Goal: Task Accomplishment & Management: Manage account settings

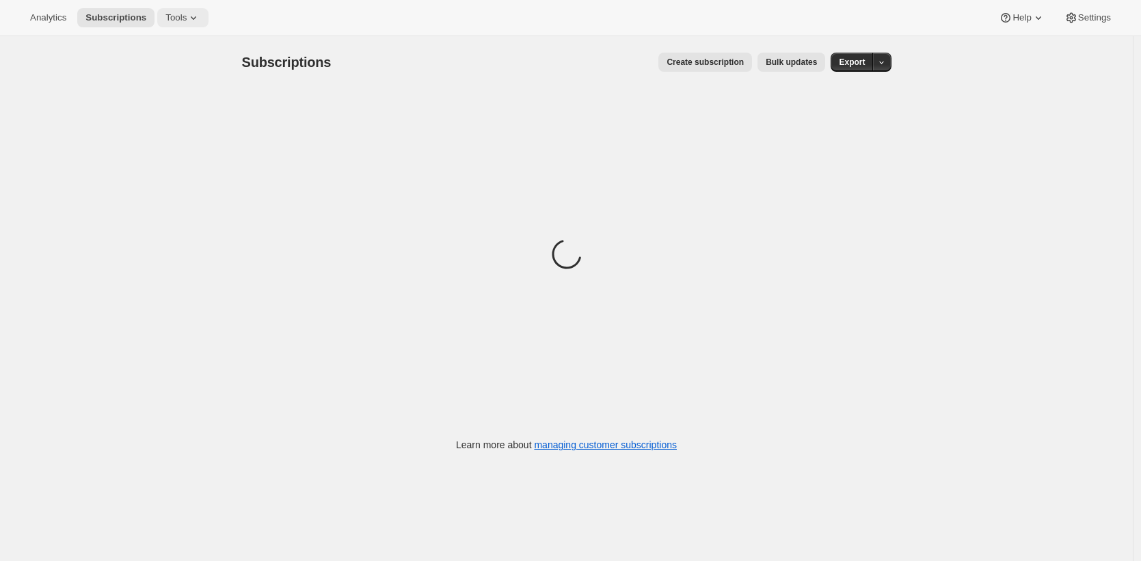
click at [177, 22] on span "Tools" at bounding box center [175, 17] width 21 height 11
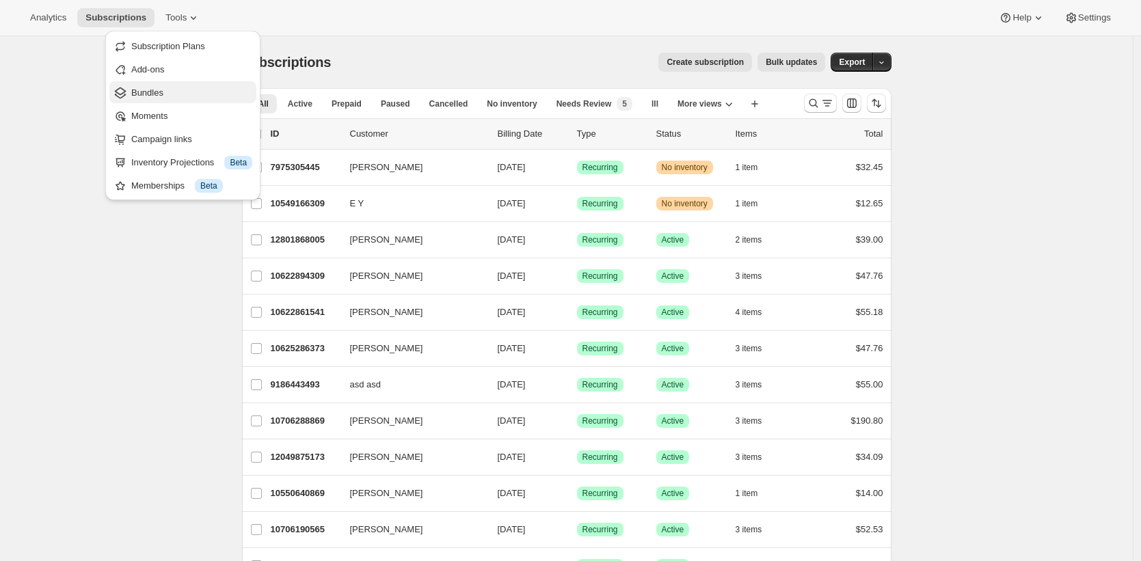
click at [172, 98] on span "Bundles" at bounding box center [191, 93] width 121 height 14
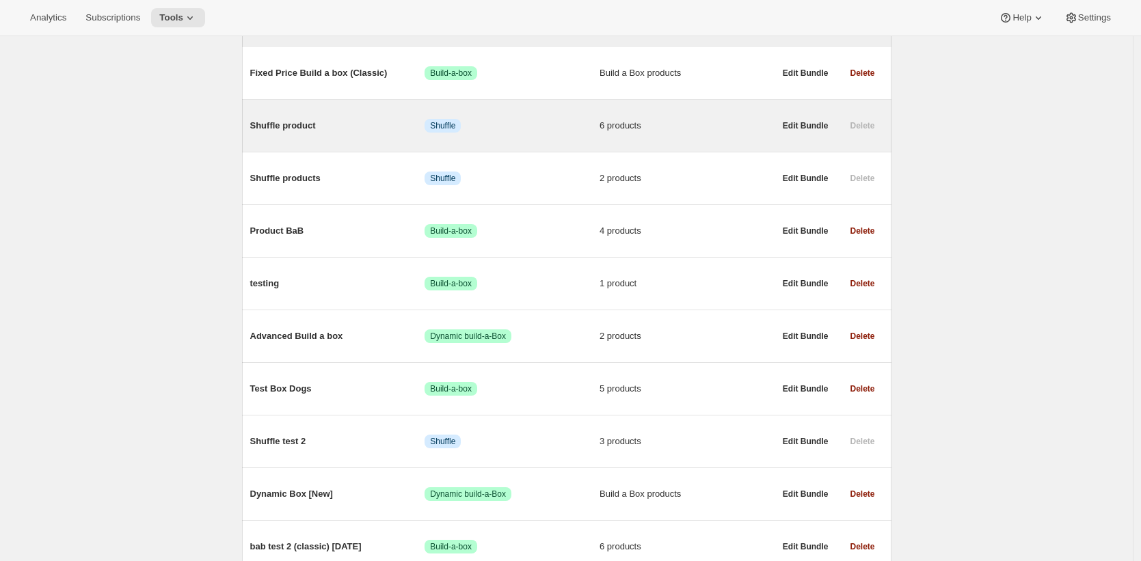
scroll to position [199, 0]
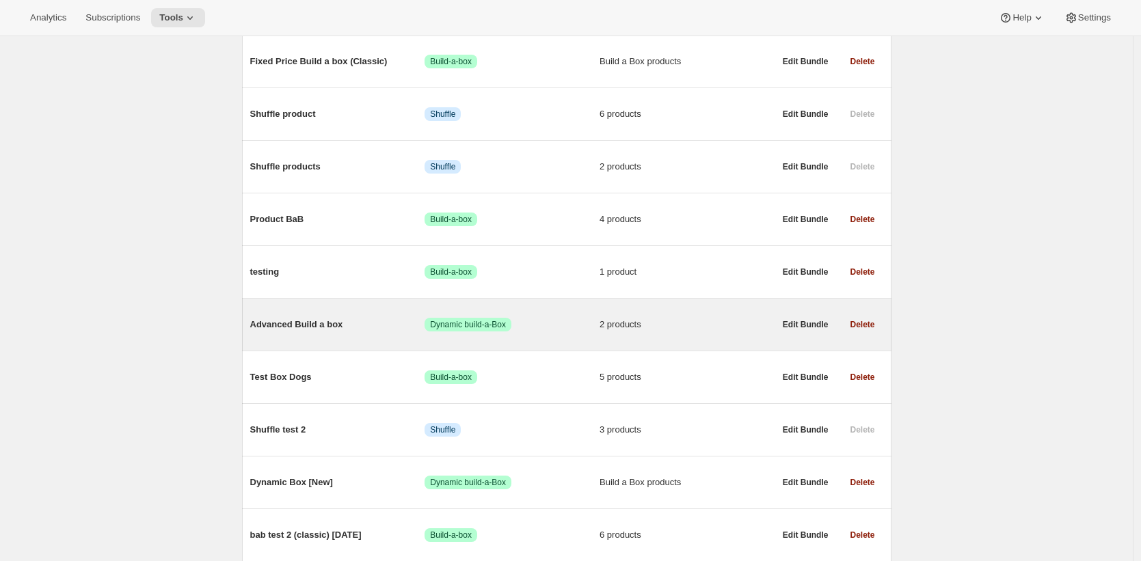
click at [299, 322] on span "Advanced Build a box" at bounding box center [337, 325] width 175 height 14
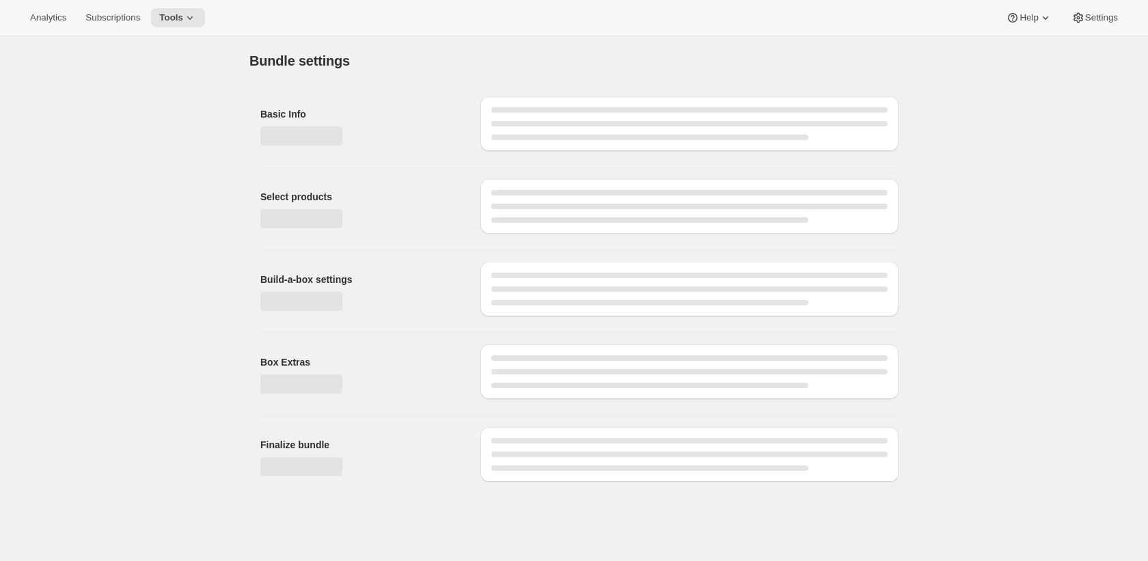
type input "Advanced Build a box"
radio input "true"
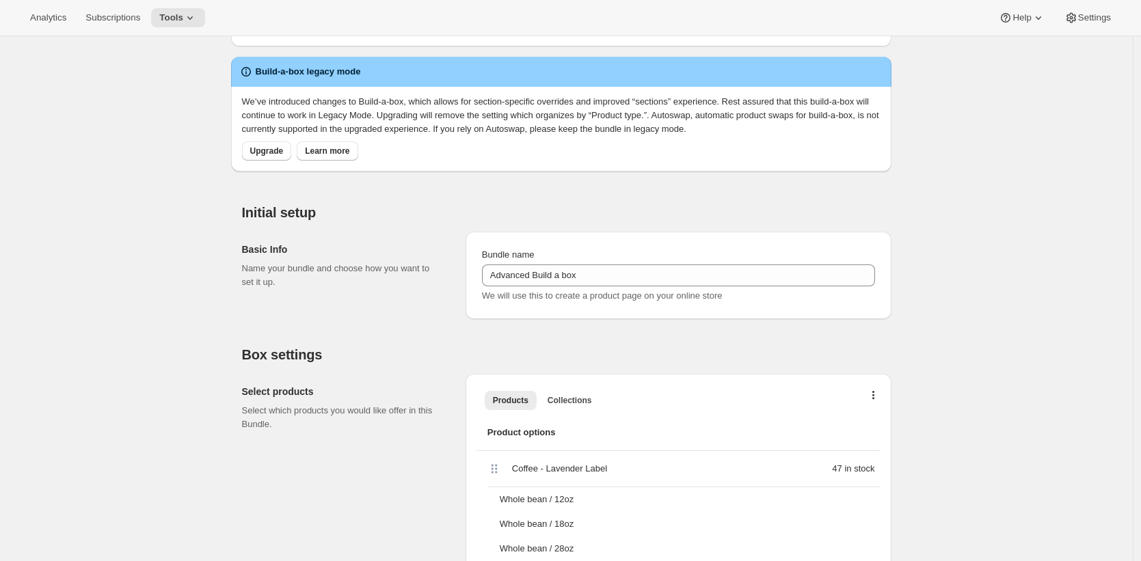
scroll to position [287, 0]
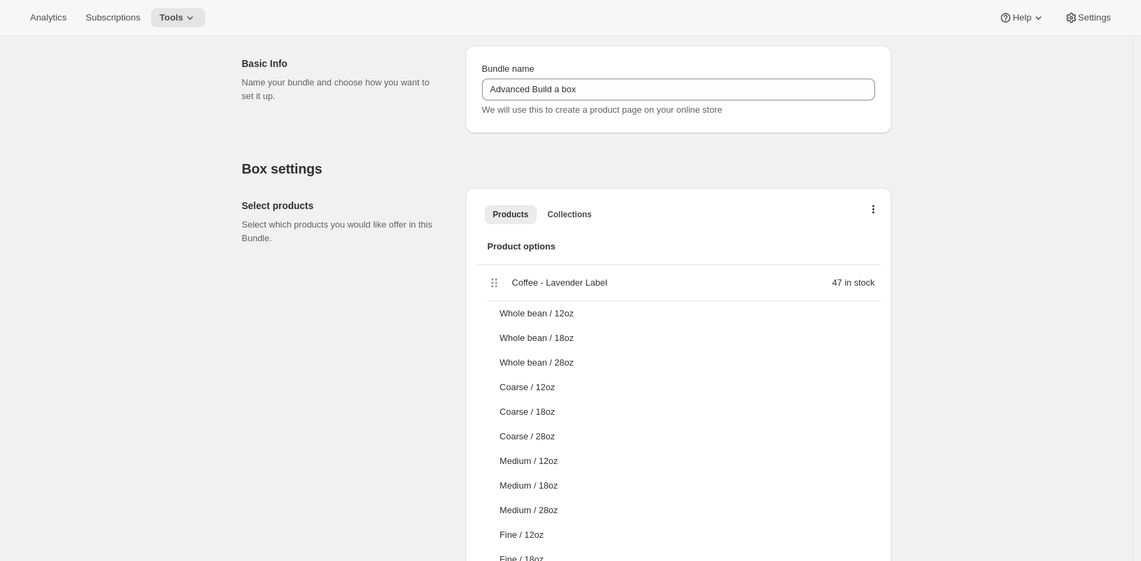
click at [533, 284] on span "Coffee - Lavender Label" at bounding box center [559, 283] width 95 height 14
drag, startPoint x: 533, startPoint y: 284, endPoint x: 601, endPoint y: 278, distance: 67.9
click at [601, 278] on span "Coffee - Lavender Label" at bounding box center [559, 283] width 95 height 14
copy span "Coffee - Lavender Label"
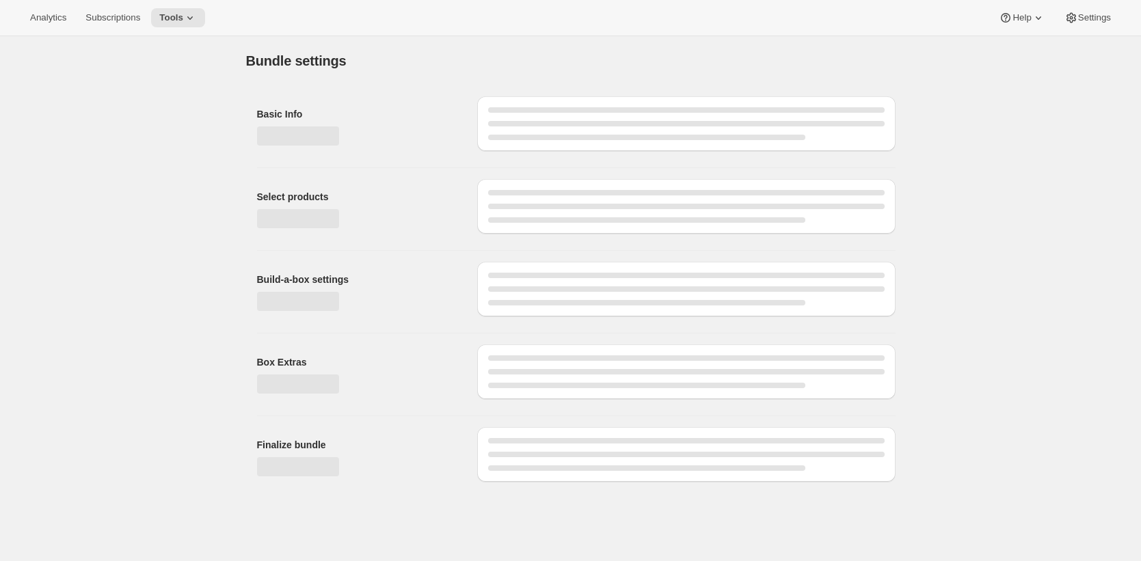
type input "Advanced Build a box"
radio input "true"
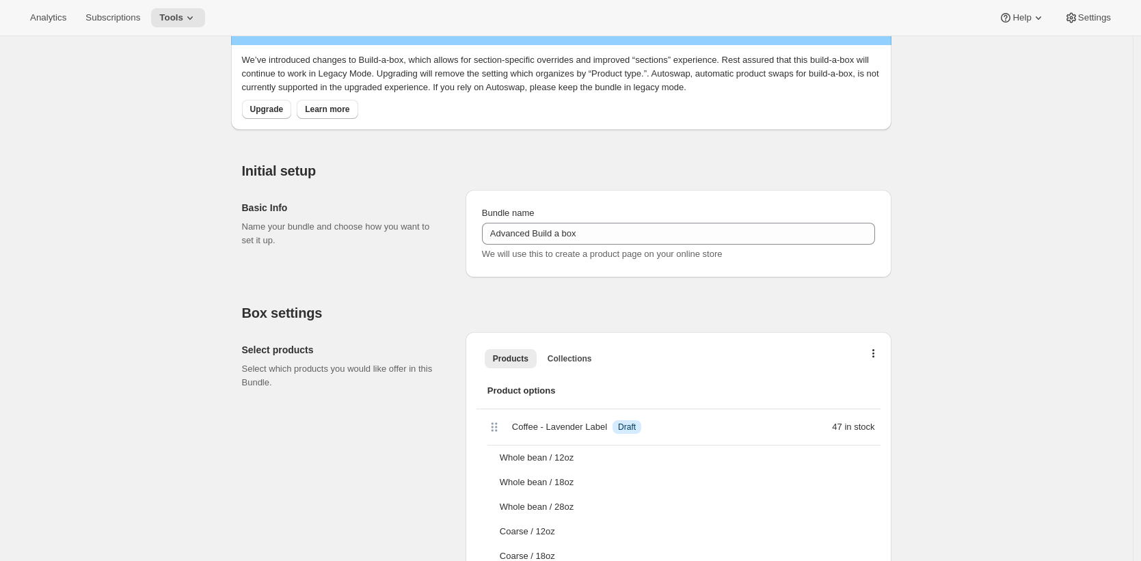
scroll to position [289, 0]
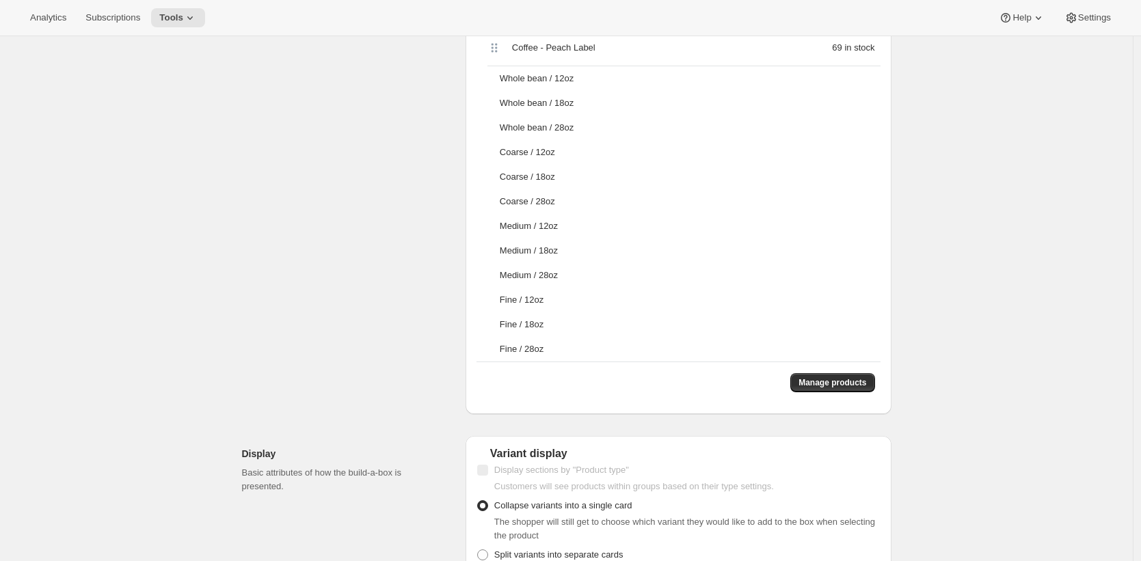
scroll to position [865, 0]
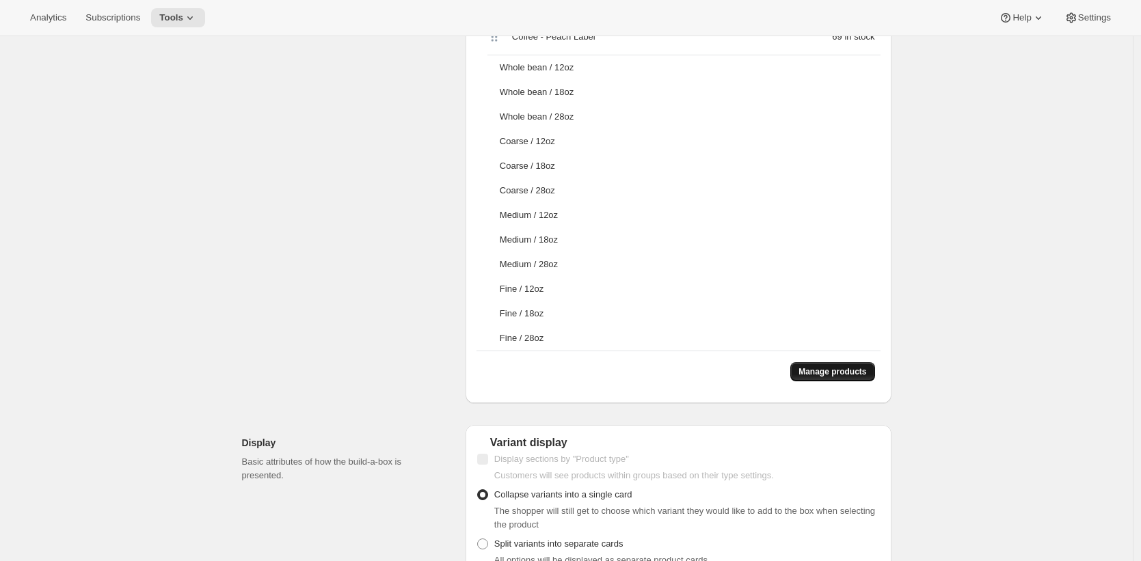
click at [836, 368] on span "Manage products" at bounding box center [832, 371] width 68 height 11
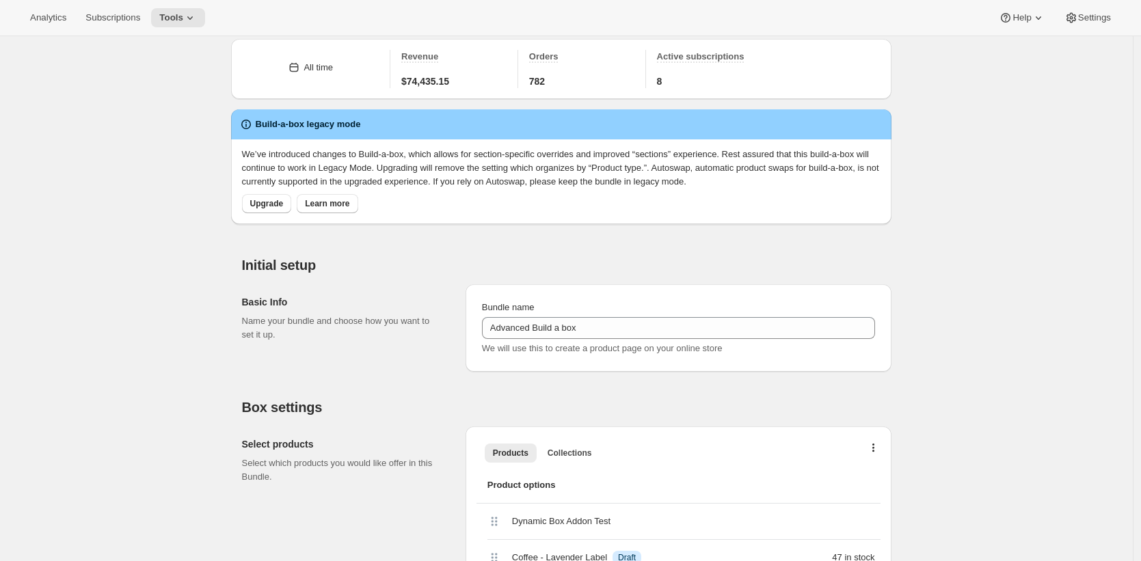
scroll to position [136, 0]
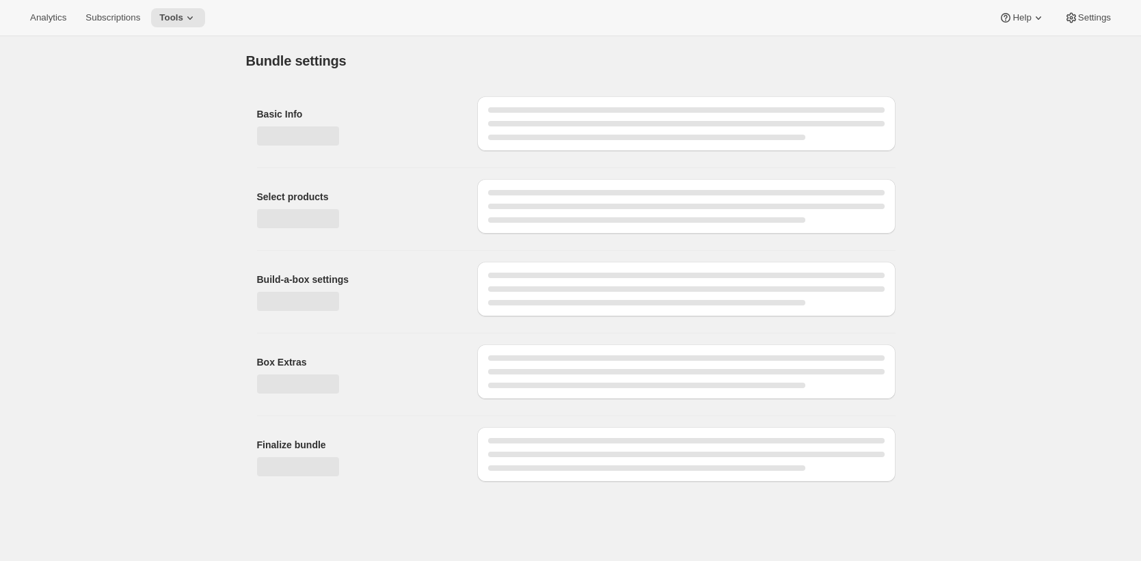
type input "Advanced Build a box"
radio input "true"
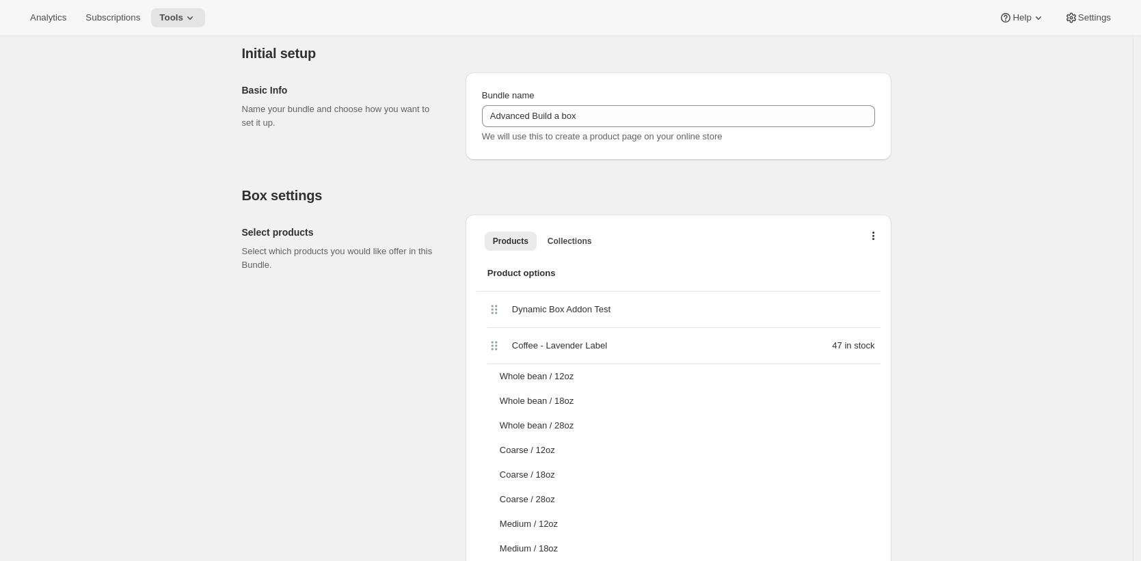
scroll to position [264, 0]
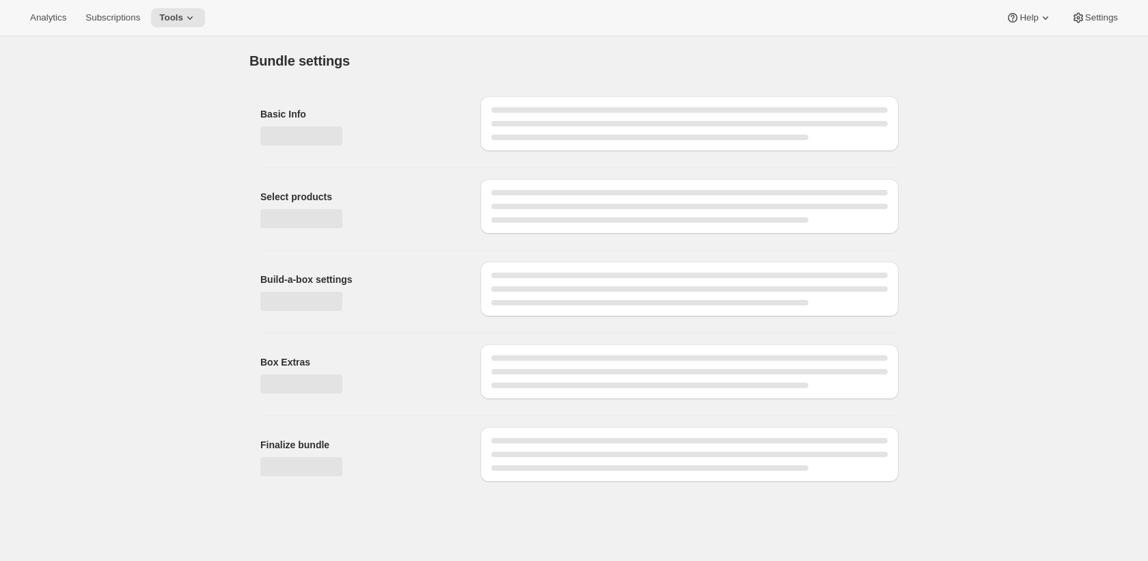
type input "Advanced Build a box"
radio input "true"
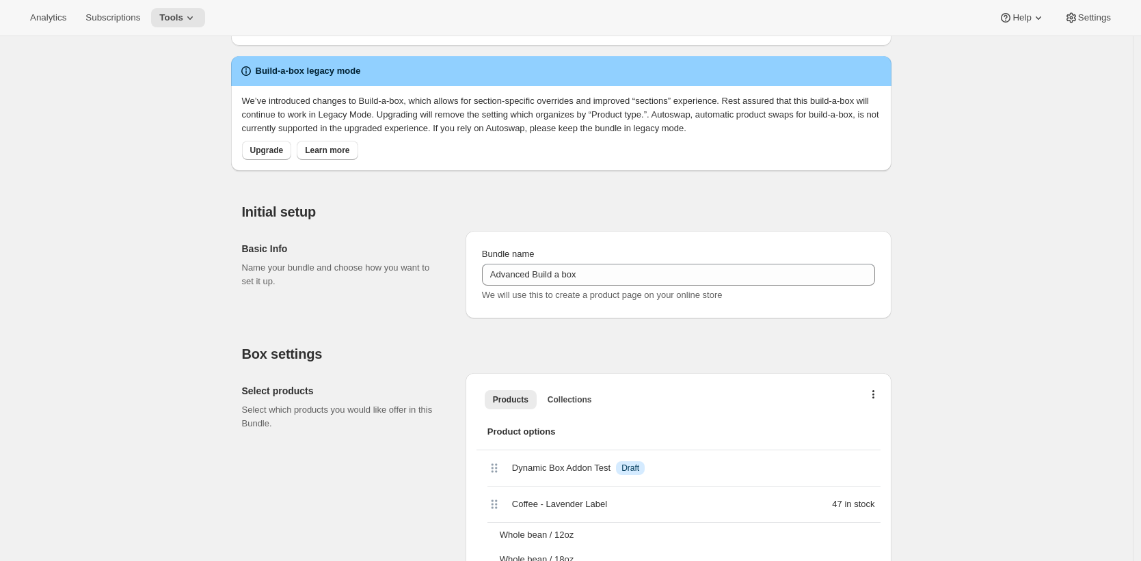
scroll to position [107, 0]
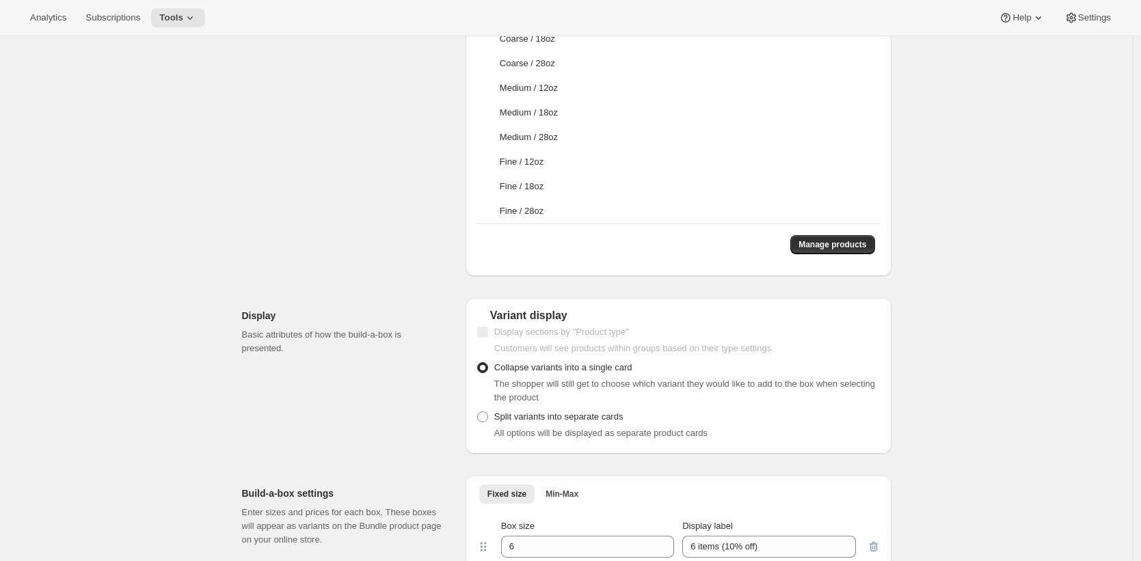
scroll to position [772, 0]
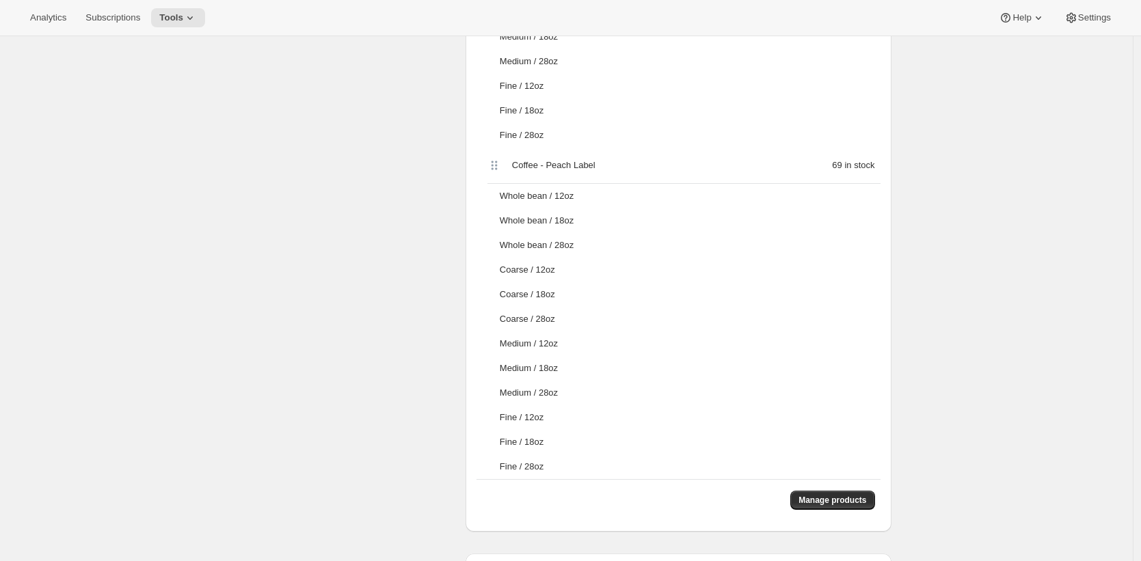
click at [853, 514] on div "Manage products" at bounding box center [678, 500] width 404 height 42
click at [855, 504] on span "Manage products" at bounding box center [832, 500] width 68 height 11
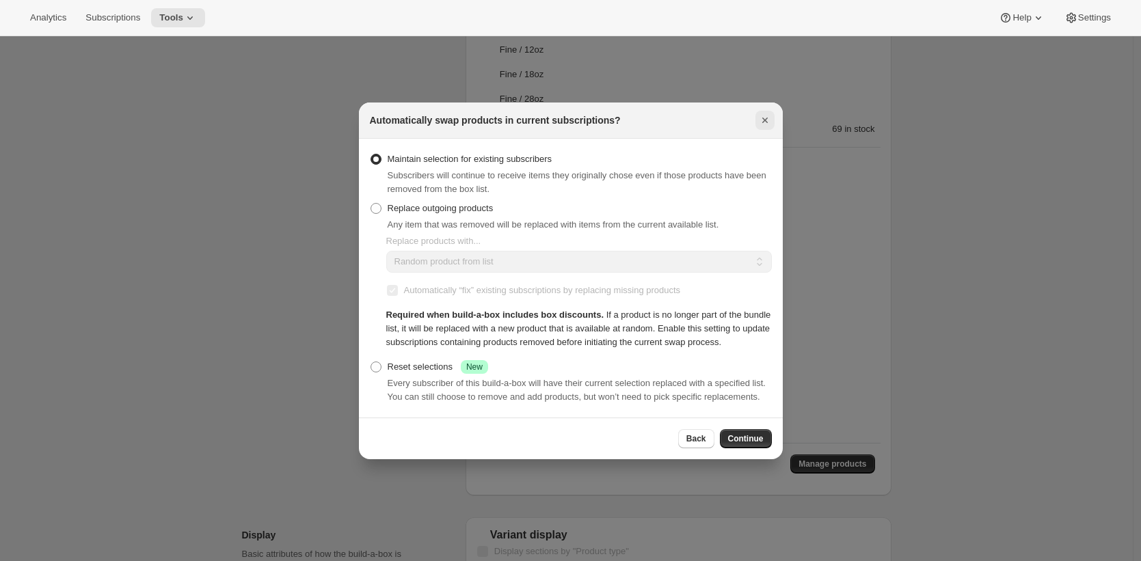
click at [765, 118] on icon "Close" at bounding box center [763, 120] width 5 height 5
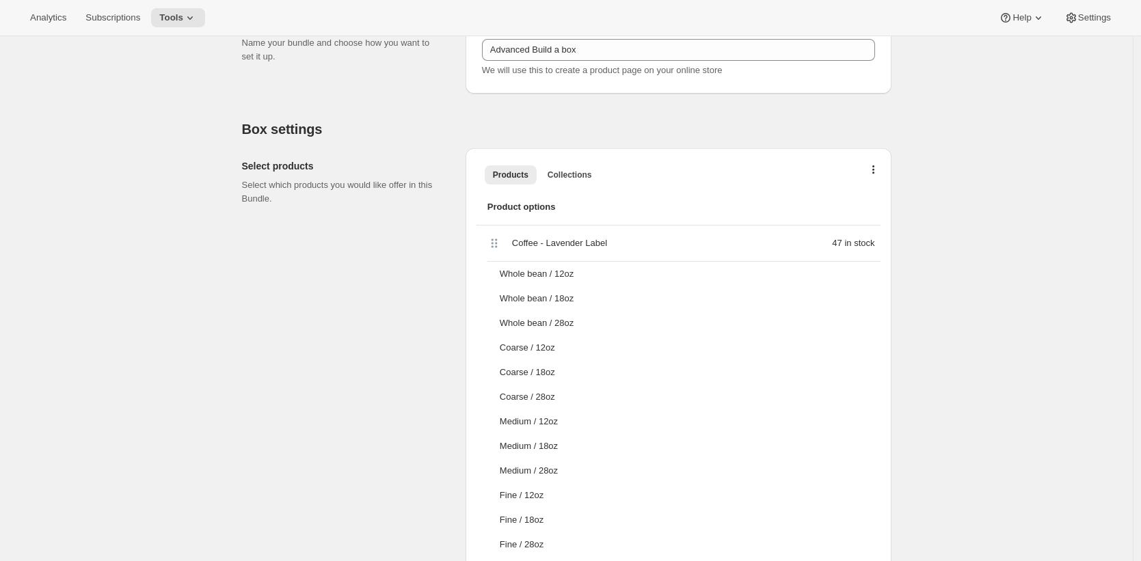
scroll to position [259, 0]
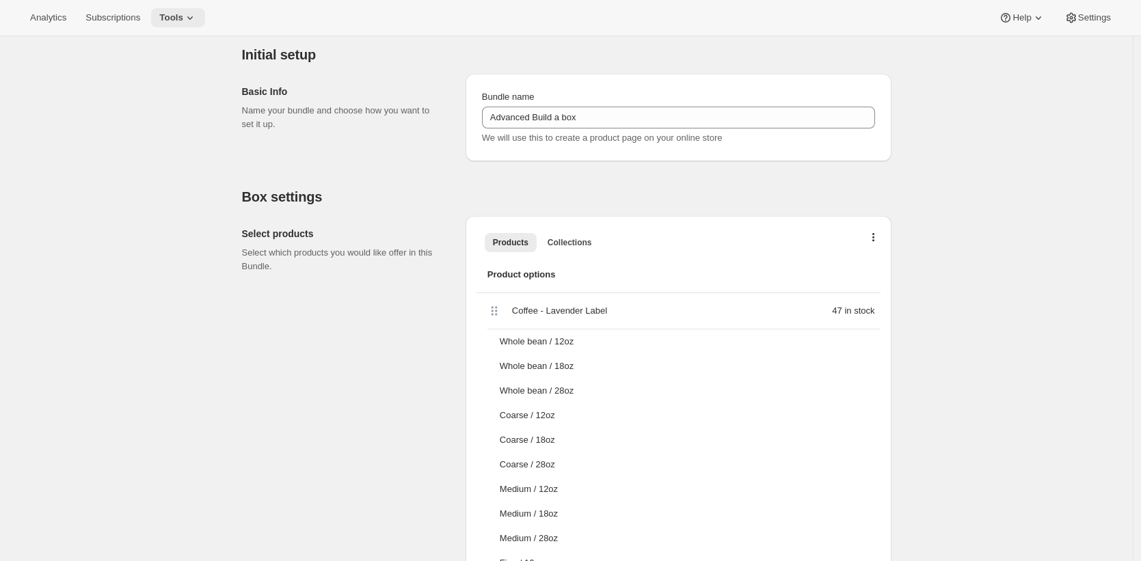
click at [193, 25] on div "Analytics Subscriptions Tools Help Settings" at bounding box center [570, 18] width 1141 height 36
click at [195, 19] on icon at bounding box center [190, 18] width 14 height 14
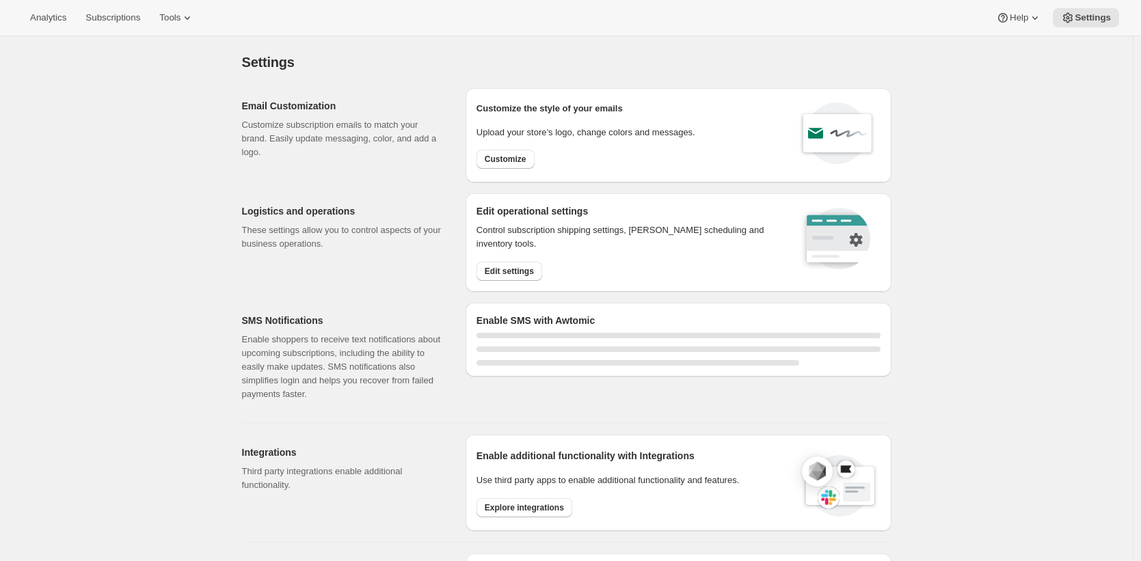
select select "22:00"
select select "09:00"
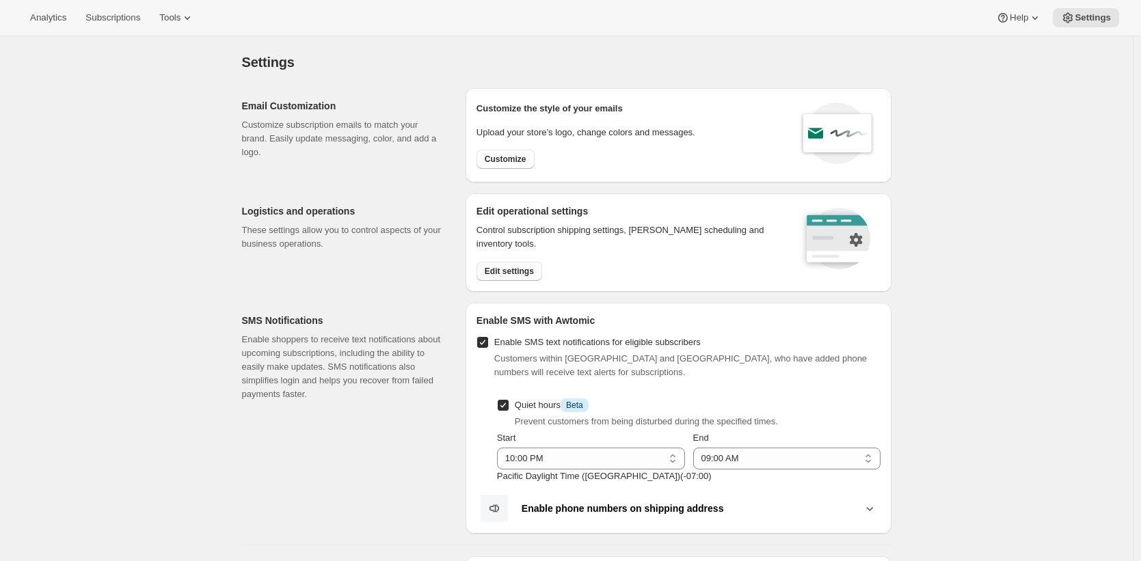
click at [514, 266] on span "Edit settings" at bounding box center [509, 271] width 49 height 11
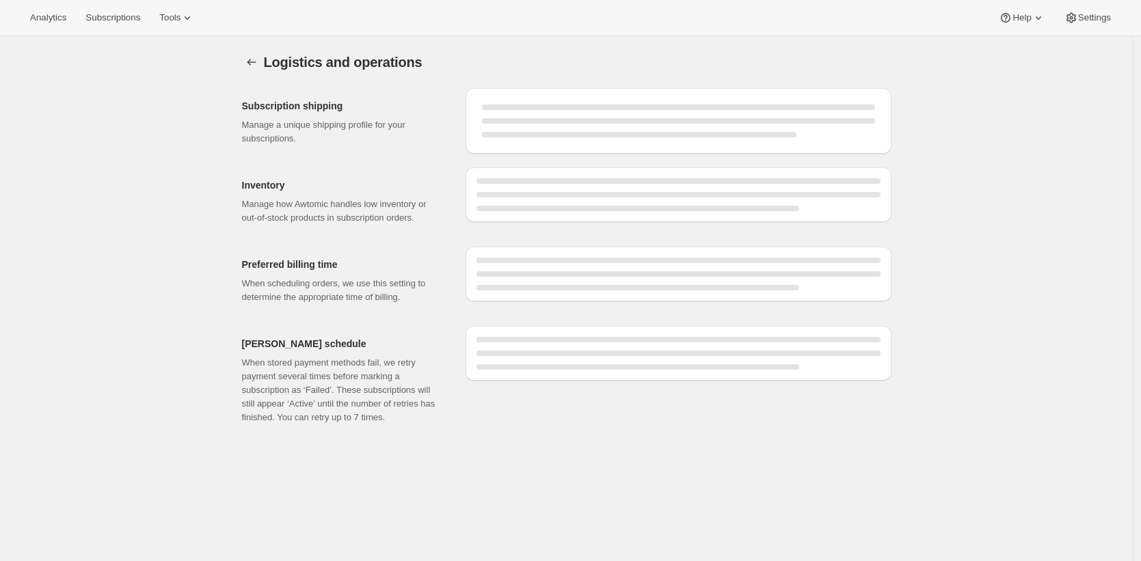
select select "DAY"
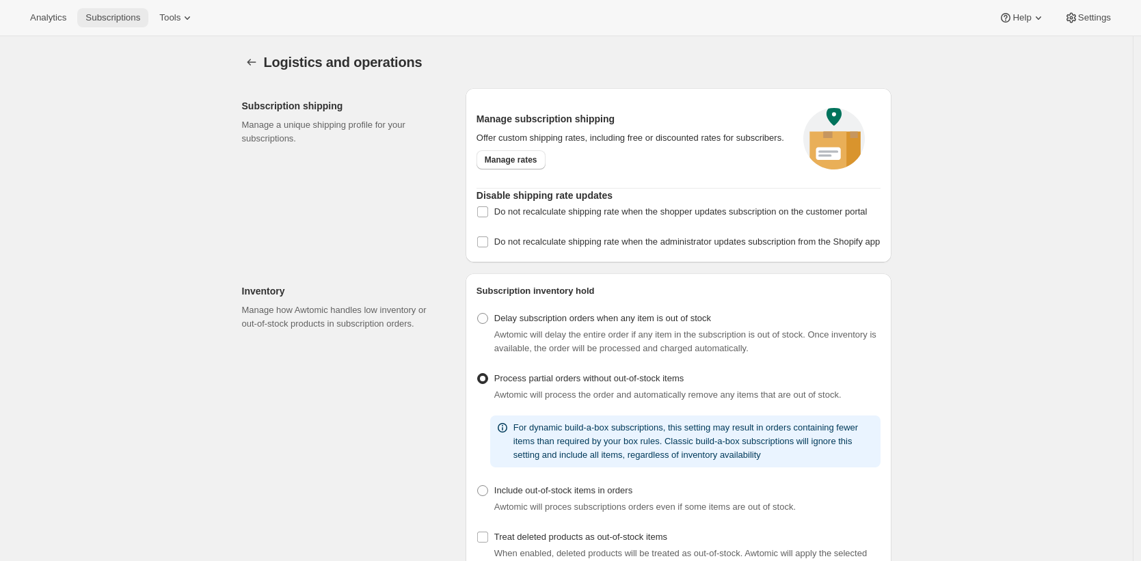
click at [110, 17] on span "Subscriptions" at bounding box center [112, 17] width 55 height 11
click at [127, 16] on span "Subscriptions" at bounding box center [112, 17] width 55 height 11
click at [116, 23] on span "Subscriptions" at bounding box center [112, 17] width 55 height 11
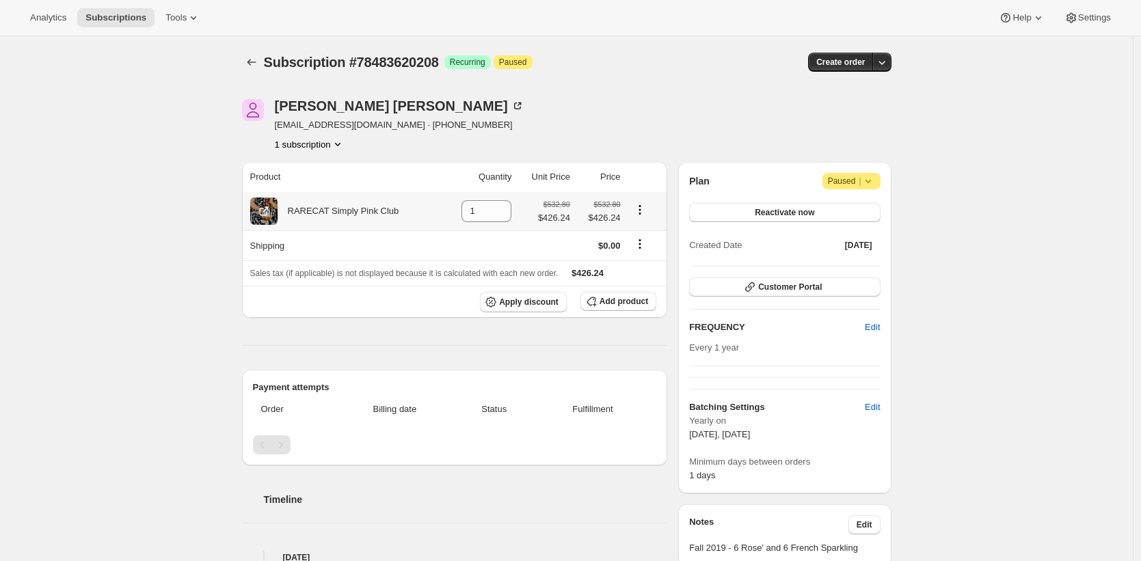
click at [396, 213] on div "RARECAT Simply Pink Club" at bounding box center [338, 211] width 122 height 14
drag, startPoint x: 396, startPoint y: 213, endPoint x: 310, endPoint y: 213, distance: 85.4
click at [310, 213] on div "RARECAT Simply Pink Club" at bounding box center [338, 211] width 122 height 14
click at [191, 16] on icon at bounding box center [194, 18] width 14 height 14
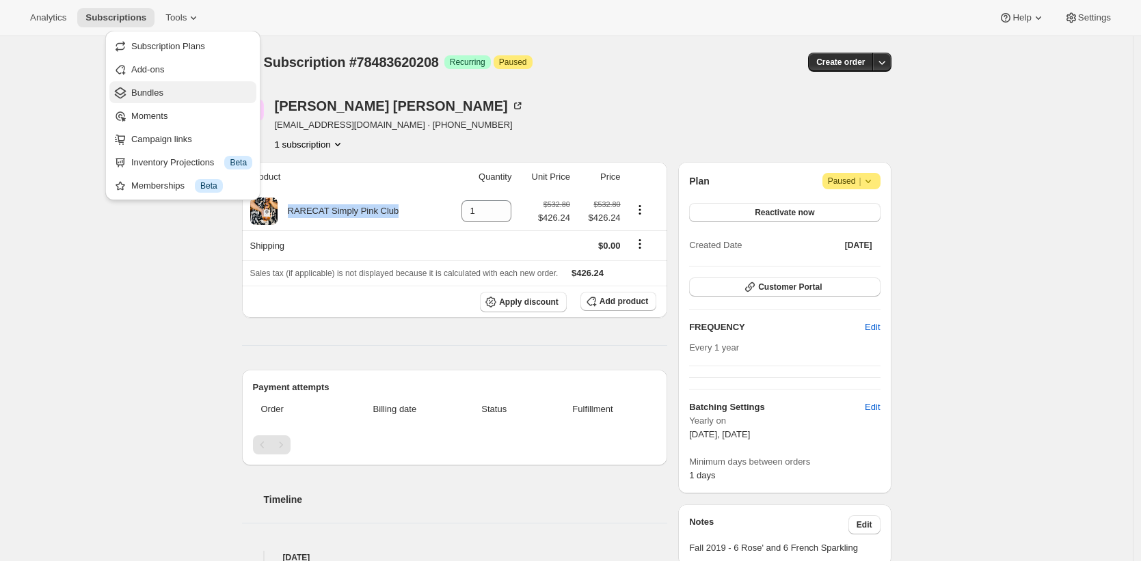
click at [188, 87] on span "Bundles" at bounding box center [191, 93] width 121 height 14
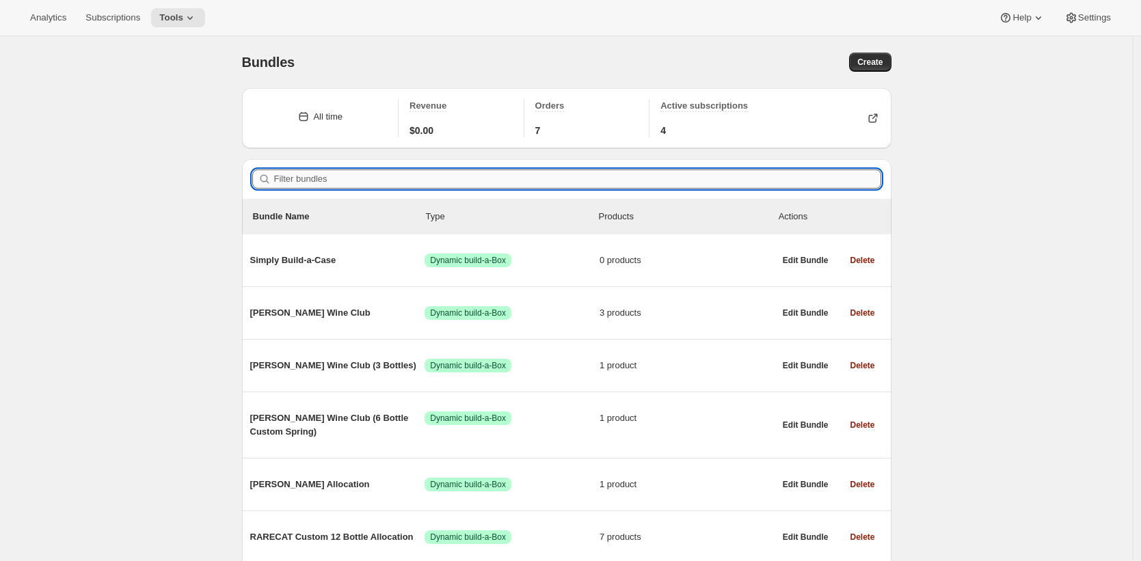
click at [400, 180] on input "Filter bundles" at bounding box center [577, 178] width 607 height 19
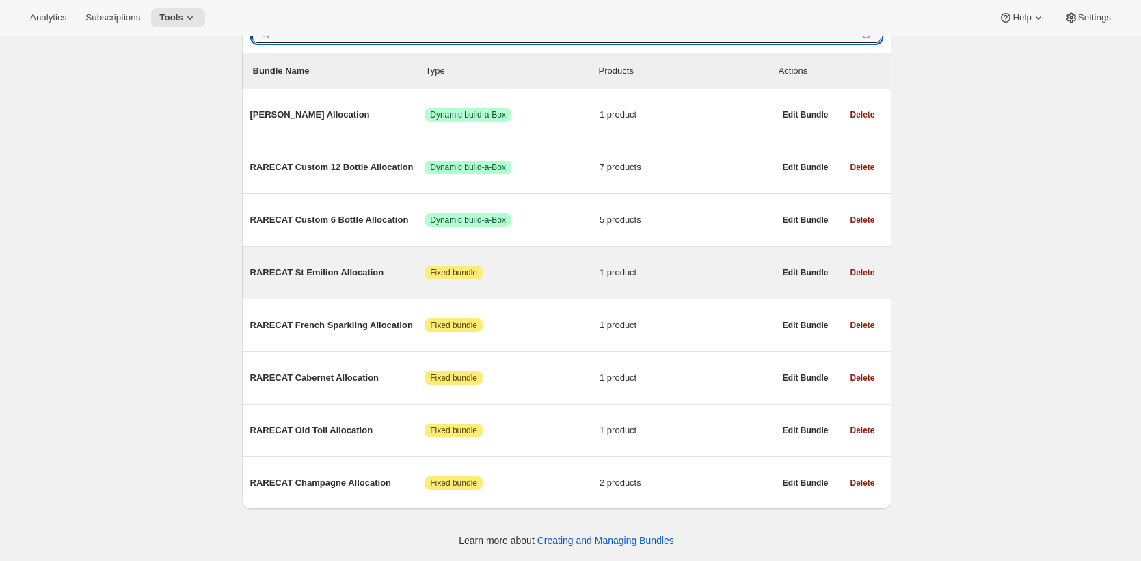
scroll to position [148, 0]
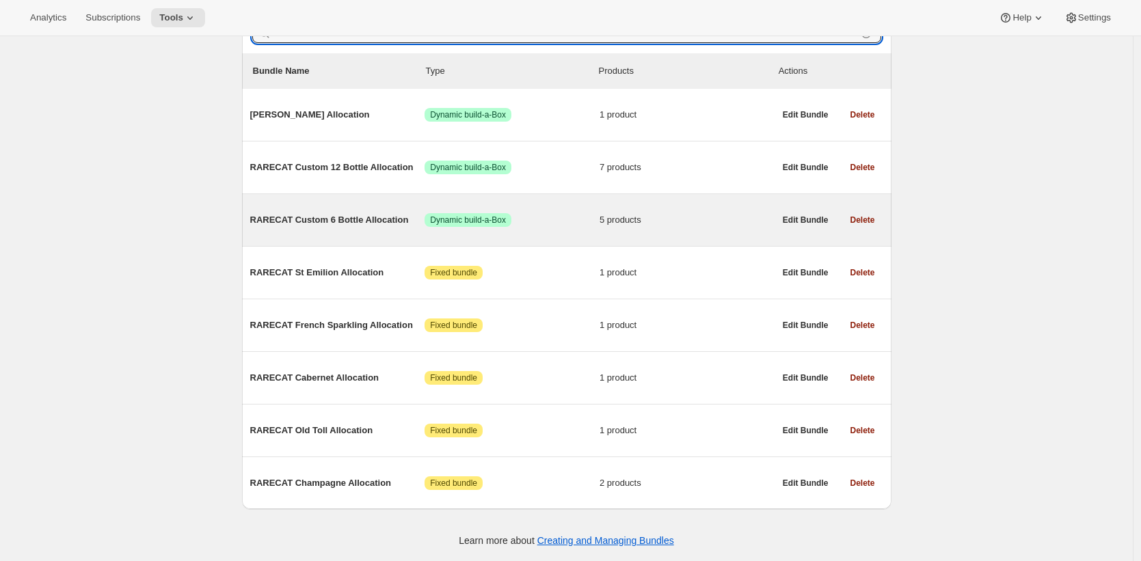
type input "alloca"
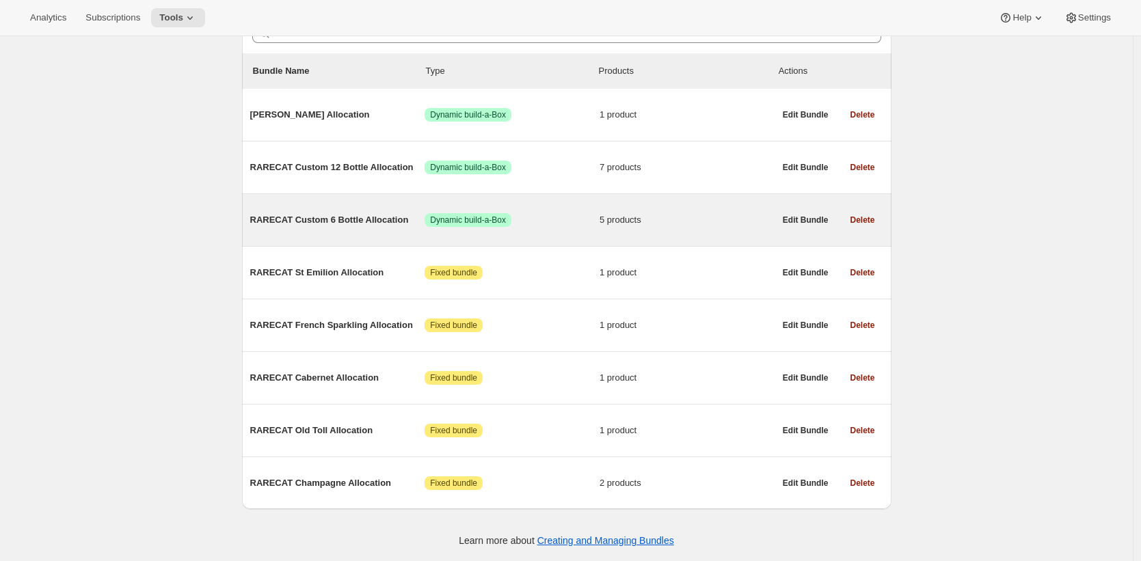
click at [375, 216] on span "RARECAT Custom 6 Bottle Allocation" at bounding box center [337, 220] width 175 height 14
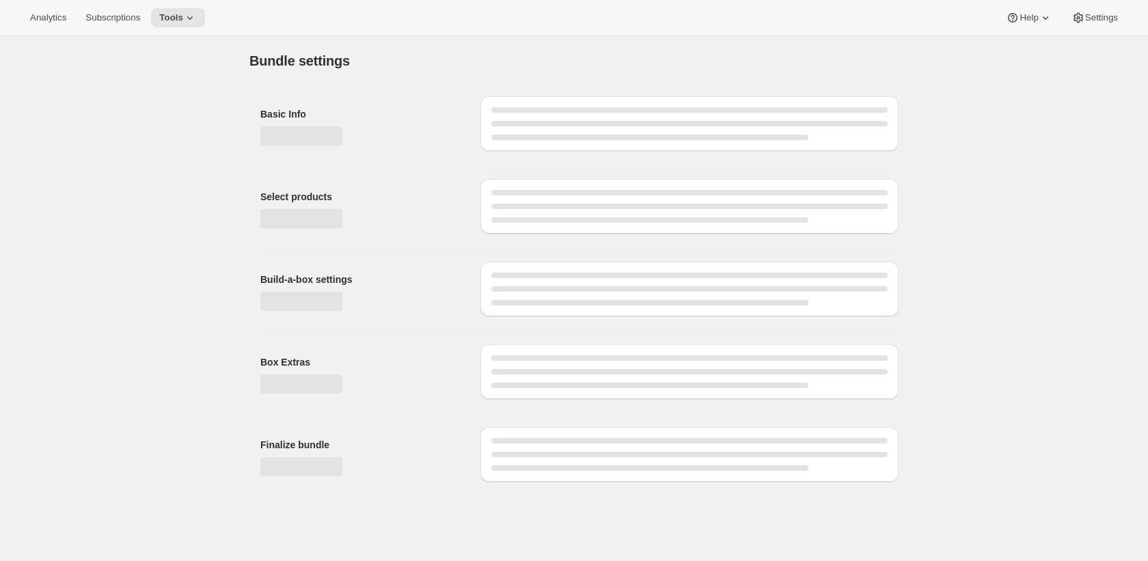
type input "RARECAT Custom 6 Bottle Allocation"
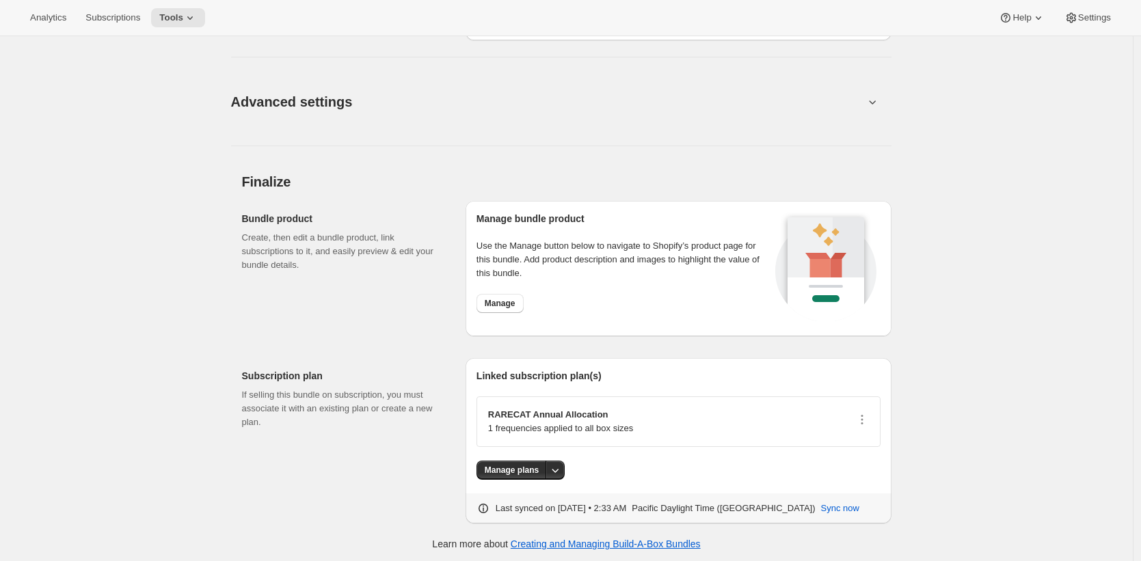
scroll to position [1279, 0]
click at [488, 301] on span "Manage" at bounding box center [500, 302] width 31 height 11
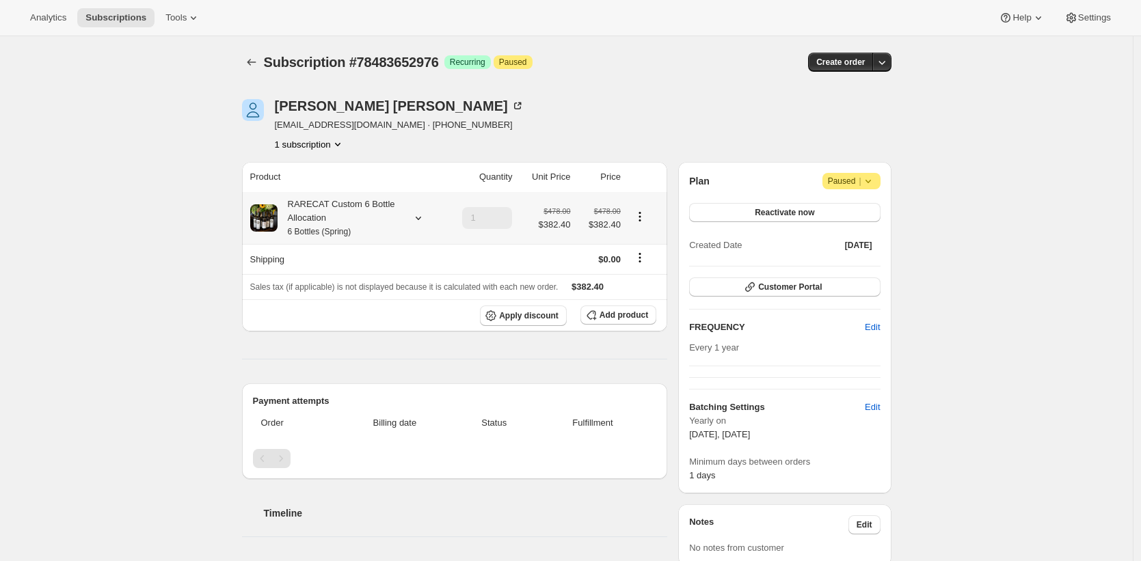
click at [351, 230] on small "6 Bottles (Spring)" at bounding box center [320, 232] width 64 height 10
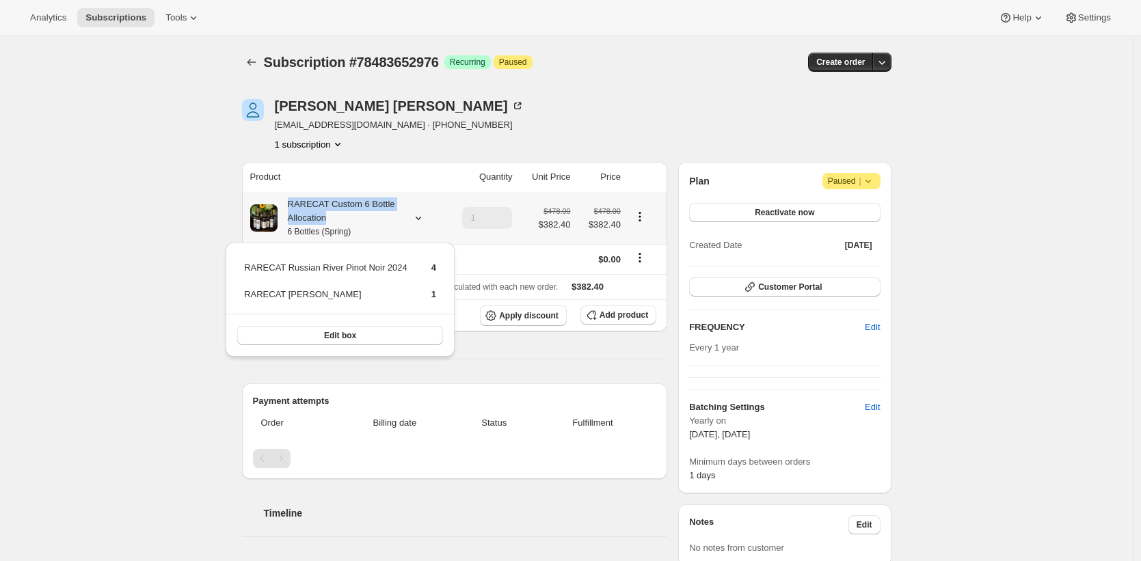
drag, startPoint x: 344, startPoint y: 221, endPoint x: 290, endPoint y: 206, distance: 55.4
click at [290, 206] on div "RARECAT Custom 6 Bottle Allocation 6 Bottles (Spring)" at bounding box center [338, 218] width 123 height 41
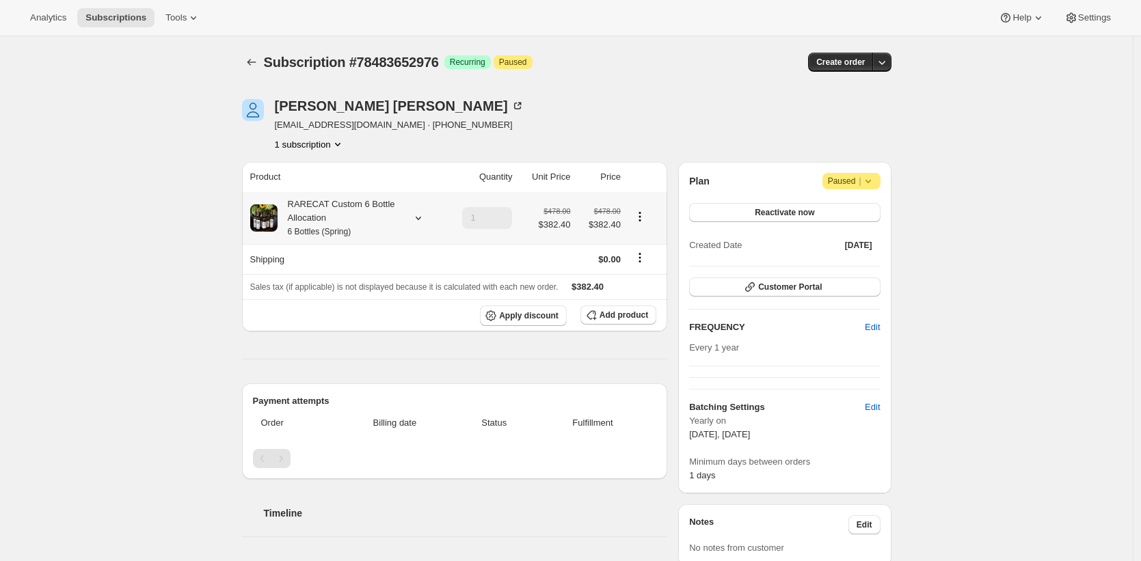
click at [302, 204] on div "RARECAT Custom 6 Bottle Allocation 6 Bottles (Spring)" at bounding box center [338, 218] width 123 height 41
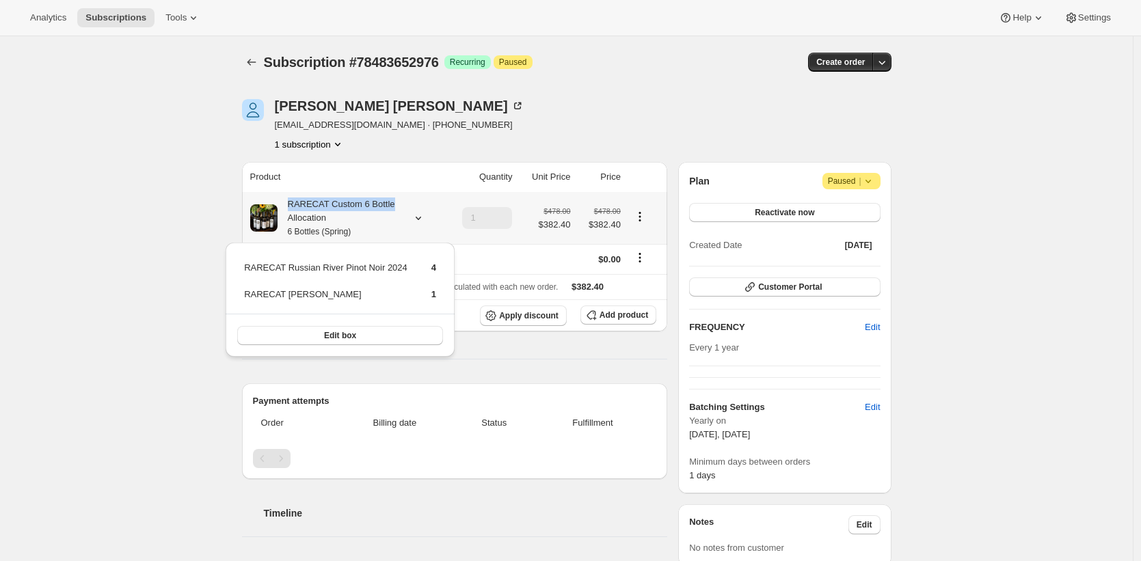
click at [387, 204] on div "RARECAT Custom 6 Bottle Allocation 6 Bottles (Spring)" at bounding box center [338, 218] width 123 height 41
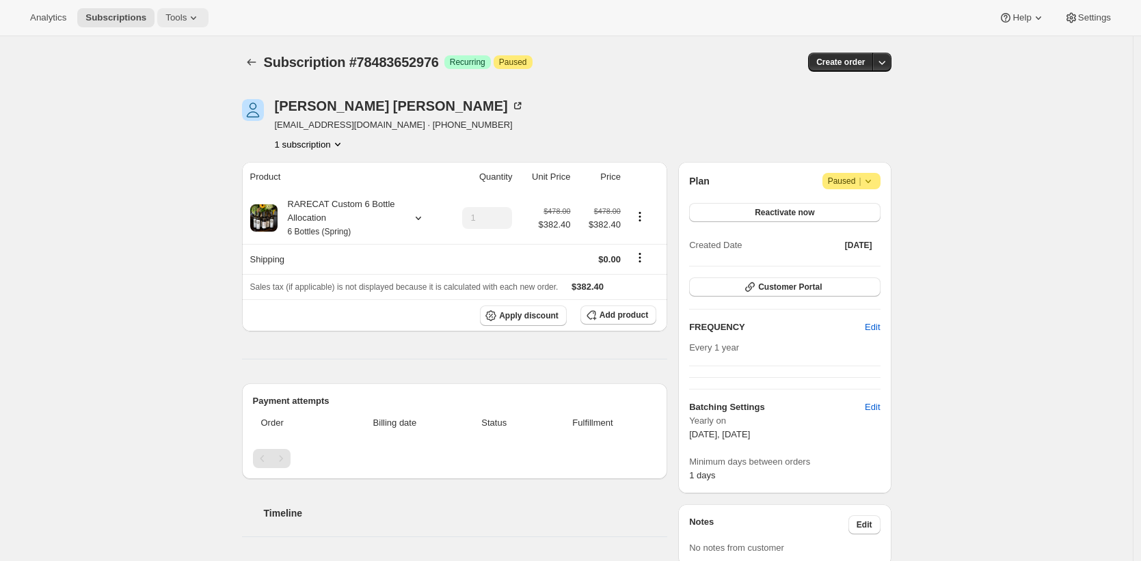
click at [192, 20] on icon at bounding box center [194, 18] width 14 height 14
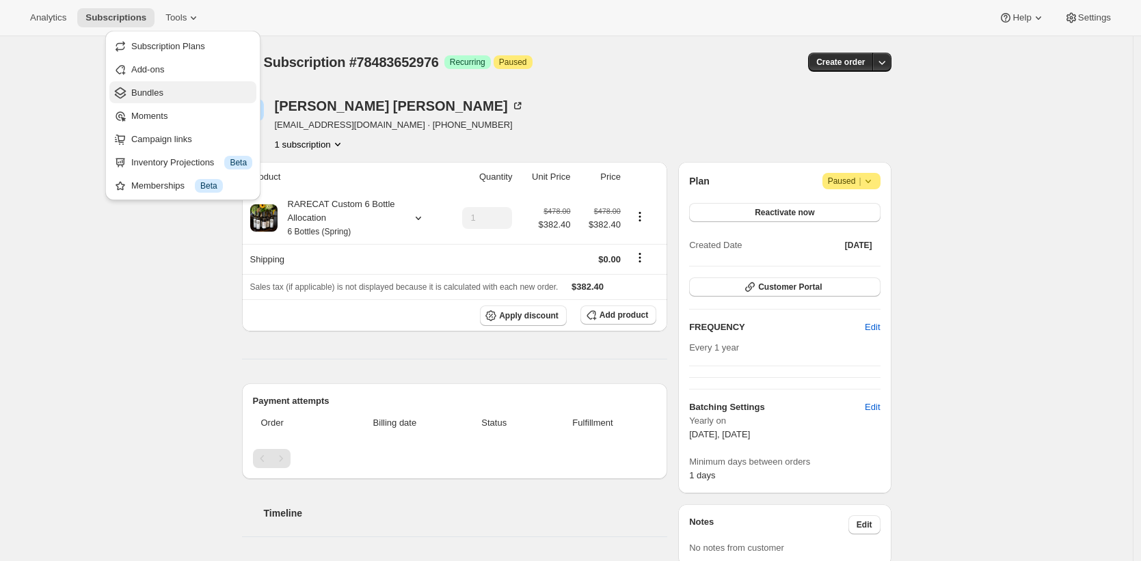
click at [188, 93] on span "Bundles" at bounding box center [191, 93] width 121 height 14
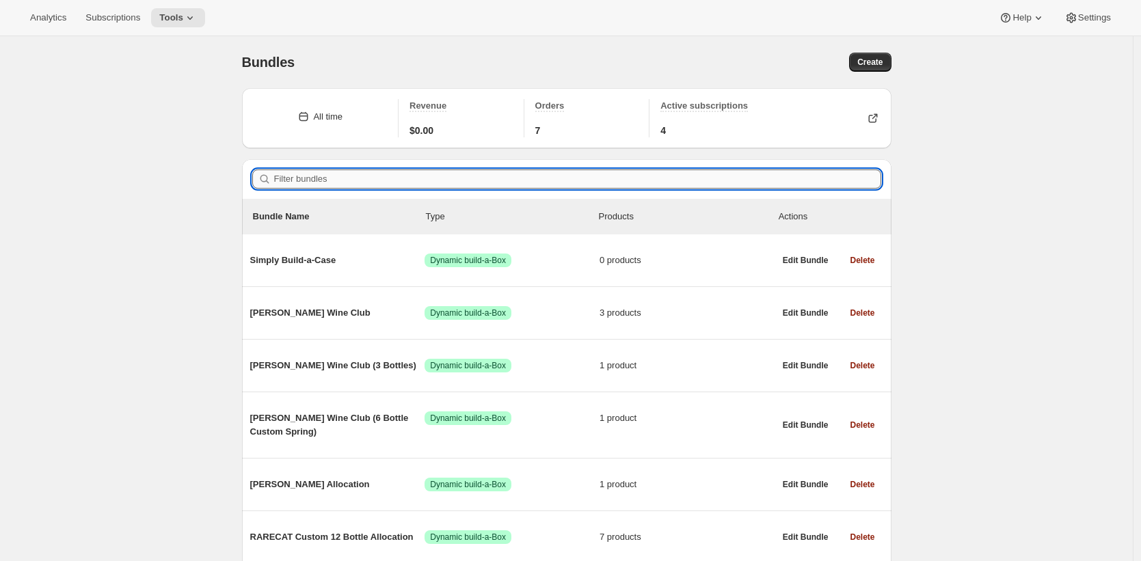
click at [331, 184] on input "Filter bundles" at bounding box center [577, 178] width 607 height 19
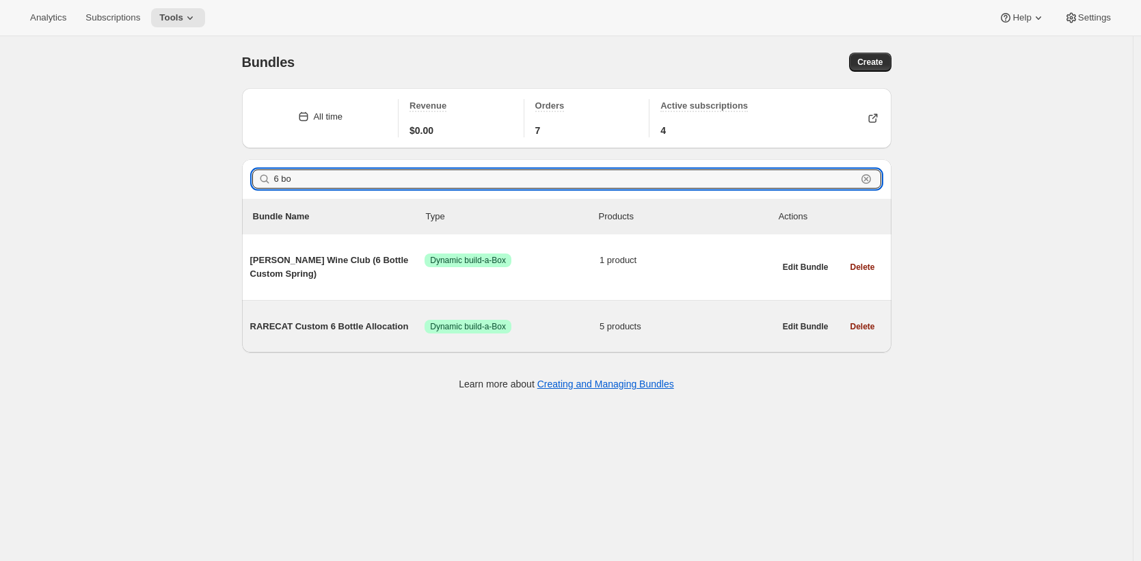
type input "6 bo"
click at [331, 327] on span "RARECAT Custom 6 Bottle Allocation" at bounding box center [337, 327] width 175 height 14
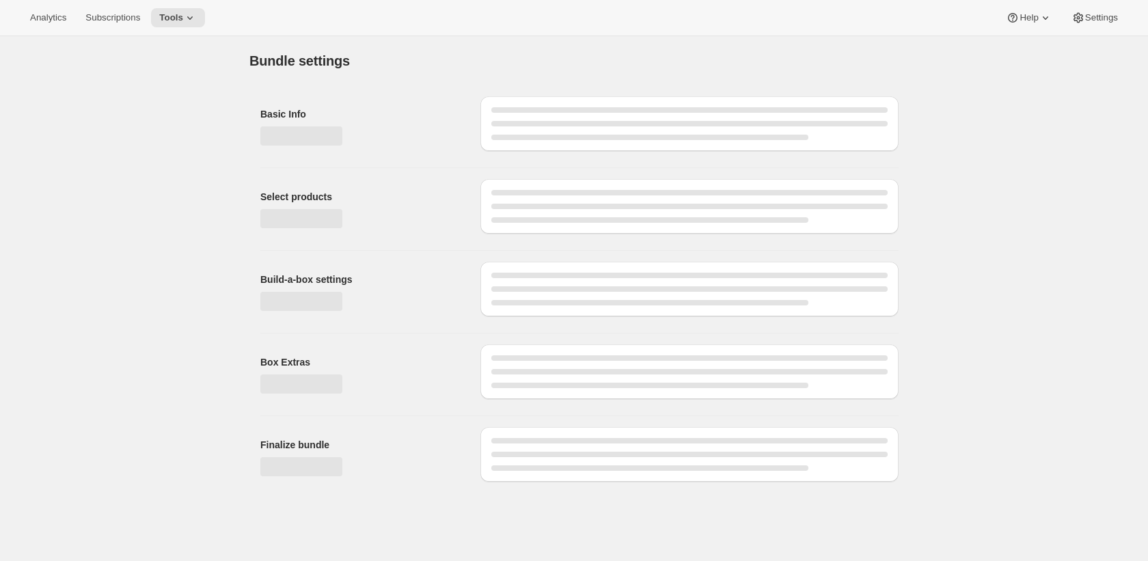
type input "RARECAT Custom 6 Bottle Allocation"
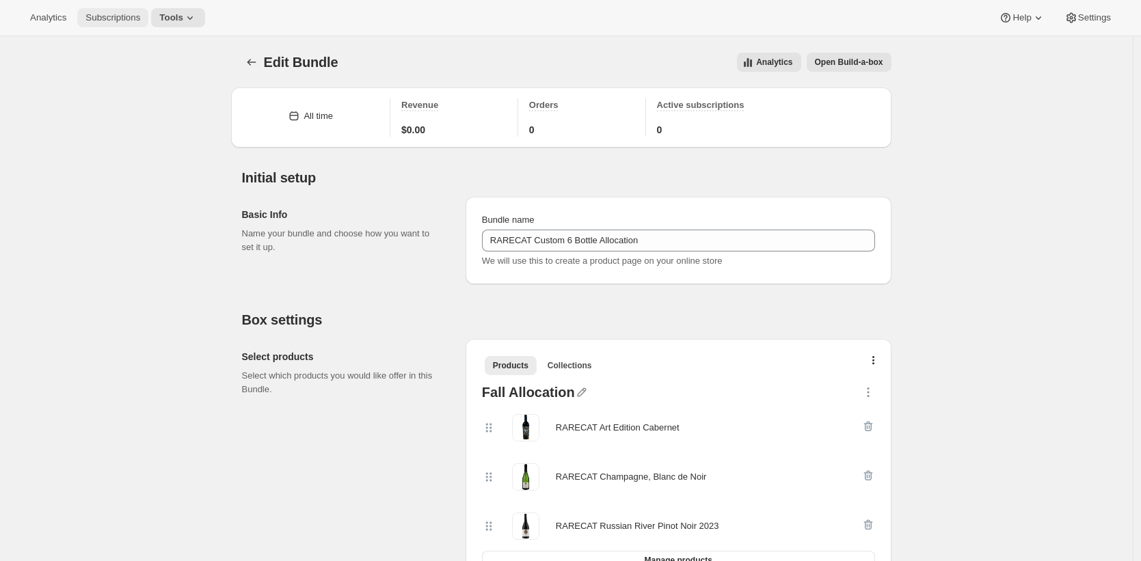
click at [131, 18] on span "Subscriptions" at bounding box center [112, 17] width 55 height 11
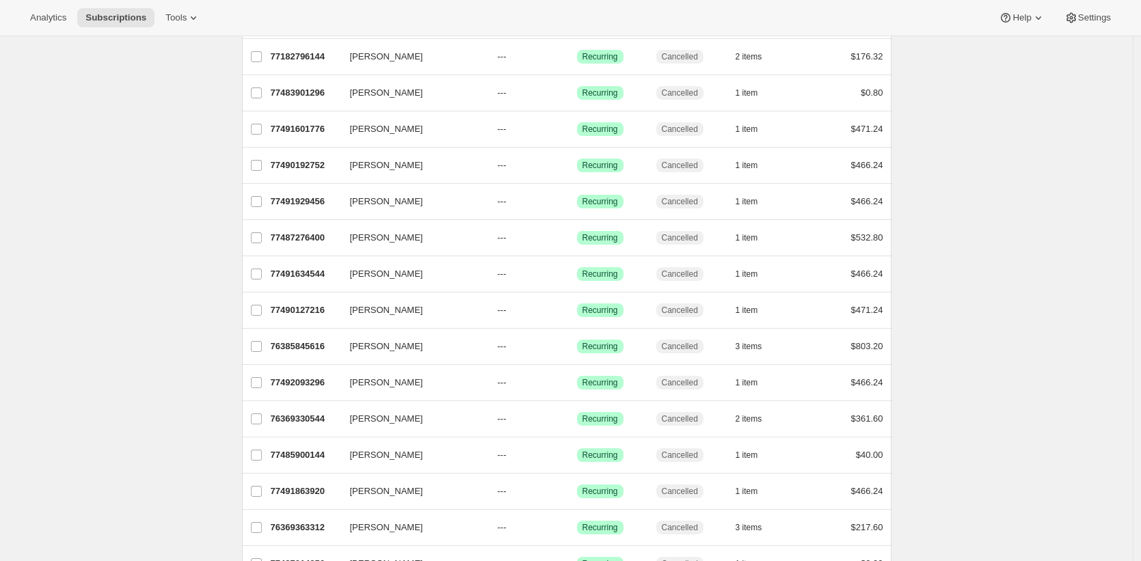
scroll to position [653, 0]
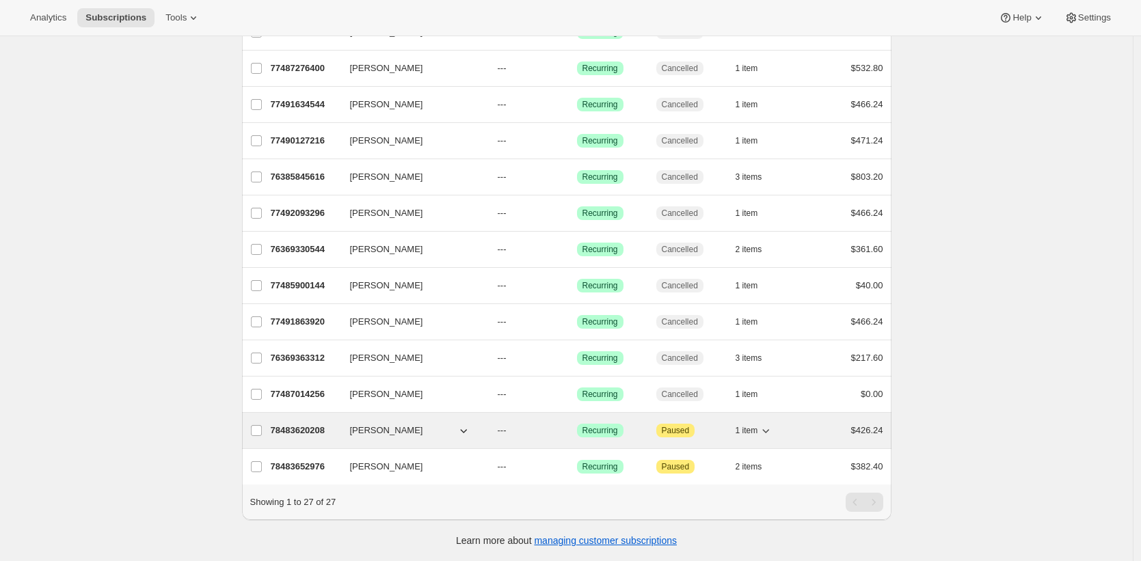
click at [287, 424] on p "78483620208" at bounding box center [305, 431] width 68 height 14
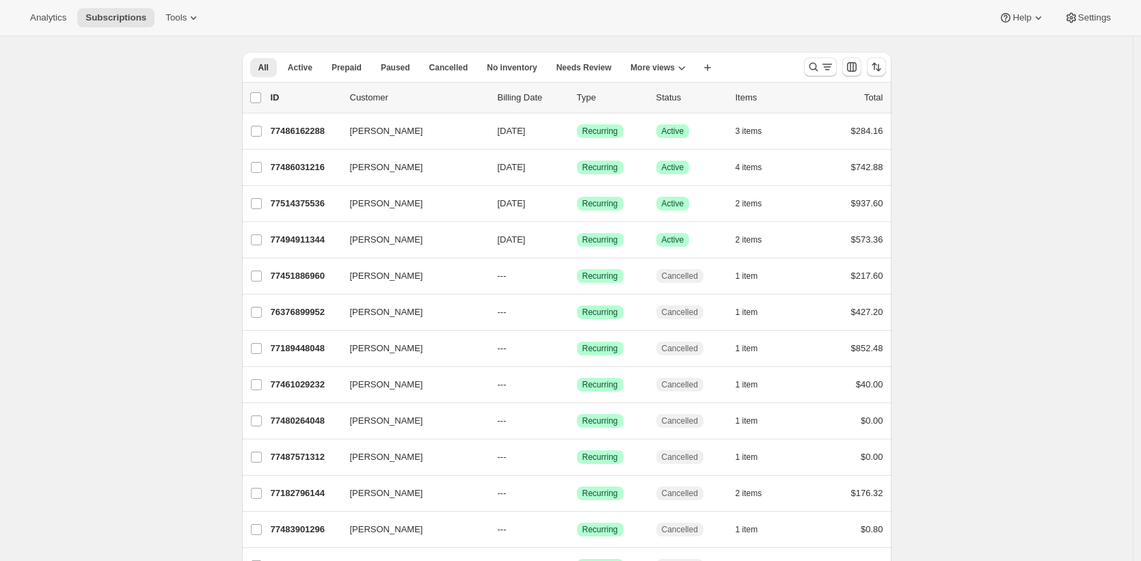
scroll to position [653, 0]
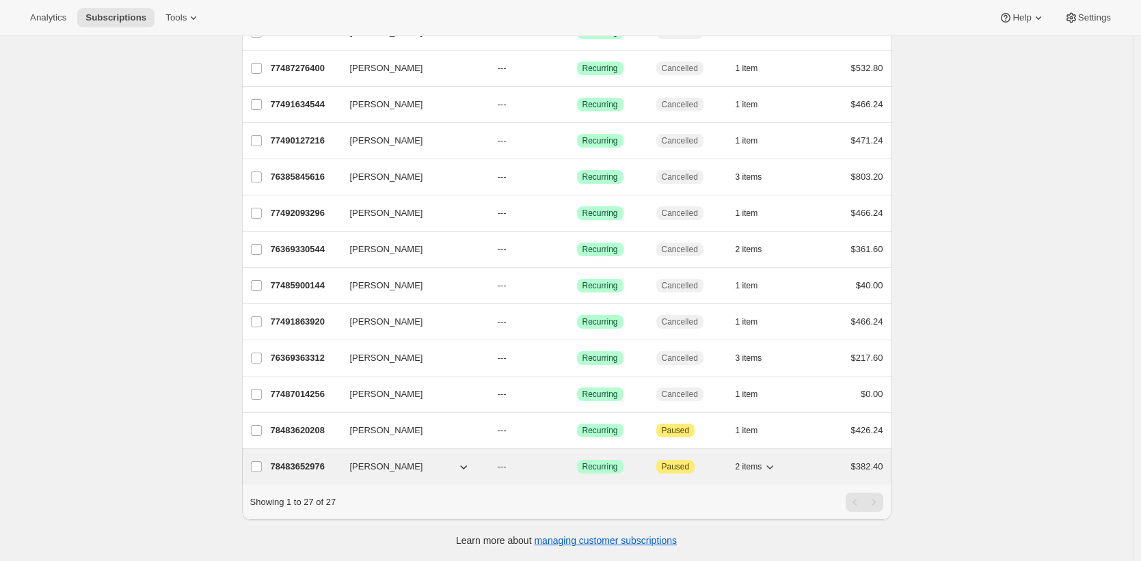
click at [327, 460] on p "78483652976" at bounding box center [305, 467] width 68 height 14
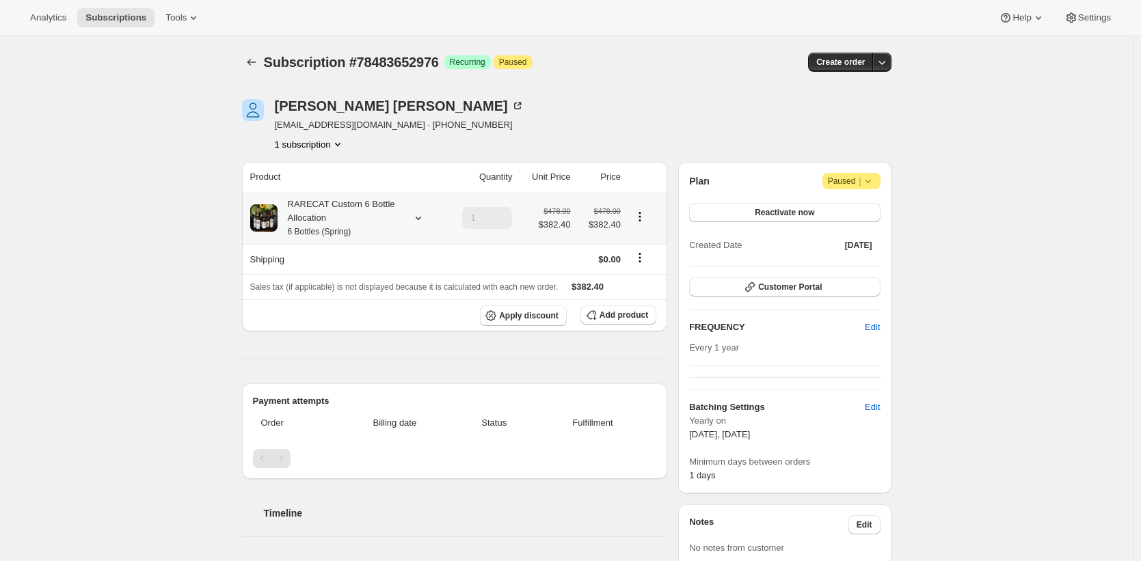
click at [318, 224] on div "RARECAT Custom 6 Bottle Allocation 6 Bottles (Spring)" at bounding box center [338, 218] width 123 height 41
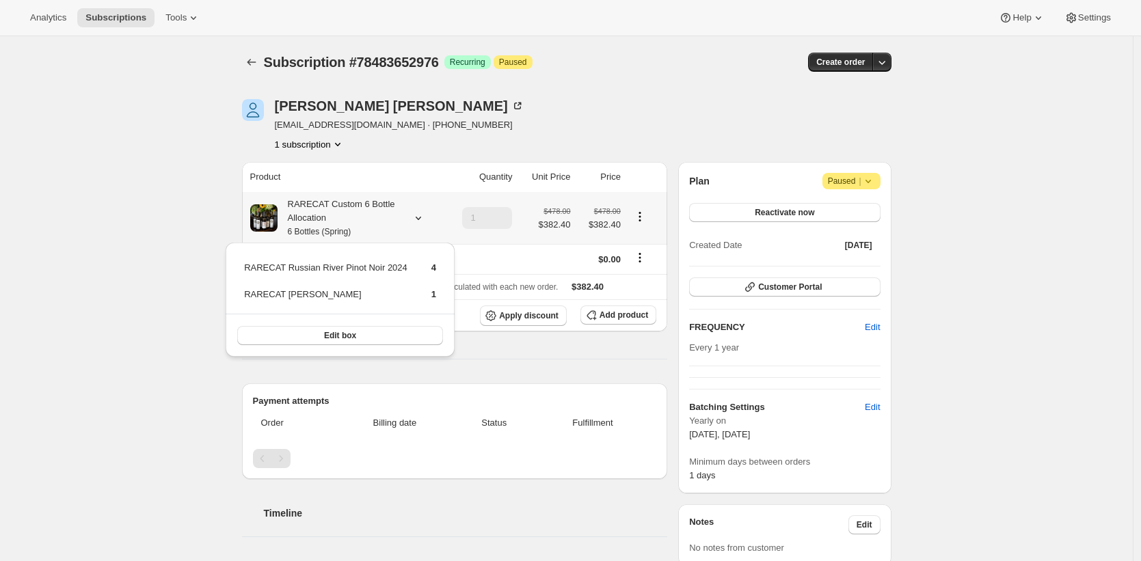
click at [402, 267] on td "RARECAT Russian River Pinot Noir 2024" at bounding box center [325, 272] width 165 height 25
drag, startPoint x: 402, startPoint y: 267, endPoint x: 271, endPoint y: 270, distance: 130.6
click at [271, 270] on td "RARECAT Russian River Pinot Noir 2024" at bounding box center [325, 272] width 165 height 25
copy td "RARECAT Russian River Pinot Noir 2024"
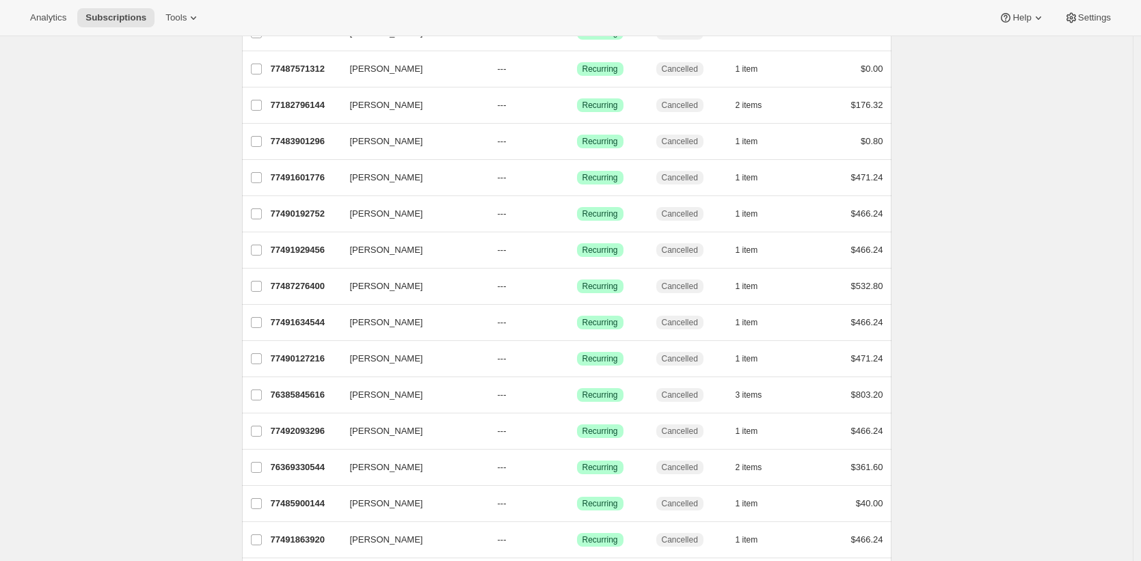
scroll to position [653, 0]
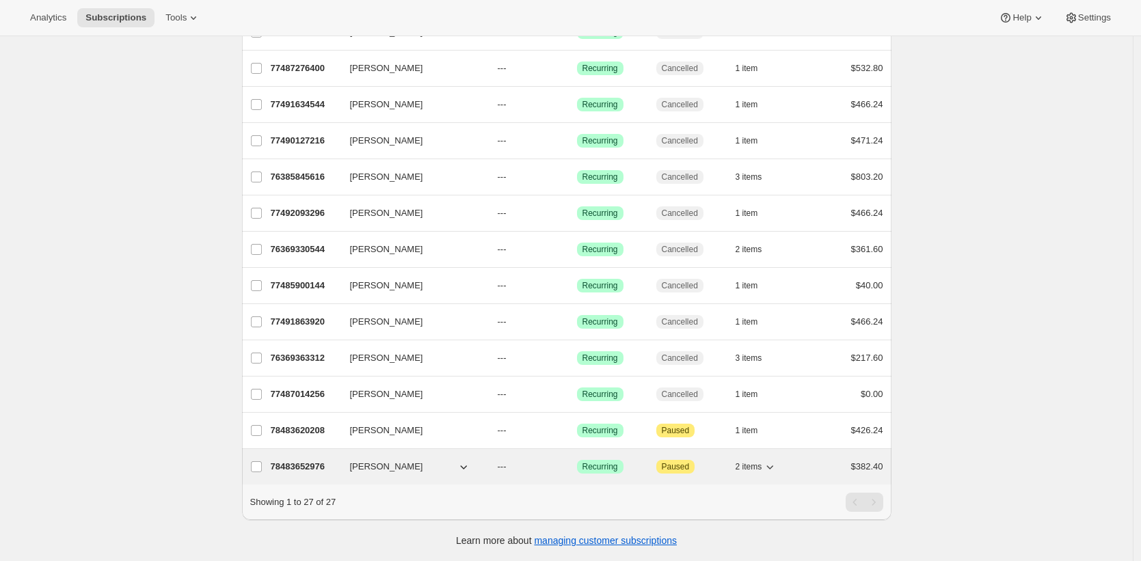
click at [299, 460] on p "78483652976" at bounding box center [305, 467] width 68 height 14
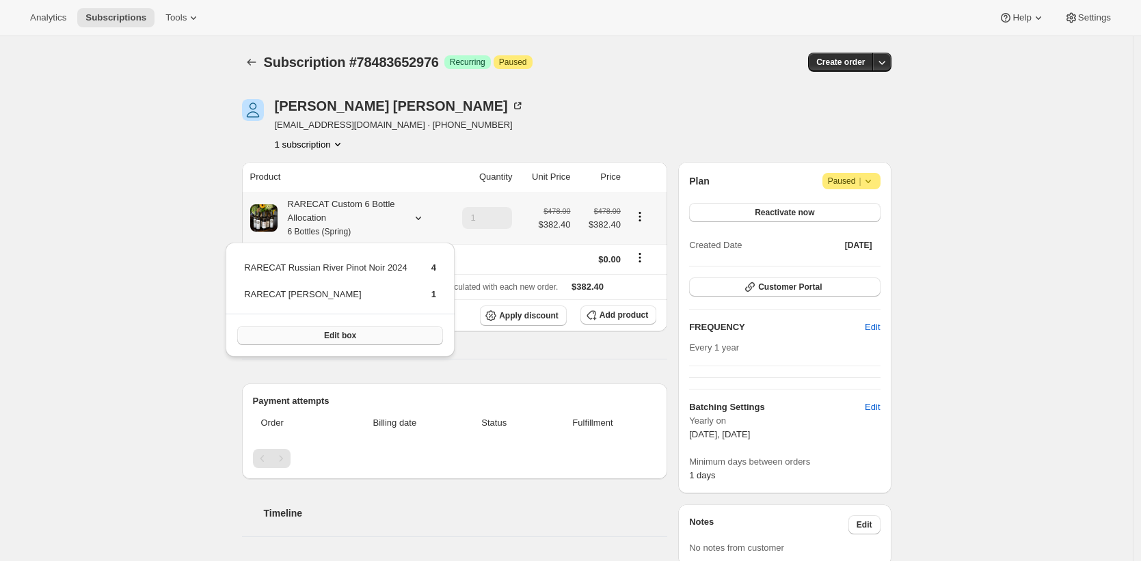
click at [362, 337] on button "Edit box" at bounding box center [340, 335] width 206 height 19
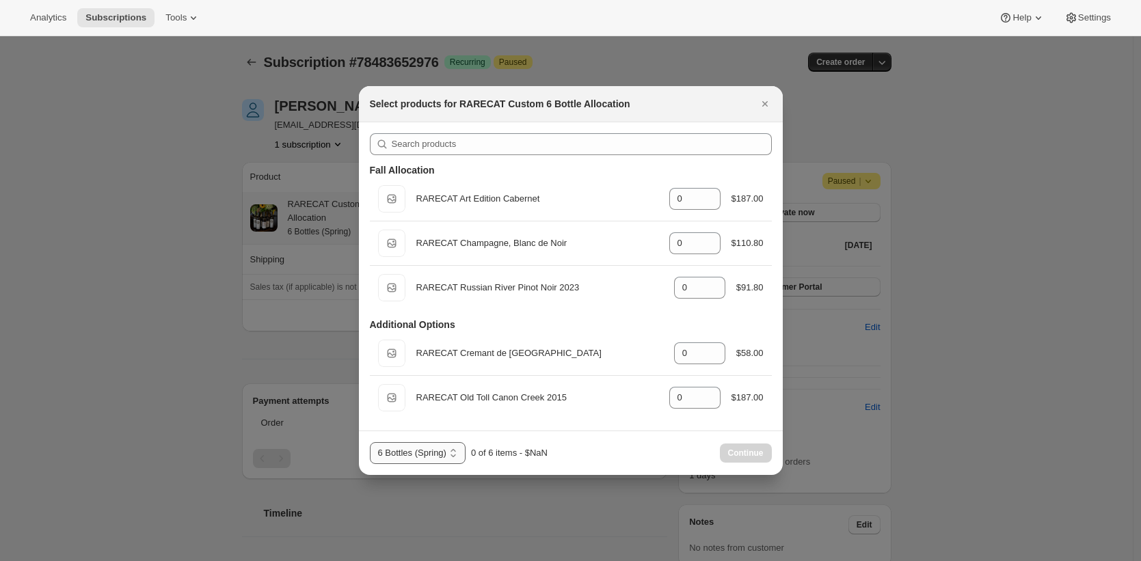
click at [445, 448] on select "6 Bottles (Fall) 6 Bottles (Spring)" at bounding box center [418, 453] width 96 height 22
click at [370, 442] on select "6 Bottles (Fall) 6 Bottles (Spring)" at bounding box center [418, 453] width 96 height 22
click at [449, 457] on select "6 Bottles (Fall) 6 Bottles (Spring)" at bounding box center [412, 453] width 85 height 22
select select "gid://shopify/ProductVariant/52512797000048"
click at [370, 442] on select "6 Bottles (Fall) 6 Bottles (Spring)" at bounding box center [412, 453] width 85 height 22
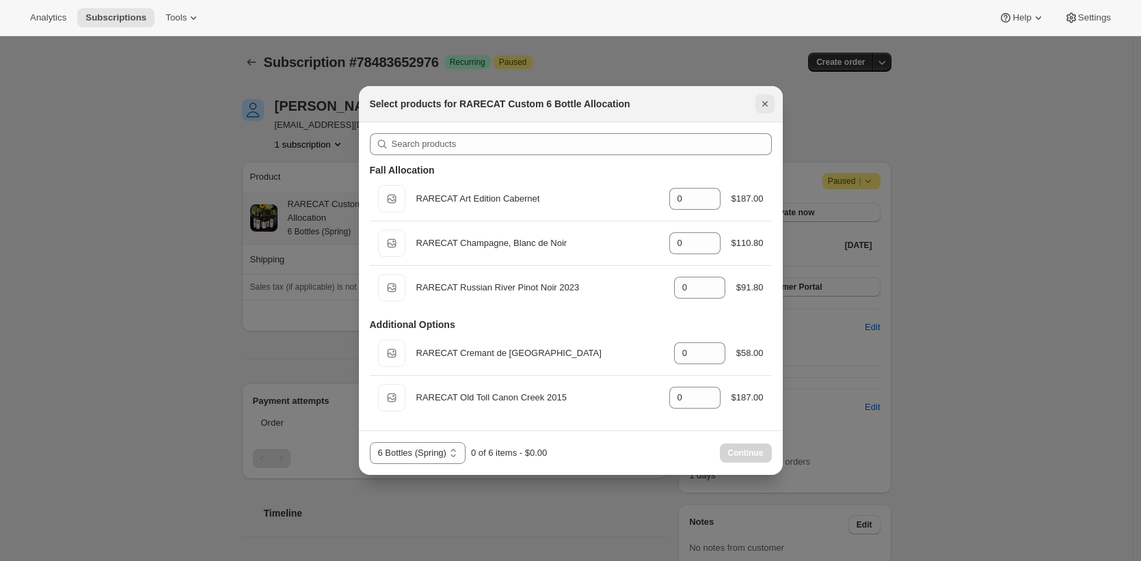
click at [762, 104] on icon "Close" at bounding box center [765, 104] width 14 height 14
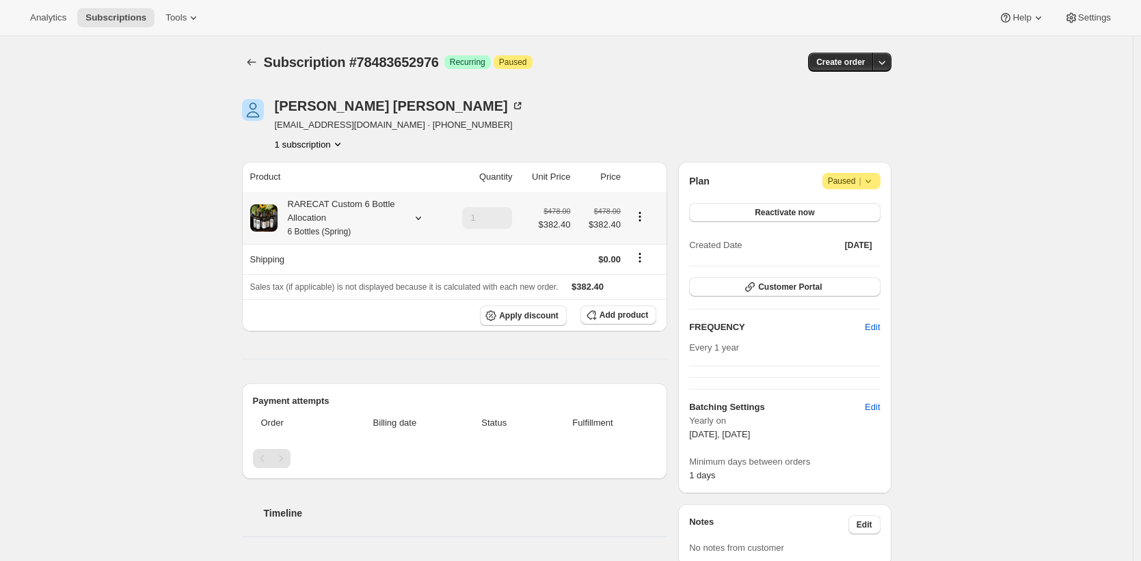
click at [359, 215] on div "RARECAT Custom 6 Bottle Allocation 6 Bottles (Spring)" at bounding box center [338, 218] width 123 height 41
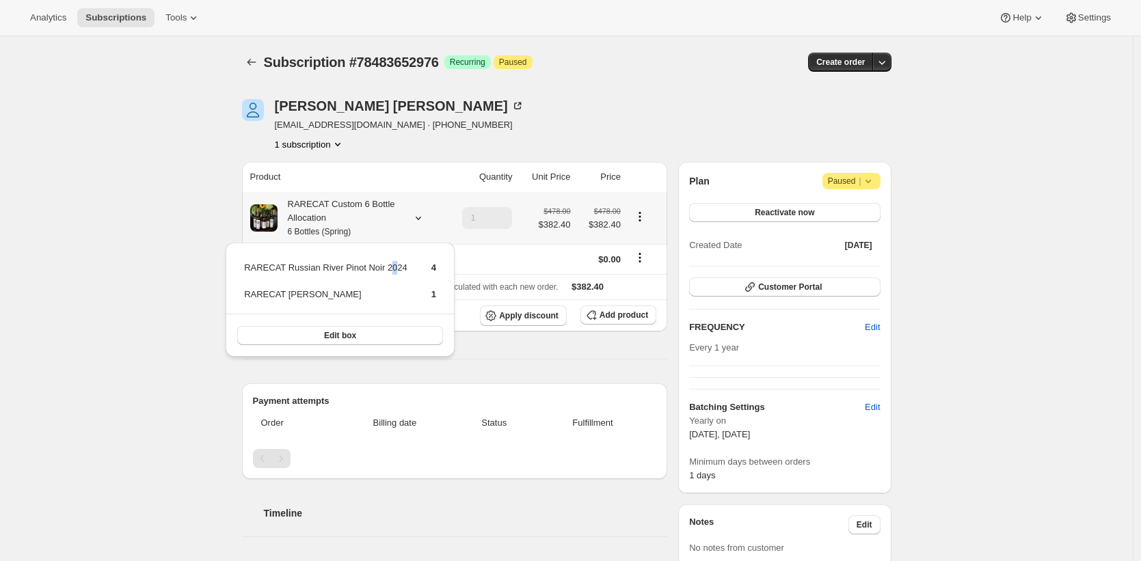
click at [397, 267] on td "RARECAT Russian River Pinot Noir 2024" at bounding box center [325, 272] width 165 height 25
drag, startPoint x: 397, startPoint y: 267, endPoint x: 258, endPoint y: 269, distance: 139.4
click at [258, 269] on td "RARECAT Russian River Pinot Noir 2024" at bounding box center [325, 272] width 165 height 25
drag, startPoint x: 258, startPoint y: 269, endPoint x: 391, endPoint y: 269, distance: 133.3
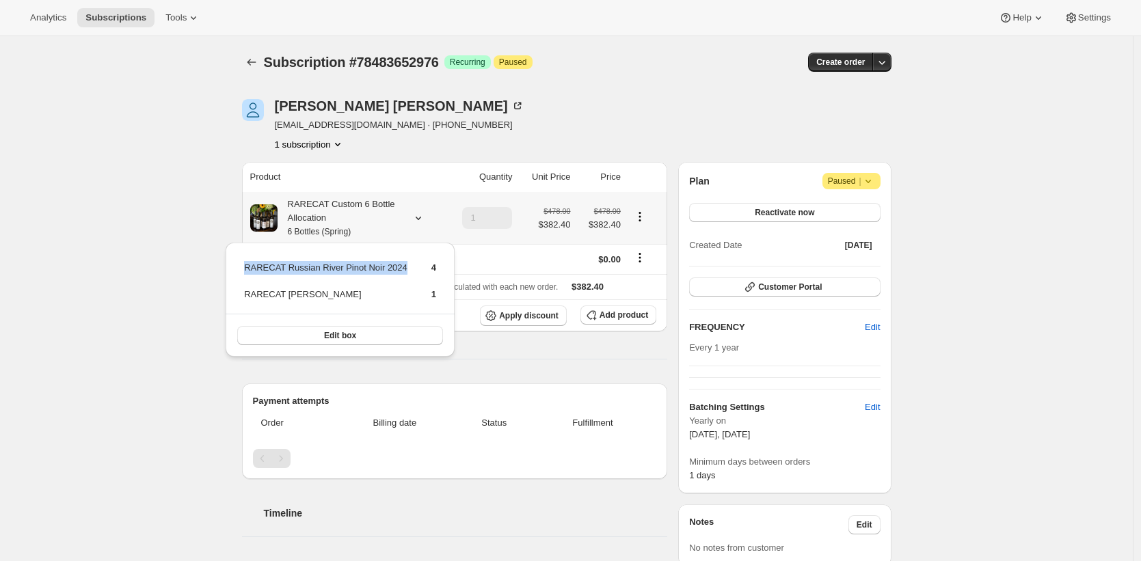
click at [391, 269] on td "RARECAT Russian River Pinot Noir 2024" at bounding box center [325, 272] width 165 height 25
click at [373, 334] on button "Edit box" at bounding box center [340, 335] width 206 height 19
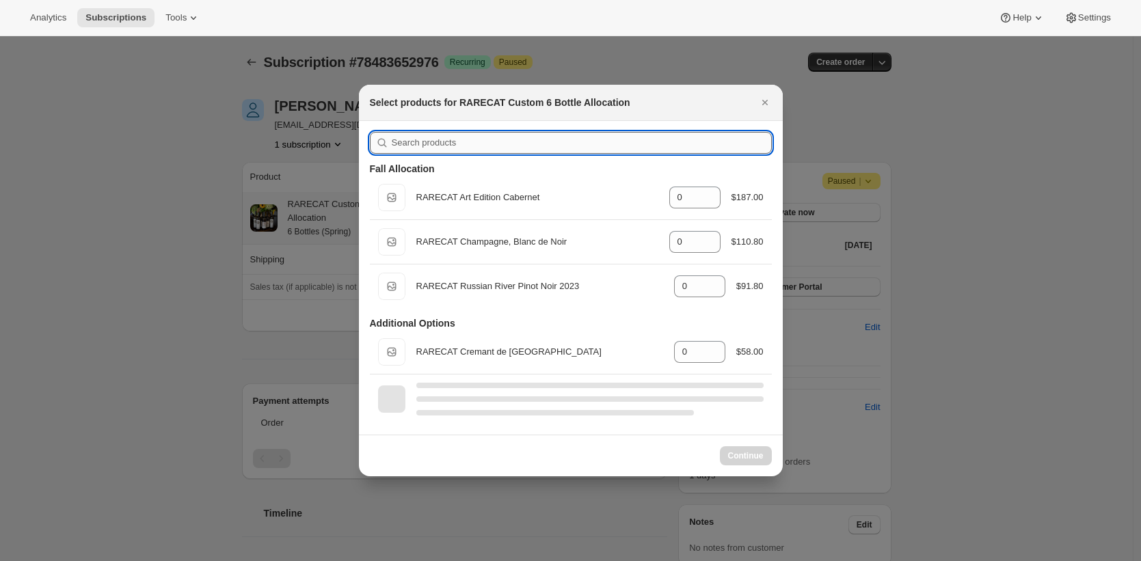
select select "gid://shopify/ProductVariant/52512797000048"
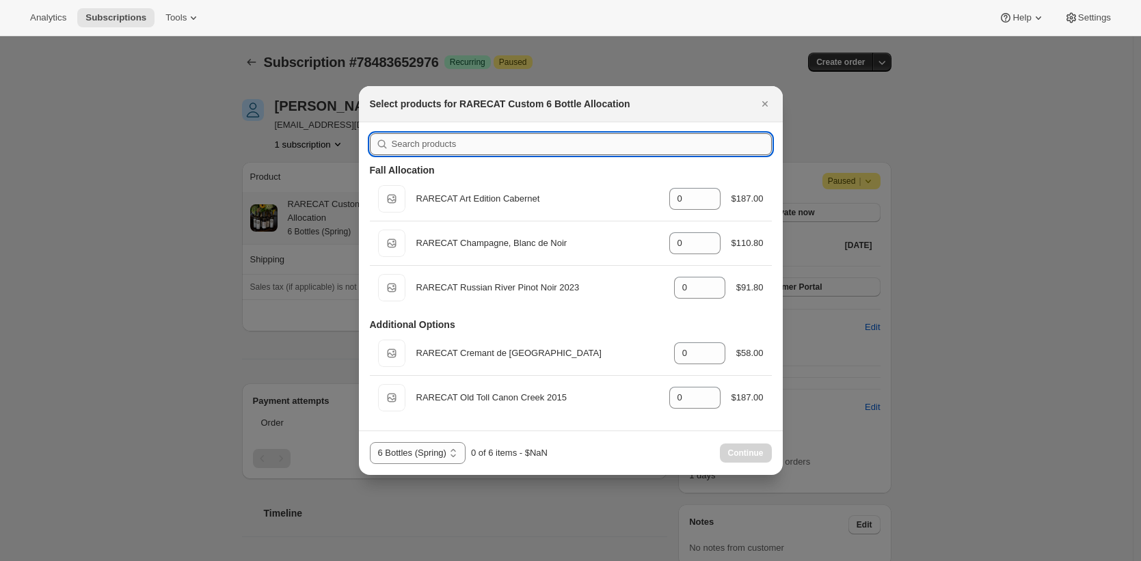
click at [519, 141] on input ":raj:" at bounding box center [582, 144] width 380 height 22
paste input "RARECAT Russian River Pinot Noir 2024"
type input "RARECAT Russian River Pinot Noir 2024"
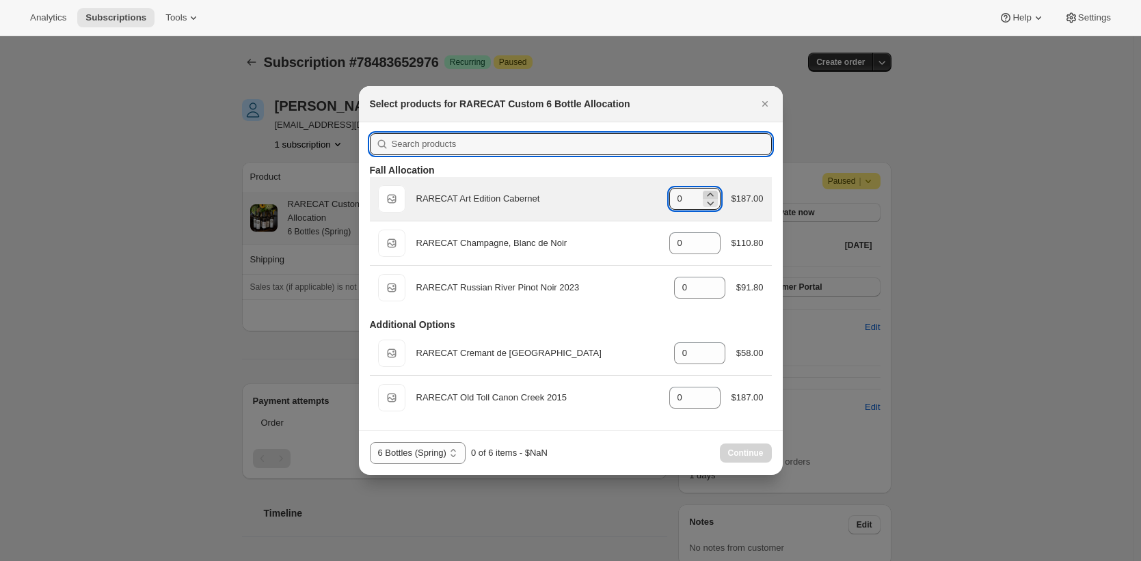
click at [710, 192] on icon ":raj:" at bounding box center [710, 195] width 14 height 14
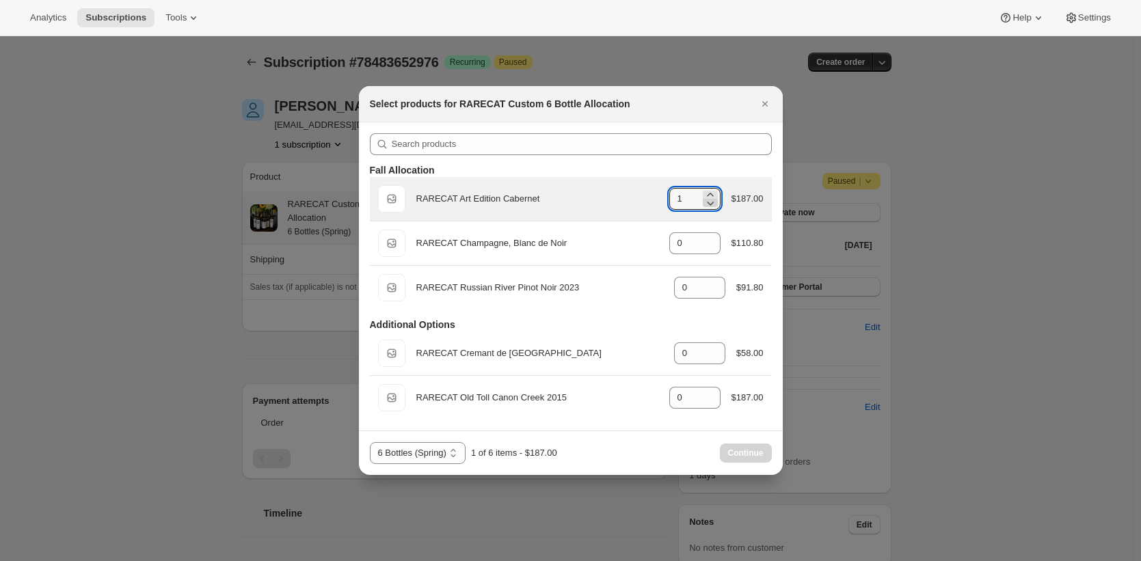
click at [713, 204] on icon ":raj:" at bounding box center [710, 203] width 14 height 14
type input "0"
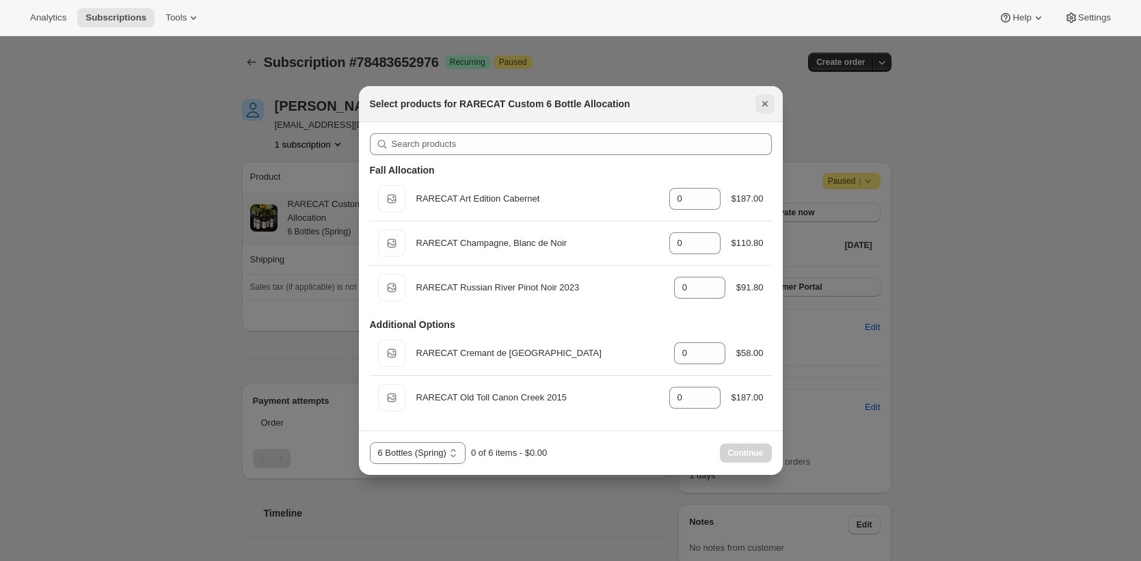
click at [765, 103] on icon "Close" at bounding box center [765, 104] width 14 height 14
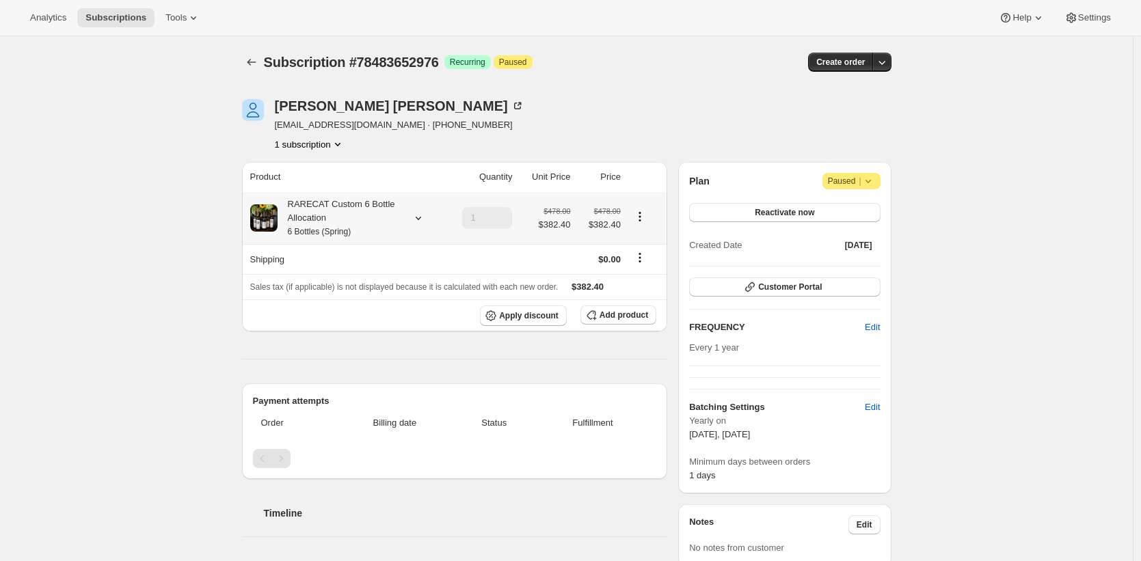
click at [732, 141] on div "Nancy Jerdee nancyjerdee@gmail.com · +19528071883 1 subscription" at bounding box center [566, 125] width 649 height 52
click at [636, 121] on div "Nancy Jerdee nancyjerdee@gmail.com · +19528071883 1 subscription" at bounding box center [469, 125] width 454 height 52
click at [184, 130] on div "Subscription #78483652976. This page is ready Subscription #78483652976 Success…" at bounding box center [566, 530] width 1132 height 988
click at [186, 124] on div "Subscription #78483652976. This page is ready Subscription #78483652976 Success…" at bounding box center [566, 530] width 1132 height 988
click at [183, 118] on div "Subscription #78483652976. This page is ready Subscription #78483652976 Success…" at bounding box center [566, 530] width 1132 height 988
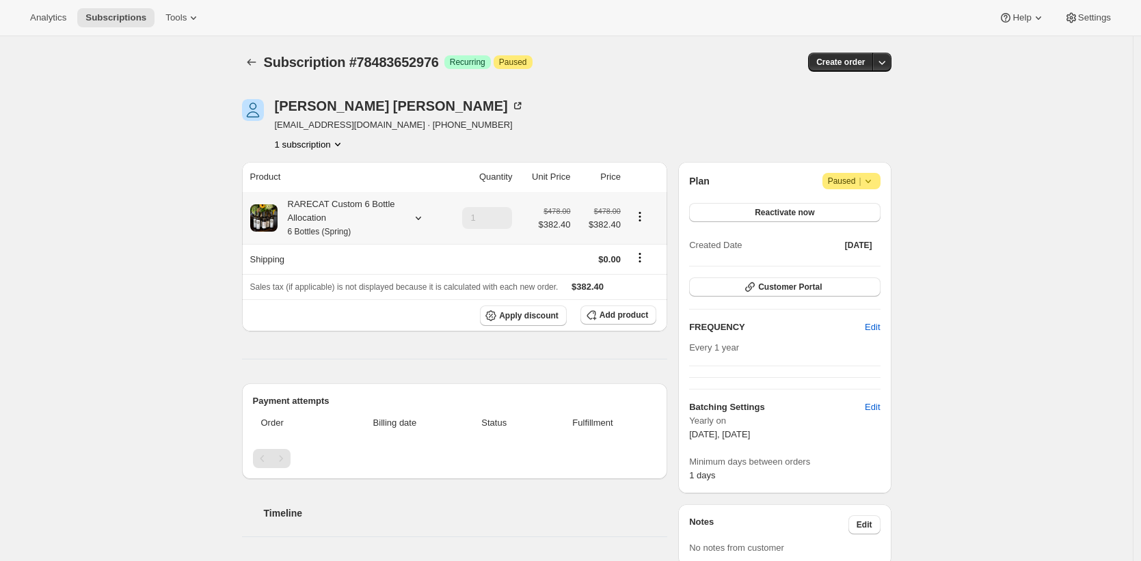
click at [202, 109] on div "Subscription #78483652976. This page is ready Subscription #78483652976 Success…" at bounding box center [566, 530] width 1132 height 988
click at [185, 176] on div "Subscription #78483652976. This page is ready Subscription #78483652976 Success…" at bounding box center [566, 530] width 1132 height 988
click at [364, 209] on div "RARECAT Custom 6 Bottle Allocation 6 Bottles (Spring)" at bounding box center [338, 218] width 123 height 41
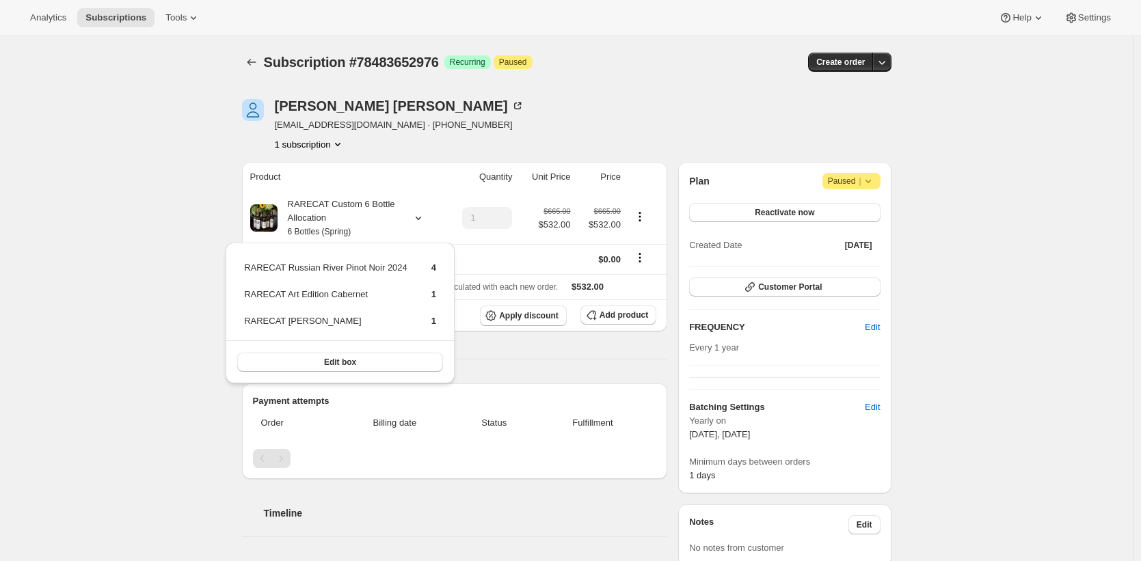
click at [113, 206] on div "Subscription #78483652976. This page is ready Subscription #78483652976 Success…" at bounding box center [566, 530] width 1132 height 988
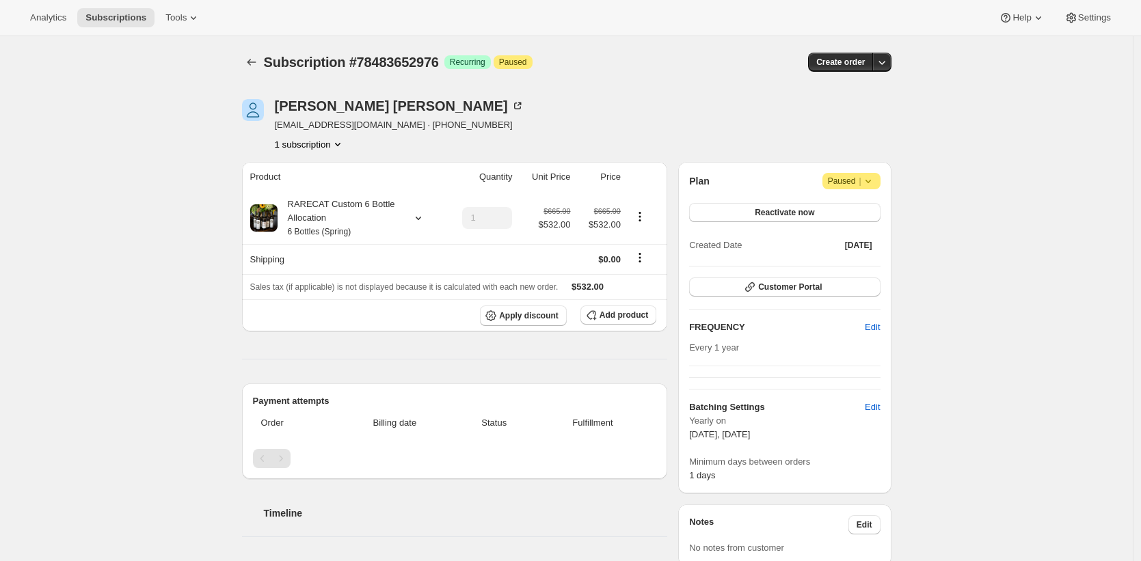
click at [123, 186] on div "Subscription #78483652976. This page is ready Subscription #78483652976 Success…" at bounding box center [566, 530] width 1132 height 988
click at [122, 185] on div "Subscription #78483652976. This page is ready Subscription #78483652976 Success…" at bounding box center [566, 530] width 1132 height 988
click at [126, 180] on div "Subscription #78483652976. This page is ready Subscription #78483652976 Success…" at bounding box center [566, 530] width 1132 height 988
click at [118, 163] on div "Subscription #78483652976. This page is ready Subscription #78483652976 Success…" at bounding box center [566, 530] width 1132 height 988
click at [120, 161] on div "Subscription #78483652976. This page is ready Subscription #78483652976 Success…" at bounding box center [566, 530] width 1132 height 988
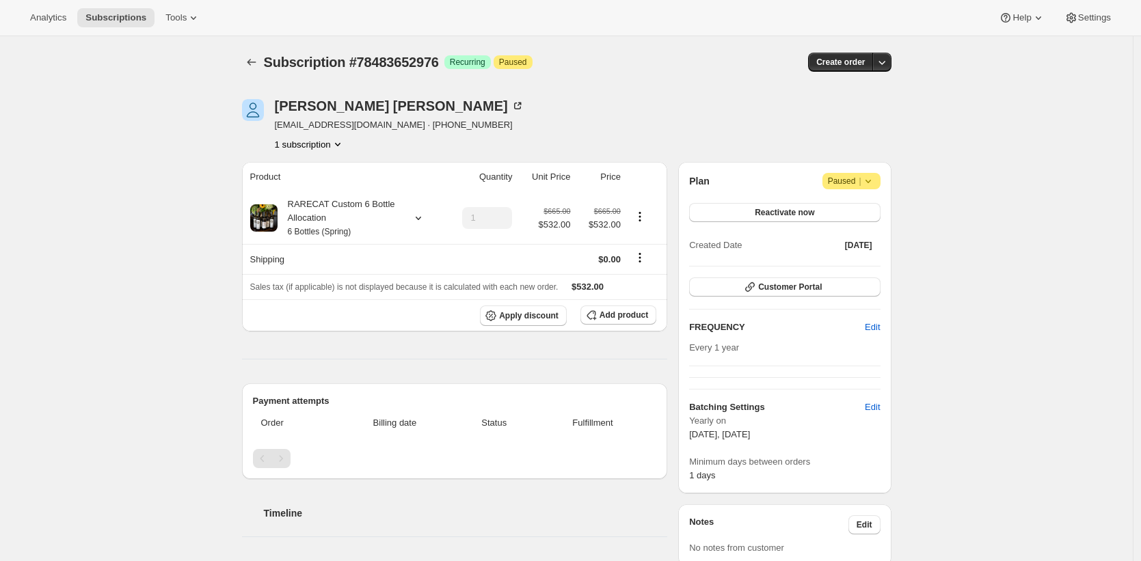
click at [244, 55] on div "Subscription #78483652976. This page is ready Subscription #78483652976 Success…" at bounding box center [567, 530] width 682 height 988
click at [254, 58] on icon "Subscriptions" at bounding box center [252, 62] width 14 height 14
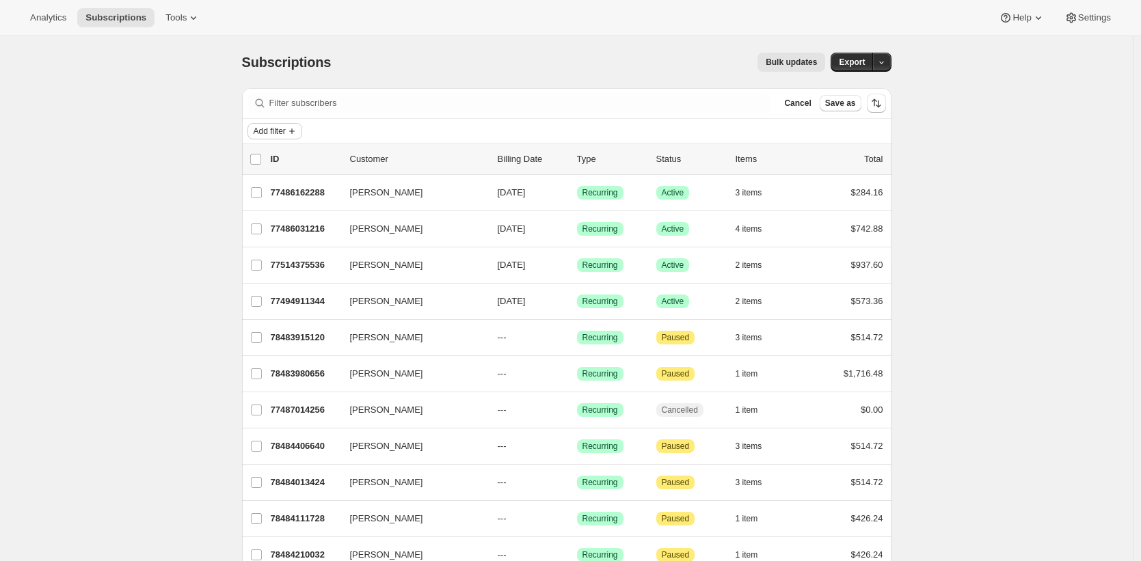
click at [280, 132] on span "Add filter" at bounding box center [270, 131] width 32 height 11
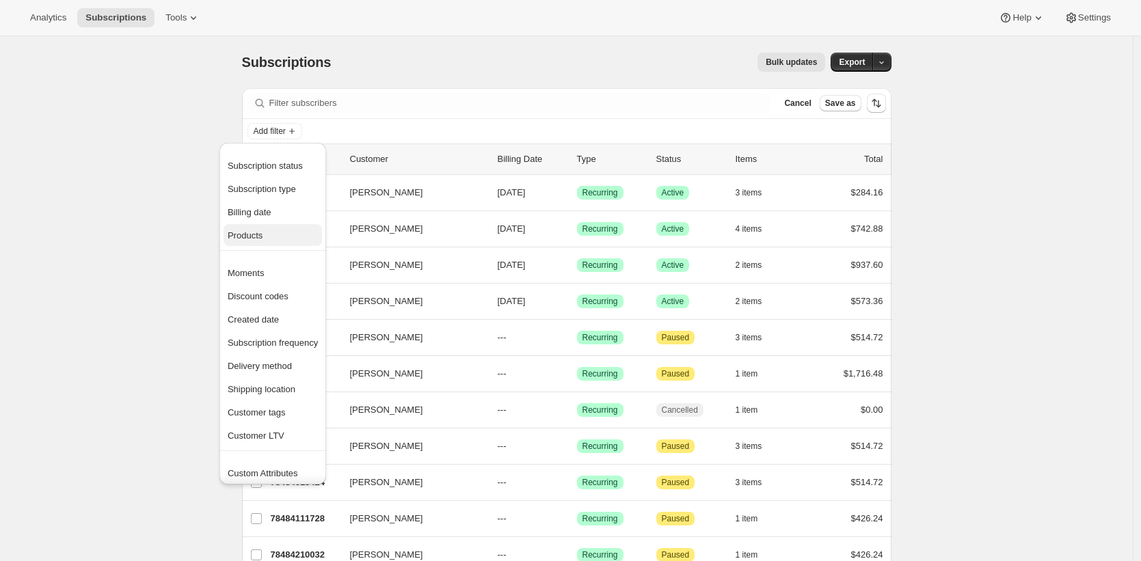
click at [290, 234] on span "Products" at bounding box center [273, 236] width 90 height 14
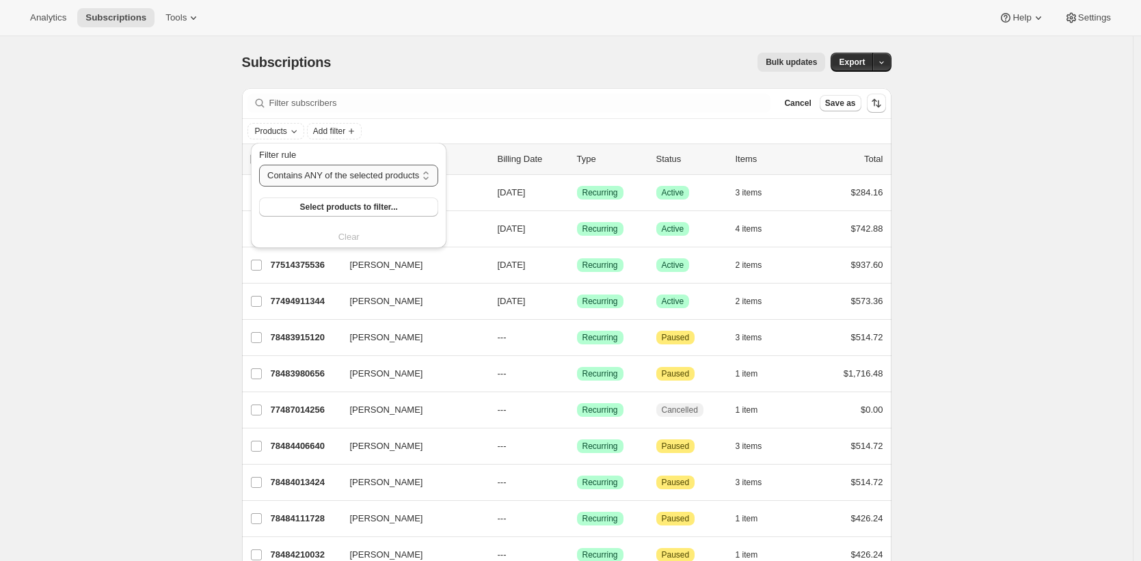
click at [349, 179] on select "Contains ANY of the selected products Contains ALL of the selected products Con…" at bounding box center [348, 176] width 179 height 22
click at [340, 210] on span "Select products to filter..." at bounding box center [348, 207] width 98 height 11
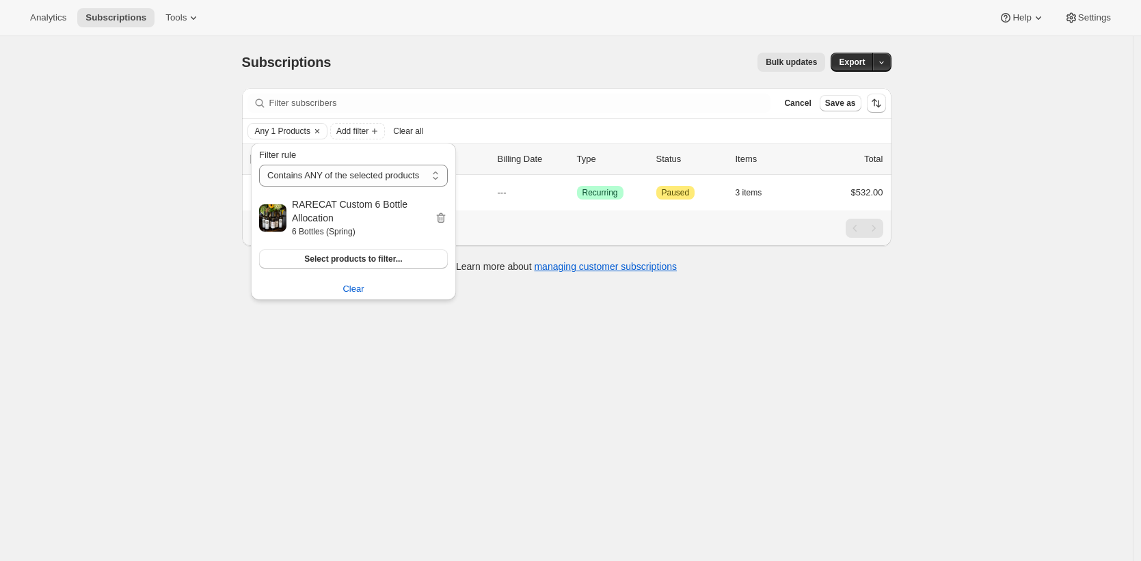
click at [189, 344] on div "Subscriptions. This page is ready Subscriptions Bulk updates More actions Bulk …" at bounding box center [566, 316] width 1132 height 561
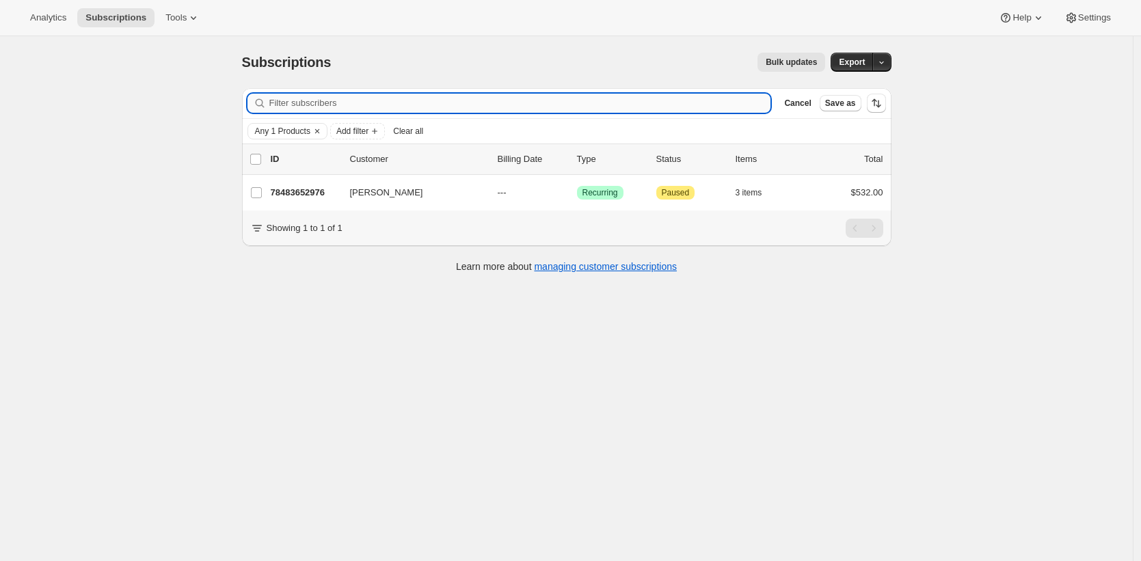
click at [336, 103] on input "Filter subscribers" at bounding box center [520, 103] width 502 height 19
type input "l"
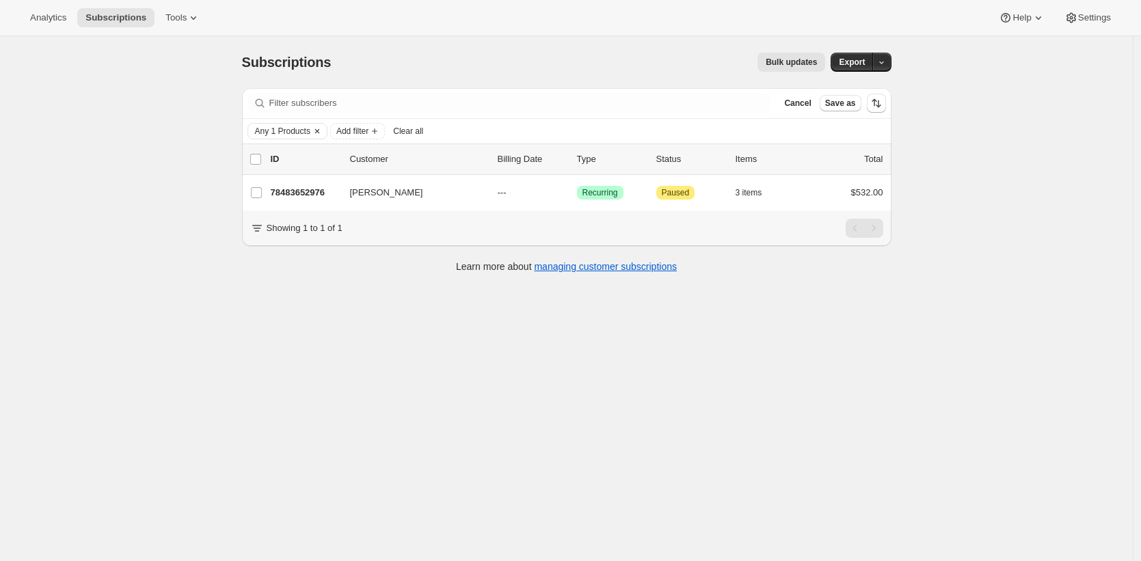
click at [319, 130] on icon "Clear" at bounding box center [317, 131] width 4 height 4
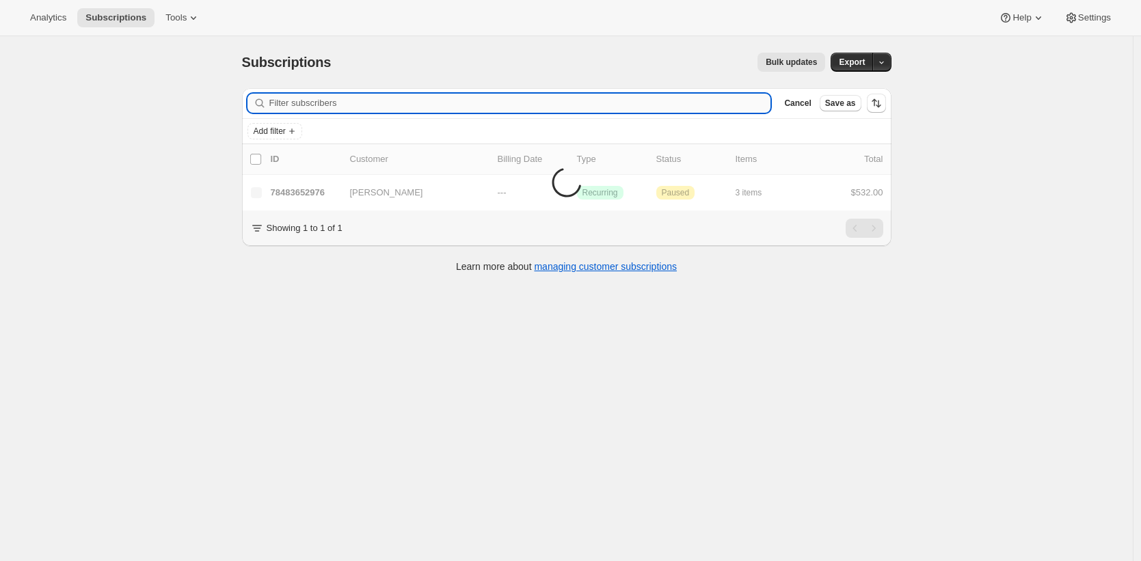
click at [316, 103] on input "Filter subscribers" at bounding box center [520, 103] width 502 height 19
paste input "Jessica.charlson@gmail.com"
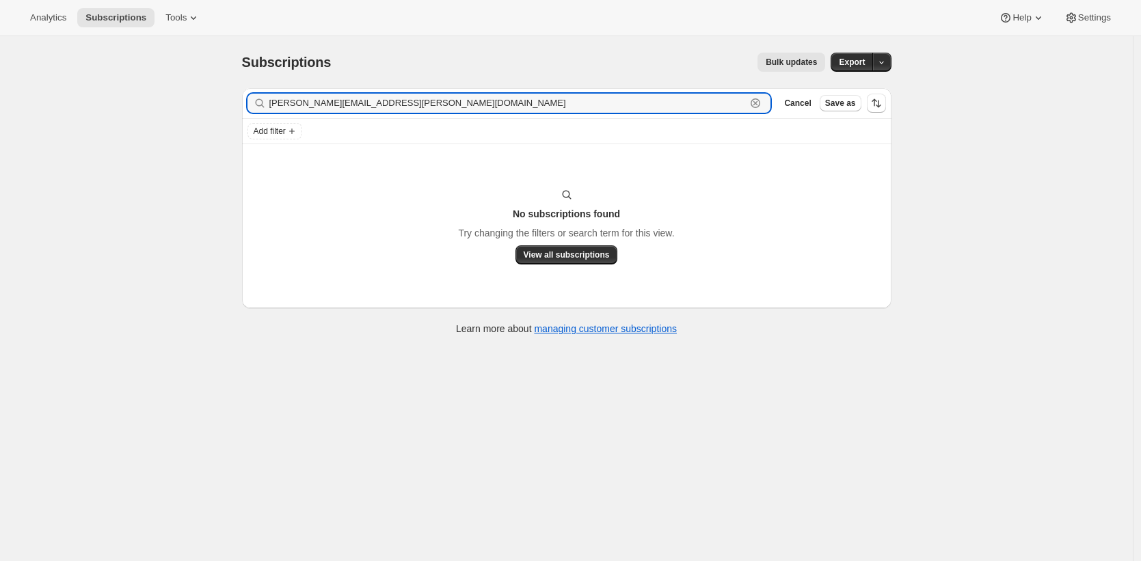
type input "Jessica.charlson@gmail.com"
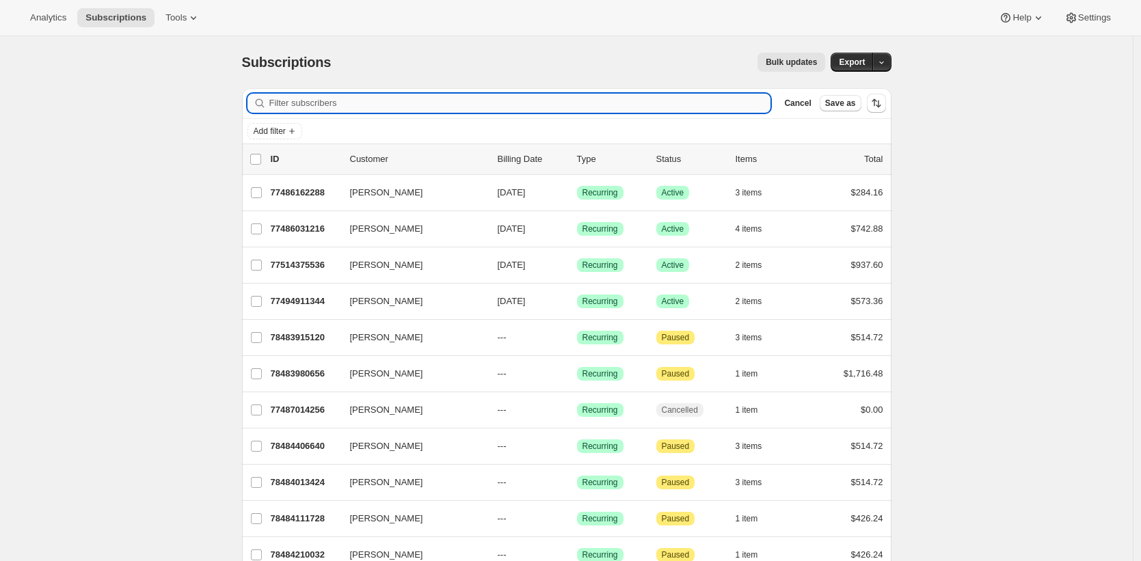
drag, startPoint x: 535, startPoint y: 103, endPoint x: 523, endPoint y: 110, distance: 13.5
click at [535, 103] on input "Filter subscribers" at bounding box center [520, 103] width 502 height 19
paste input "Jessica.charlson@gmail.com"
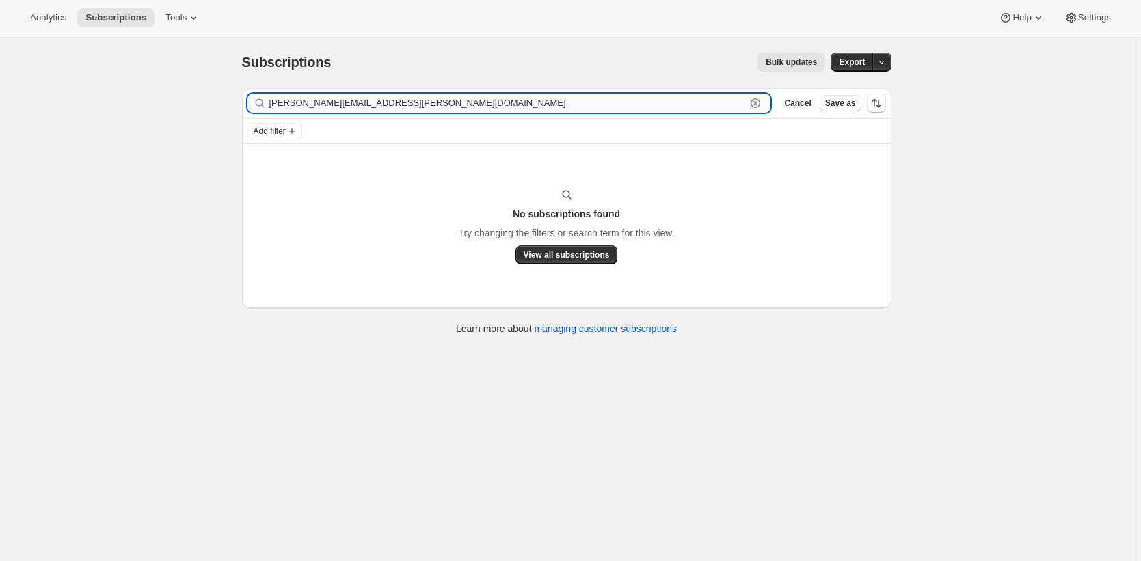
click at [314, 109] on input "Jessica.charlson@gmail.com" at bounding box center [507, 103] width 477 height 19
paste input "ginacarter57"
type input "ginacarter57@gmail.com"
click at [312, 105] on input "ginacarter57@gmail.com" at bounding box center [507, 103] width 477 height 19
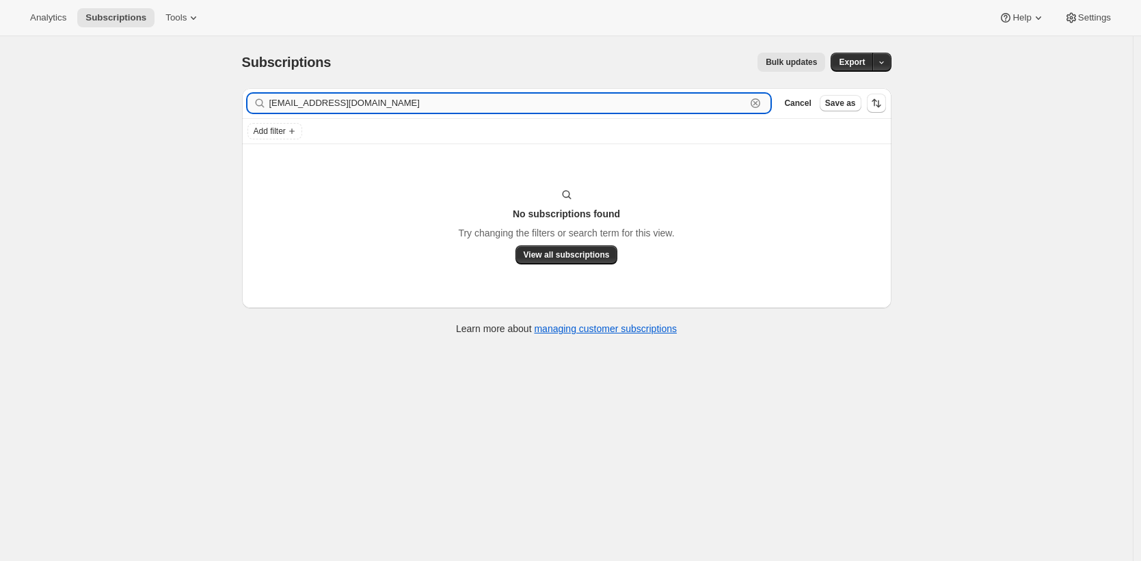
click at [312, 105] on input "ginacarter57@gmail.com" at bounding box center [507, 103] width 477 height 19
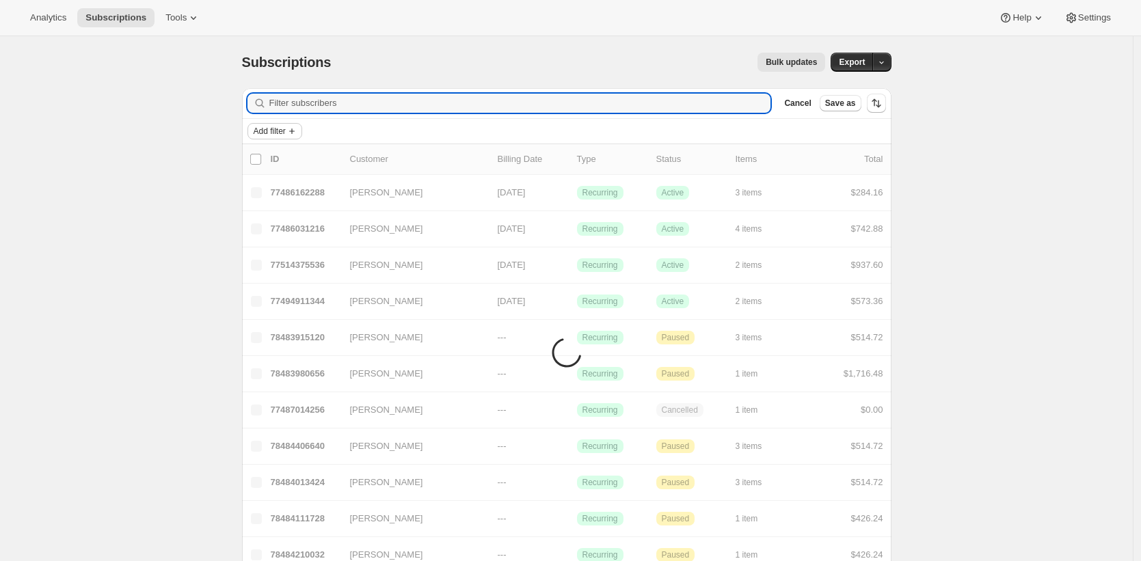
click at [297, 133] on icon "Add filter" at bounding box center [291, 131] width 11 height 11
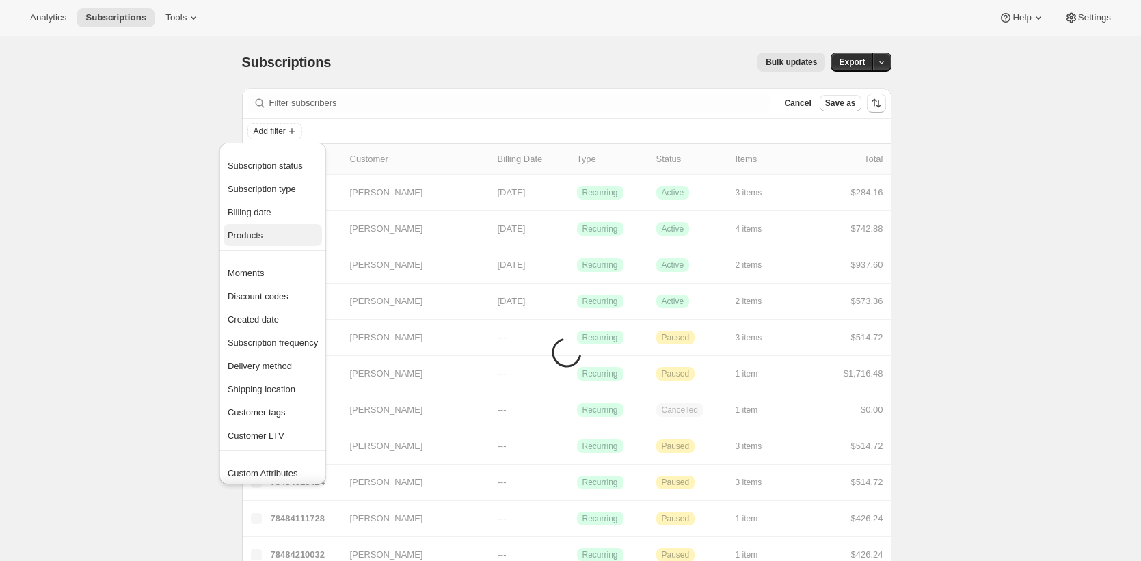
click at [280, 229] on span "Products" at bounding box center [273, 236] width 90 height 14
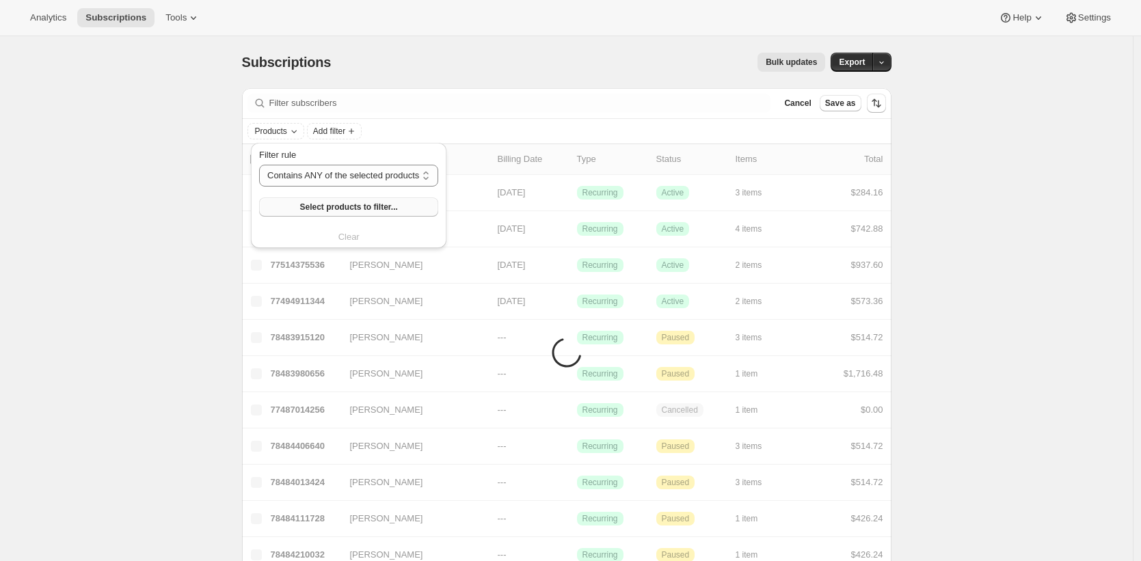
click at [358, 206] on span "Select products to filter..." at bounding box center [348, 207] width 98 height 11
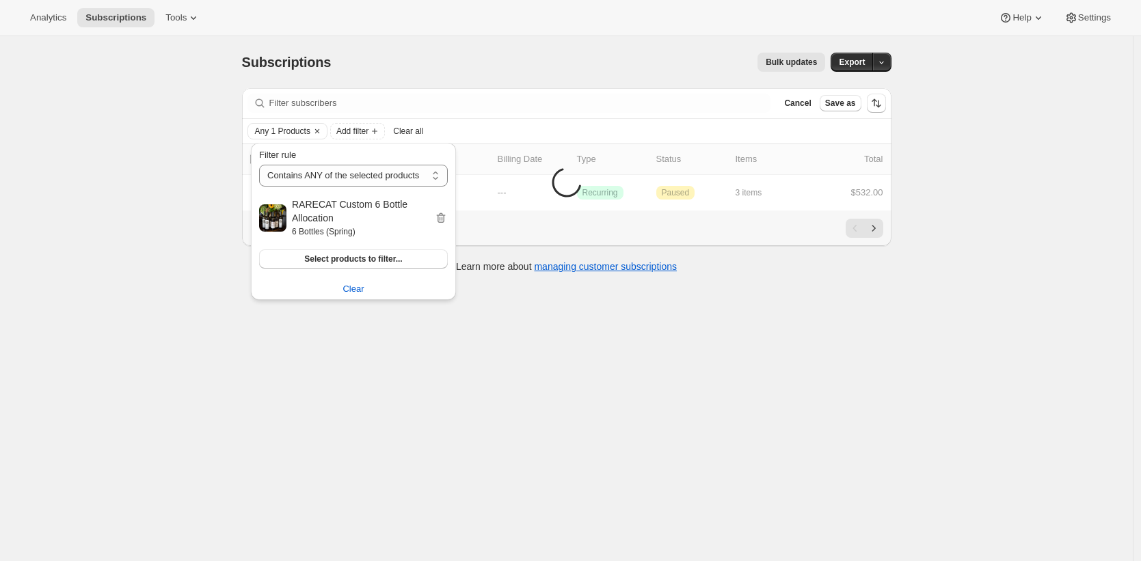
click at [189, 297] on div "Subscriptions. This page is ready Subscriptions Bulk updates More actions Bulk …" at bounding box center [566, 316] width 1132 height 561
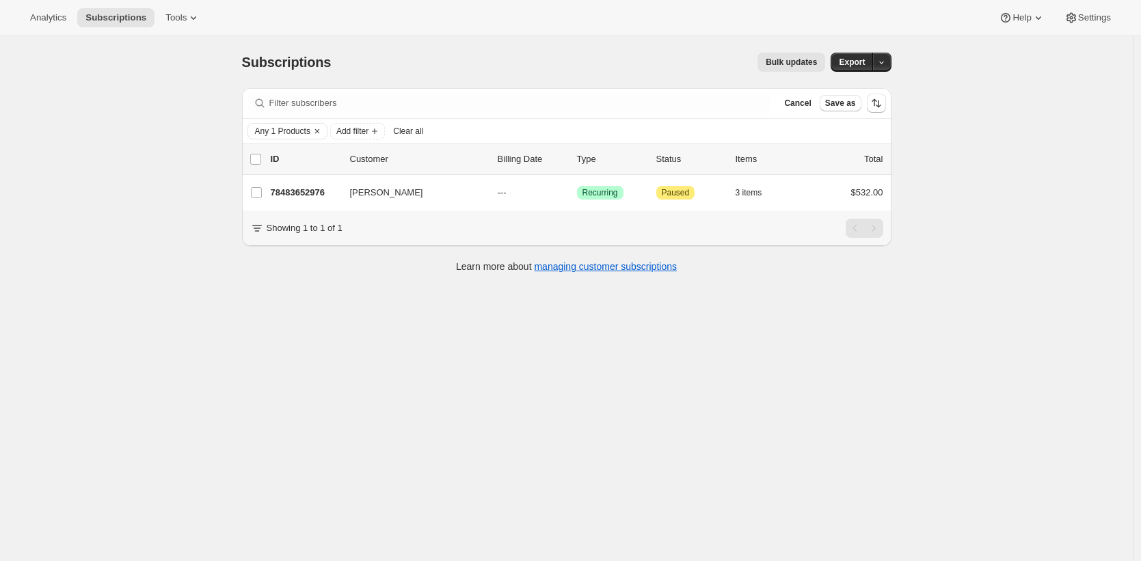
click at [233, 324] on div "Subscriptions. This page is ready Subscriptions Bulk updates More actions Bulk …" at bounding box center [566, 316] width 1132 height 561
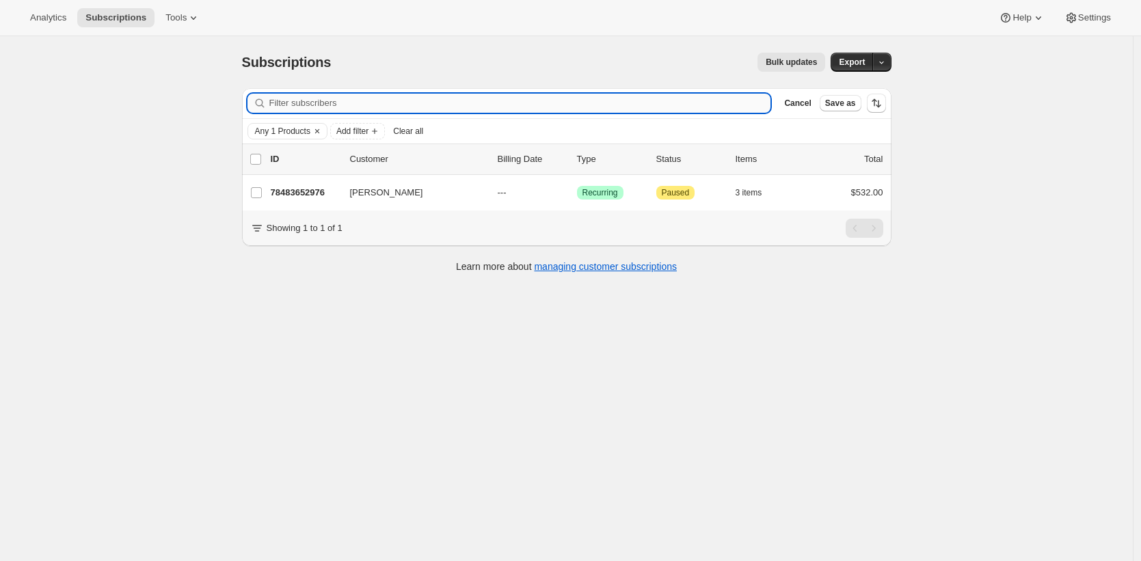
click at [346, 105] on input "Filter subscribers" at bounding box center [520, 103] width 502 height 19
type input "s"
click at [325, 102] on input "Filter subscribers" at bounding box center [520, 103] width 502 height 19
paste input "jnfriedman100@gmail.com"
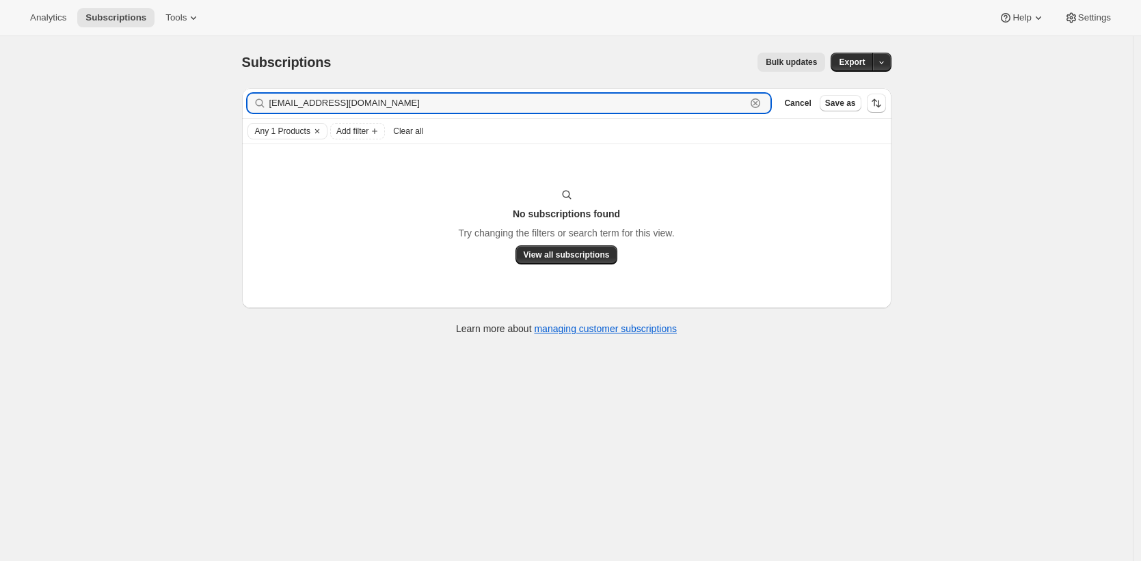
type input "jnfriedman100@gmail.com"
click at [357, 106] on input "jnfriedman100@gmail.com" at bounding box center [507, 103] width 477 height 19
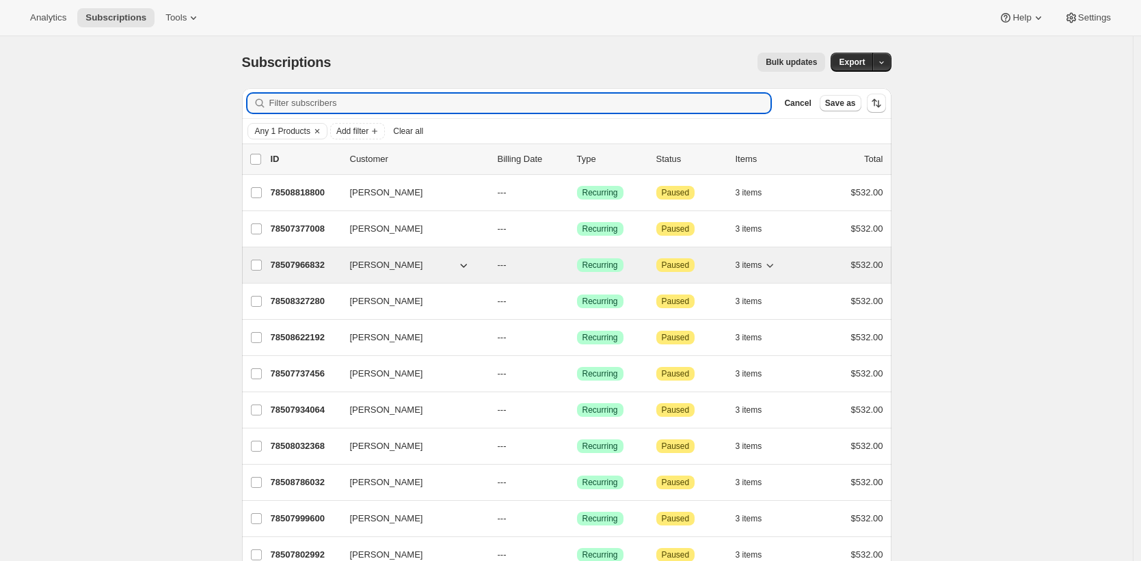
click at [292, 267] on p "78507966832" at bounding box center [305, 265] width 68 height 14
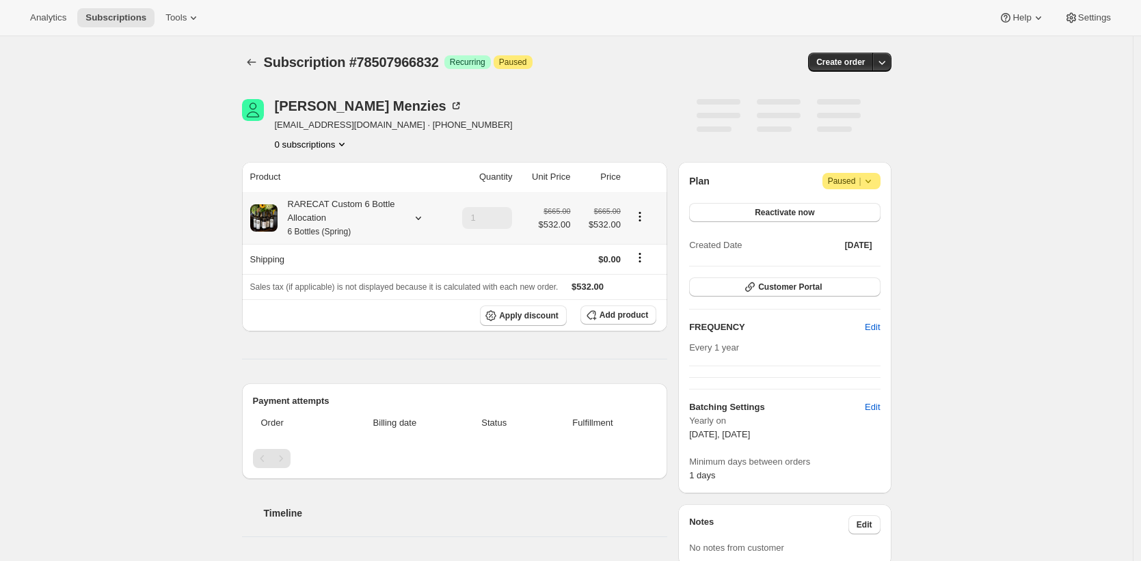
click at [351, 219] on div "RARECAT Custom 6 Bottle Allocation 6 Bottles (Spring)" at bounding box center [338, 218] width 123 height 41
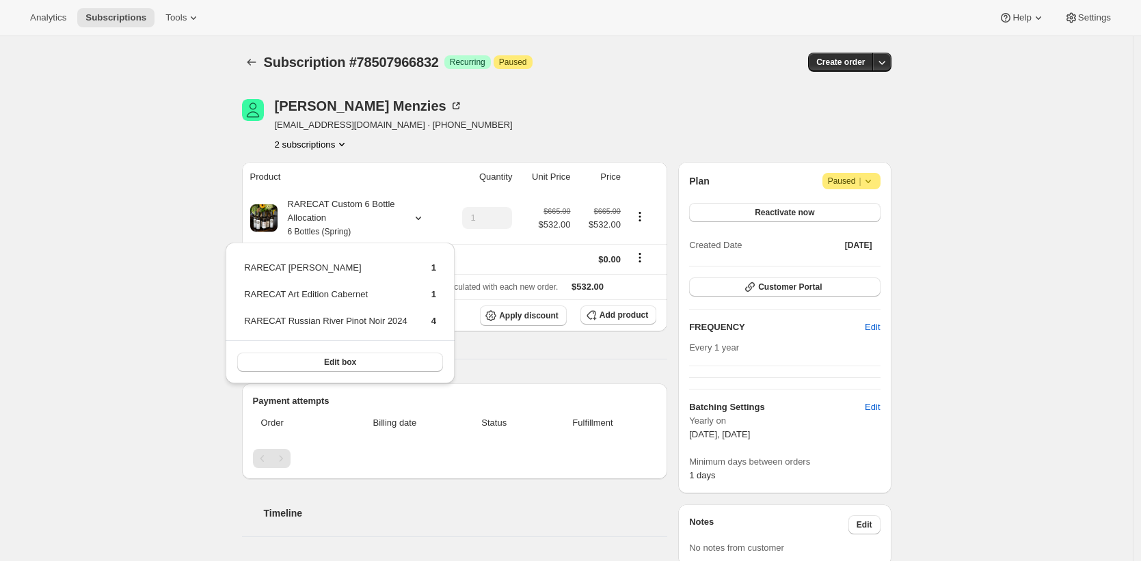
click at [174, 234] on div "Subscription #78507966832. This page is ready Subscription #78507966832 Success…" at bounding box center [566, 530] width 1132 height 988
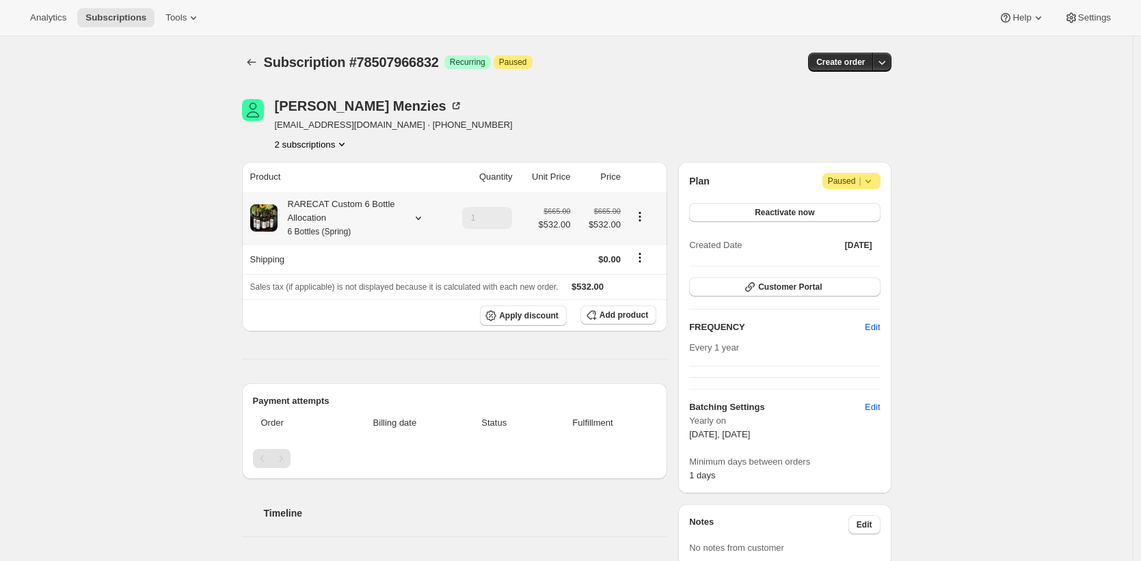
click at [316, 217] on div "RARECAT Custom 6 Bottle Allocation 6 Bottles (Spring)" at bounding box center [338, 218] width 123 height 41
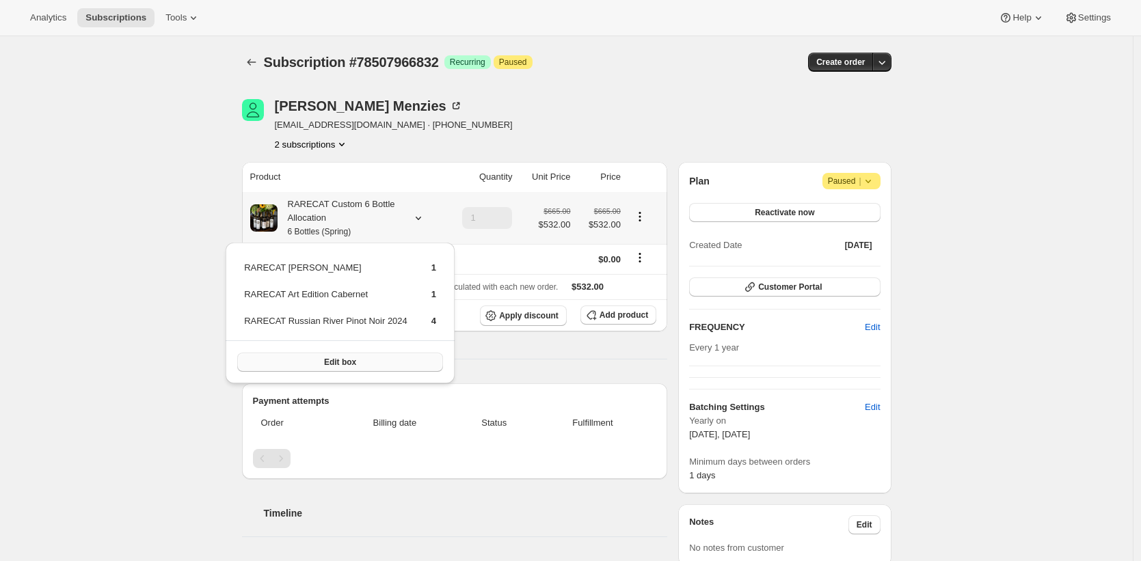
click at [338, 360] on span "Edit box" at bounding box center [340, 362] width 32 height 11
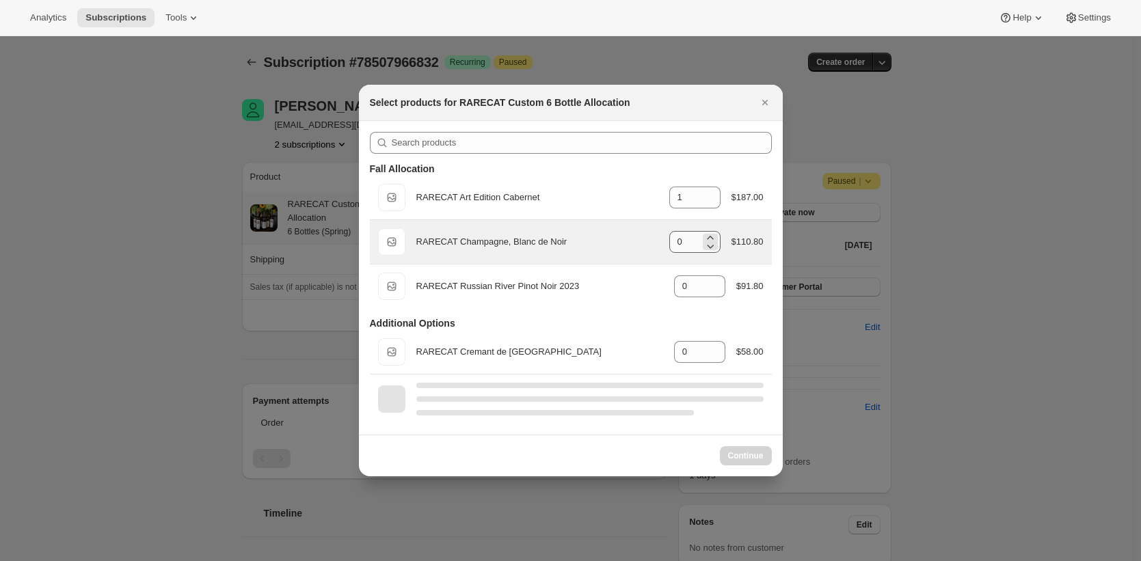
select select "gid://shopify/ProductVariant/52512797000048"
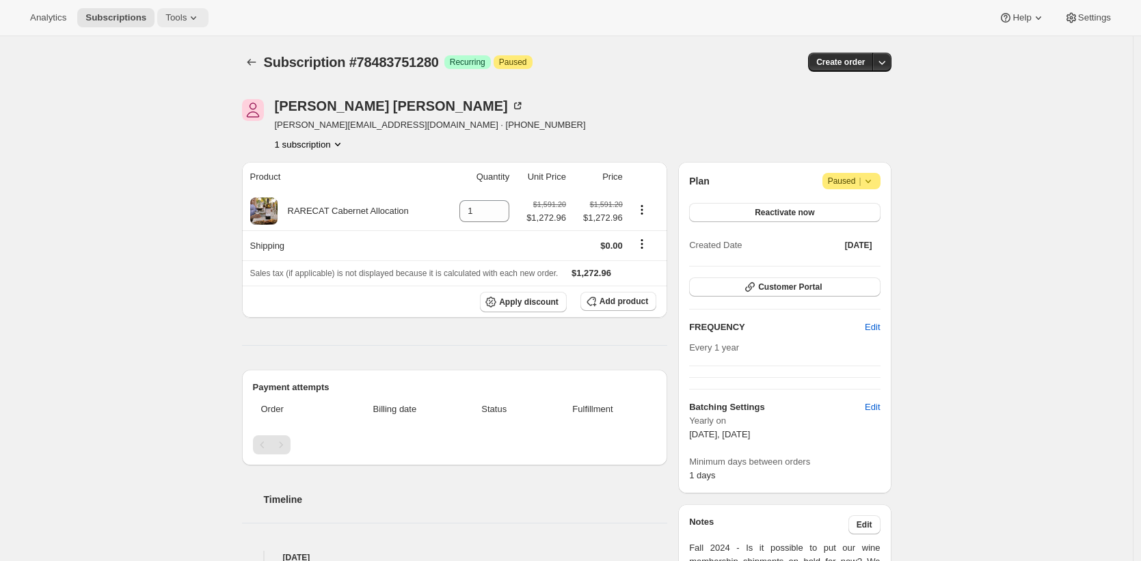
click at [187, 16] on span "Tools" at bounding box center [175, 17] width 21 height 11
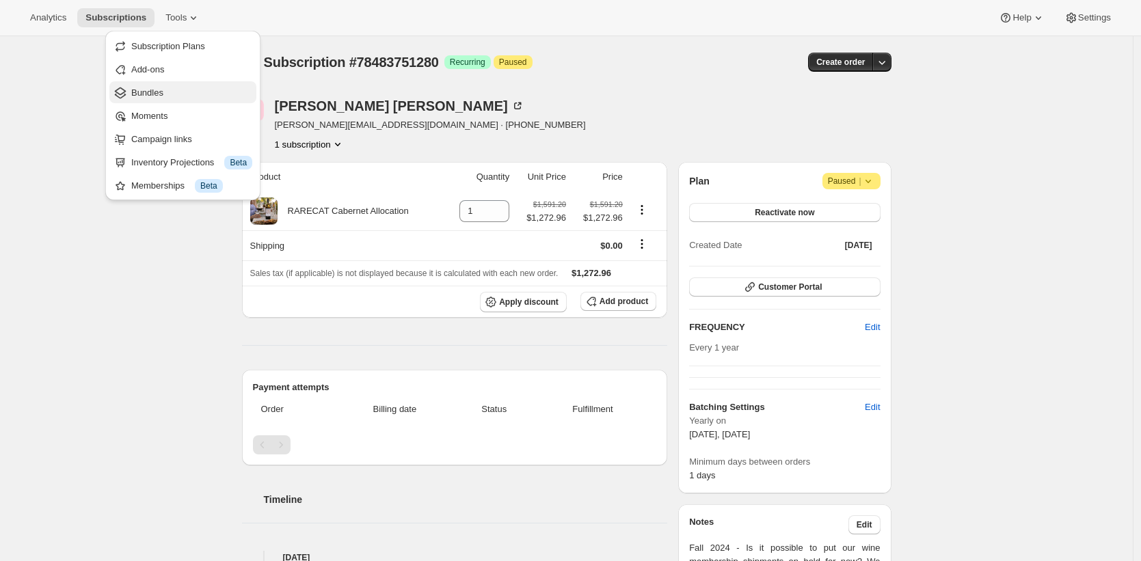
click at [172, 86] on span "Bundles" at bounding box center [191, 93] width 121 height 14
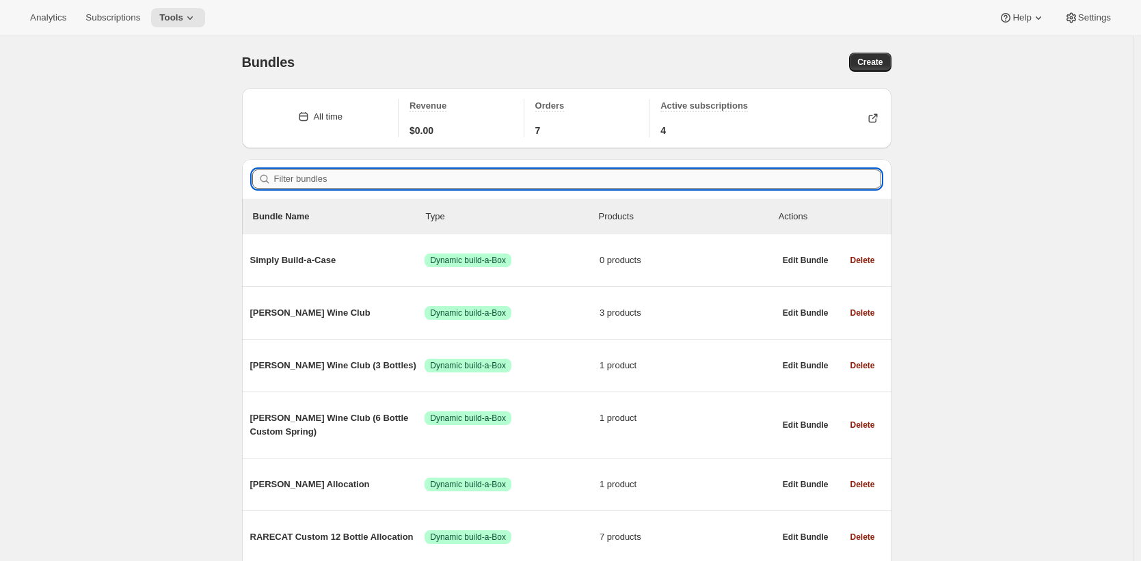
click at [336, 181] on input "Filter bundles" at bounding box center [577, 178] width 607 height 19
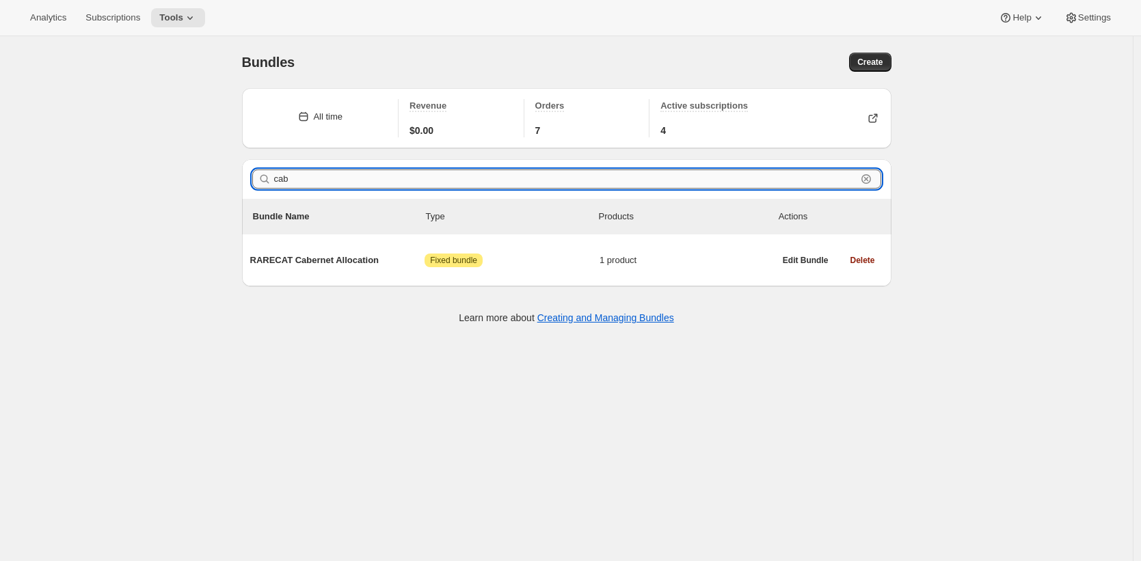
type input "cab"
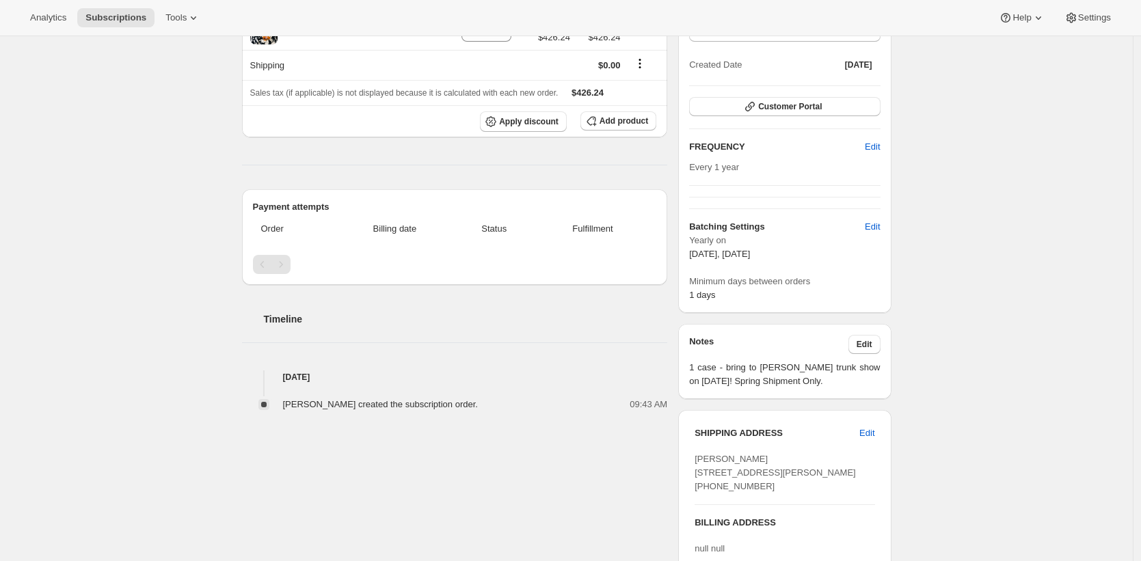
scroll to position [181, 0]
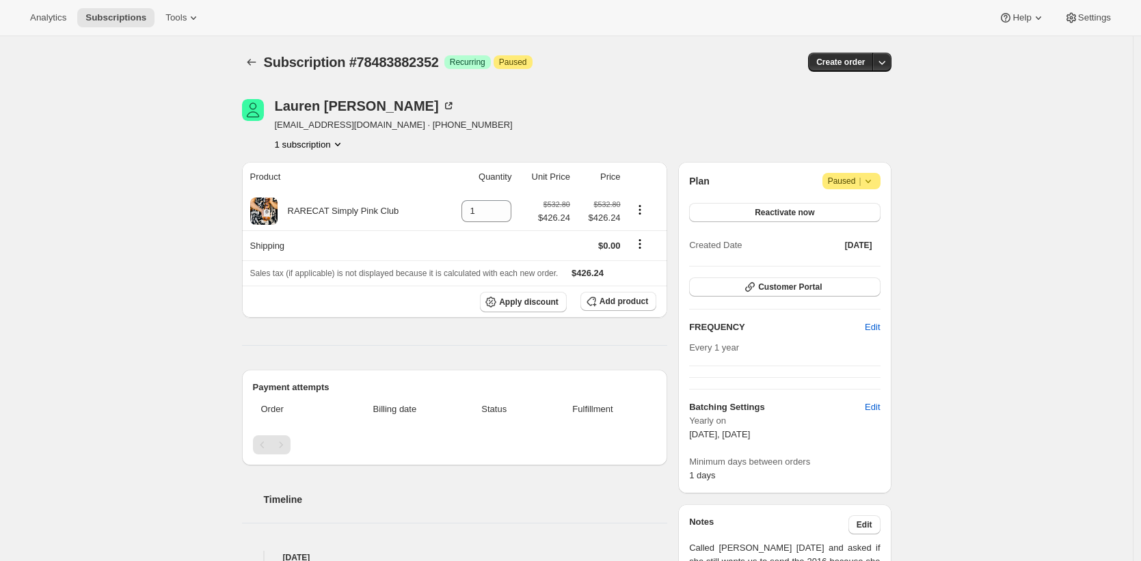
click at [170, 167] on div "Subscription #78483882352. This page is ready Subscription #78483882352 Success…" at bounding box center [566, 557] width 1132 height 1043
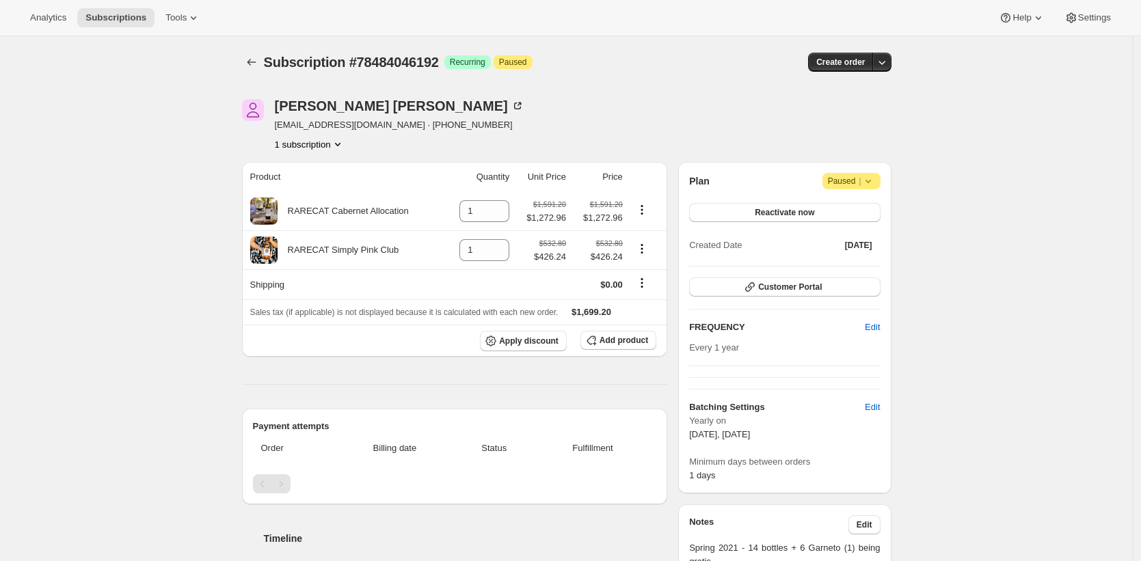
click at [621, 135] on div "[PERSON_NAME] [EMAIL_ADDRESS][DOMAIN_NAME] · [PHONE_NUMBER] 1 subscription" at bounding box center [469, 125] width 454 height 52
click at [306, 128] on span "[EMAIL_ADDRESS][DOMAIN_NAME] · [PHONE_NUMBER]" at bounding box center [399, 125] width 249 height 14
drag, startPoint x: 306, startPoint y: 128, endPoint x: 375, endPoint y: 126, distance: 68.4
click at [375, 126] on span "[EMAIL_ADDRESS][DOMAIN_NAME] · [PHONE_NUMBER]" at bounding box center [399, 125] width 249 height 14
copy span "[EMAIL_ADDRESS][DOMAIN_NAME]"
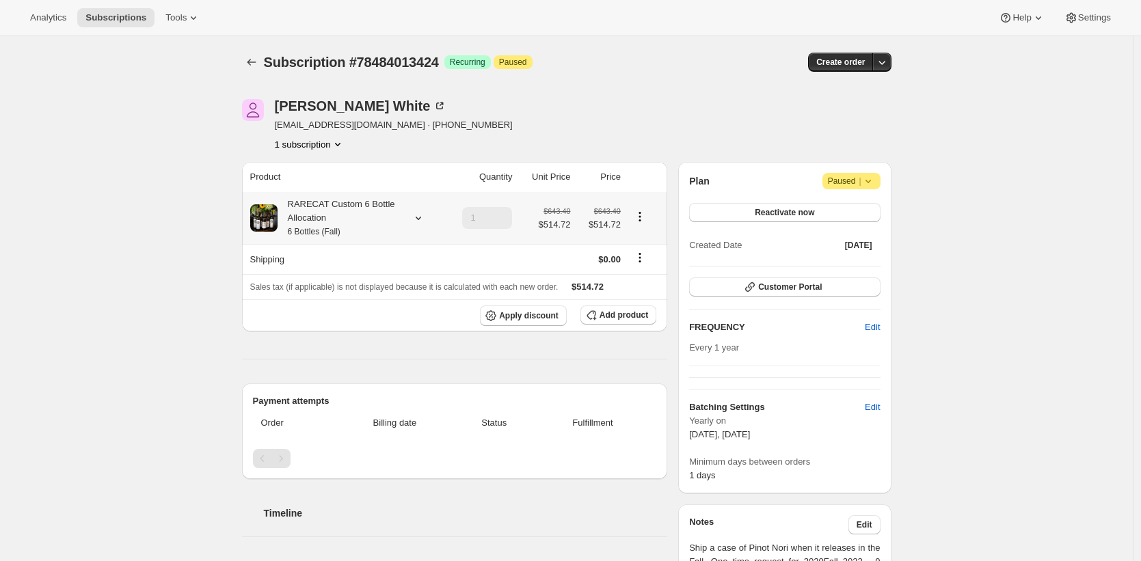
click at [372, 215] on div "RARECAT Custom 6 Bottle Allocation 6 Bottles (Fall)" at bounding box center [338, 218] width 123 height 41
click at [329, 216] on div "RARECAT Custom 12 Bottle Allocation 12 Bottles (Fall)" at bounding box center [338, 218] width 123 height 41
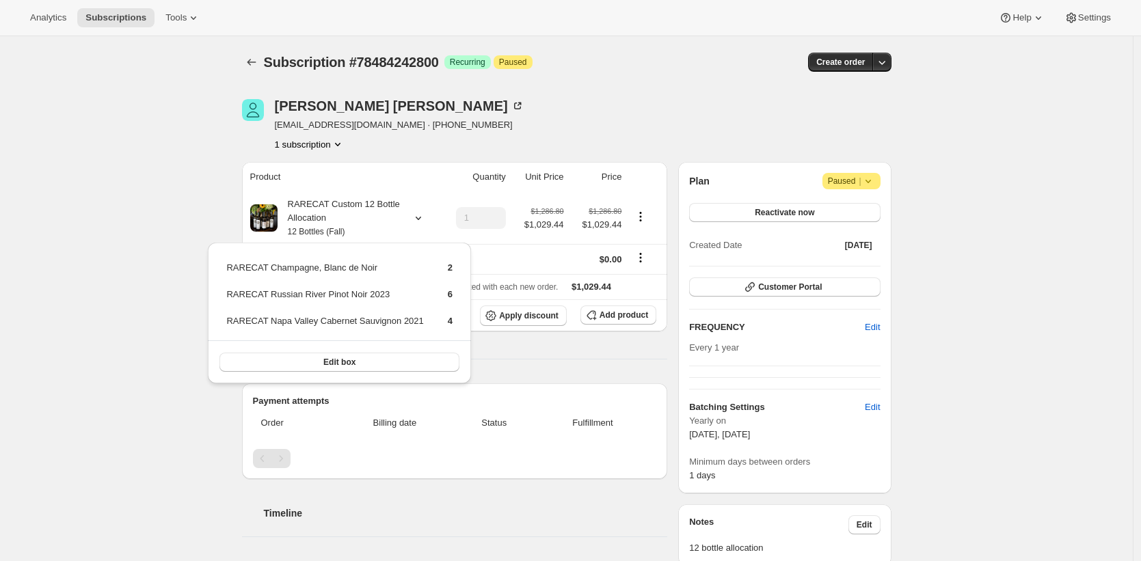
click at [528, 105] on div "[PERSON_NAME] [EMAIL_ADDRESS][DOMAIN_NAME] · [PHONE_NUMBER] 1 subscription" at bounding box center [469, 125] width 454 height 52
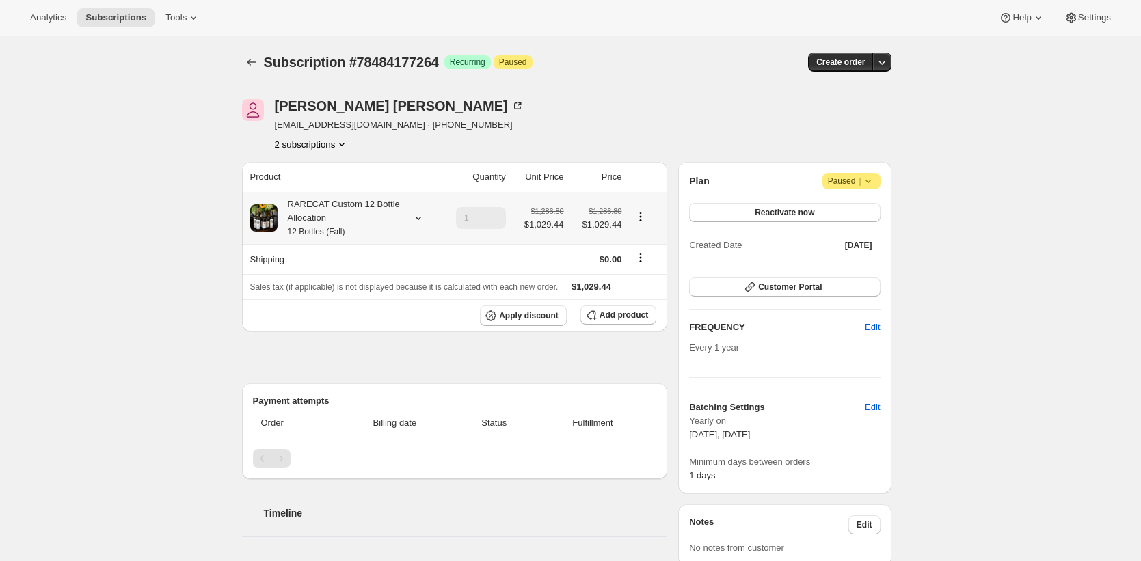
click at [362, 219] on div "RARECAT Custom 12 Bottle Allocation 12 Bottles (Fall)" at bounding box center [338, 218] width 123 height 41
click at [142, 28] on div "Analytics Subscriptions Tools Help Settings" at bounding box center [570, 18] width 1141 height 36
click at [137, 20] on span "Subscriptions" at bounding box center [115, 17] width 61 height 11
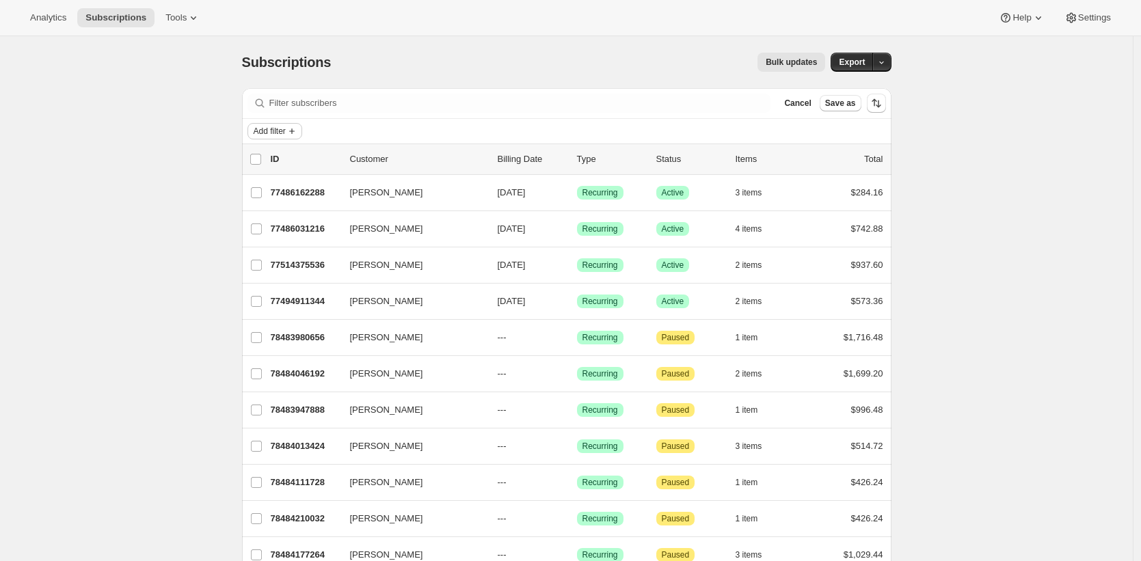
click at [285, 133] on span "Add filter" at bounding box center [270, 131] width 32 height 11
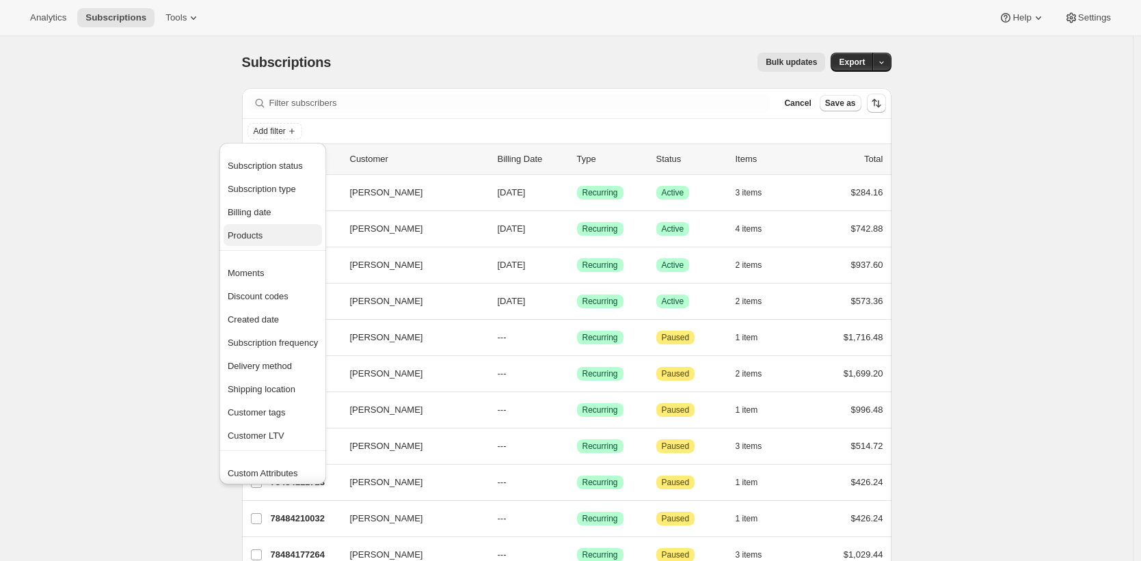
click at [290, 232] on span "Products" at bounding box center [273, 236] width 90 height 14
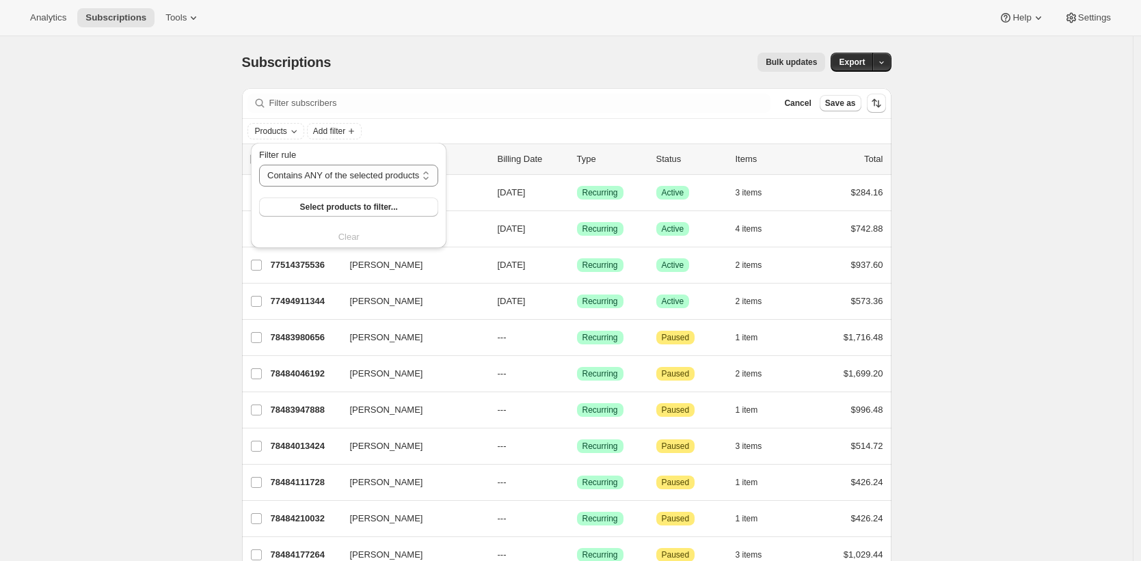
click at [325, 195] on div "Filter rule Contains ANY of the selected products Contains ALL of the selected …" at bounding box center [348, 182] width 179 height 68
click at [328, 208] on span "Select products to filter..." at bounding box center [348, 207] width 98 height 11
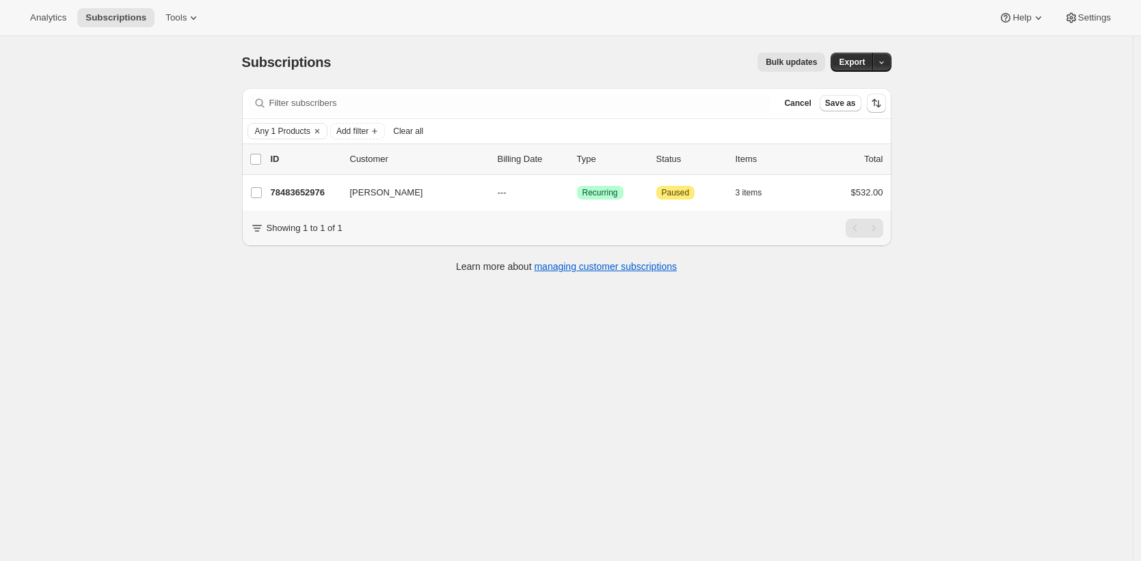
click at [126, 272] on div "Subscriptions. This page is ready Subscriptions Bulk updates More actions Bulk …" at bounding box center [566, 316] width 1132 height 561
click at [293, 126] on span "Any 1 Products" at bounding box center [282, 131] width 55 height 11
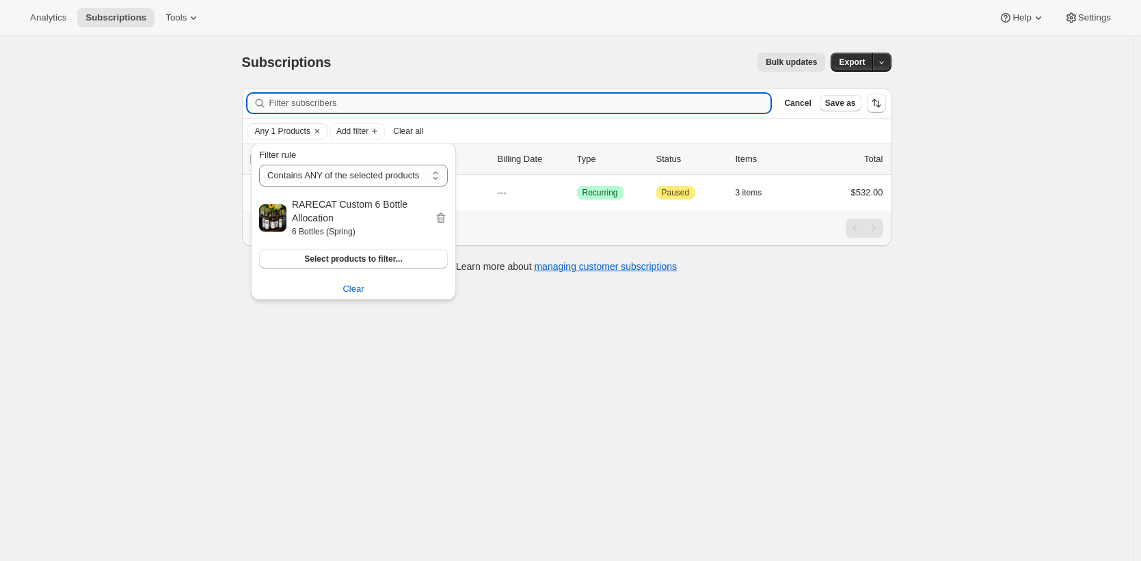
click at [422, 107] on input "Filter subscribers" at bounding box center [520, 103] width 502 height 19
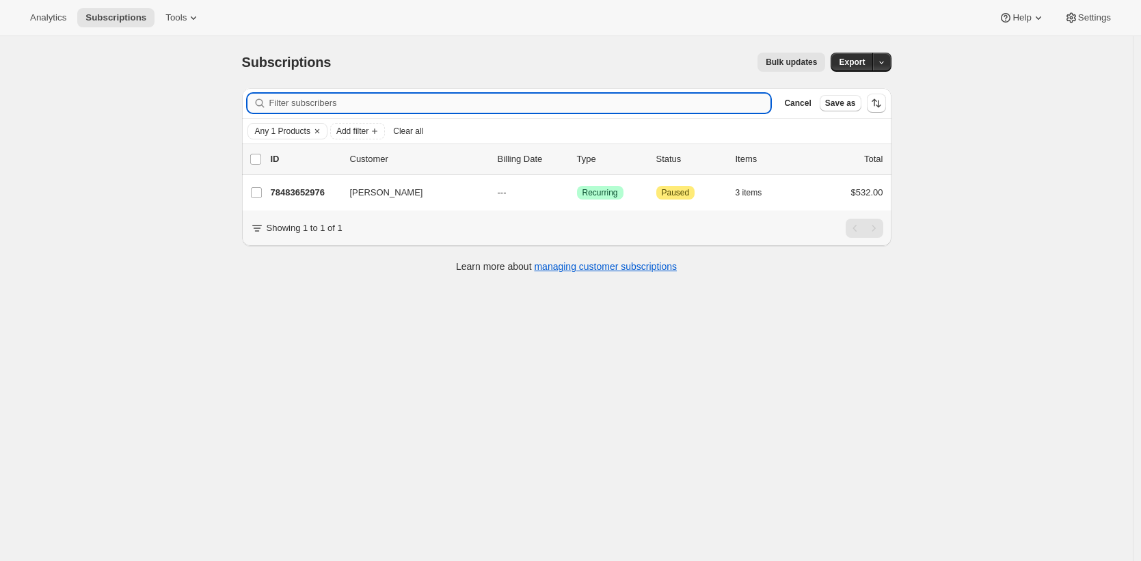
click at [359, 101] on input "Filter subscribers" at bounding box center [520, 103] width 502 height 19
type input "s"
click at [375, 98] on input "Filter subscribers" at bounding box center [520, 103] width 502 height 19
type input "s"
click at [308, 107] on input "s" at bounding box center [507, 103] width 477 height 19
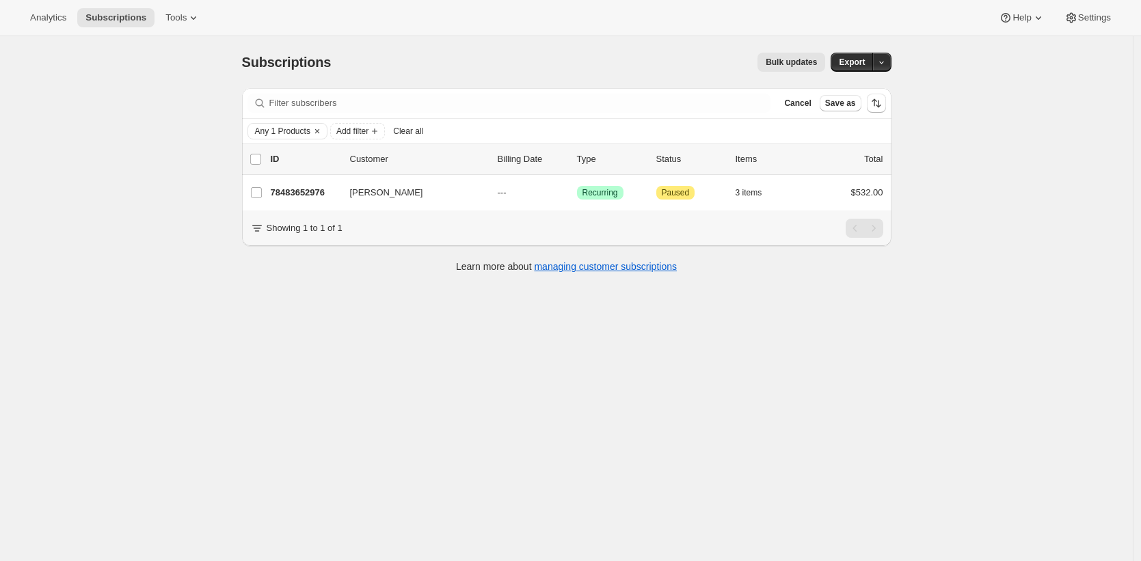
click at [228, 150] on div "Subscriptions. This page is ready Subscriptions Bulk updates More actions Bulk …" at bounding box center [566, 316] width 1132 height 561
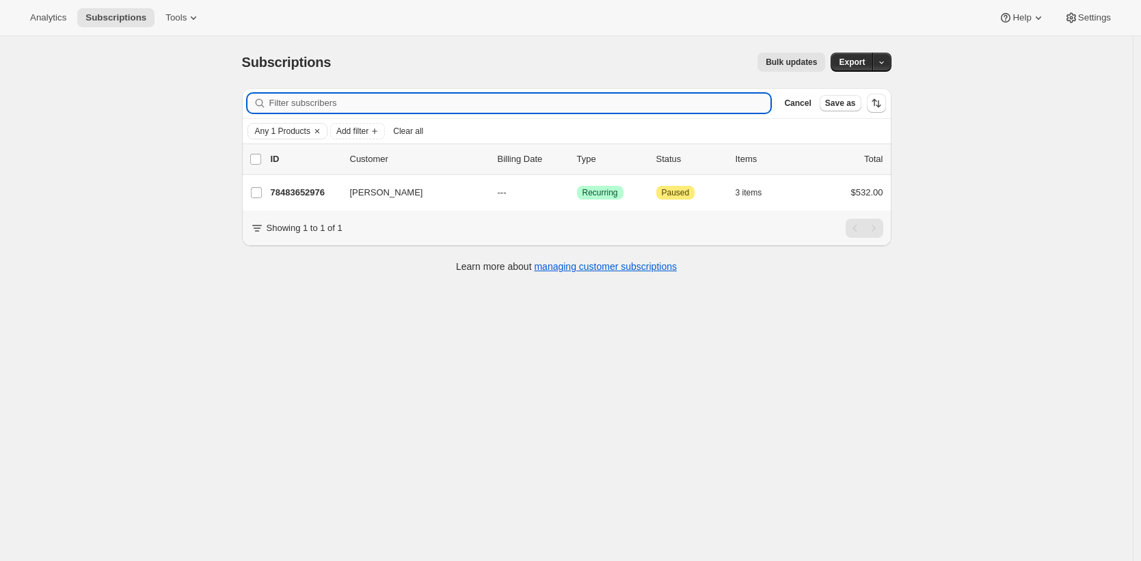
click at [388, 108] on input "Filter subscribers" at bounding box center [520, 103] width 502 height 19
type input "s"
click at [301, 131] on span "Any 1 Products" at bounding box center [282, 131] width 55 height 11
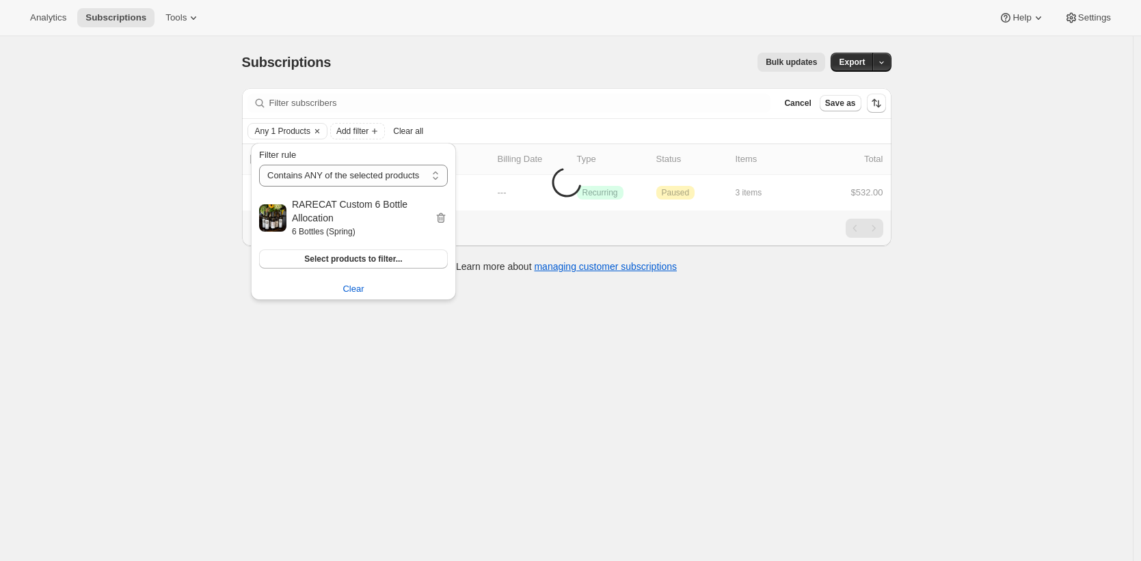
click at [99, 189] on div "Subscriptions. This page is ready Subscriptions Bulk updates More actions Bulk …" at bounding box center [566, 316] width 1132 height 561
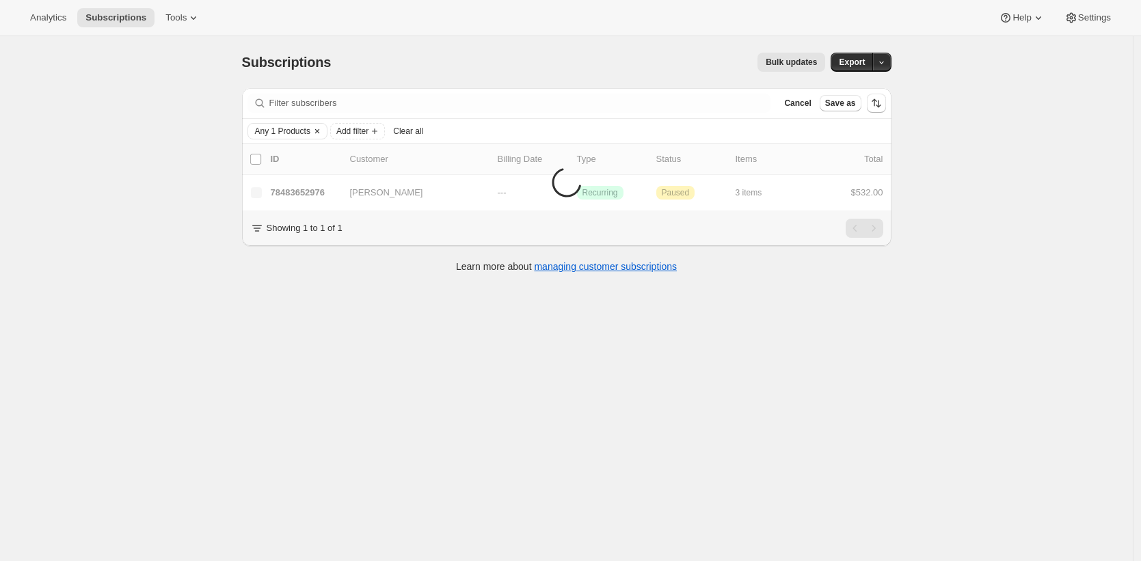
click at [323, 130] on icon "Clear" at bounding box center [317, 131] width 11 height 11
click at [277, 126] on span "Add filter" at bounding box center [270, 131] width 32 height 11
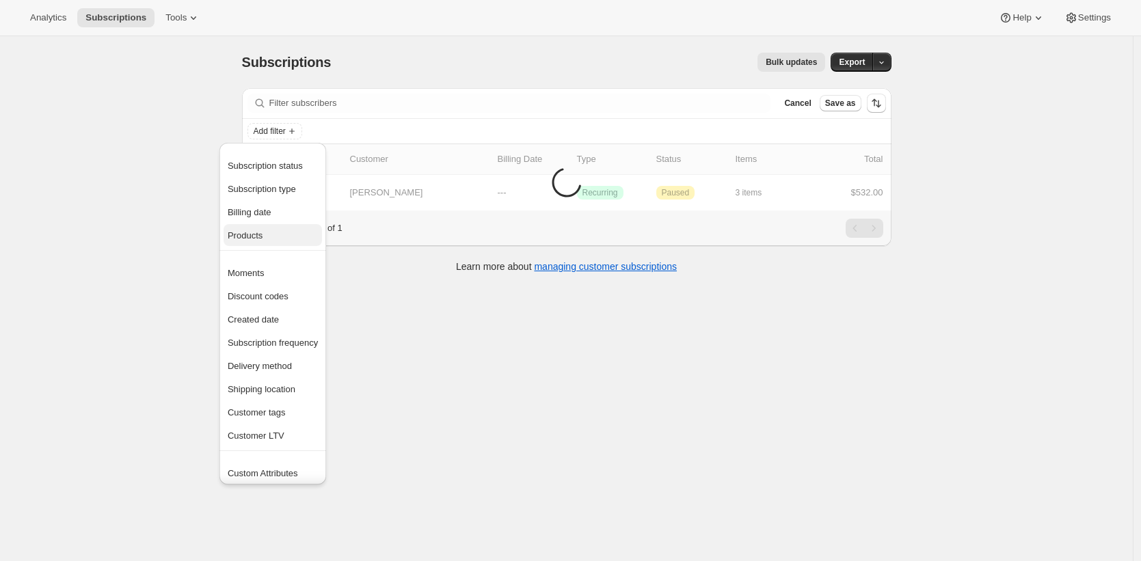
click at [287, 238] on span "Products" at bounding box center [273, 236] width 90 height 14
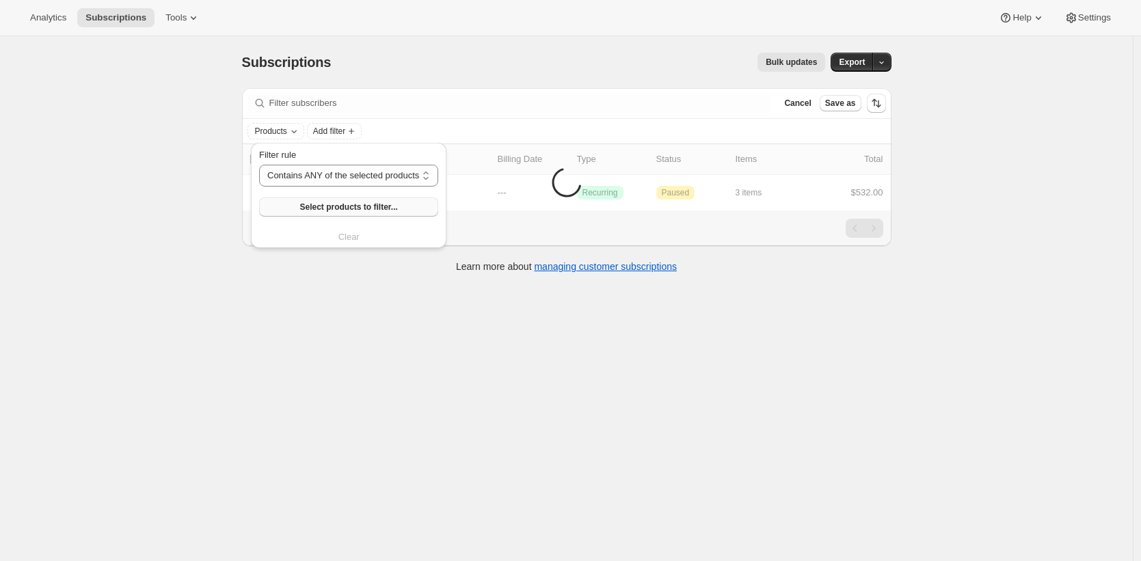
click at [295, 201] on button "Select products to filter..." at bounding box center [348, 207] width 179 height 19
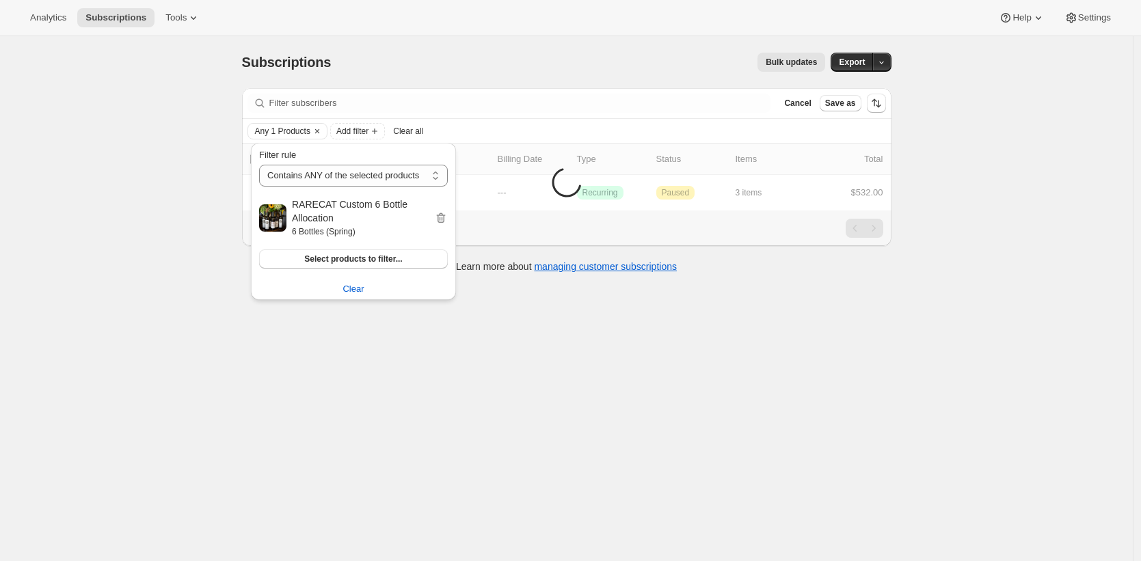
click at [162, 409] on div "Subscriptions. This page is ready Subscriptions Bulk updates More actions Bulk …" at bounding box center [566, 316] width 1132 height 561
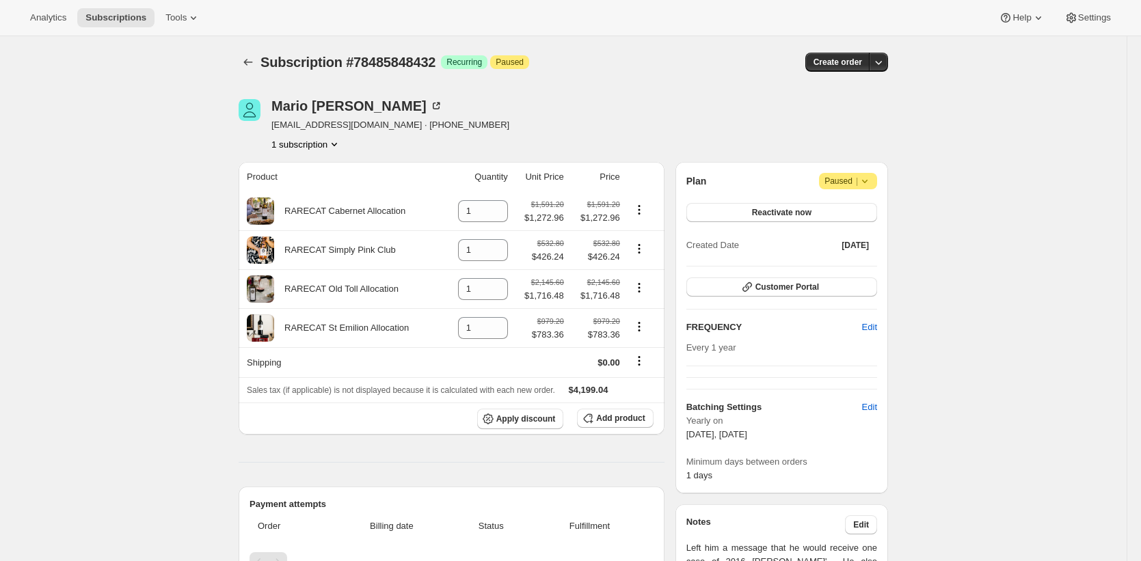
click at [121, 295] on div "Subscription #78485848432. This page is ready Subscription #78485848432 Success…" at bounding box center [563, 564] width 1126 height 1057
click at [254, 57] on icon "Subscriptions" at bounding box center [248, 62] width 14 height 14
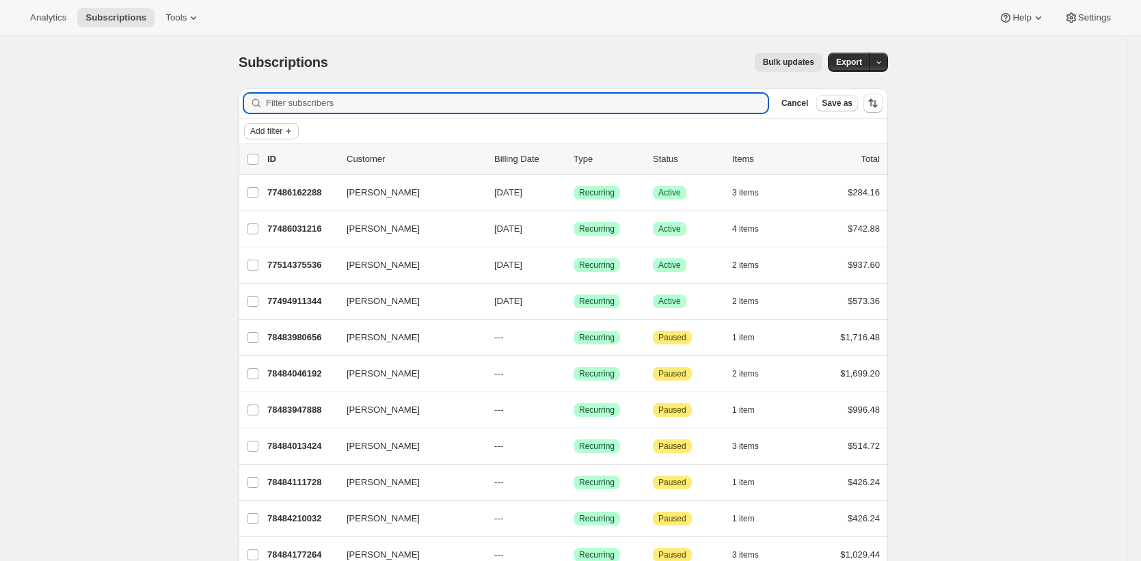
click at [294, 133] on icon "Add filter" at bounding box center [288, 131] width 11 height 11
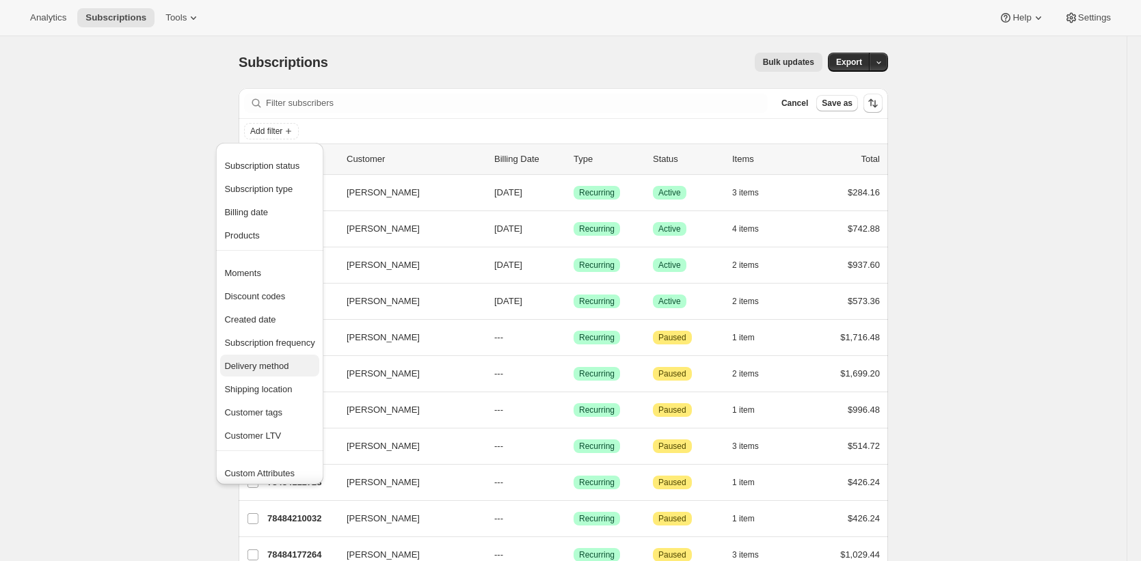
click at [283, 369] on span "Delivery method" at bounding box center [256, 366] width 64 height 10
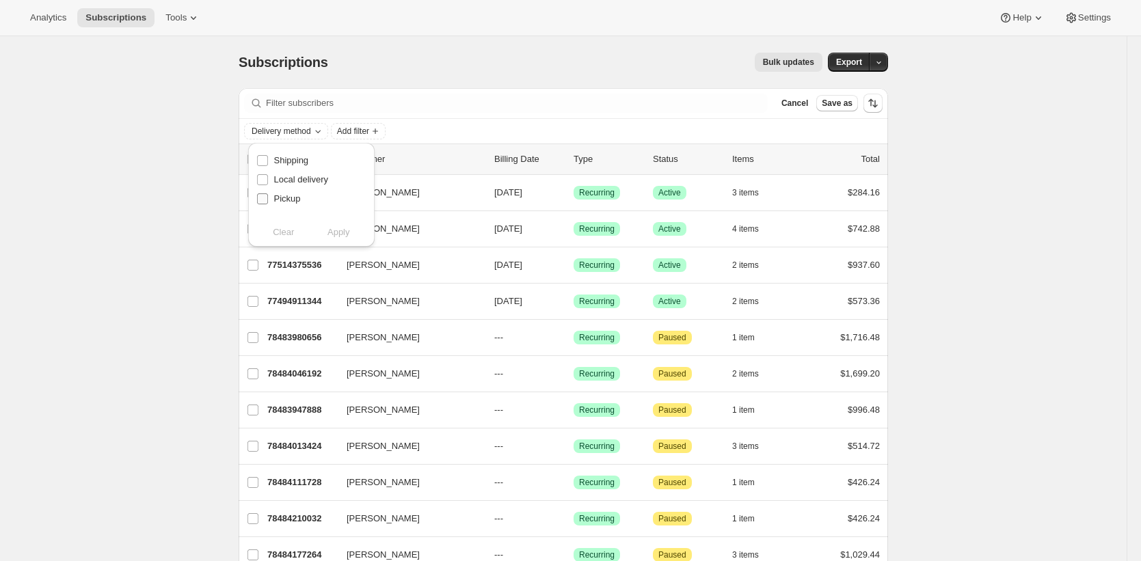
click at [294, 194] on span "Pickup" at bounding box center [287, 198] width 27 height 10
click at [268, 194] on input "Pickup" at bounding box center [262, 198] width 11 height 11
checkbox input "true"
click at [338, 231] on span "Apply" at bounding box center [338, 233] width 23 height 14
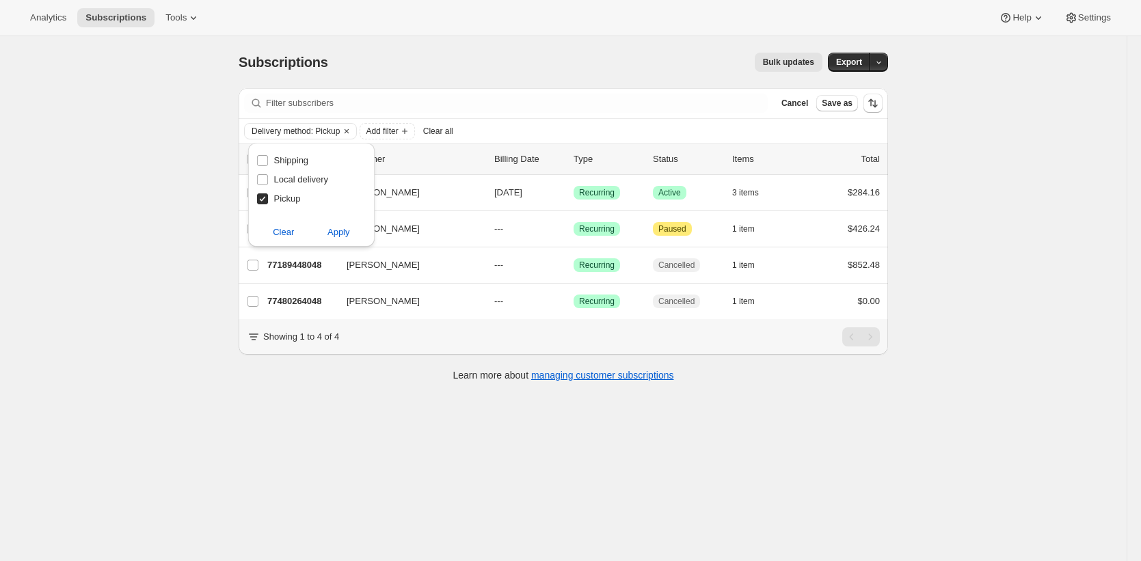
click at [180, 243] on div "Subscriptions. This page is ready Subscriptions Bulk updates More actions Bulk …" at bounding box center [563, 316] width 1126 height 561
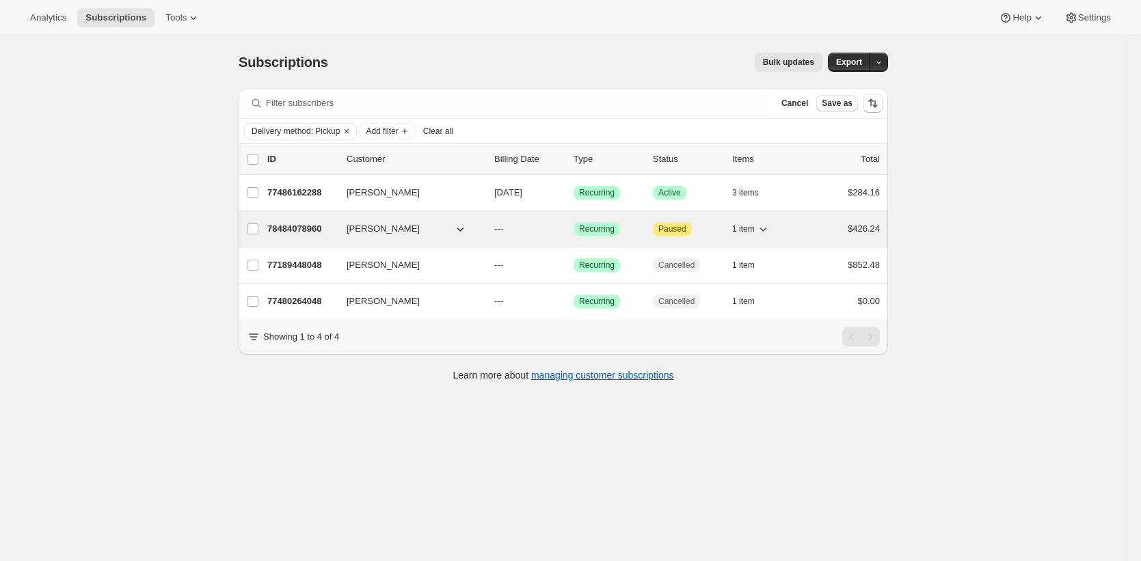
click at [277, 223] on p "78484078960" at bounding box center [301, 229] width 68 height 14
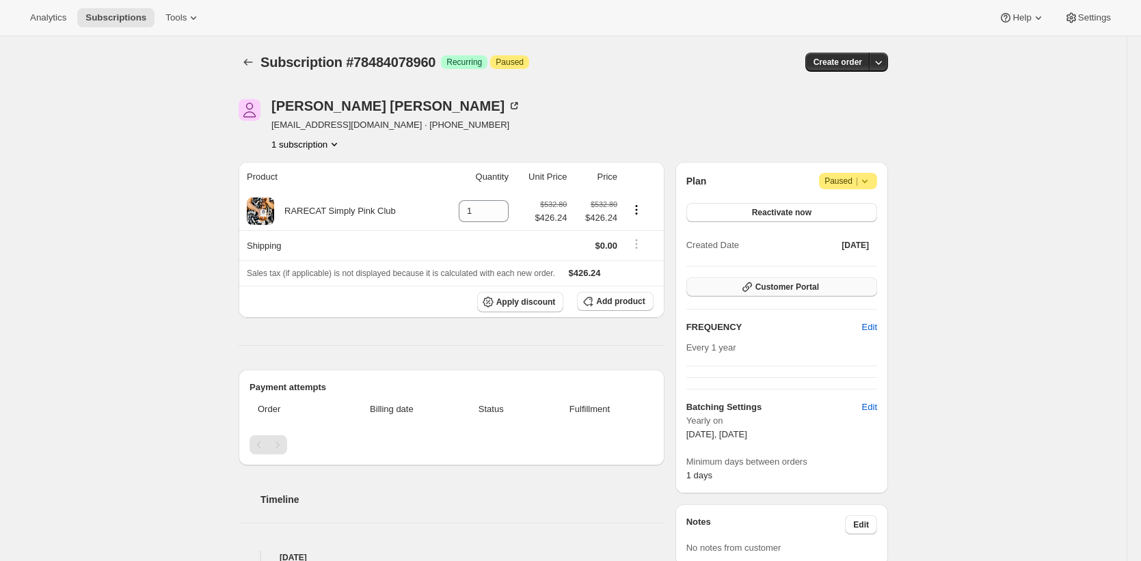
click at [770, 290] on span "Customer Portal" at bounding box center [787, 287] width 64 height 11
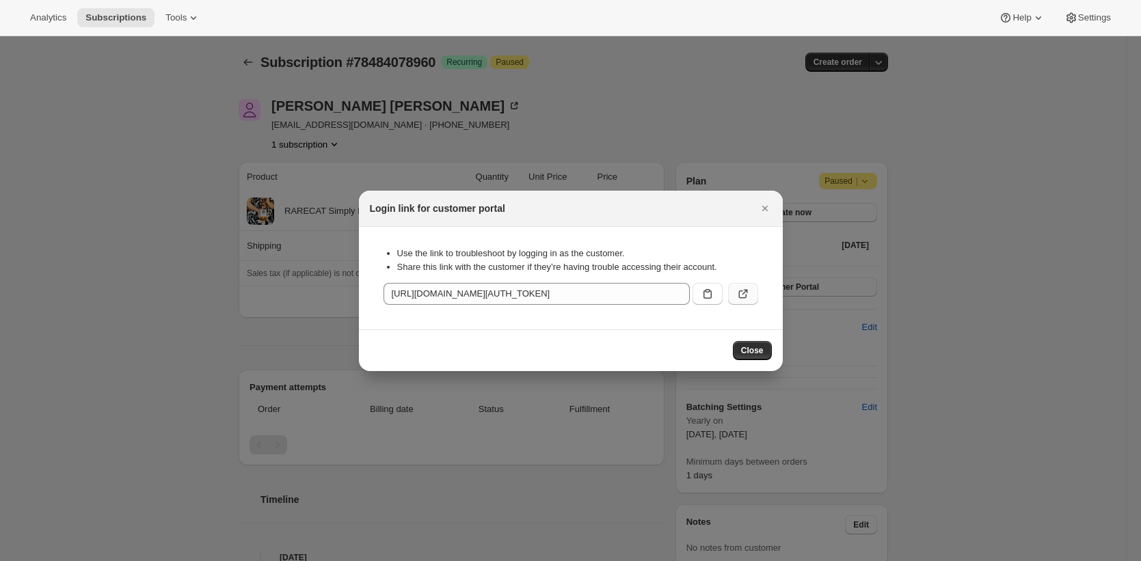
click at [750, 292] on button ":rfp:" at bounding box center [743, 294] width 30 height 22
click at [747, 297] on icon ":rfp:" at bounding box center [743, 294] width 14 height 14
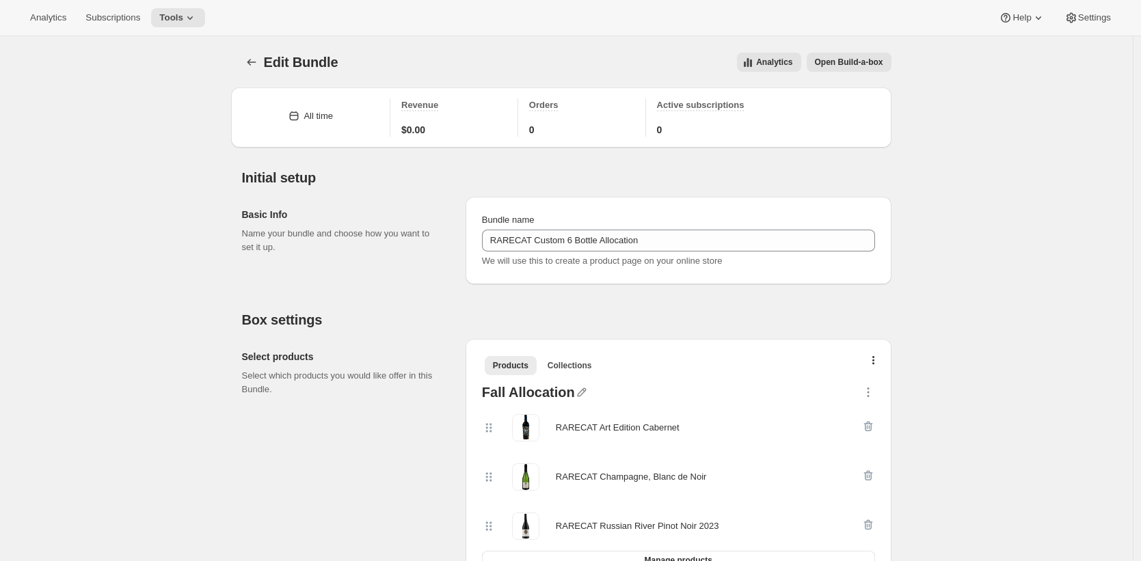
click at [131, 22] on span "Subscriptions" at bounding box center [112, 17] width 55 height 11
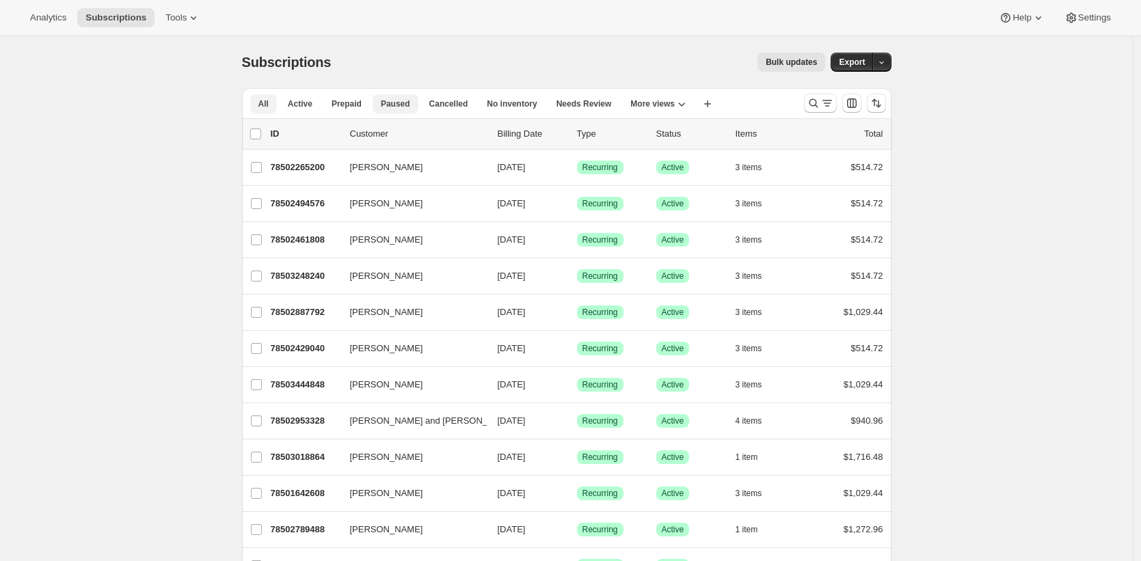
click at [392, 98] on span "Paused" at bounding box center [395, 103] width 29 height 11
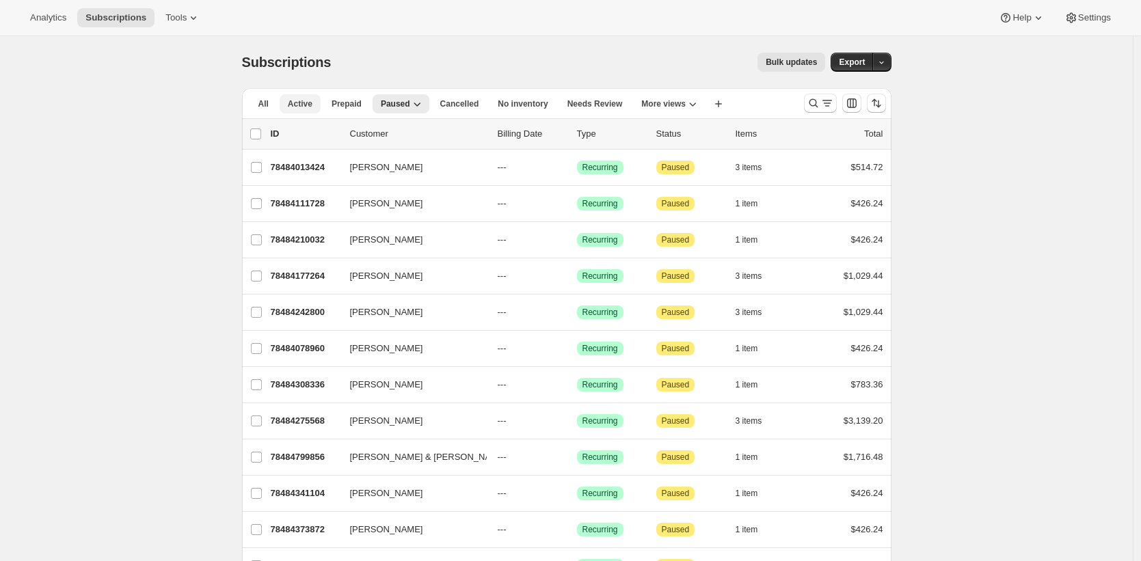
click at [318, 106] on button "Active" at bounding box center [300, 103] width 41 height 19
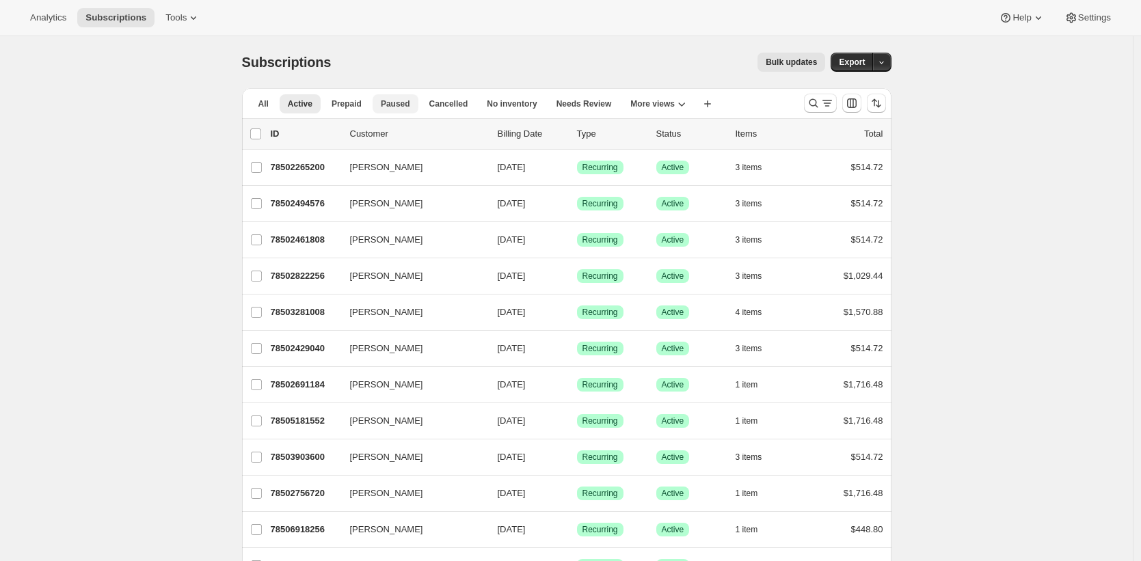
click at [392, 104] on span "Paused" at bounding box center [395, 103] width 29 height 11
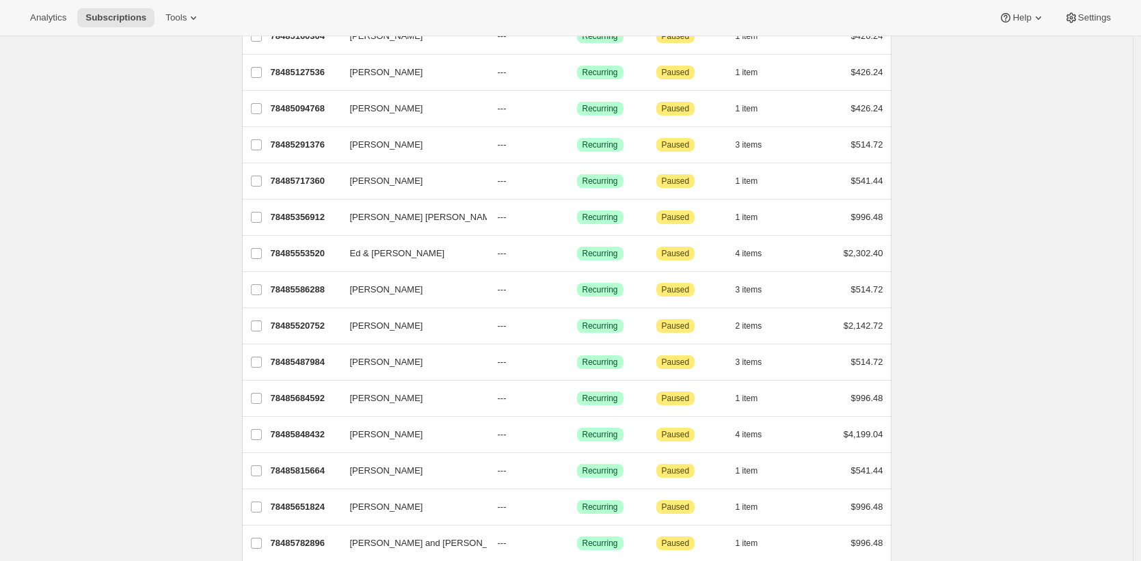
scroll to position [1486, 0]
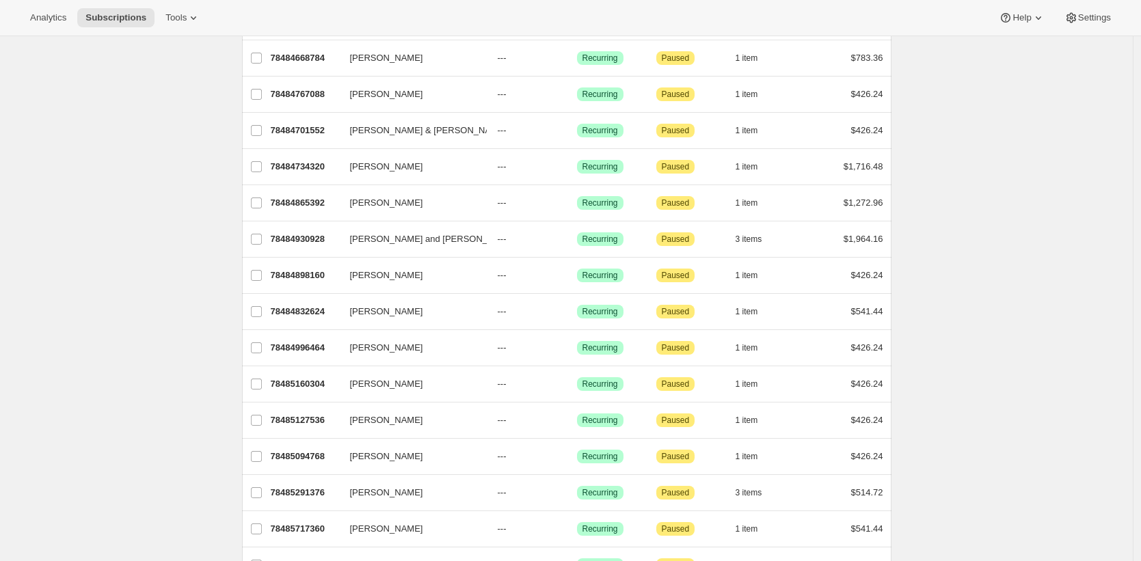
scroll to position [0, 0]
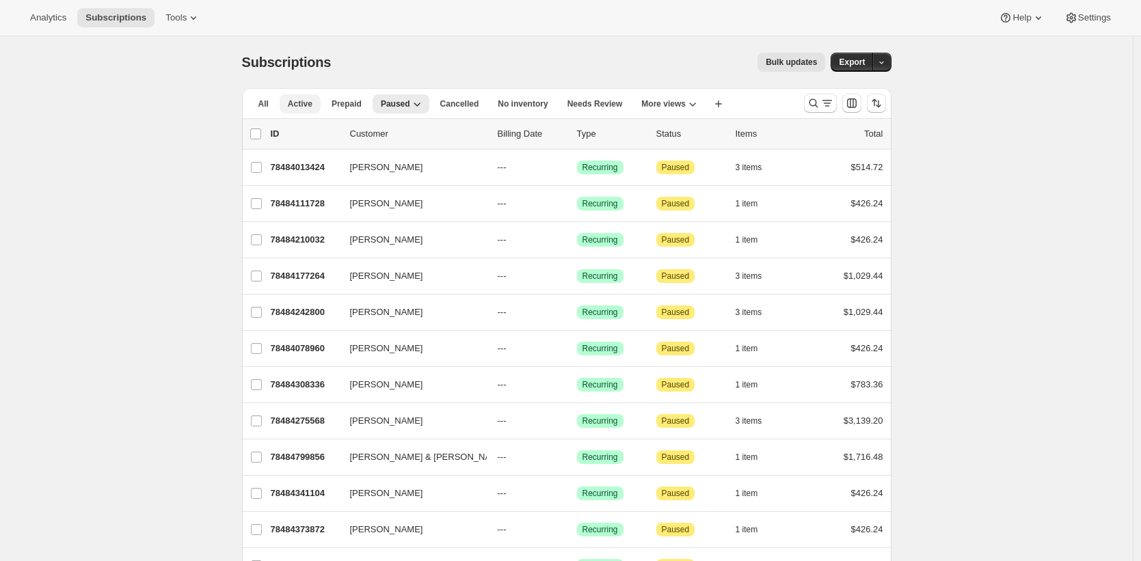
click at [320, 108] on button "Active" at bounding box center [300, 103] width 41 height 19
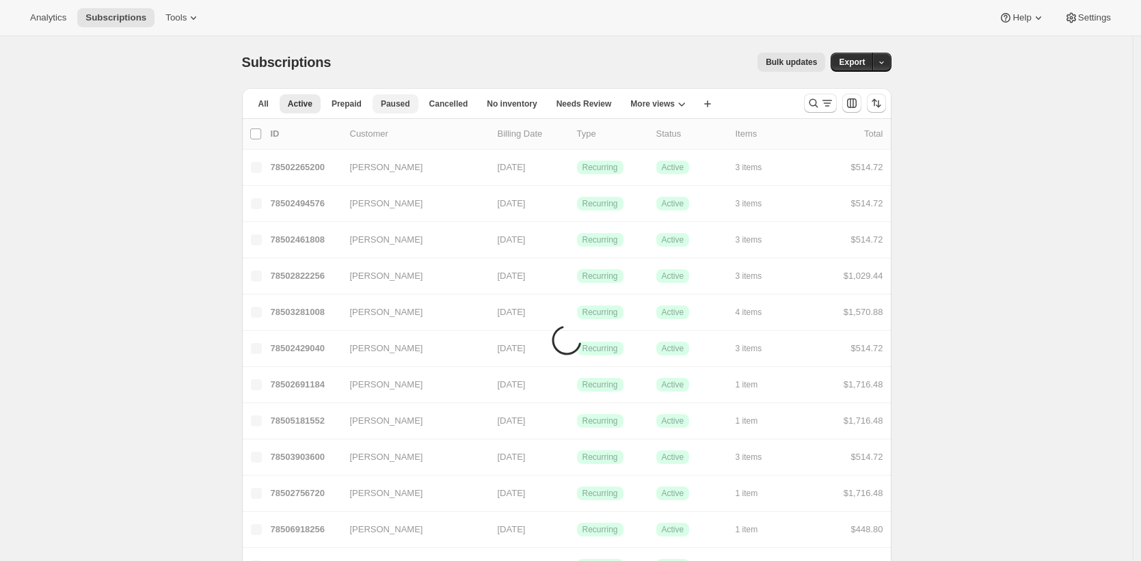
click at [396, 100] on span "Paused" at bounding box center [395, 103] width 29 height 11
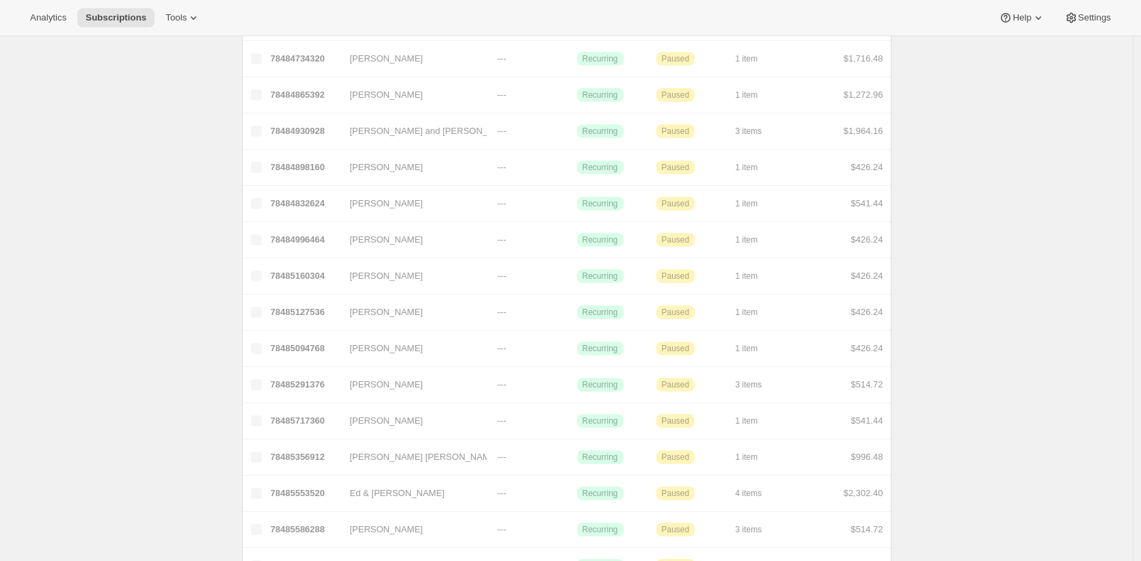
scroll to position [1486, 0]
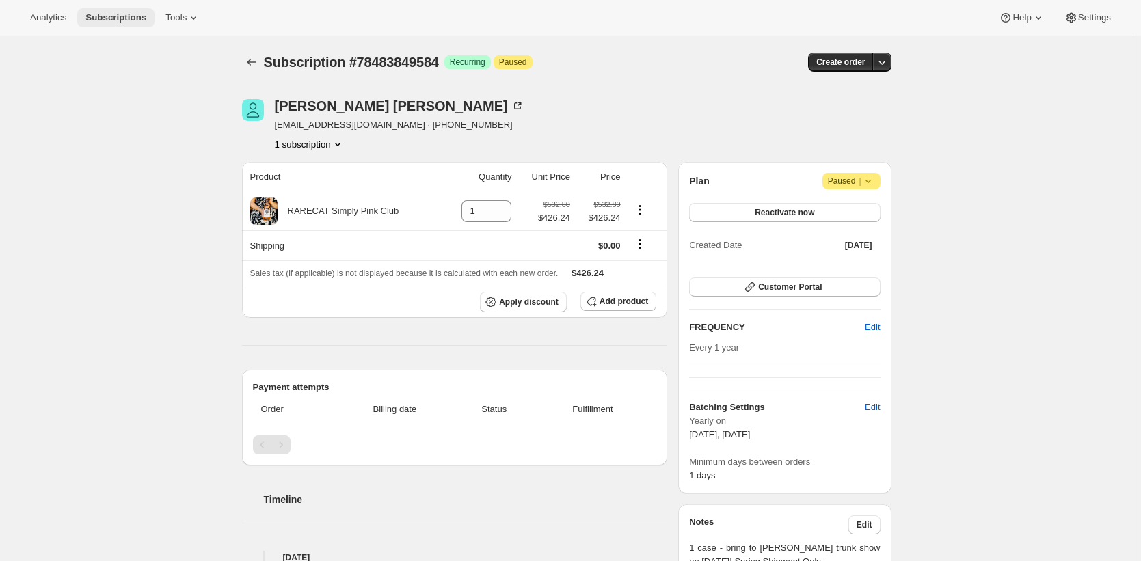
click at [114, 20] on span "Subscriptions" at bounding box center [115, 17] width 61 height 11
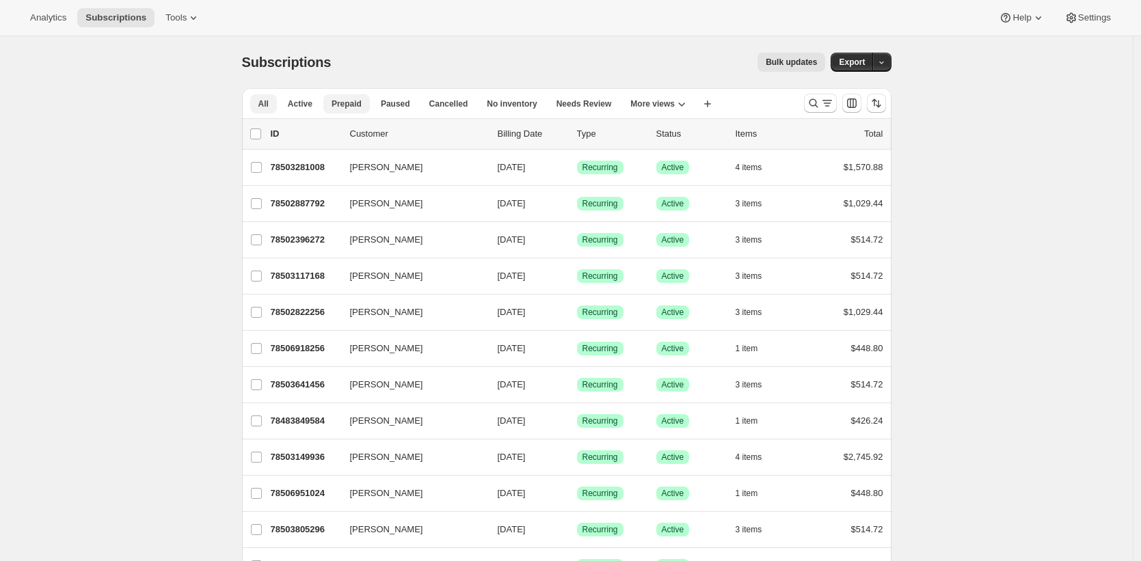
click at [353, 107] on span "Prepaid" at bounding box center [346, 103] width 30 height 11
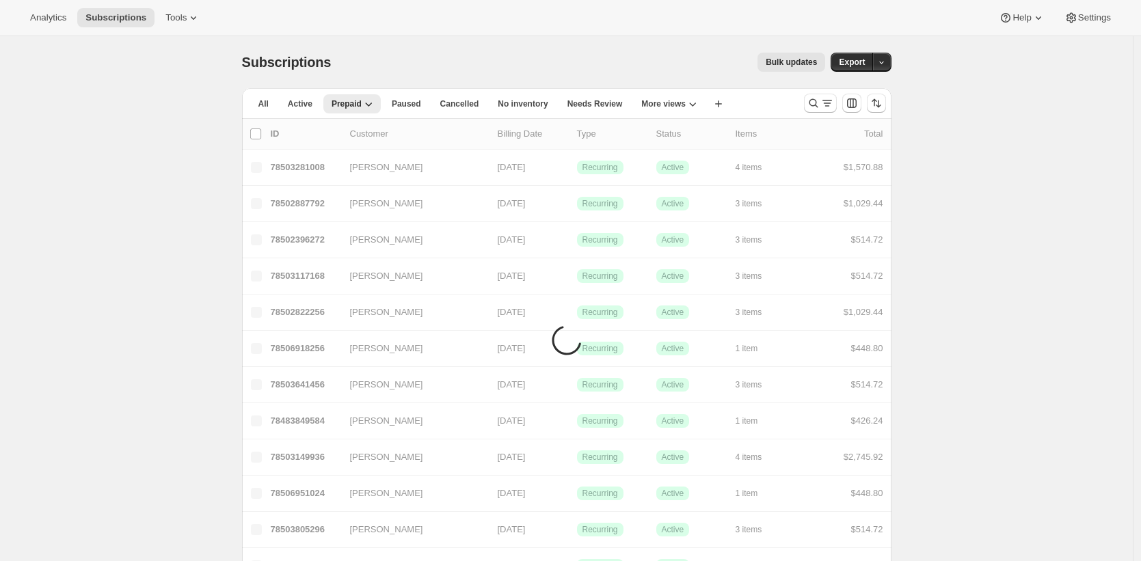
click at [353, 107] on span "Prepaid" at bounding box center [346, 103] width 30 height 11
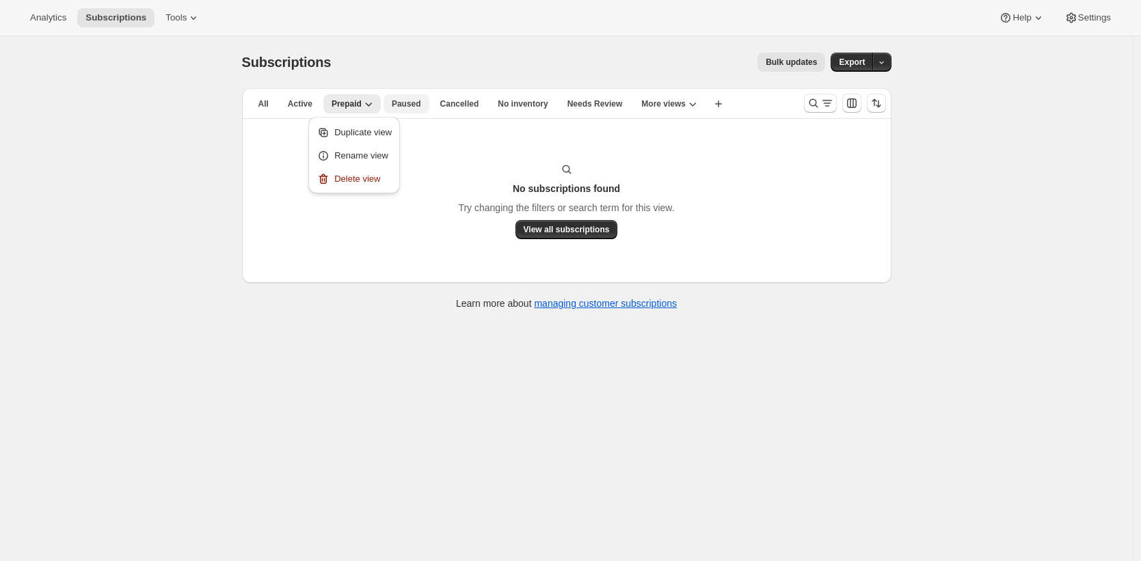
click at [400, 105] on span "Paused" at bounding box center [406, 103] width 29 height 11
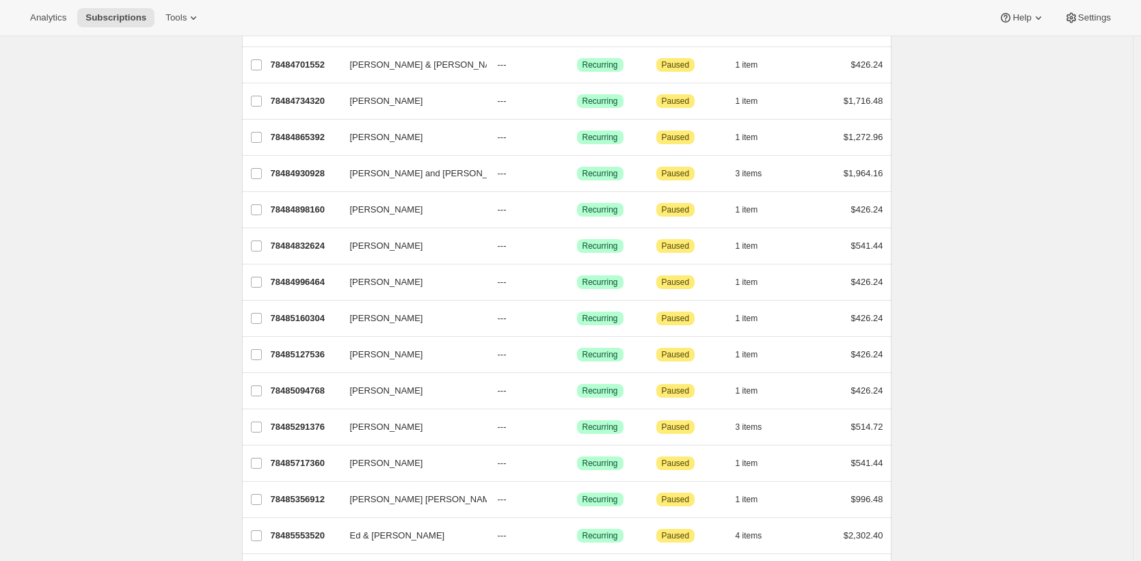
scroll to position [1486, 0]
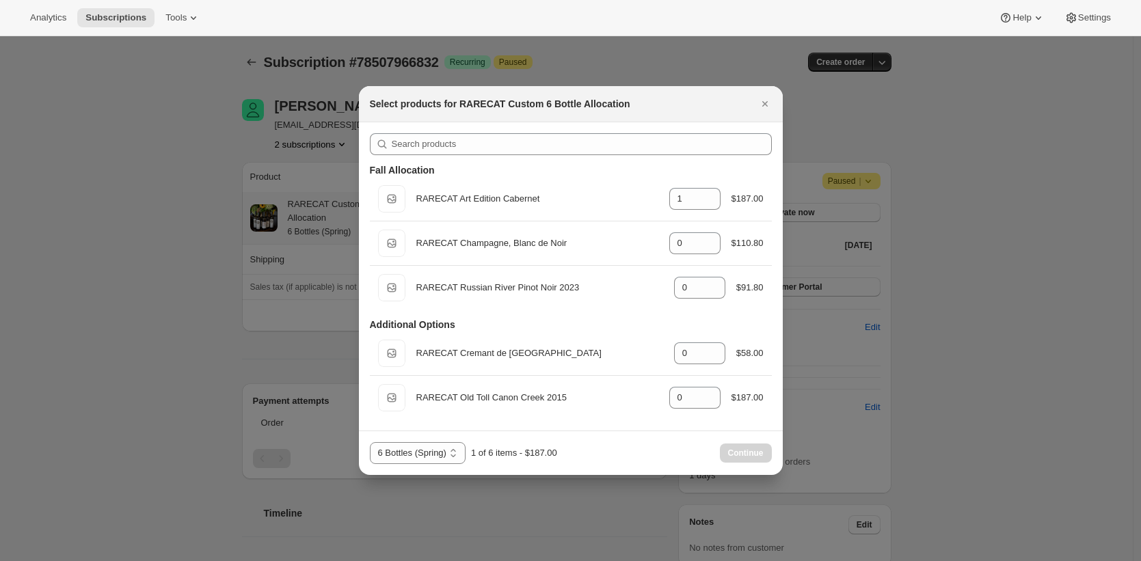
select select "gid://shopify/ProductVariant/52512797000048"
click at [351, 122] on div at bounding box center [570, 280] width 1141 height 561
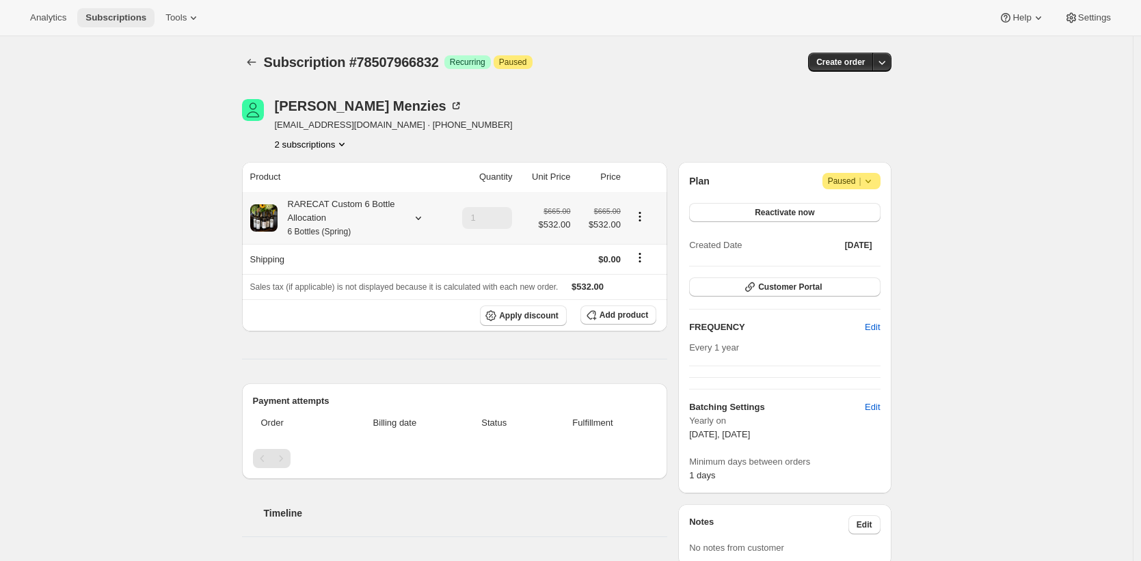
click at [145, 18] on span "Subscriptions" at bounding box center [115, 17] width 61 height 11
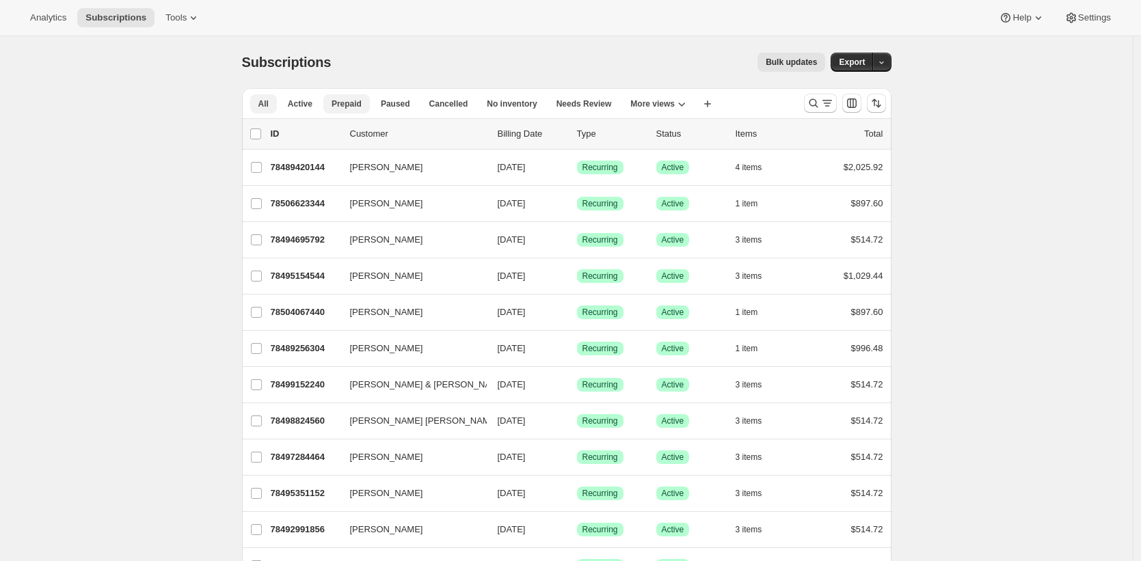
click at [350, 111] on button "Prepaid" at bounding box center [346, 103] width 46 height 19
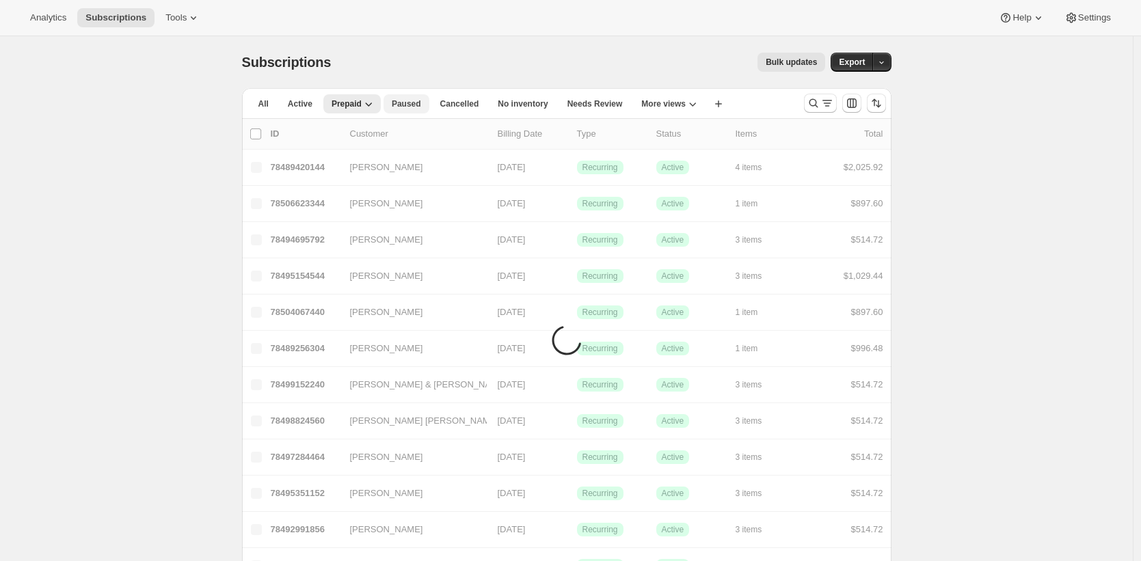
click at [391, 105] on button "Paused" at bounding box center [406, 103] width 46 height 19
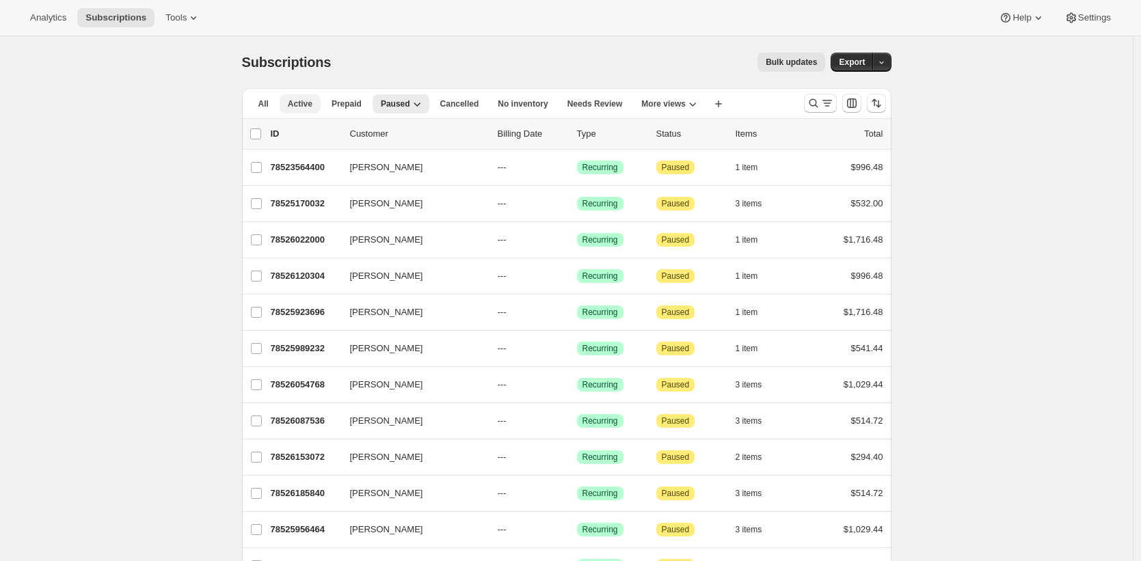
click at [299, 103] on span "Active" at bounding box center [300, 103] width 25 height 11
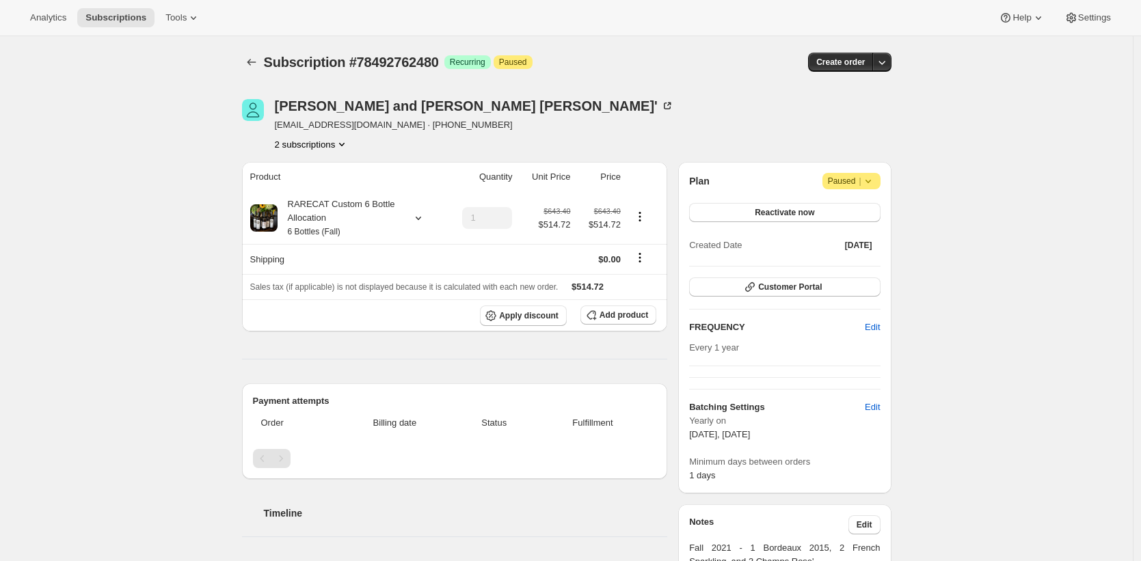
click at [315, 126] on span "[EMAIL_ADDRESS][DOMAIN_NAME] · [PHONE_NUMBER]" at bounding box center [474, 125] width 399 height 14
drag, startPoint x: 315, startPoint y: 126, endPoint x: 366, endPoint y: 126, distance: 50.6
click at [366, 126] on span "[EMAIL_ADDRESS][DOMAIN_NAME] · [PHONE_NUMBER]" at bounding box center [474, 125] width 399 height 14
copy span "thedupres99@msn.com"
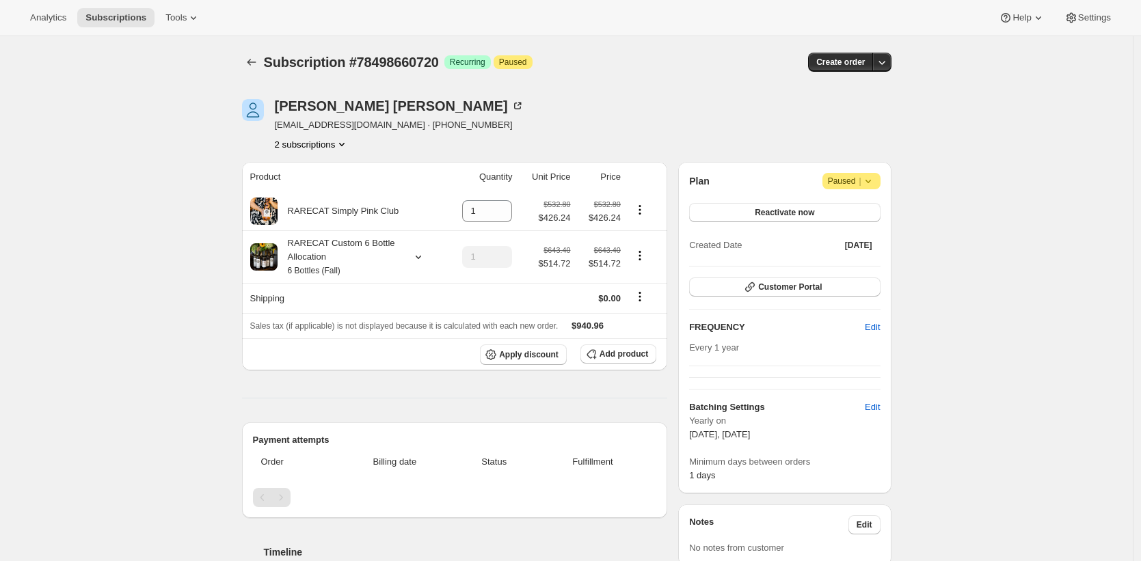
click at [302, 124] on span "[EMAIL_ADDRESS][DOMAIN_NAME] · [PHONE_NUMBER]" at bounding box center [399, 125] width 249 height 14
drag, startPoint x: 302, startPoint y: 124, endPoint x: 379, endPoint y: 121, distance: 76.6
click at [379, 121] on span "scottparker878@gmail.com · +14043748289" at bounding box center [399, 125] width 249 height 14
copy span "scottparker878@gmail.com"
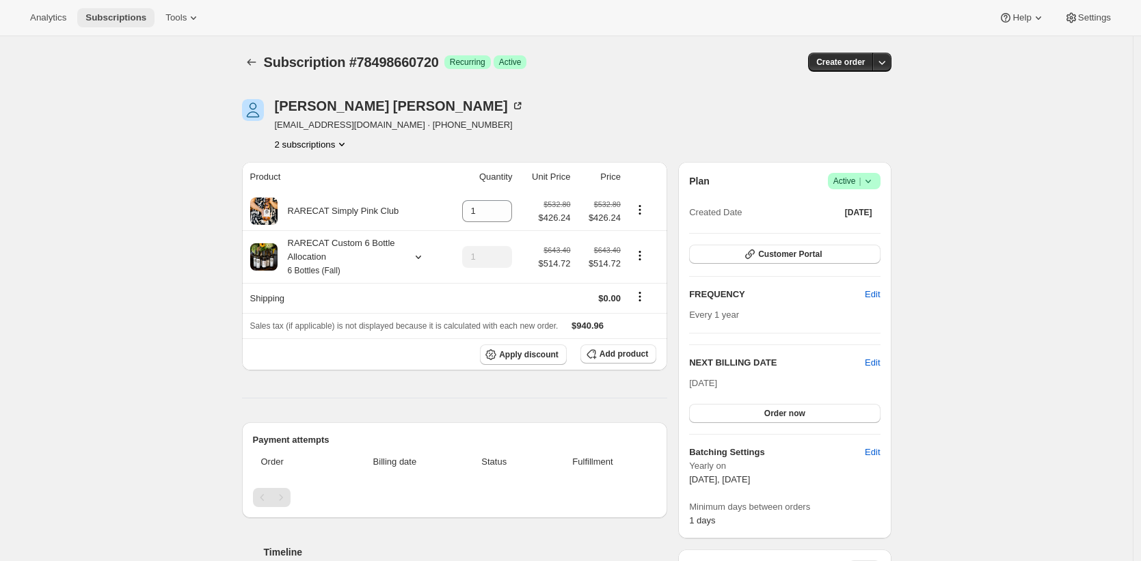
click at [133, 18] on span "Subscriptions" at bounding box center [115, 17] width 61 height 11
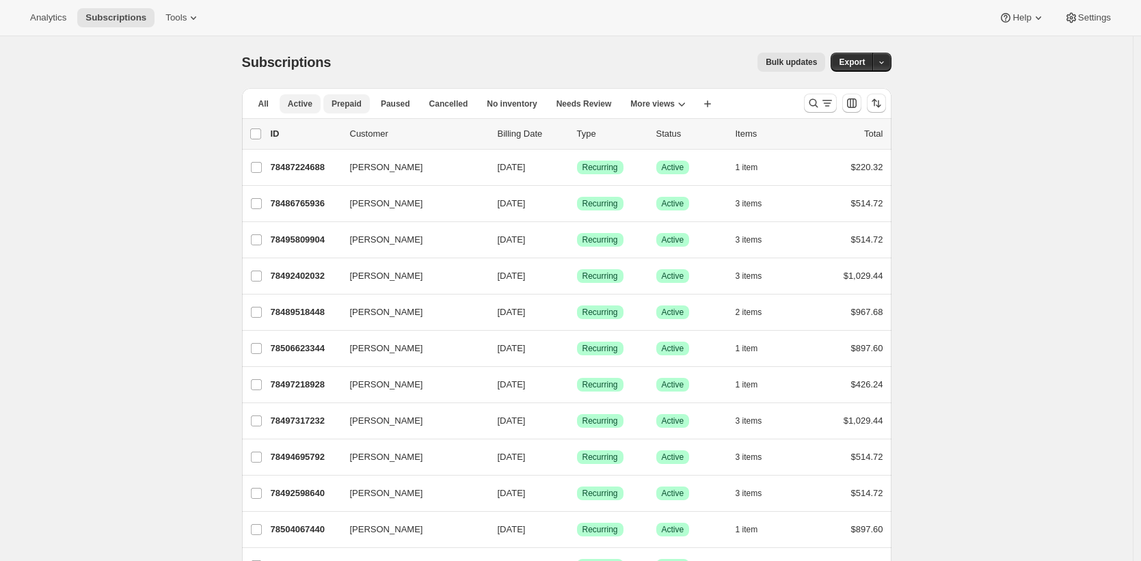
click at [361, 104] on span "Prepaid" at bounding box center [346, 103] width 30 height 11
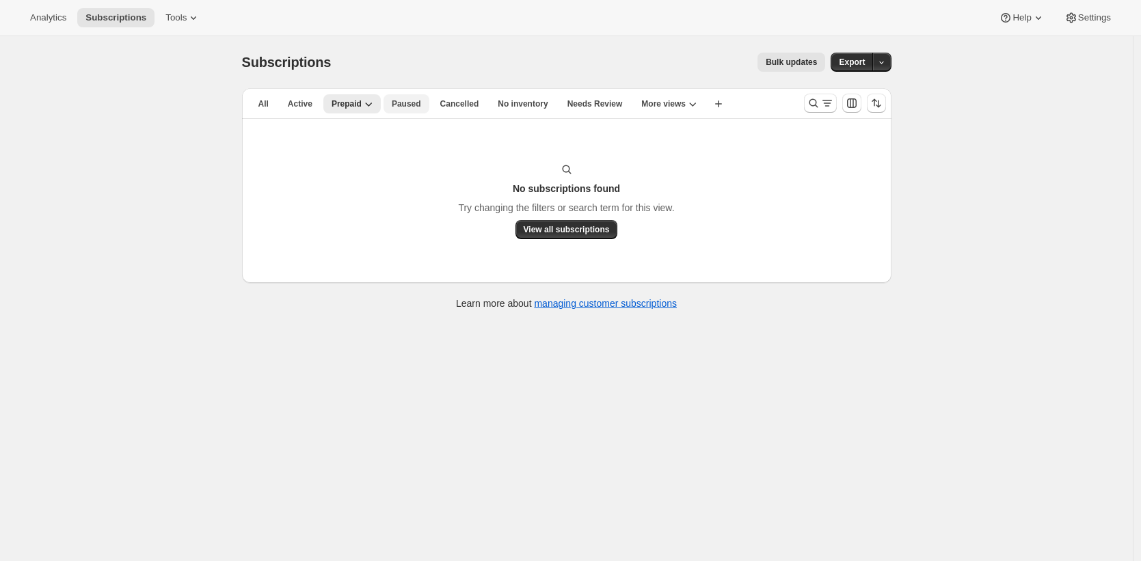
click at [421, 104] on span "Paused" at bounding box center [406, 103] width 29 height 11
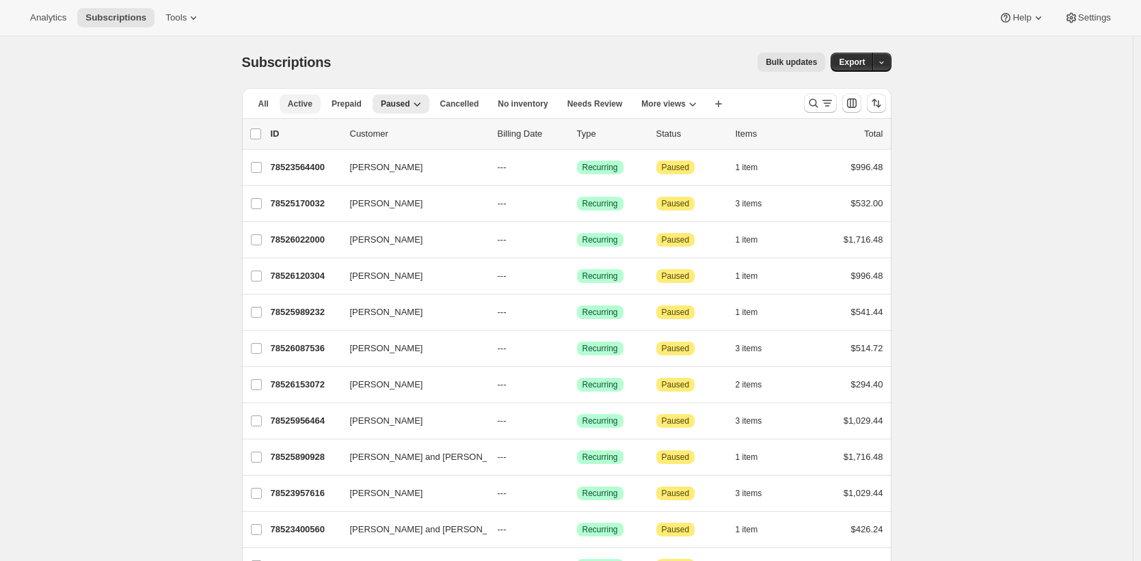
click at [312, 105] on span "Active" at bounding box center [300, 103] width 25 height 11
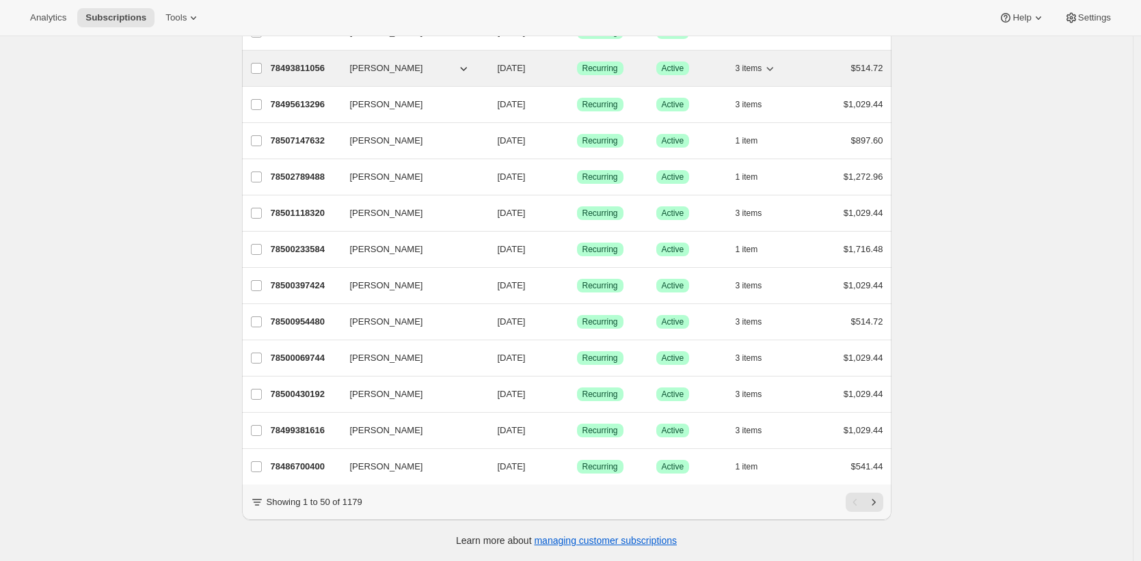
scroll to position [1483, 0]
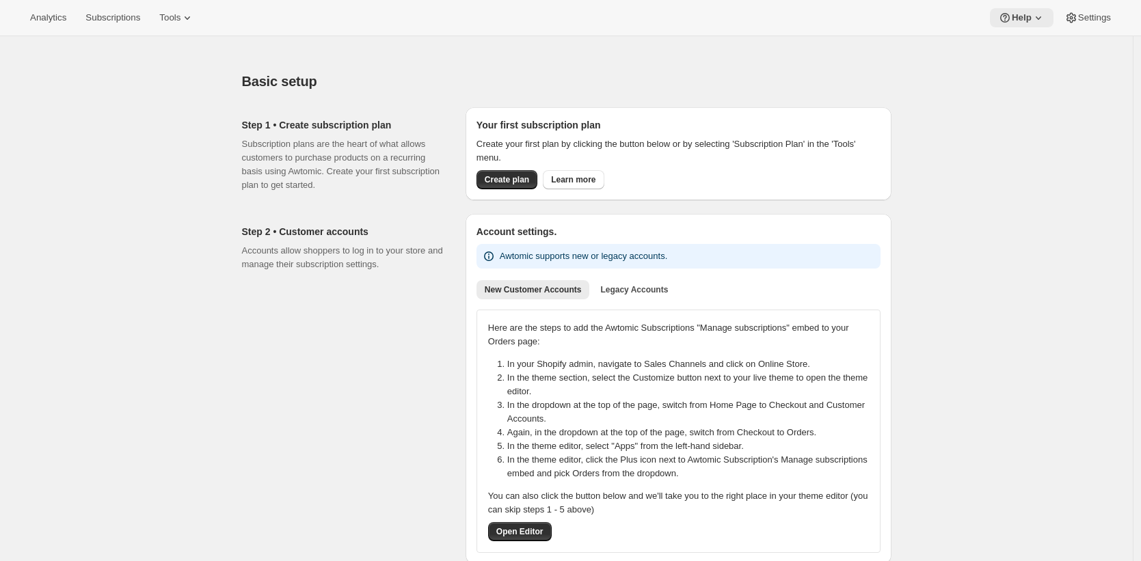
click at [1000, 23] on icon at bounding box center [1005, 18] width 14 height 14
click at [1009, 42] on span "Setup guide" at bounding box center [1016, 46] width 47 height 10
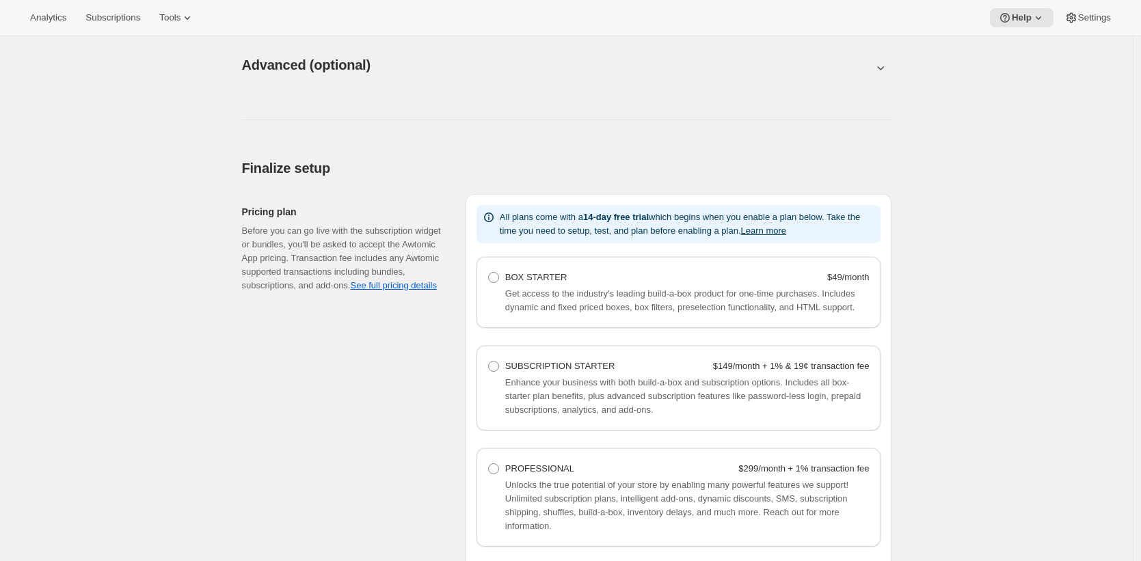
scroll to position [972, 0]
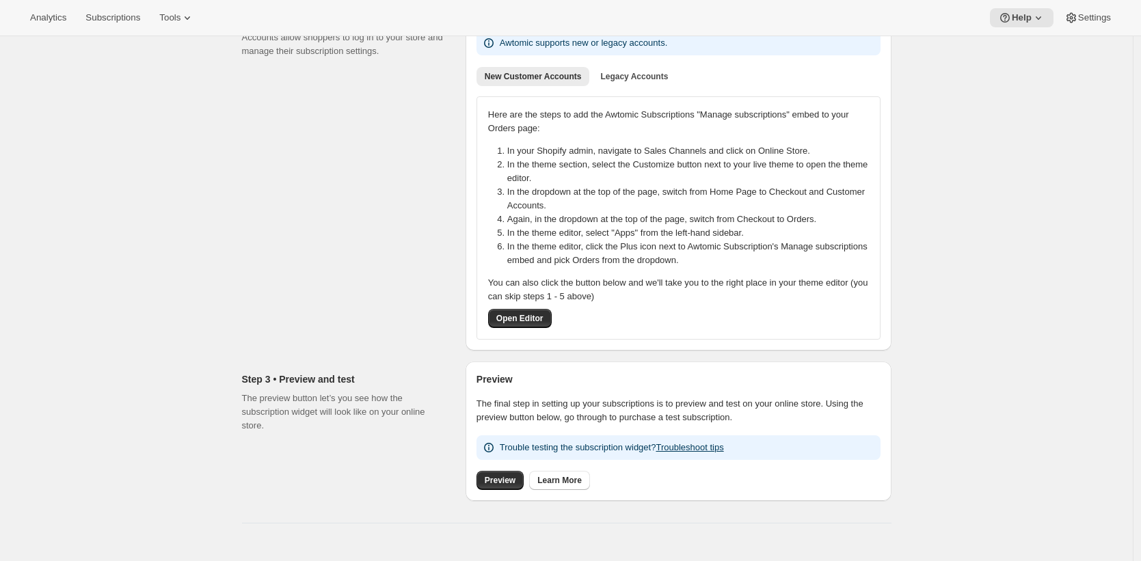
scroll to position [0, 0]
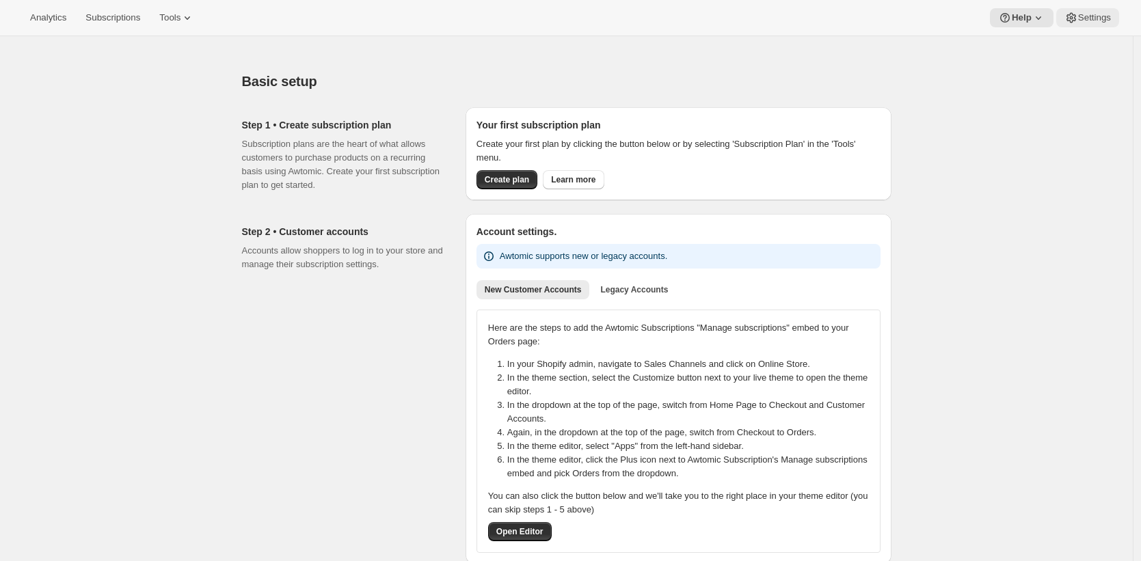
click at [1117, 11] on button "Settings" at bounding box center [1087, 17] width 63 height 19
click at [1085, 16] on span "Settings" at bounding box center [1094, 17] width 33 height 11
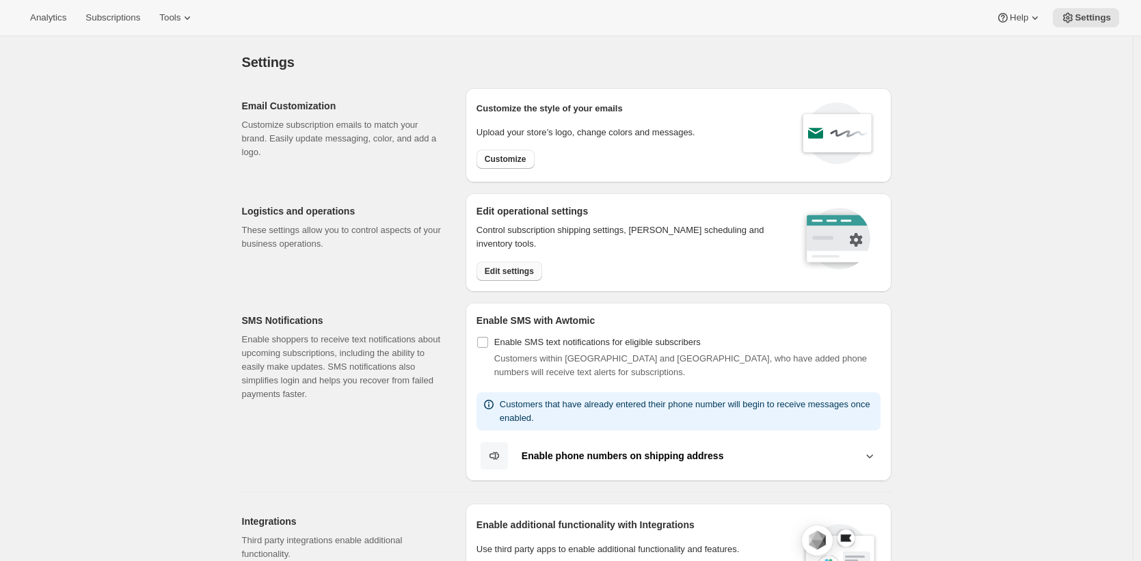
click at [528, 262] on button "Edit settings" at bounding box center [509, 271] width 66 height 19
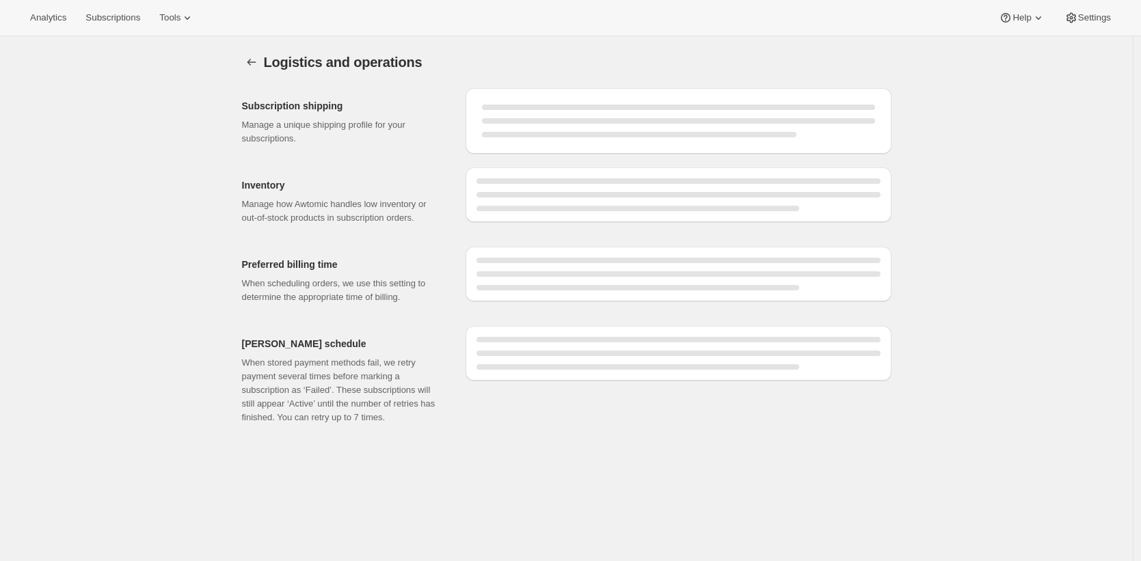
select select "DAY"
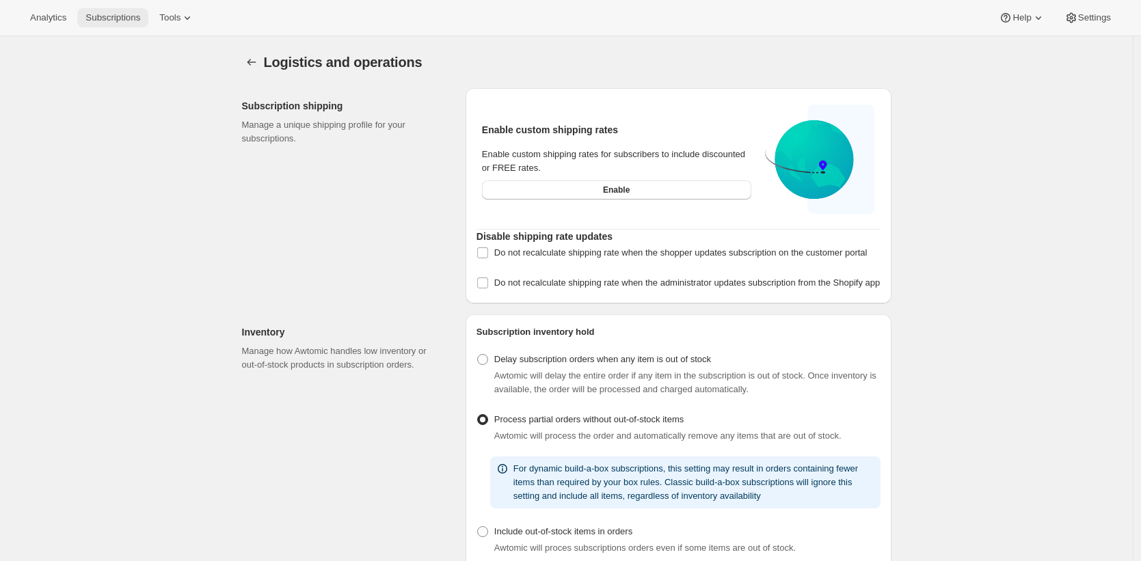
click at [94, 10] on button "Subscriptions" at bounding box center [112, 17] width 71 height 19
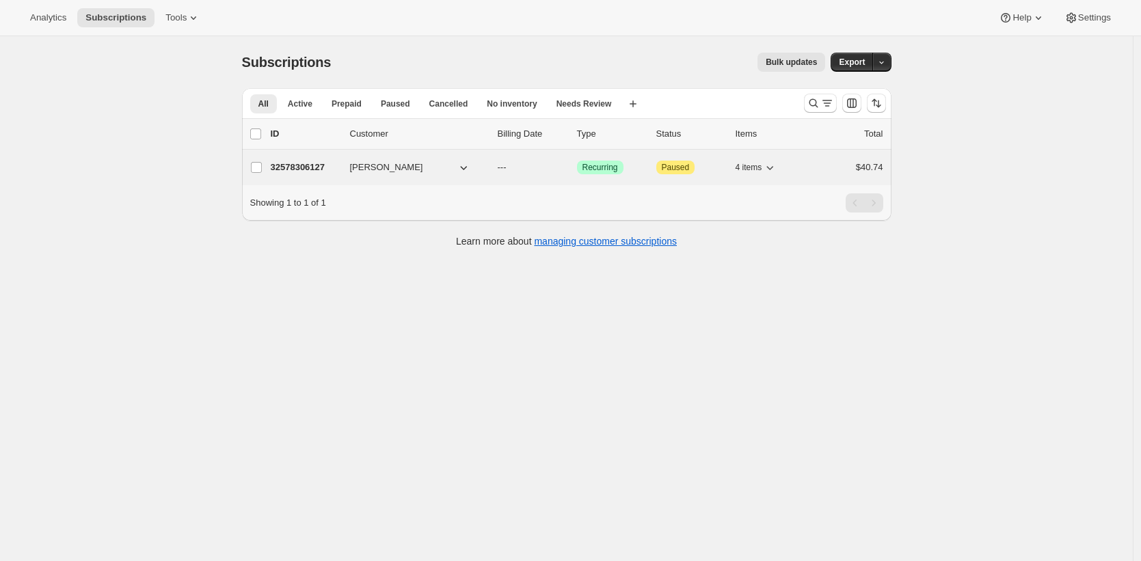
click at [306, 169] on p "32578306127" at bounding box center [305, 168] width 68 height 14
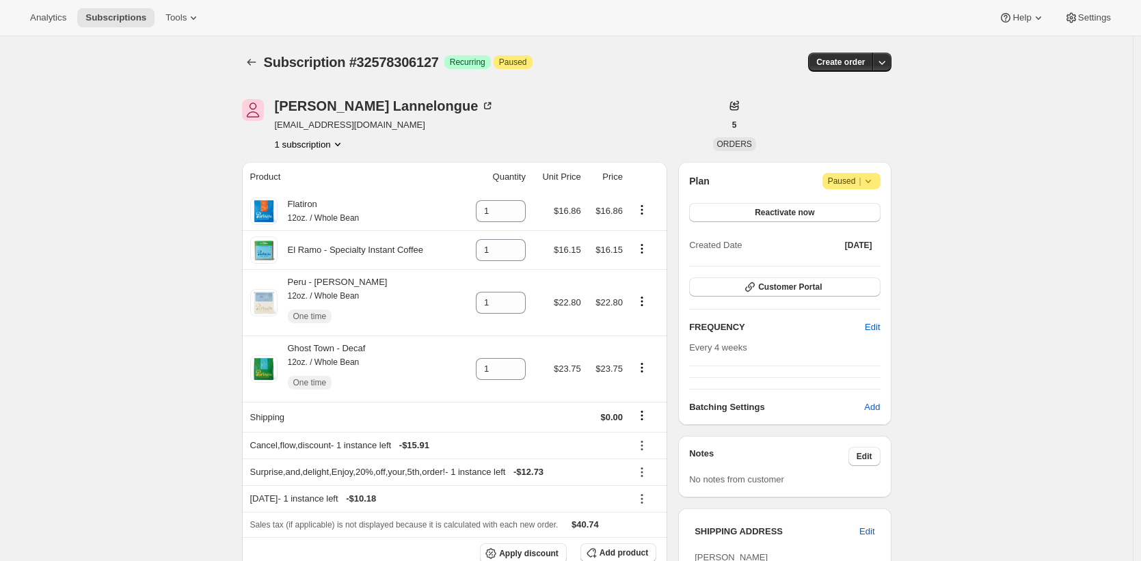
click at [201, 167] on div "Subscription #32578306127. This page is ready Subscription #32578306127 Success…" at bounding box center [566, 460] width 1132 height 849
click at [172, 21] on span "Tools" at bounding box center [175, 17] width 21 height 11
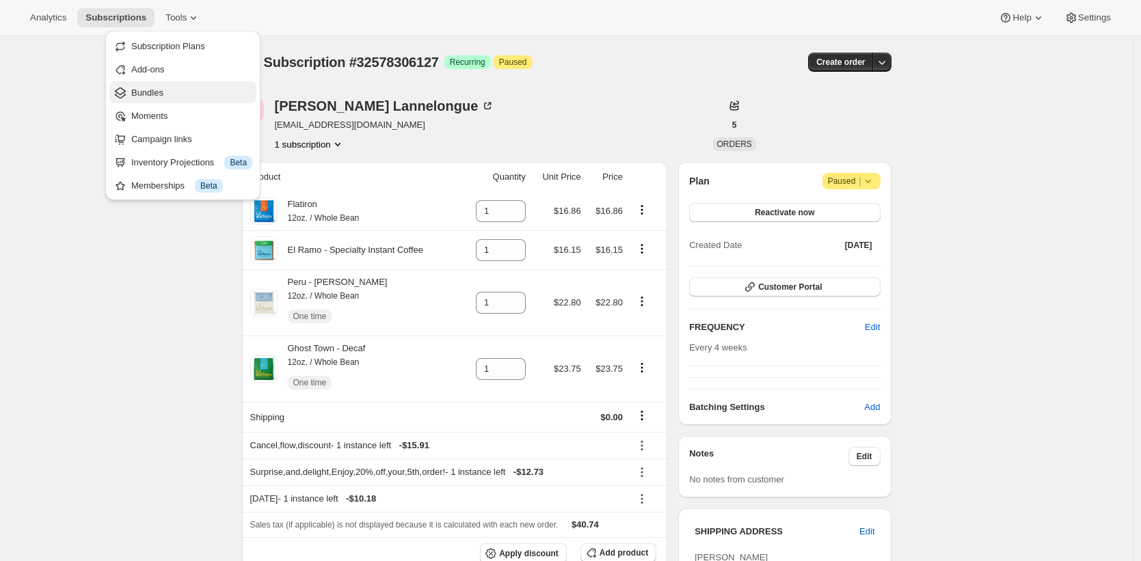
click at [174, 86] on span "Bundles" at bounding box center [191, 93] width 121 height 14
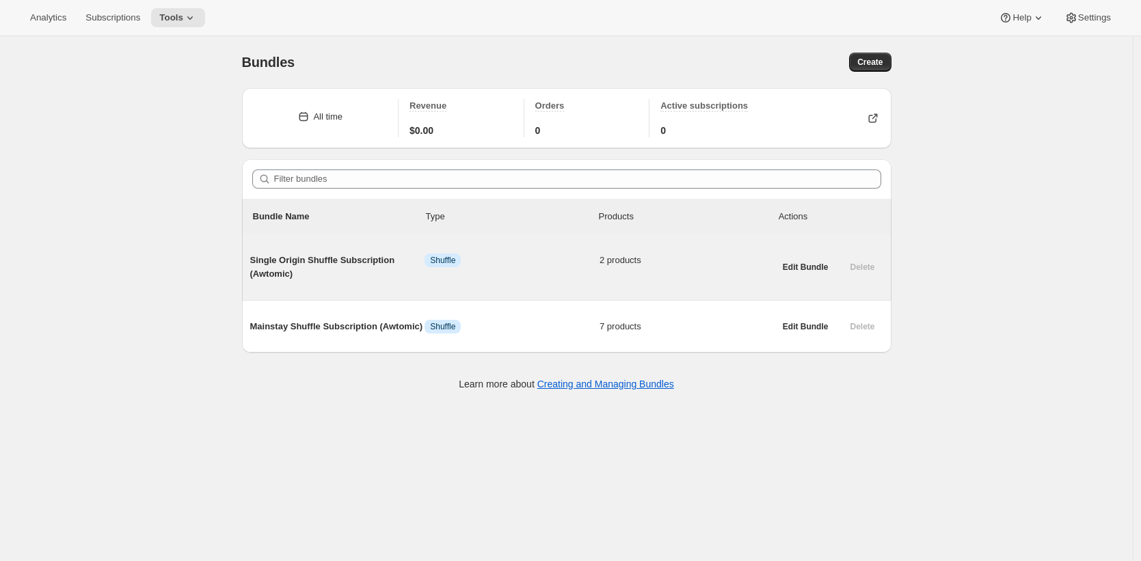
click at [344, 255] on span "Single Origin Shuffle Subscription (Awtomic)" at bounding box center [337, 267] width 175 height 27
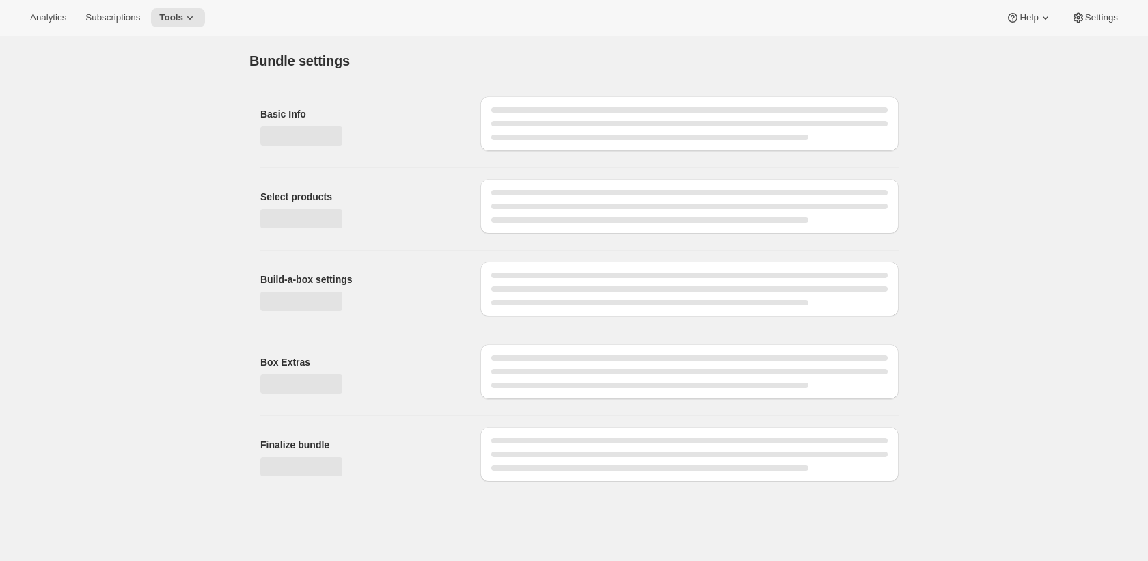
type input "Single Origin Shuffle Subscription (Awtomic)"
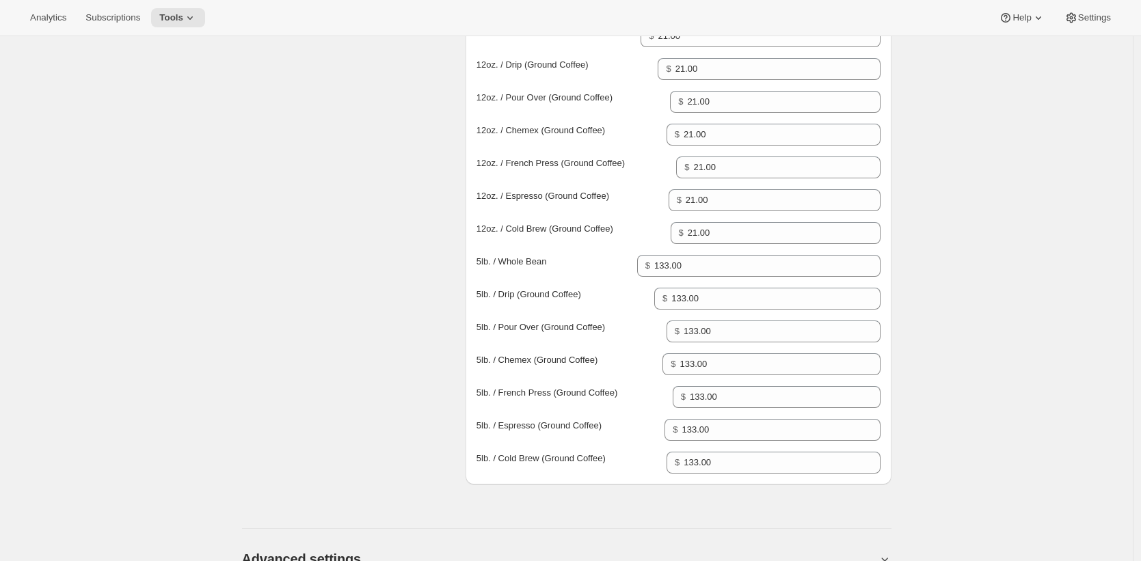
scroll to position [1165, 0]
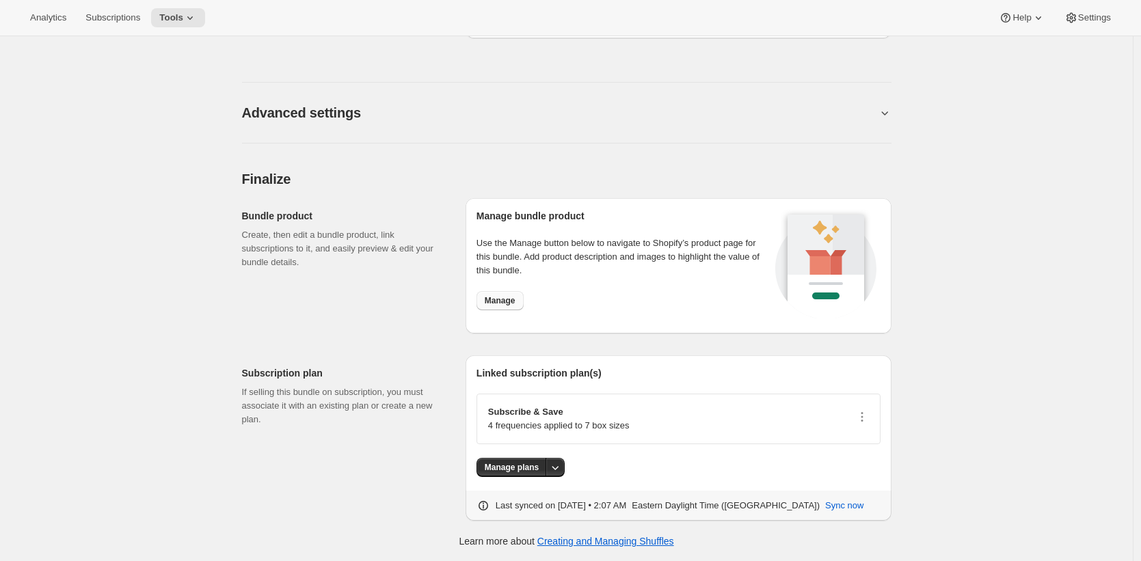
click at [499, 302] on span "Manage" at bounding box center [500, 300] width 31 height 11
click at [193, 14] on icon at bounding box center [190, 18] width 14 height 14
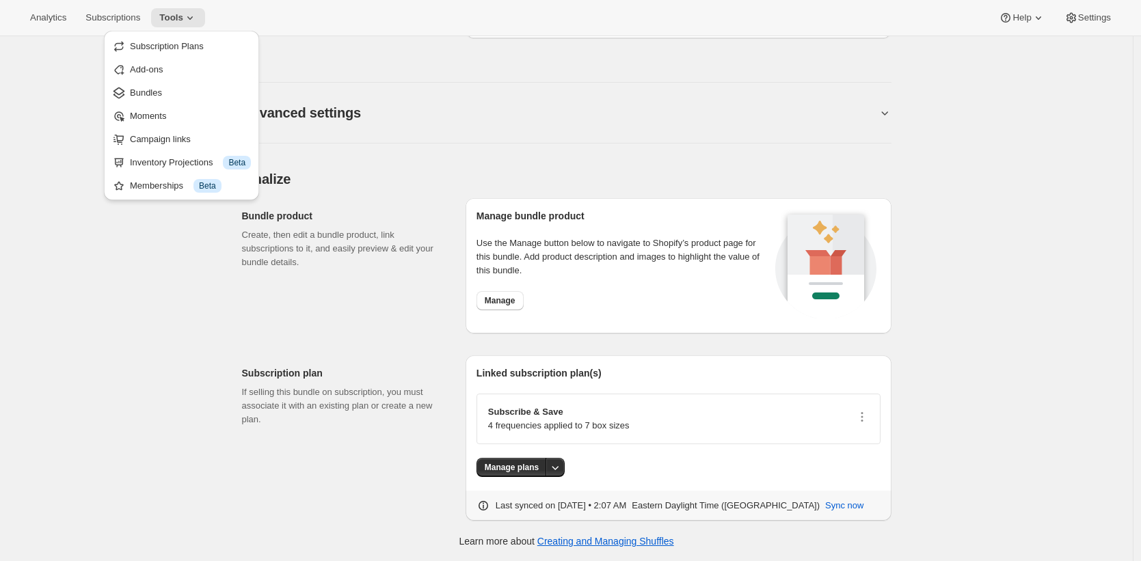
click at [188, 57] on ul "Subscription Plans Add-ons Bundles Moments Campaign links Inventory Projections…" at bounding box center [181, 115] width 147 height 161
click at [194, 46] on span "Subscription Plans" at bounding box center [167, 46] width 74 height 10
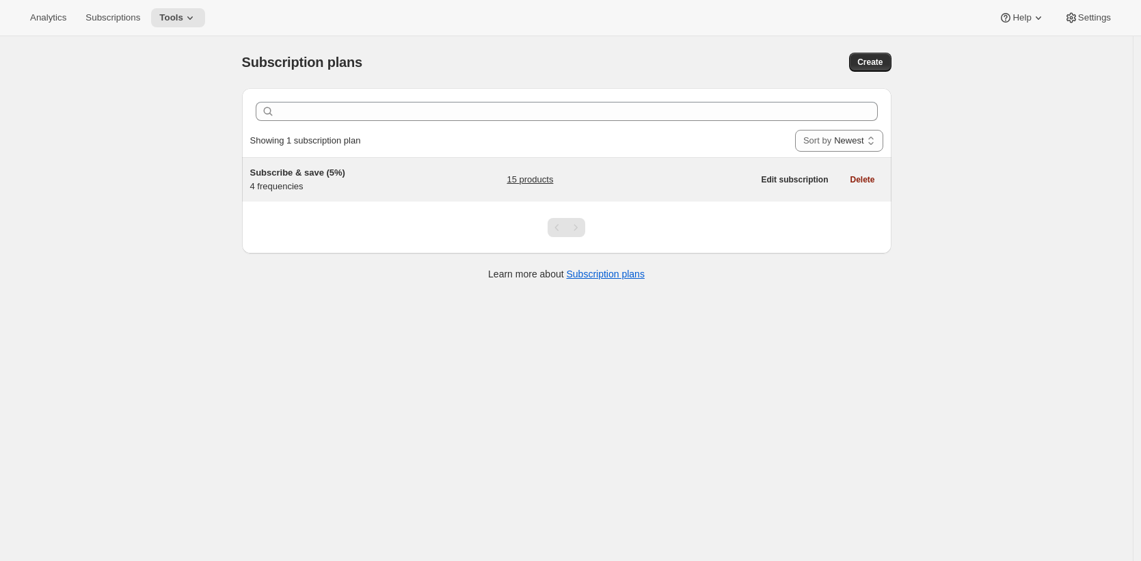
click at [420, 164] on div "Subscribe & save (5%) 4 frequencies 15 products Edit subscription Delete" at bounding box center [566, 180] width 649 height 44
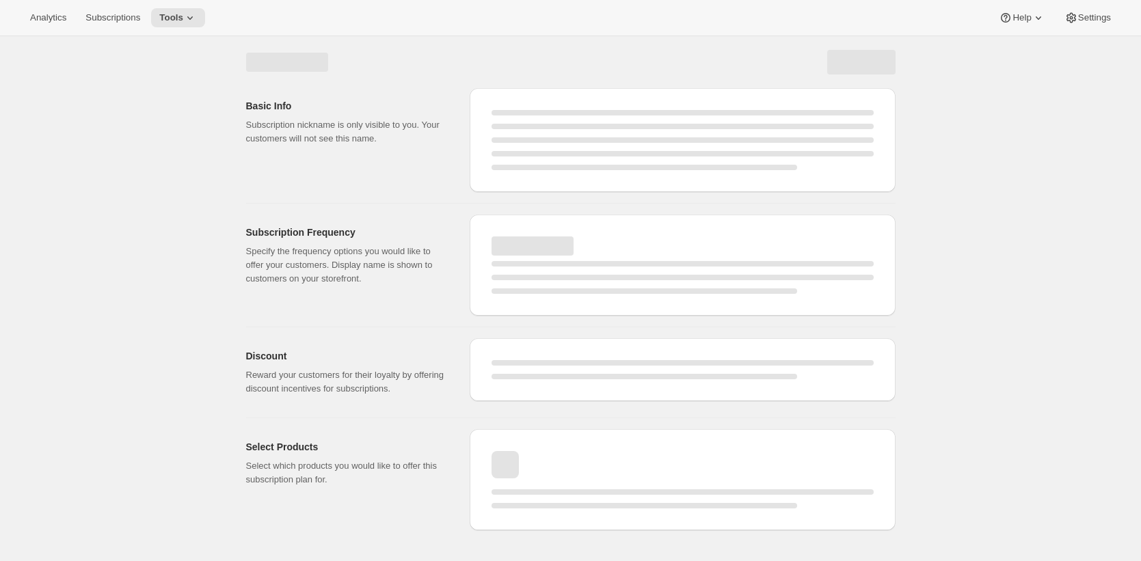
select select "WEEK"
select select "MONTH"
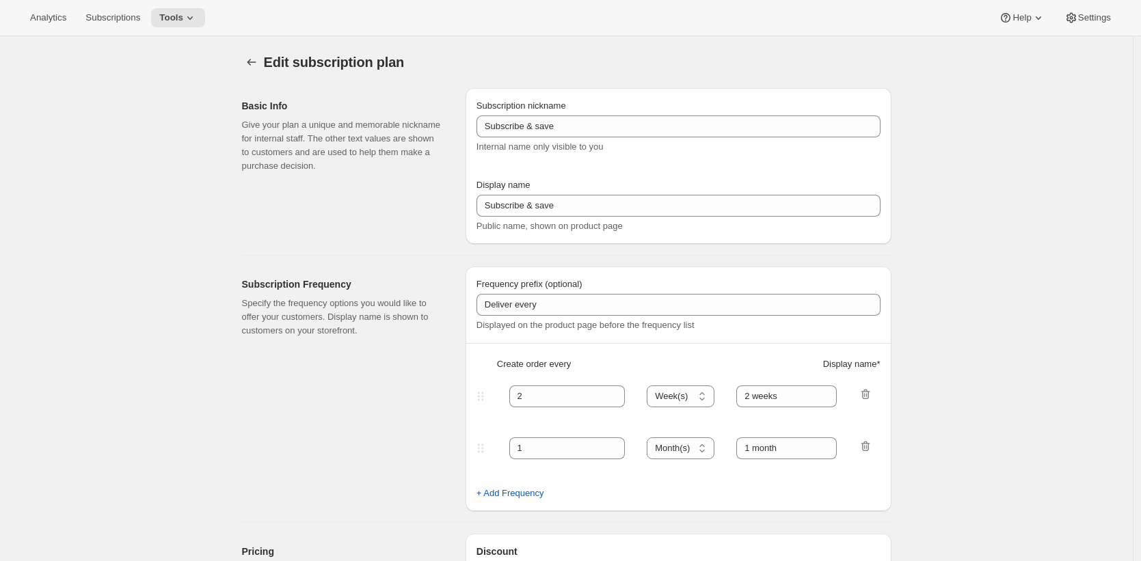
type input "Subscribe & save (5%)"
type input "Subscribe & Save"
type input "1"
type input "1 week"
type input "2"
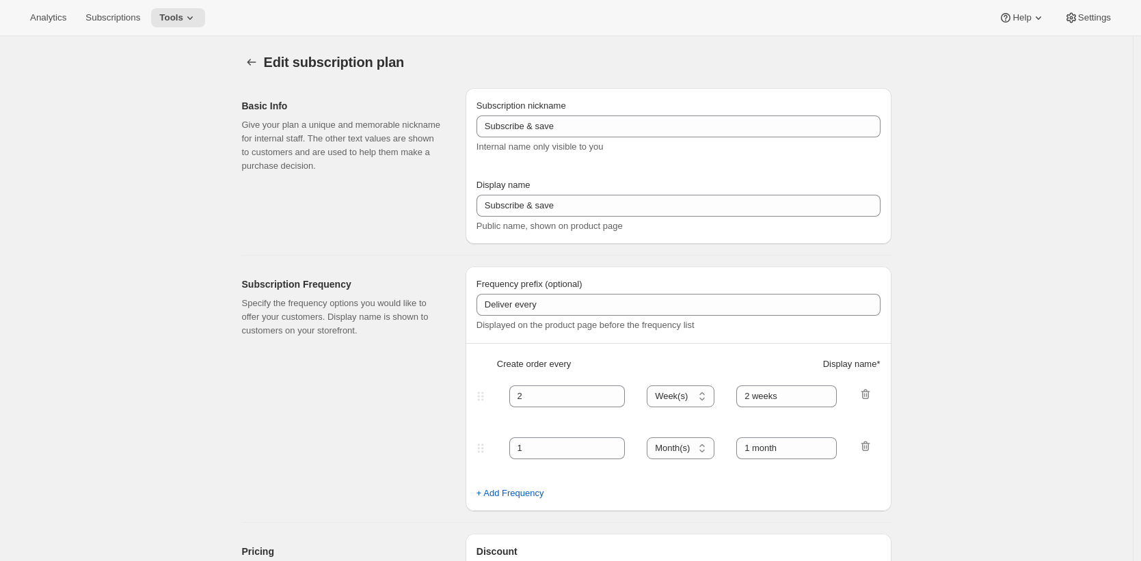
select select "WEEK"
type input "2 weeks"
type input "4"
select select "WEEK"
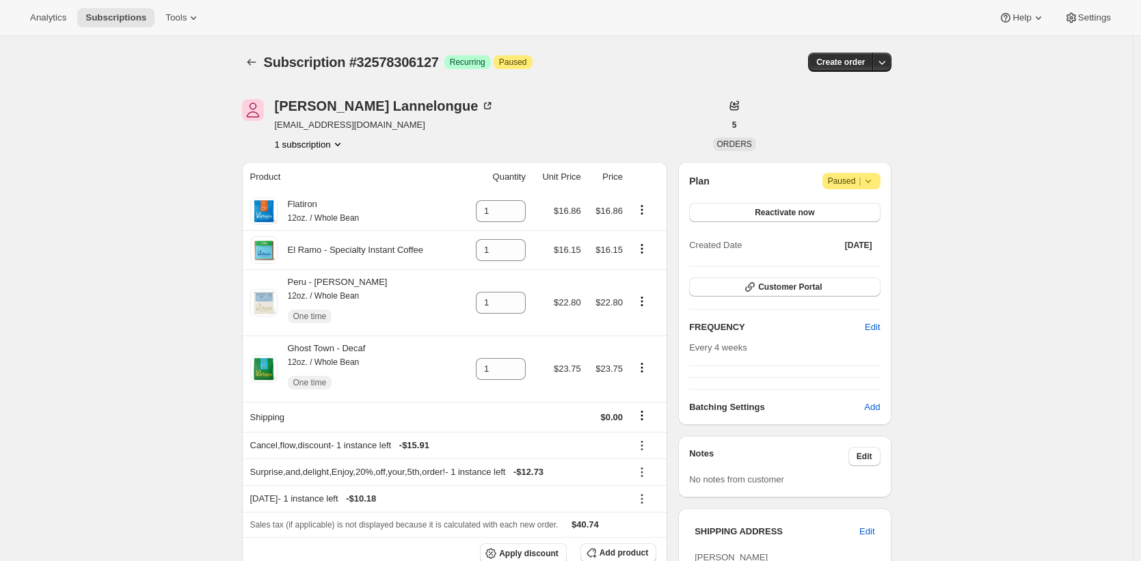
click at [431, 65] on span "Subscription #32578306127" at bounding box center [351, 62] width 175 height 15
copy span "32578306127"
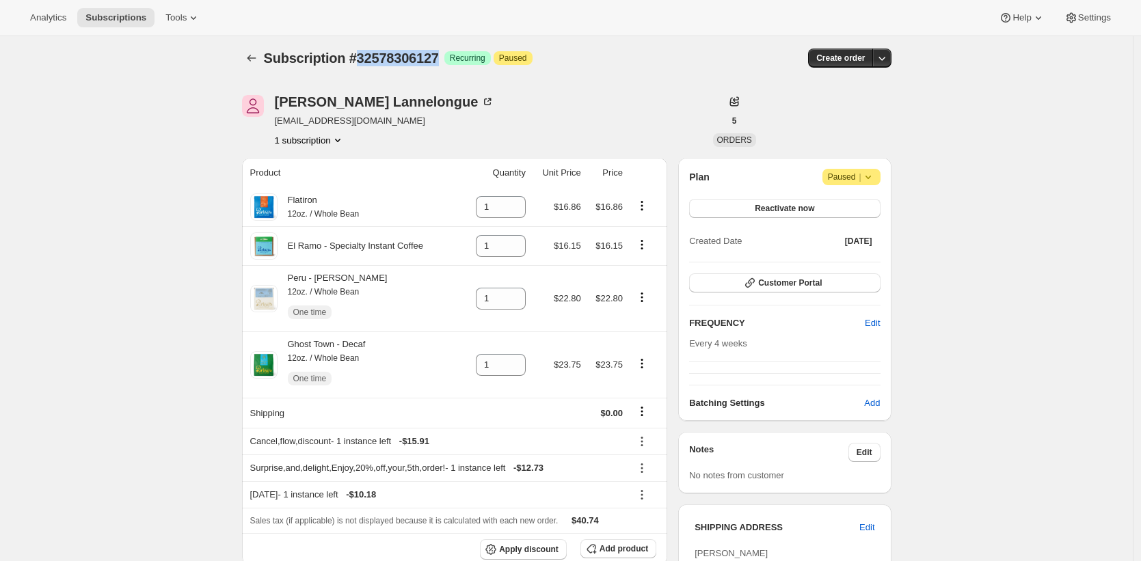
scroll to position [5, 0]
click at [1018, 223] on div "Subscription #32578306127. This page is ready Subscription #32578306127 Success…" at bounding box center [566, 455] width 1132 height 849
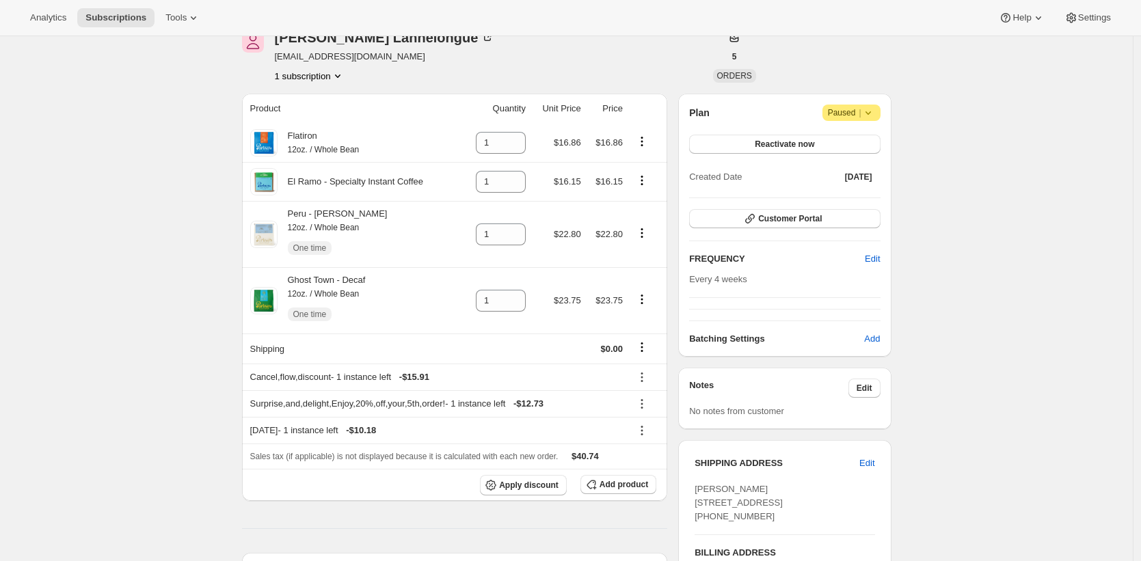
scroll to position [88, 0]
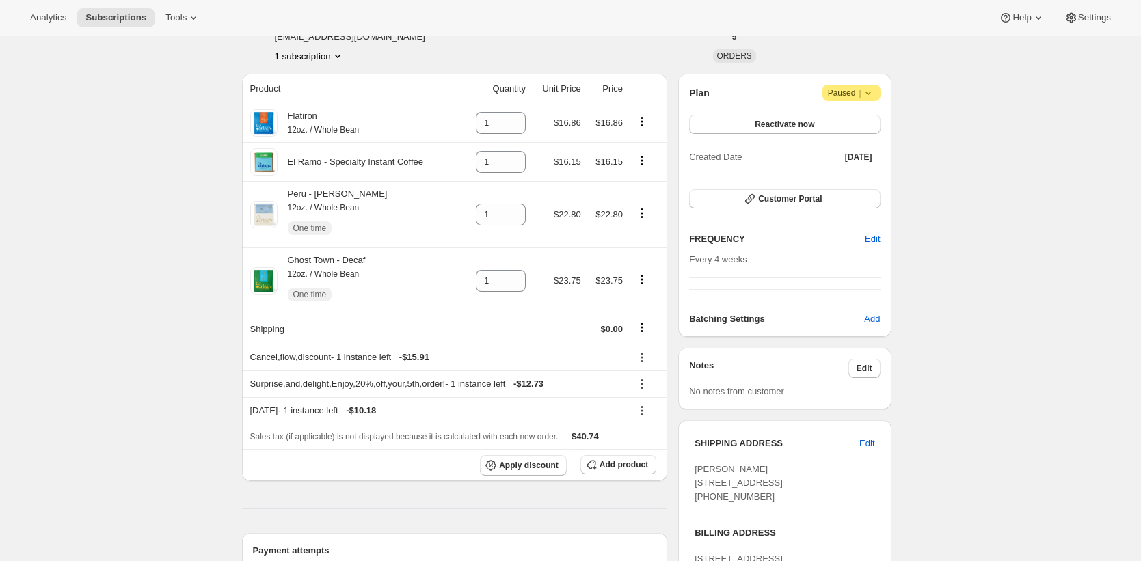
click at [194, 208] on div "Subscription #32578306127. This page is ready Subscription #32578306127 Success…" at bounding box center [566, 372] width 1132 height 849
click at [172, 144] on div "Subscription #32578306127. This page is ready Subscription #32578306127 Success…" at bounding box center [566, 372] width 1132 height 849
click at [163, 133] on div "Subscription #32578306127. This page is ready Subscription #32578306127 Success…" at bounding box center [566, 372] width 1132 height 849
click at [153, 132] on div "Subscription #32578306127. This page is ready Subscription #32578306127 Success…" at bounding box center [566, 372] width 1132 height 849
drag, startPoint x: 104, startPoint y: 201, endPoint x: 105, endPoint y: 178, distance: 23.2
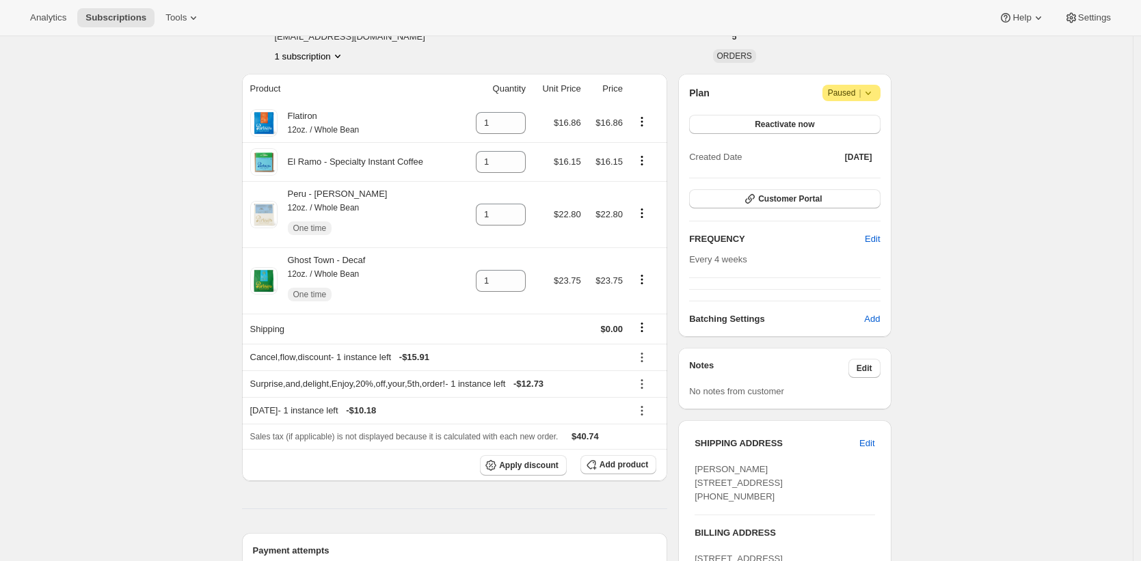
click at [104, 196] on div "Subscription #32578306127. This page is ready Subscription #32578306127 Success…" at bounding box center [566, 372] width 1132 height 849
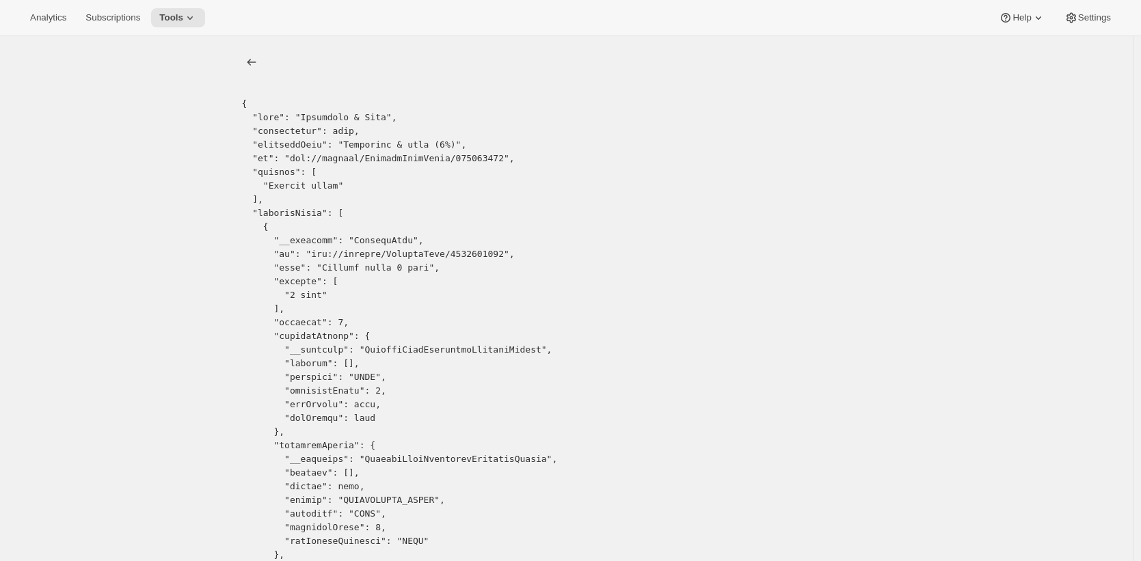
drag, startPoint x: 488, startPoint y: 256, endPoint x: 327, endPoint y: 251, distance: 160.7
copy pre "gid://shopify/SellingPlan/1403453519"
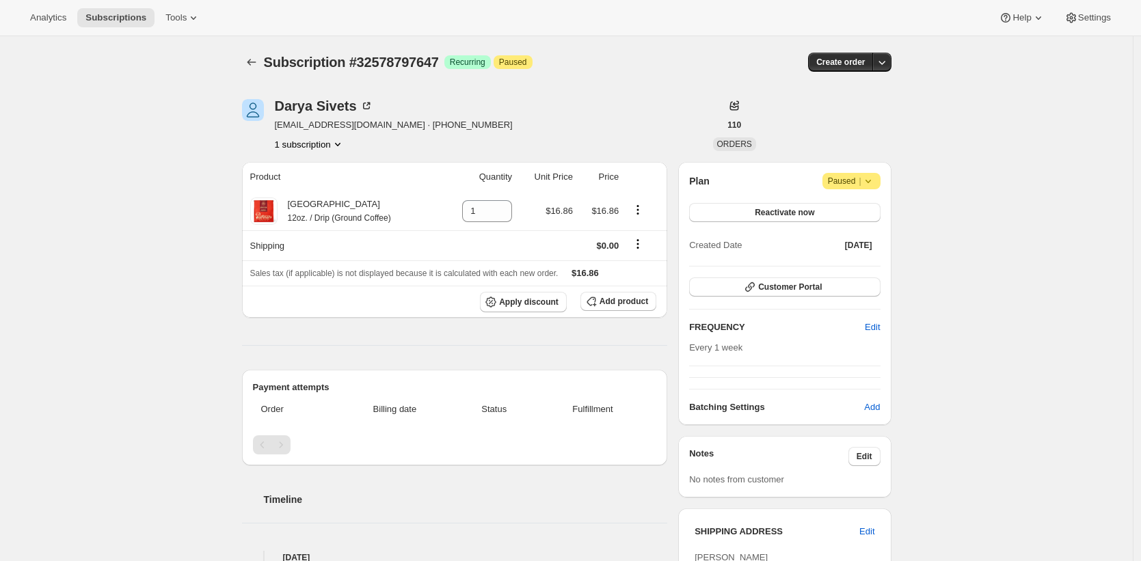
click at [294, 124] on span "[EMAIL_ADDRESS][DOMAIN_NAME] · [PHONE_NUMBER]" at bounding box center [394, 125] width 238 height 14
drag, startPoint x: 294, startPoint y: 124, endPoint x: 349, endPoint y: 126, distance: 54.7
click at [349, 126] on span "[EMAIL_ADDRESS][DOMAIN_NAME] · [PHONE_NUMBER]" at bounding box center [394, 125] width 238 height 14
copy span "[EMAIL_ADDRESS][DOMAIN_NAME]"
click at [294, 124] on span "qsav22@yahoo.com.au · +16503059036" at bounding box center [394, 125] width 238 height 14
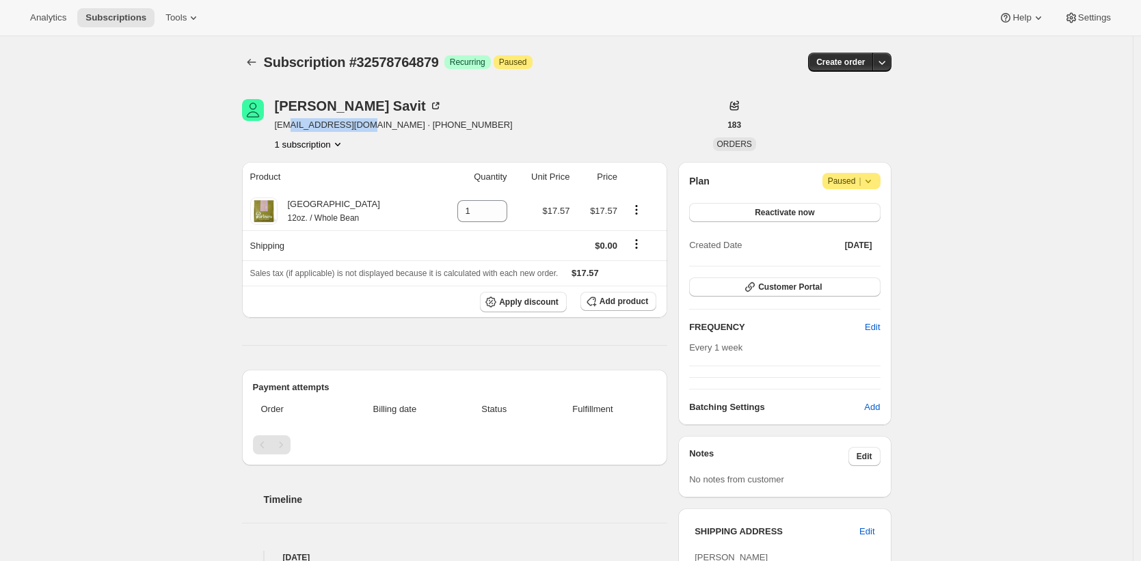
drag, startPoint x: 294, startPoint y: 124, endPoint x: 372, endPoint y: 123, distance: 78.6
click at [372, 123] on span "qsav22@yahoo.com.au · +16503059036" at bounding box center [394, 125] width 238 height 14
drag, startPoint x: 372, startPoint y: 123, endPoint x: 293, endPoint y: 127, distance: 80.1
click at [293, 127] on span "qsav22@yahoo.com.au · +16503059036" at bounding box center [394, 125] width 238 height 14
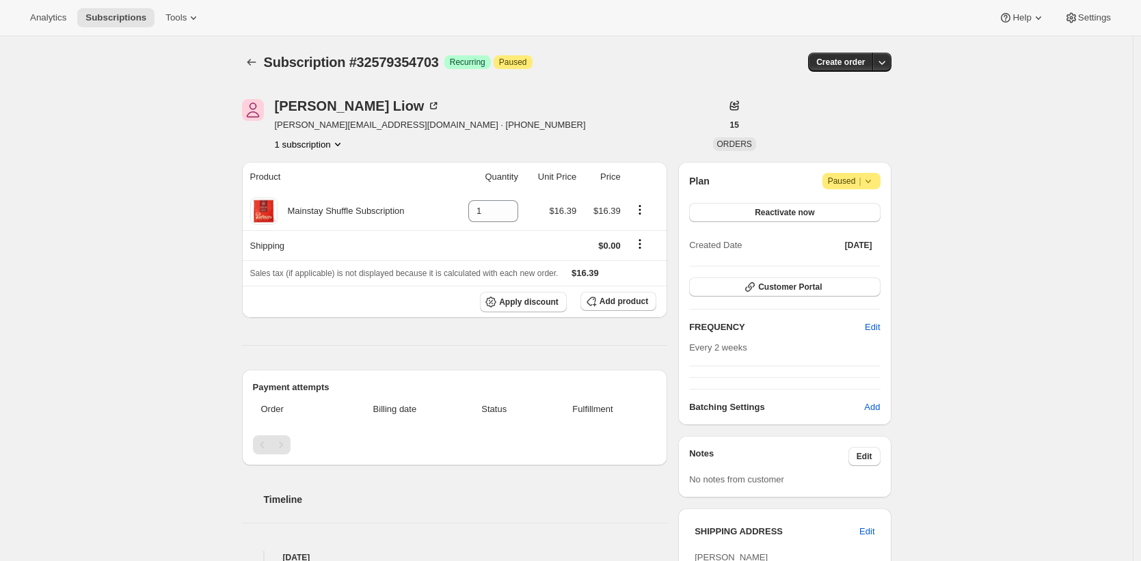
click at [518, 162] on th "Quantity" at bounding box center [486, 177] width 72 height 30
click at [299, 123] on span "[PERSON_NAME][EMAIL_ADDRESS][DOMAIN_NAME] · [PHONE_NUMBER]" at bounding box center [430, 125] width 311 height 14
drag, startPoint x: 299, startPoint y: 123, endPoint x: 356, endPoint y: 120, distance: 56.8
click at [356, 120] on span "justinliow@gmail.com · +12153754843" at bounding box center [430, 125] width 311 height 14
copy span "justinliow@gmail.com"
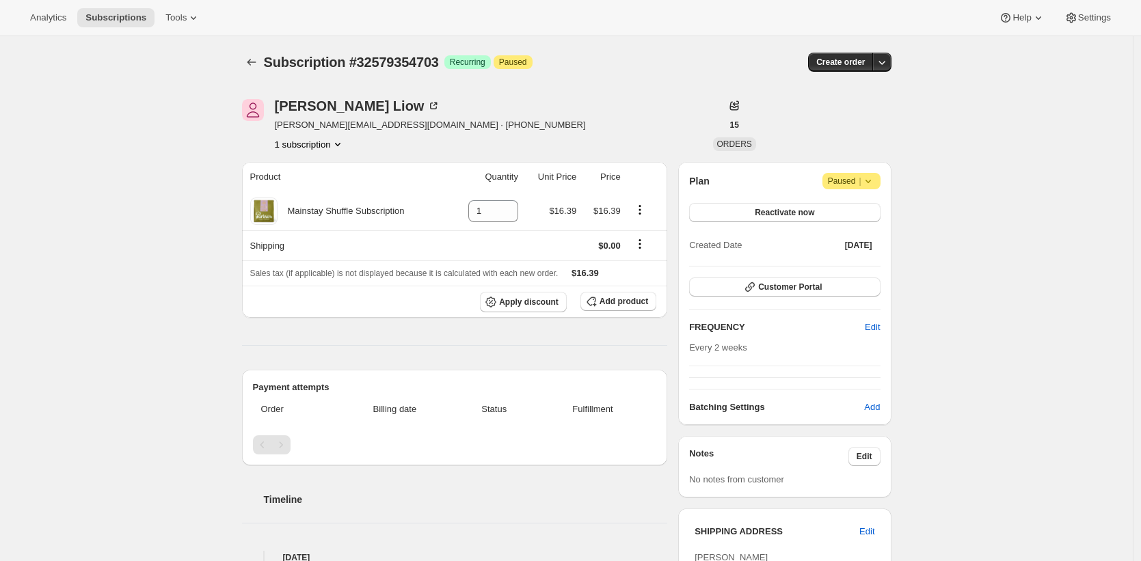
click at [396, 60] on span "Subscription #32579354703" at bounding box center [351, 62] width 175 height 15
click at [513, 297] on span "Apply discount" at bounding box center [528, 302] width 59 height 11
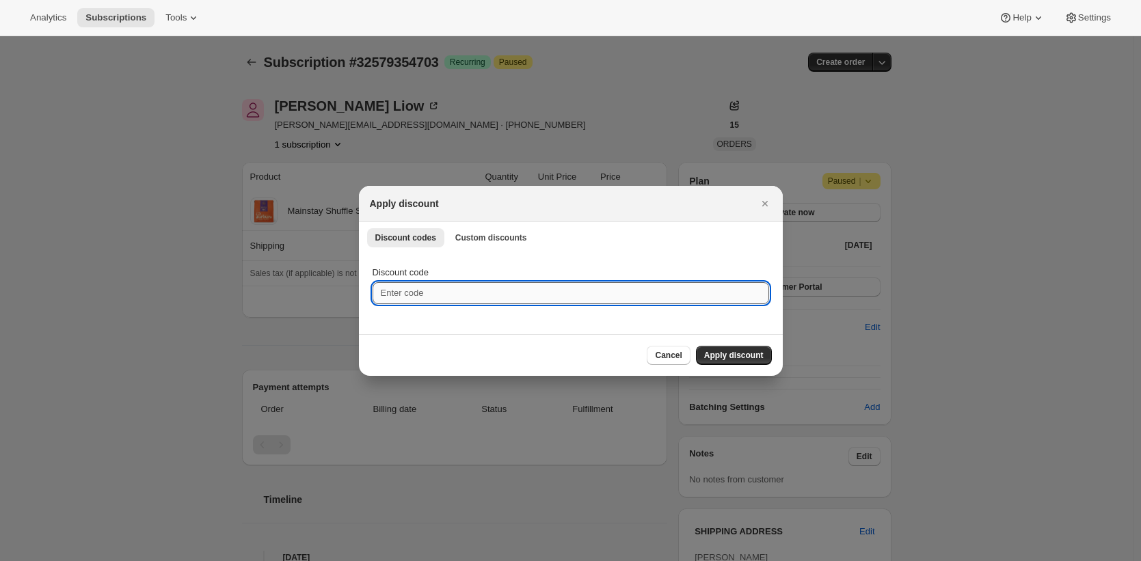
click at [515, 293] on input "Discount code" at bounding box center [570, 293] width 396 height 22
type input "20"
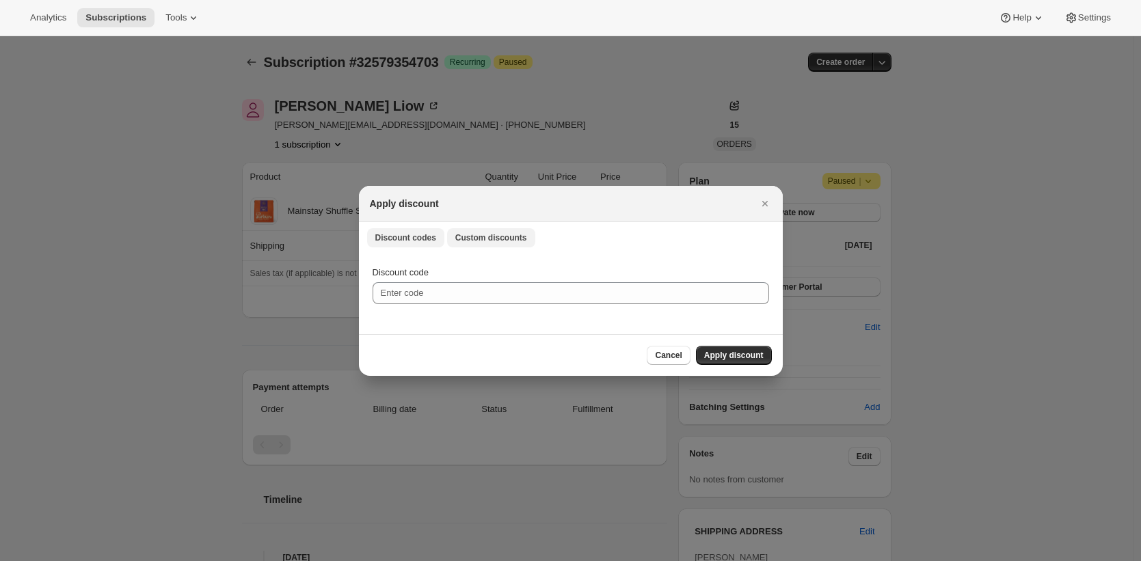
click at [527, 236] on span "Custom discounts" at bounding box center [491, 237] width 72 height 11
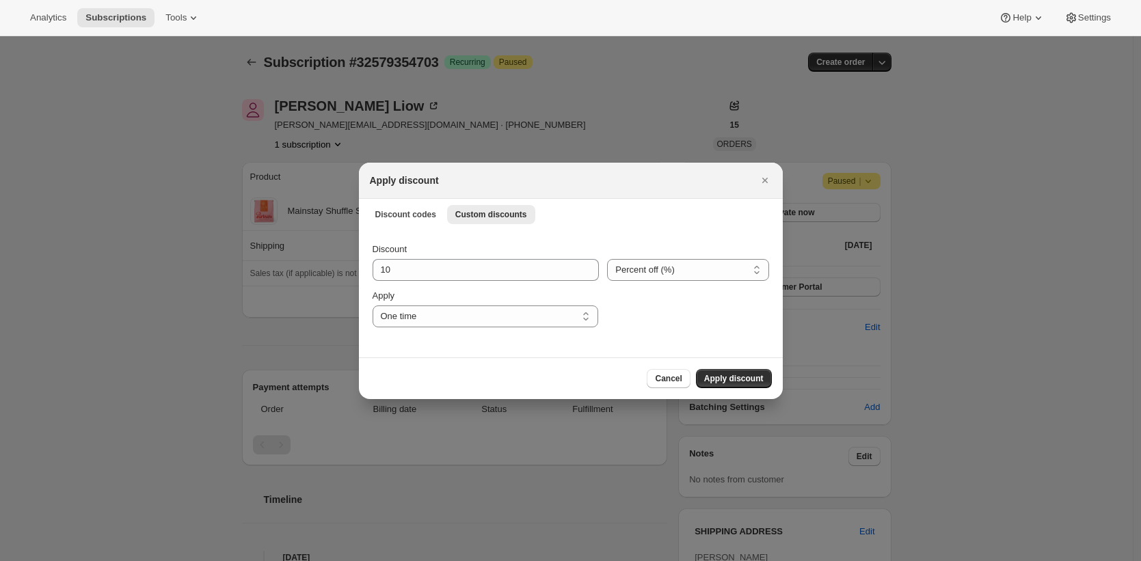
click at [521, 282] on div "Discount 10 Percent off (%) Amount off ($) Percent off (%) Apply One time Speci…" at bounding box center [570, 285] width 396 height 85
click at [523, 273] on input "10" at bounding box center [475, 270] width 206 height 22
type input "20"
click at [741, 377] on span "Apply discount" at bounding box center [733, 378] width 59 height 11
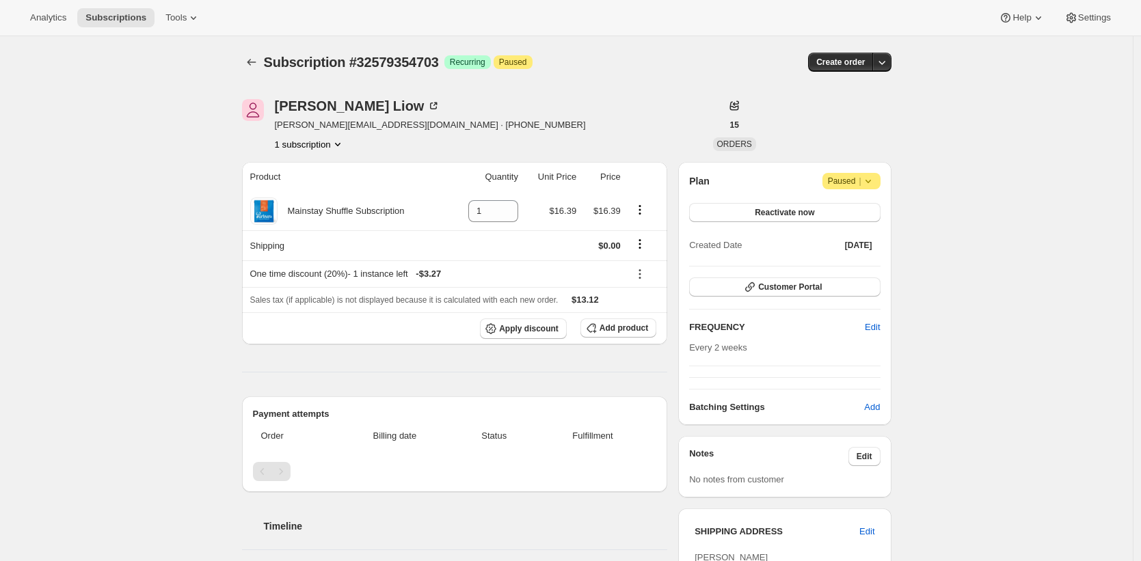
click at [436, 108] on div "Justin Liow" at bounding box center [430, 106] width 311 height 14
click at [413, 100] on div "Justin Liow" at bounding box center [430, 106] width 311 height 14
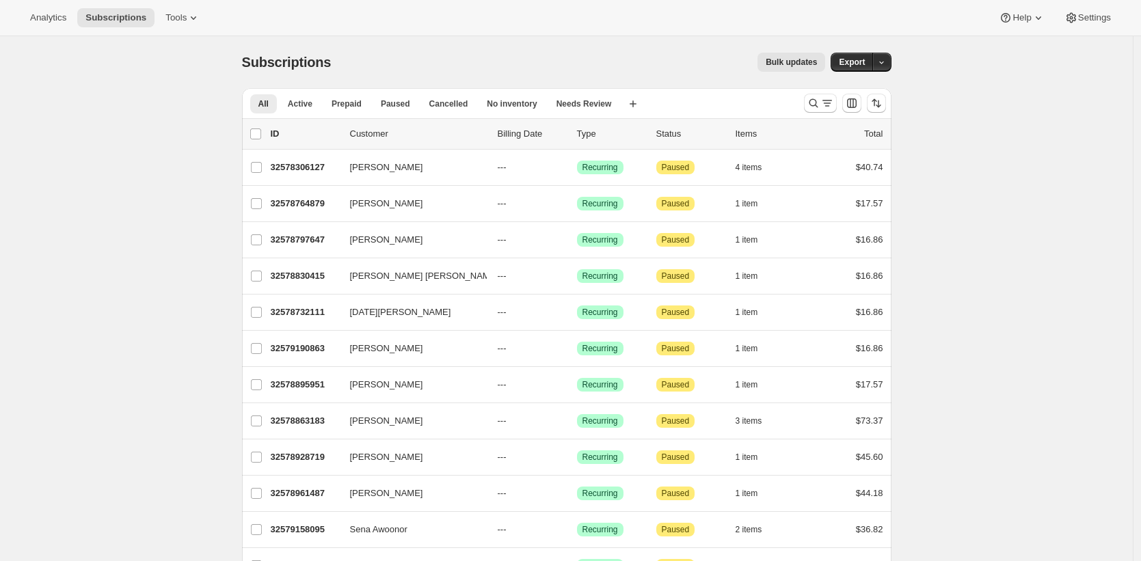
click at [400, 74] on div "Subscriptions. This page is ready Subscriptions Bulk updates More actions Bulk …" at bounding box center [566, 62] width 649 height 52
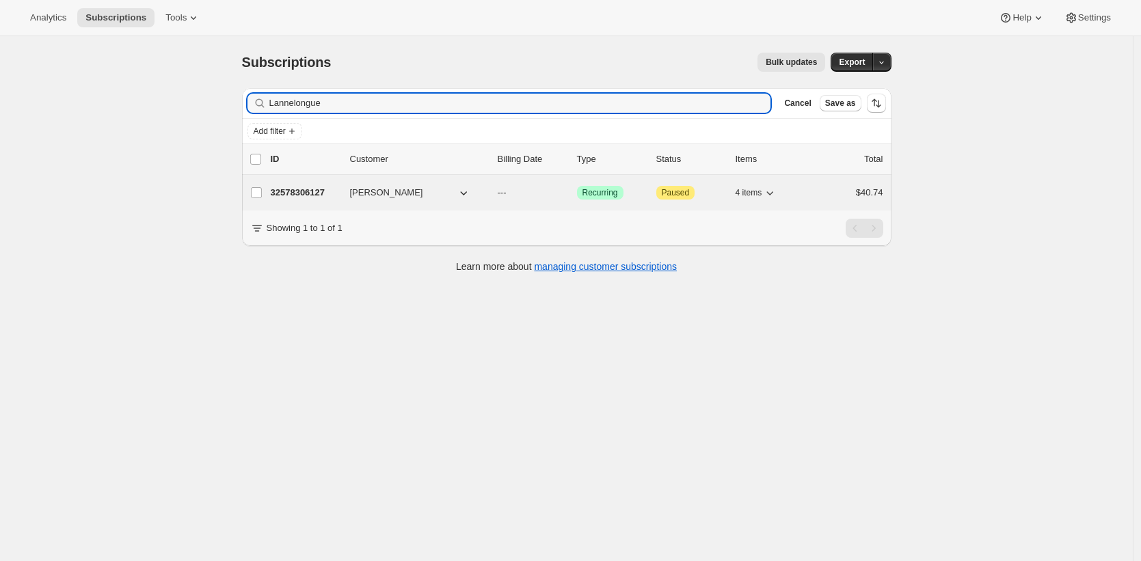
type input "Lannelongue"
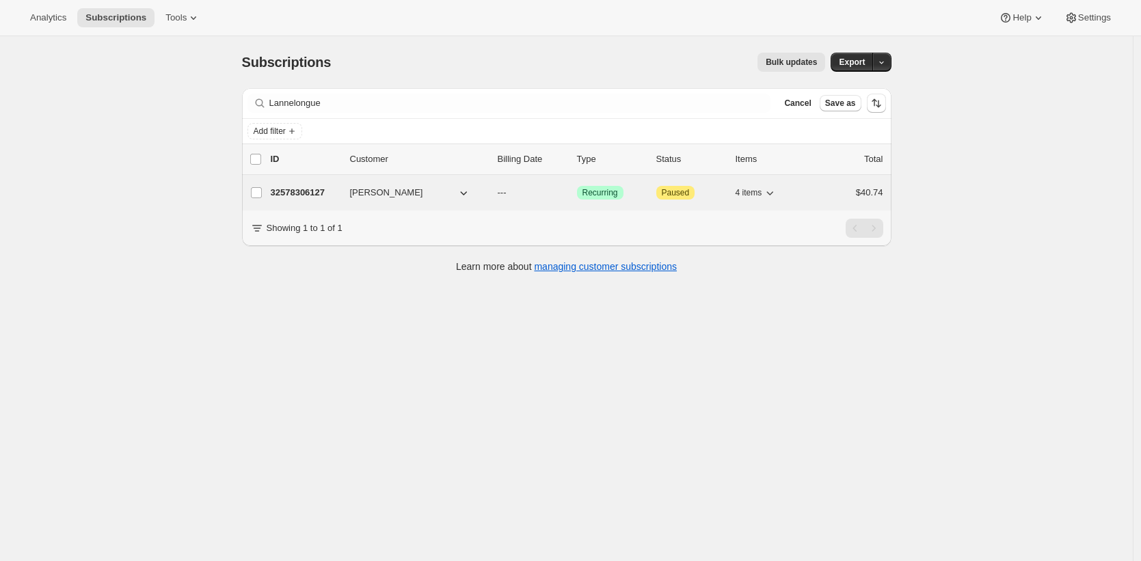
click at [303, 193] on p "32578306127" at bounding box center [305, 193] width 68 height 14
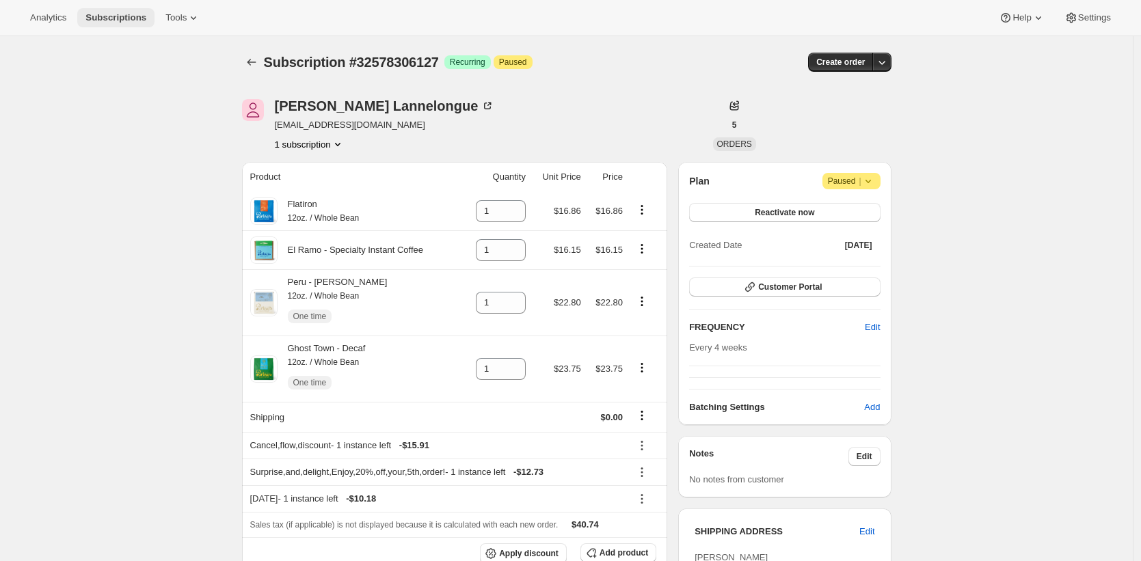
click at [131, 21] on span "Subscriptions" at bounding box center [115, 17] width 61 height 11
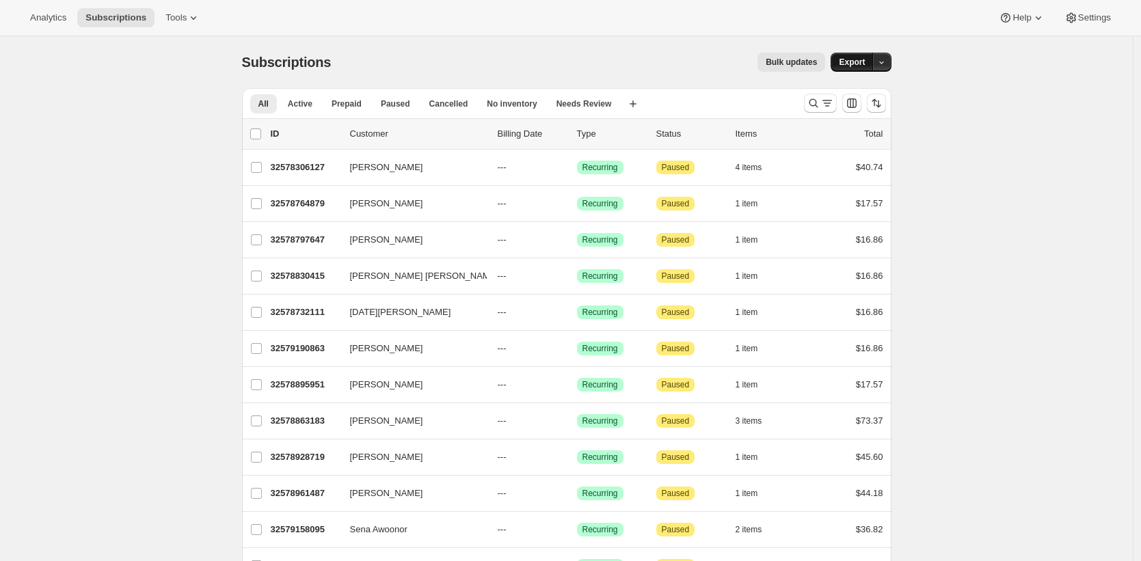
click at [854, 63] on span "Export" at bounding box center [852, 62] width 26 height 11
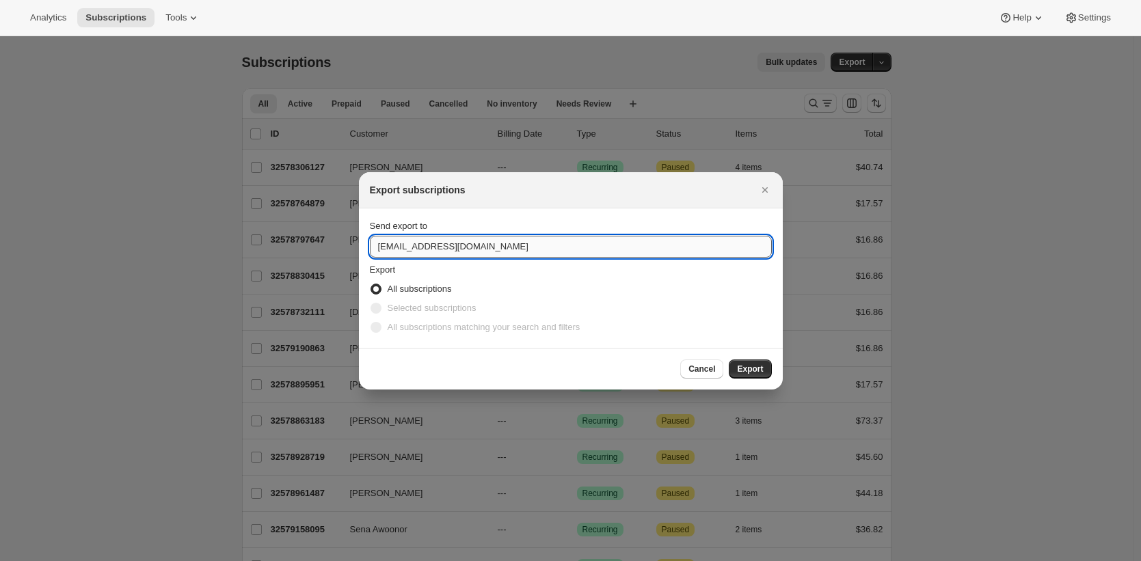
click at [519, 247] on input "support@partnerscoffee.com" at bounding box center [571, 247] width 402 height 22
type input "brian@awtomic.com"
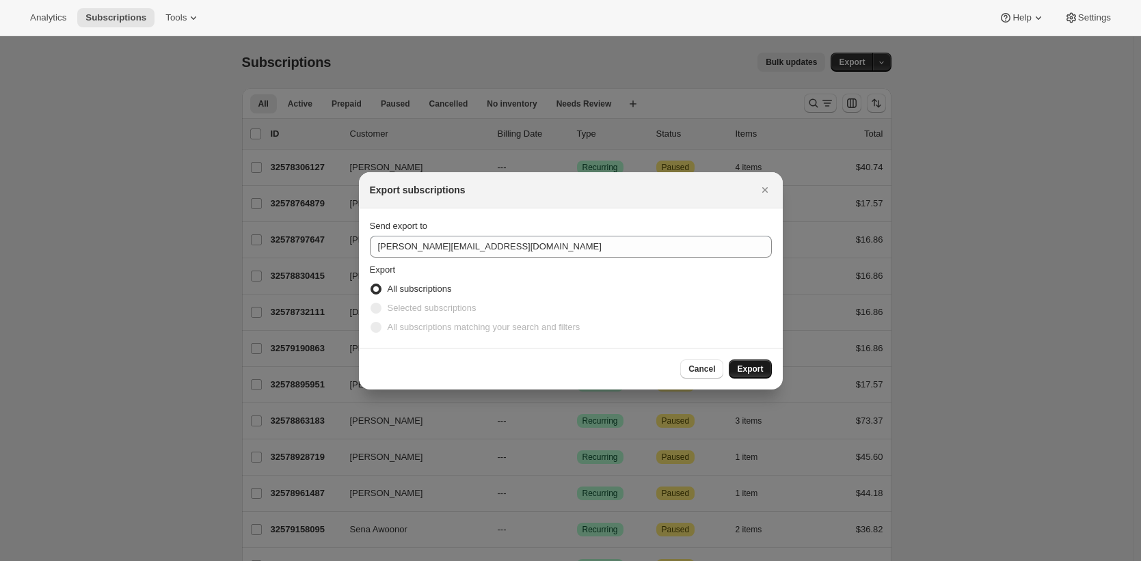
click at [756, 367] on span "Export" at bounding box center [750, 369] width 26 height 11
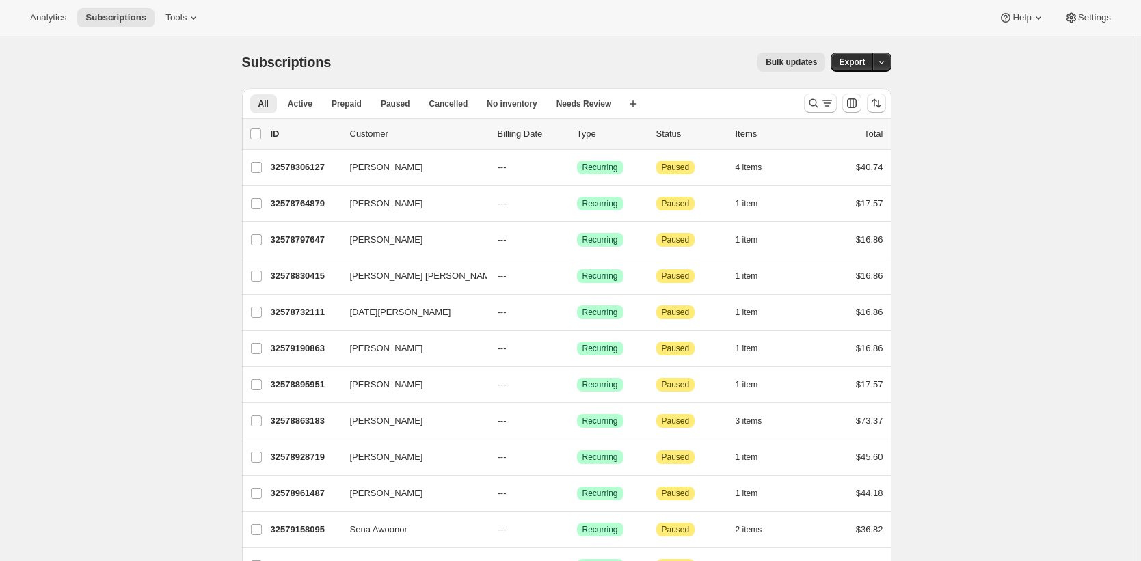
click at [407, 72] on div "Subscriptions. This page is ready Subscriptions Bulk updates More actions Bulk …" at bounding box center [566, 62] width 649 height 52
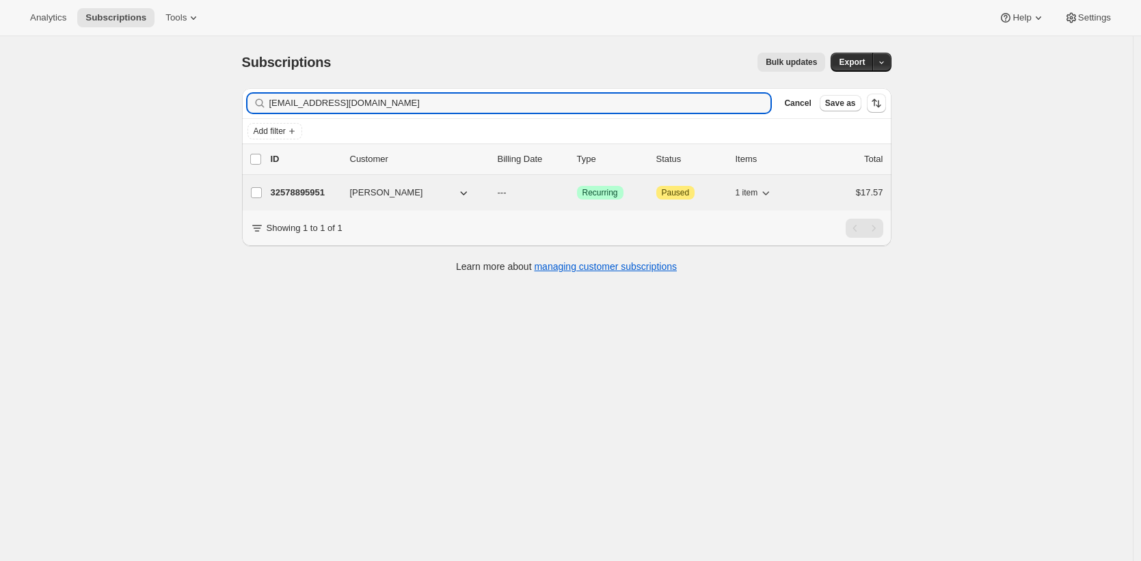
type input "ianthongbrevilleusa@outlook.com"
click at [305, 193] on p "32578895951" at bounding box center [305, 193] width 68 height 14
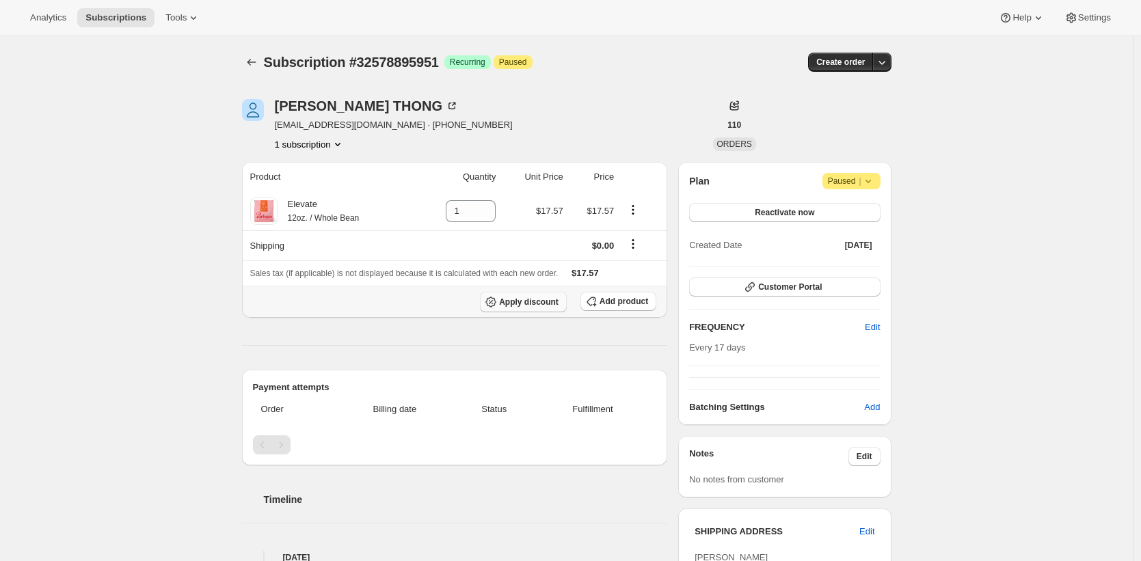
click at [525, 301] on span "Apply discount" at bounding box center [528, 302] width 59 height 11
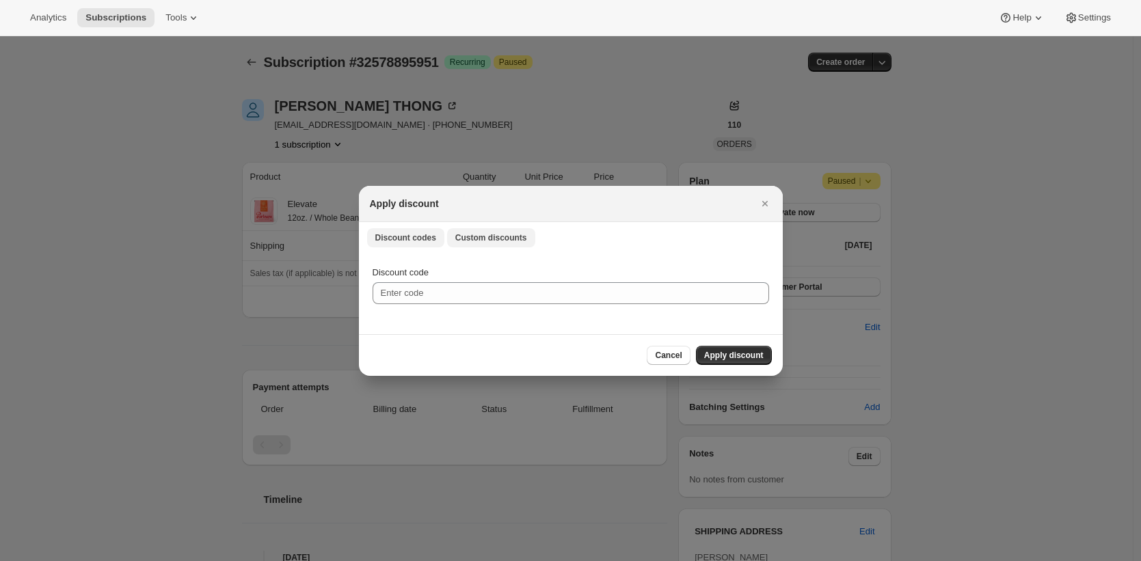
click at [519, 243] on button "Custom discounts" at bounding box center [491, 237] width 88 height 19
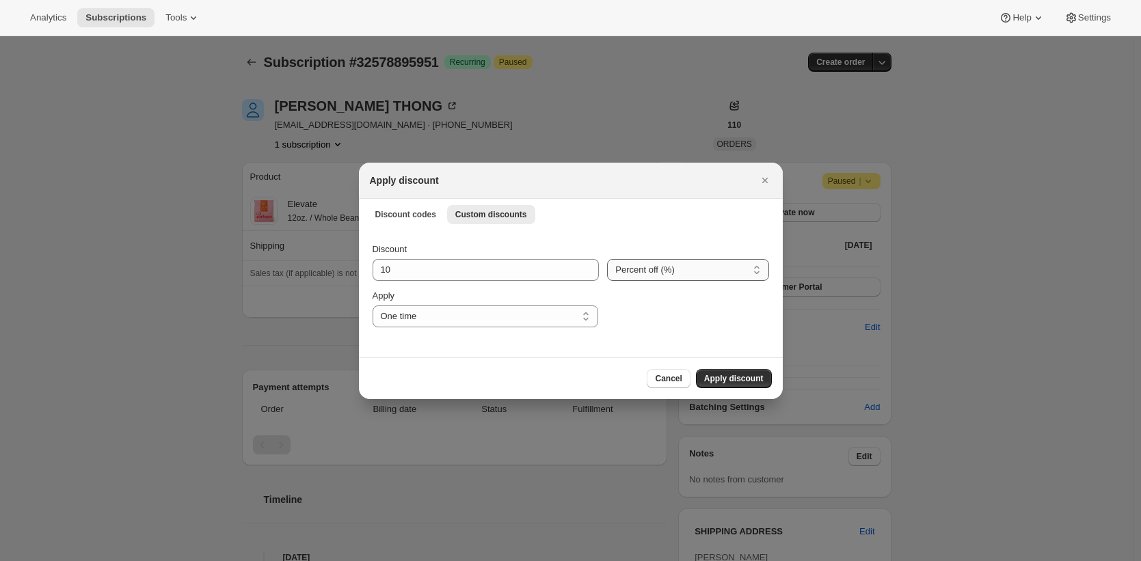
click at [653, 268] on select "Percent off (%) Amount off ($)" at bounding box center [687, 270] width 161 height 22
select select "fixed"
click at [607, 259] on select "Percent off (%) Amount off ($)" at bounding box center [687, 270] width 161 height 22
click at [509, 269] on input "10" at bounding box center [476, 270] width 208 height 22
type input "3.20"
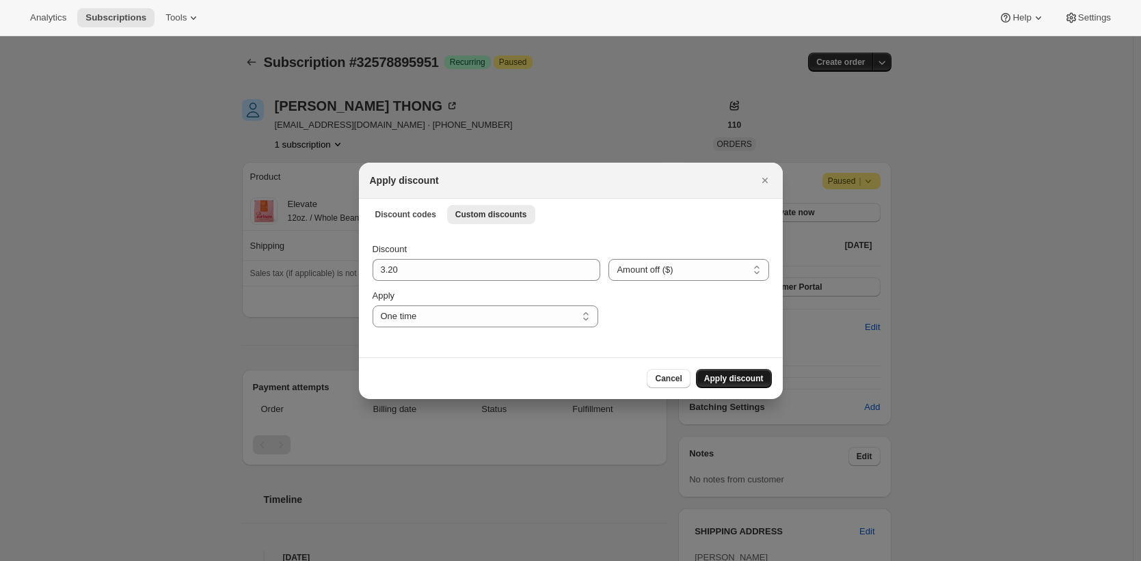
click at [751, 377] on span "Apply discount" at bounding box center [733, 378] width 59 height 11
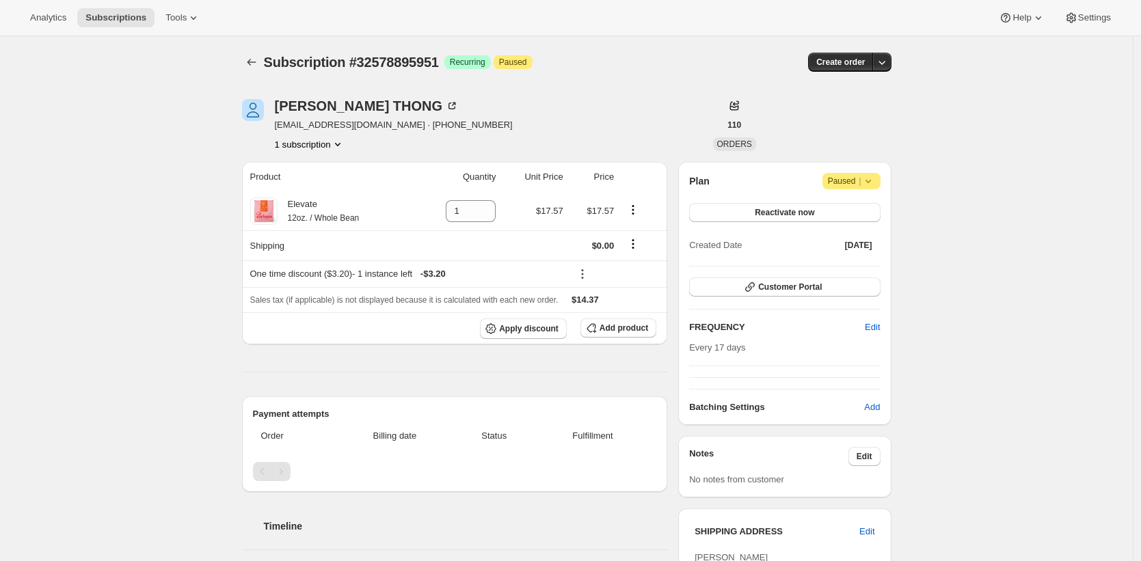
click at [552, 135] on div "Ian THONG ianthongbrevilleusa@outlook.com · +13232295163 1 subscription" at bounding box center [469, 125] width 454 height 52
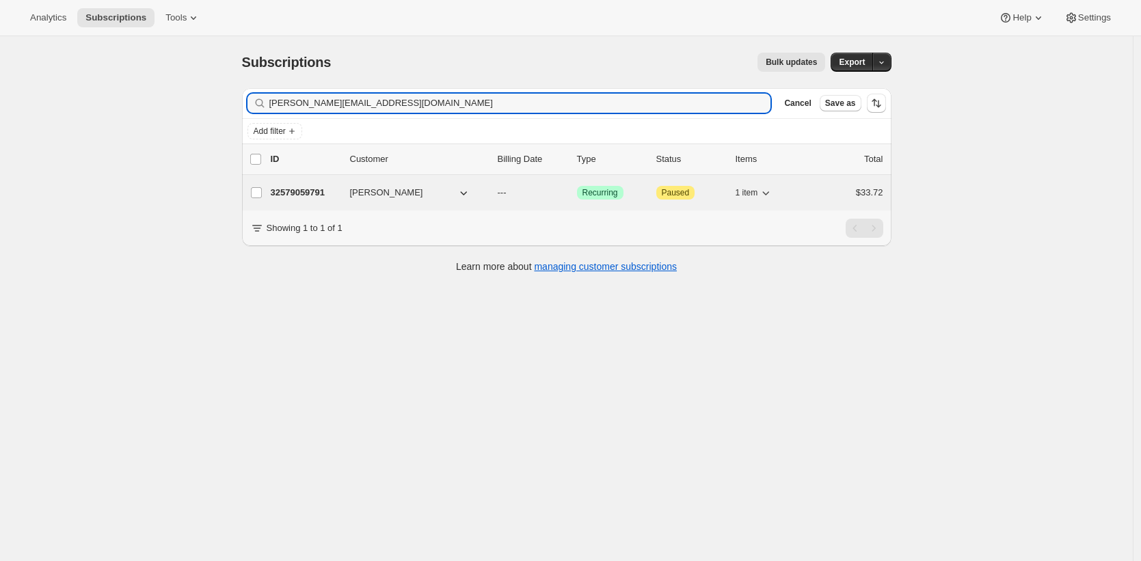
type input "lydia.willsky@gmail.com"
click at [303, 191] on p "32579059791" at bounding box center [305, 193] width 68 height 14
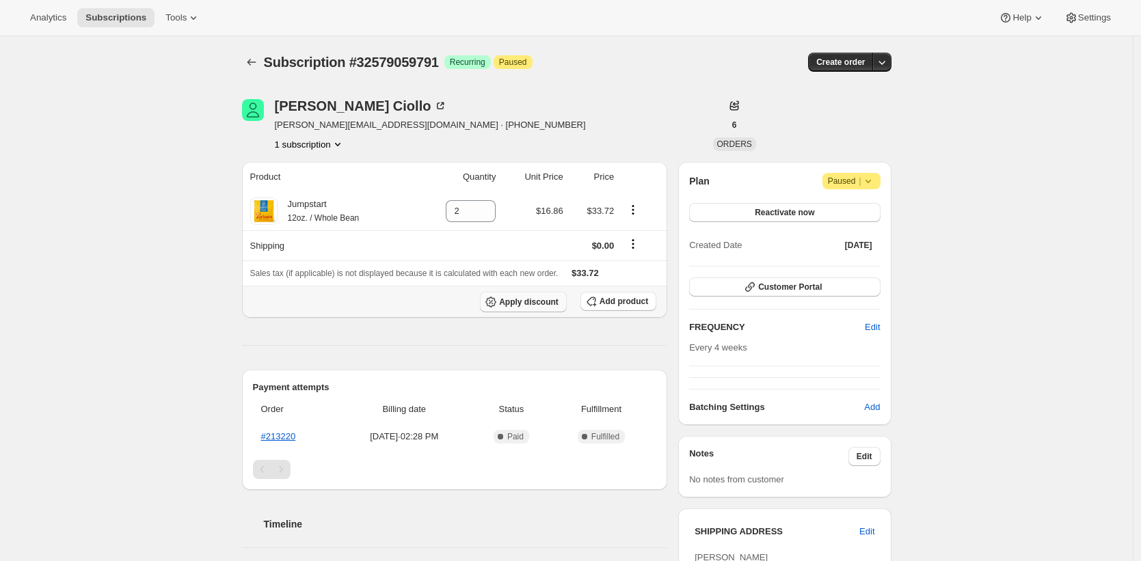
click at [555, 302] on span "Apply discount" at bounding box center [528, 302] width 59 height 11
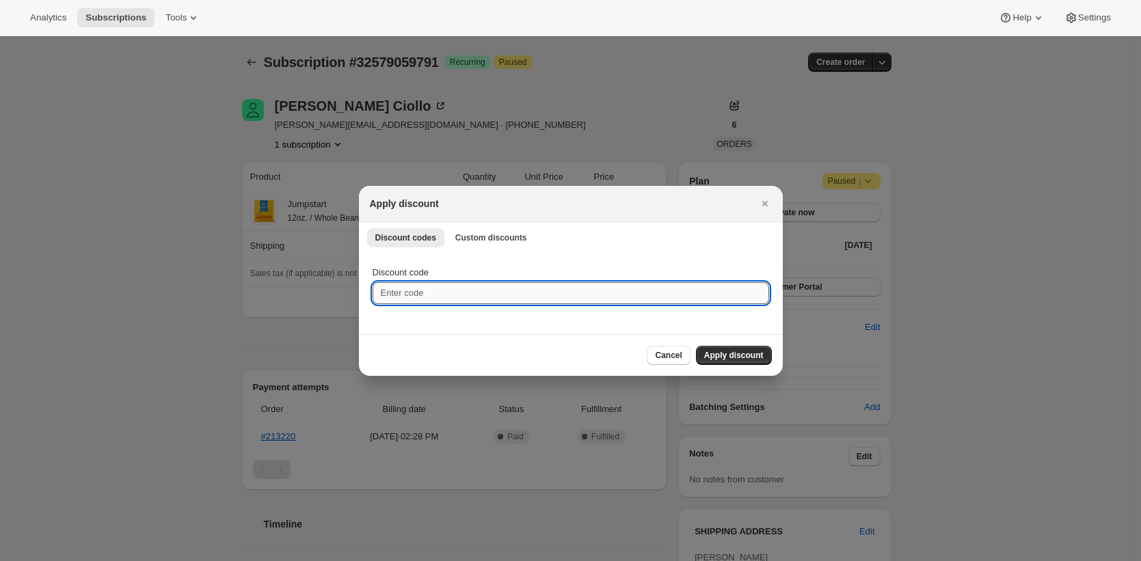
click at [549, 299] on input "Discount code" at bounding box center [570, 293] width 396 height 22
click at [483, 234] on span "Custom discounts" at bounding box center [491, 237] width 72 height 11
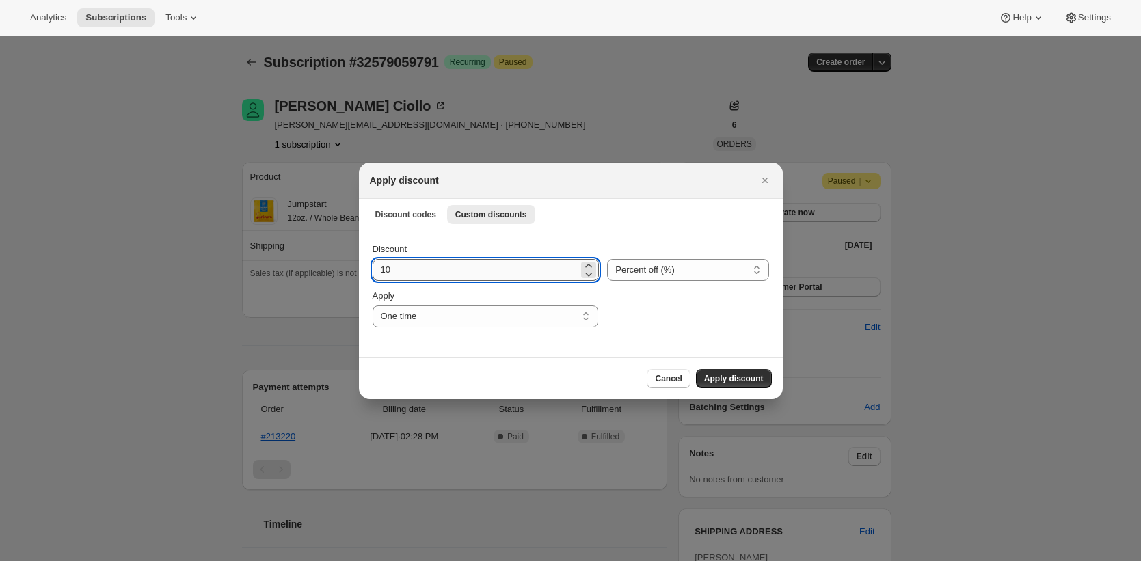
click at [457, 267] on input "10" at bounding box center [475, 270] width 206 height 22
type input "20"
click at [735, 375] on span "Apply discount" at bounding box center [733, 378] width 59 height 11
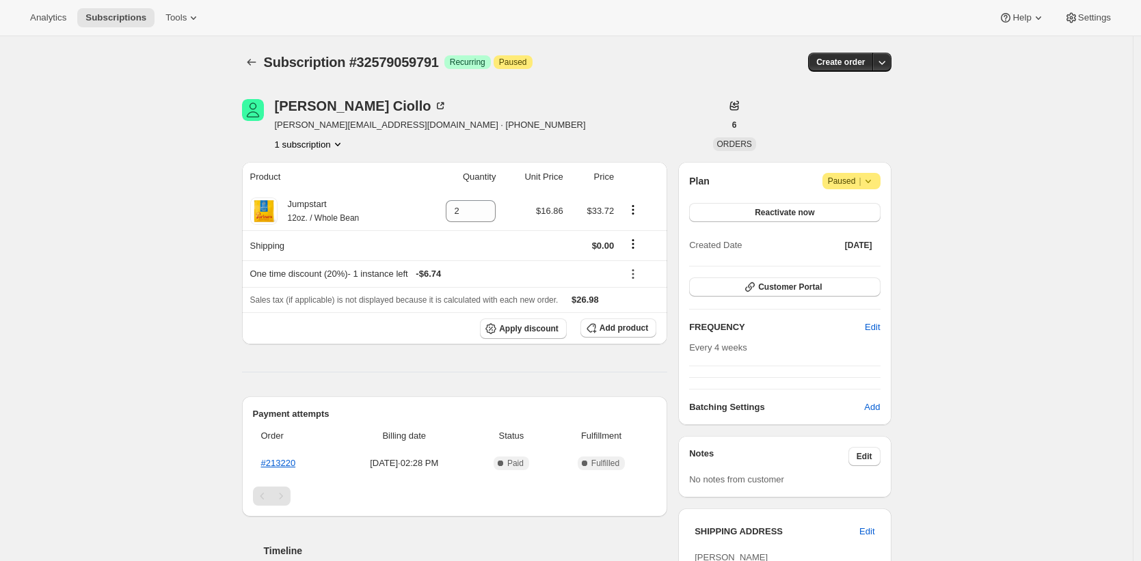
click at [575, 74] on div "Subscription #32579059791. This page is ready Subscription #32579059791 Success…" at bounding box center [566, 62] width 649 height 52
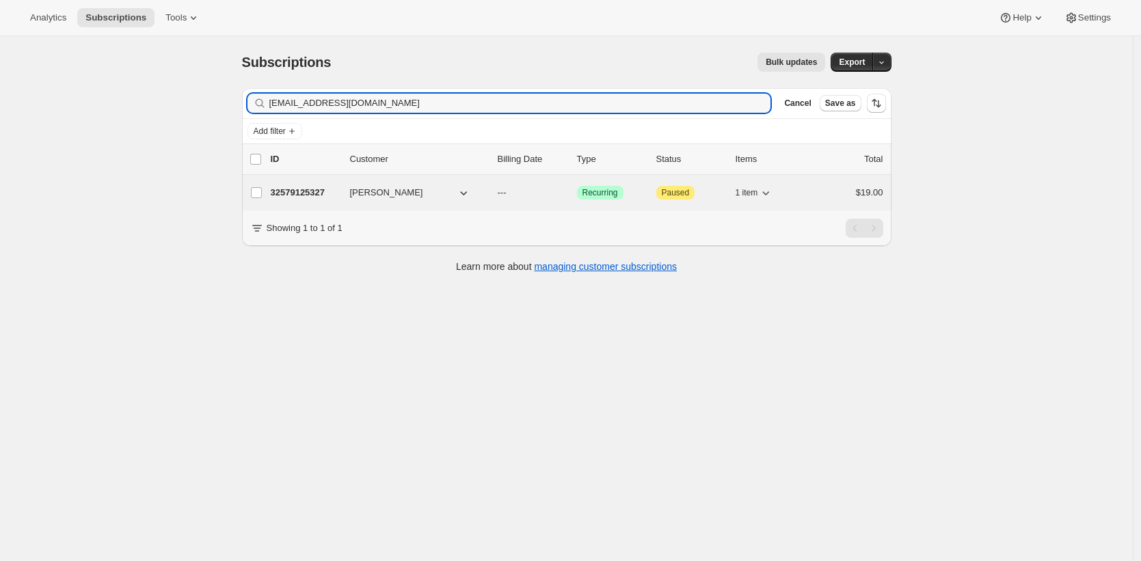
type input "jayharlow@yahoo.com"
click at [296, 191] on p "32579125327" at bounding box center [305, 193] width 68 height 14
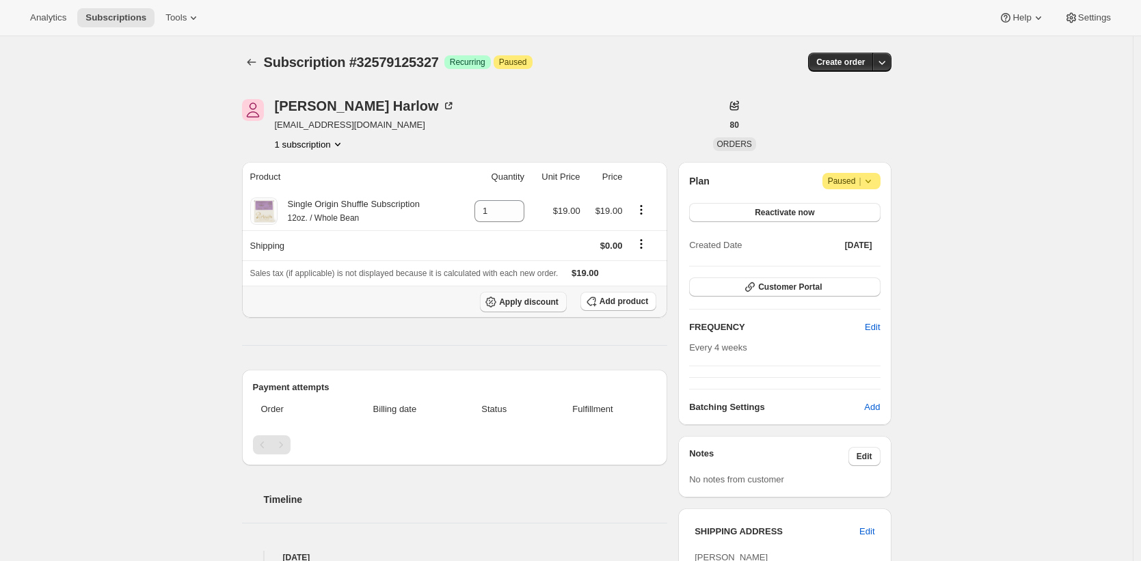
click at [532, 303] on span "Apply discount" at bounding box center [528, 302] width 59 height 11
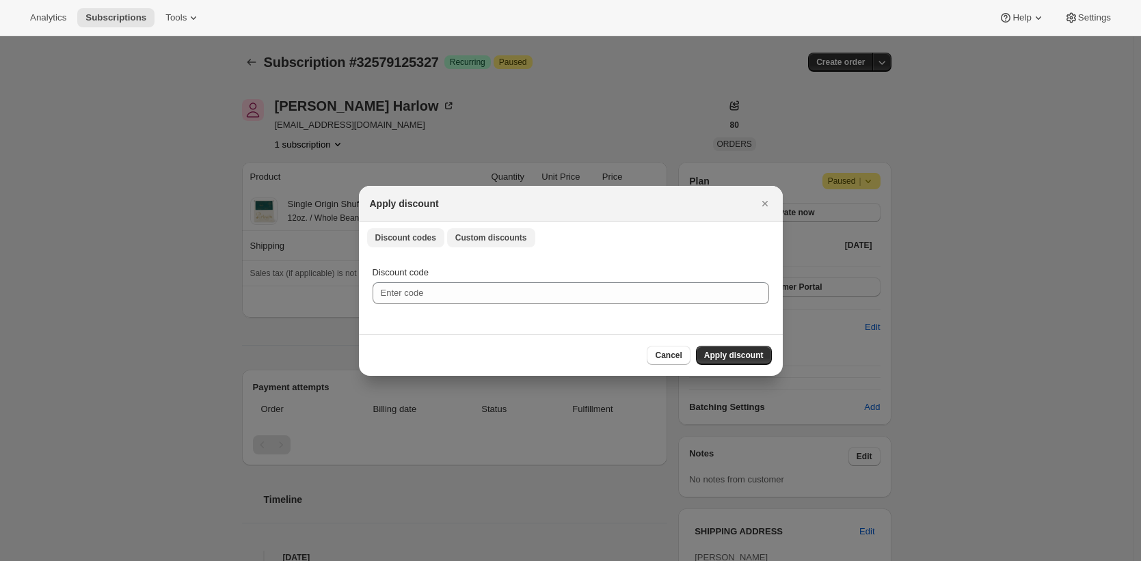
click at [510, 239] on span "Custom discounts" at bounding box center [491, 237] width 72 height 11
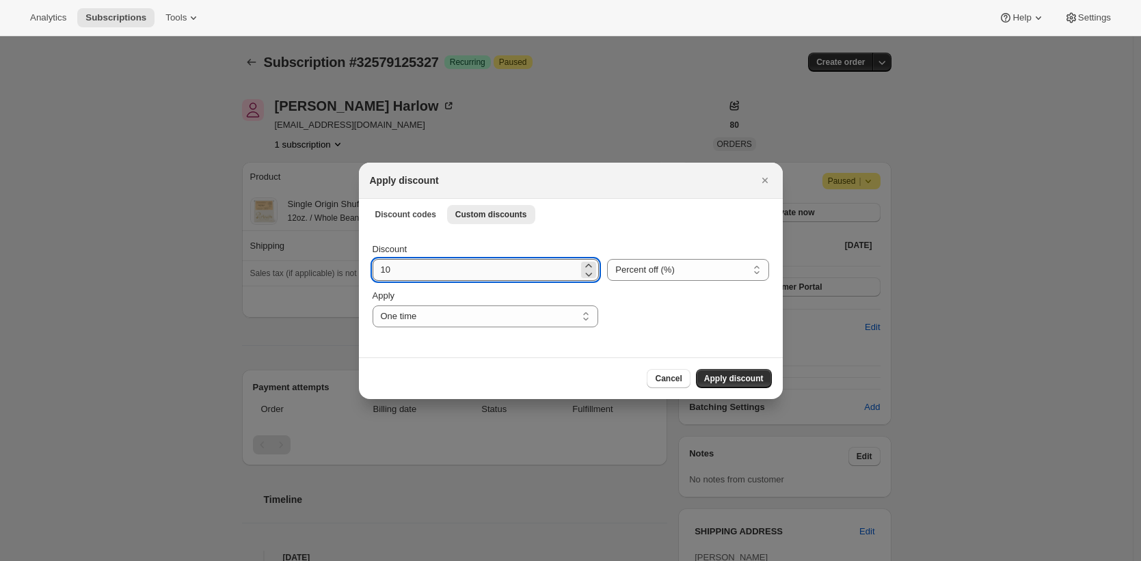
click at [489, 269] on input "10" at bounding box center [475, 270] width 206 height 22
type input "20"
click at [720, 378] on span "Apply discount" at bounding box center [733, 378] width 59 height 11
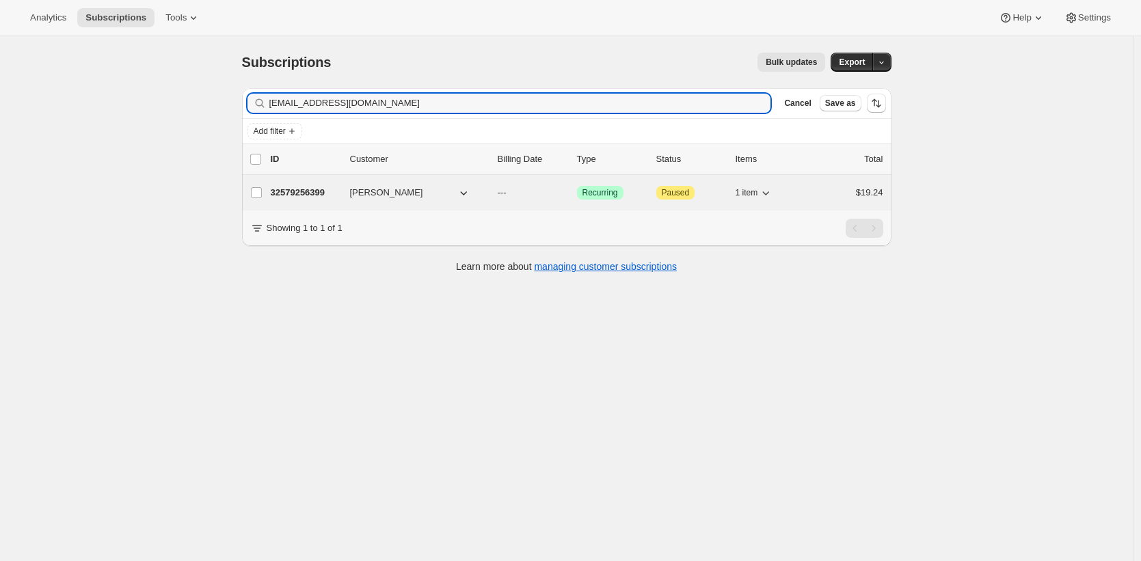
click at [315, 192] on p "32579256399" at bounding box center [305, 193] width 68 height 14
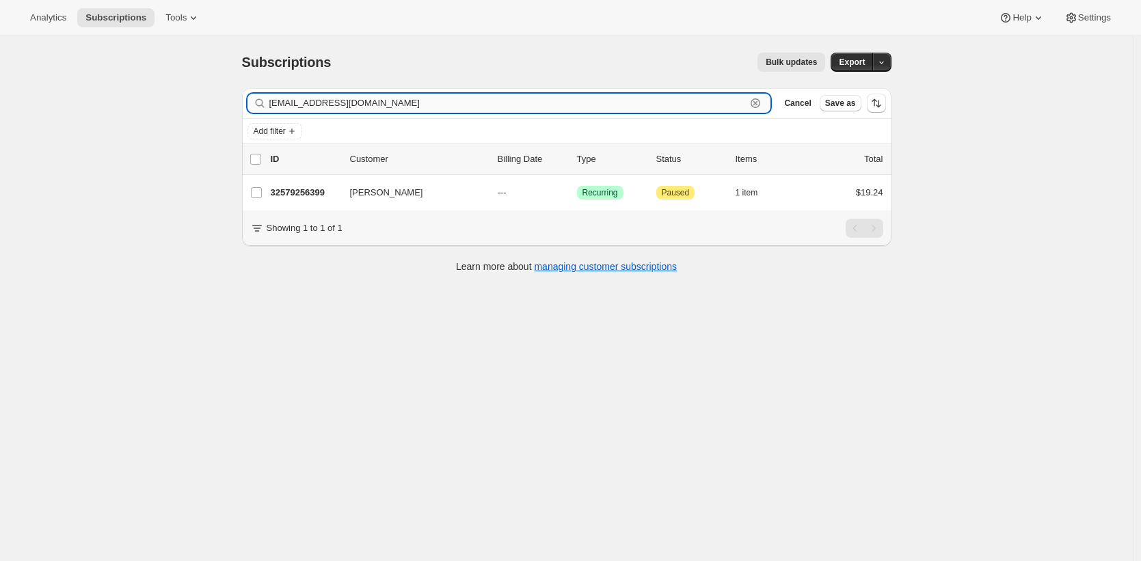
click at [411, 103] on input "mhoman95@gmail.com" at bounding box center [507, 103] width 477 height 19
paste input "rent-reuses.0c@icloud"
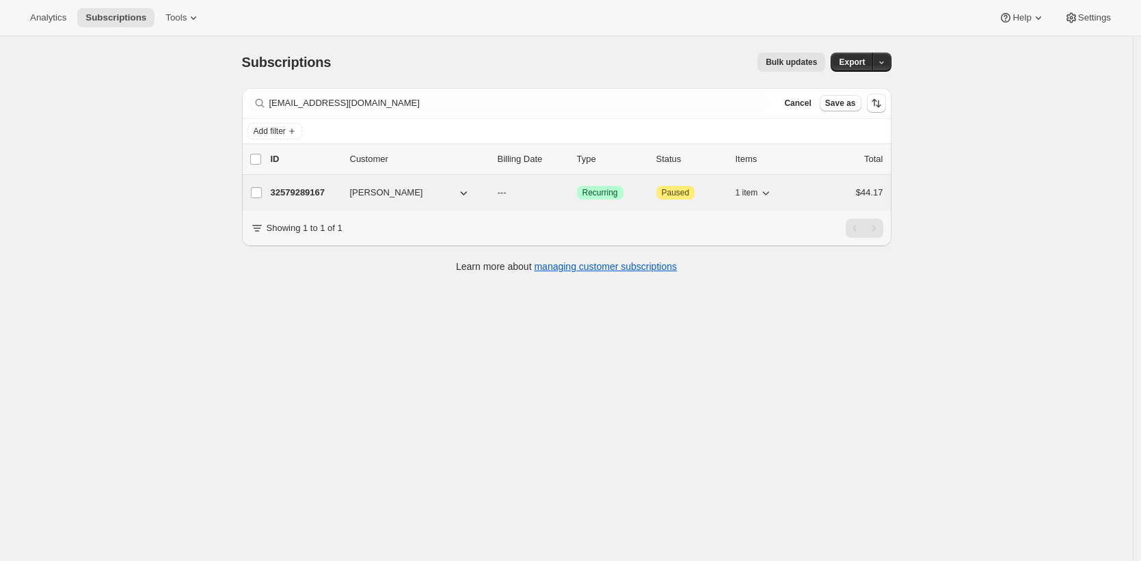
click at [303, 194] on p "32579289167" at bounding box center [305, 193] width 68 height 14
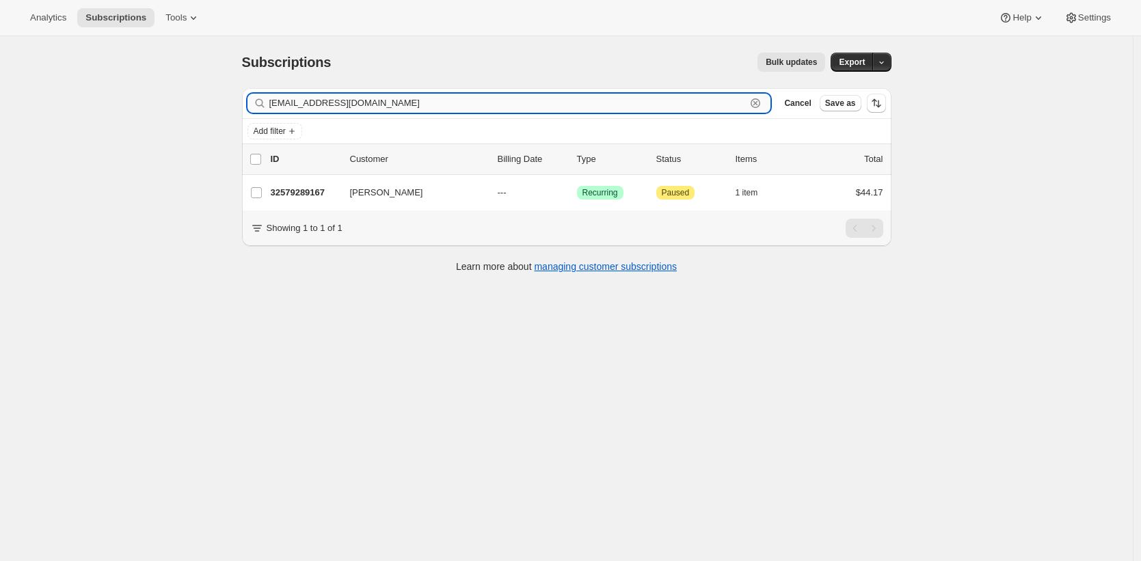
click at [411, 107] on input "rent-reuses.0c@icloud.com" at bounding box center [507, 103] width 477 height 19
paste input "dcmartinpc@gmail"
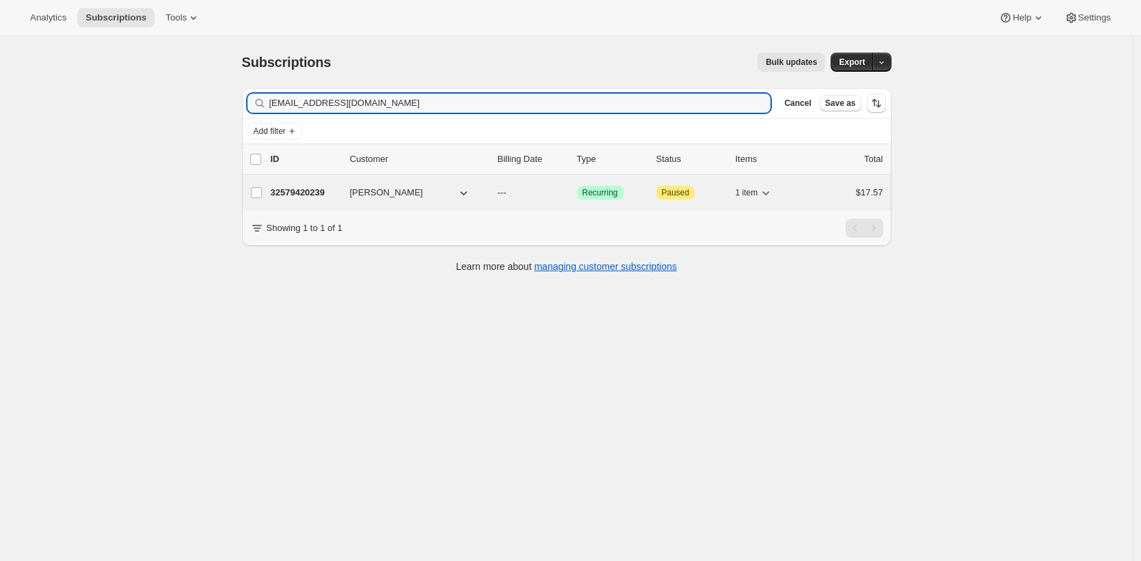
click at [307, 193] on p "32579420239" at bounding box center [305, 193] width 68 height 14
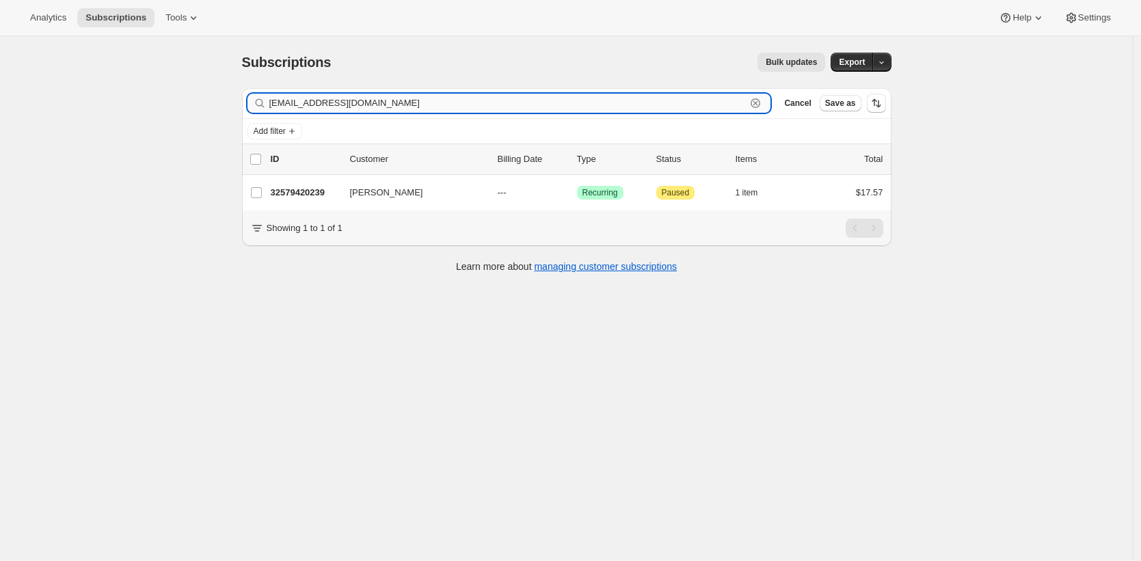
click at [498, 98] on input "dcmartinpc@gmail.com" at bounding box center [507, 103] width 477 height 19
paste input "justinliow"
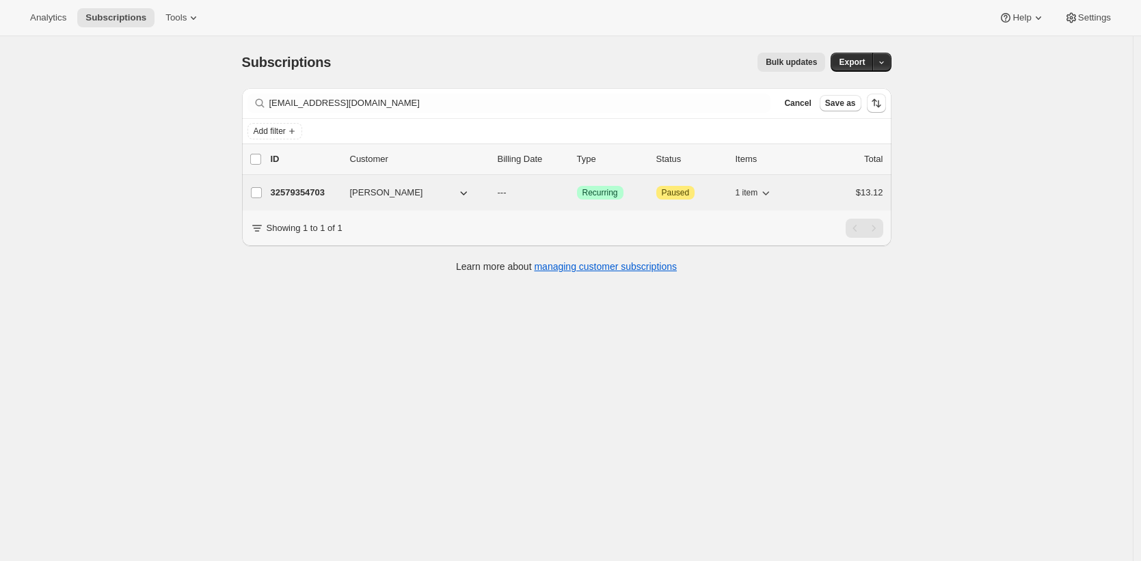
click at [308, 194] on p "32579354703" at bounding box center [305, 193] width 68 height 14
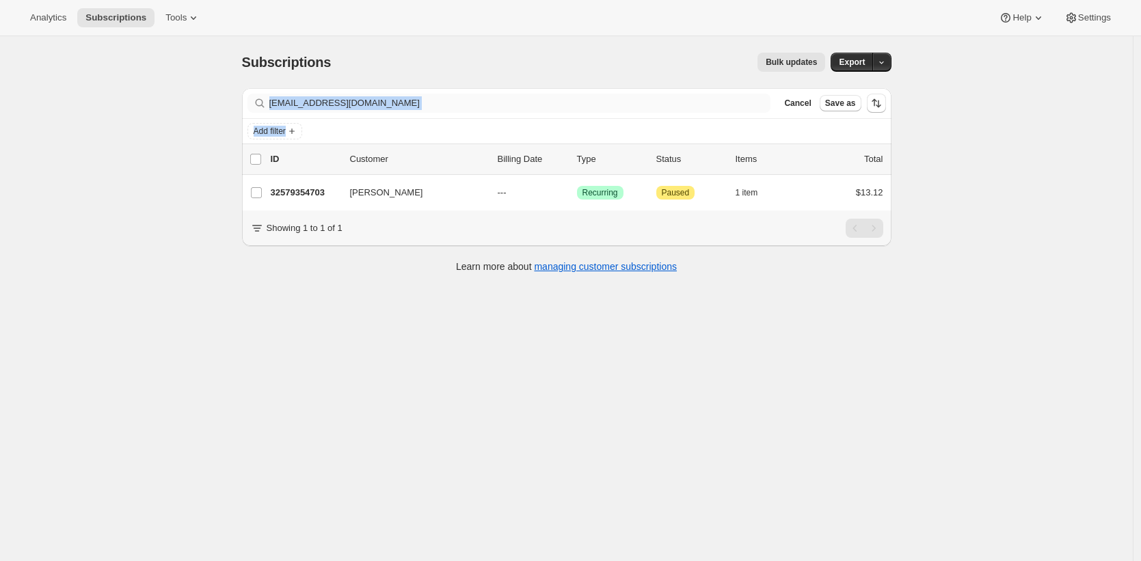
drag, startPoint x: 412, startPoint y: 120, endPoint x: 418, endPoint y: 103, distance: 18.2
click at [415, 111] on div "Filter subscribers justinliow@gmail.com Clear Cancel Save as Add filter" at bounding box center [566, 116] width 649 height 56
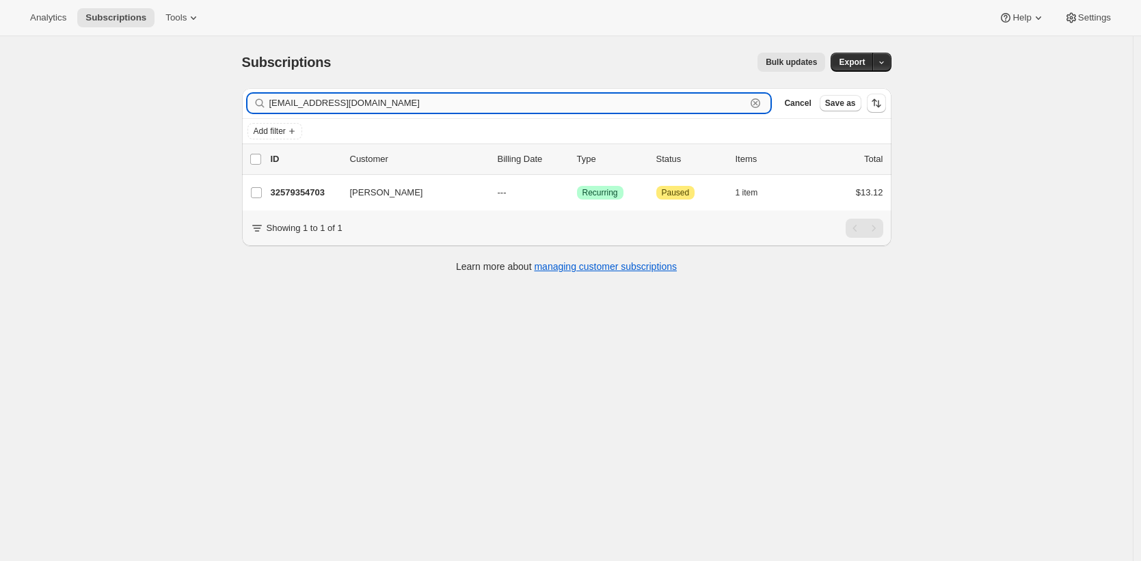
click at [418, 103] on input "justinliow@gmail.com" at bounding box center [507, 103] width 477 height 19
paste input "melissa.hamilton.88"
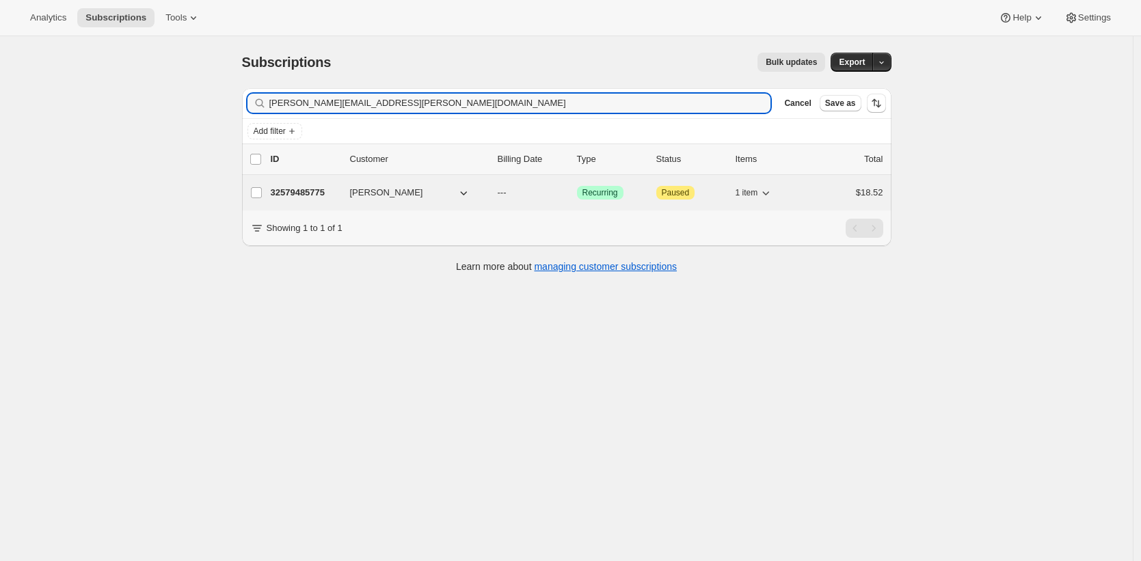
click at [292, 191] on p "32579485775" at bounding box center [305, 193] width 68 height 14
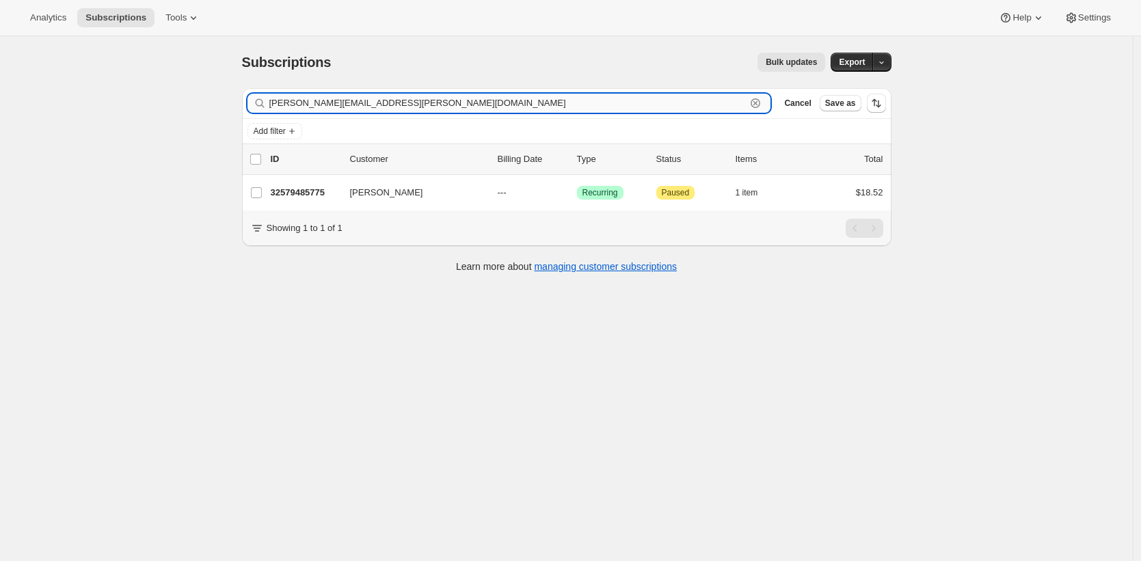
click at [536, 111] on input "melissa.hamilton.88@gmail.com" at bounding box center [507, 103] width 477 height 19
paste input "hmandhmom@ao"
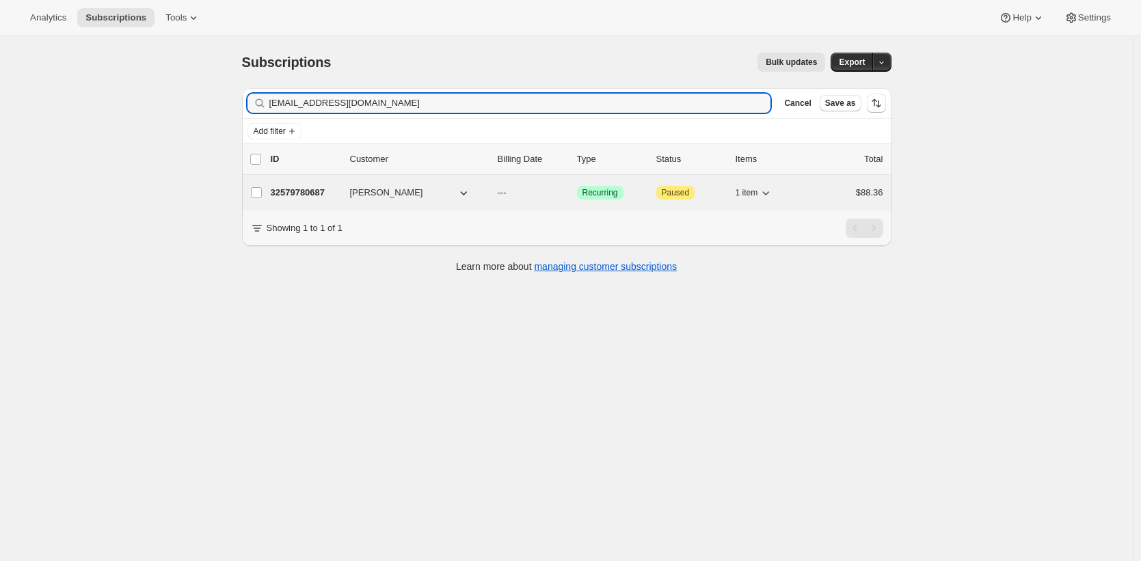
click at [287, 193] on p "32579780687" at bounding box center [305, 193] width 68 height 14
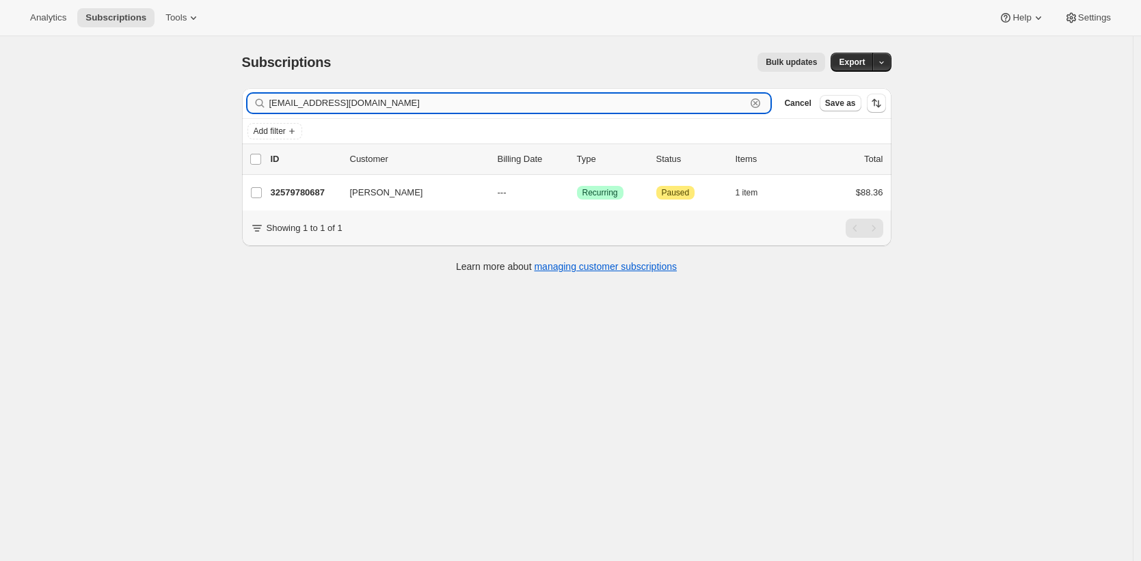
click at [360, 104] on input "hmandhmom@aol.com" at bounding box center [507, 103] width 477 height 19
paste input "tom.chard1@gmai"
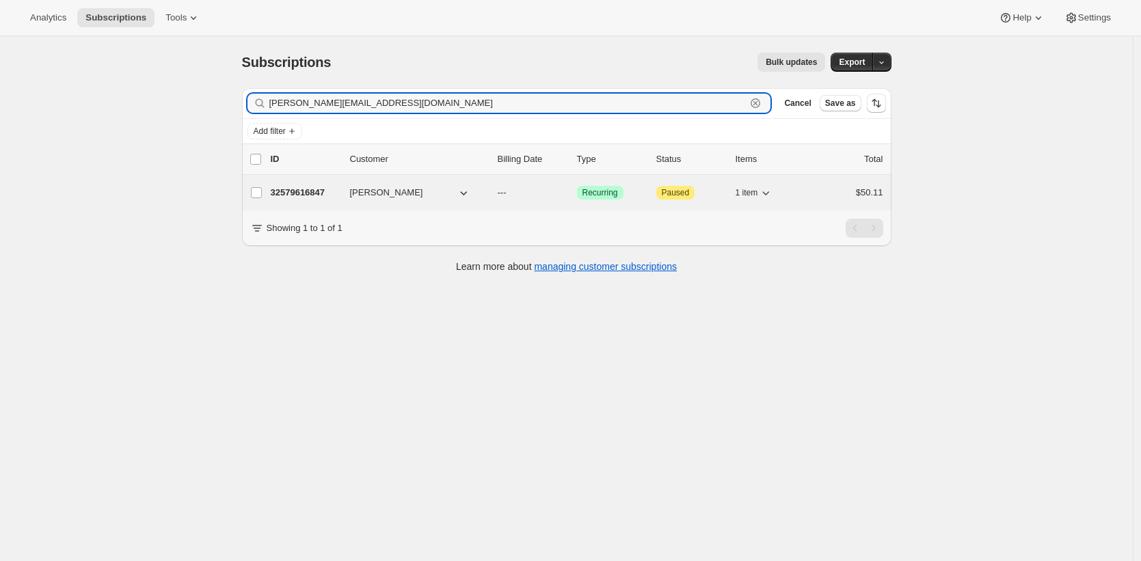
type input "tom.chard1@gmail.com"
click at [300, 191] on p "32579616847" at bounding box center [305, 193] width 68 height 14
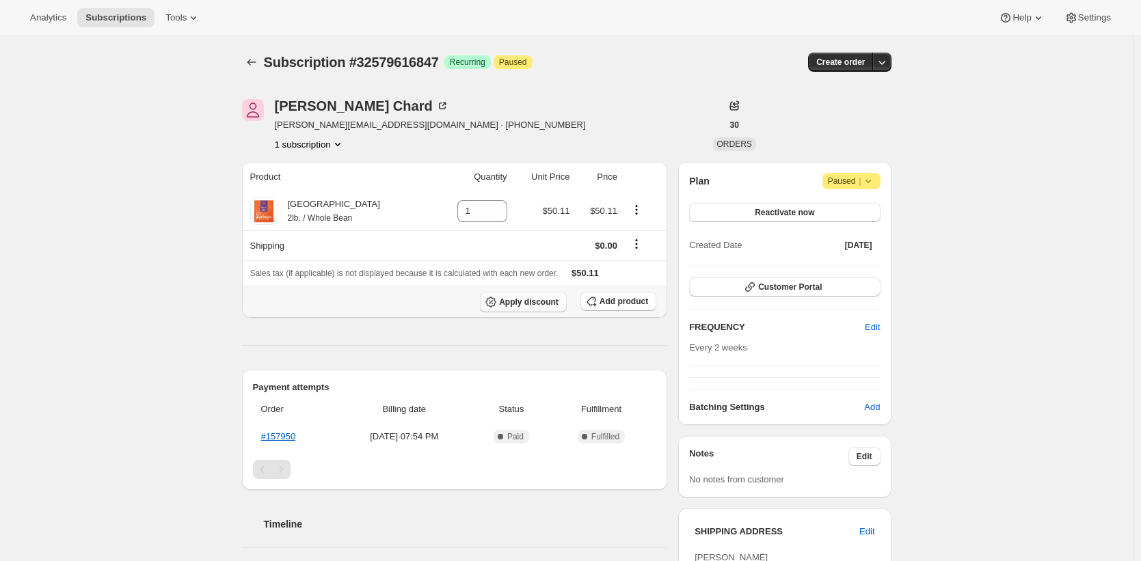
click at [517, 303] on span "Apply discount" at bounding box center [528, 302] width 59 height 11
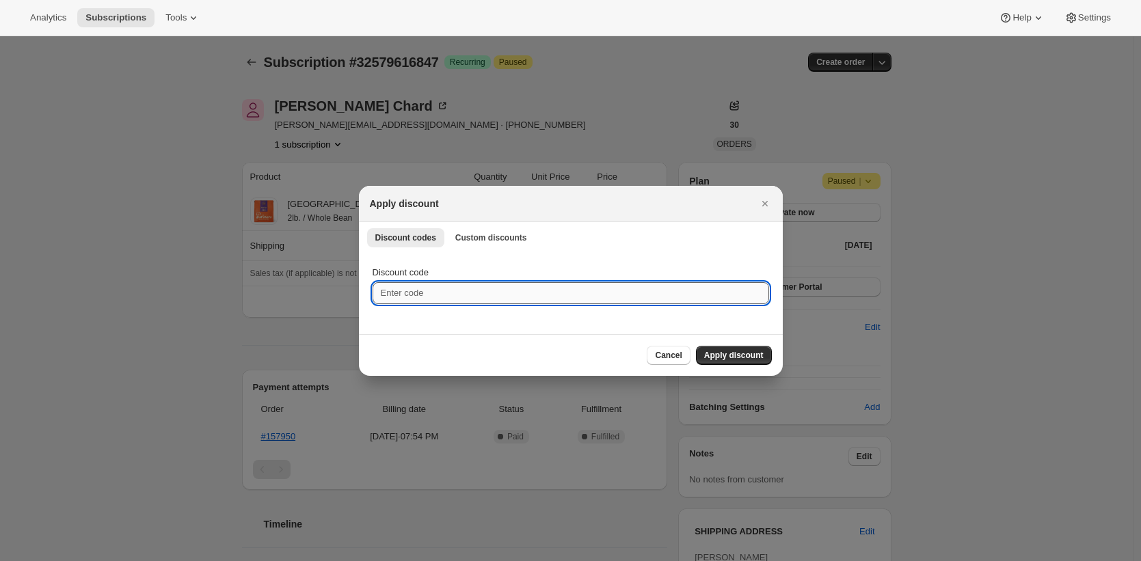
click at [500, 293] on input "Discount code" at bounding box center [570, 293] width 396 height 22
click at [488, 238] on span "Custom discounts" at bounding box center [491, 237] width 72 height 11
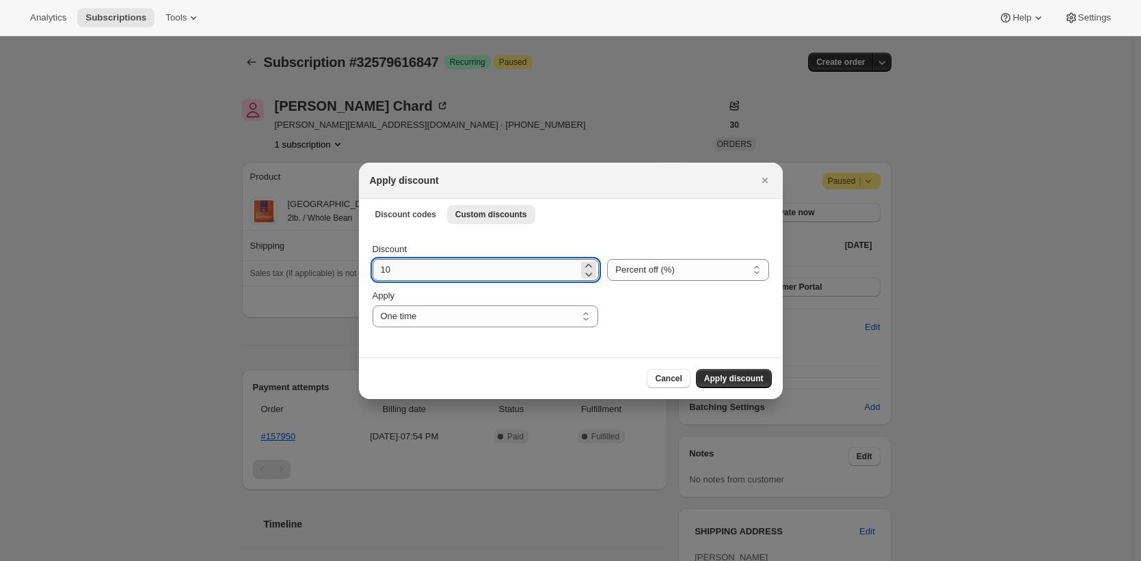
click at [472, 277] on input "10" at bounding box center [475, 270] width 206 height 22
type input "20"
click at [500, 317] on select "One time Specify instances... Indefinitely" at bounding box center [485, 316] width 226 height 22
select select "specific"
click at [372, 305] on select "One time Specify instances... Indefinitely" at bounding box center [485, 316] width 226 height 22
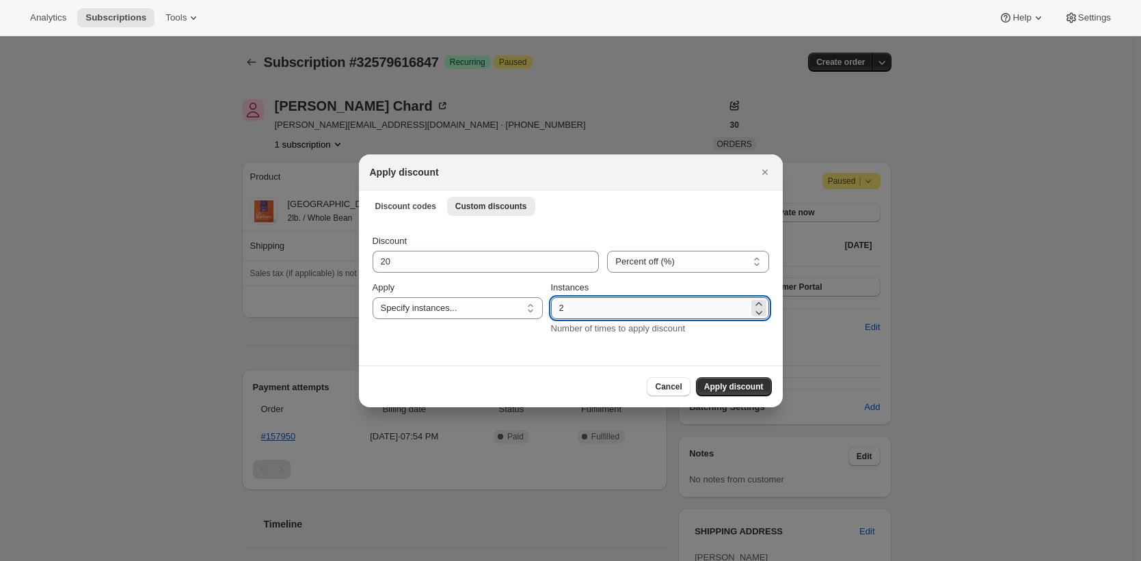
click at [585, 308] on input "2" at bounding box center [650, 308] width 198 height 22
type input "3"
click at [696, 377] on button "Apply discount" at bounding box center [734, 386] width 76 height 19
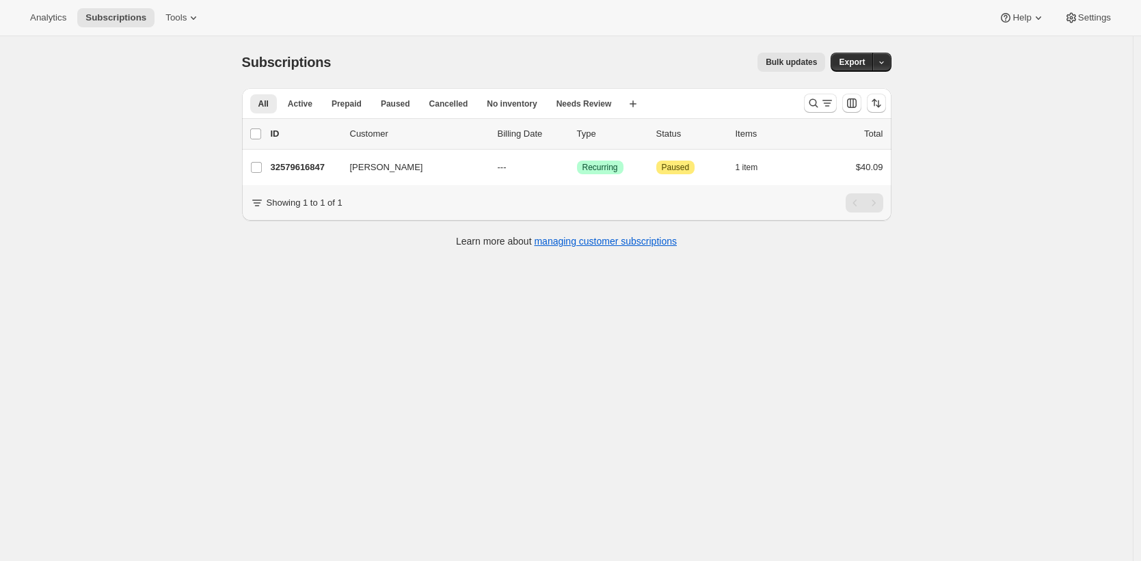
click at [402, 65] on div "Bulk updates" at bounding box center [586, 62] width 478 height 19
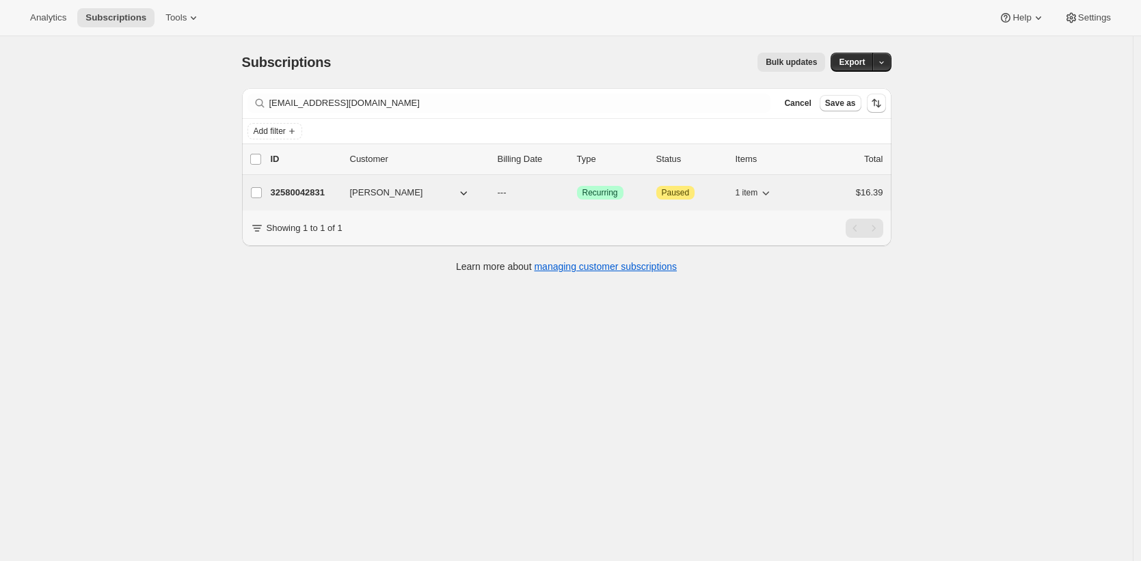
click at [298, 191] on p "32580042831" at bounding box center [305, 193] width 68 height 14
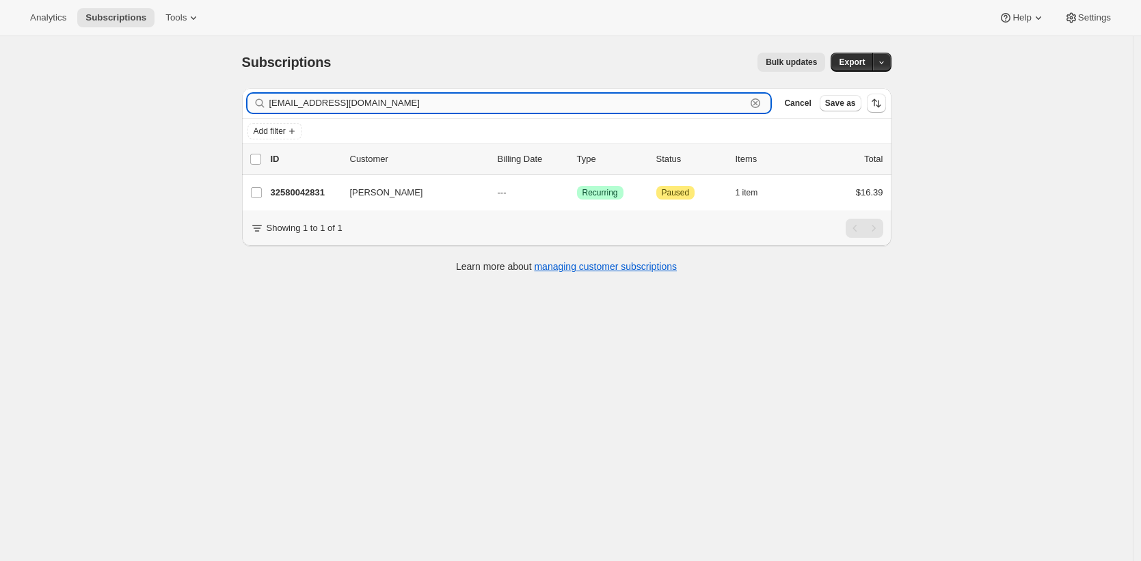
click at [379, 103] on input "hillelschreiber@gmail.com" at bounding box center [507, 103] width 477 height 19
paste input "joleen77@yahoo"
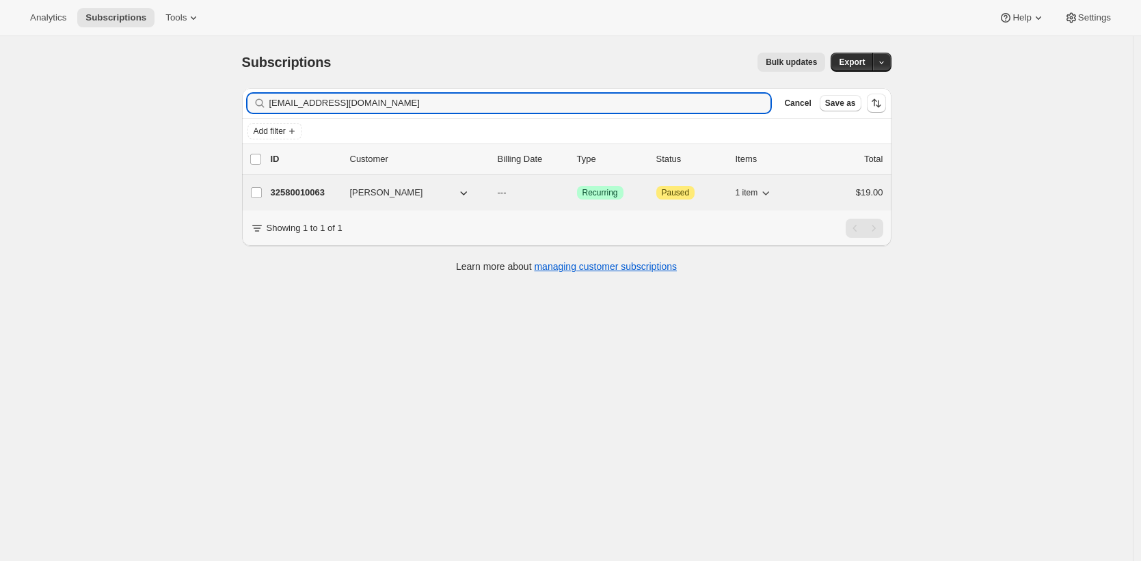
click at [299, 192] on p "32580010063" at bounding box center [305, 193] width 68 height 14
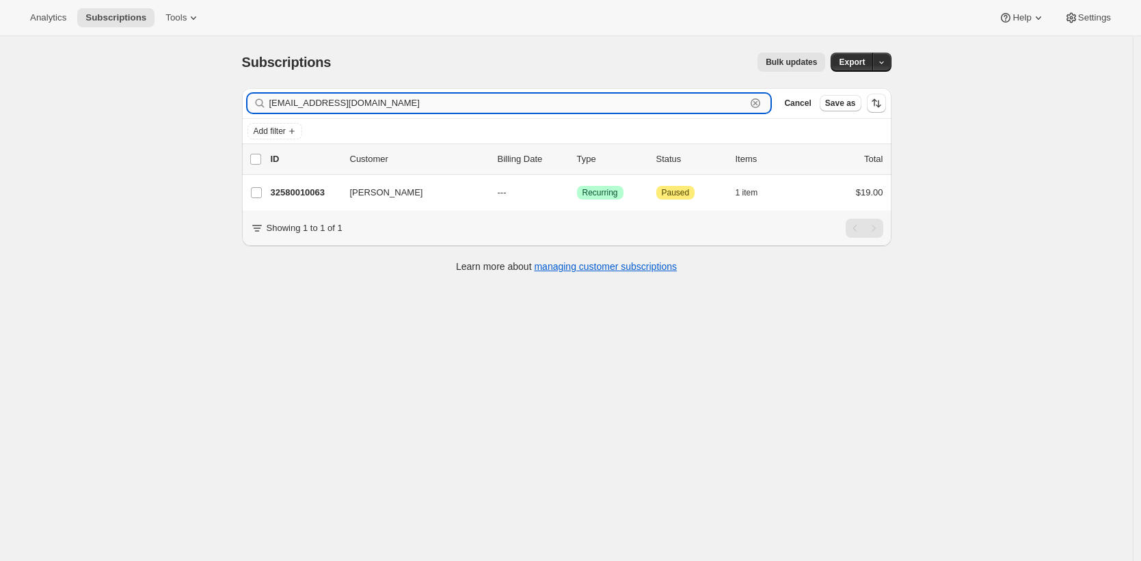
click at [349, 101] on input "joleen77@yahoo.com" at bounding box center [507, 103] width 477 height 19
paste input "dboyle1997@gmail"
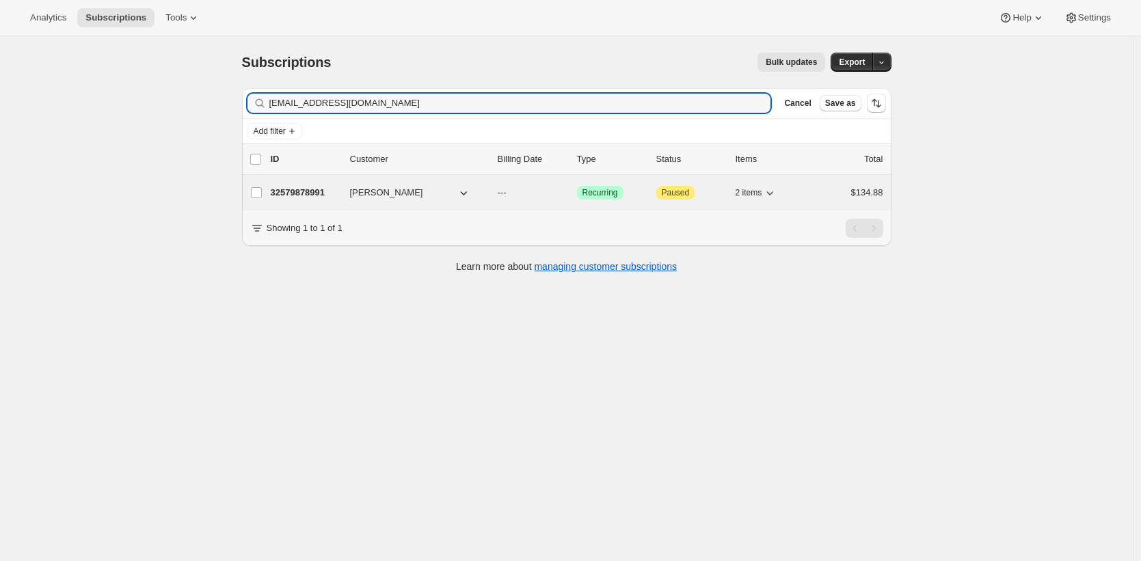
click at [295, 193] on p "32579878991" at bounding box center [305, 193] width 68 height 14
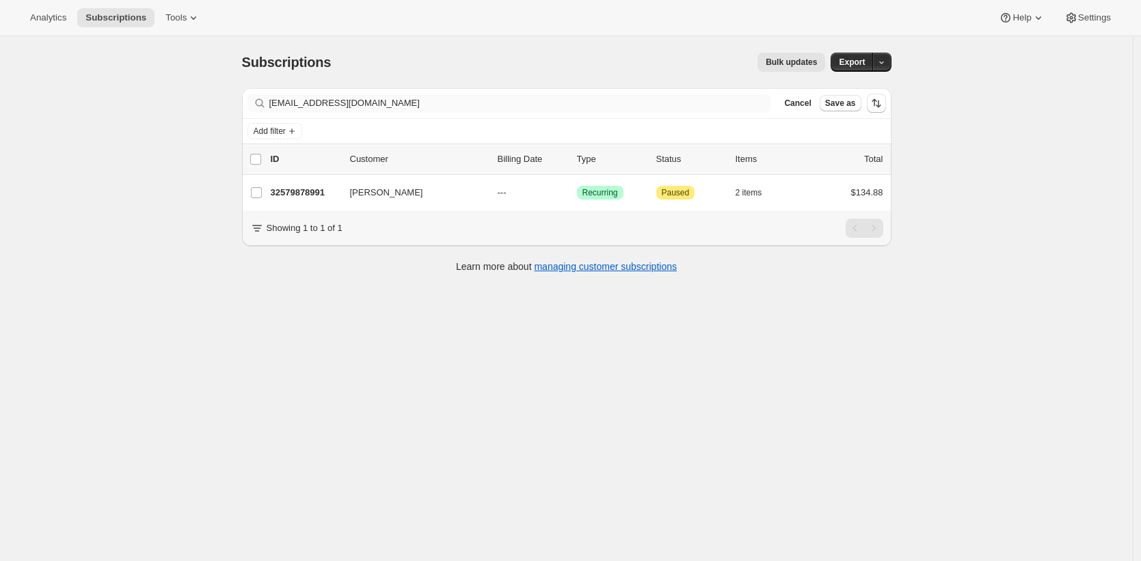
click at [378, 108] on div "Filter subscribers dboyle1997@gmail.com Clear Cancel Save as" at bounding box center [566, 103] width 649 height 30
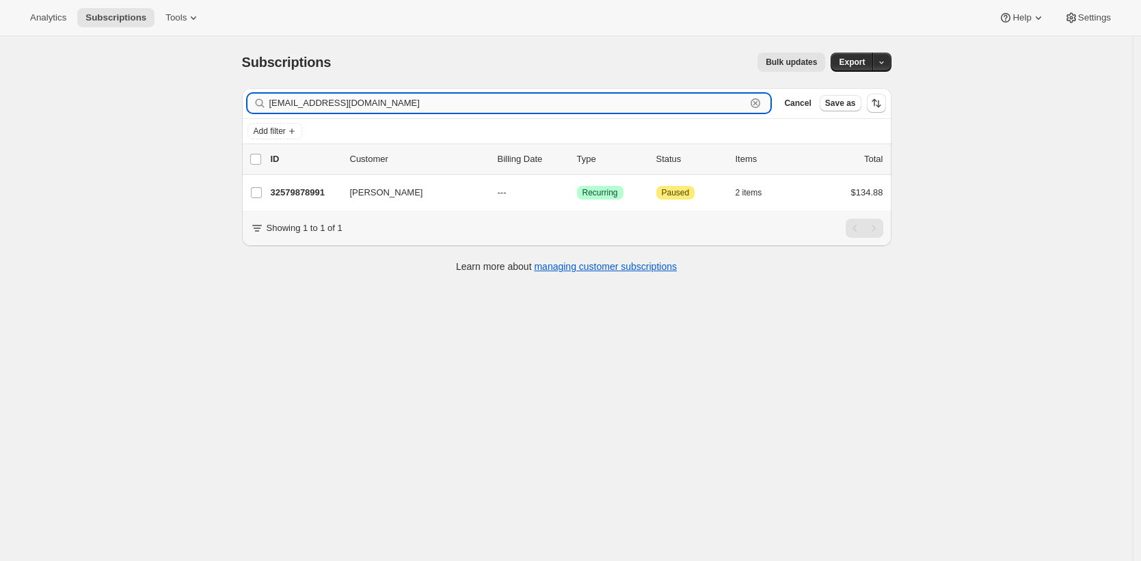
click at [380, 106] on input "dboyle1997@gmail.com" at bounding box center [507, 103] width 477 height 19
paste input "valerie@breadhive"
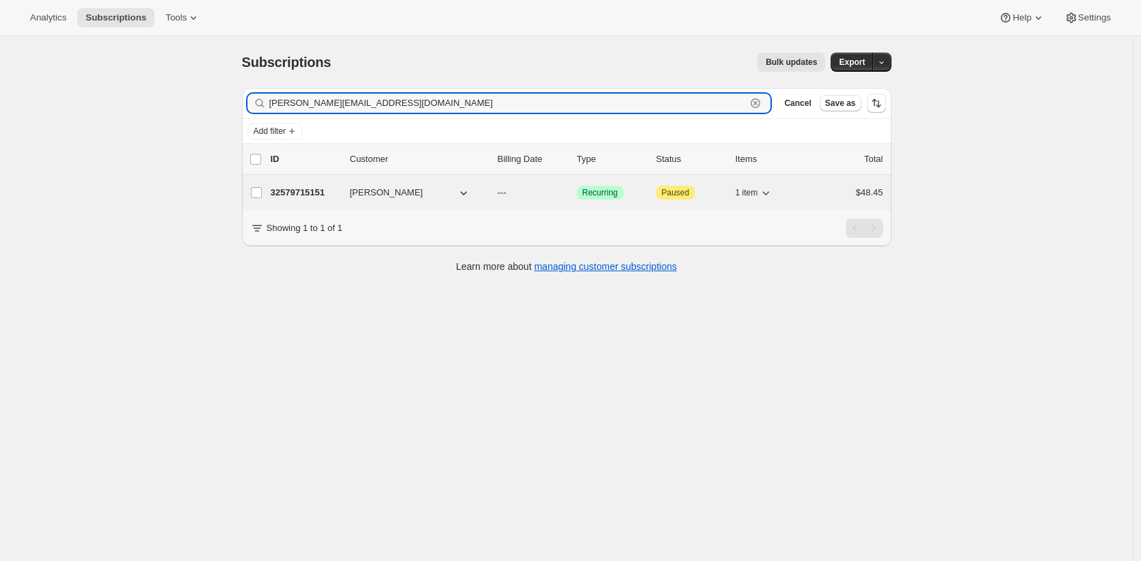
type input "valerie@breadhive.com"
click at [314, 193] on p "32579715151" at bounding box center [305, 193] width 68 height 14
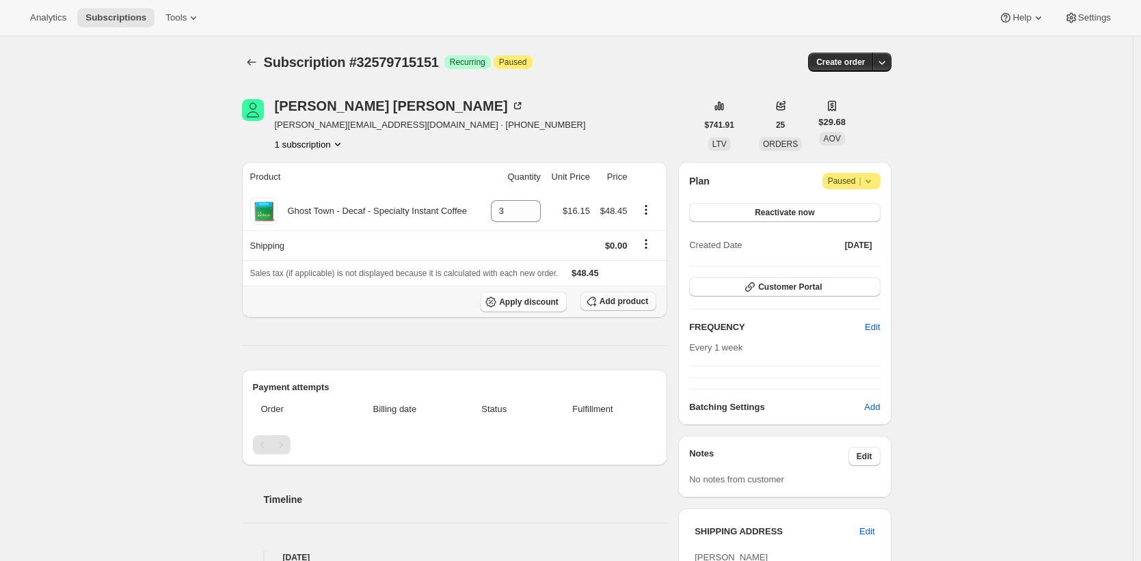
click at [617, 299] on span "Add product" at bounding box center [623, 301] width 49 height 11
click at [554, 301] on span "Apply discount" at bounding box center [528, 302] width 59 height 11
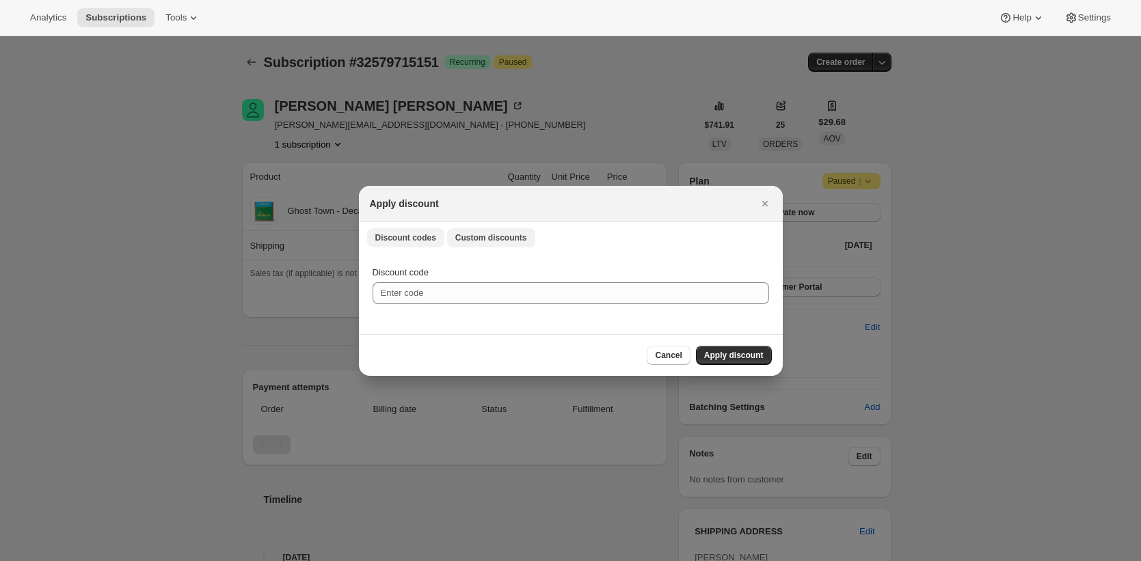
click at [493, 233] on span "Custom discounts" at bounding box center [491, 237] width 72 height 11
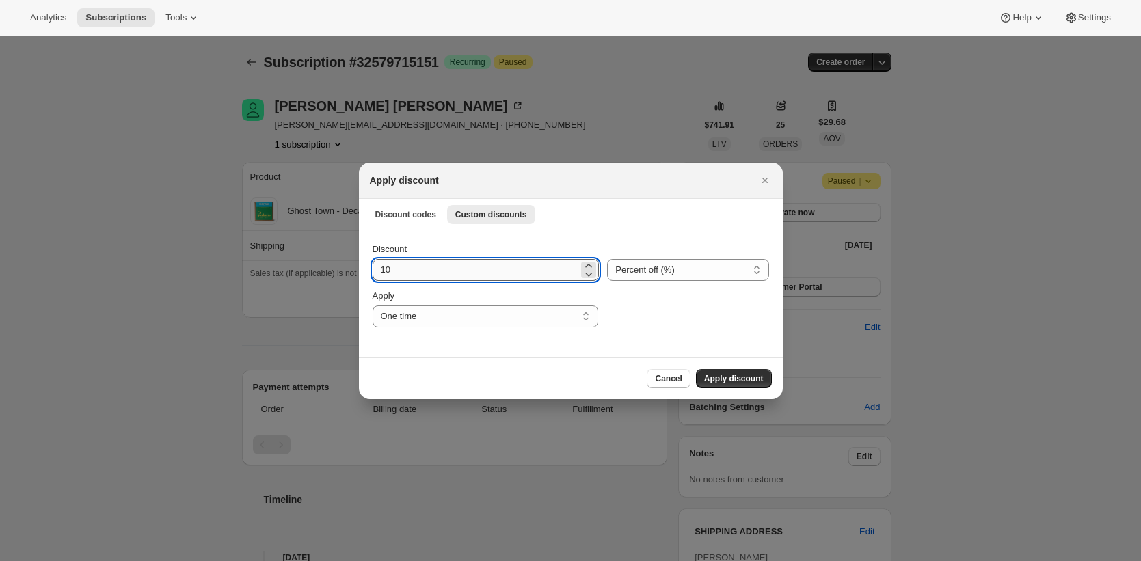
click at [457, 263] on input "10" at bounding box center [475, 270] width 206 height 22
type input "20"
click at [696, 369] on button "Apply discount" at bounding box center [734, 378] width 76 height 19
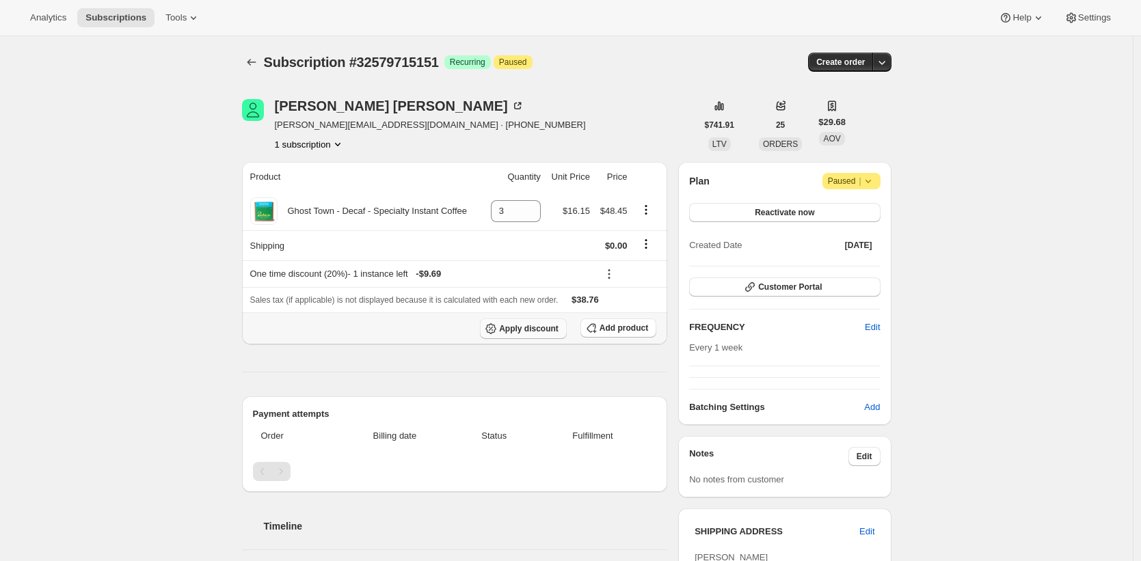
click at [548, 327] on span "Apply discount" at bounding box center [528, 328] width 59 height 11
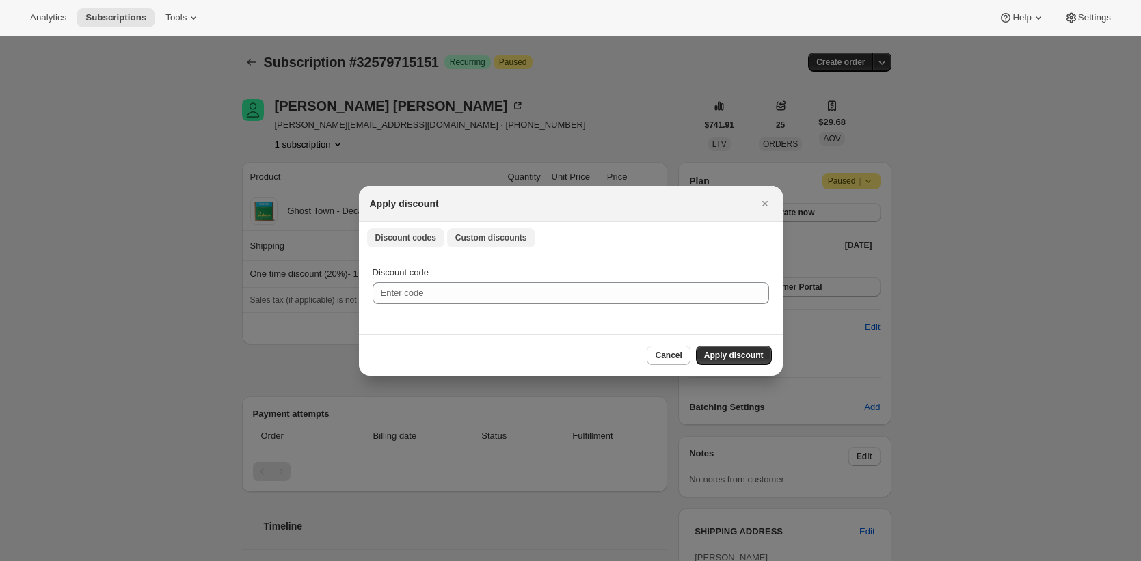
click at [486, 236] on span "Custom discounts" at bounding box center [491, 237] width 72 height 11
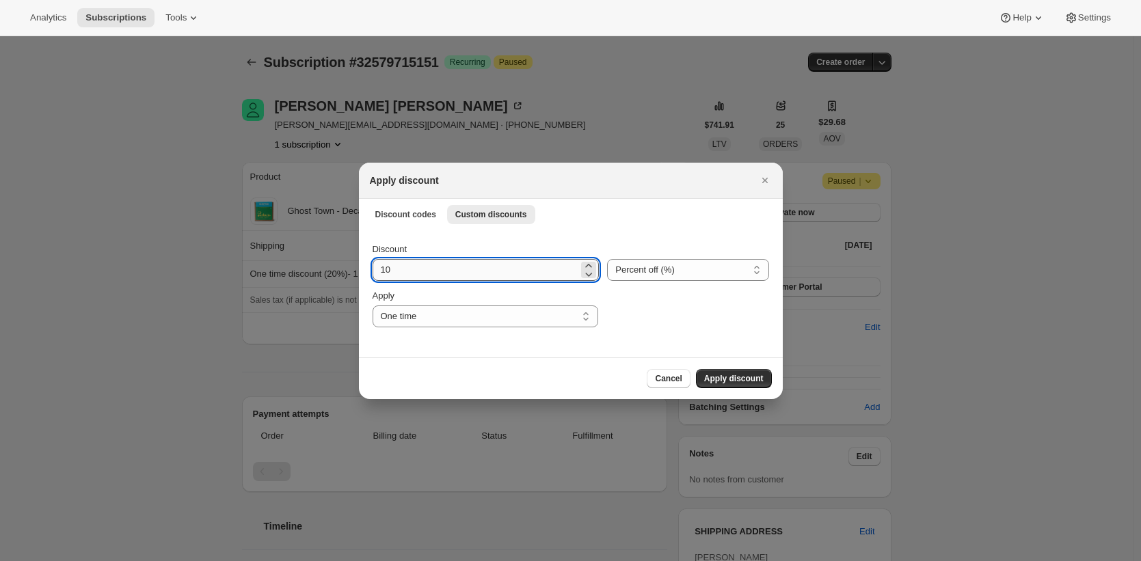
click at [473, 264] on input "10" at bounding box center [475, 270] width 206 height 22
type input "20"
click at [696, 369] on button "Apply discount" at bounding box center [734, 378] width 76 height 19
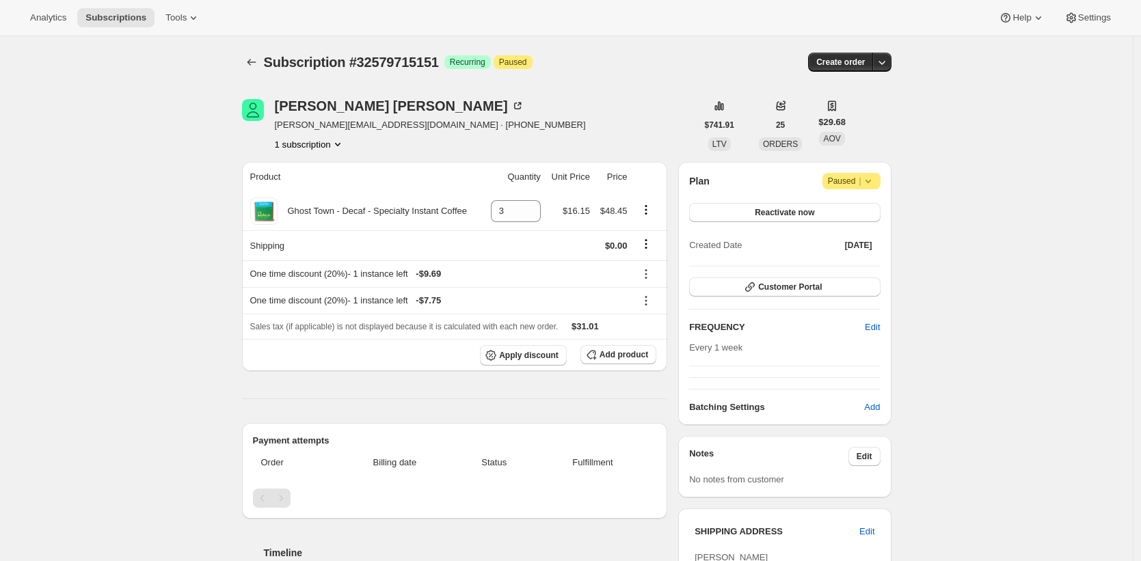
click at [1021, 284] on div "Subscription #32579715151. This page is ready Subscription #32579715151 Success…" at bounding box center [566, 460] width 1132 height 849
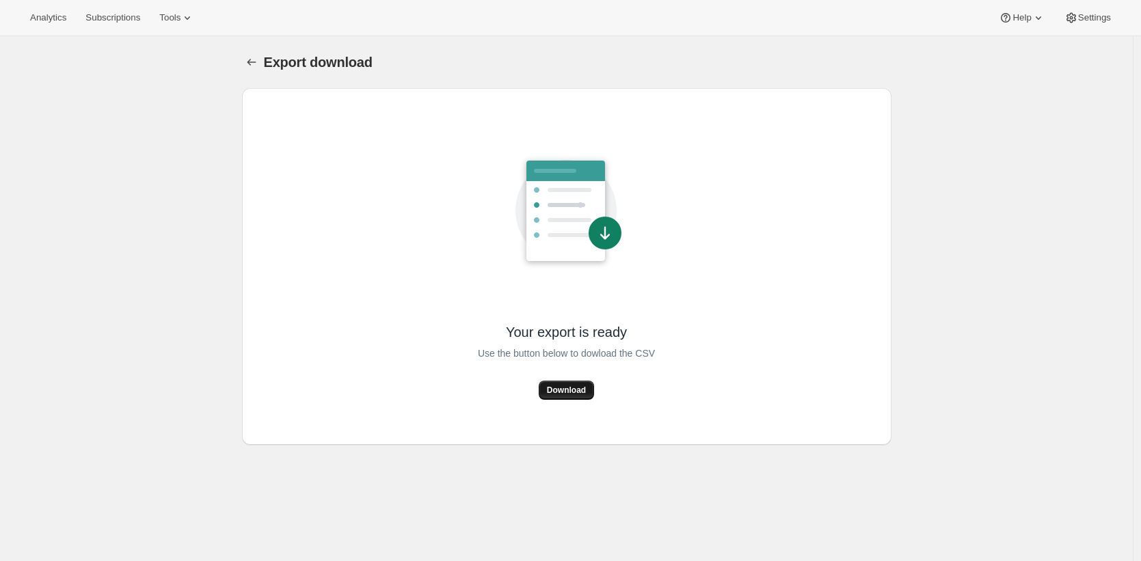
click at [575, 398] on button "Download" at bounding box center [566, 390] width 55 height 19
click at [372, 165] on div "Your export is ready Use the button below to dowload the CSV Download" at bounding box center [566, 266] width 627 height 335
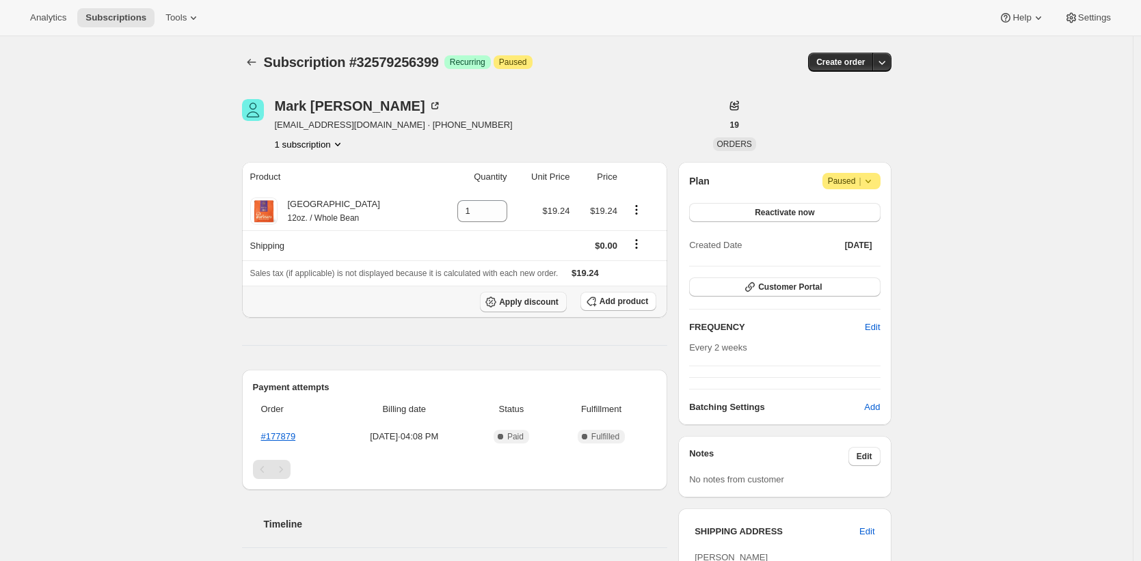
click at [517, 299] on span "Apply discount" at bounding box center [528, 302] width 59 height 11
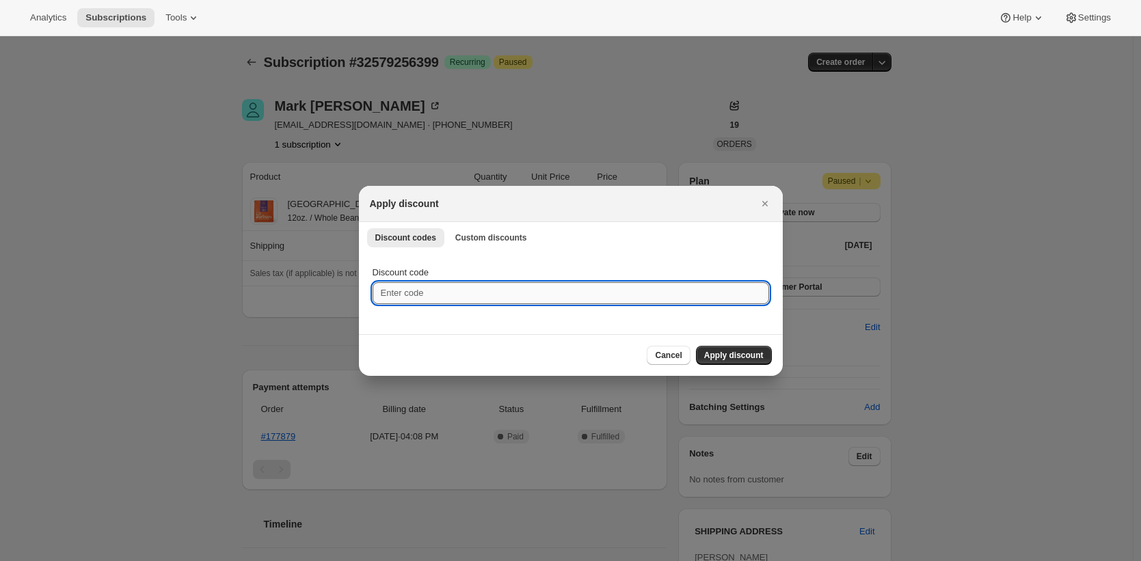
click at [514, 293] on input "Discount code" at bounding box center [570, 293] width 396 height 22
click at [506, 243] on button "Custom discounts" at bounding box center [491, 237] width 88 height 19
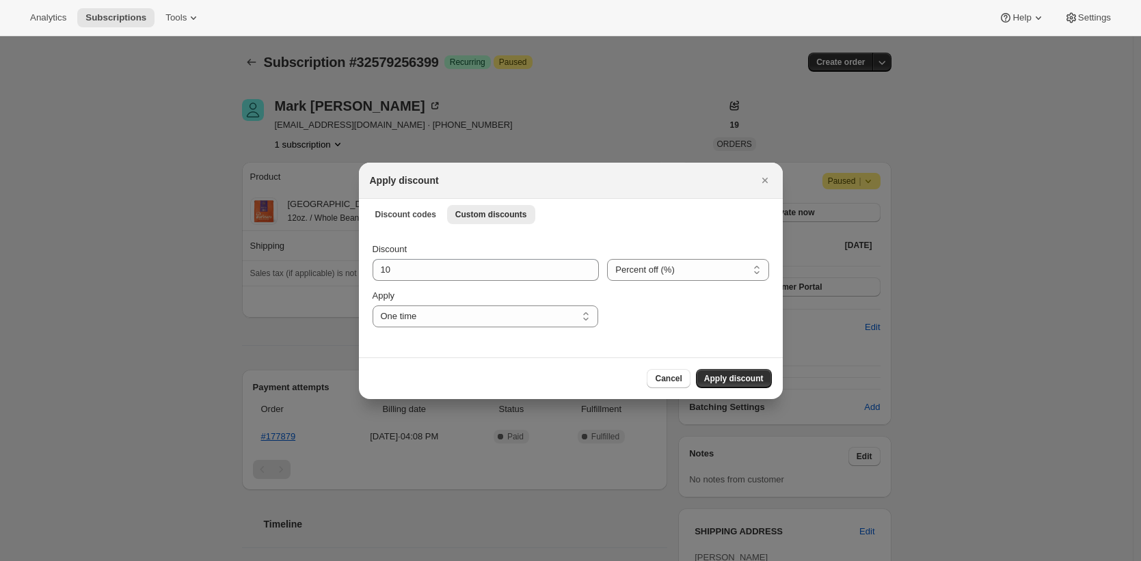
click at [500, 295] on div "Apply" at bounding box center [485, 296] width 226 height 14
click at [503, 271] on input "10" at bounding box center [475, 270] width 206 height 22
type input "20"
click at [735, 375] on span "Apply discount" at bounding box center [733, 378] width 59 height 11
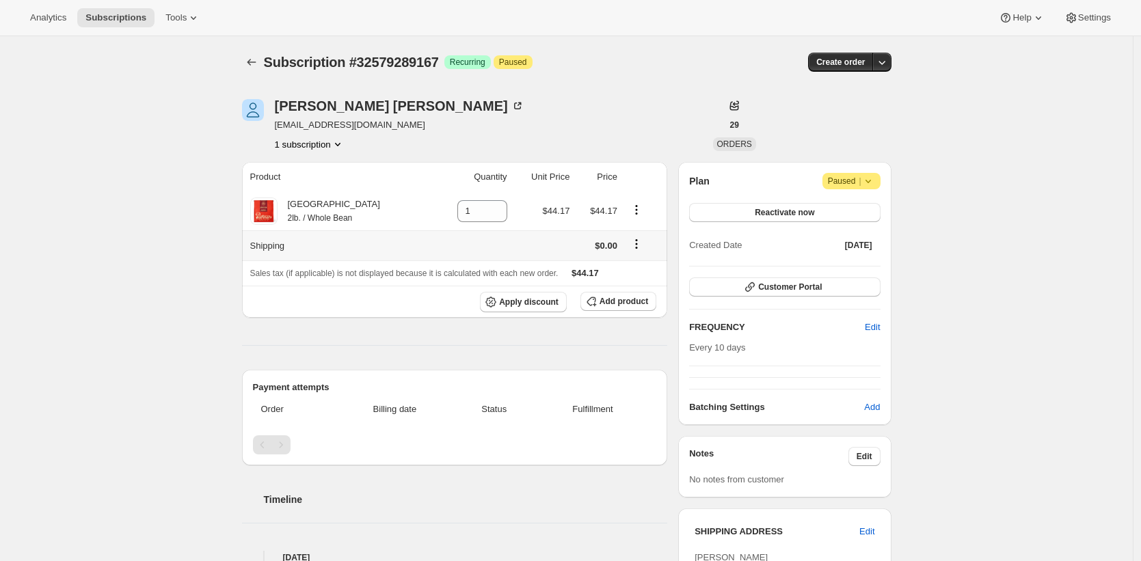
click at [452, 250] on td at bounding box center [472, 245] width 78 height 30
click at [545, 126] on div "Navjot Singh rent-reuses.0c@icloud.com 1 subscription" at bounding box center [469, 125] width 454 height 52
click at [545, 127] on div "Navjot Singh rent-reuses.0c@icloud.com 1 subscription" at bounding box center [469, 125] width 454 height 52
click at [539, 306] on span "Apply discount" at bounding box center [528, 302] width 59 height 11
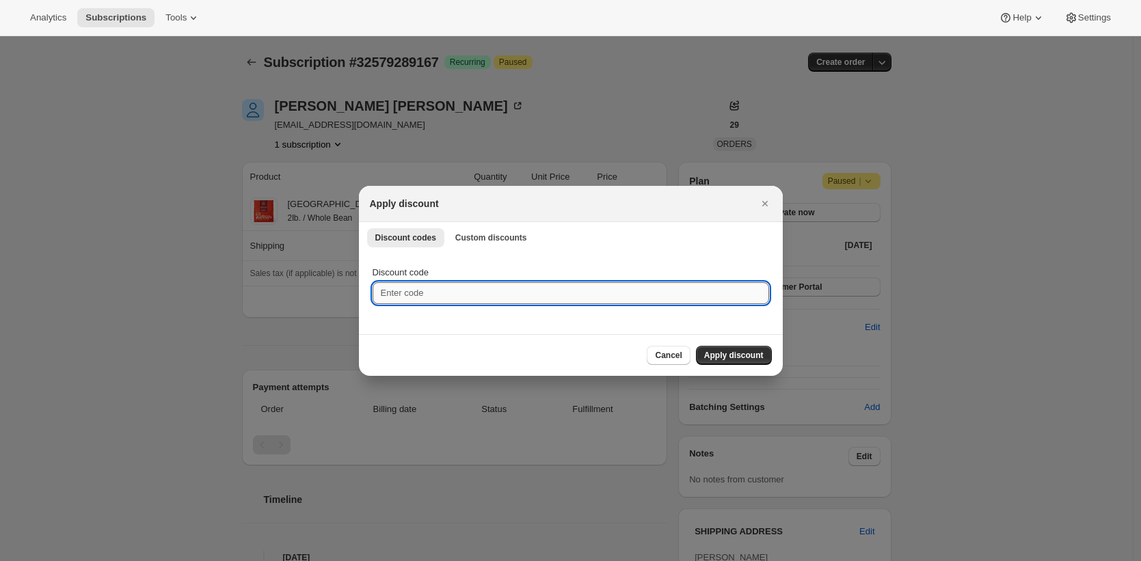
click at [440, 292] on input "Discount code" at bounding box center [570, 293] width 396 height 22
click at [470, 239] on span "Custom discounts" at bounding box center [491, 237] width 72 height 11
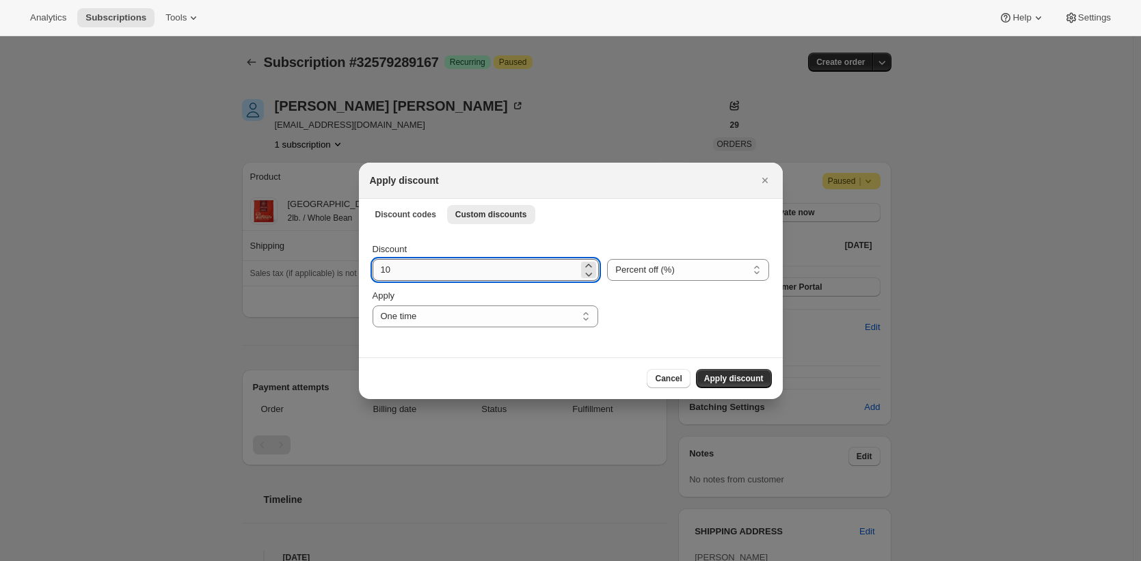
click at [468, 271] on input "10" at bounding box center [475, 270] width 206 height 22
type input "20"
click at [759, 379] on span "Apply discount" at bounding box center [733, 378] width 59 height 11
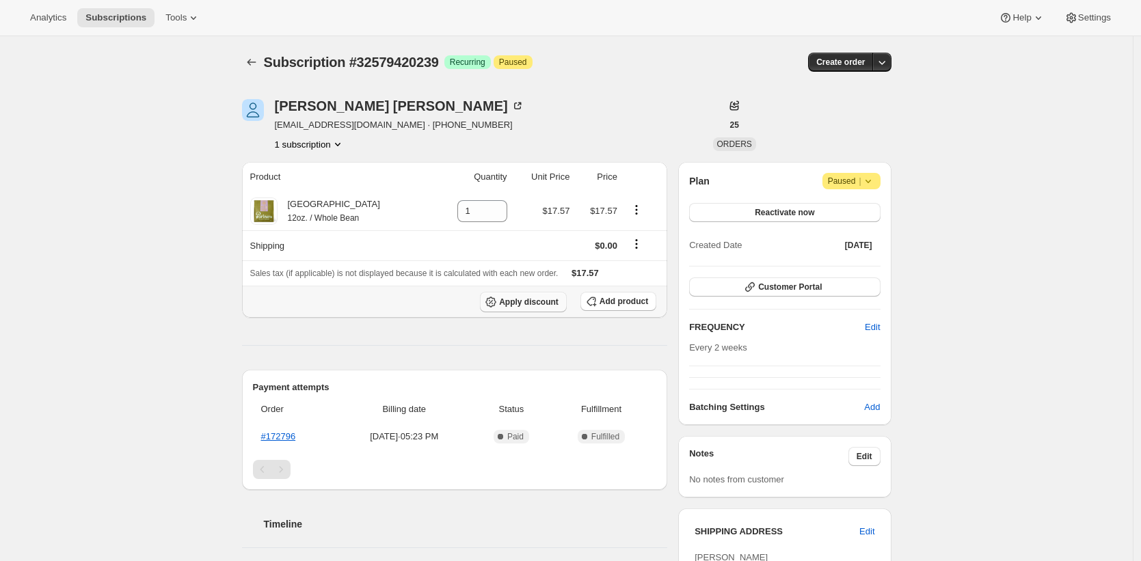
click at [552, 308] on button "Apply discount" at bounding box center [523, 302] width 87 height 21
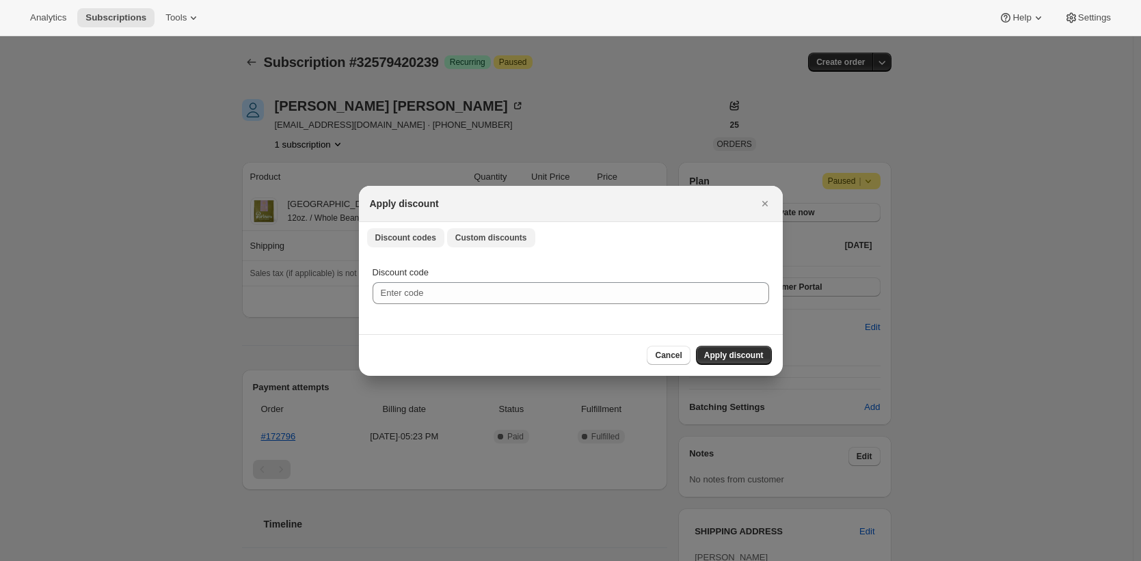
click at [507, 243] on button "Custom discounts" at bounding box center [491, 237] width 88 height 19
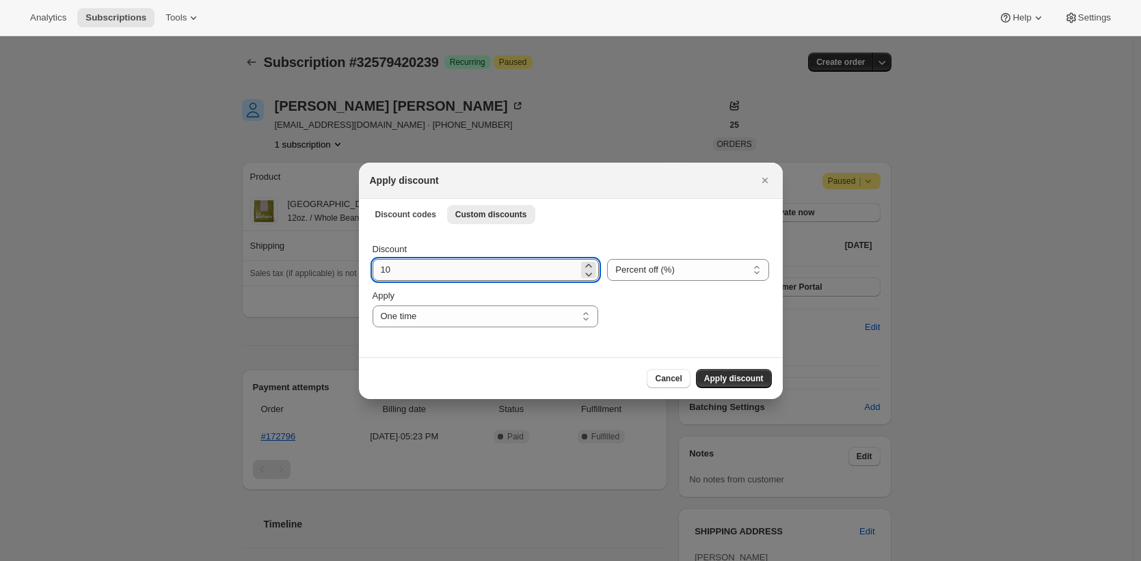
click at [489, 270] on input "10" at bounding box center [475, 270] width 206 height 22
type input "20"
click at [696, 369] on button "Apply discount" at bounding box center [734, 378] width 76 height 19
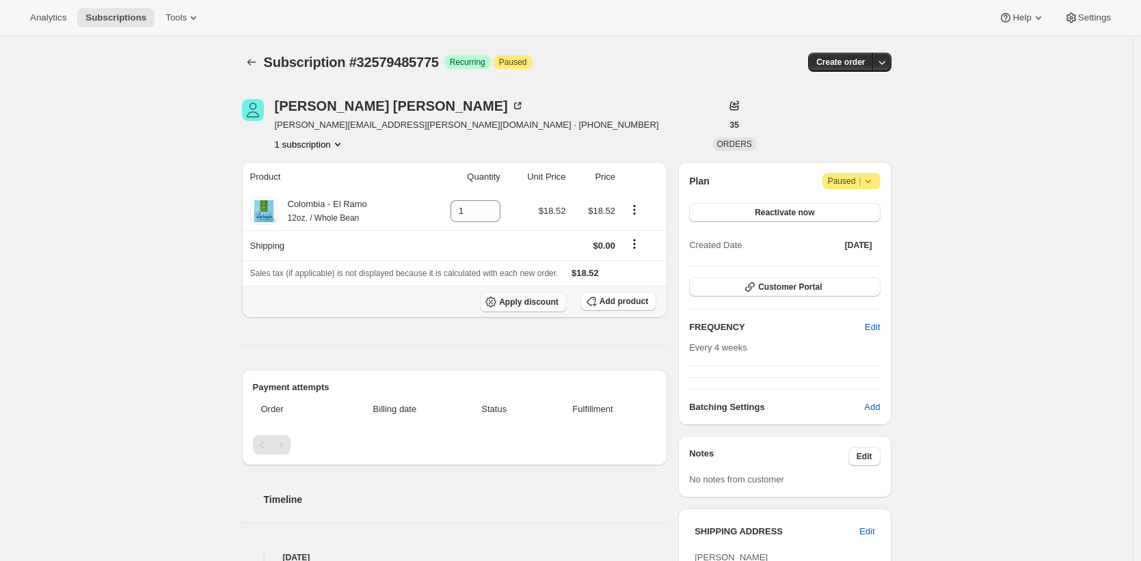
click at [550, 300] on span "Apply discount" at bounding box center [528, 302] width 59 height 11
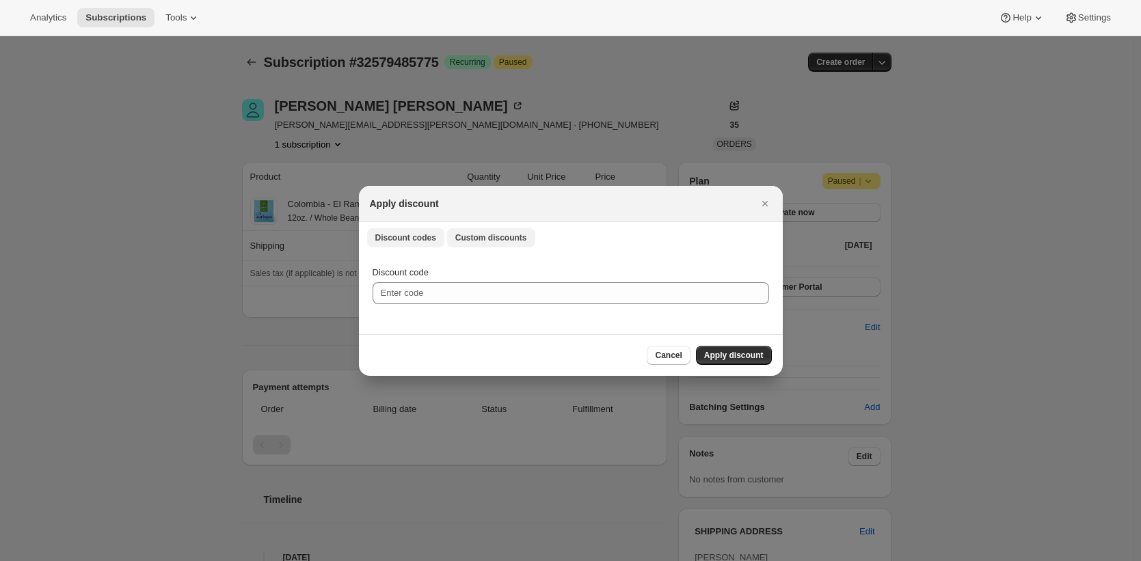
click at [492, 235] on span "Custom discounts" at bounding box center [491, 237] width 72 height 11
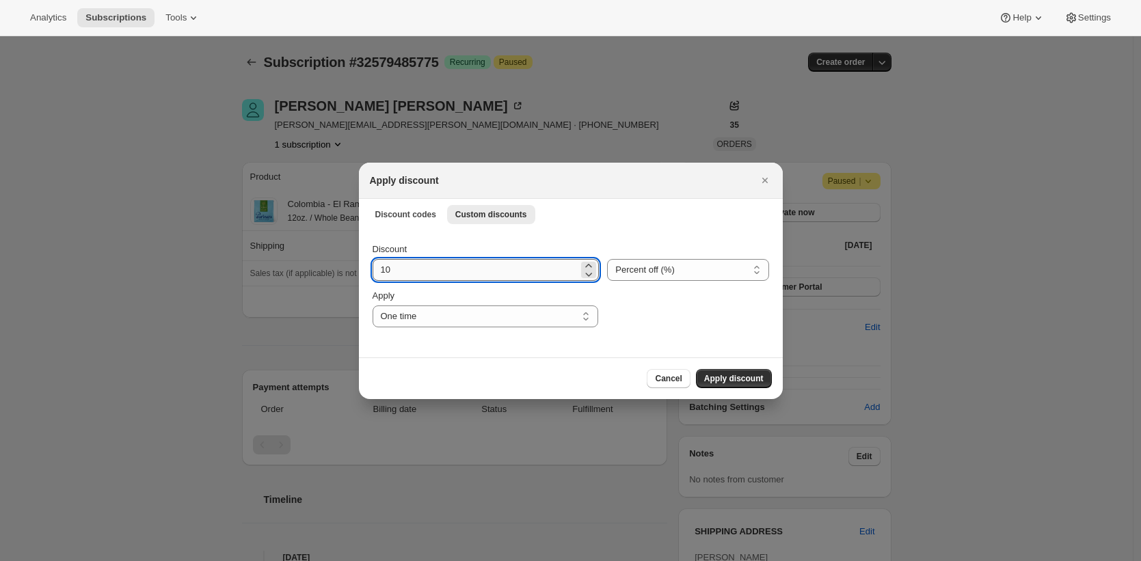
click at [476, 269] on input "10" at bounding box center [475, 270] width 206 height 22
type input "20"
click at [696, 369] on button "Apply discount" at bounding box center [734, 378] width 76 height 19
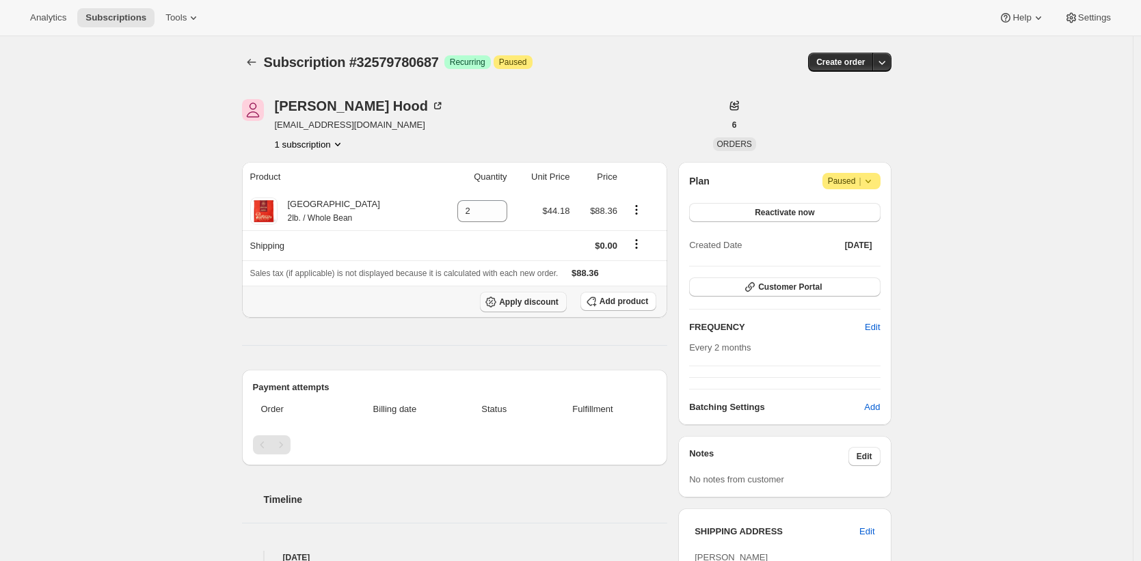
click at [539, 300] on span "Apply discount" at bounding box center [528, 302] width 59 height 11
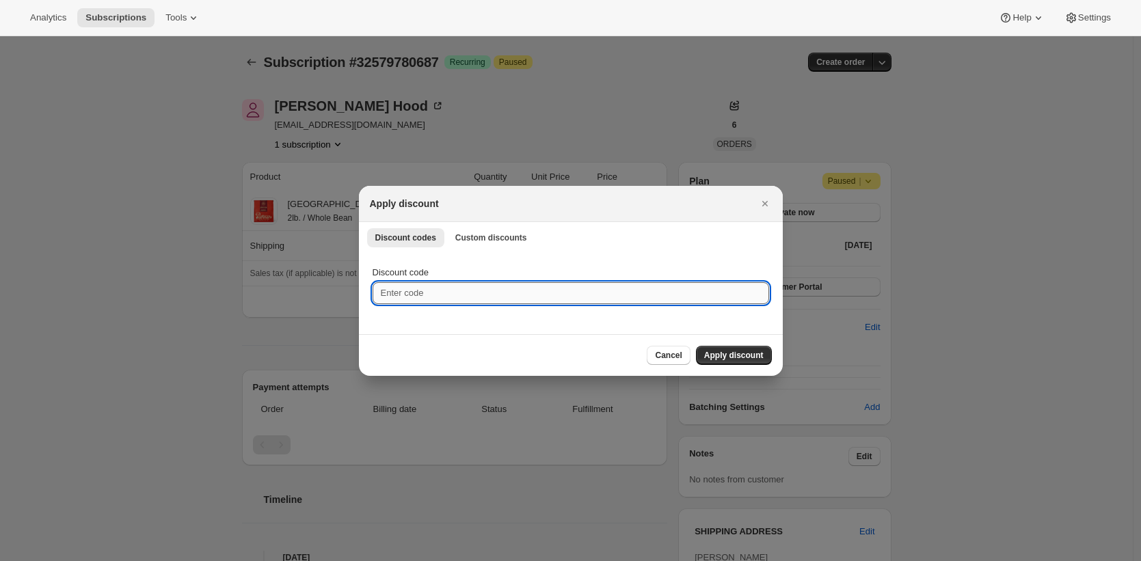
click at [414, 287] on input "Discount code" at bounding box center [570, 293] width 396 height 22
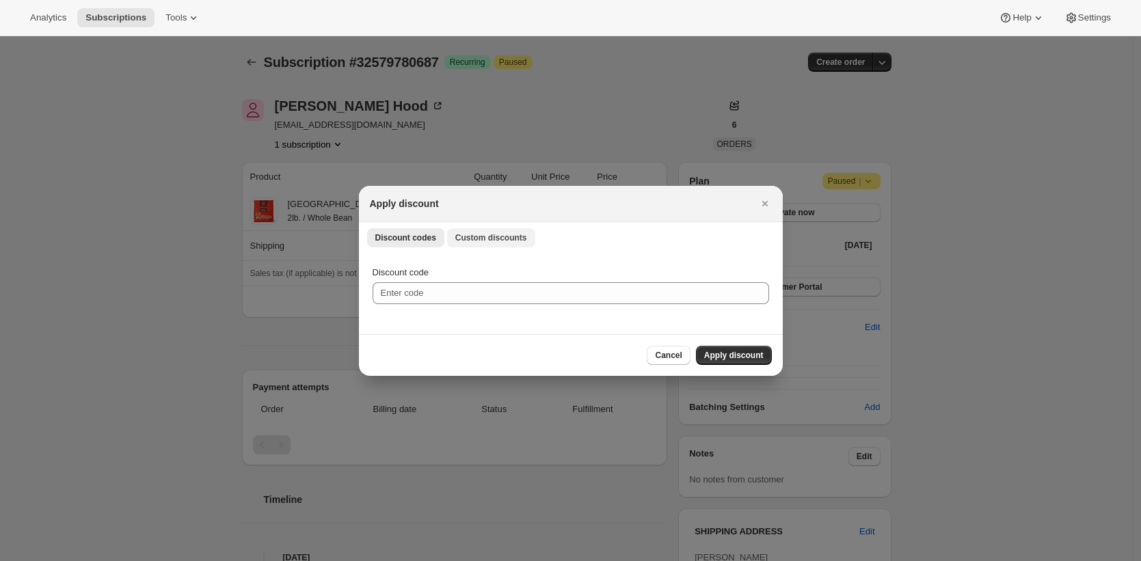
click at [480, 239] on span "Custom discounts" at bounding box center [491, 237] width 72 height 11
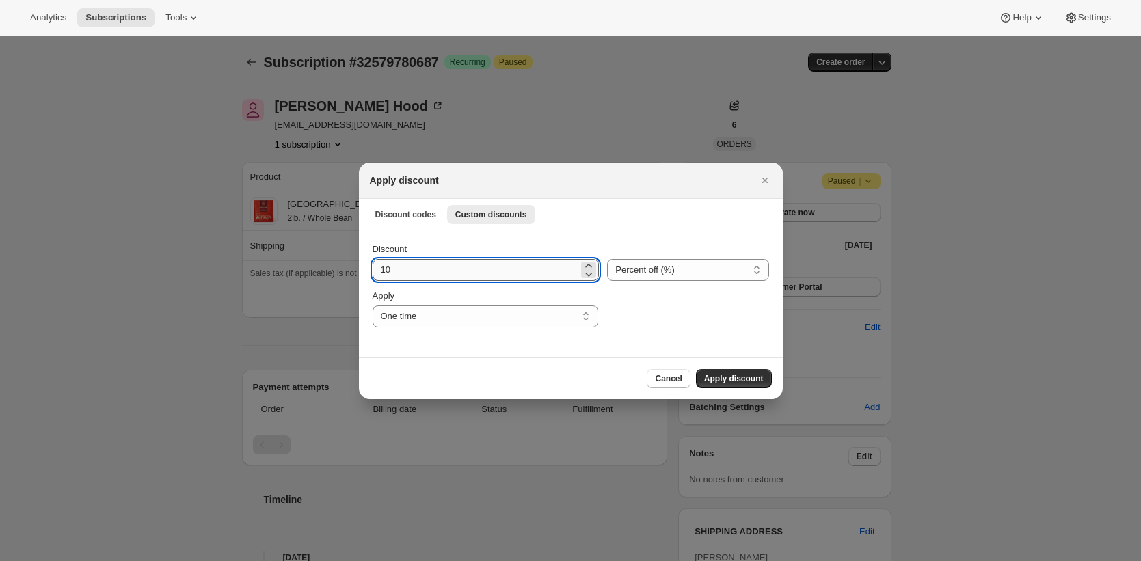
click at [451, 270] on input "10" at bounding box center [475, 270] width 206 height 22
type input "20"
click at [696, 369] on button "Apply discount" at bounding box center [734, 378] width 76 height 19
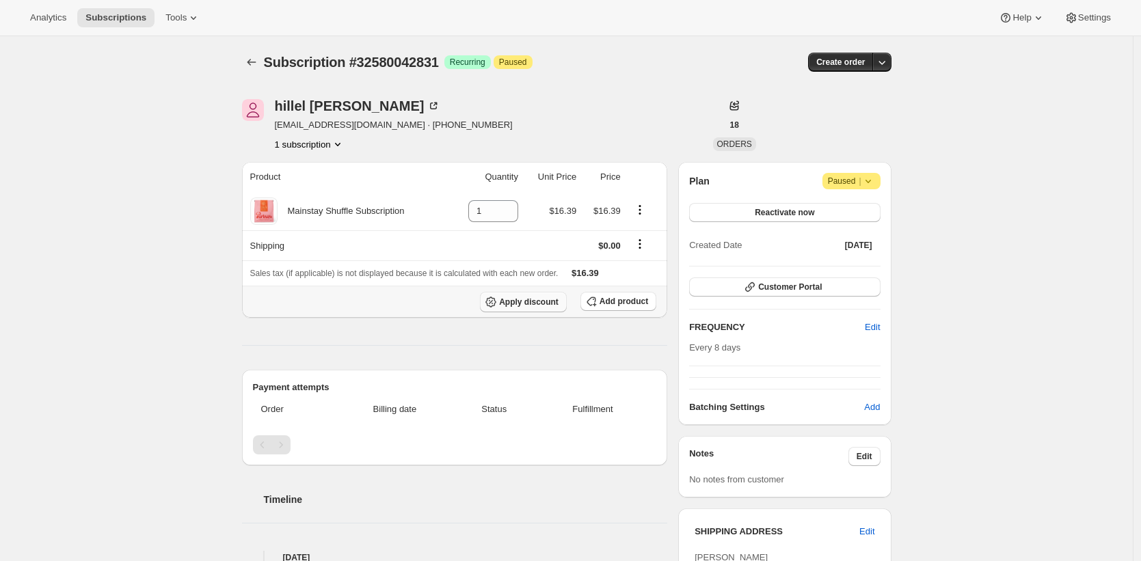
click at [515, 299] on span "Apply discount" at bounding box center [528, 302] width 59 height 11
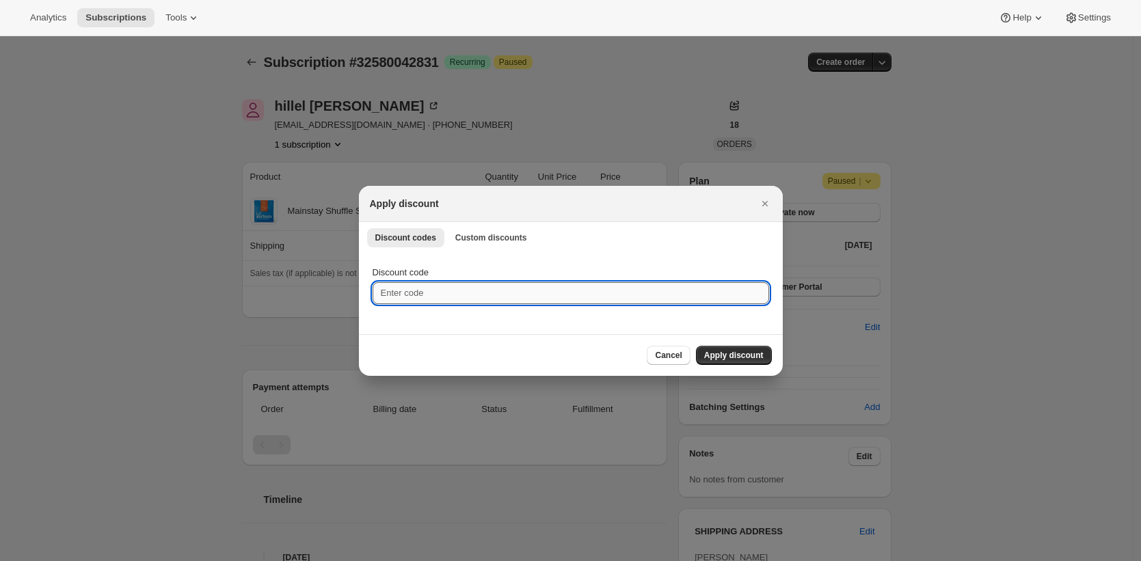
click at [567, 298] on input "Discount code" at bounding box center [570, 293] width 396 height 22
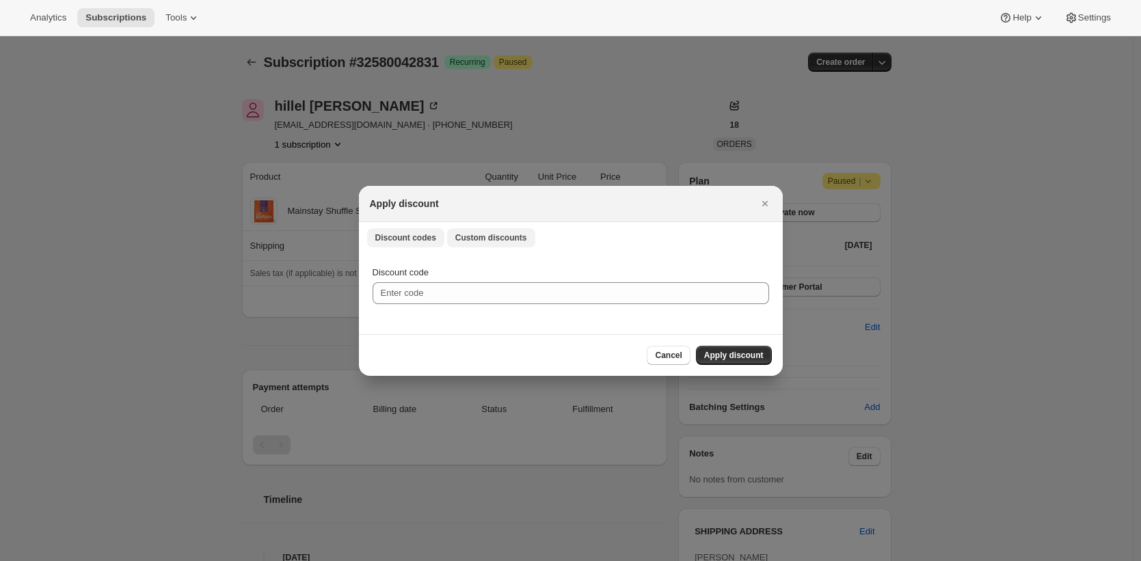
click at [511, 236] on span "Custom discounts" at bounding box center [491, 237] width 72 height 11
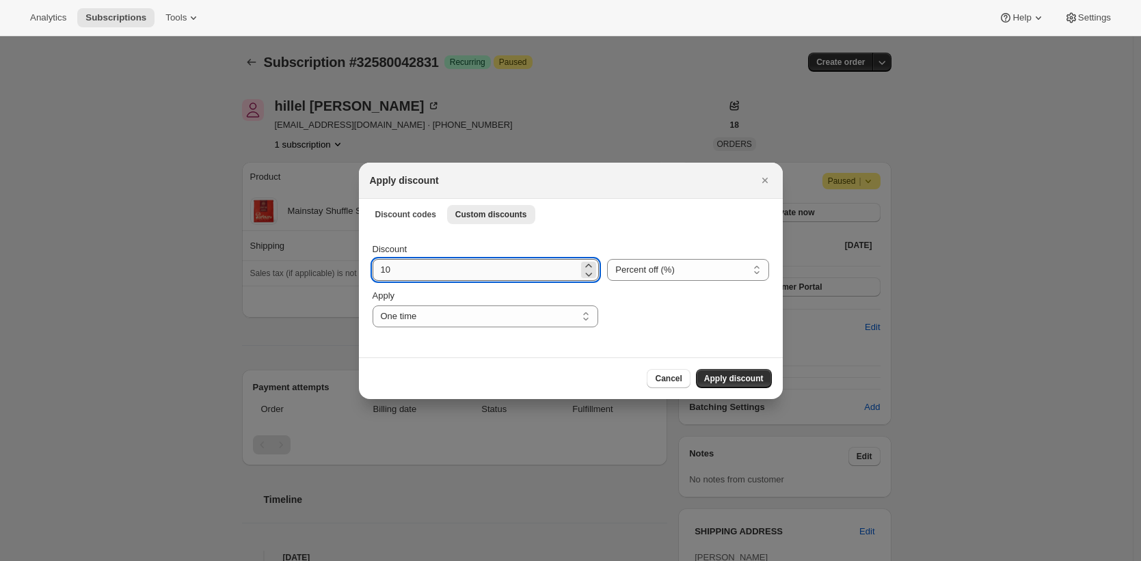
click at [489, 264] on input "10" at bounding box center [475, 270] width 206 height 22
type input "20"
click at [696, 369] on button "Apply discount" at bounding box center [734, 378] width 76 height 19
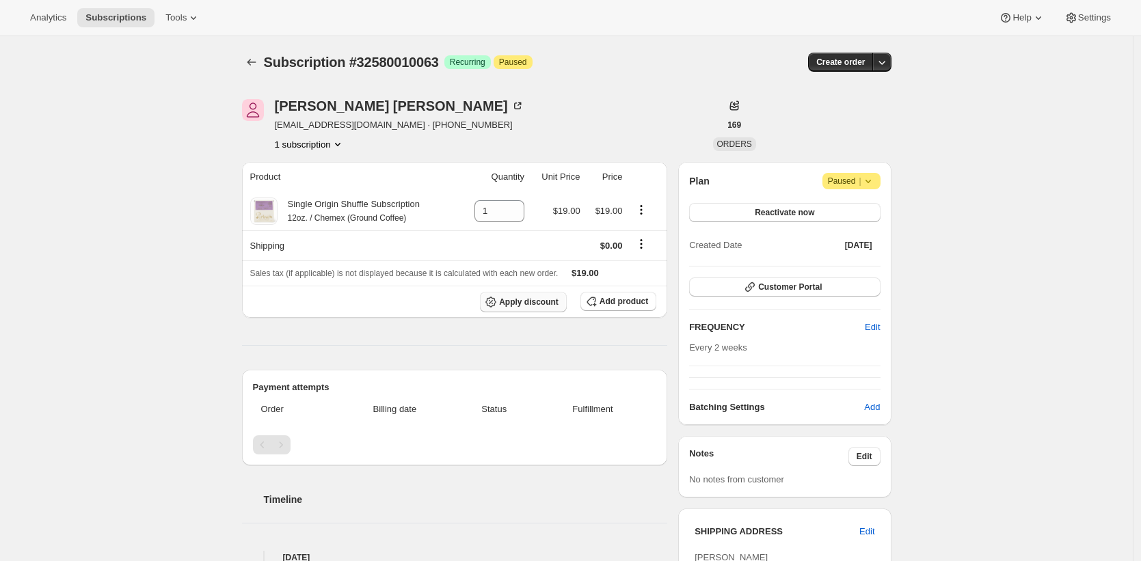
click at [509, 303] on span "Apply discount" at bounding box center [528, 302] width 59 height 11
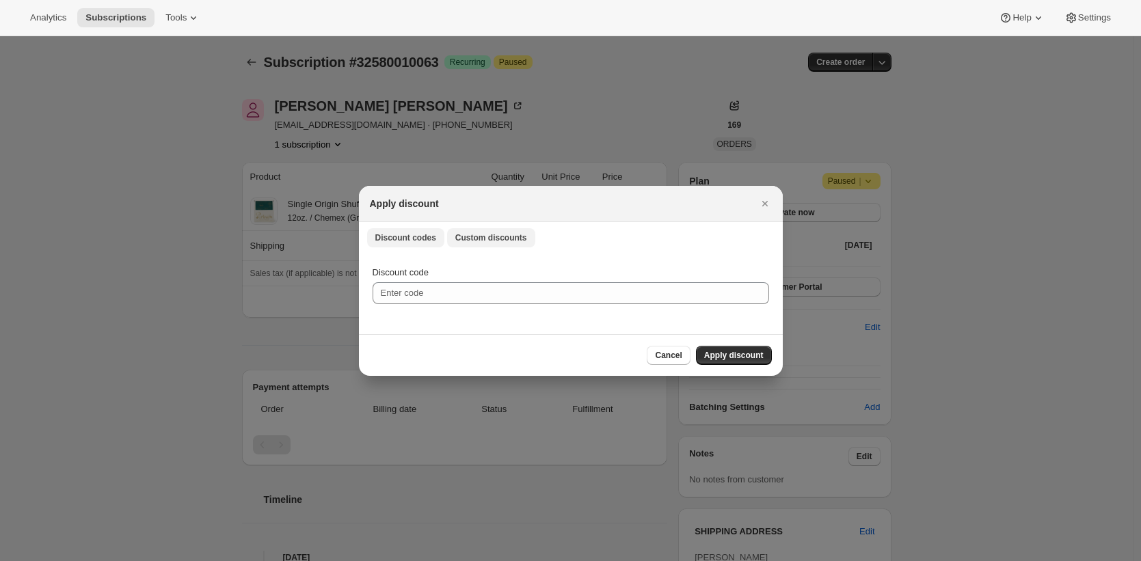
click at [499, 239] on span "Custom discounts" at bounding box center [491, 237] width 72 height 11
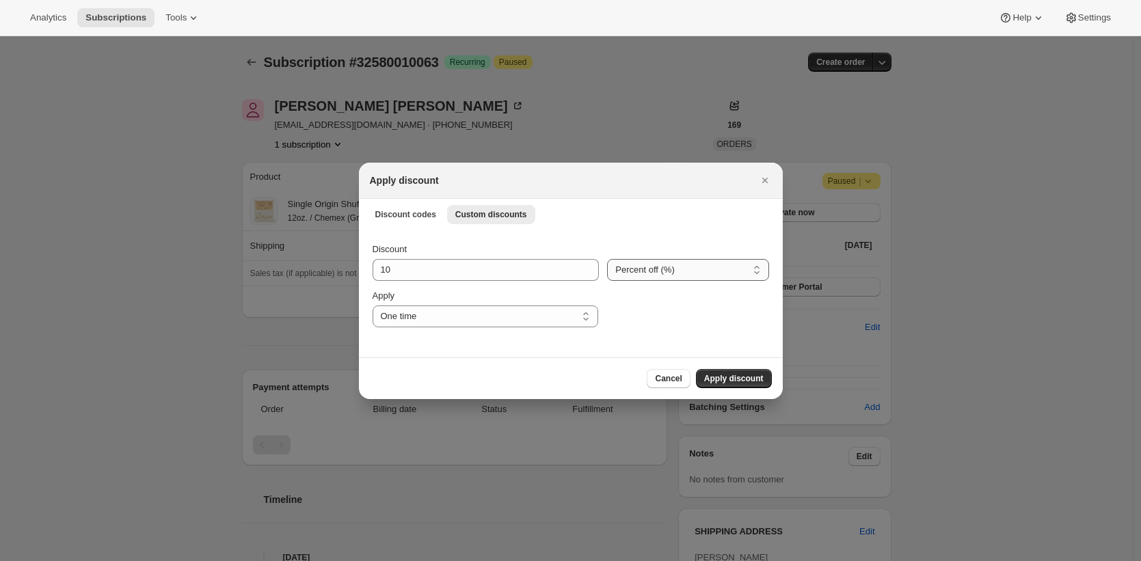
click at [656, 267] on select "Percent off (%) Amount off ($)" at bounding box center [687, 270] width 161 height 22
select select "fixed"
click at [607, 259] on select "Percent off (%) Amount off ($)" at bounding box center [687, 270] width 161 height 22
click at [516, 269] on input "10" at bounding box center [476, 270] width 208 height 22
type input "3.50"
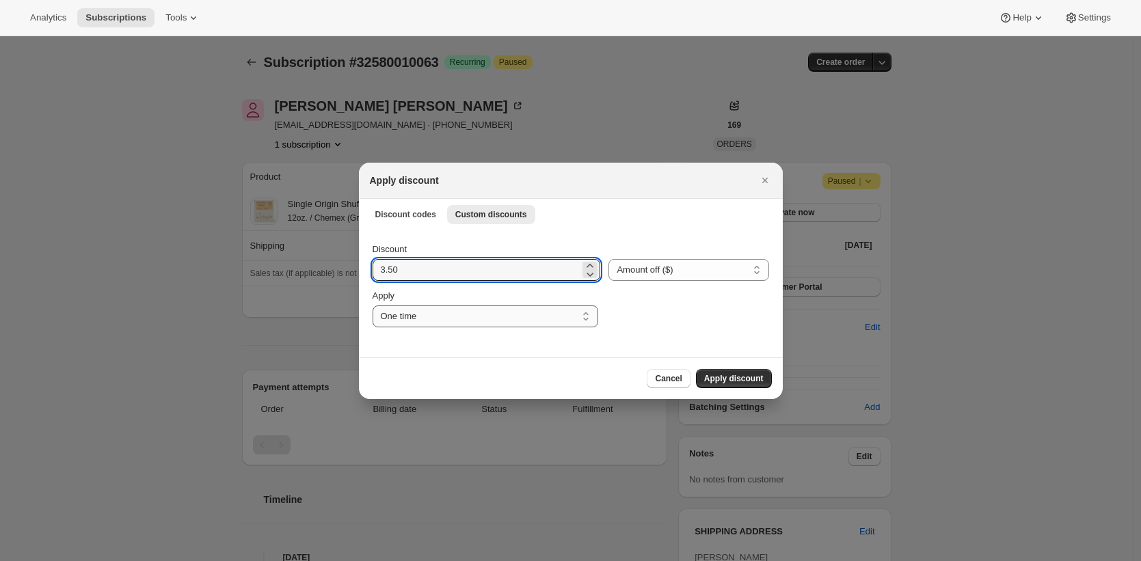
click at [539, 316] on select "One time Specify instances... Indefinitely" at bounding box center [485, 316] width 226 height 22
click at [372, 305] on select "One time Specify instances... Indefinitely" at bounding box center [485, 316] width 226 height 22
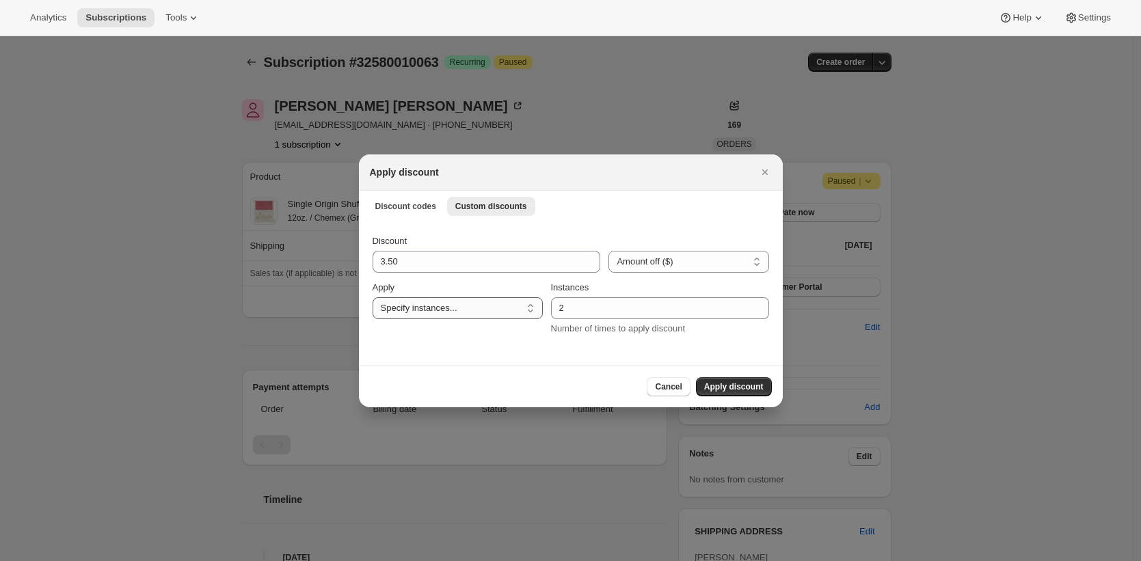
click at [540, 317] on select "One time Specify instances... Indefinitely" at bounding box center [457, 308] width 170 height 22
select select "indefinitely"
click at [372, 305] on select "One time Specify instances... Indefinitely" at bounding box center [457, 308] width 170 height 22
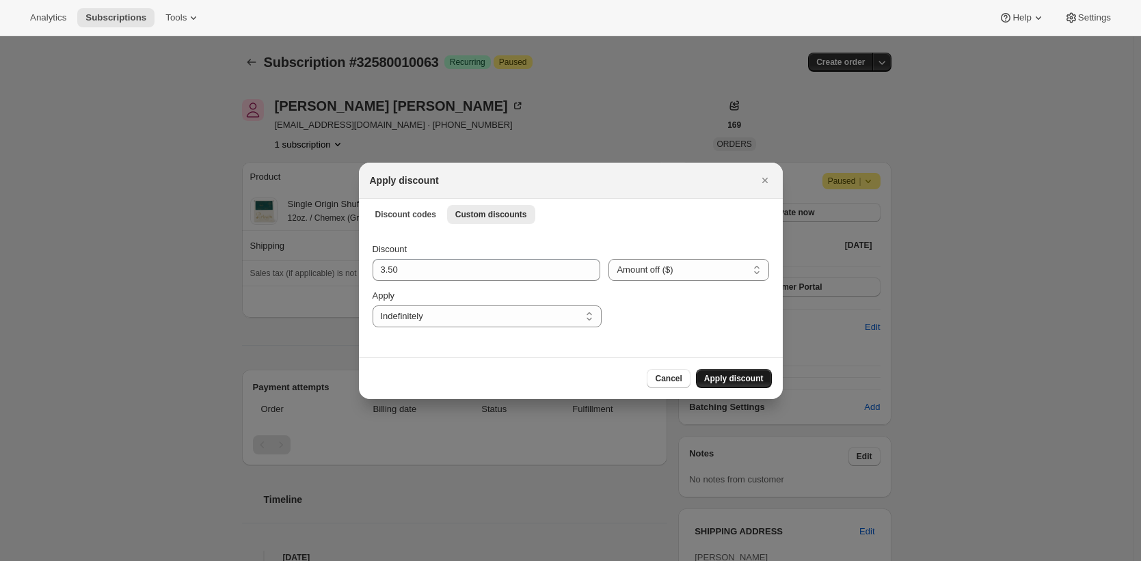
click at [722, 377] on span "Apply discount" at bounding box center [733, 378] width 59 height 11
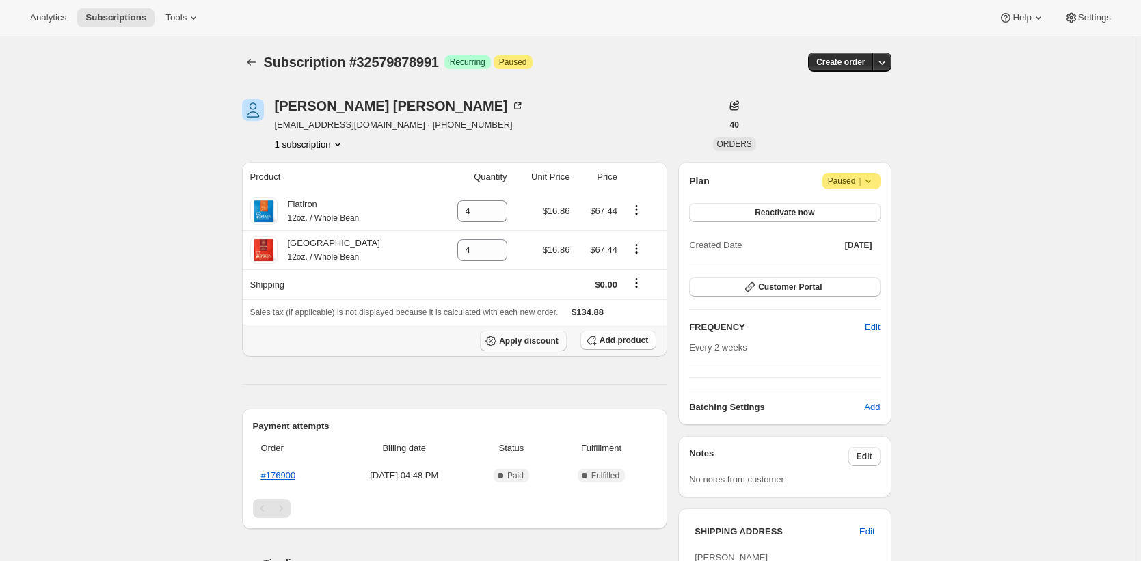
click at [534, 345] on span "Apply discount" at bounding box center [528, 341] width 59 height 11
click at [537, 342] on span "Apply discount" at bounding box center [528, 341] width 59 height 11
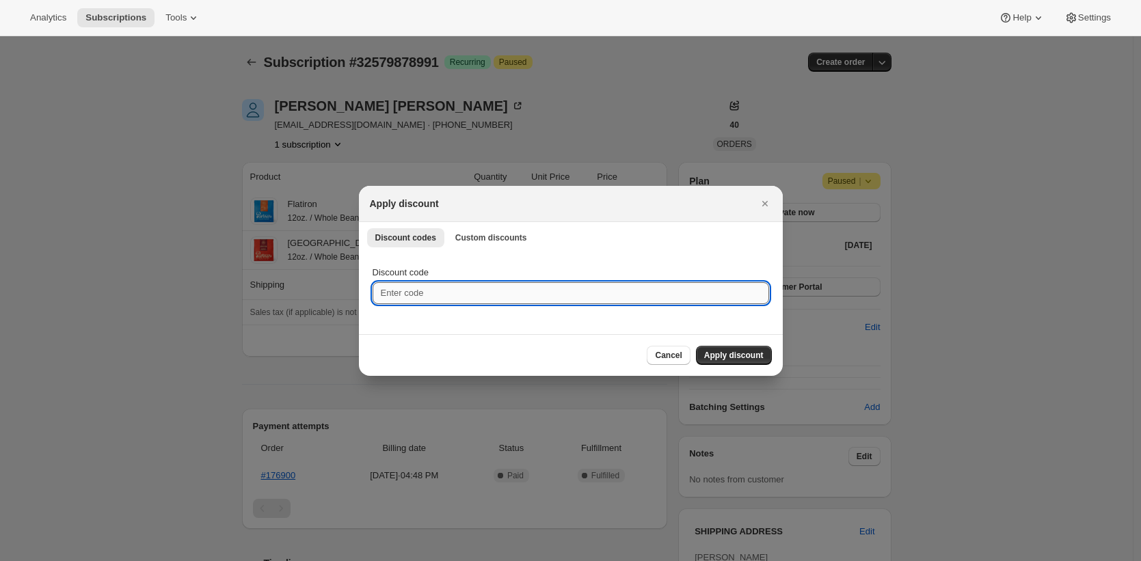
click at [491, 295] on input "Discount code" at bounding box center [570, 293] width 396 height 22
click at [515, 243] on button "Custom discounts" at bounding box center [491, 237] width 88 height 19
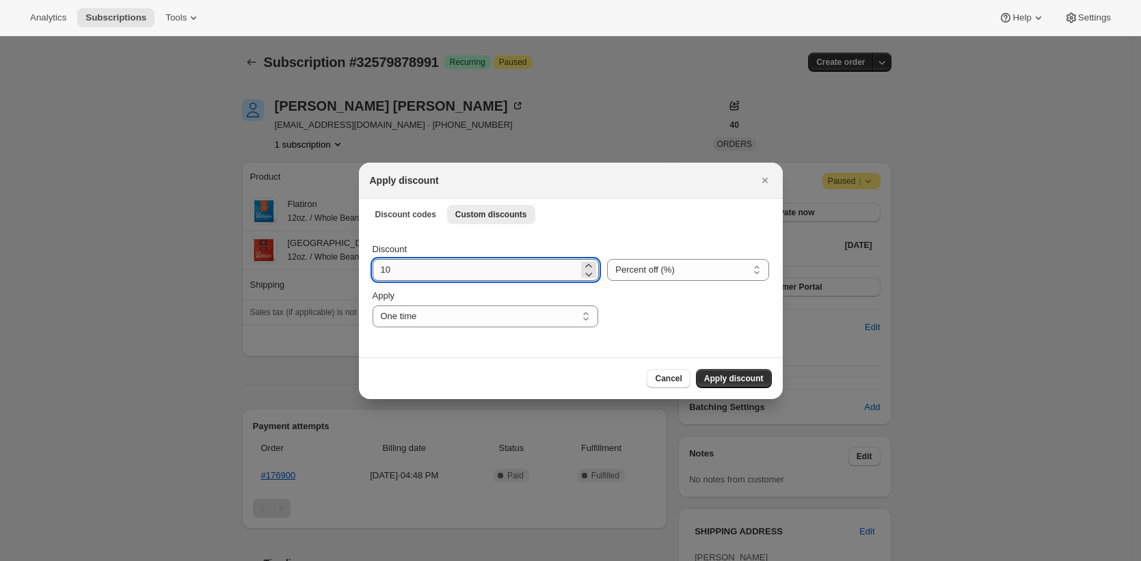
click at [460, 275] on input "10" at bounding box center [475, 270] width 206 height 22
type input "20"
click at [696, 369] on button "Apply discount" at bounding box center [734, 378] width 76 height 19
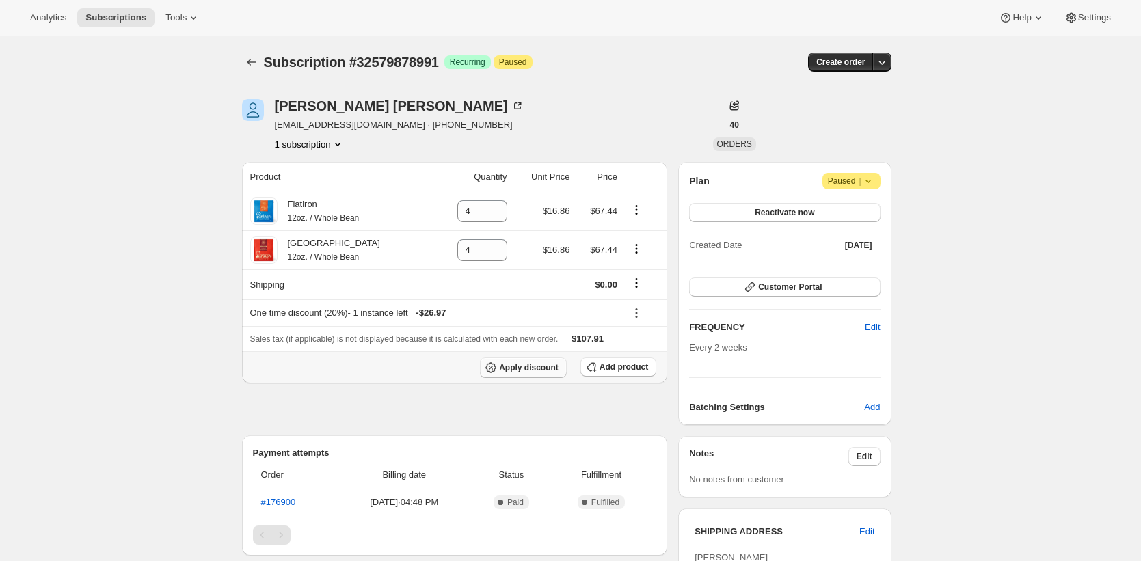
click at [518, 374] on button "Apply discount" at bounding box center [523, 367] width 87 height 21
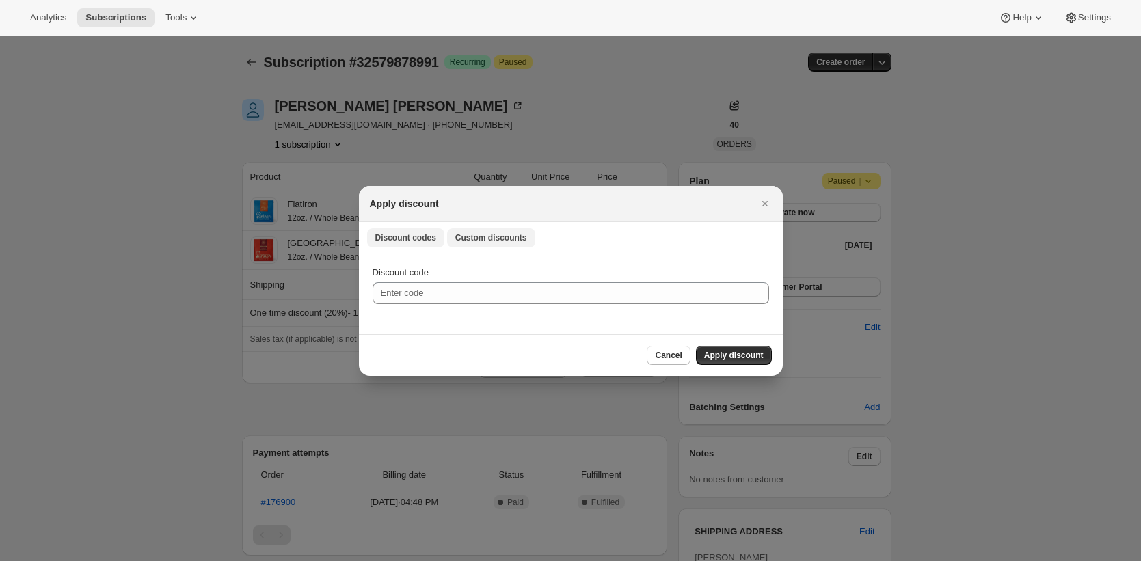
click at [485, 243] on button "Custom discounts" at bounding box center [491, 237] width 88 height 19
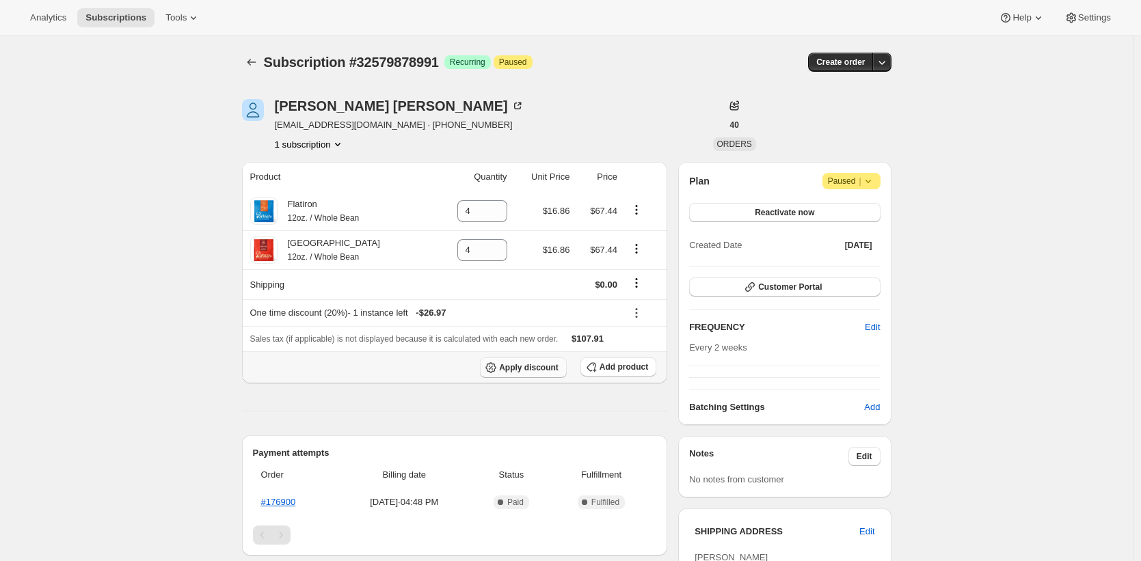
click at [533, 365] on span "Apply discount" at bounding box center [528, 367] width 59 height 11
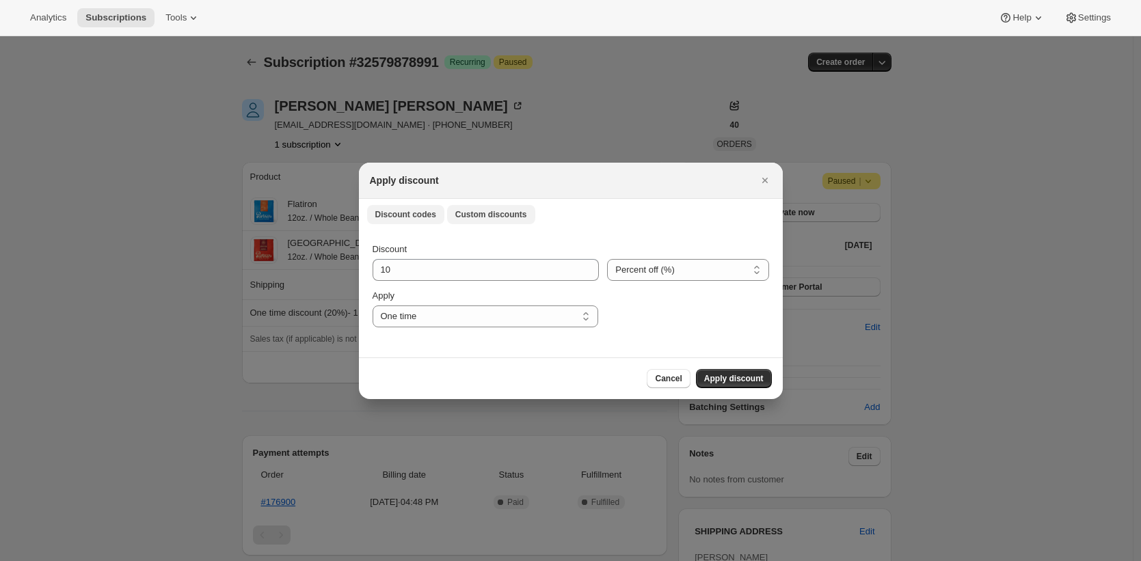
click at [428, 221] on button "Discount codes" at bounding box center [405, 214] width 77 height 19
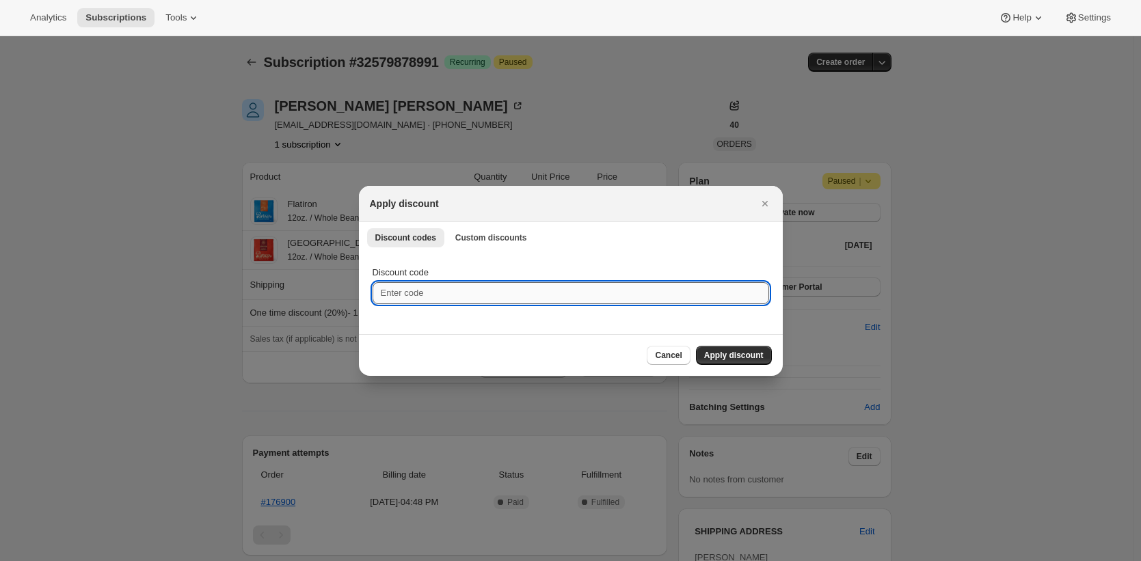
click at [439, 293] on input "Discount code" at bounding box center [570, 293] width 396 height 22
type input "LWS20"
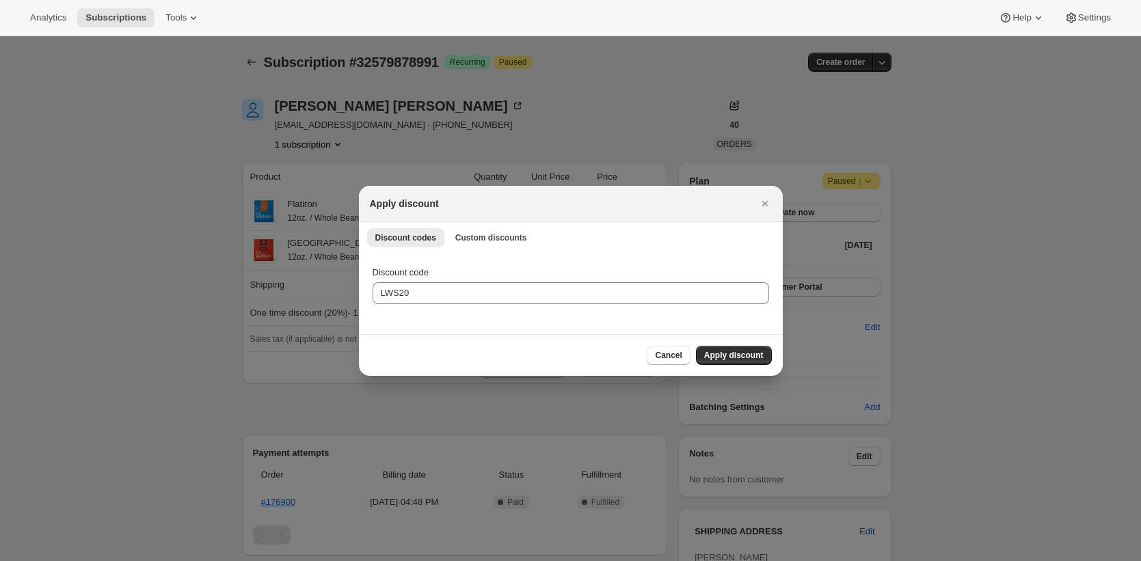
click at [696, 346] on button "Apply discount" at bounding box center [734, 355] width 76 height 19
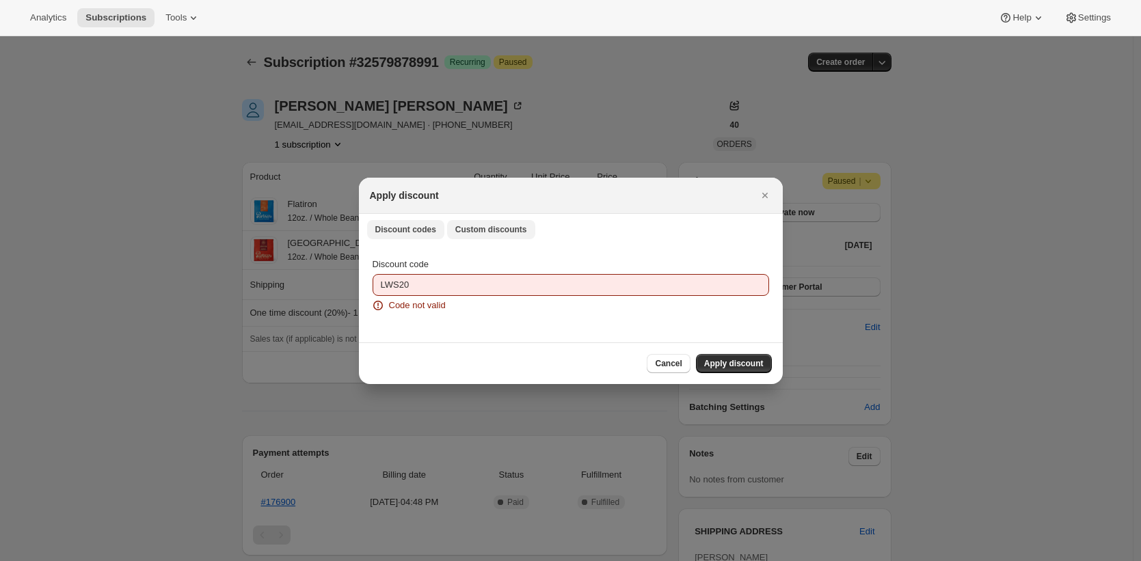
click at [478, 233] on span "Custom discounts" at bounding box center [491, 229] width 72 height 11
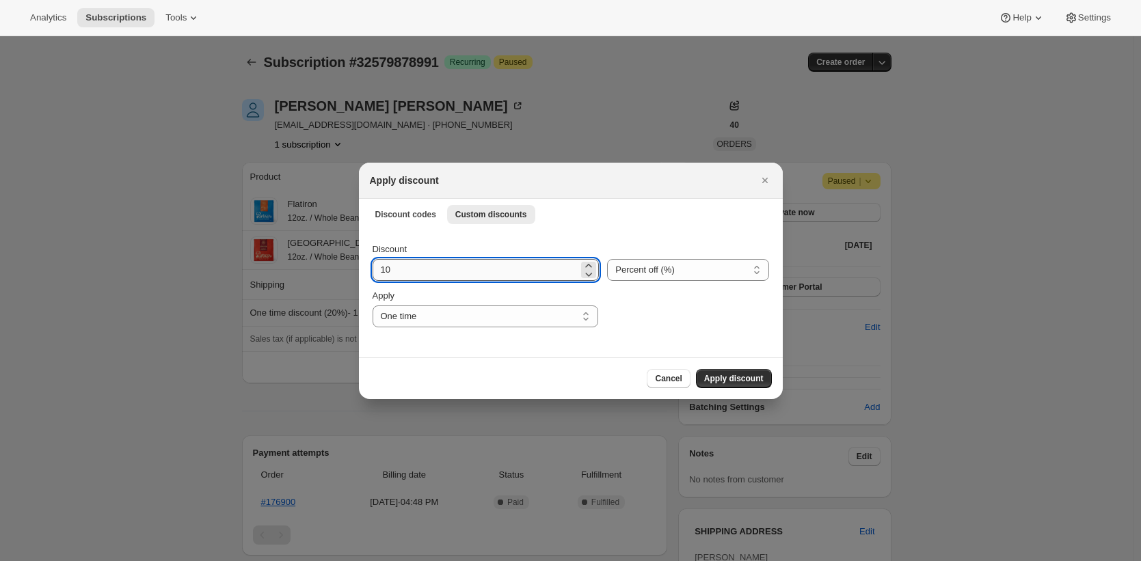
click at [436, 273] on input "10" at bounding box center [475, 270] width 206 height 22
type input "20"
select select "specific"
click at [372, 305] on select "One time Specify instances... Indefinitely" at bounding box center [485, 316] width 226 height 22
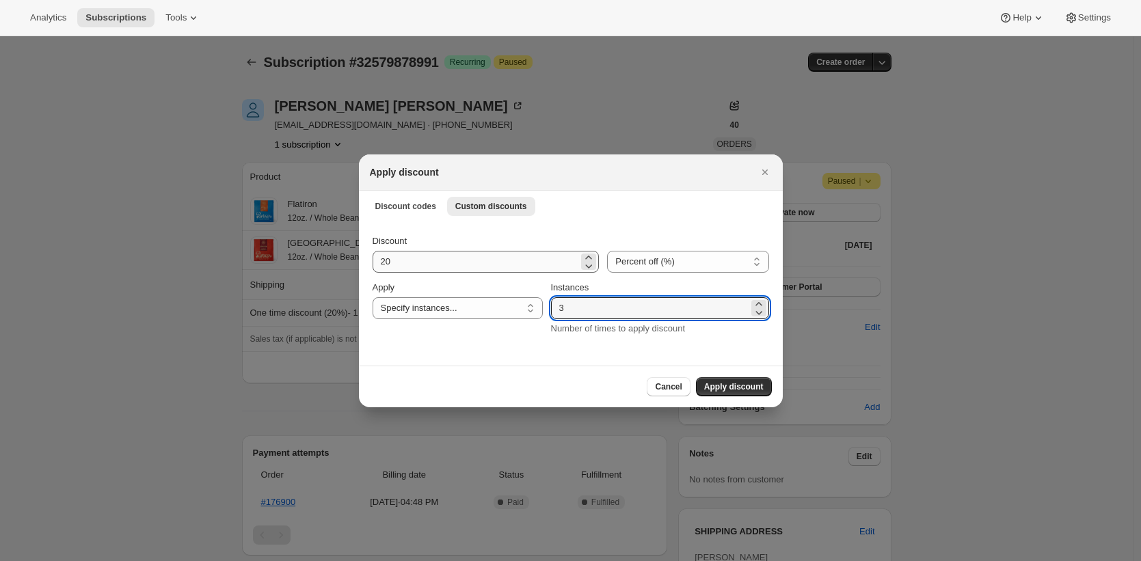
type input "3"
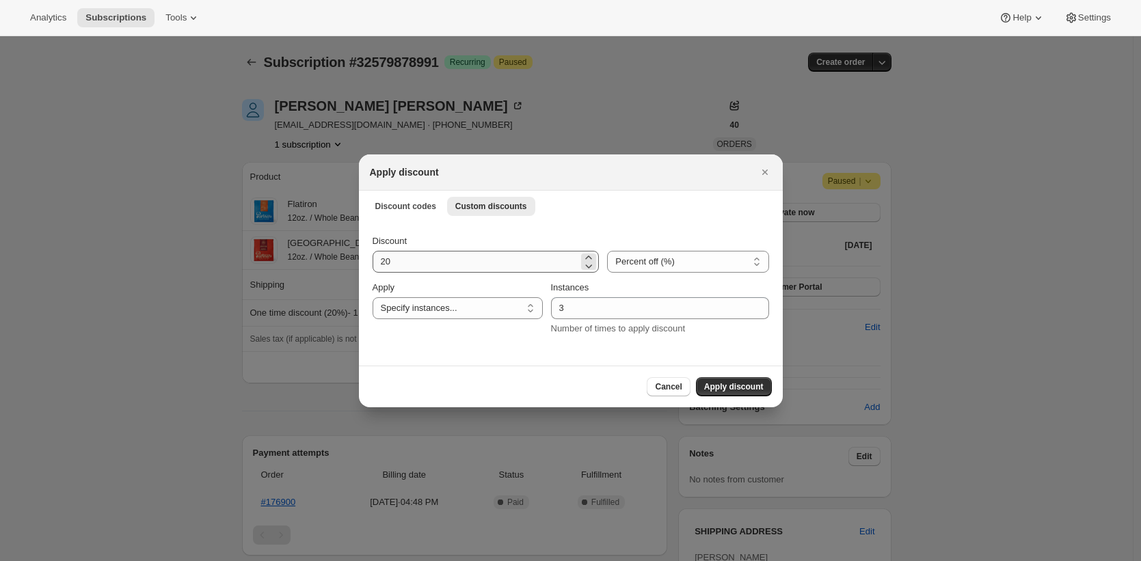
click at [696, 377] on button "Apply discount" at bounding box center [734, 386] width 76 height 19
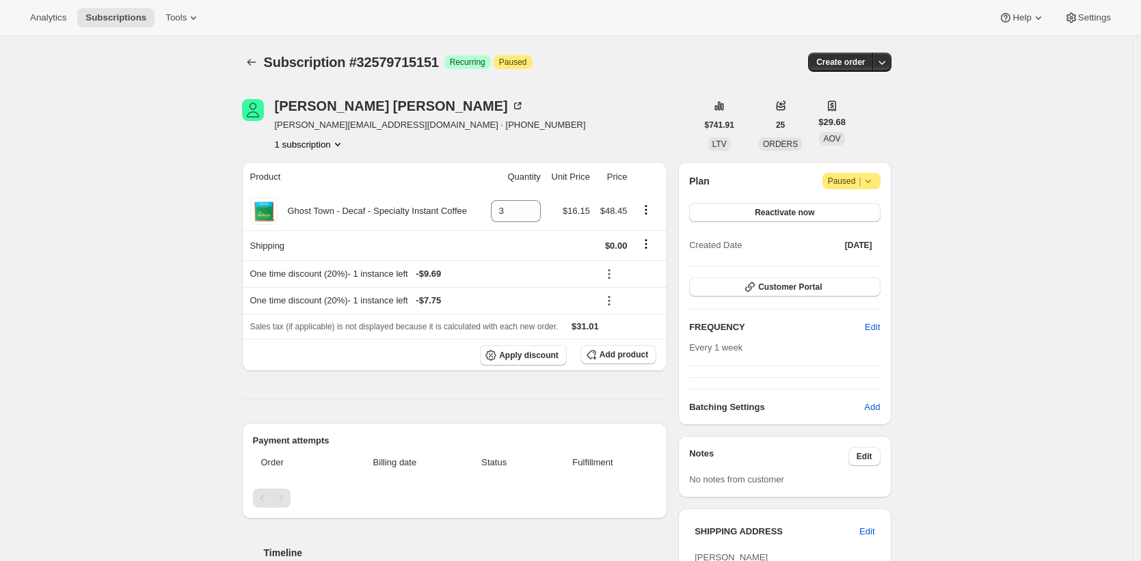
click at [568, 25] on div "Analytics Subscriptions Tools Help Settings" at bounding box center [570, 18] width 1141 height 36
click at [948, 108] on div "Subscription #32579715151. This page is ready Subscription #32579715151 Success…" at bounding box center [566, 460] width 1132 height 849
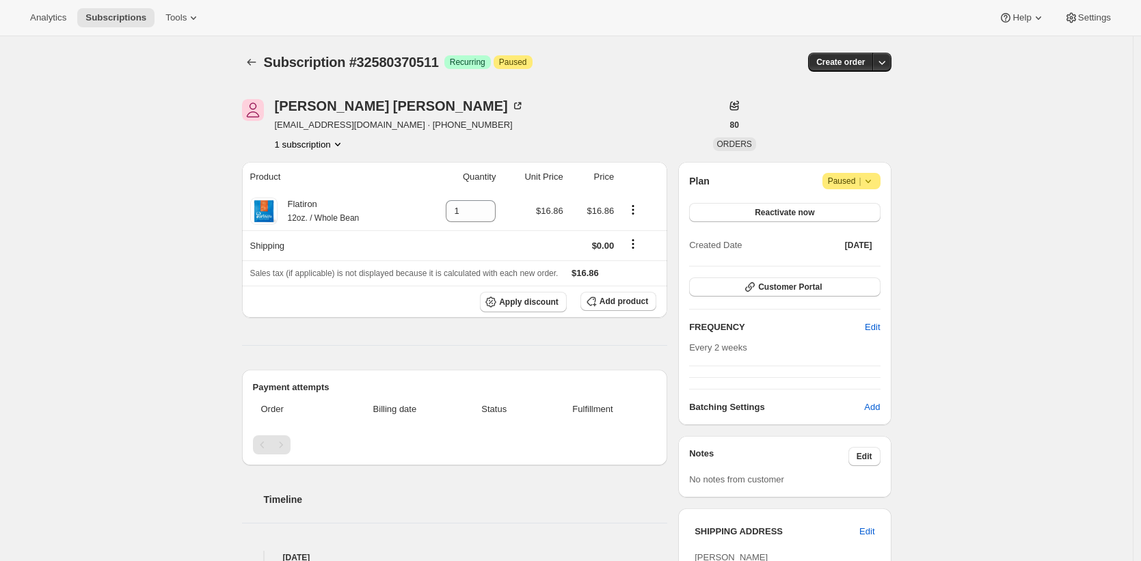
click at [297, 123] on span "[EMAIL_ADDRESS][DOMAIN_NAME] · [PHONE_NUMBER]" at bounding box center [399, 125] width 249 height 14
drag, startPoint x: 297, startPoint y: 123, endPoint x: 379, endPoint y: 123, distance: 82.7
click at [379, 123] on span "[EMAIL_ADDRESS][DOMAIN_NAME] · [PHONE_NUMBER]" at bounding box center [399, 125] width 249 height 14
copy span "[EMAIL_ADDRESS][DOMAIN_NAME]"
click at [353, 134] on div "[PERSON_NAME] [EMAIL_ADDRESS][DOMAIN_NAME] · [PHONE_NUMBER] 1 subscription" at bounding box center [399, 125] width 249 height 52
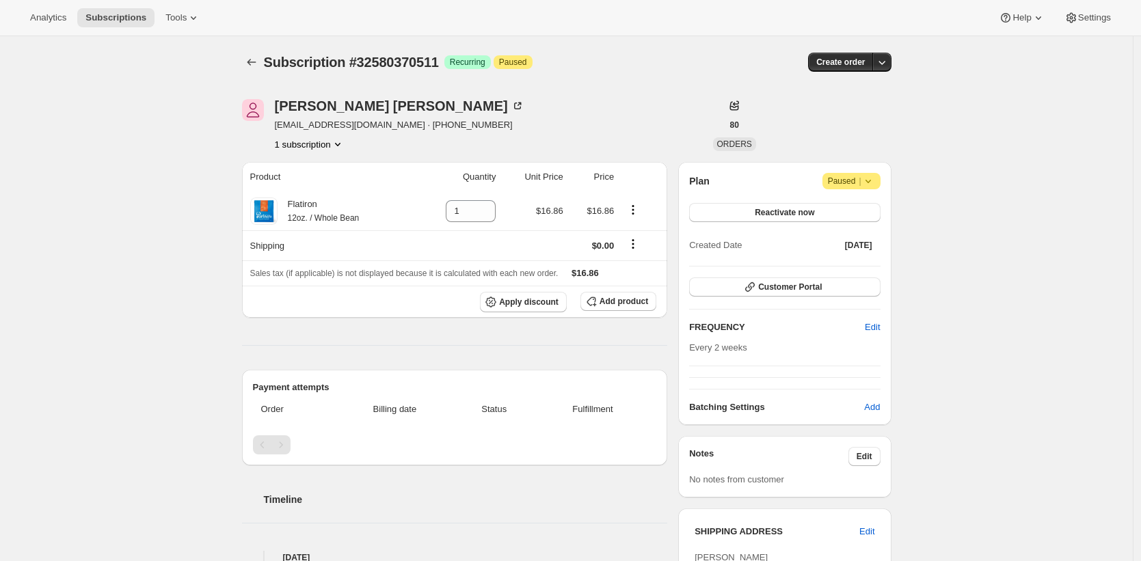
click at [297, 126] on span "[EMAIL_ADDRESS][DOMAIN_NAME] · [PHONE_NUMBER]" at bounding box center [399, 125] width 249 height 14
drag, startPoint x: 297, startPoint y: 126, endPoint x: 375, endPoint y: 126, distance: 78.6
click at [375, 126] on span "[EMAIL_ADDRESS][DOMAIN_NAME] · [PHONE_NUMBER]" at bounding box center [399, 125] width 249 height 14
copy span "[EMAIL_ADDRESS][DOMAIN_NAME]"
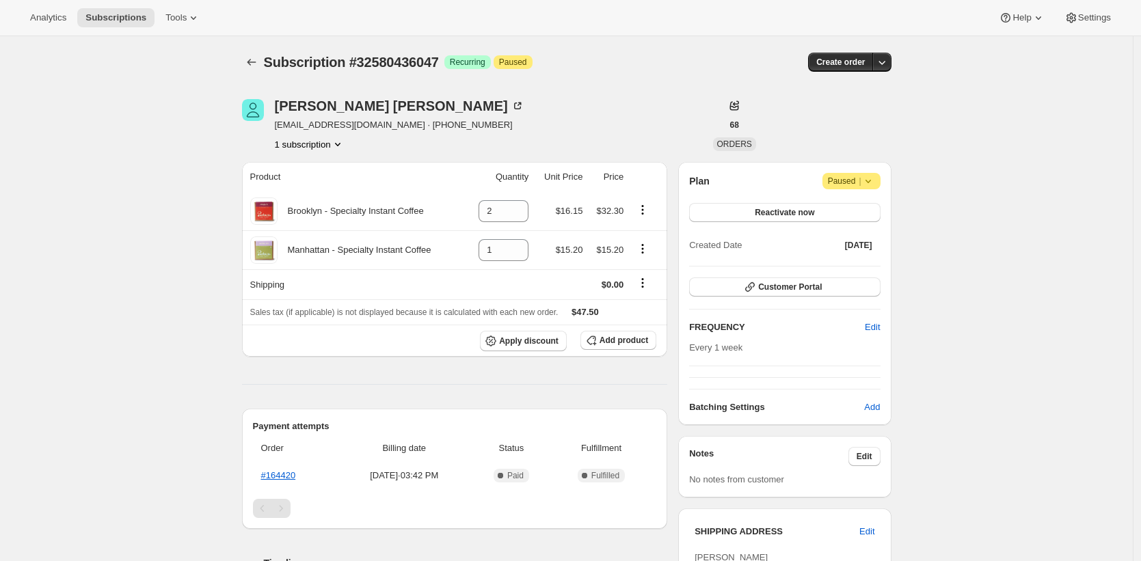
click at [306, 128] on span "rickybmuller@gmail.com · +19734773961" at bounding box center [399, 125] width 249 height 14
drag, startPoint x: 306, startPoint y: 128, endPoint x: 375, endPoint y: 123, distance: 69.2
click at [375, 123] on span "rickybmuller@gmail.com · +19734773961" at bounding box center [399, 125] width 249 height 14
copy span "rickybmuller@gmail.com"
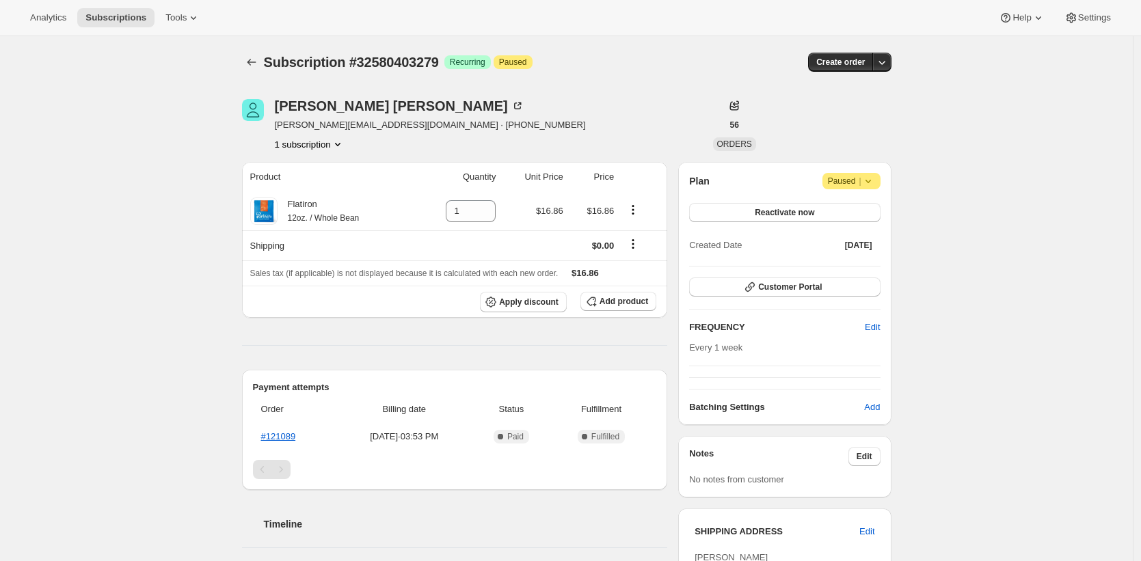
click at [311, 126] on span "[PERSON_NAME][EMAIL_ADDRESS][DOMAIN_NAME] · [PHONE_NUMBER]" at bounding box center [430, 125] width 311 height 14
drag, startPoint x: 311, startPoint y: 126, endPoint x: 376, endPoint y: 124, distance: 64.9
click at [376, 124] on span "[PERSON_NAME][EMAIL_ADDRESS][DOMAIN_NAME] · [PHONE_NUMBER]" at bounding box center [430, 125] width 311 height 14
copy span "[PERSON_NAME][EMAIL_ADDRESS][DOMAIN_NAME]"
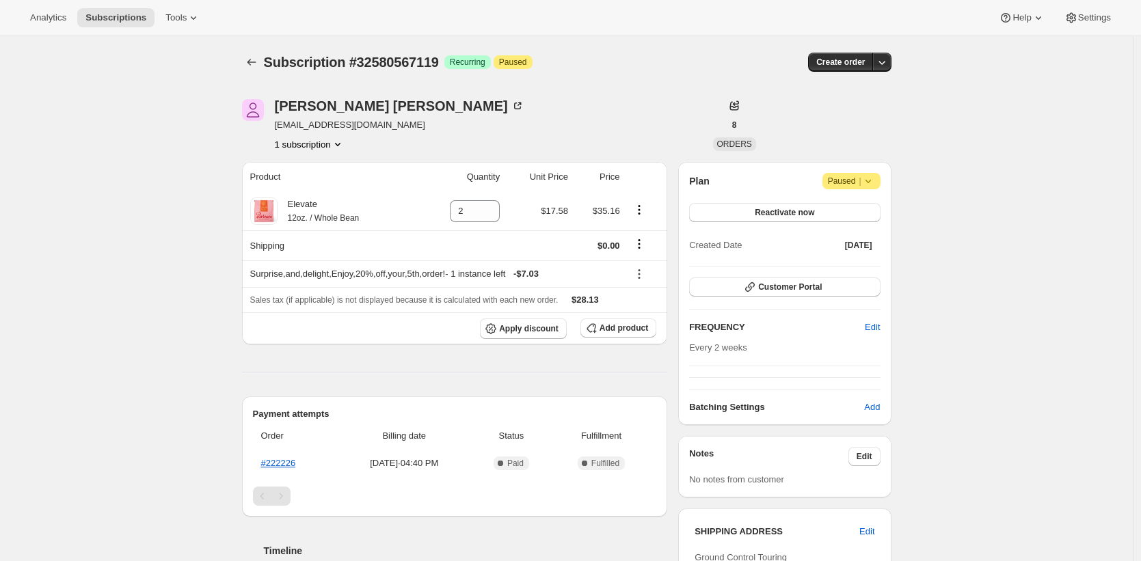
click at [302, 127] on span "petertruby@gmail.com" at bounding box center [399, 125] width 249 height 14
drag, startPoint x: 302, startPoint y: 127, endPoint x: 360, endPoint y: 126, distance: 58.1
click at [360, 126] on span "petertruby@gmail.com" at bounding box center [399, 125] width 249 height 14
copy span "petertruby@gmail.com"
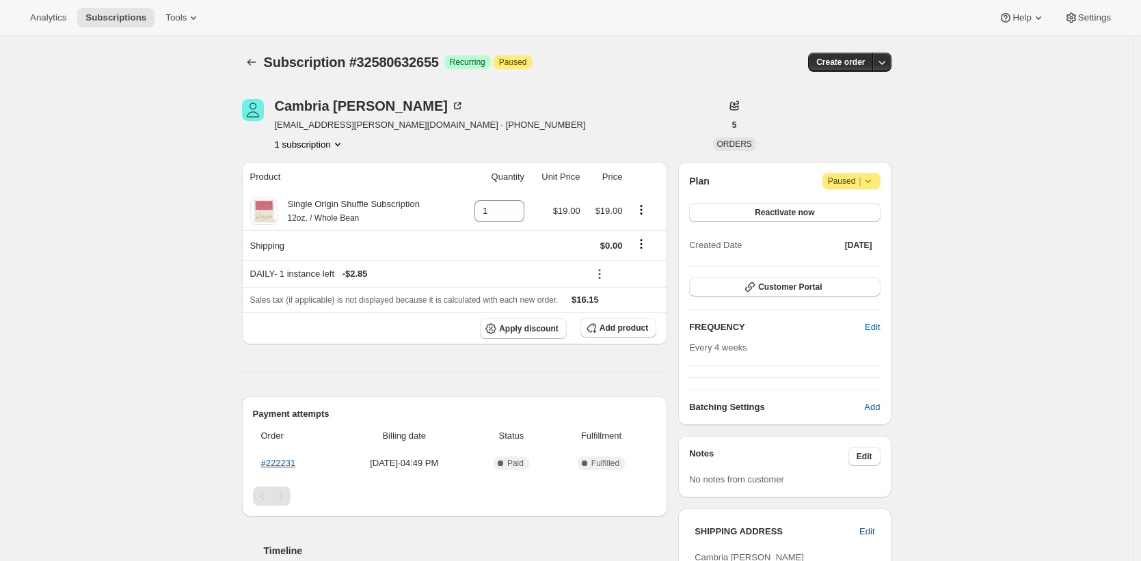
click at [287, 124] on span "[EMAIL_ADDRESS][PERSON_NAME][DOMAIN_NAME] · [PHONE_NUMBER]" at bounding box center [430, 125] width 311 height 14
drag, startPoint x: 287, startPoint y: 124, endPoint x: 387, endPoint y: 120, distance: 100.5
click at [387, 120] on span "cambria.shimmon@gmail.com · +18015738746" at bounding box center [430, 125] width 311 height 14
copy span "cambria.shimmon@gmail.com"
click at [302, 126] on span "[EMAIL_ADDRESS][DOMAIN_NAME] · [PHONE_NUMBER]" at bounding box center [394, 125] width 238 height 14
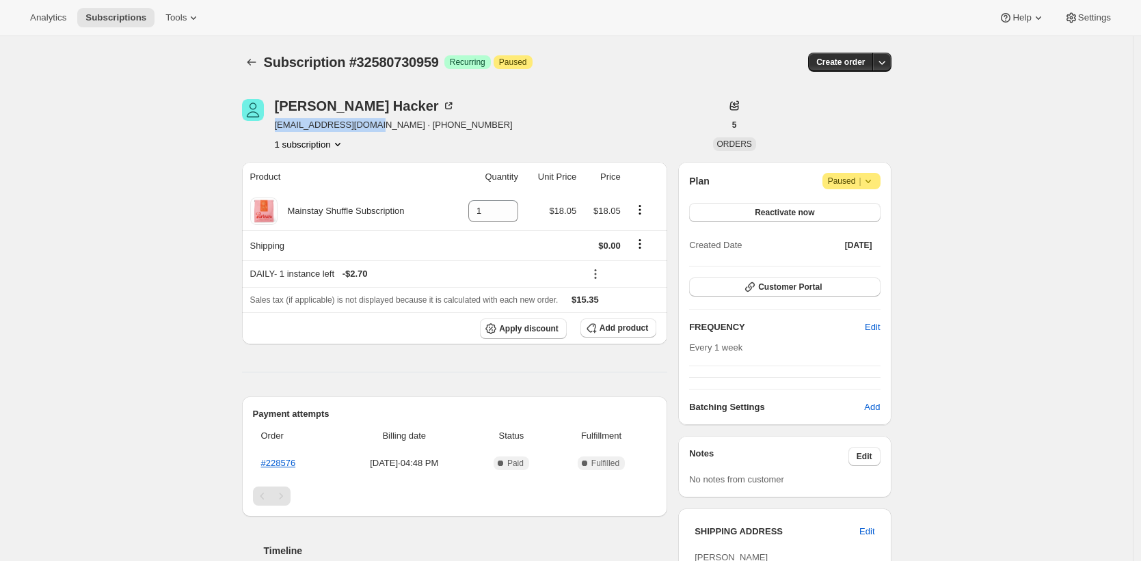
drag, startPoint x: 302, startPoint y: 126, endPoint x: 369, endPoint y: 128, distance: 67.0
click at [369, 128] on span "clivehacker@gmail.com · +15102418750" at bounding box center [394, 125] width 238 height 14
click at [167, 431] on div "Subscription #32580730959. This page is ready Subscription #32580730959 Success…" at bounding box center [566, 467] width 1132 height 862
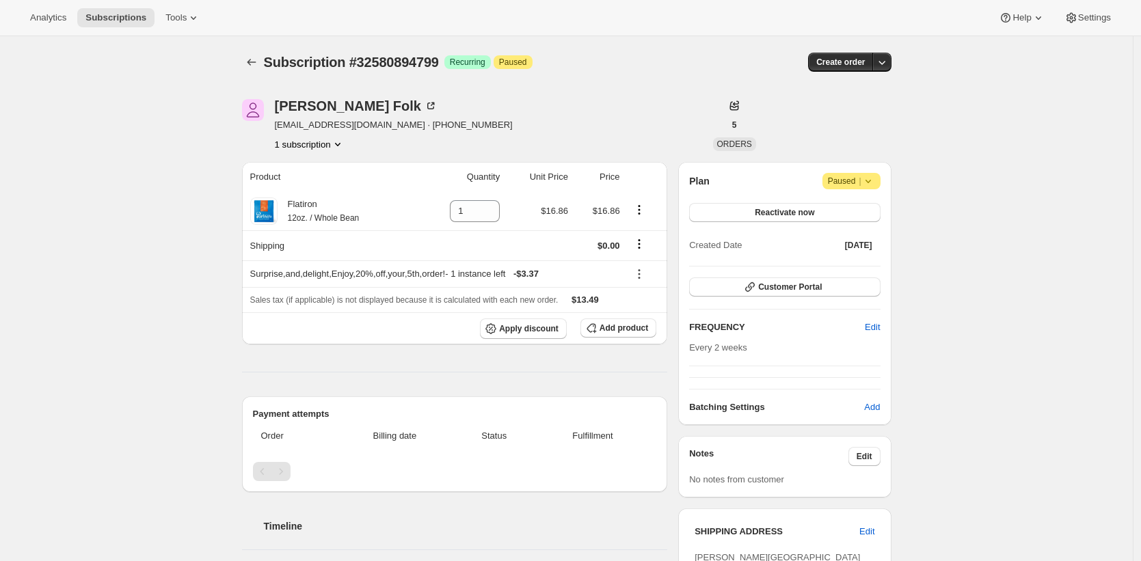
click at [306, 126] on span "[EMAIL_ADDRESS][DOMAIN_NAME] · [PHONE_NUMBER]" at bounding box center [394, 125] width 238 height 14
drag, startPoint x: 306, startPoint y: 126, endPoint x: 372, endPoint y: 125, distance: 66.3
click at [372, 125] on span "alisonfolk30@gmail.com · +12157400284" at bounding box center [394, 125] width 238 height 14
copy span "alisonfolk30@gmail.com"
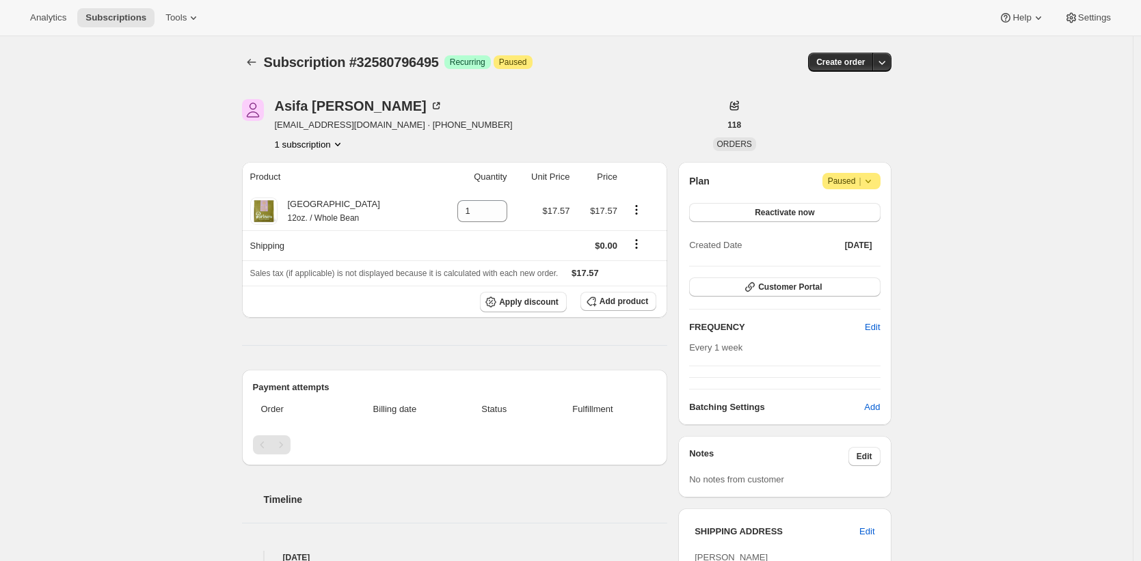
click at [981, 135] on div "Subscription #32580796495. This page is ready Subscription #32580796495 Success…" at bounding box center [566, 460] width 1132 height 849
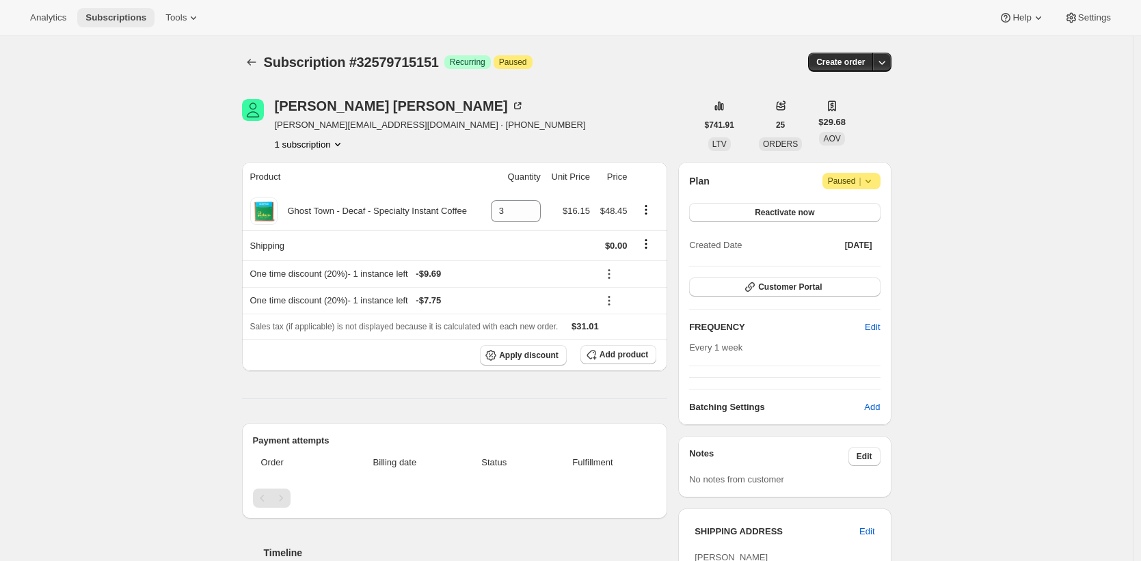
click at [131, 11] on button "Subscriptions" at bounding box center [115, 17] width 77 height 19
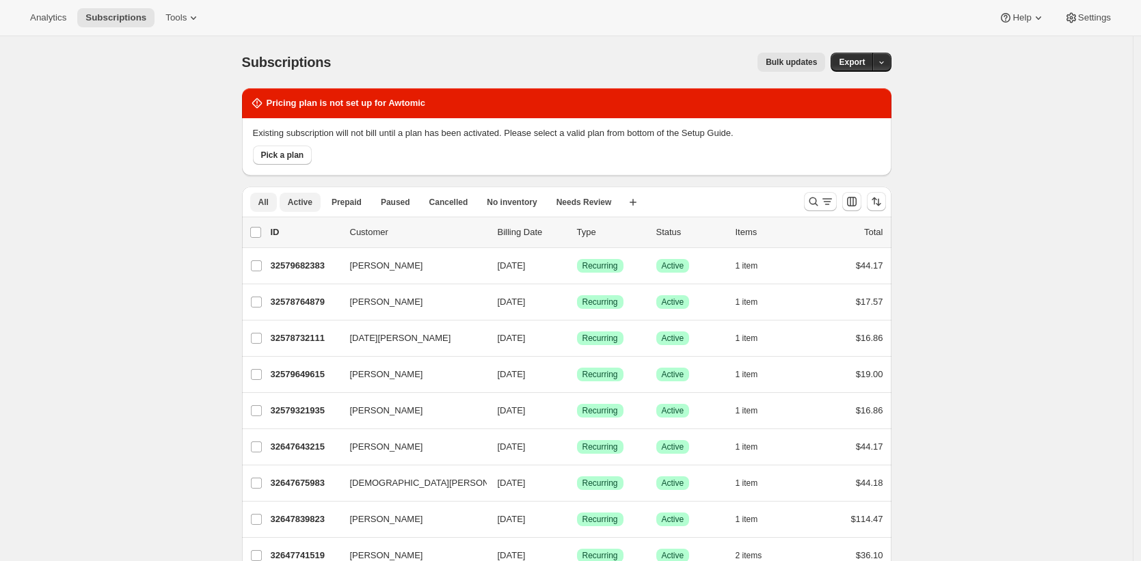
click at [308, 198] on span "Active" at bounding box center [300, 202] width 25 height 11
click at [398, 202] on span "Paused" at bounding box center [395, 202] width 29 height 11
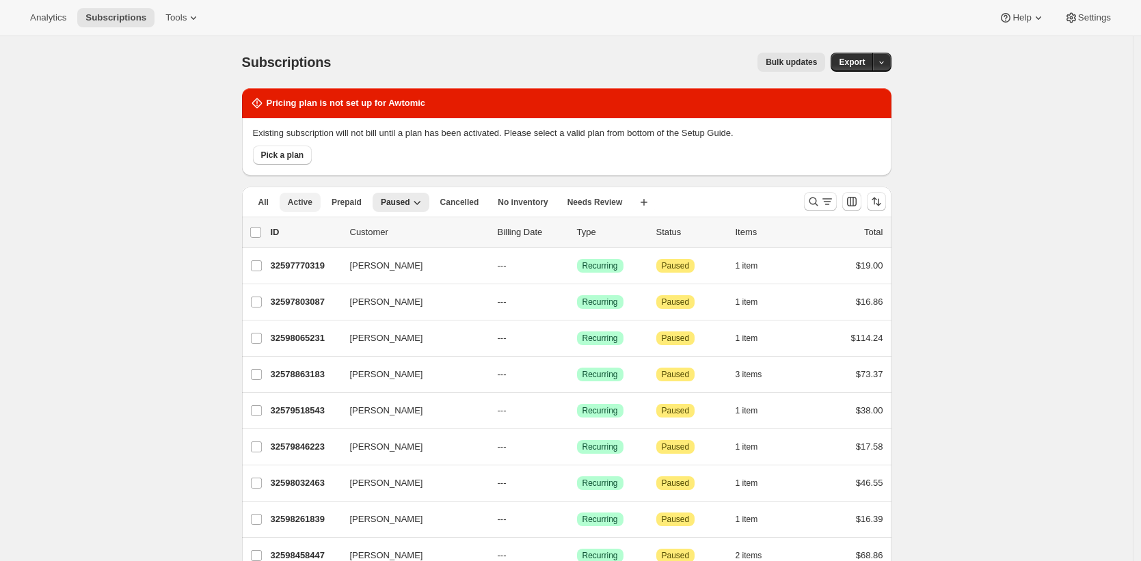
click at [305, 200] on span "Active" at bounding box center [300, 202] width 25 height 11
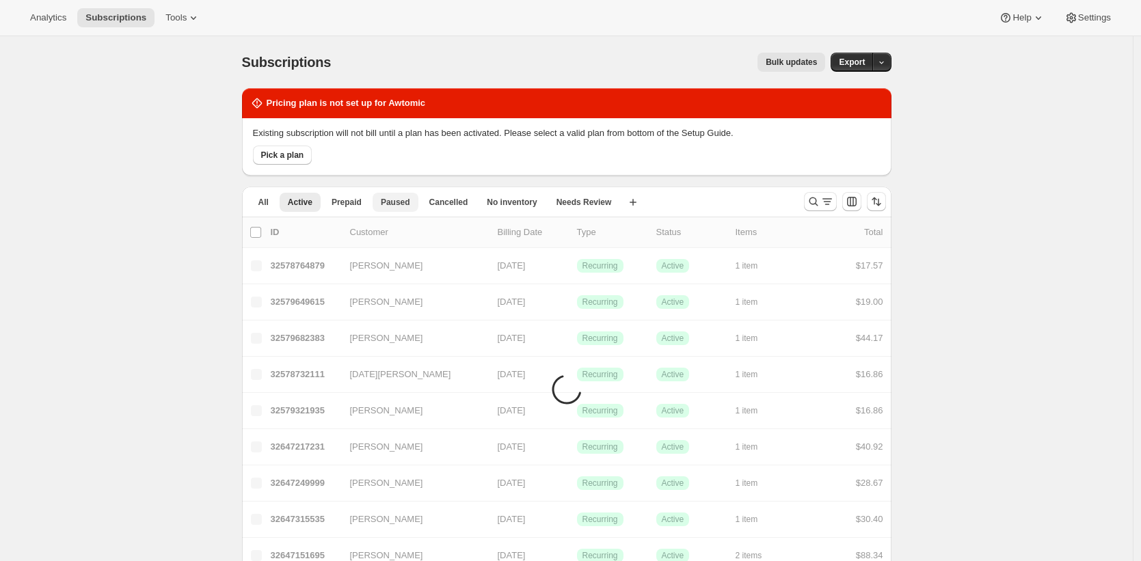
click at [391, 200] on span "Paused" at bounding box center [395, 202] width 29 height 11
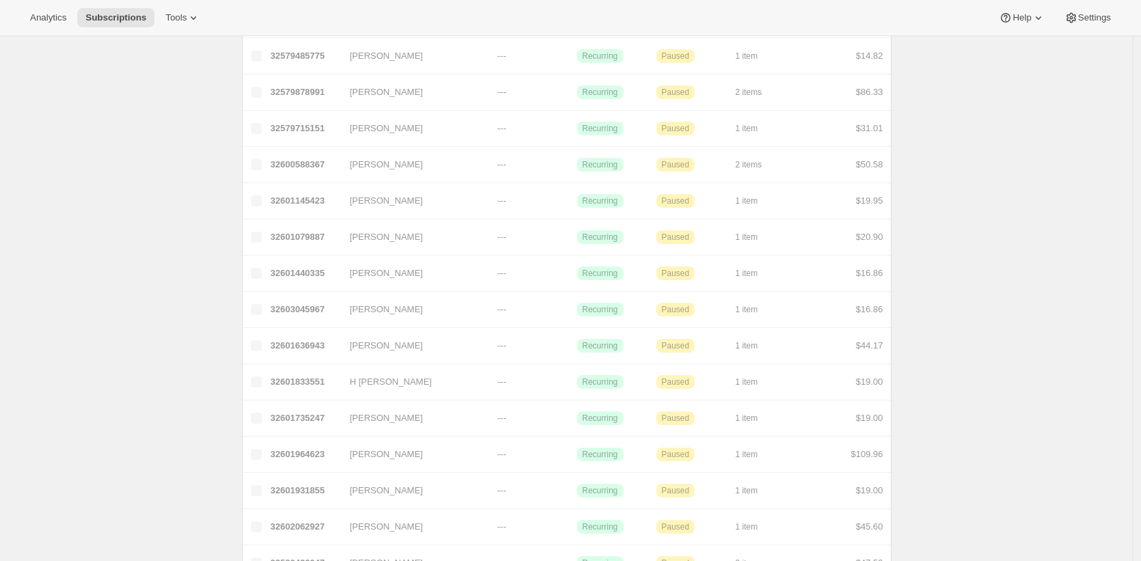
scroll to position [1584, 0]
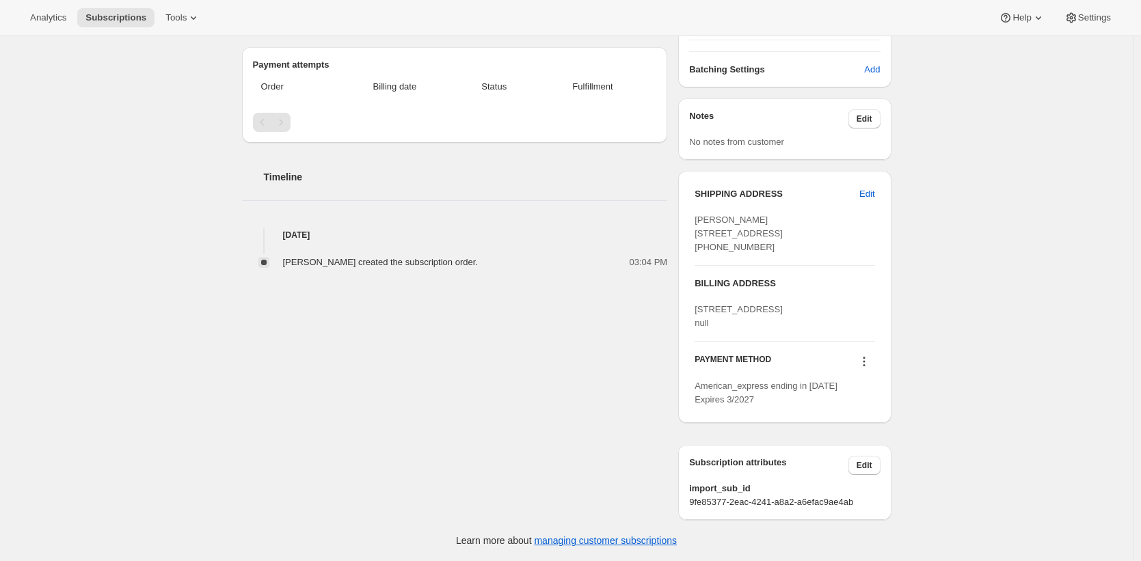
scroll to position [363, 0]
click at [38, 16] on span "Analytics" at bounding box center [48, 17] width 36 height 11
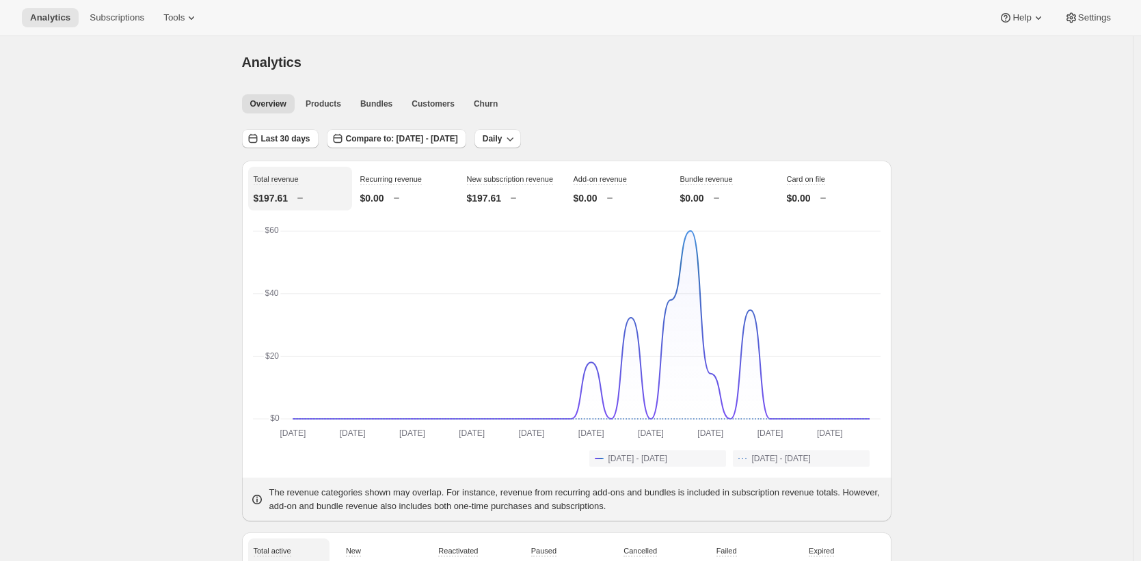
click at [446, 40] on div "Analytics. This page is ready Analytics" at bounding box center [566, 62] width 649 height 52
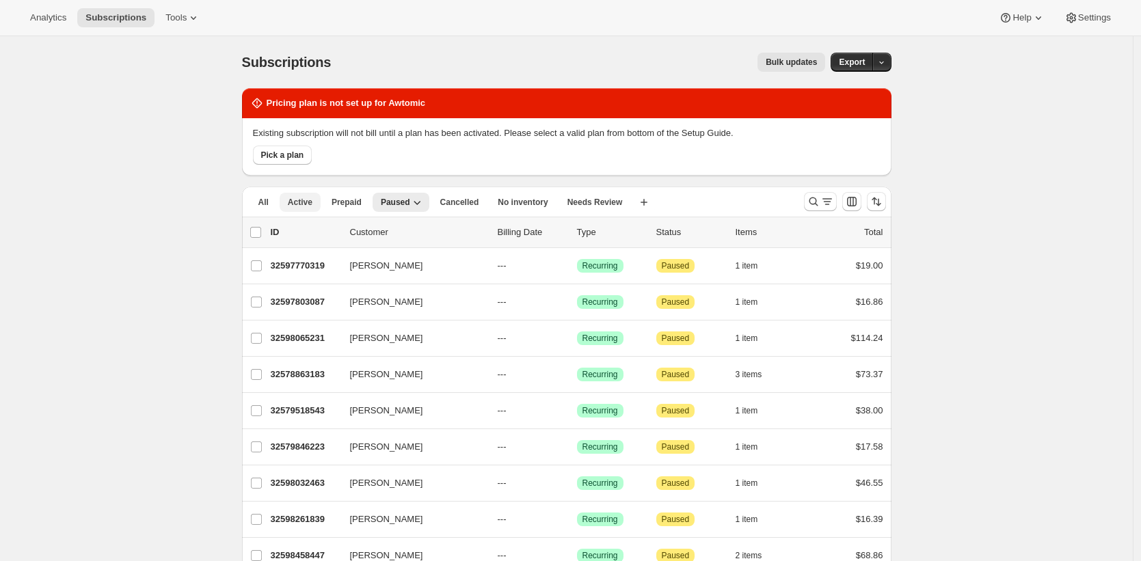
click at [310, 197] on span "Active" at bounding box center [300, 202] width 25 height 11
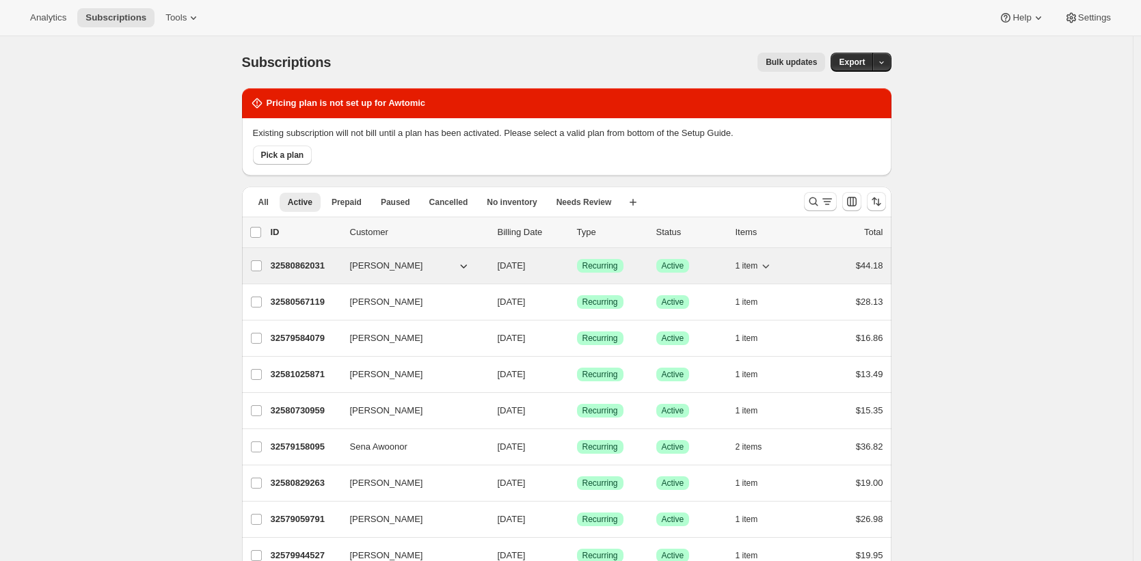
click at [296, 259] on p "32580862031" at bounding box center [305, 266] width 68 height 14
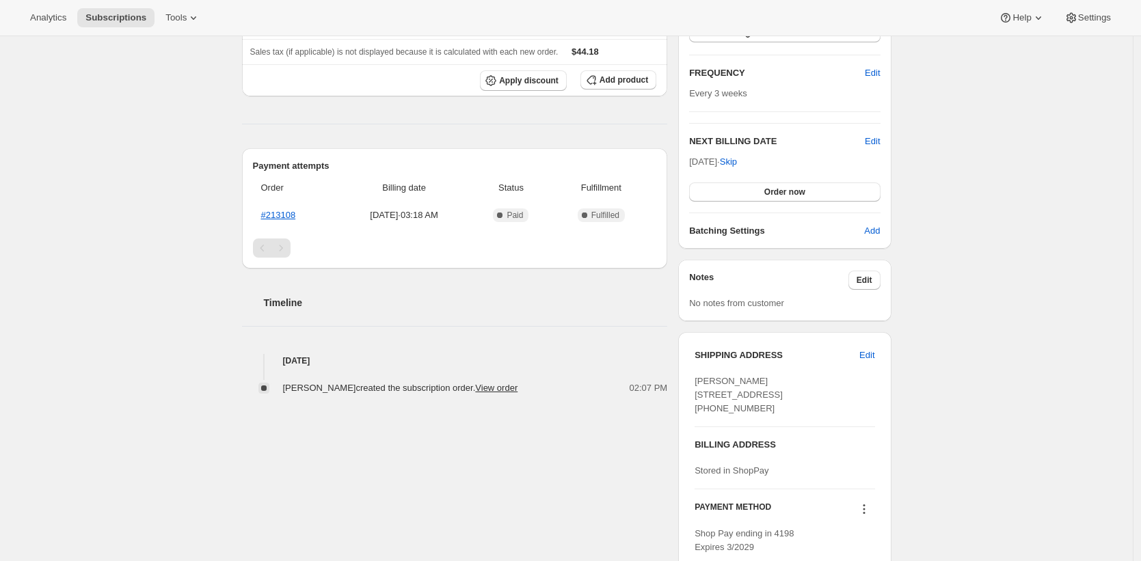
scroll to position [49, 0]
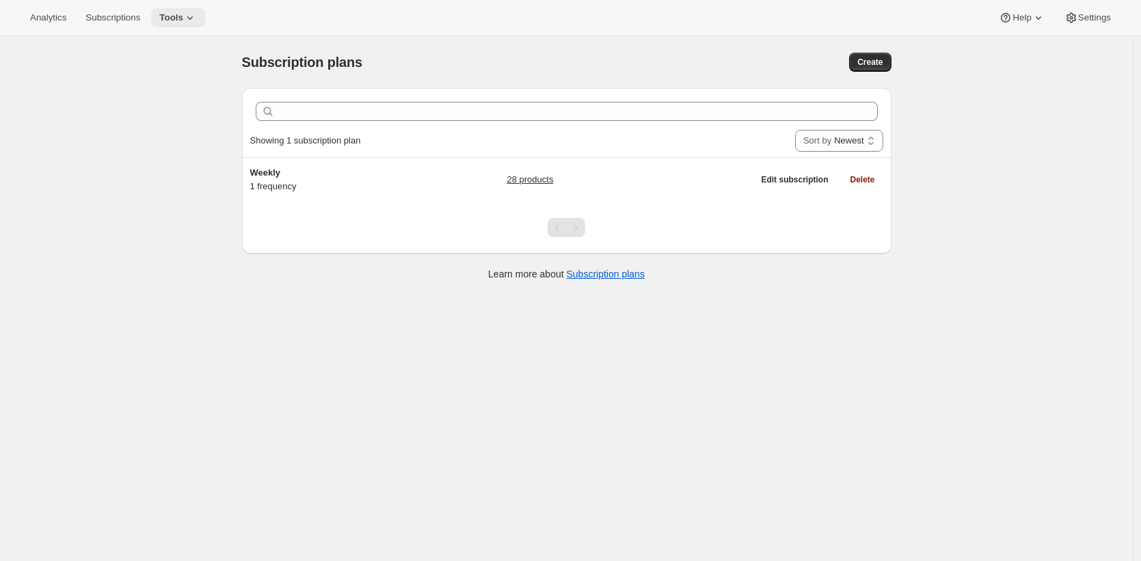
click at [197, 18] on icon at bounding box center [190, 18] width 14 height 14
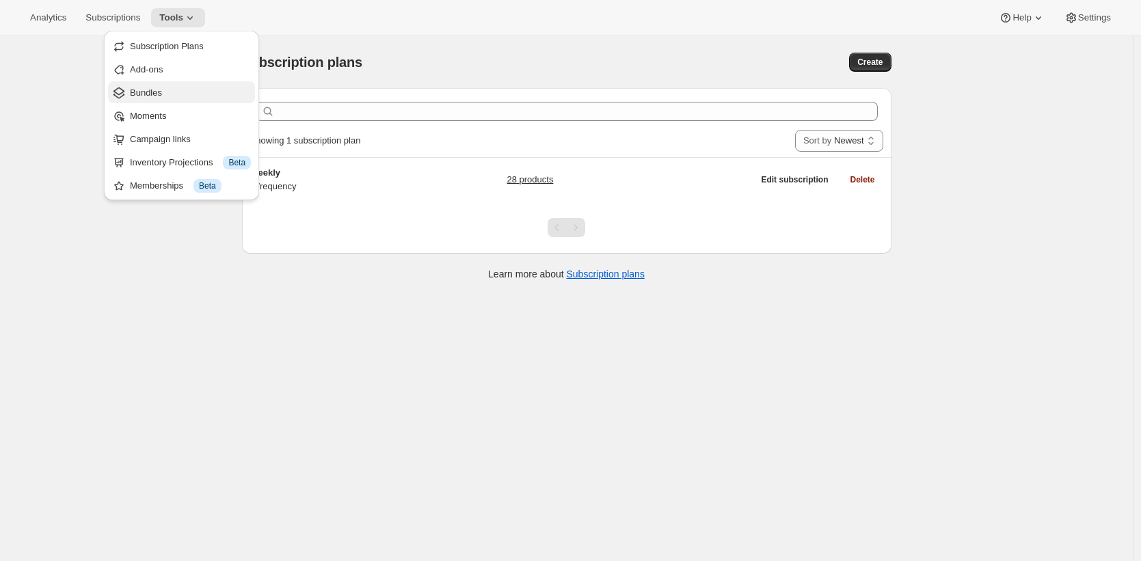
click at [178, 90] on span "Bundles" at bounding box center [190, 93] width 121 height 14
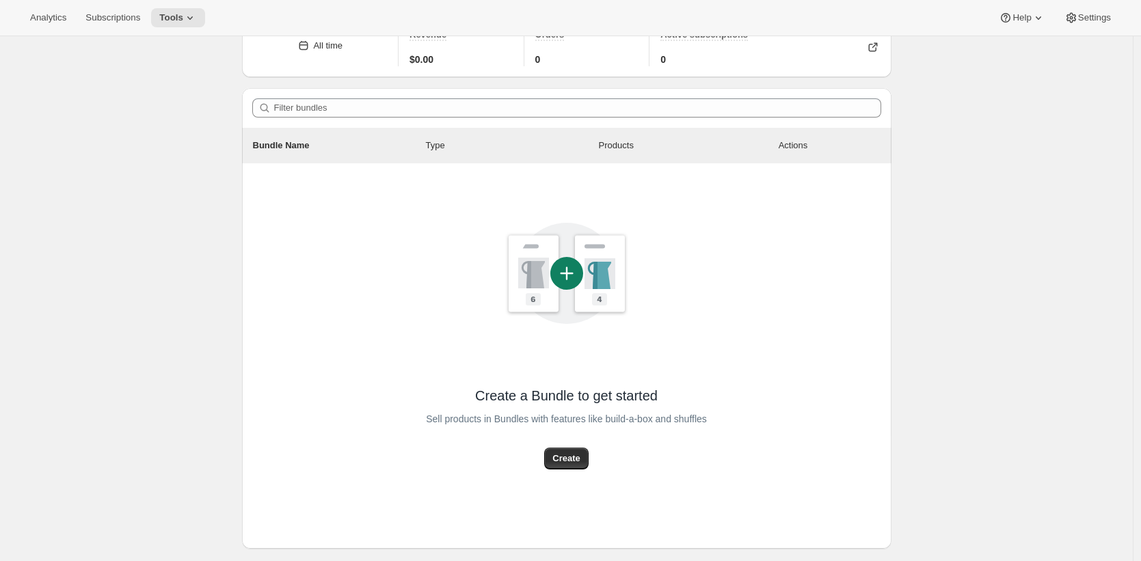
scroll to position [90, 0]
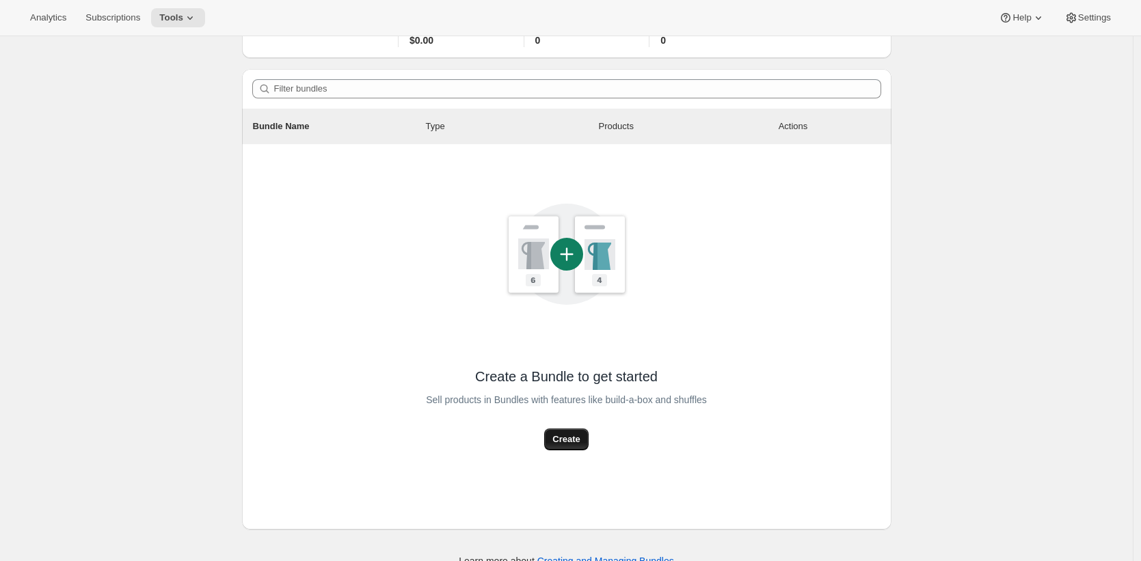
click at [571, 434] on span "Create" at bounding box center [565, 440] width 27 height 14
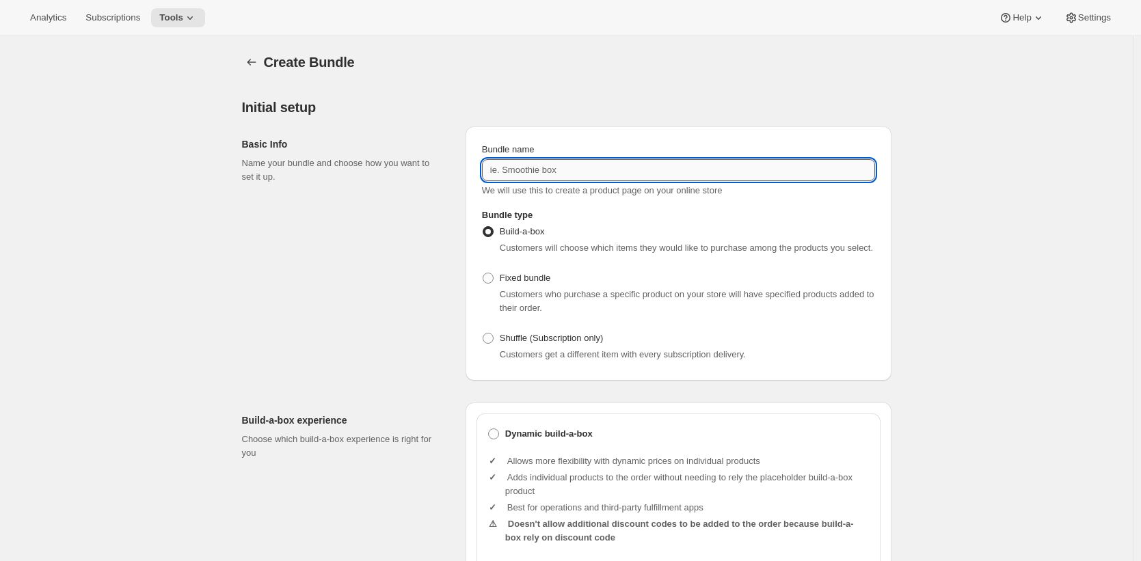
click at [599, 167] on input "Bundle name" at bounding box center [678, 170] width 393 height 22
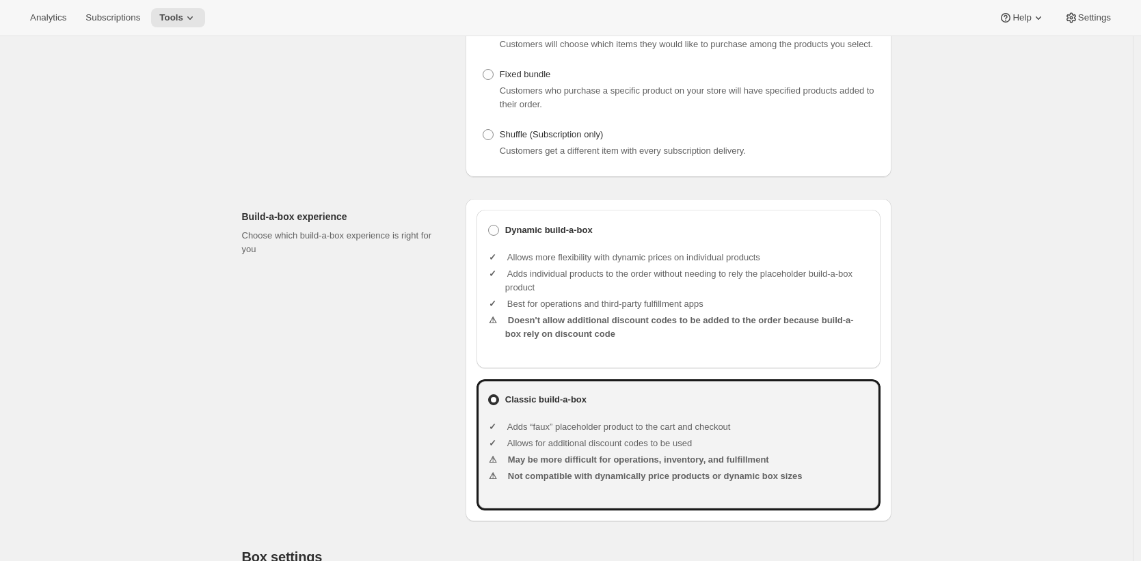
scroll to position [230, 0]
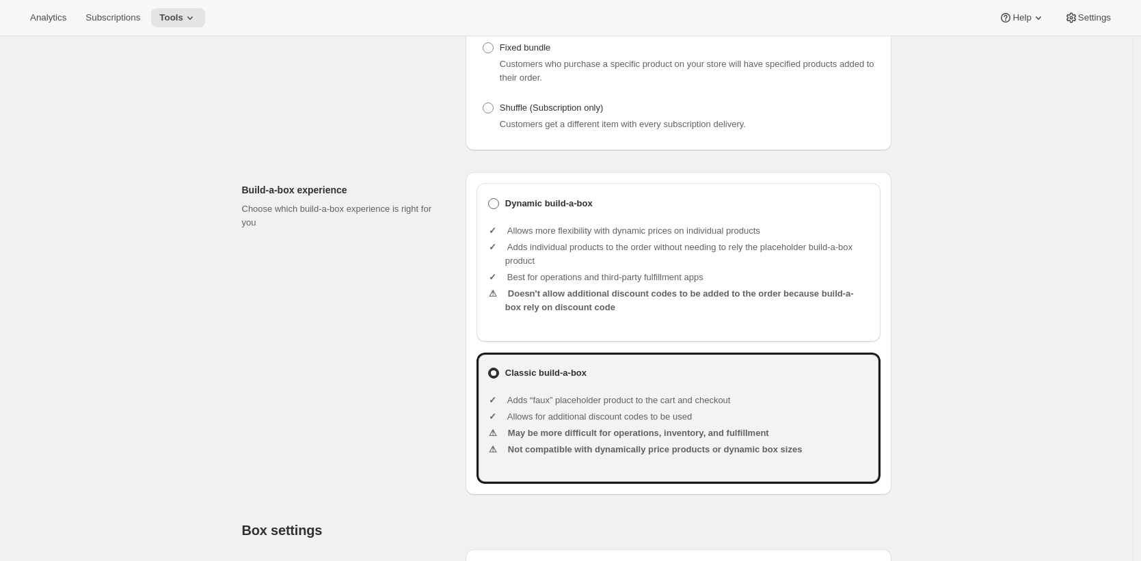
type input "Sample Build-a-box"
click at [571, 210] on b "Dynamic build-a-box" at bounding box center [548, 204] width 87 height 14
click at [489, 199] on input "Dynamic build-a-box" at bounding box center [488, 198] width 1 height 1
radio input "true"
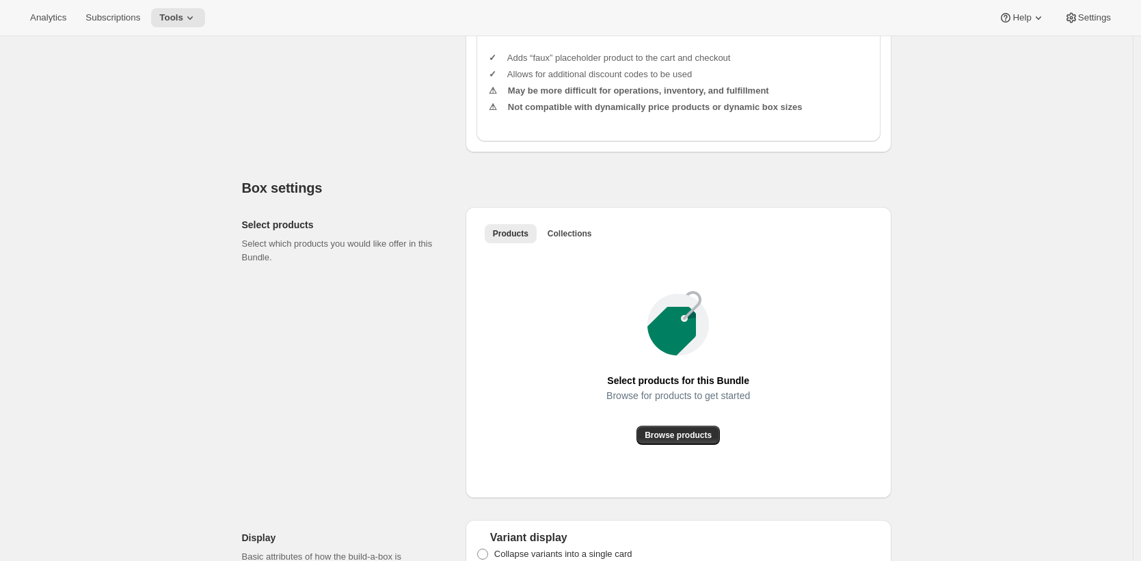
scroll to position [582, 0]
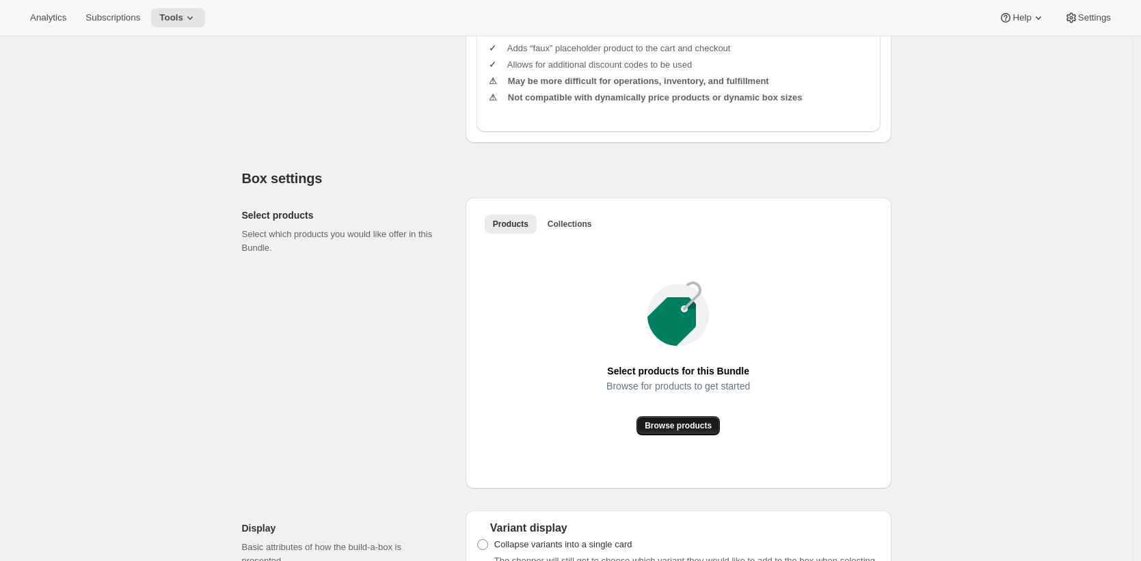
click at [665, 431] on span "Browse products" at bounding box center [677, 425] width 67 height 11
click at [588, 230] on span "Collections" at bounding box center [569, 224] width 44 height 11
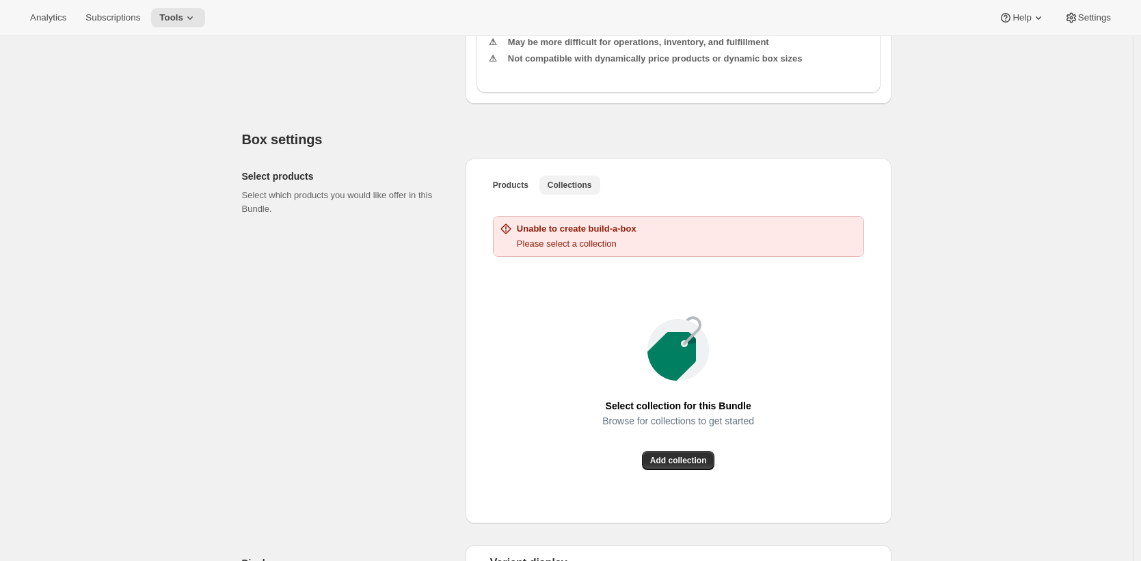
scroll to position [604, 0]
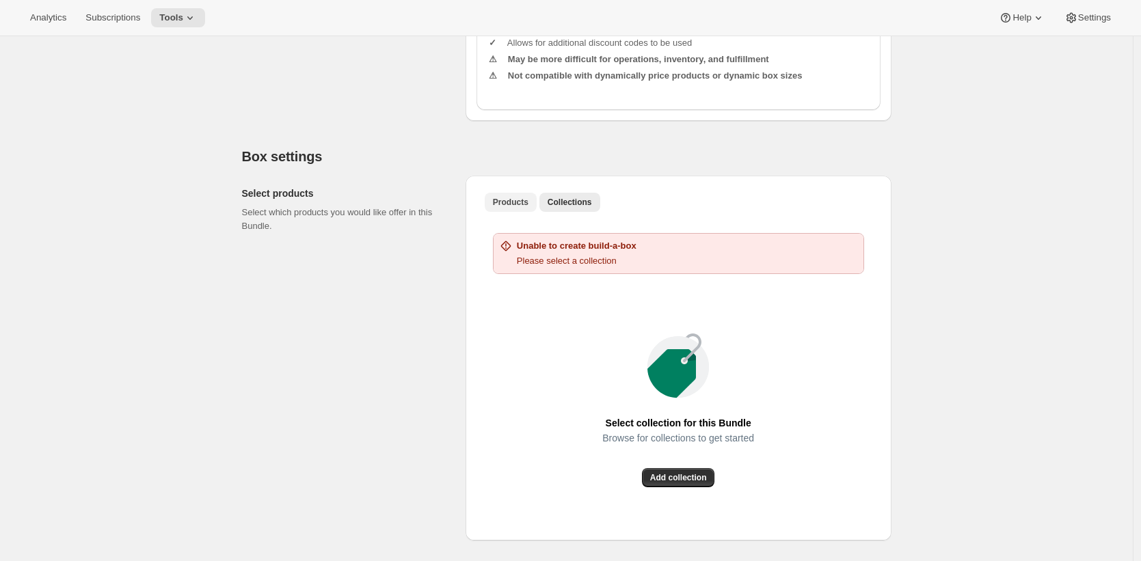
click at [507, 208] on span "Products" at bounding box center [511, 202] width 36 height 11
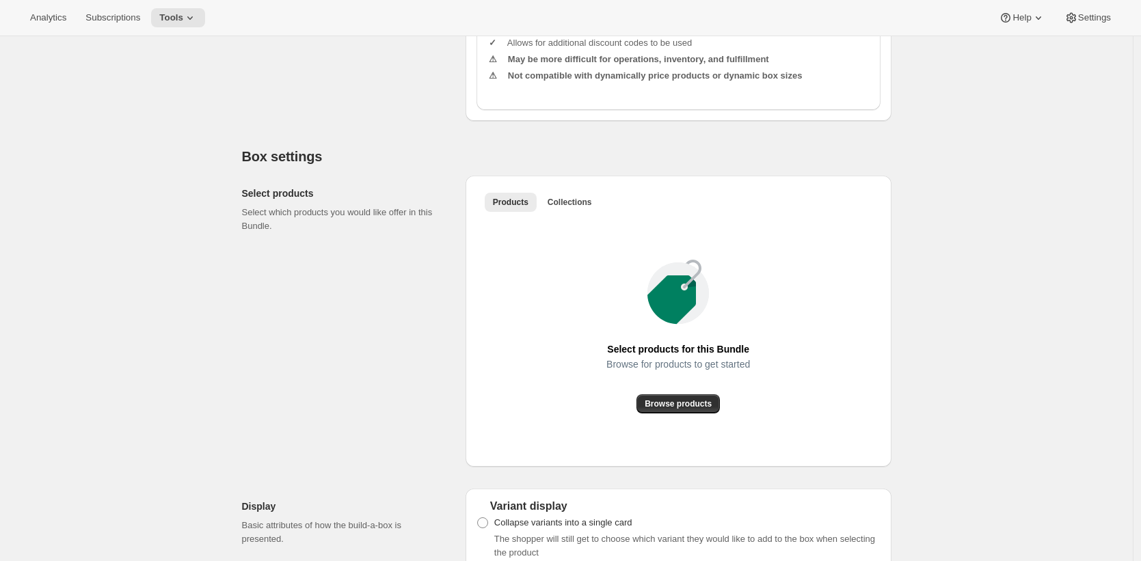
click at [521, 165] on h2 "Box settings" at bounding box center [566, 156] width 649 height 16
click at [778, 165] on h2 "Box settings" at bounding box center [566, 156] width 649 height 16
click at [571, 208] on span "Collections" at bounding box center [569, 202] width 44 height 11
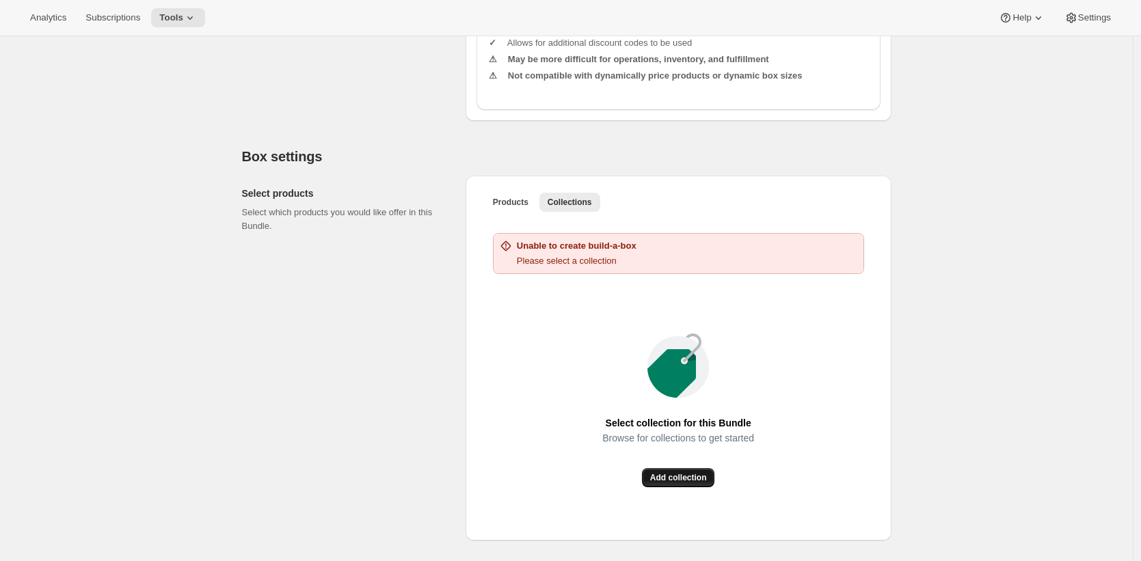
click at [681, 483] on span "Add collection" at bounding box center [678, 477] width 57 height 11
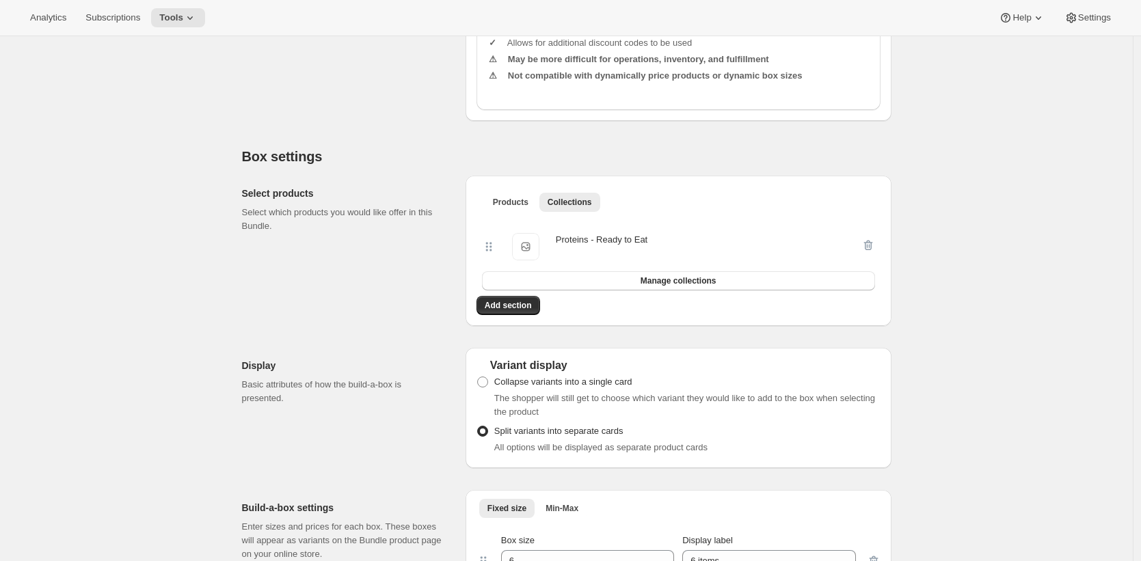
click at [949, 202] on div "Create Bundle. This page is ready Create Bundle Initial setup Basic Info Name y…" at bounding box center [566, 366] width 1132 height 1868
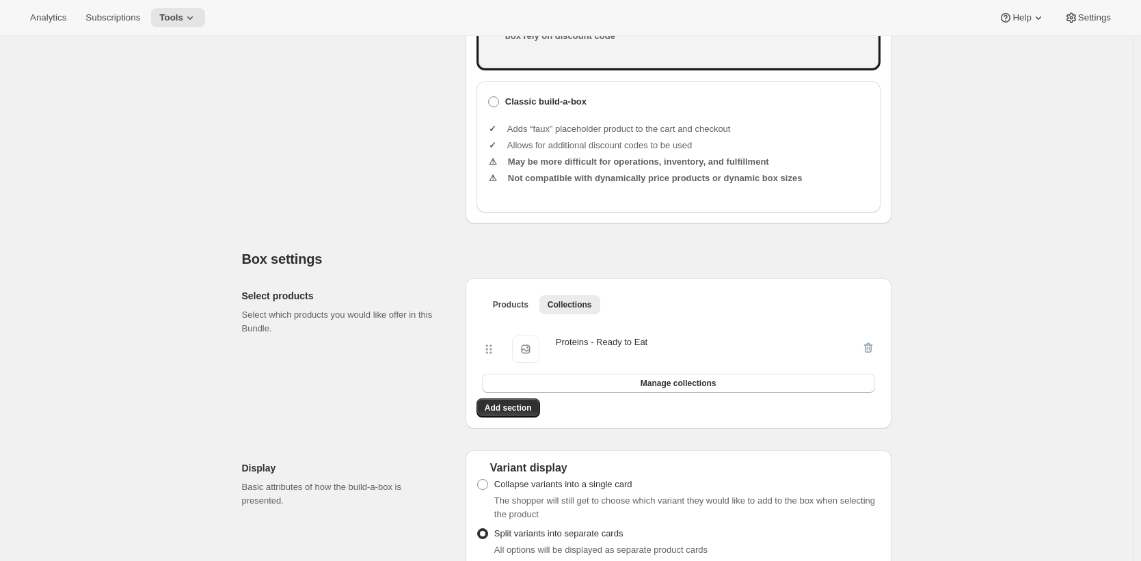
scroll to position [562, 0]
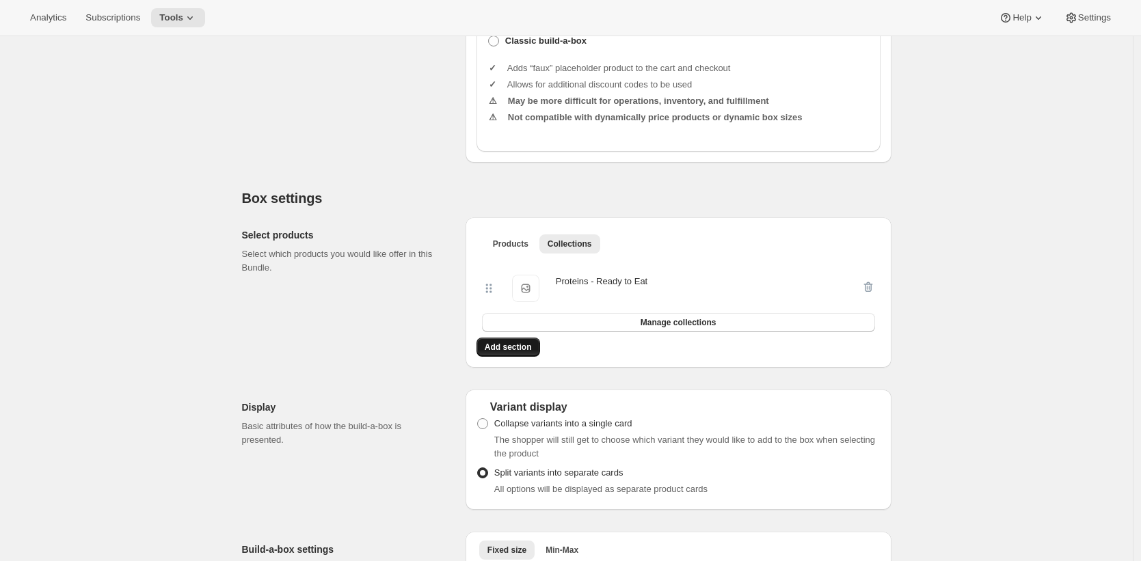
click at [513, 357] on button "Add section" at bounding box center [508, 347] width 64 height 19
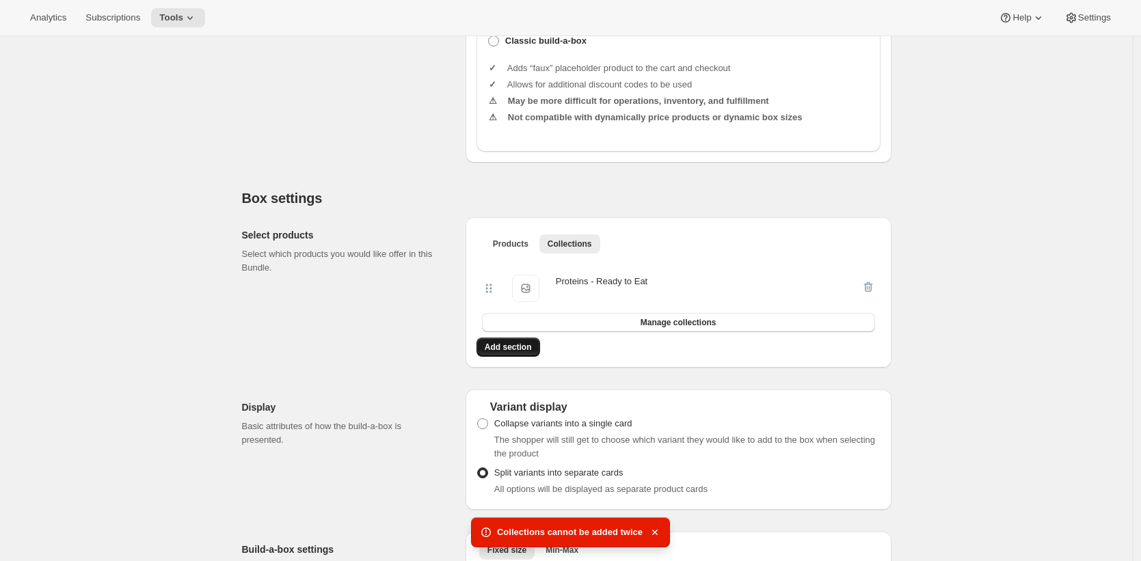
click at [527, 354] on button "Add section" at bounding box center [508, 347] width 64 height 19
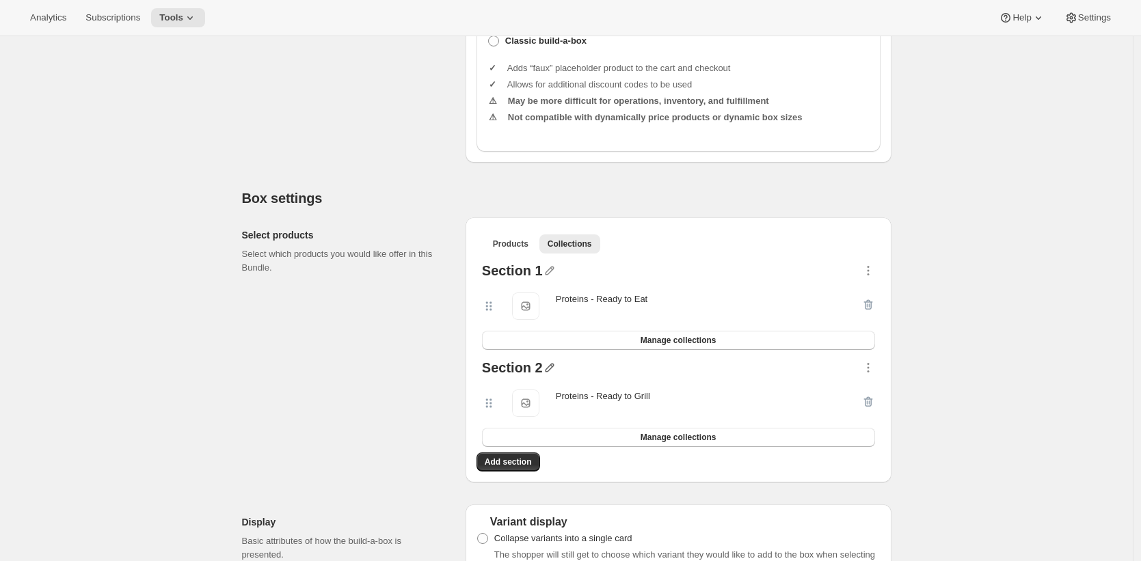
click at [548, 375] on icon "button" at bounding box center [550, 368] width 14 height 14
click at [544, 406] on input "text" at bounding box center [558, 407] width 131 height 22
type input "T"
type input "Ready to Grill"
click at [505, 422] on span "Save" at bounding box center [503, 425] width 21 height 14
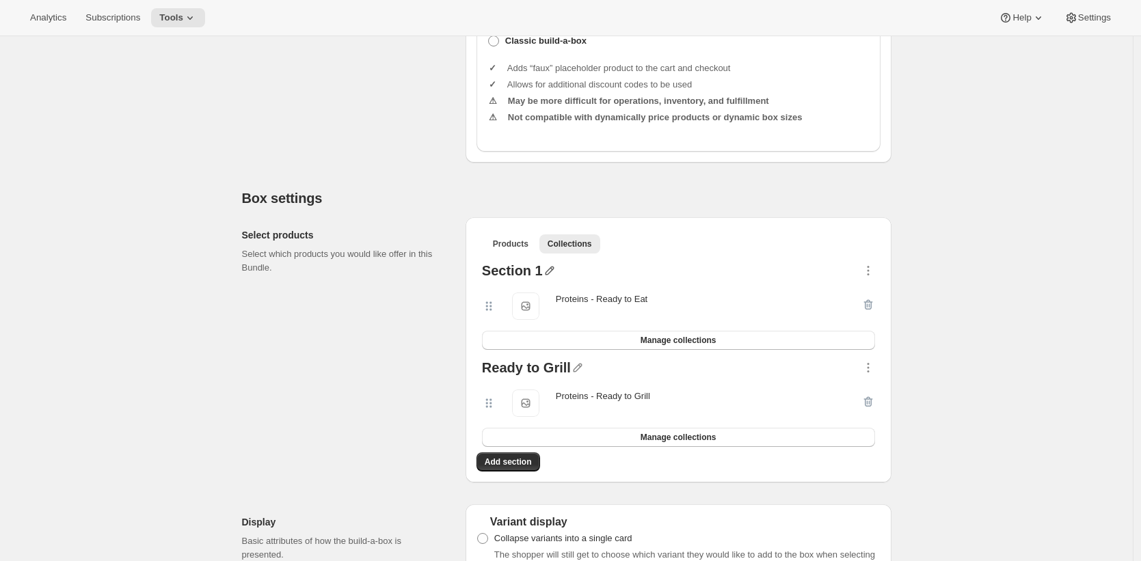
click at [547, 277] on icon "button" at bounding box center [550, 271] width 14 height 14
click at [519, 310] on input "text" at bounding box center [556, 311] width 131 height 22
type input "Ready to Eat"
click at [504, 325] on span "Save" at bounding box center [501, 329] width 21 height 14
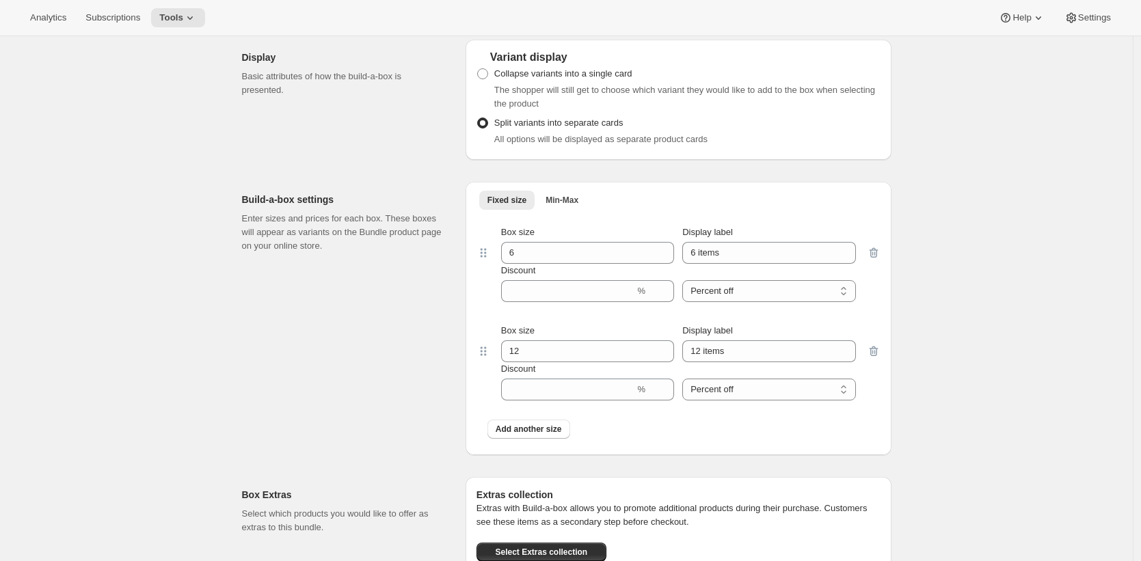
scroll to position [1051, 0]
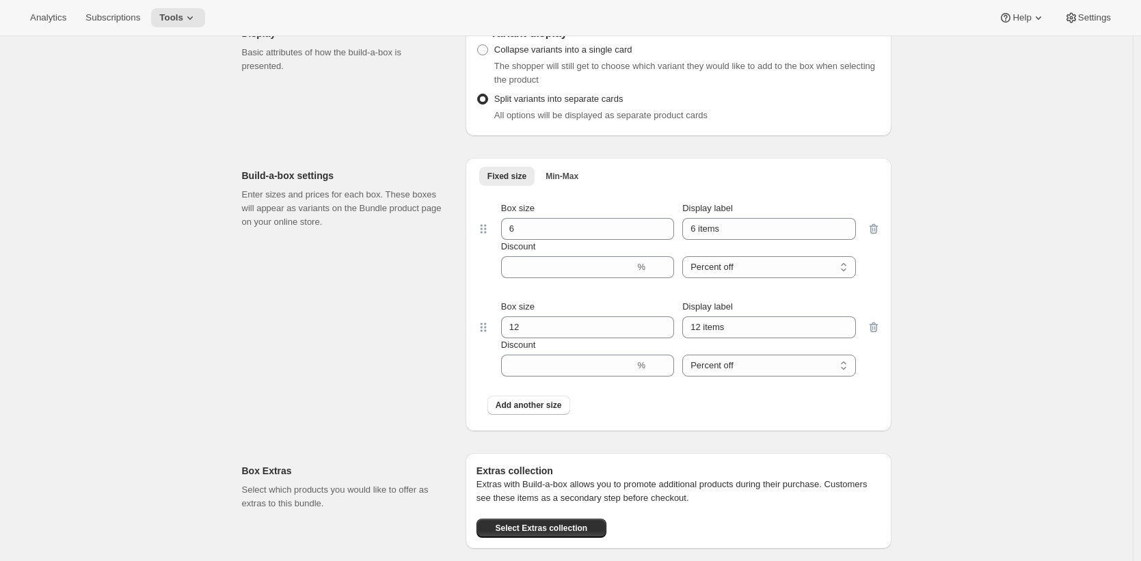
click at [406, 254] on div "Build-a-box settings Enter sizes and prices for each box. These boxes will appe…" at bounding box center [348, 294] width 213 height 273
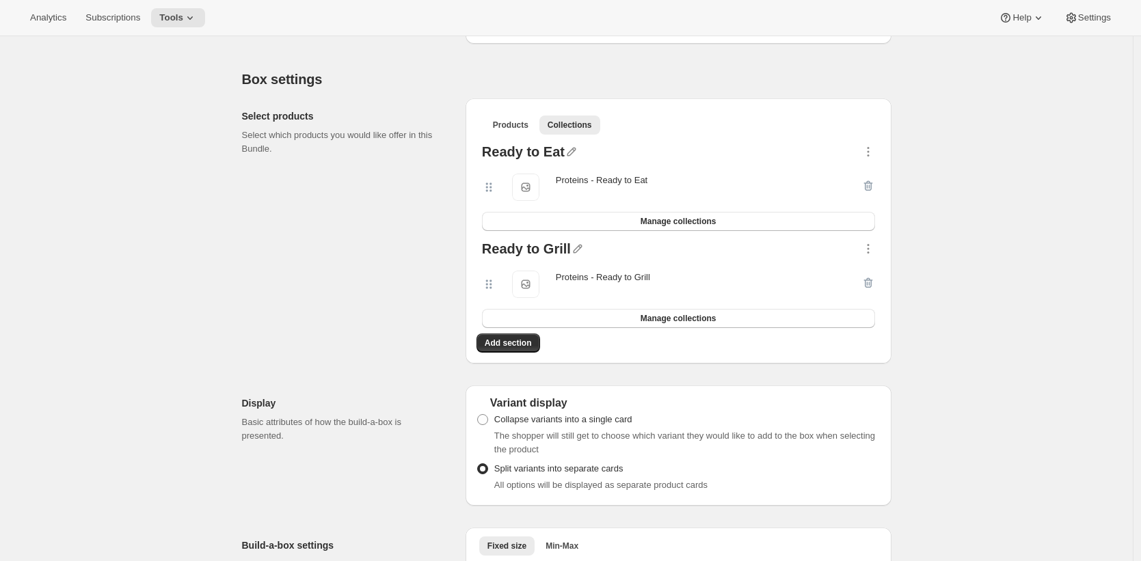
scroll to position [620, 0]
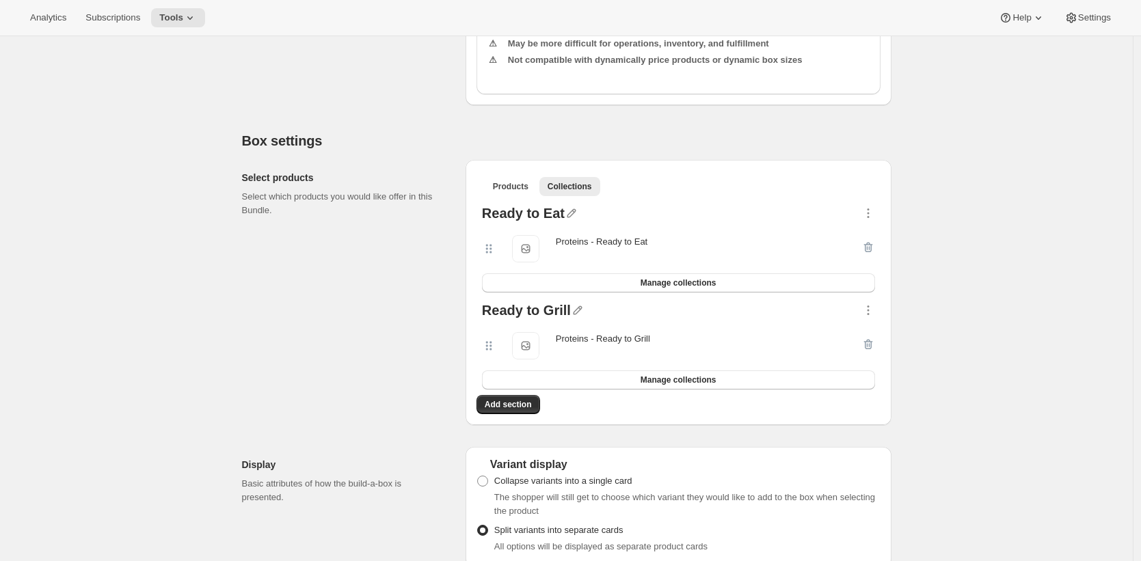
click at [972, 288] on div "Create Bundle. This page is ready Create Bundle Initial setup Basic Info Name y…" at bounding box center [566, 407] width 1132 height 1983
click at [900, 272] on div "Create Bundle. This page is ready Create Bundle Initial setup Basic Info Name y…" at bounding box center [567, 407] width 682 height 1983
click at [214, 51] on div "Create Bundle. This page is ready Create Bundle Initial setup Basic Info Name y…" at bounding box center [566, 407] width 1132 height 1983
click at [931, 230] on div "Create Bundle. This page is ready Create Bundle Initial setup Basic Info Name y…" at bounding box center [566, 407] width 1132 height 1983
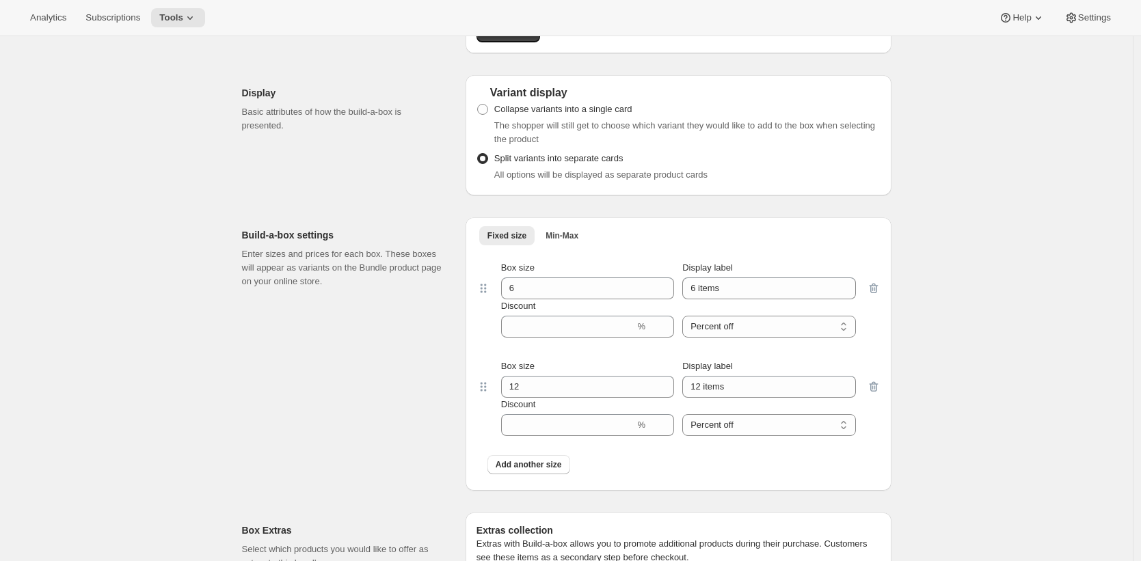
scroll to position [991, 0]
click at [232, 331] on div "Create Bundle. This page is ready Create Bundle Initial setup Basic Info Name y…" at bounding box center [567, 36] width 682 height 1983
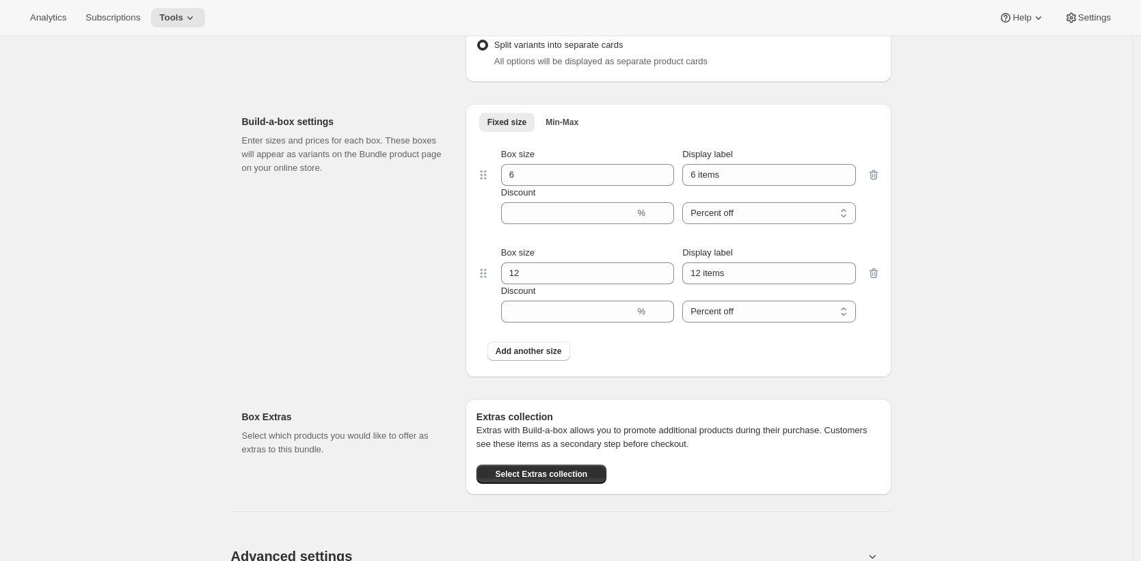
scroll to position [1109, 0]
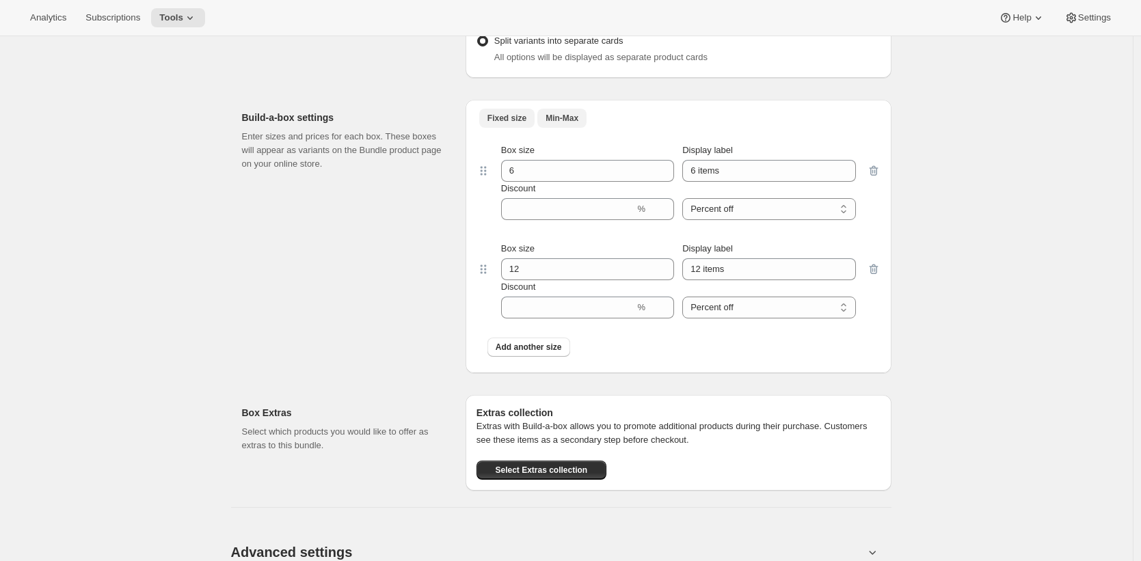
click at [569, 124] on span "Min-Max" at bounding box center [561, 118] width 33 height 11
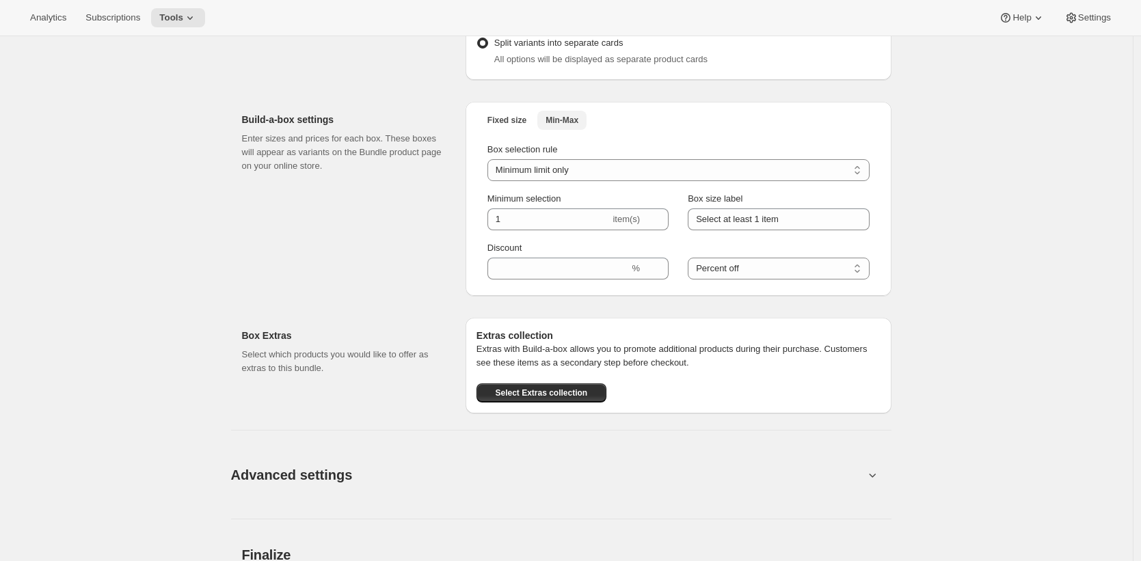
scroll to position [1106, 0]
click at [533, 226] on input "1" at bounding box center [548, 220] width 123 height 22
click at [818, 231] on input "Select at least 1 item" at bounding box center [778, 220] width 181 height 22
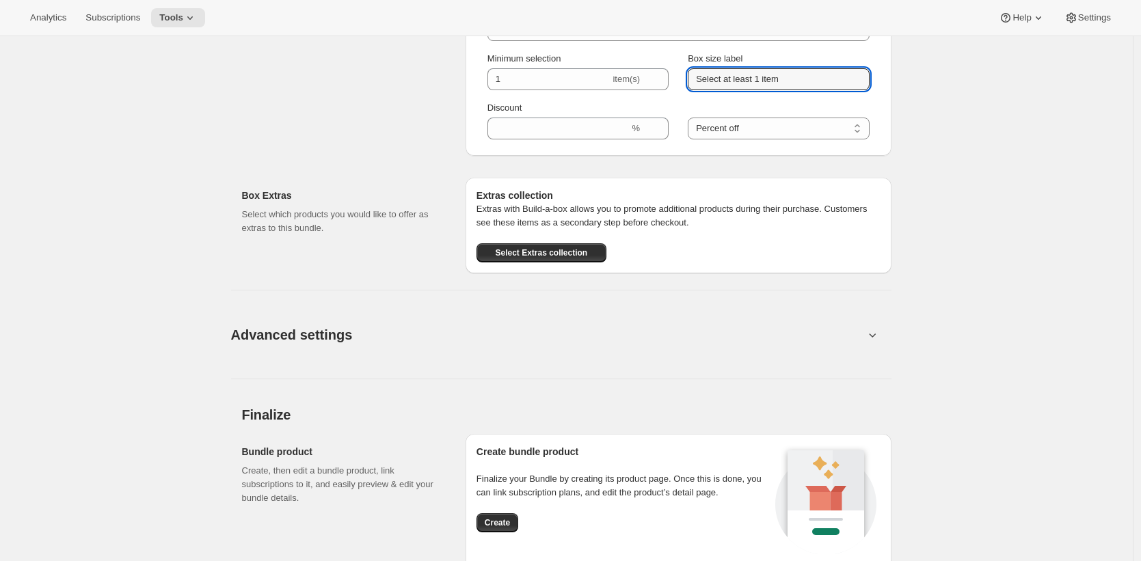
scroll to position [1249, 0]
drag, startPoint x: 787, startPoint y: 331, endPoint x: 790, endPoint y: 317, distance: 14.6
click at [787, 331] on button "Advanced settings" at bounding box center [547, 333] width 649 height 53
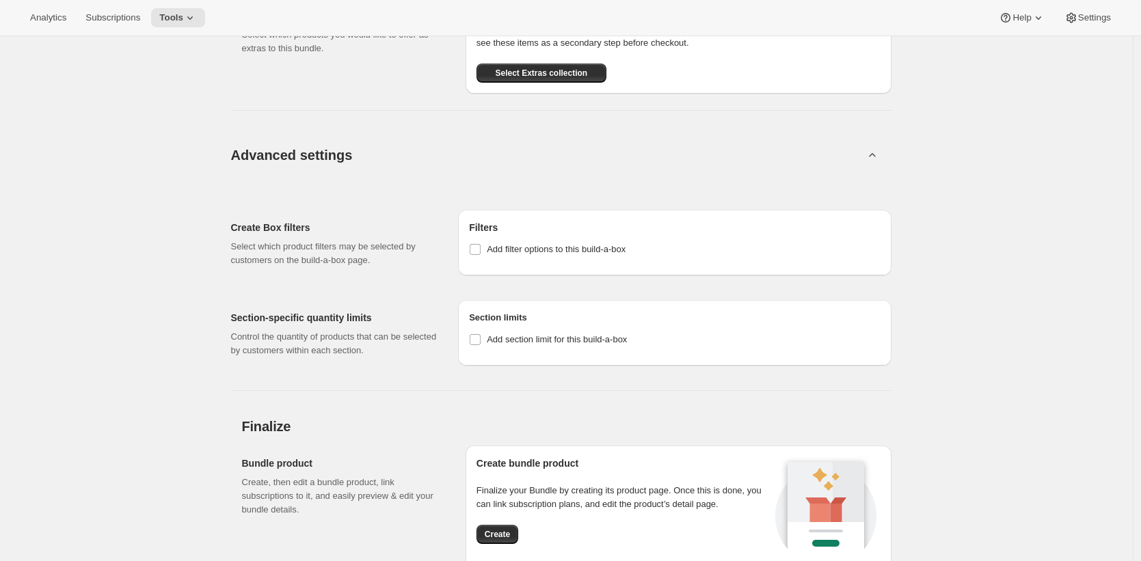
scroll to position [1343, 0]
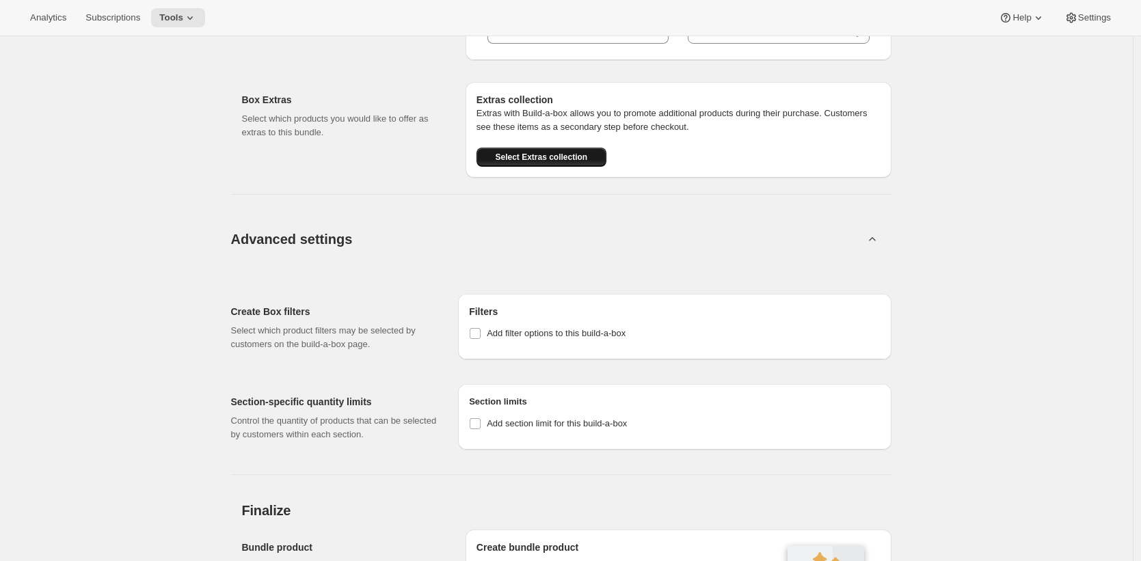
click at [569, 163] on span "Select Extras collection" at bounding box center [541, 157] width 92 height 11
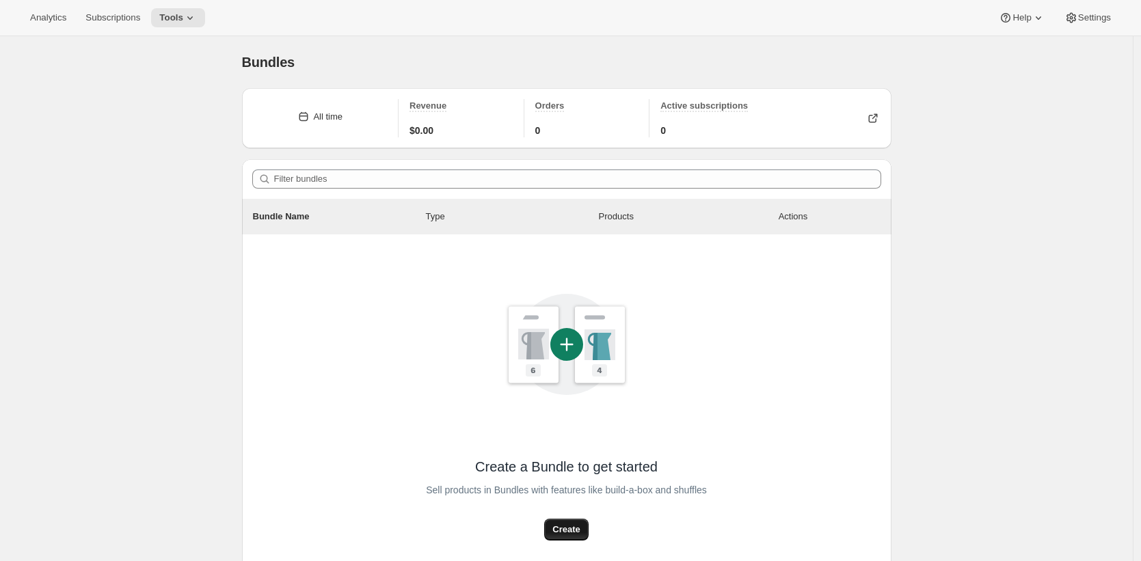
click at [582, 539] on button "Create" at bounding box center [566, 530] width 44 height 22
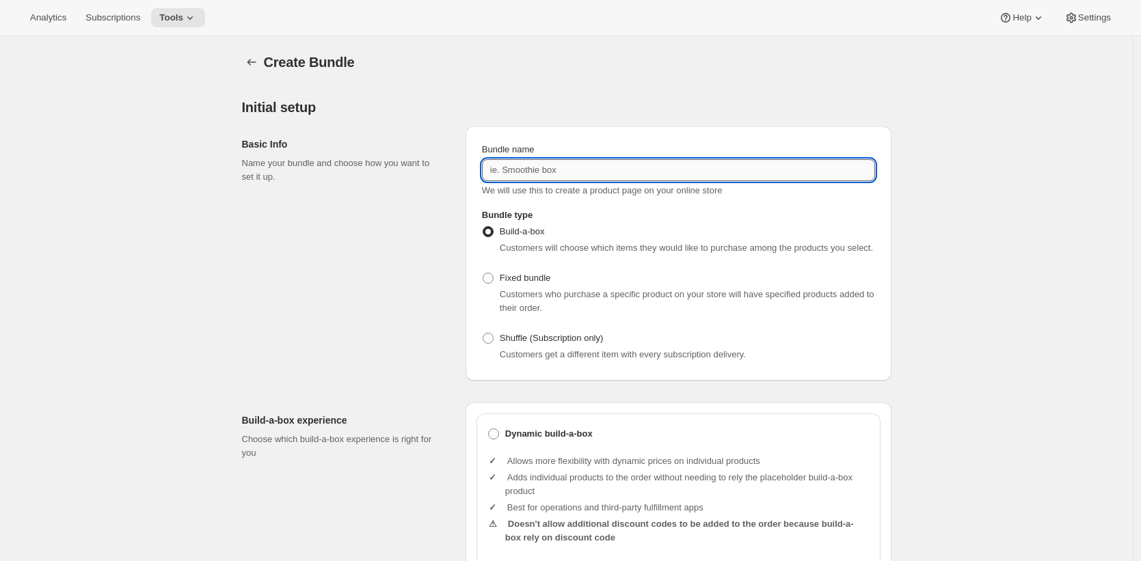
click at [586, 172] on input "Bundle name" at bounding box center [678, 170] width 393 height 22
drag, startPoint x: 499, startPoint y: 171, endPoint x: 541, endPoint y: 149, distance: 47.1
click at [499, 171] on input "AAMPLE" at bounding box center [678, 170] width 393 height 22
drag, startPoint x: 507, startPoint y: 169, endPoint x: 481, endPoint y: 168, distance: 26.0
click at [481, 168] on div "Bundle name ASSAMPLE We will use this to create a product page on your online s…" at bounding box center [678, 170] width 404 height 66
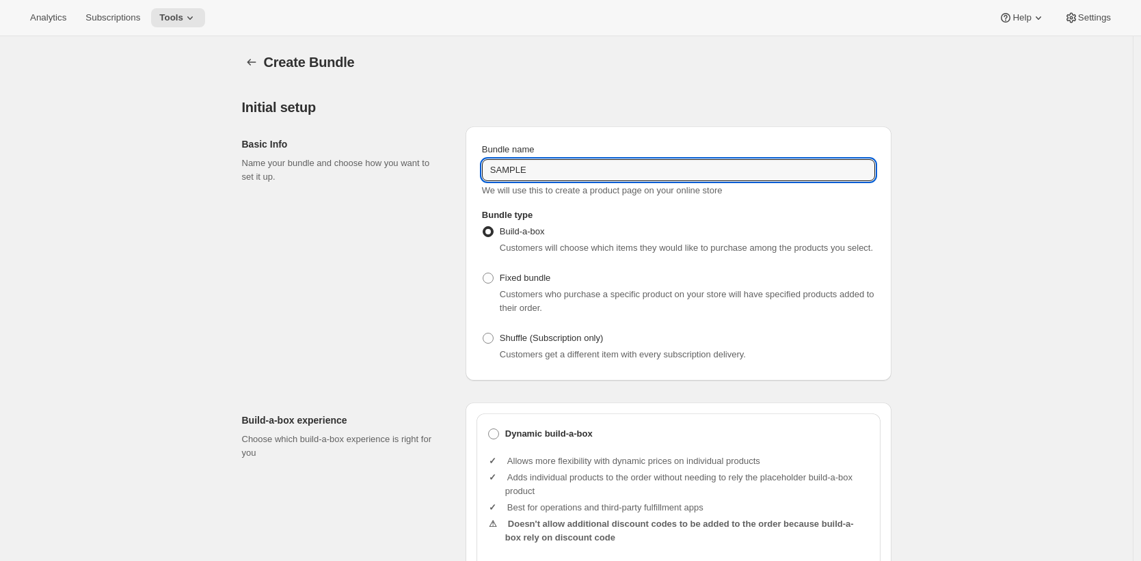
type input "SAMPLE"
click at [273, 249] on div "Basic Info Name your bundle and choose how you want to set it up." at bounding box center [348, 253] width 213 height 254
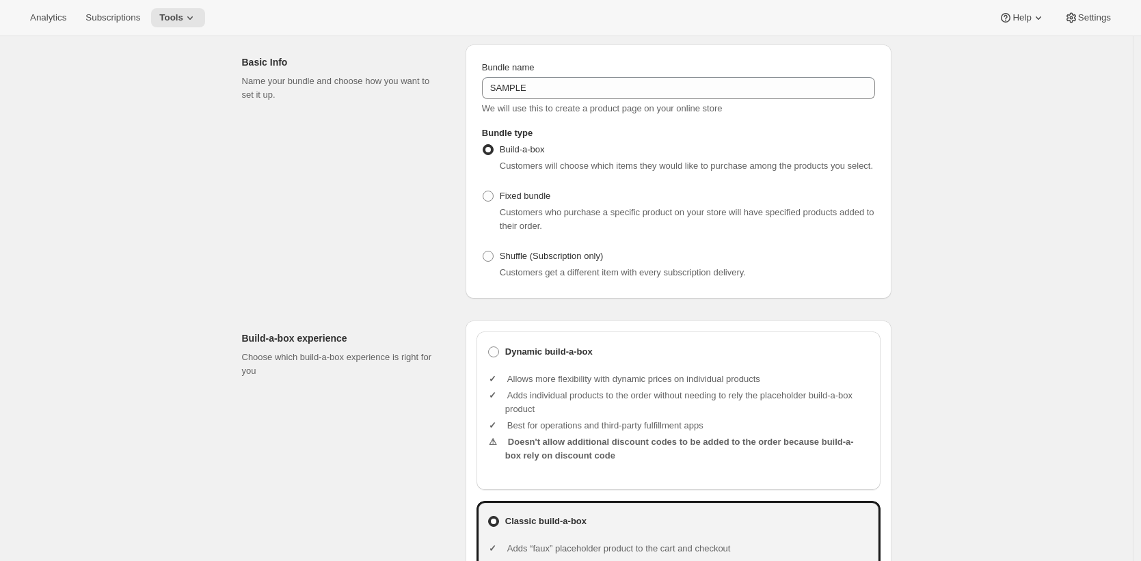
scroll to position [264, 0]
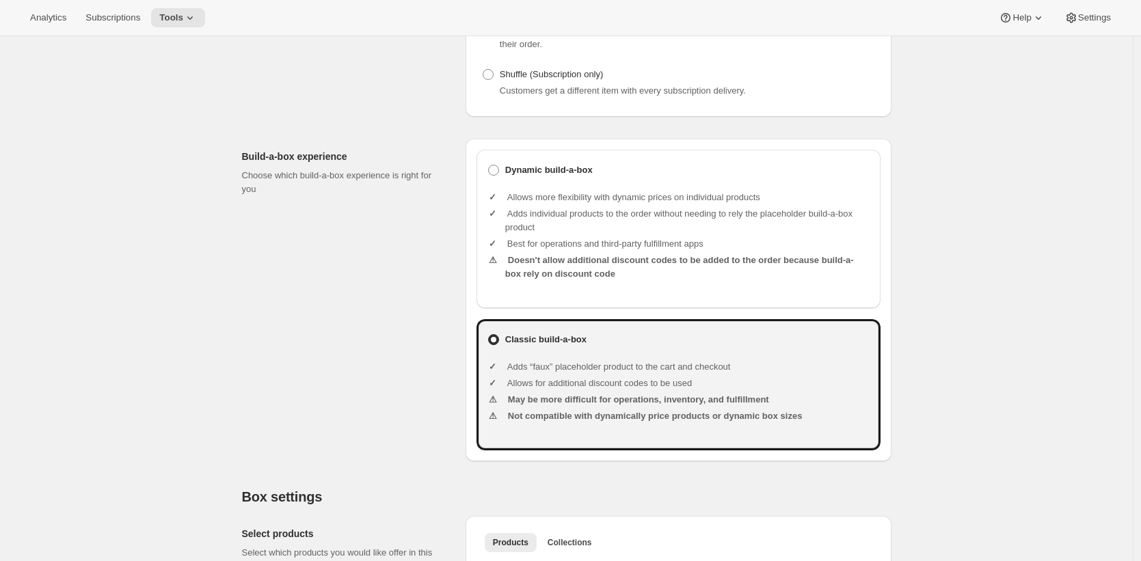
click at [668, 137] on div "Initial setup Basic Info Name your bundle and choose how you want to set it up.…" at bounding box center [566, 148] width 649 height 626
click at [591, 177] on b "Dynamic build-a-box" at bounding box center [548, 170] width 87 height 14
click at [489, 165] on input "Dynamic build-a-box" at bounding box center [488, 165] width 1 height 1
radio input "true"
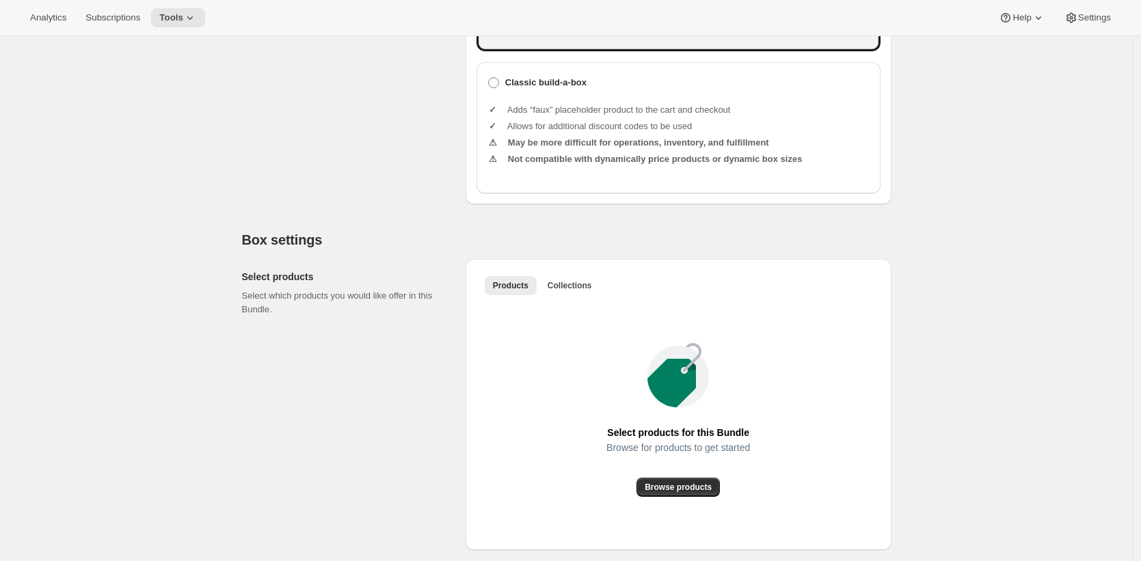
scroll to position [727, 0]
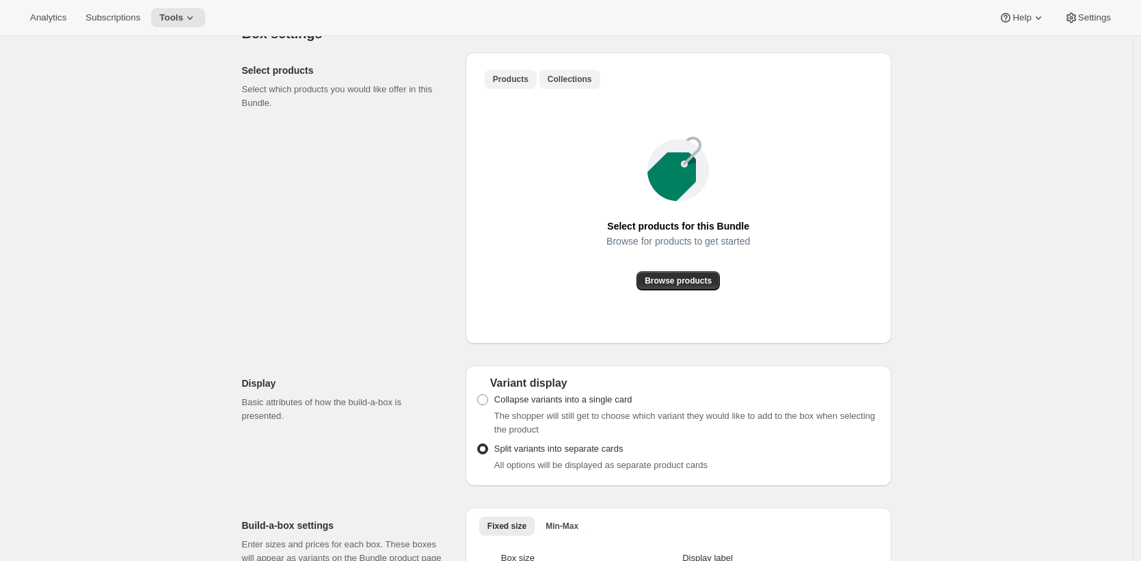
click at [599, 88] on button "Collections" at bounding box center [569, 79] width 61 height 19
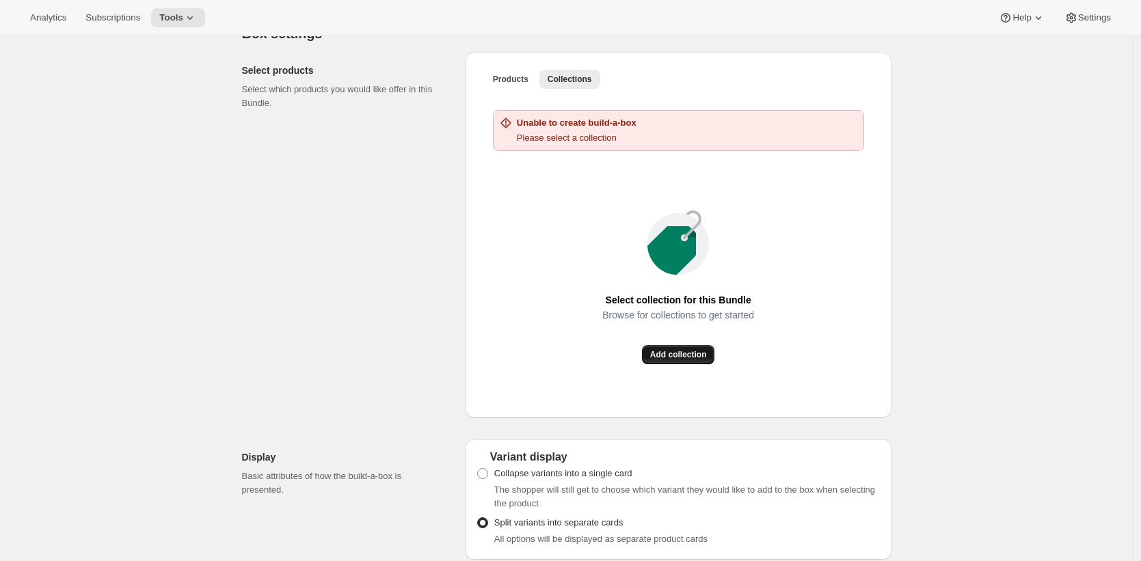
click at [679, 360] on span "Add collection" at bounding box center [678, 354] width 57 height 11
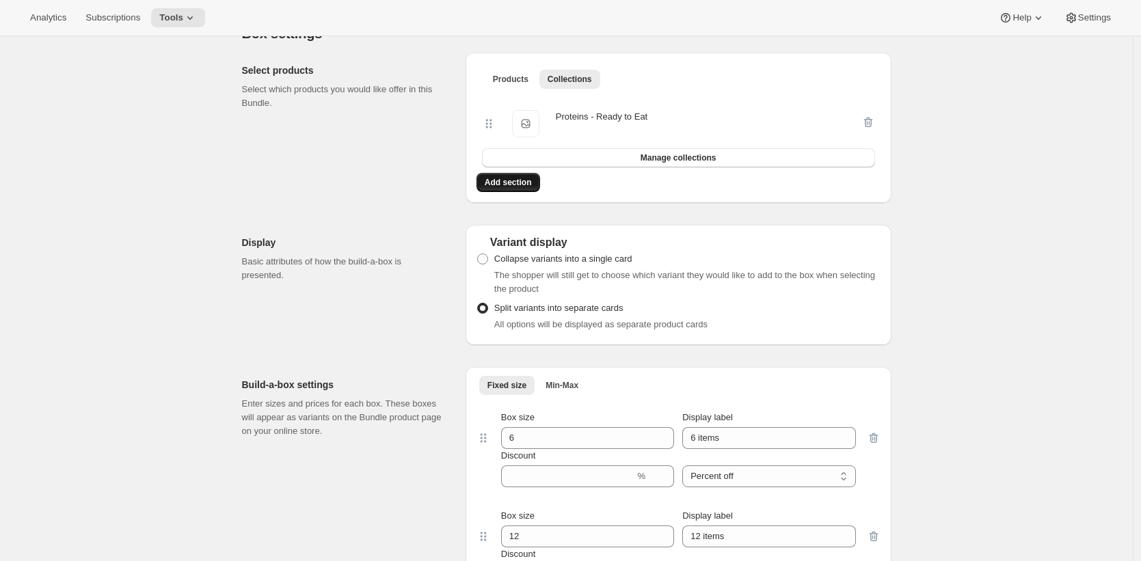
click at [499, 188] on span "Add section" at bounding box center [508, 182] width 47 height 11
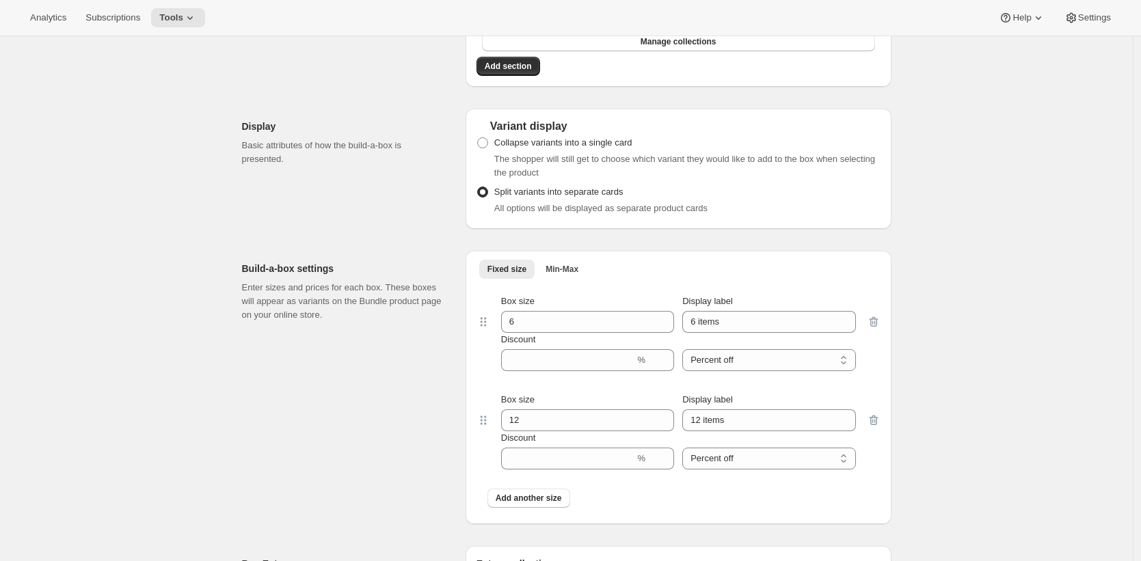
scroll to position [1061, 0]
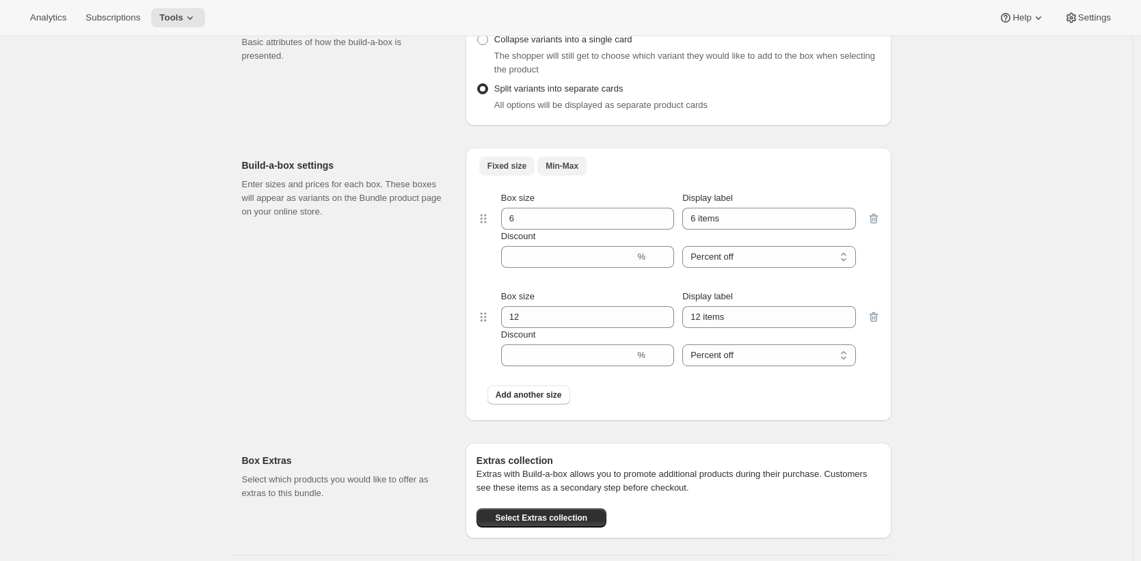
click at [567, 172] on span "Min-Max" at bounding box center [561, 166] width 33 height 11
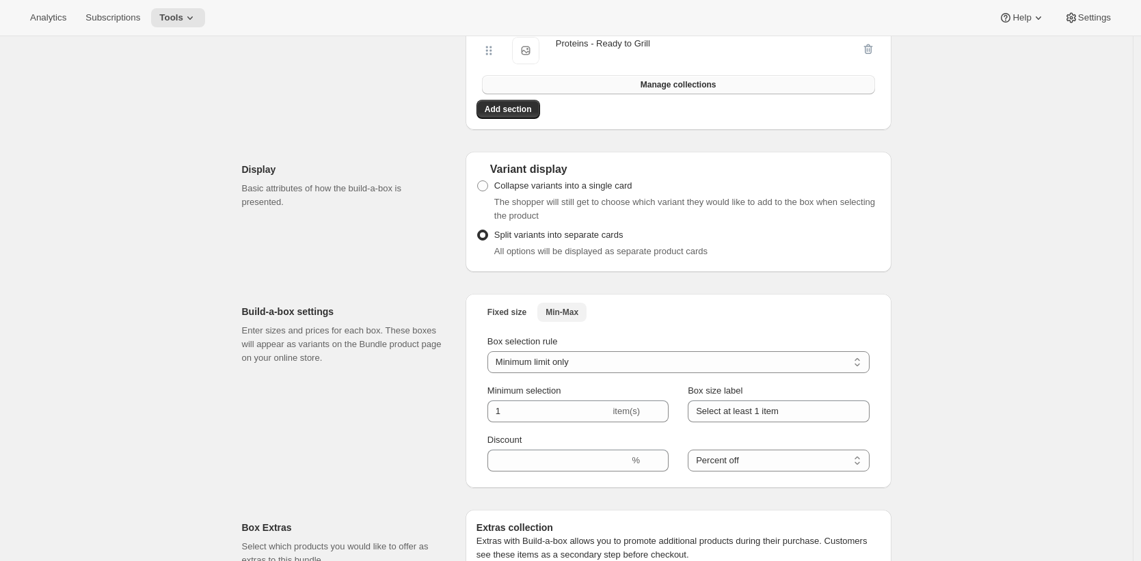
scroll to position [1063, 0]
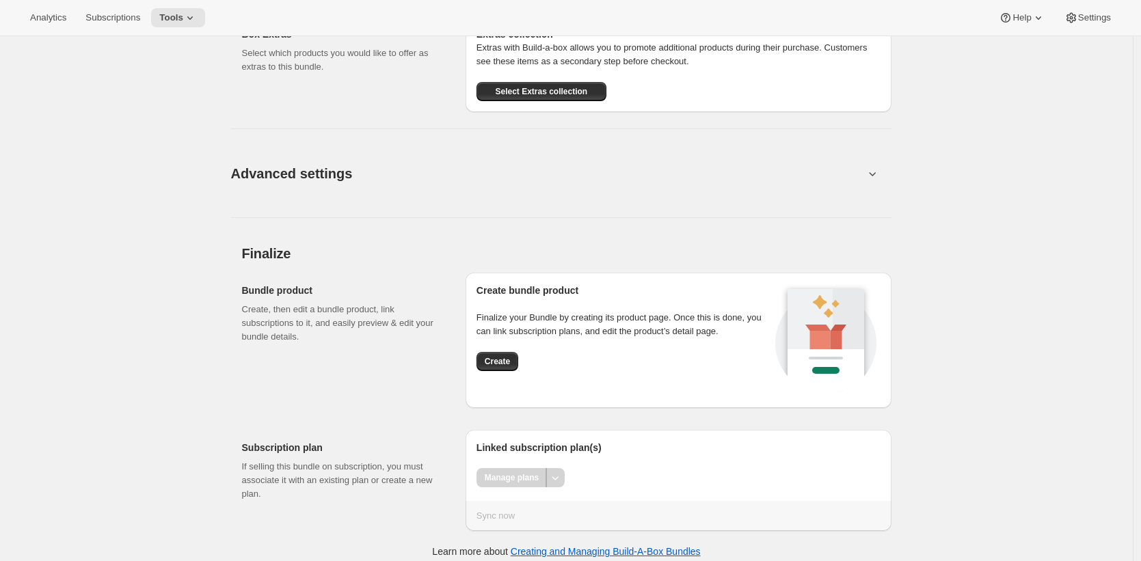
click at [614, 198] on button "Advanced settings" at bounding box center [547, 173] width 649 height 53
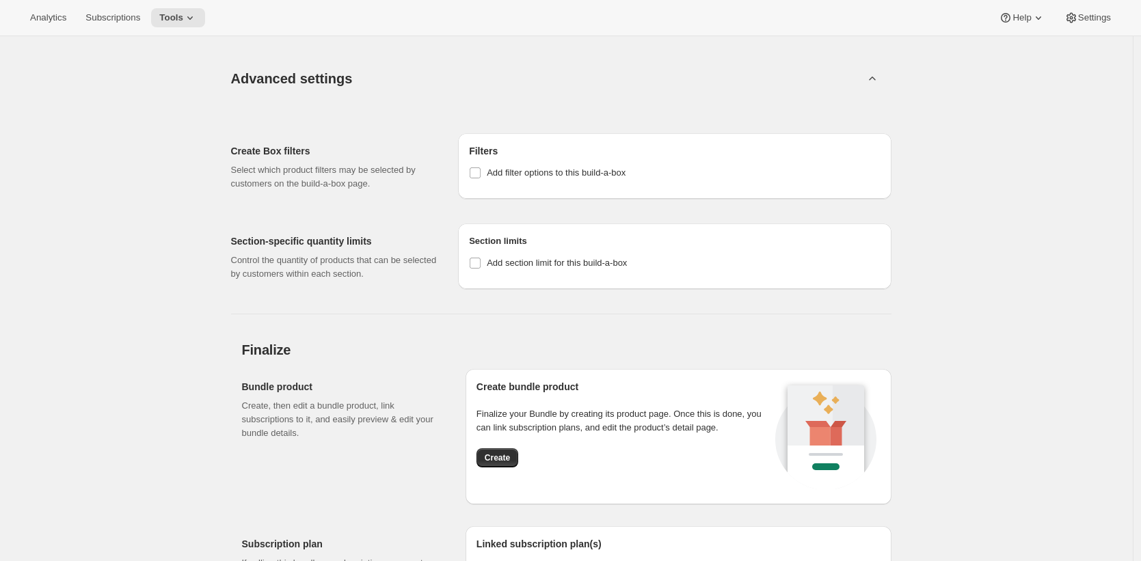
scroll to position [1512, 0]
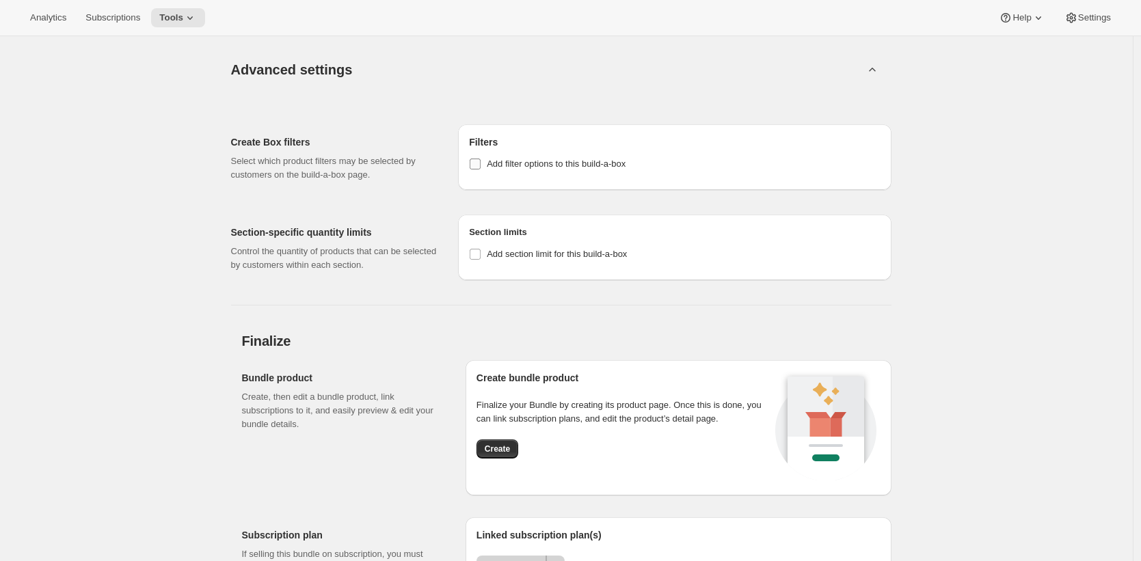
click at [602, 169] on span "Add filter options to this build-a-box" at bounding box center [556, 164] width 139 height 10
click at [480, 169] on input "Add filter options to this build-a-box" at bounding box center [475, 164] width 11 height 11
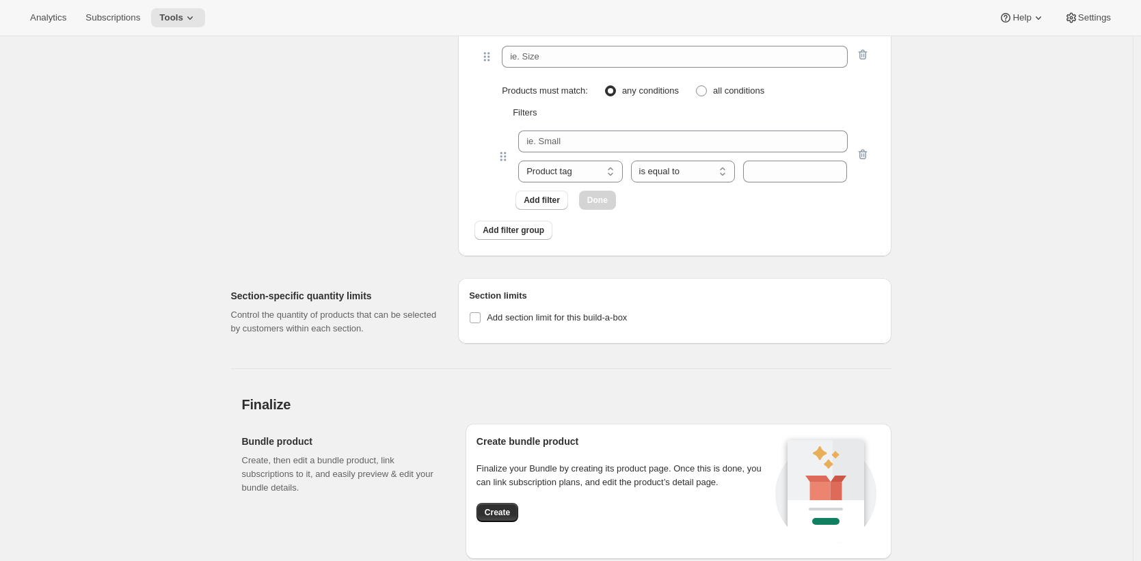
scroll to position [1713, 0]
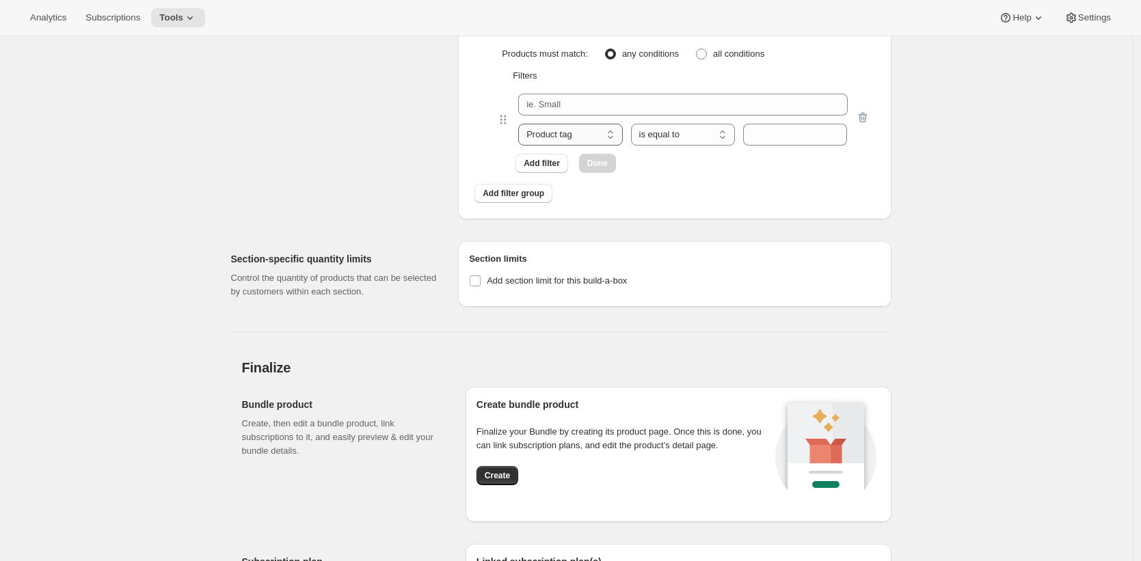
click at [578, 146] on select "Product tag Variant's title" at bounding box center [570, 135] width 104 height 22
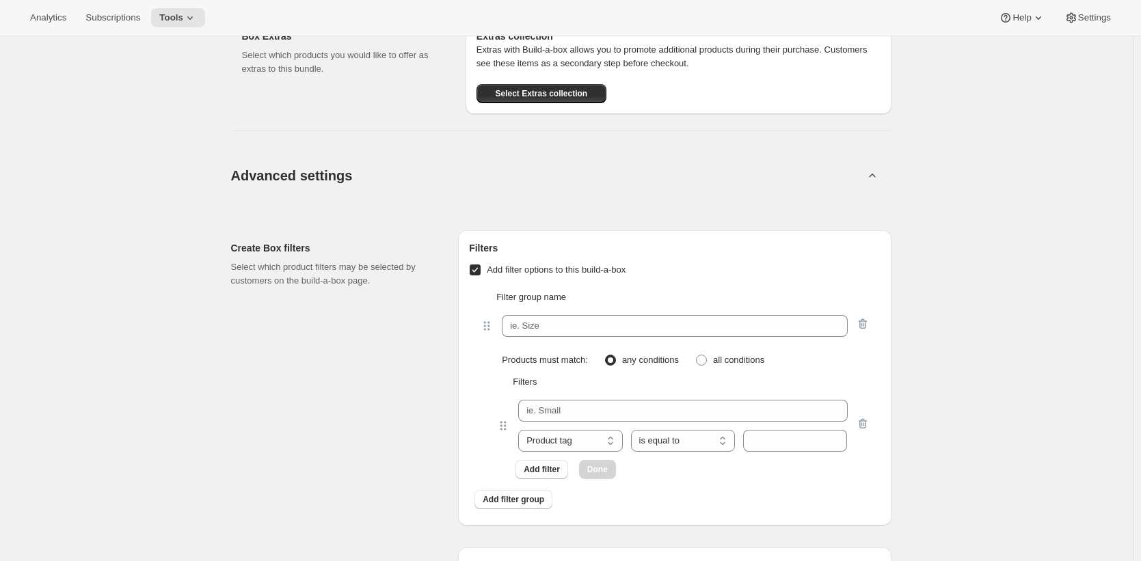
scroll to position [1573, 0]
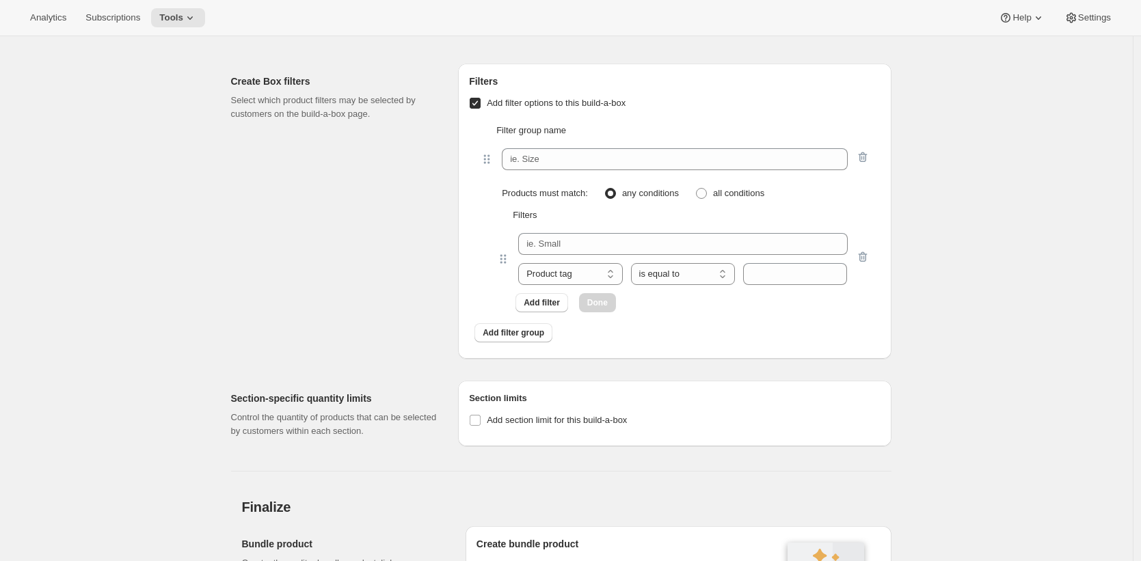
click at [545, 107] on label "Add filter options to this build-a-box" at bounding box center [547, 103] width 157 height 19
click at [480, 107] on input "Add filter options to this build-a-box" at bounding box center [475, 103] width 11 height 11
checkbox input "false"
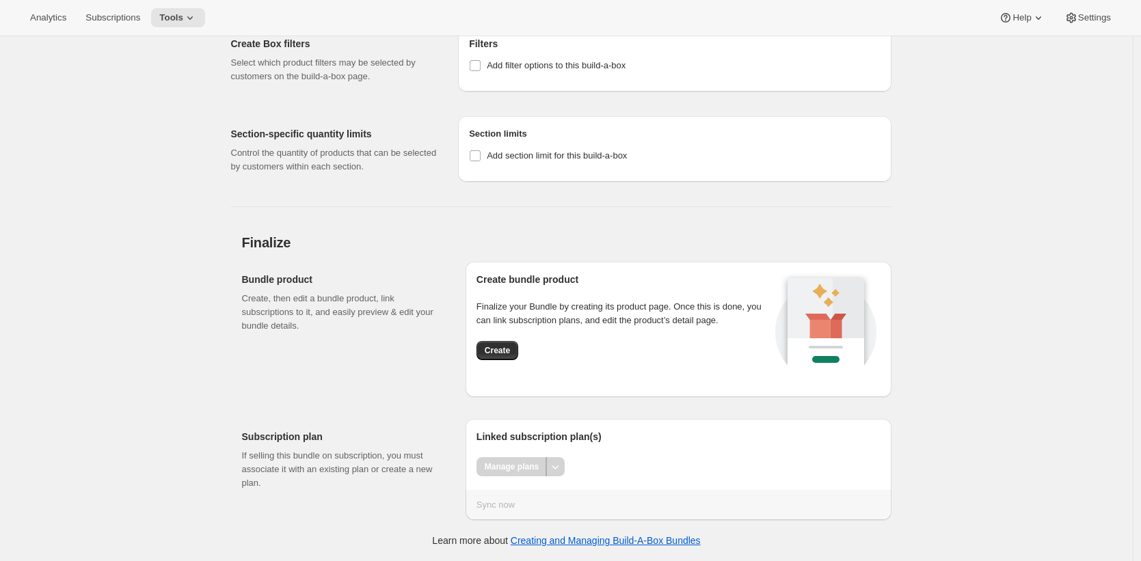
scroll to position [1622, 0]
click at [516, 351] on button "Create" at bounding box center [497, 350] width 42 height 19
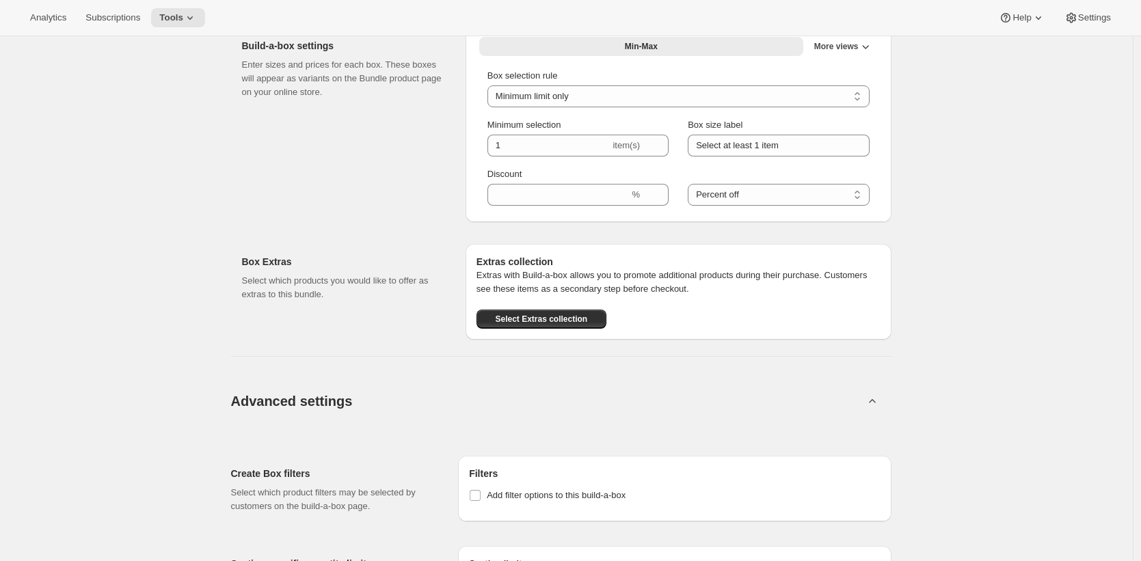
scroll to position [1222, 0]
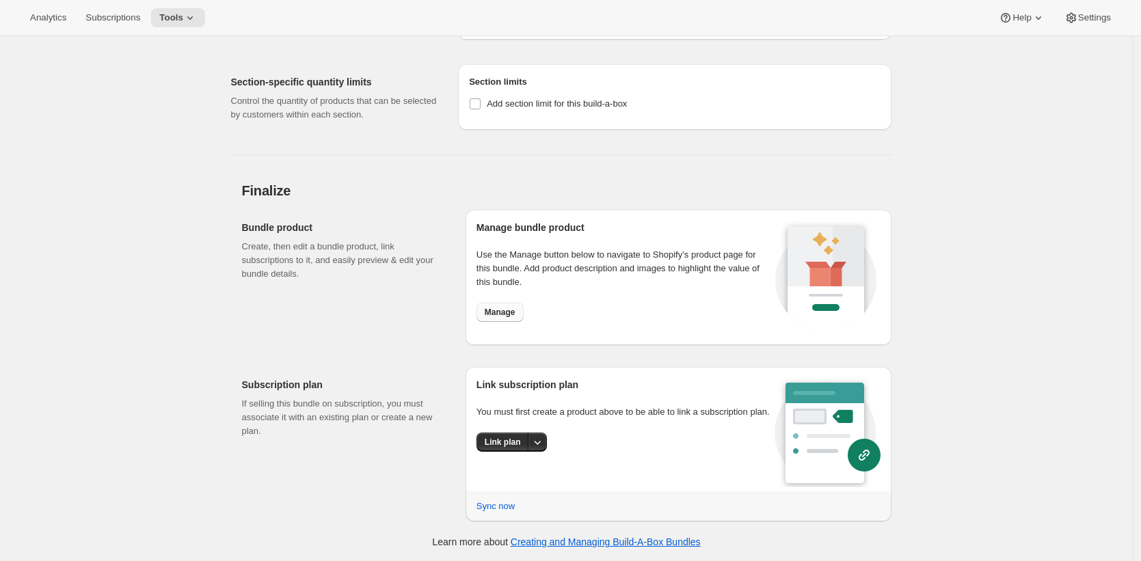
click at [510, 308] on span "Manage" at bounding box center [500, 312] width 31 height 11
click at [536, 449] on icon "More actions" at bounding box center [537, 442] width 14 height 14
click at [537, 485] on span "Link plan" at bounding box center [509, 484] width 65 height 14
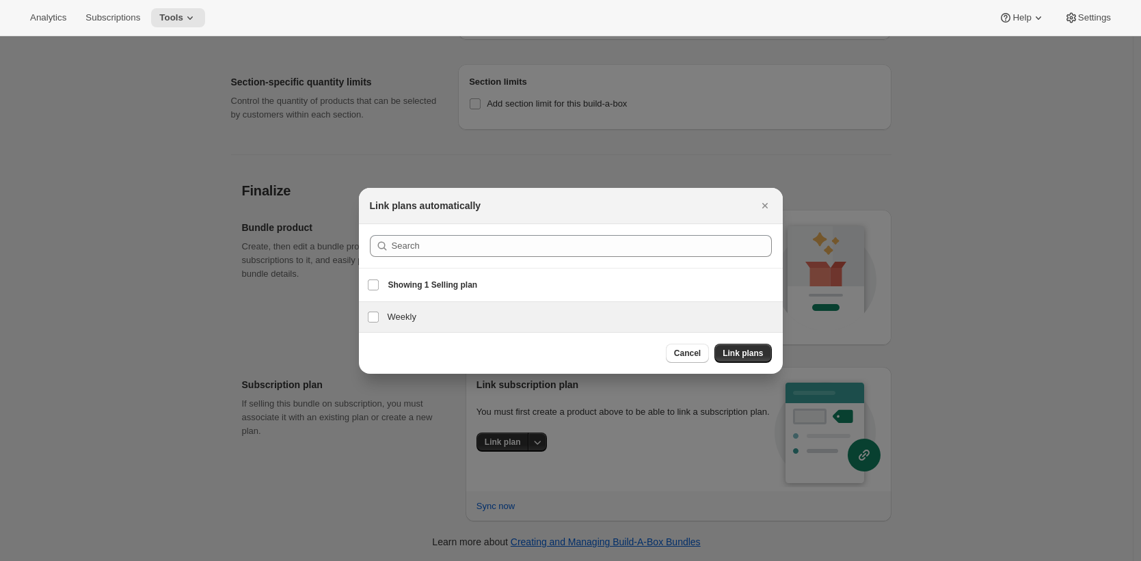
click at [495, 303] on div "Weekly Weekly" at bounding box center [571, 317] width 424 height 30
checkbox input "true"
drag, startPoint x: 746, startPoint y: 353, endPoint x: 725, endPoint y: 349, distance: 20.8
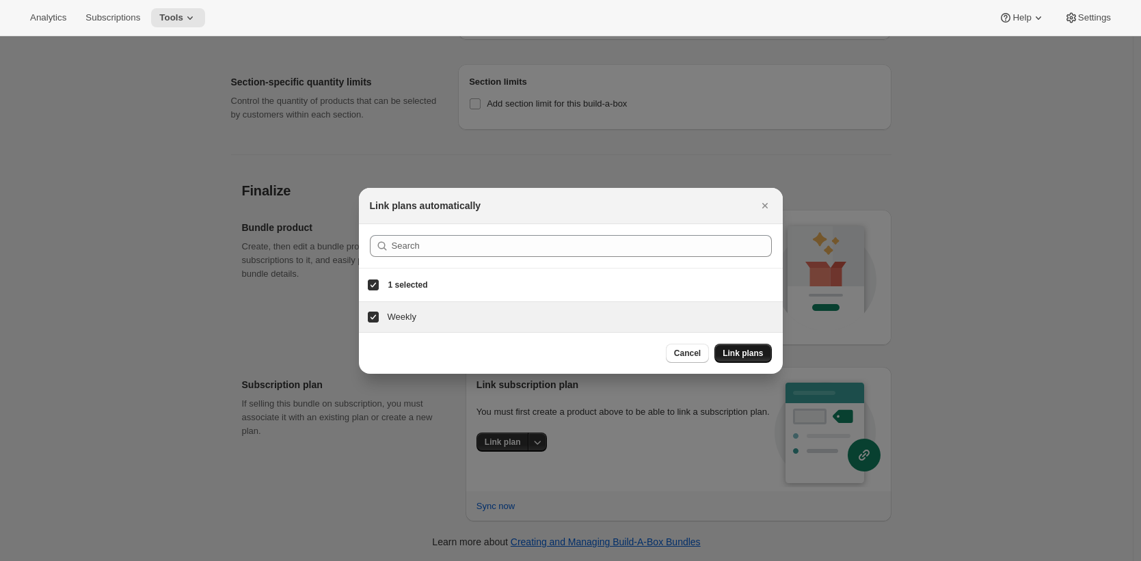
click at [725, 349] on span "Link plans" at bounding box center [742, 353] width 40 height 11
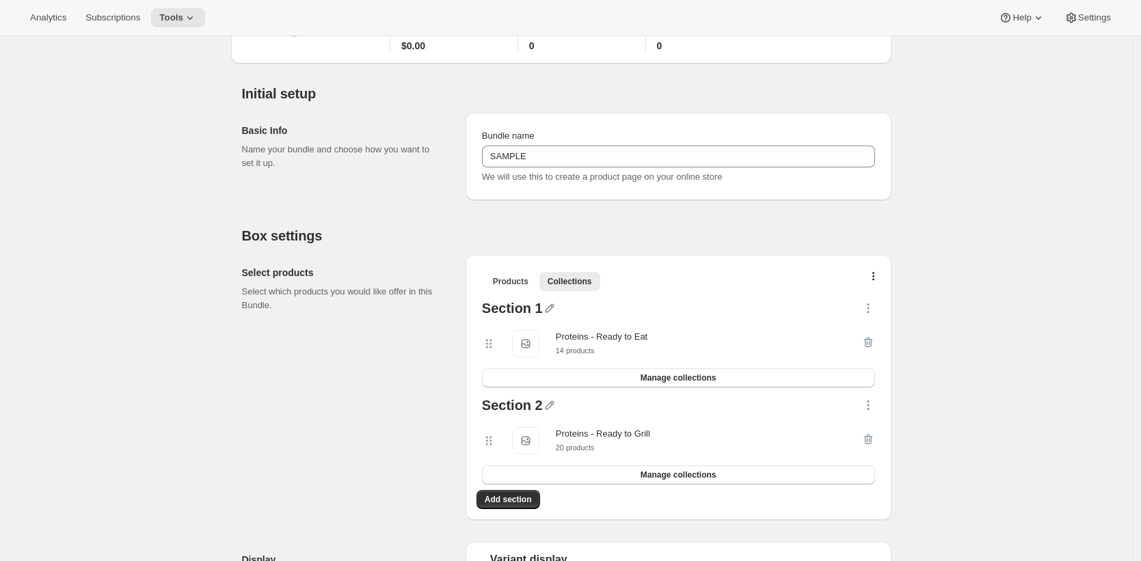
scroll to position [94, 0]
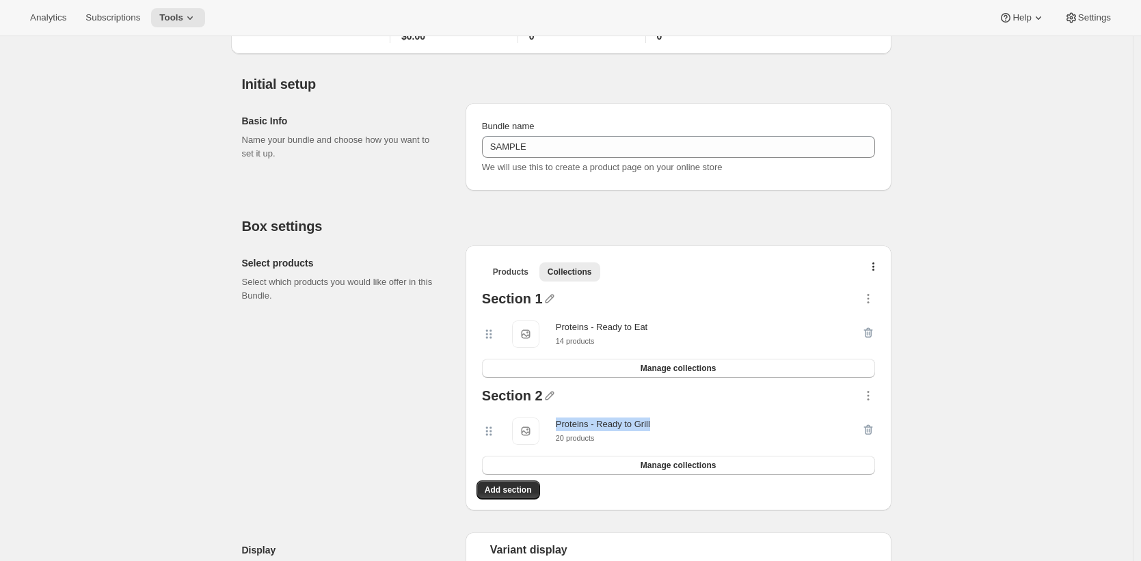
drag, startPoint x: 665, startPoint y: 422, endPoint x: 555, endPoint y: 421, distance: 110.0
click at [555, 421] on div "Proteins - Ready to Grill Proteins - Ready to Grill 20 products" at bounding box center [671, 431] width 379 height 27
drag, startPoint x: 655, startPoint y: 325, endPoint x: 556, endPoint y: 320, distance: 99.2
click at [556, 321] on div "Proteins - Ready to Eat Proteins - Ready to Eat 14 products" at bounding box center [671, 334] width 379 height 27
click at [183, 19] on span "Tools" at bounding box center [171, 17] width 24 height 11
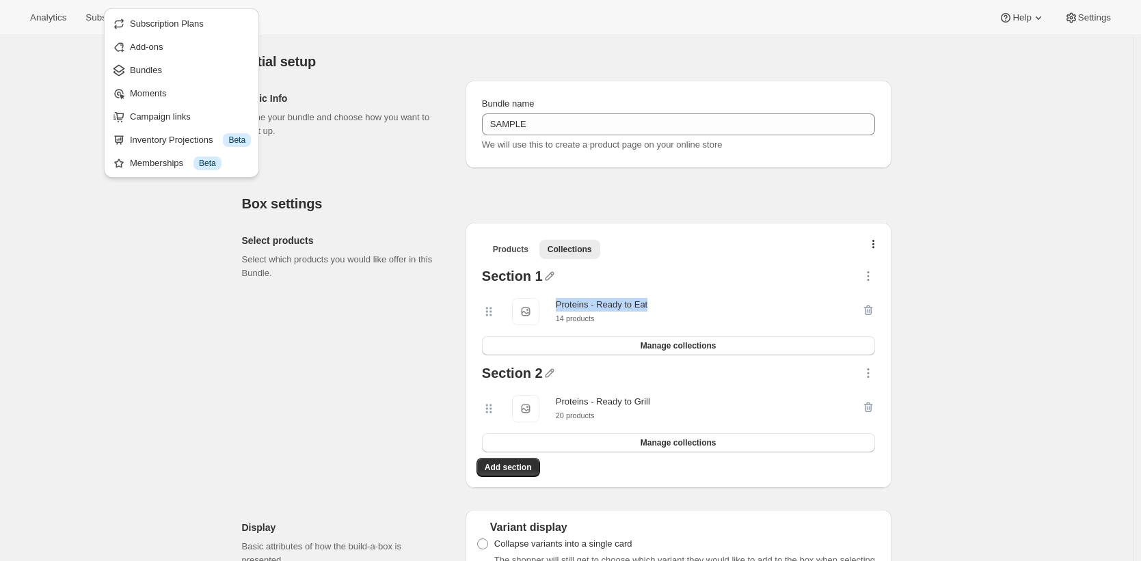
scroll to position [1234, 0]
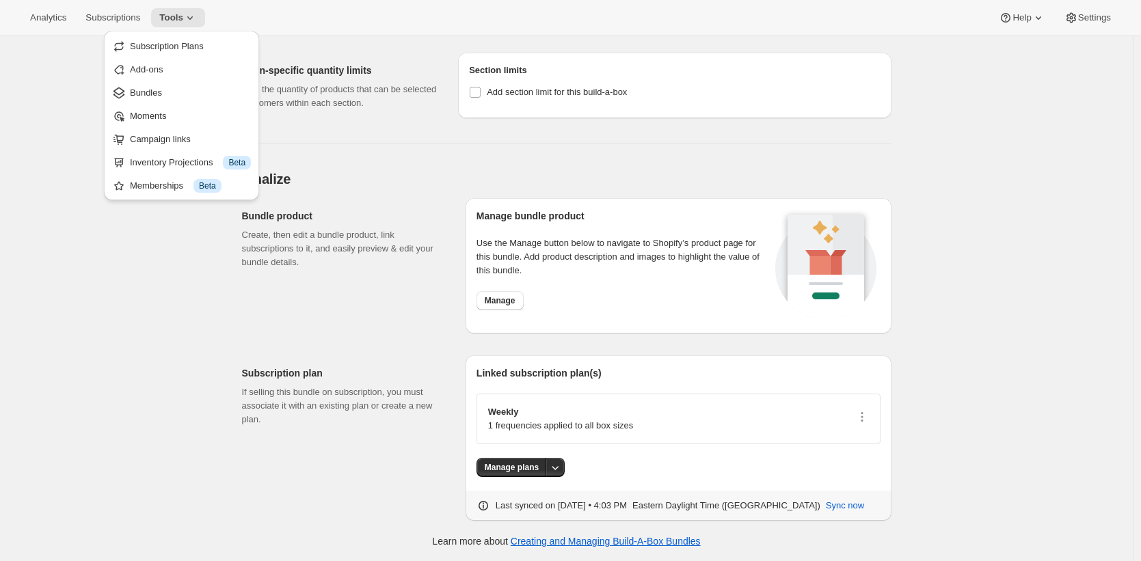
click at [726, 439] on div "Weekly 1 frequencies applied to all box sizes" at bounding box center [678, 419] width 404 height 51
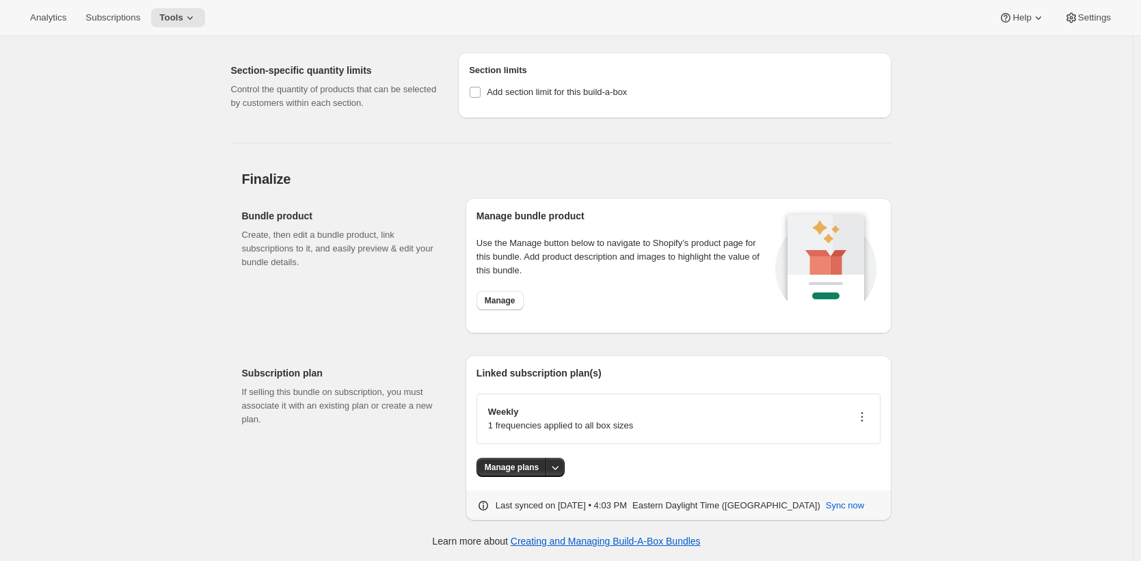
click at [865, 411] on icon "button" at bounding box center [862, 417] width 14 height 14
click at [862, 461] on span "Edit plan details" at bounding box center [844, 465] width 63 height 10
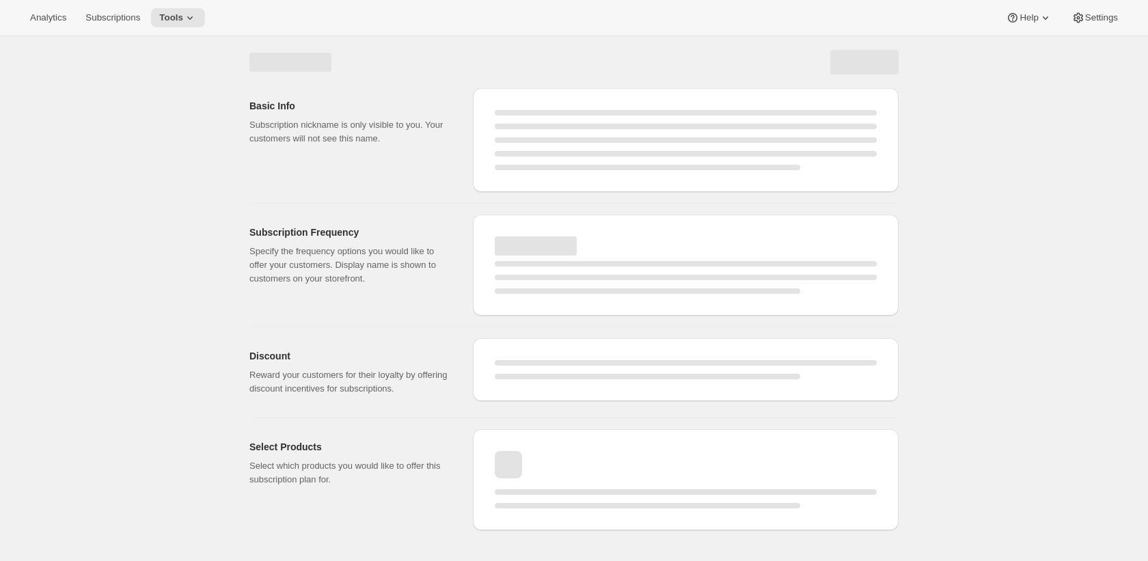
select select "WEEK"
select select "MONTH"
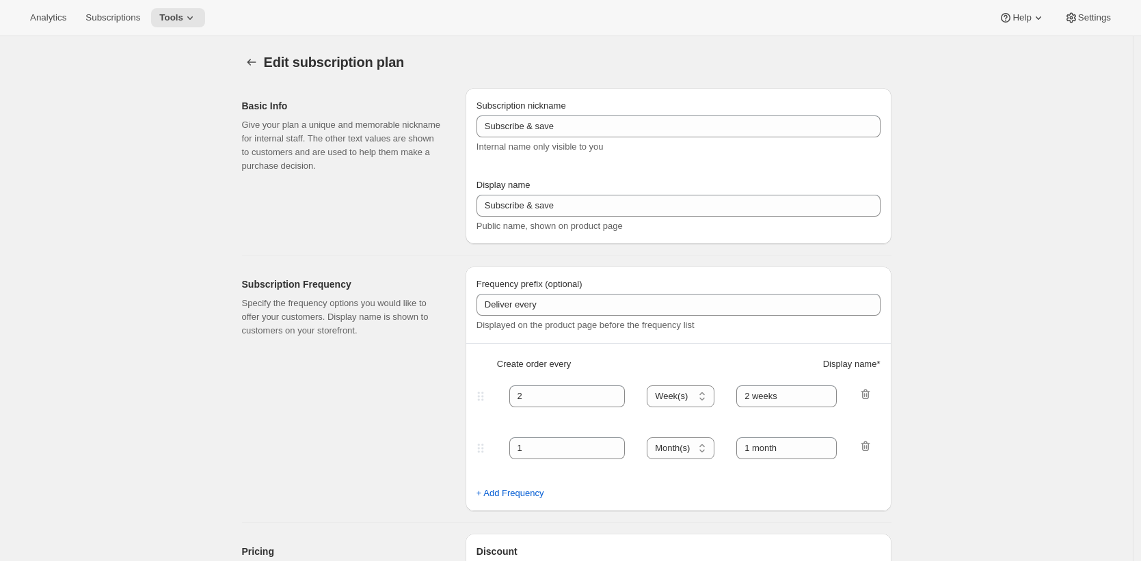
type input "Weekly"
type input "1"
type input "week"
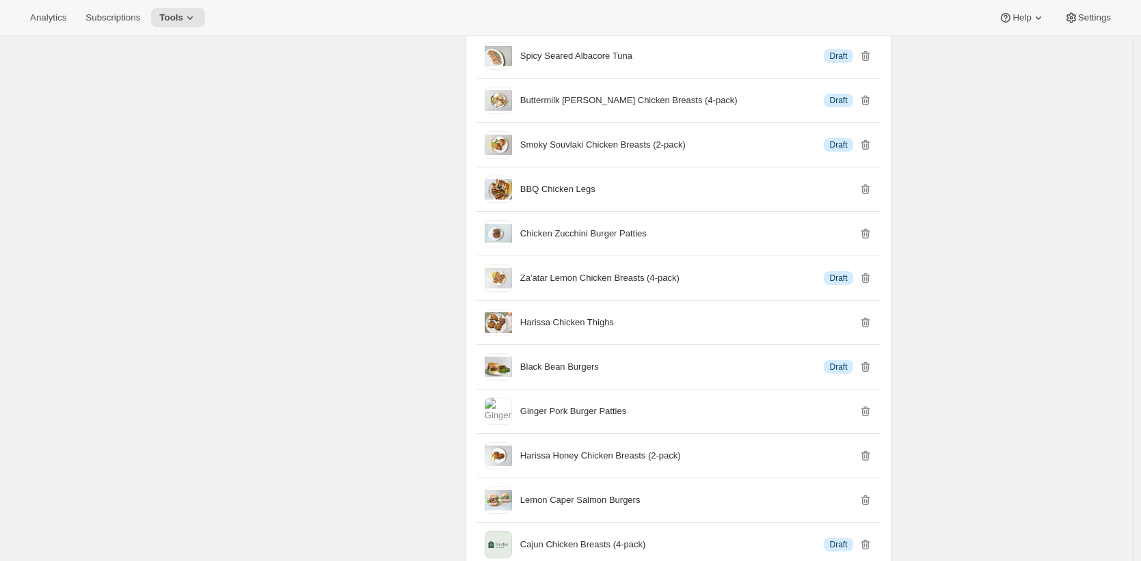
scroll to position [3528, 0]
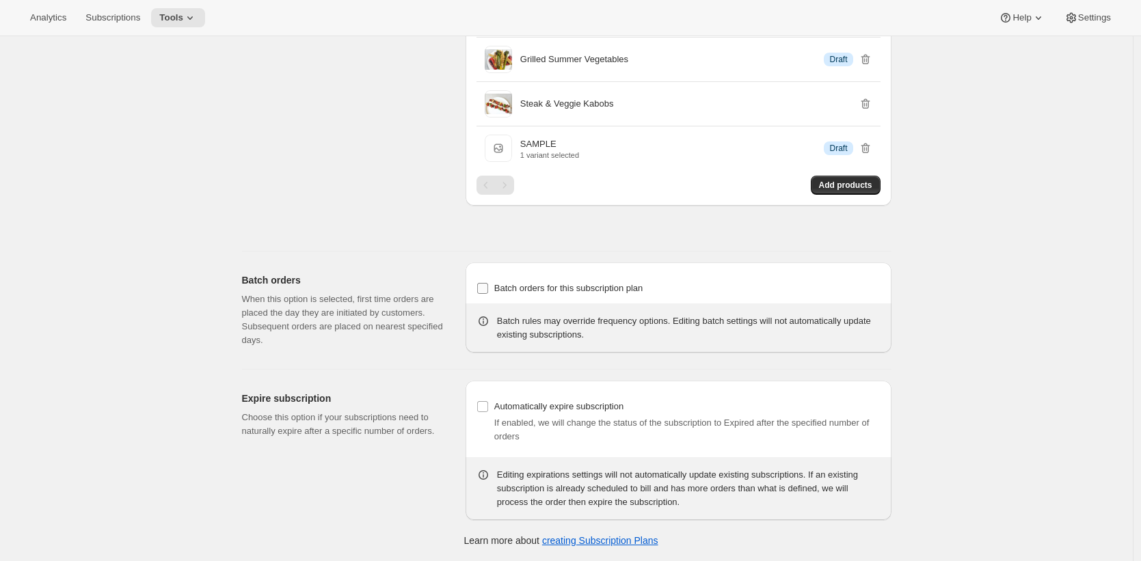
click at [641, 288] on span "Batch orders for this subscription plan" at bounding box center [568, 288] width 149 height 10
click at [488, 288] on input "Batch orders for this subscription plan" at bounding box center [482, 288] width 11 height 11
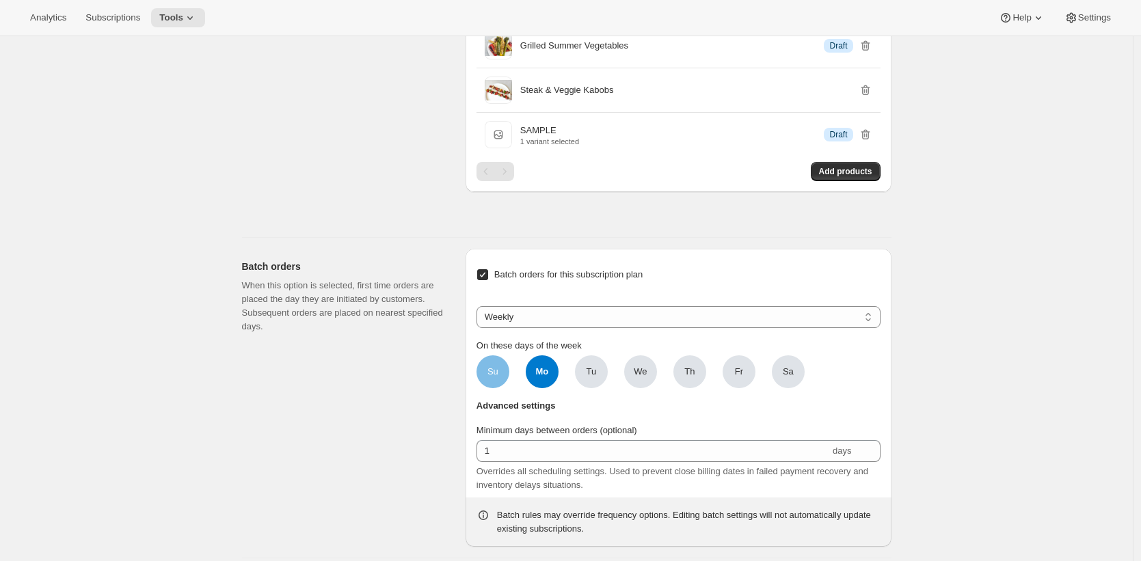
click at [498, 379] on span "Su" at bounding box center [492, 372] width 11 height 14
click at [0, 0] on input "Su" at bounding box center [0, 0] width 0 height 0
drag, startPoint x: 590, startPoint y: 385, endPoint x: 623, endPoint y: 382, distance: 32.9
click at [590, 379] on span "Tu" at bounding box center [591, 372] width 10 height 14
click at [0, 0] on input "Tu" at bounding box center [0, 0] width 0 height 0
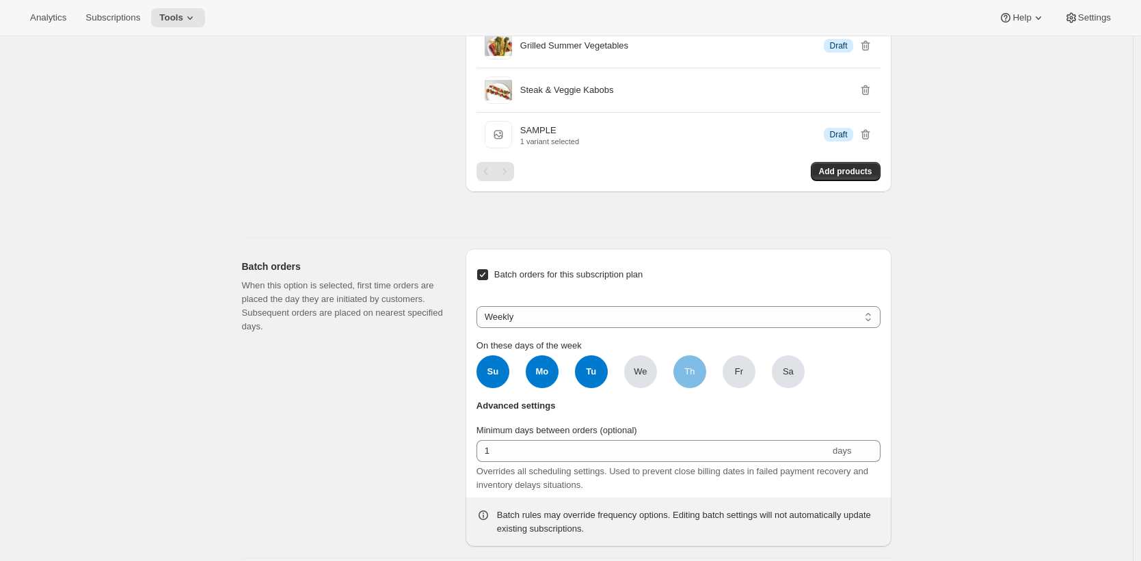
click at [688, 383] on span "Th" at bounding box center [689, 371] width 33 height 33
click at [0, 0] on input "Th" at bounding box center [0, 0] width 0 height 0
click at [732, 383] on span "Fr" at bounding box center [738, 371] width 33 height 33
click at [0, 0] on input "Fr" at bounding box center [0, 0] width 0 height 0
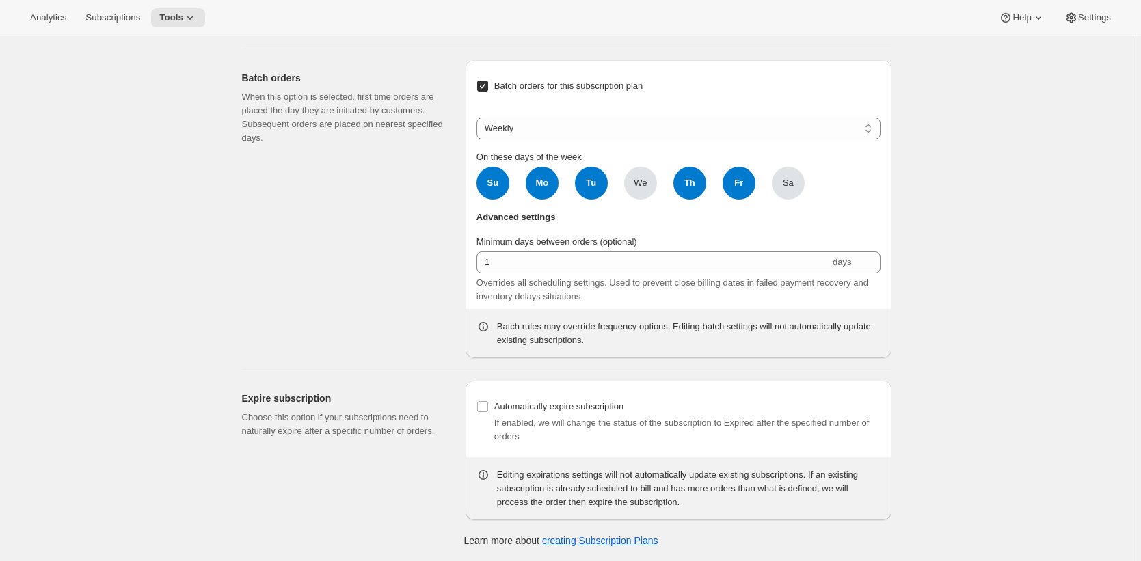
scroll to position [3730, 0]
click at [577, 87] on span "Batch orders for this subscription plan" at bounding box center [568, 86] width 149 height 10
click at [488, 87] on input "Batch orders for this subscription plan" at bounding box center [482, 86] width 11 height 11
checkbox input "false"
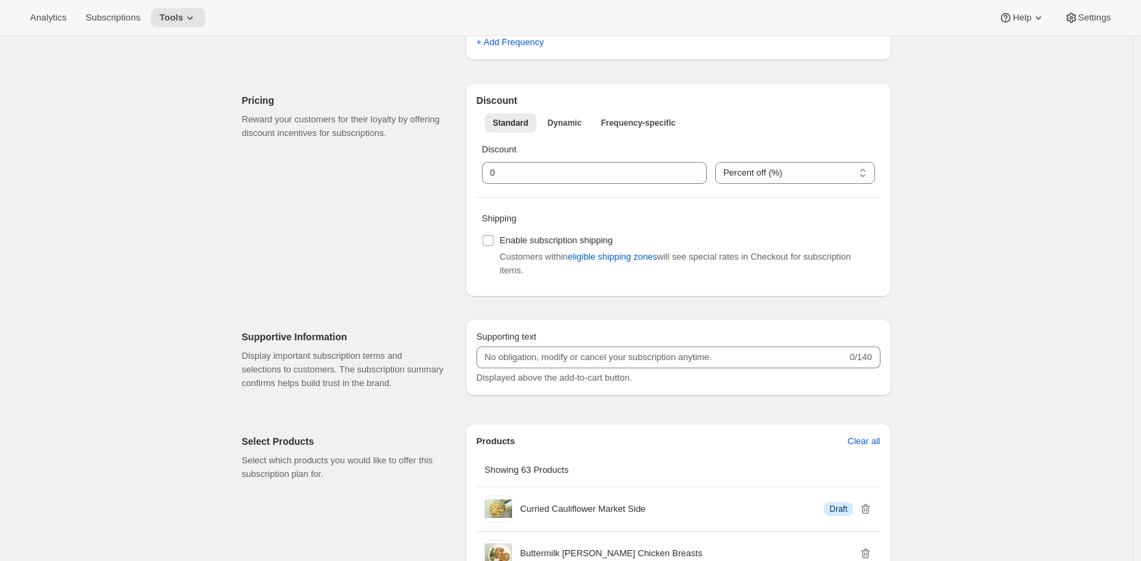
scroll to position [398, 0]
drag, startPoint x: 626, startPoint y: 239, endPoint x: 508, endPoint y: 241, distance: 118.2
click at [508, 241] on div "Enable subscription shipping Customers within eligible shipping zones will see …" at bounding box center [678, 255] width 393 height 46
click at [444, 244] on div "Pricing Reward your customers for their loyalty by offering discount incentives…" at bounding box center [348, 190] width 213 height 214
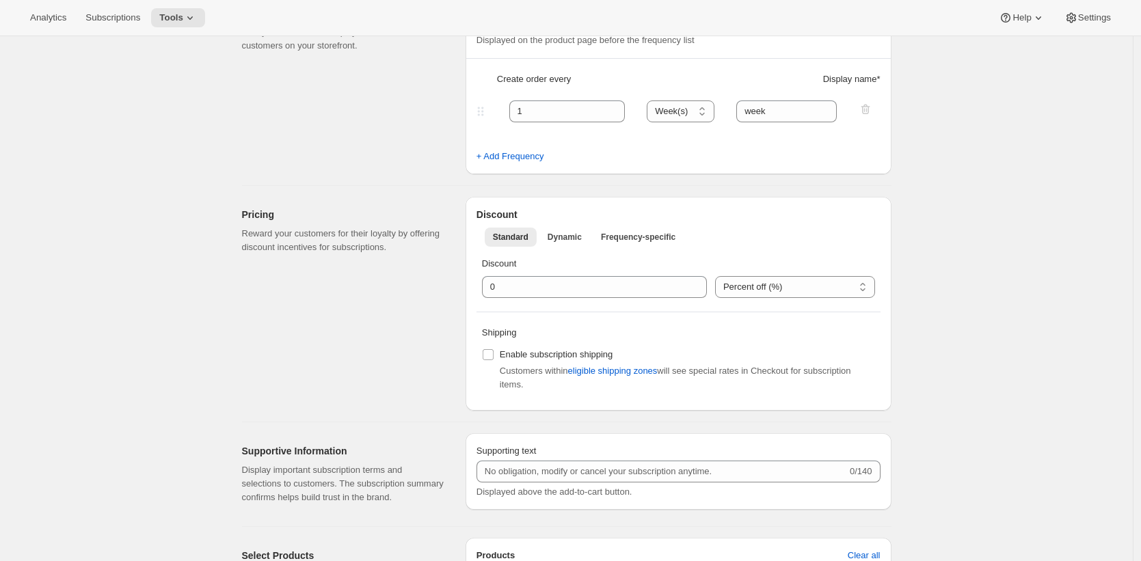
scroll to position [0, 0]
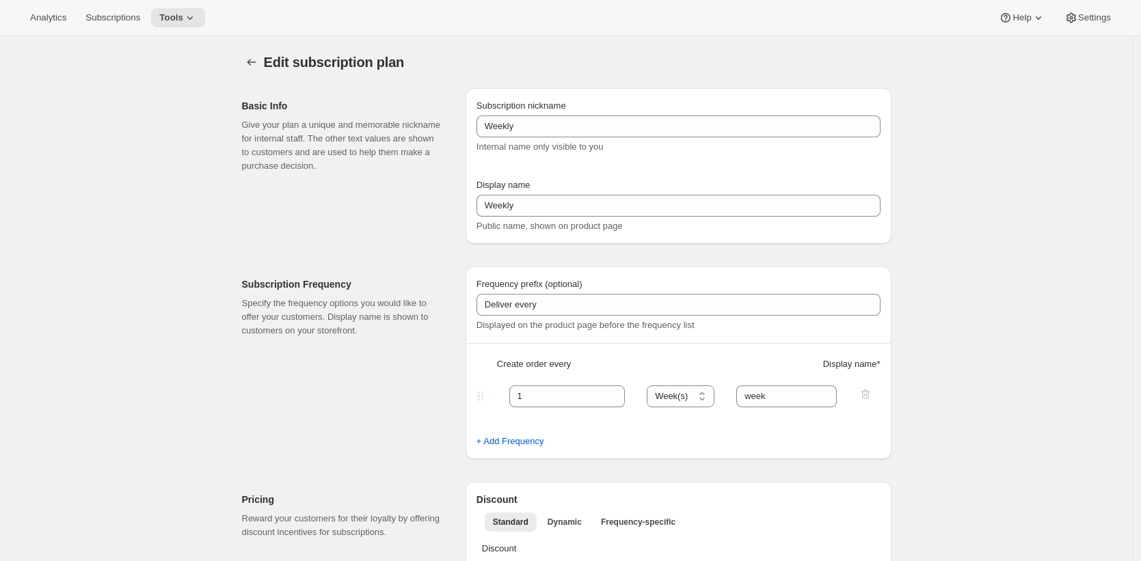
click at [344, 181] on div "Basic Info Give your plan a unique and memorable nickname for internal staff. T…" at bounding box center [348, 166] width 213 height 156
drag, startPoint x: 349, startPoint y: 170, endPoint x: 355, endPoint y: 167, distance: 7.4
click at [349, 170] on p "Give your plan a unique and memorable nickname for internal staff. The other te…" at bounding box center [343, 145] width 202 height 55
click at [139, 17] on span "Subscriptions" at bounding box center [112, 17] width 55 height 11
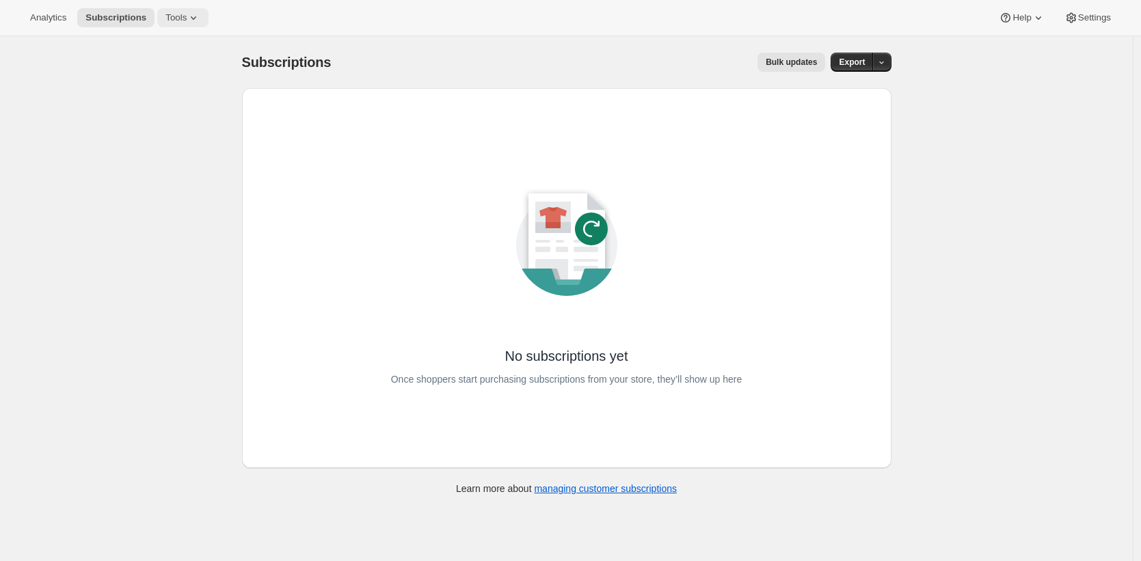
click at [177, 17] on span "Tools" at bounding box center [175, 17] width 21 height 11
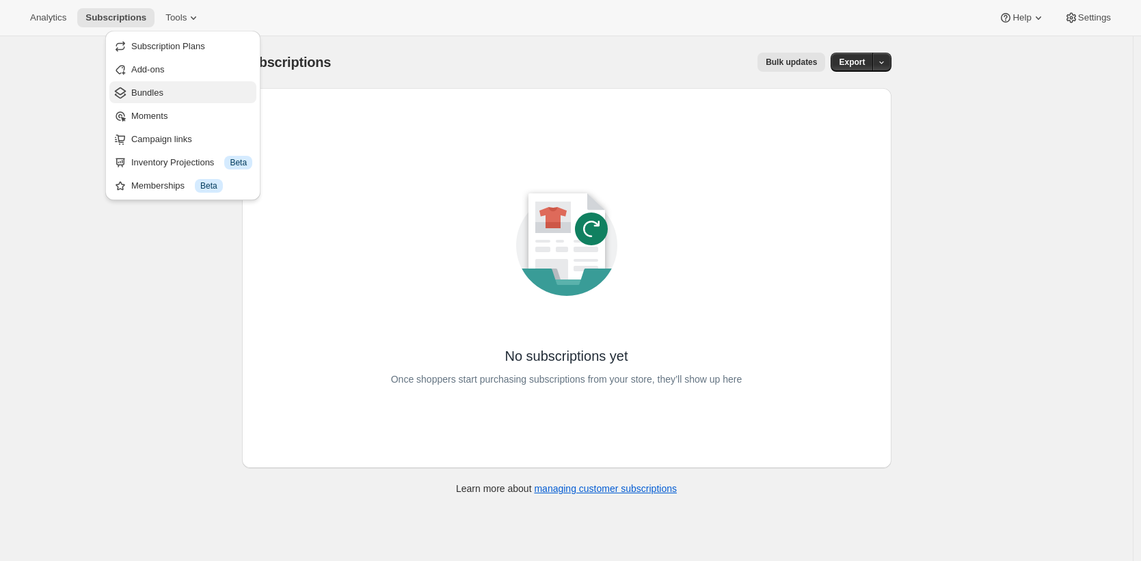
click at [210, 98] on span "Bundles" at bounding box center [191, 93] width 121 height 14
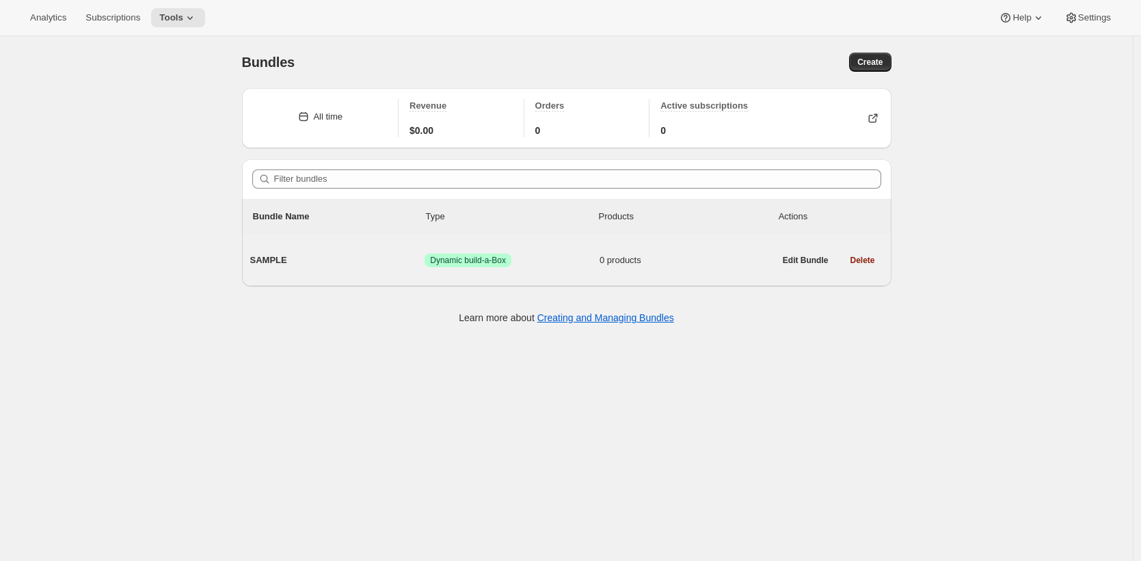
click at [305, 256] on span "SAMPLE" at bounding box center [337, 261] width 175 height 14
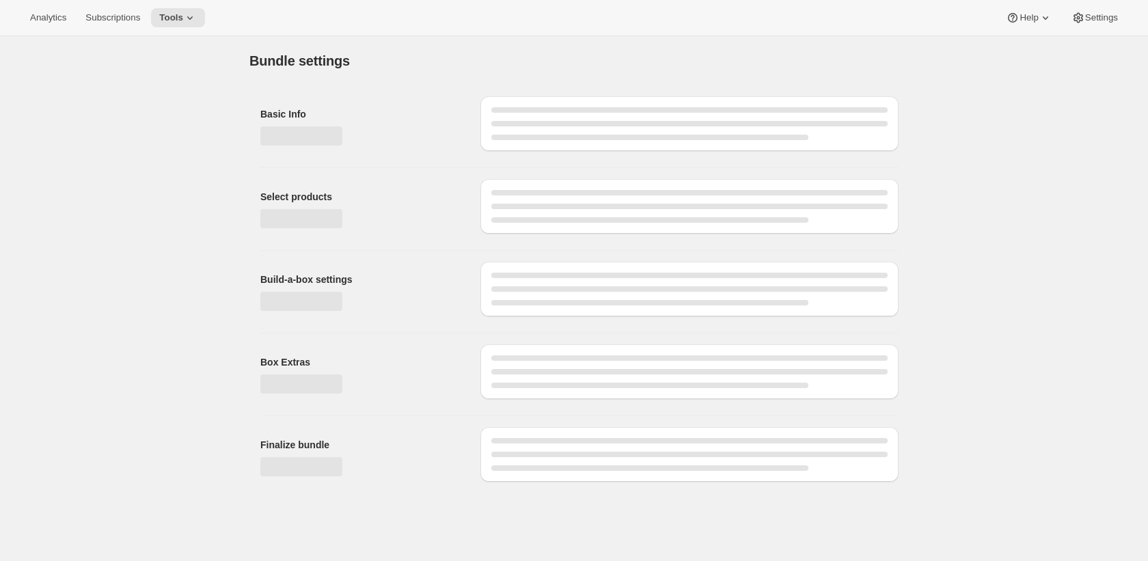
type input "SAMPLE"
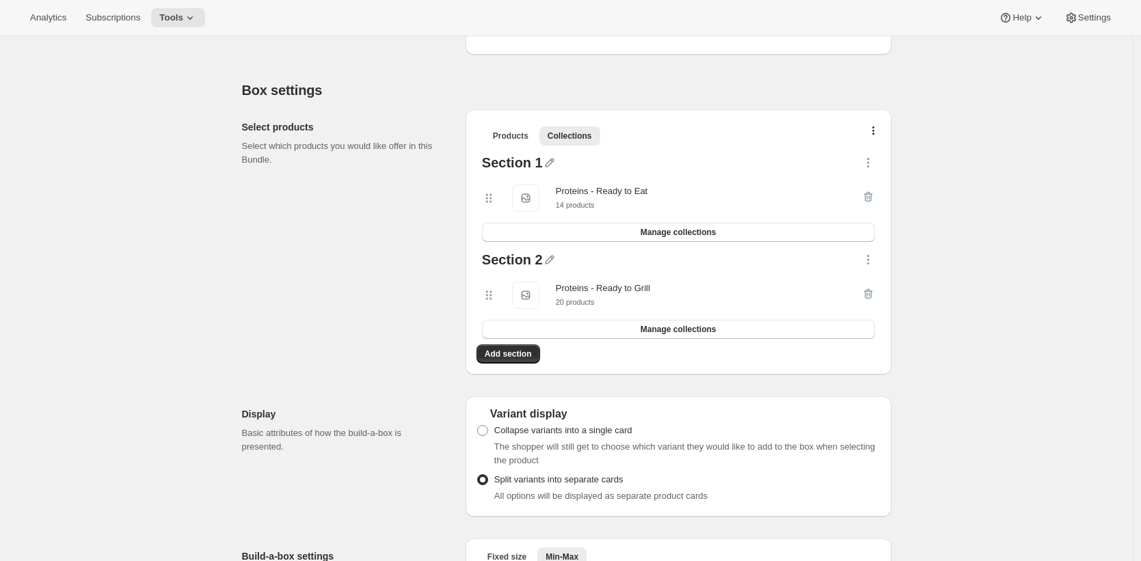
scroll to position [229, 0]
click at [740, 231] on button "Manage collections" at bounding box center [678, 232] width 393 height 19
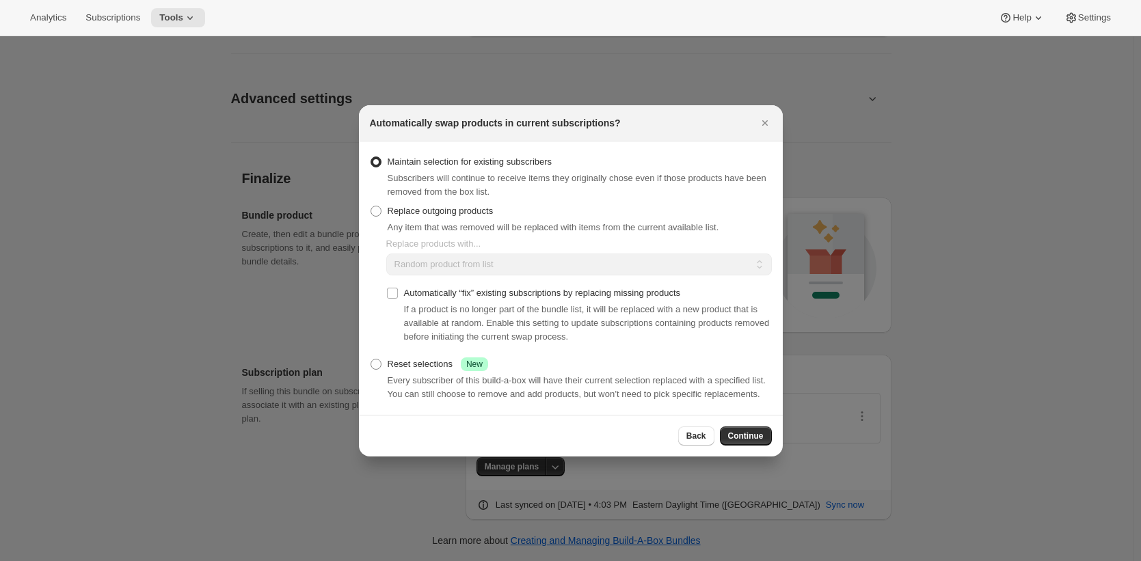
scroll to position [0, 0]
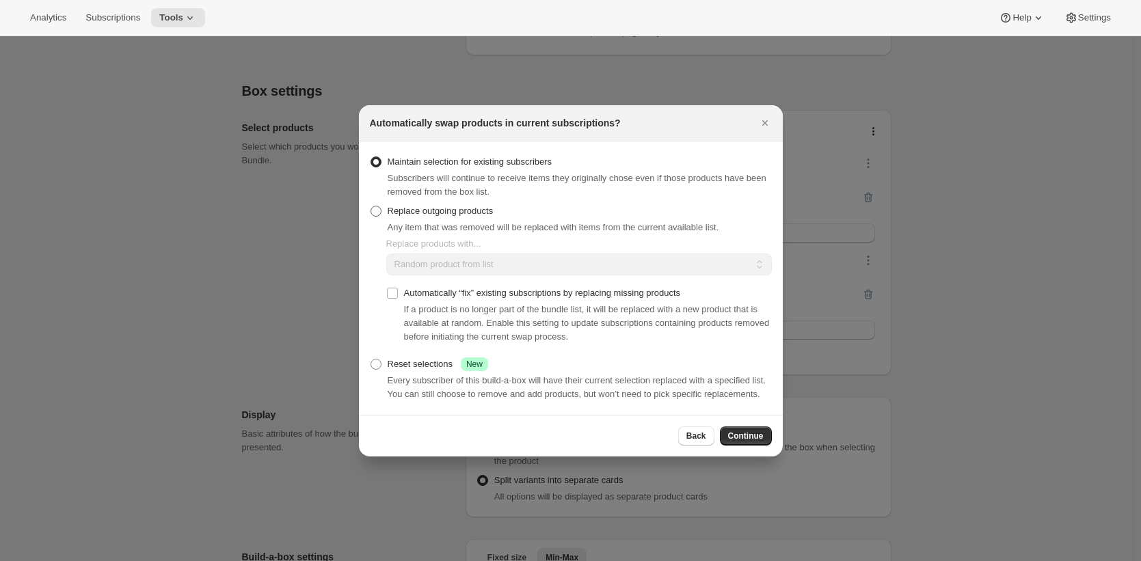
click at [482, 206] on span "Replace outgoing products" at bounding box center [440, 211] width 106 height 10
click at [371, 206] on input "Replace outgoing products" at bounding box center [370, 206] width 1 height 1
radio input "true"
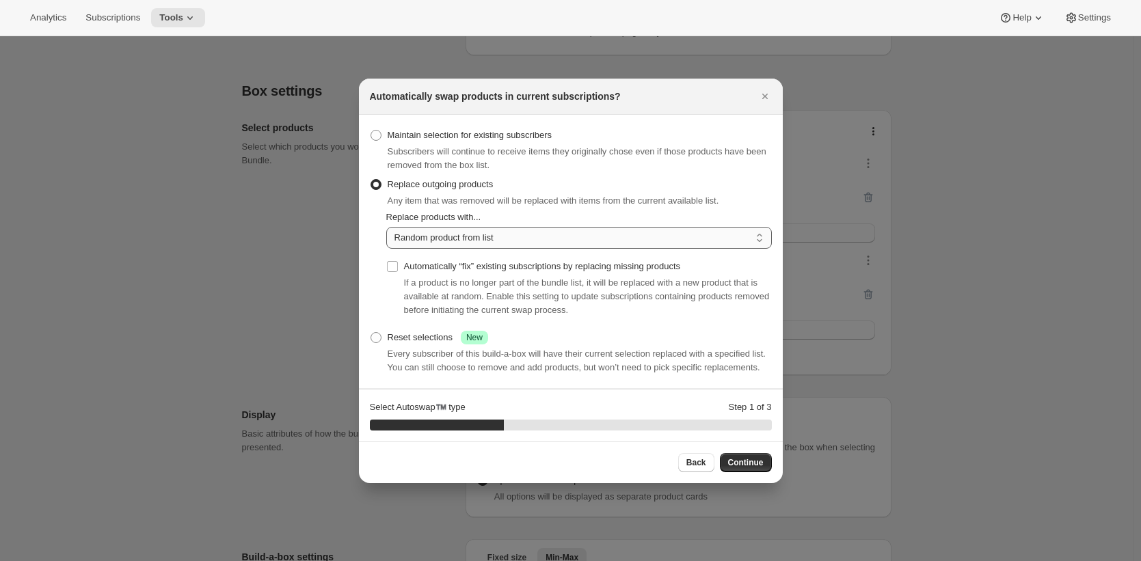
click at [513, 231] on select "Random product from list Based on position within collection Matching product t…" at bounding box center [578, 238] width 385 height 22
select select "selection"
click at [386, 227] on select "Random product from list Based on position within collection Matching product t…" at bounding box center [578, 238] width 385 height 22
click at [754, 468] on span "Continue" at bounding box center [746, 462] width 36 height 11
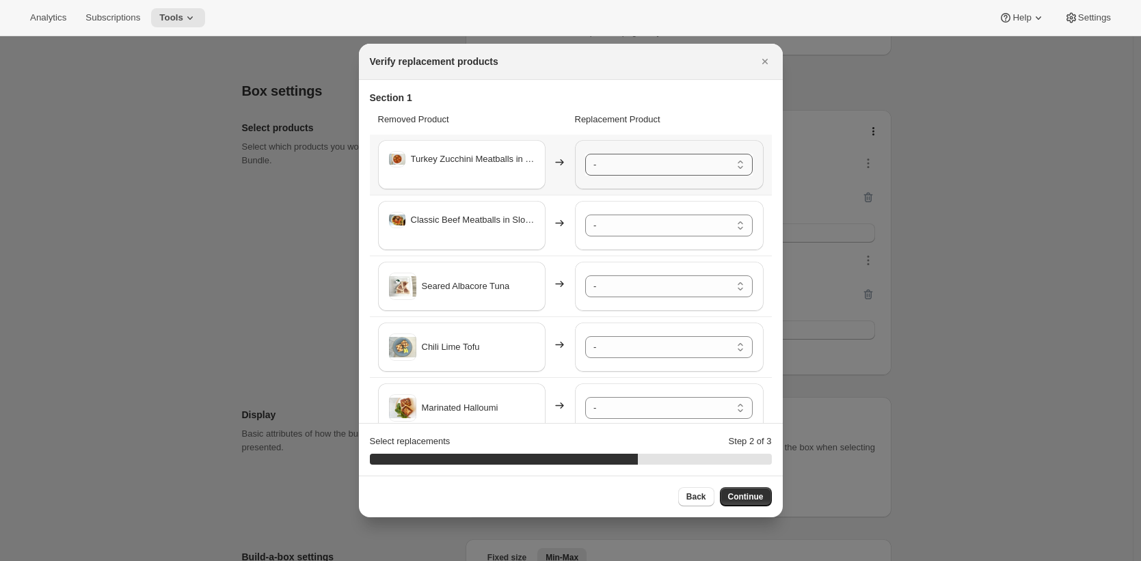
click at [681, 167] on select "- Chicken Tacos with Tomatillo Crema and Mexican Rice - Default Title Carnitas …" at bounding box center [668, 165] width 167 height 22
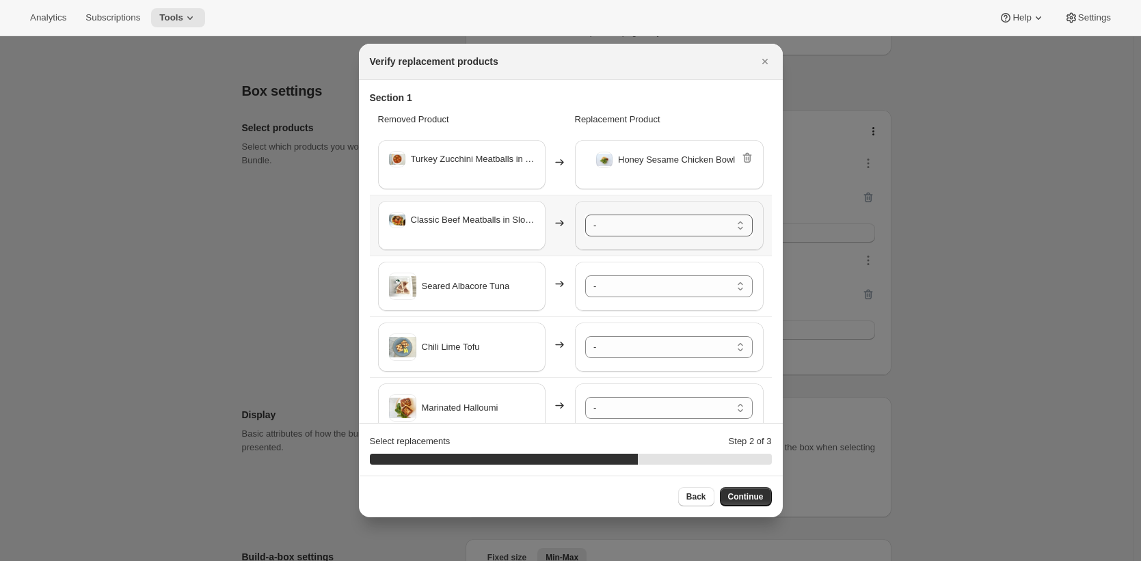
click at [652, 224] on select "- Chicken Tacos with Tomatillo Crema and Mexican Rice - Default Title Carnitas …" at bounding box center [668, 226] width 167 height 22
click at [697, 495] on span "Back" at bounding box center [696, 496] width 20 height 11
select select "selection"
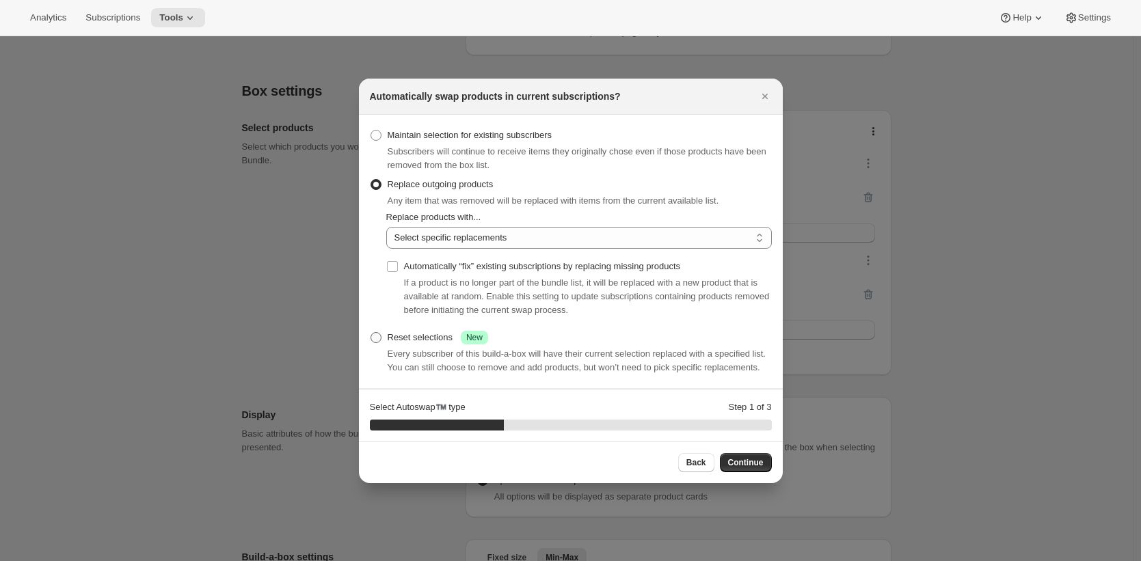
click at [432, 338] on label "Reset selections Success New" at bounding box center [429, 337] width 118 height 19
click at [371, 333] on input "Reset selections Success New" at bounding box center [370, 332] width 1 height 1
radio input "true"
click at [759, 468] on span "Continue" at bounding box center [746, 462] width 36 height 11
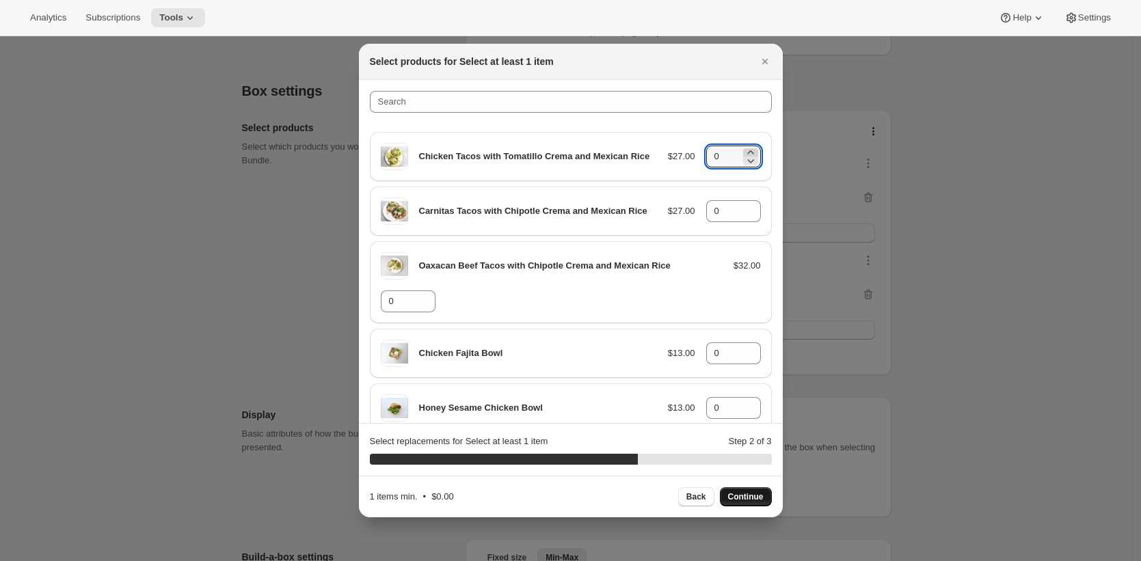
click at [744, 159] on icon ":r7t:" at bounding box center [751, 153] width 14 height 14
type input "2"
click at [744, 214] on icon ":r7t:" at bounding box center [751, 207] width 14 height 14
type input "1"
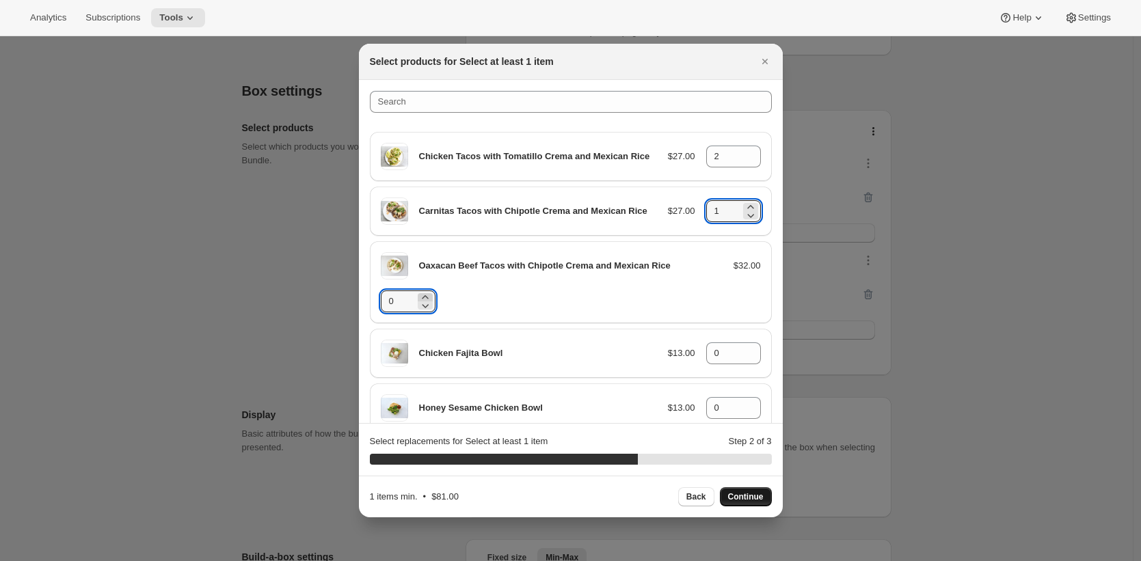
click at [428, 304] on icon ":r7t:" at bounding box center [425, 297] width 14 height 14
type input "2"
drag, startPoint x: 771, startPoint y: 57, endPoint x: 736, endPoint y: 57, distance: 34.9
click at [768, 60] on icon "Close" at bounding box center [765, 62] width 14 height 14
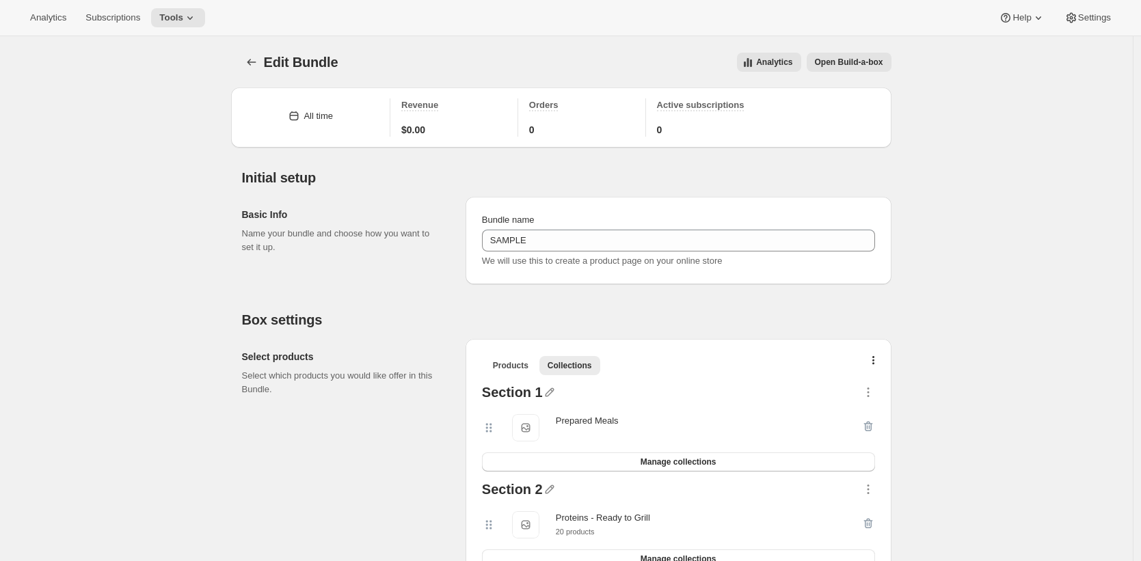
scroll to position [229, 0]
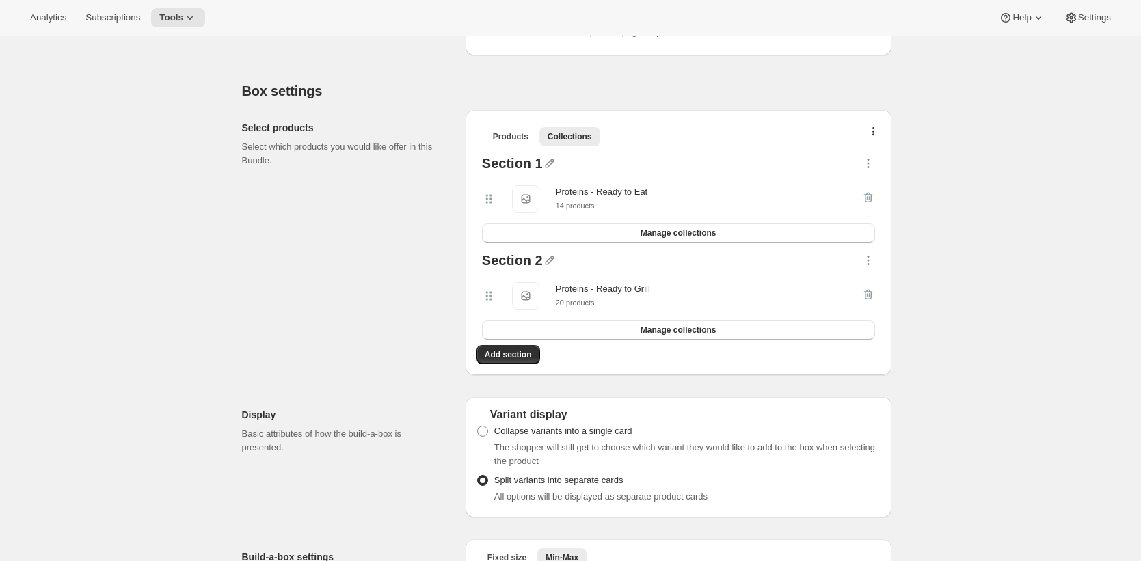
click at [942, 186] on div "Edit Bundle. This page is ready Edit Bundle Analytics Open Build-a-box More act…" at bounding box center [566, 570] width 1132 height 1527
click at [990, 82] on div "Edit Bundle. This page is ready Edit Bundle Analytics Open Build-a-box More act…" at bounding box center [566, 570] width 1132 height 1527
drag, startPoint x: 880, startPoint y: 77, endPoint x: 878, endPoint y: 90, distance: 12.4
click at [880, 79] on div "Box settings Select products Select which products you would like offer in this…" at bounding box center [566, 458] width 649 height 785
click at [944, 86] on div "Edit Bundle. This page is ready Edit Bundle Analytics Open Build-a-box More act…" at bounding box center [566, 570] width 1132 height 1527
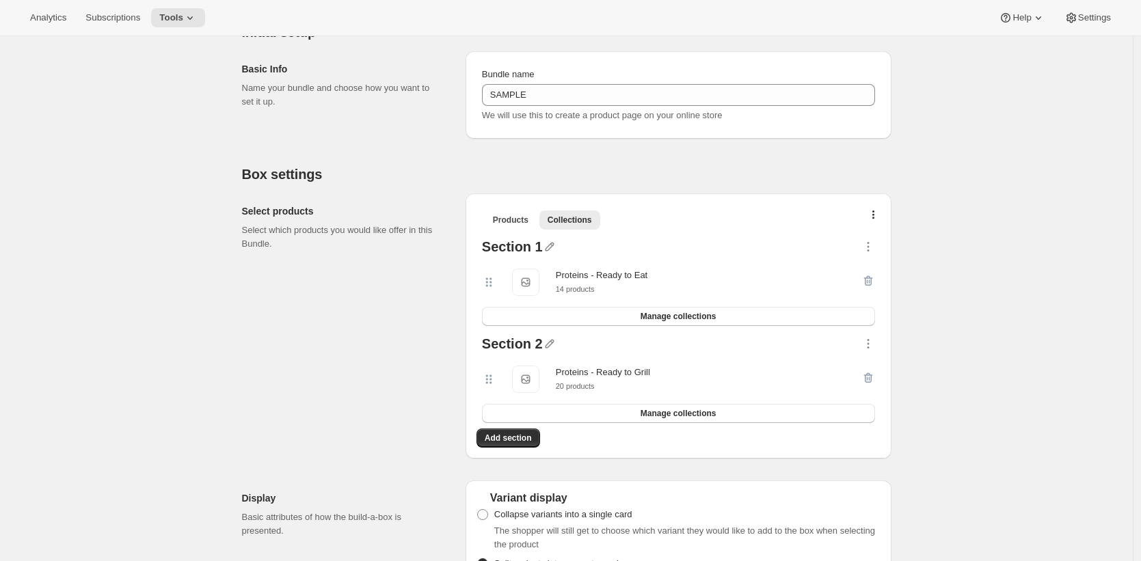
scroll to position [0, 0]
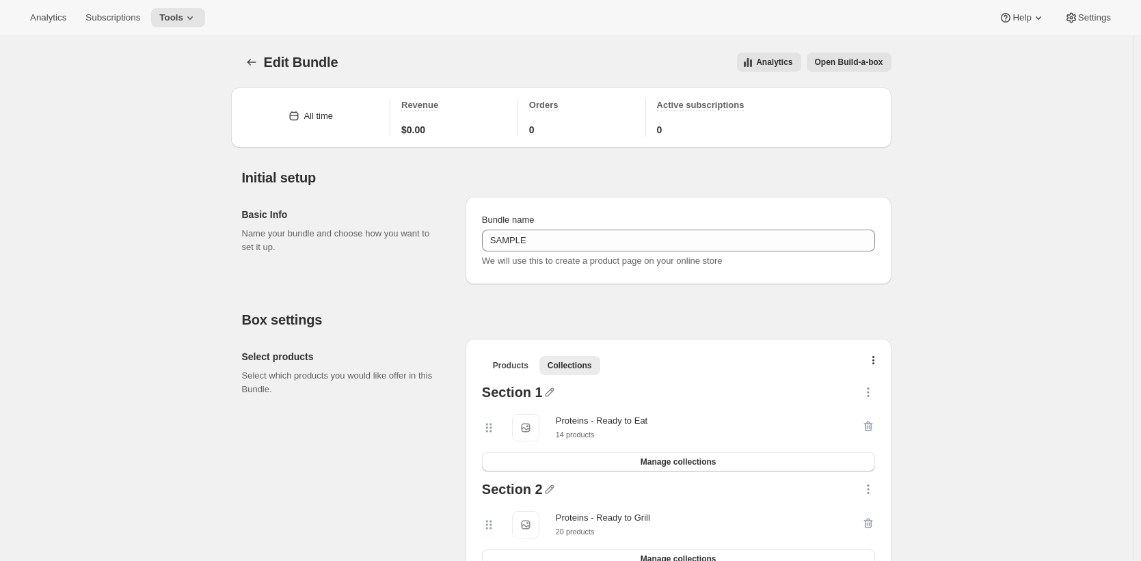
click at [874, 59] on span "Open Build-a-box" at bounding box center [849, 62] width 68 height 11
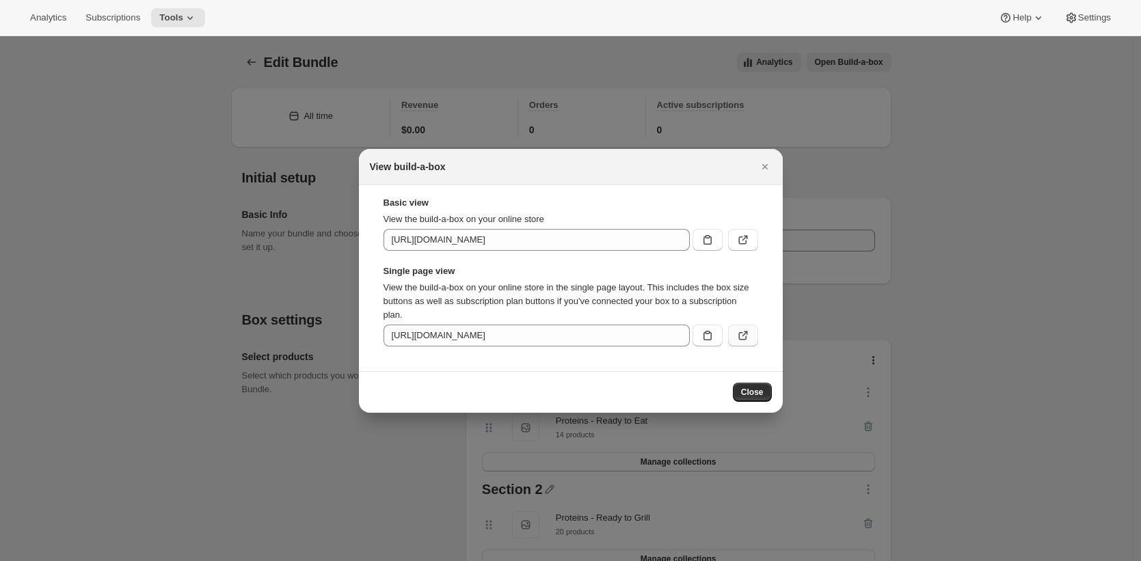
click at [746, 337] on icon ":r9b:" at bounding box center [743, 336] width 14 height 14
drag, startPoint x: 692, startPoint y: 124, endPoint x: 700, endPoint y: 126, distance: 9.1
click at [692, 124] on div at bounding box center [570, 280] width 1141 height 561
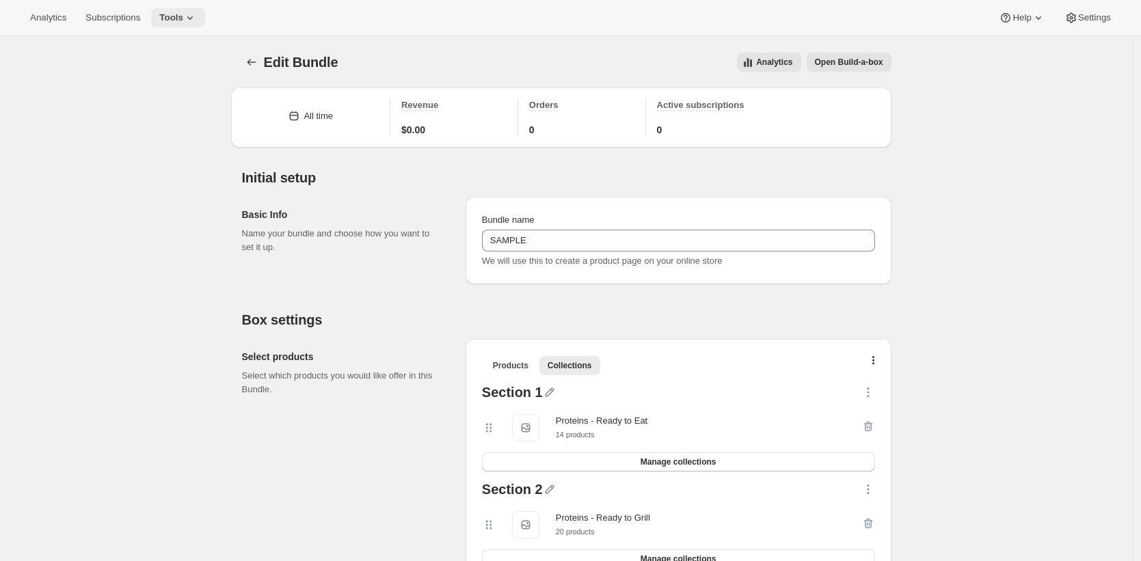
click at [164, 9] on button "Tools" at bounding box center [178, 17] width 54 height 19
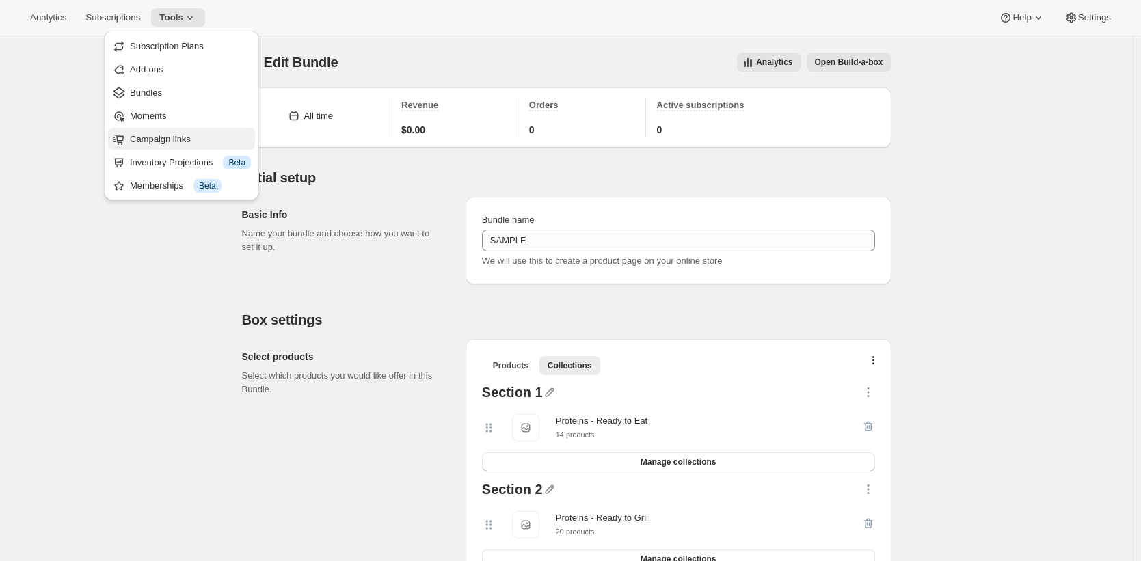
click at [200, 140] on span "Campaign links" at bounding box center [190, 140] width 121 height 14
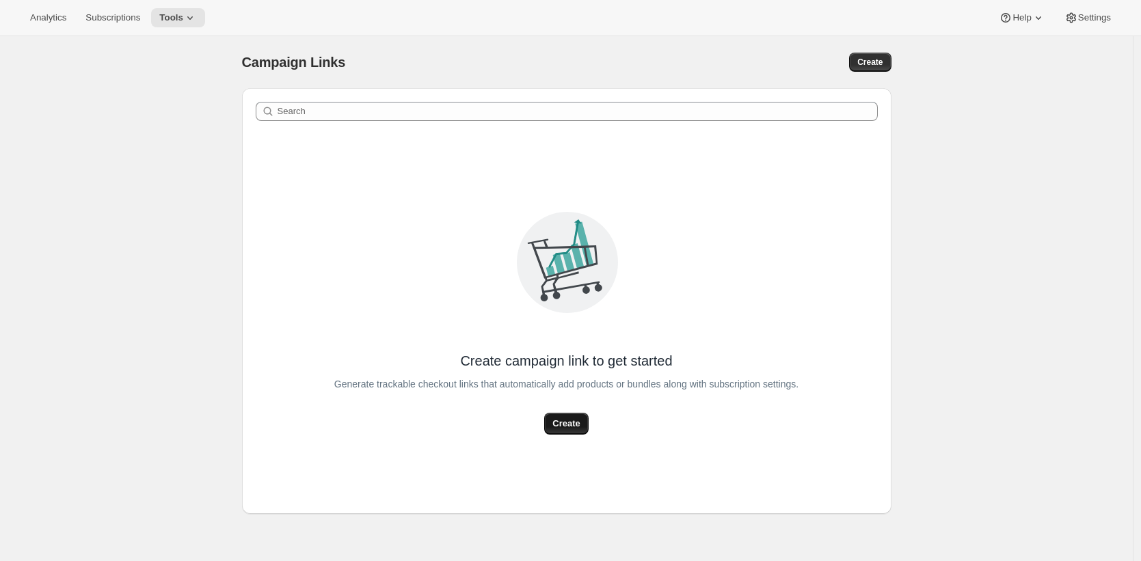
click at [580, 428] on span "Create" at bounding box center [565, 424] width 27 height 14
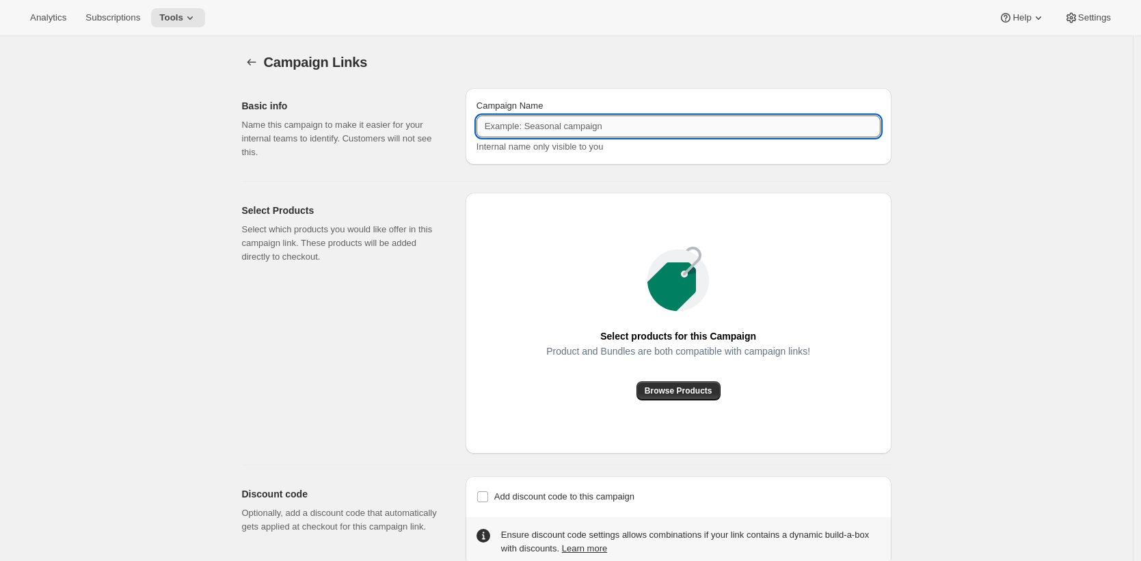
click at [601, 129] on input "Campaign Name" at bounding box center [678, 126] width 404 height 22
type input "test box link"
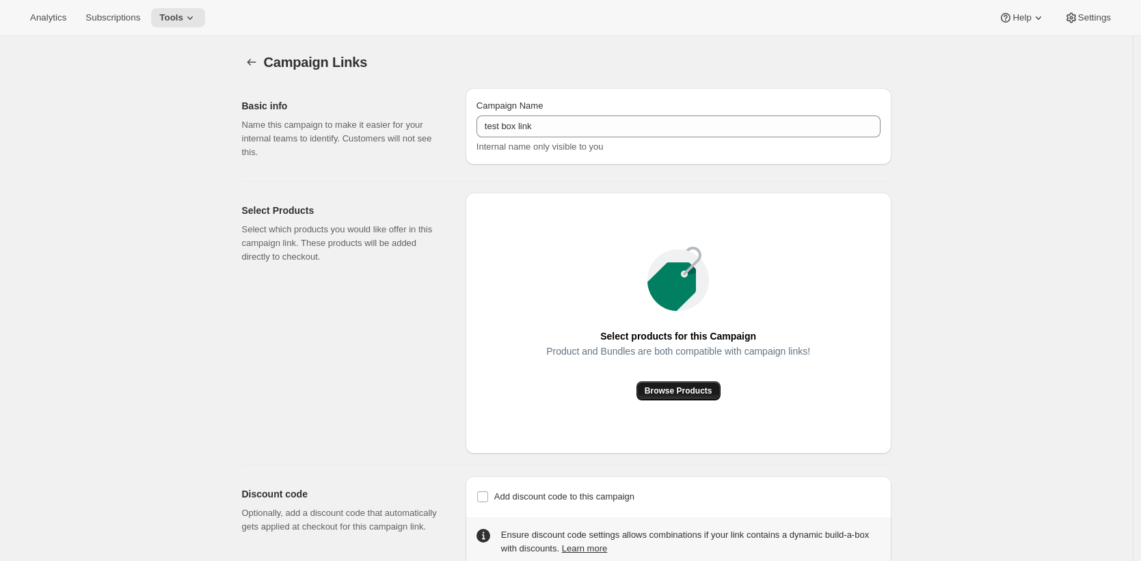
click at [683, 390] on span "Browse Products" at bounding box center [678, 390] width 68 height 11
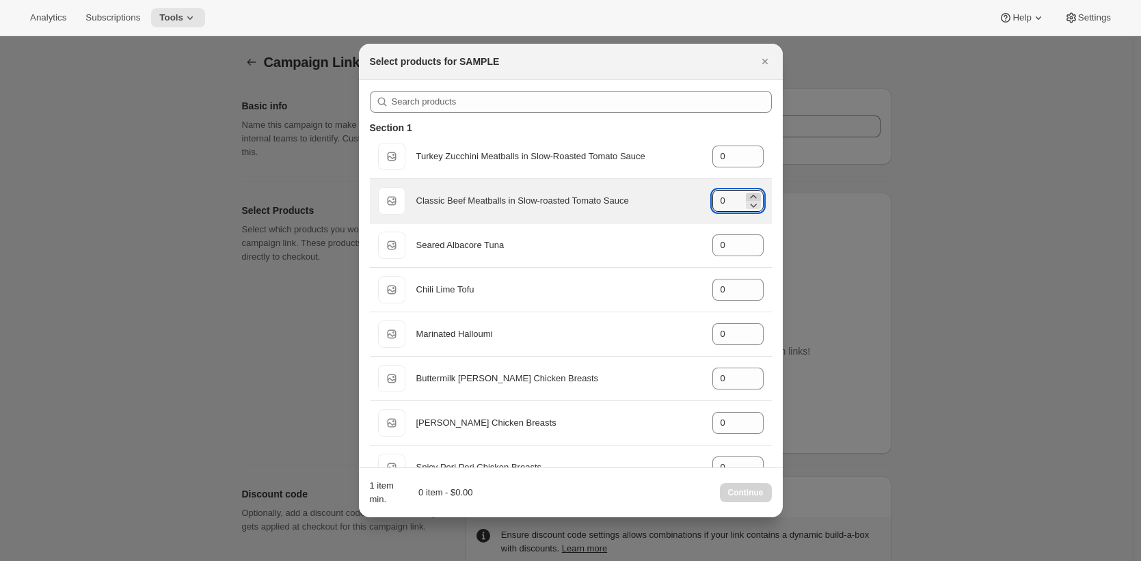
click at [748, 195] on icon ":ref:" at bounding box center [753, 197] width 14 height 14
type input "1"
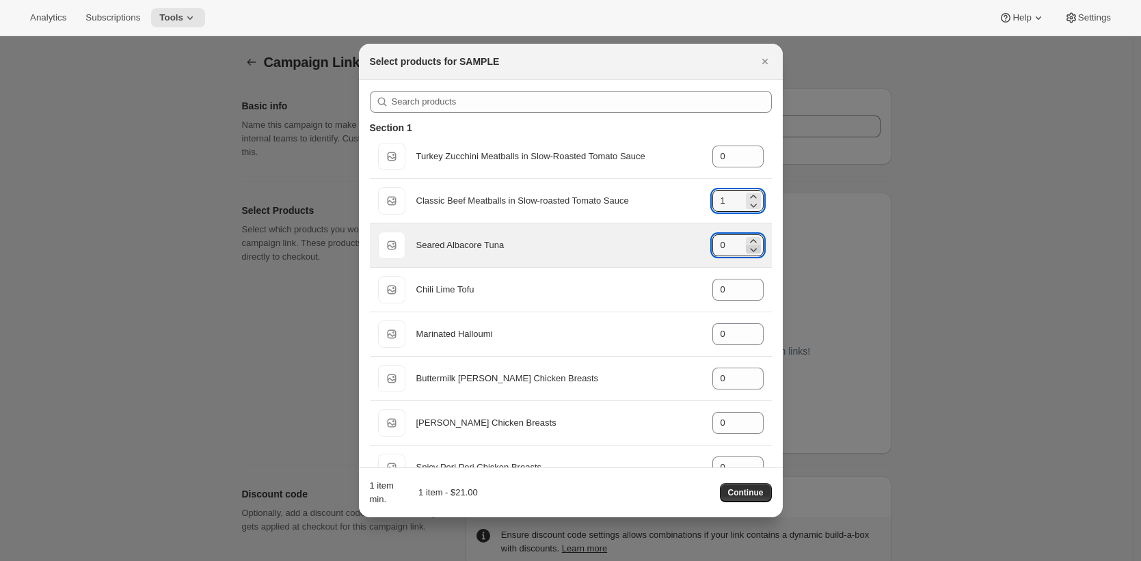
click at [746, 243] on icon ":ref:" at bounding box center [753, 250] width 14 height 14
click at [749, 239] on icon ":ref:" at bounding box center [753, 241] width 14 height 14
type input "1"
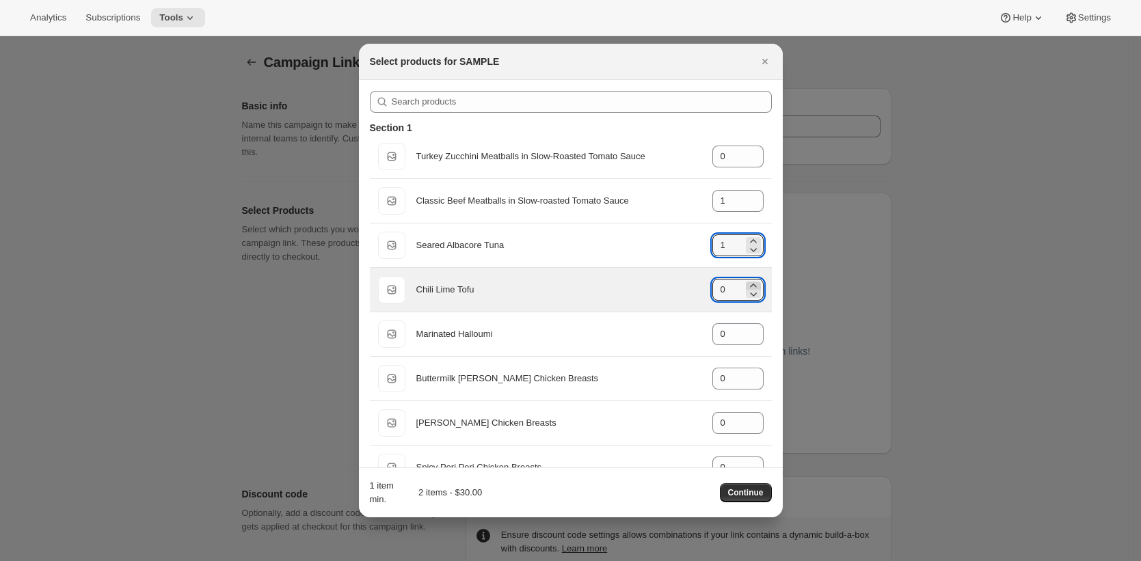
click at [748, 283] on icon ":ref:" at bounding box center [753, 286] width 14 height 14
type input "1"
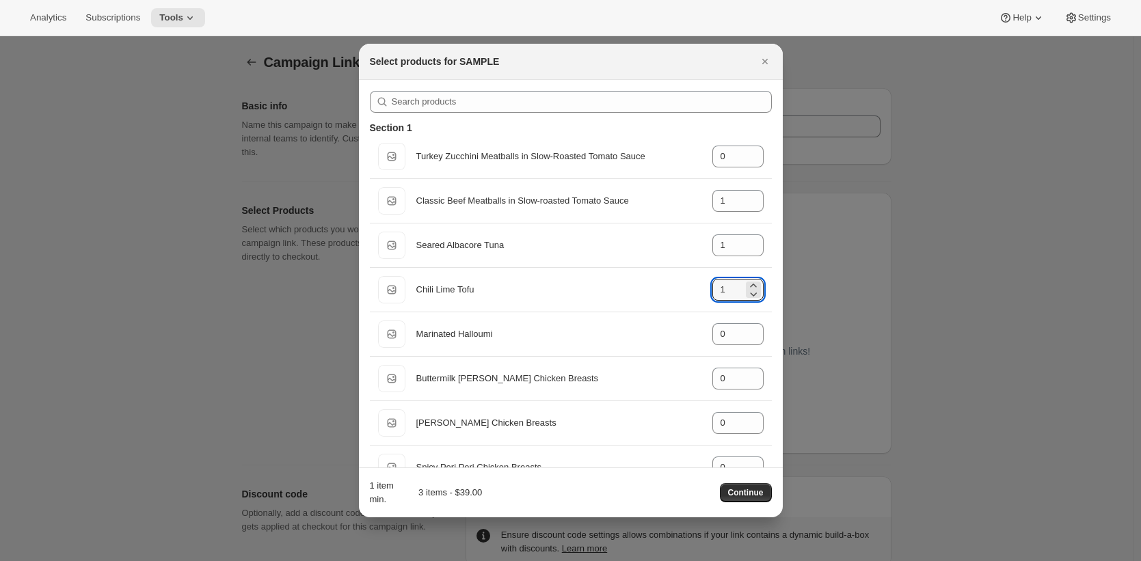
click at [757, 494] on span "Continue" at bounding box center [746, 492] width 36 height 11
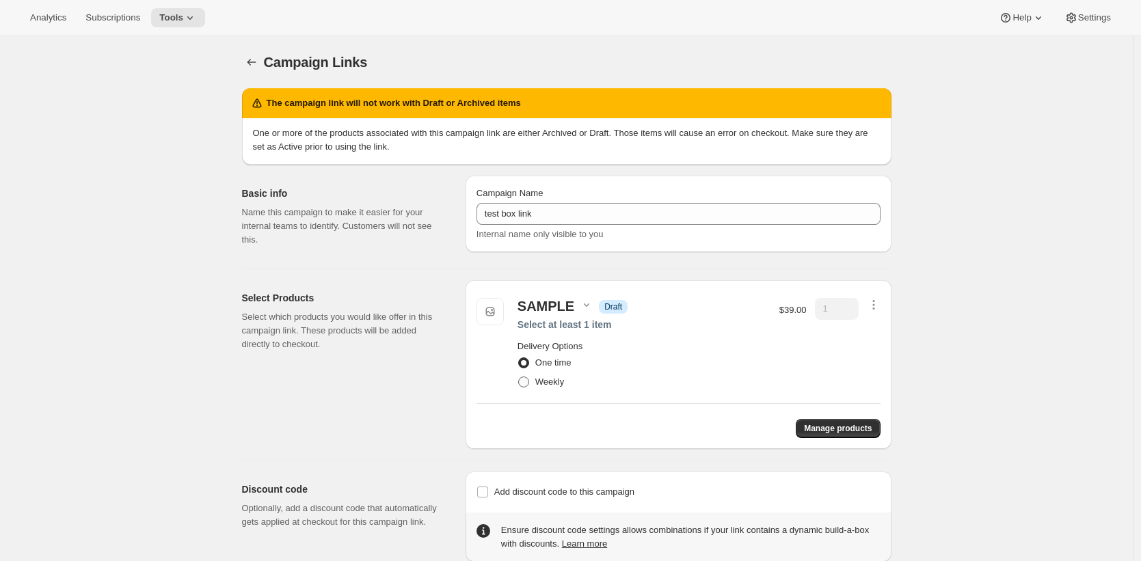
click at [547, 377] on span "Weekly" at bounding box center [549, 382] width 29 height 10
click at [519, 377] on input "Weekly" at bounding box center [518, 377] width 1 height 1
radio input "true"
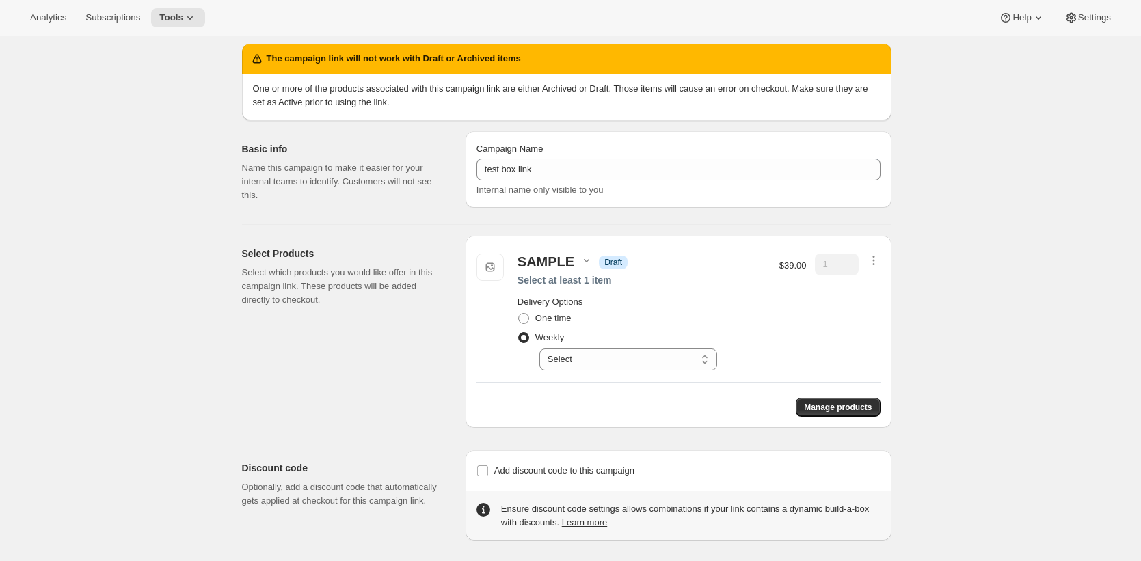
scroll to position [51, 0]
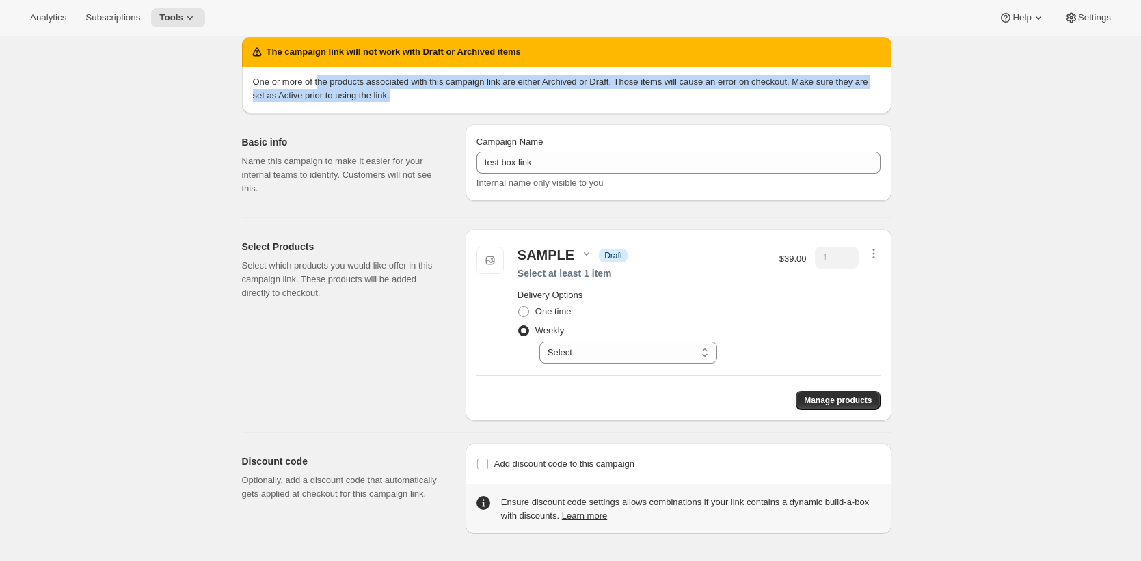
drag, startPoint x: 595, startPoint y: 101, endPoint x: 329, endPoint y: 79, distance: 267.5
click at [327, 80] on p "One or more of the products associated with this campaign link are either Archi…" at bounding box center [566, 88] width 627 height 27
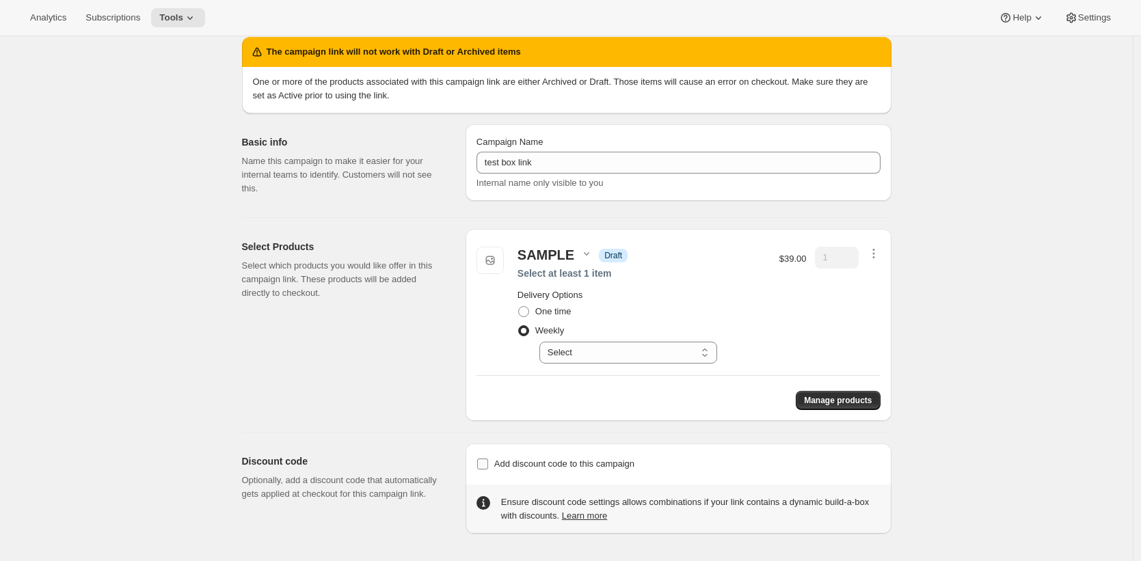
click at [604, 454] on label "Add discount code to this campaign" at bounding box center [555, 463] width 158 height 19
click at [488, 459] on input "Add discount code to this campaign" at bounding box center [482, 464] width 11 height 11
checkbox input "true"
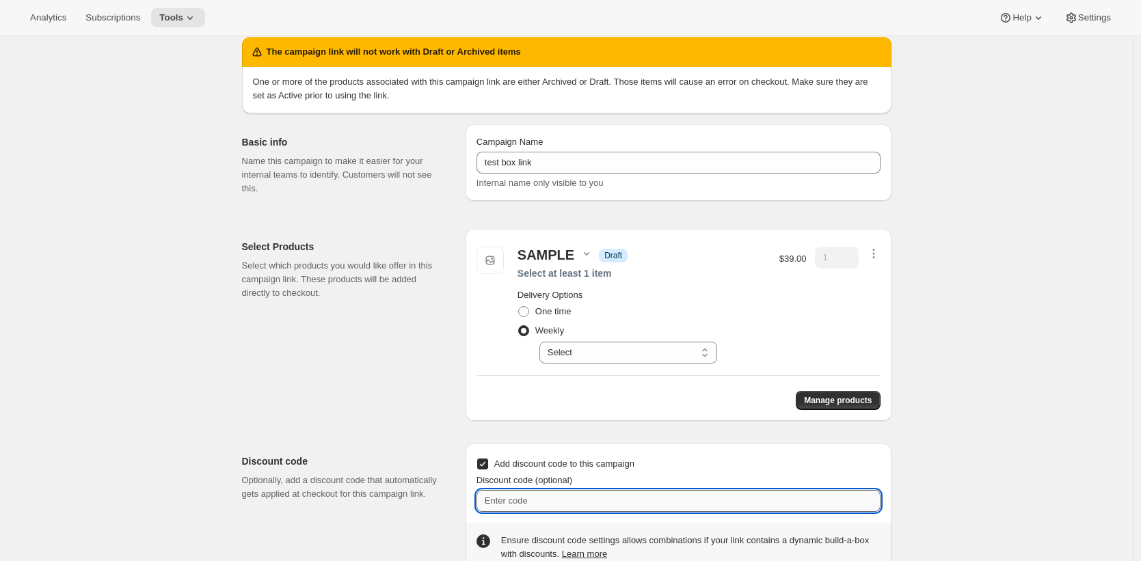
click at [638, 504] on input "Discount code (optional)" at bounding box center [678, 501] width 404 height 22
type input "100"
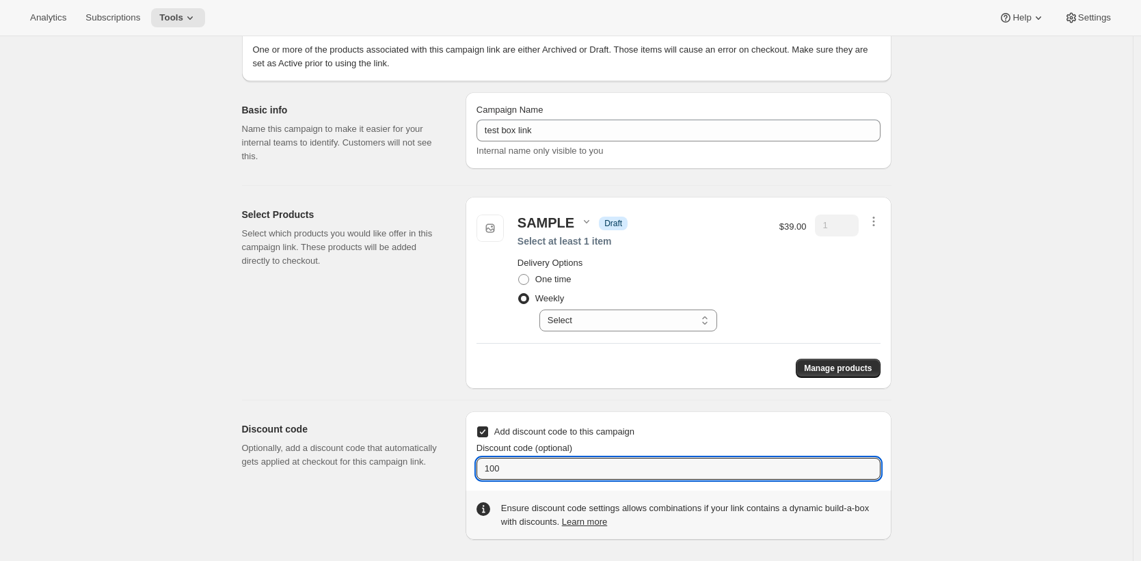
scroll to position [90, 0]
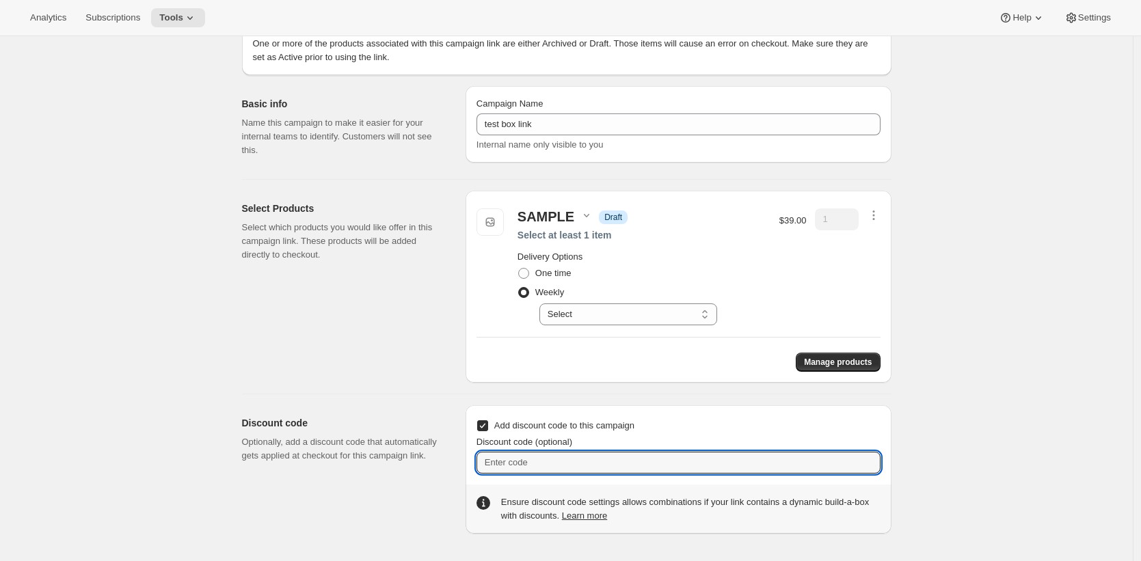
click at [616, 422] on span "Add discount code to this campaign" at bounding box center [564, 425] width 140 height 10
click at [488, 422] on input "Add discount code to this campaign" at bounding box center [482, 425] width 11 height 11
checkbox input "false"
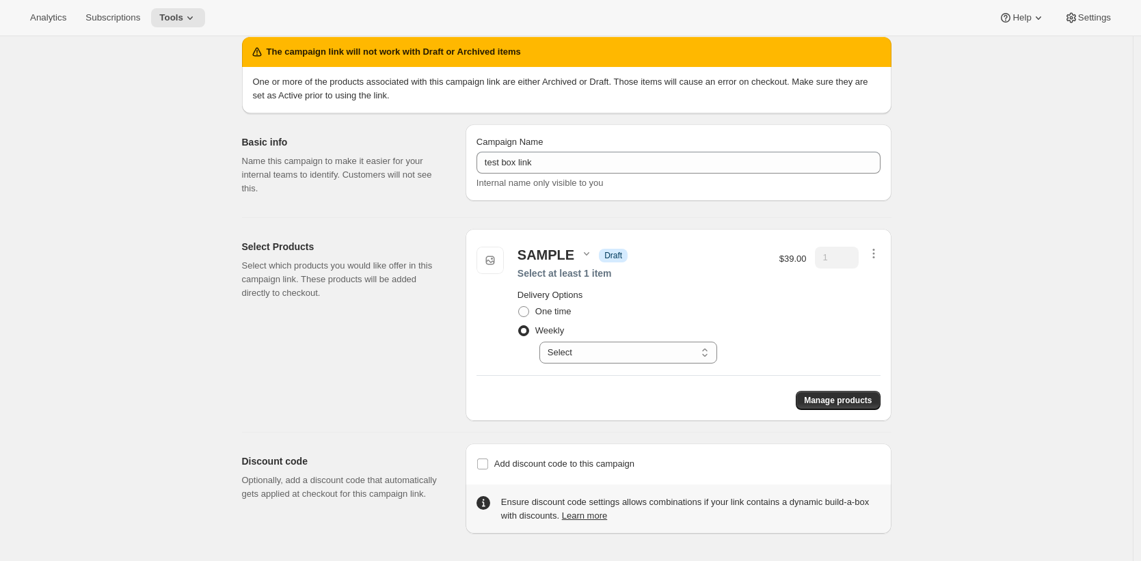
scroll to position [51, 0]
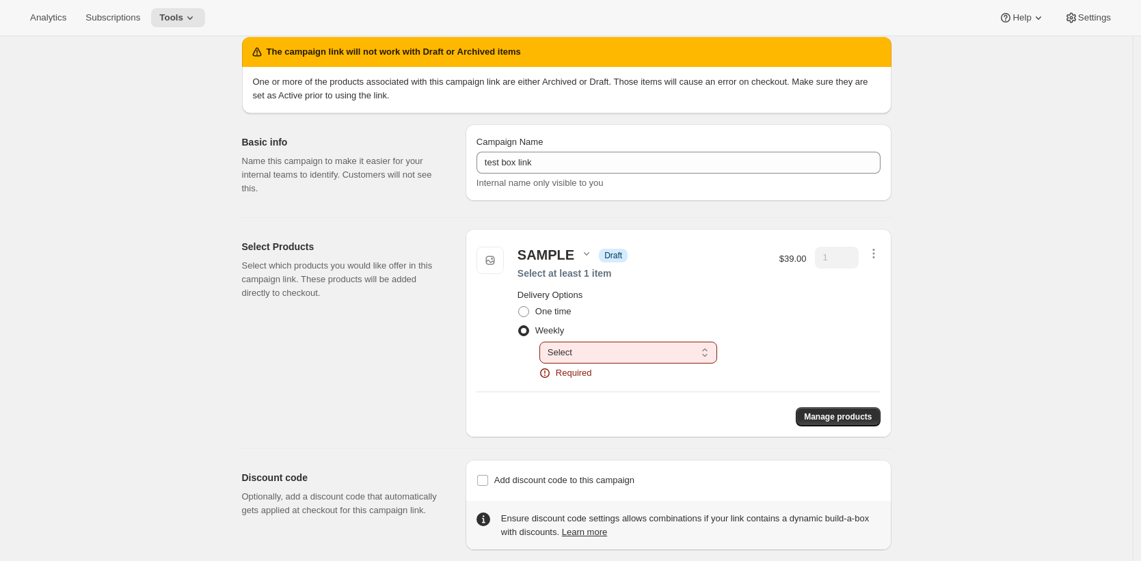
click at [651, 361] on select "Select Deliver every week" at bounding box center [628, 353] width 178 height 22
select select "gid://shopify/SellingPlan/5109022961"
click at [543, 342] on select "Select Deliver every week" at bounding box center [628, 353] width 178 height 22
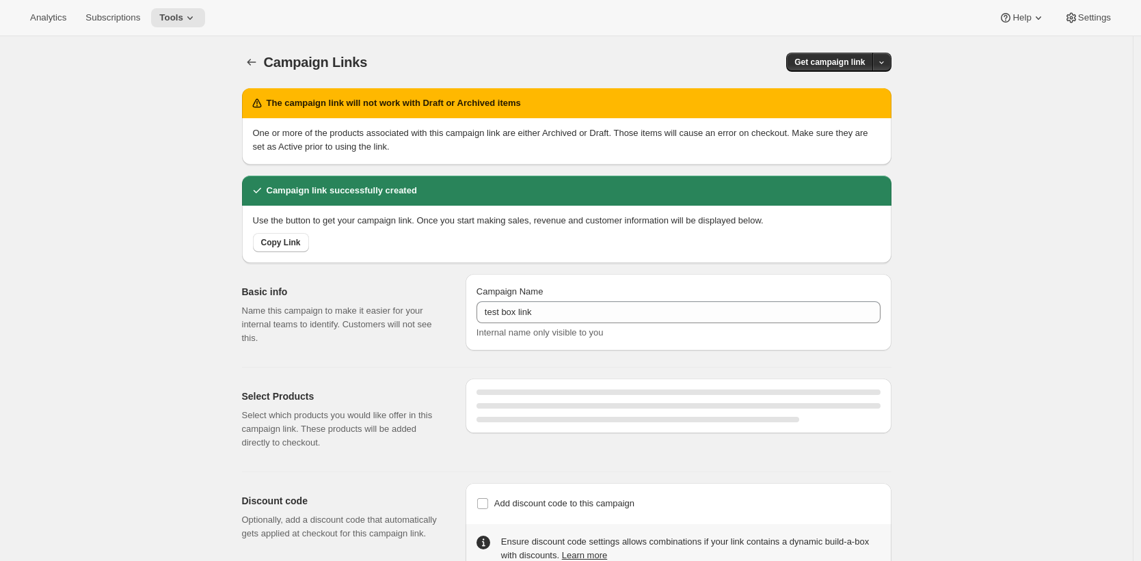
select select "gid://shopify/SellingPlan/5109022961"
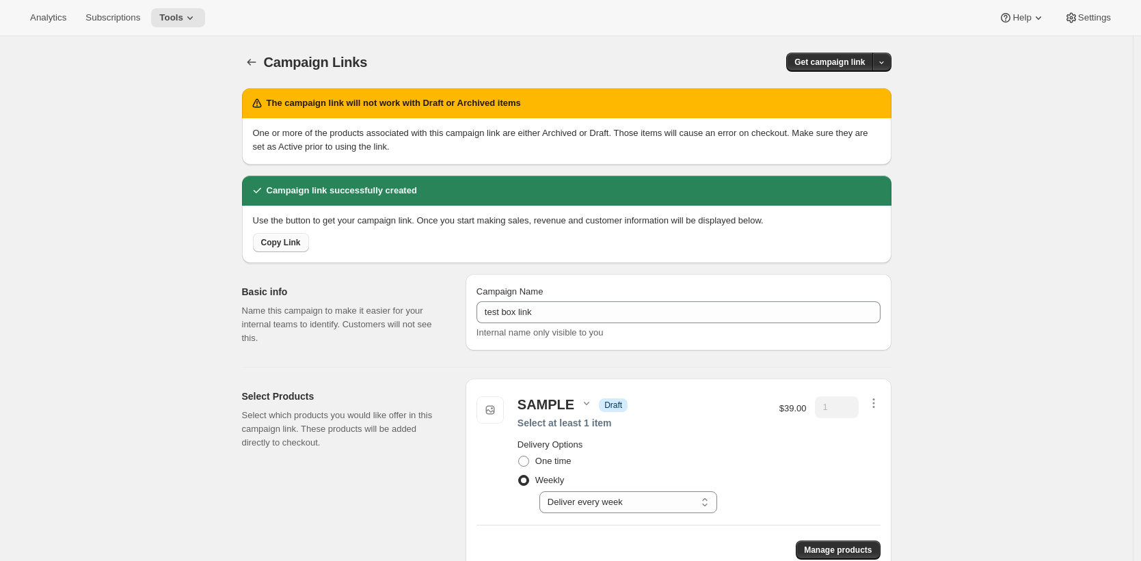
click at [301, 243] on span "Copy Link" at bounding box center [281, 242] width 40 height 11
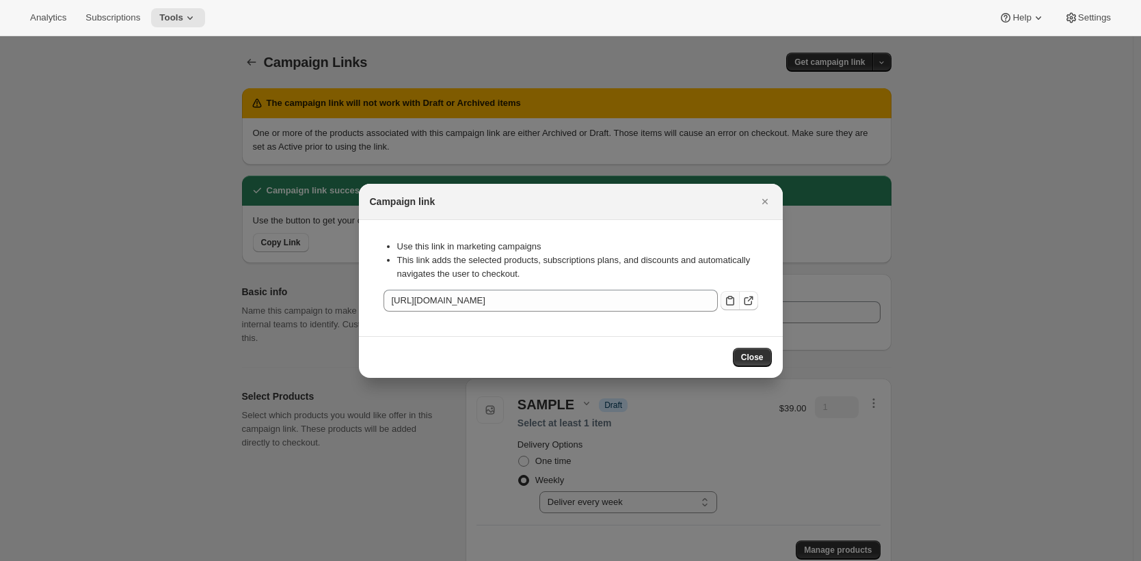
click at [732, 299] on icon ":rfv:" at bounding box center [730, 301] width 14 height 14
click at [683, 167] on div at bounding box center [570, 280] width 1141 height 561
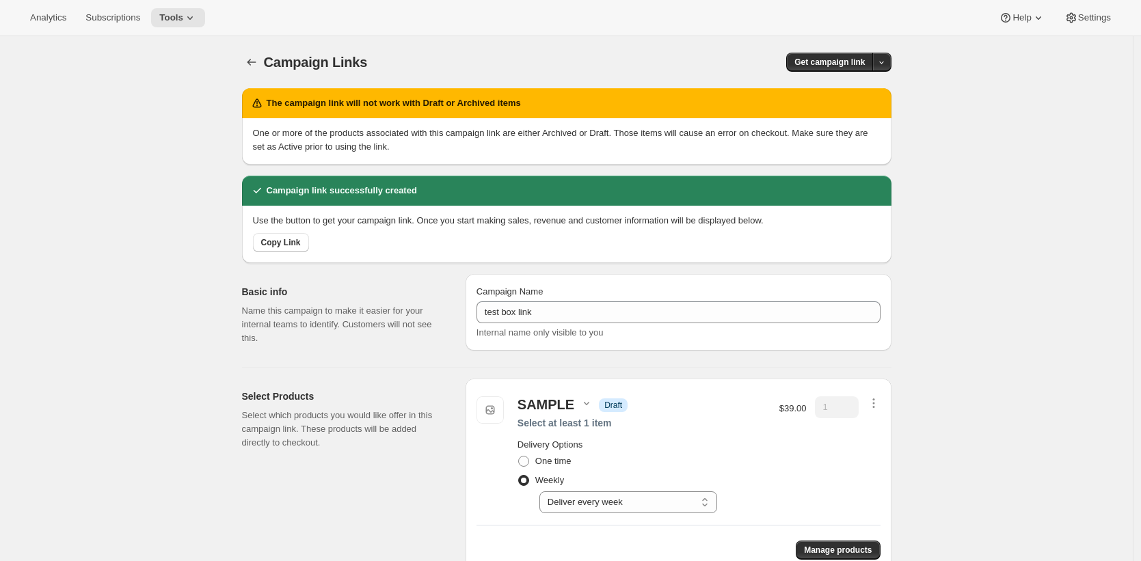
click at [925, 145] on div "Campaign Links. This page is ready Campaign Links Get campaign link The campaig…" at bounding box center [566, 373] width 1132 height 675
click at [1034, 12] on icon at bounding box center [1038, 18] width 14 height 14
click at [1025, 44] on span "Setup guide" at bounding box center [1017, 46] width 47 height 10
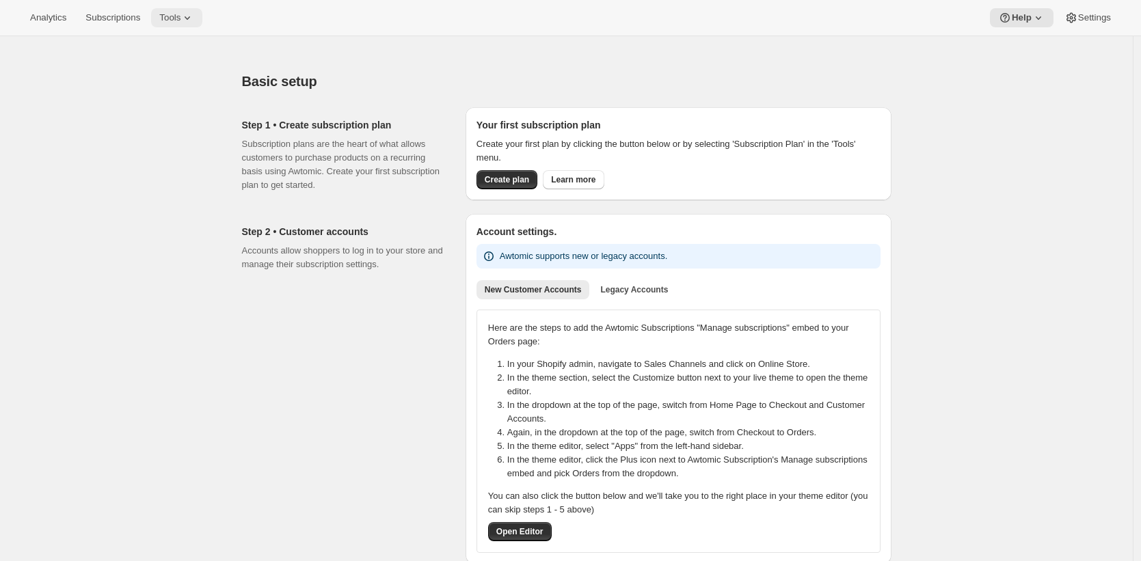
click at [191, 21] on icon at bounding box center [187, 18] width 14 height 14
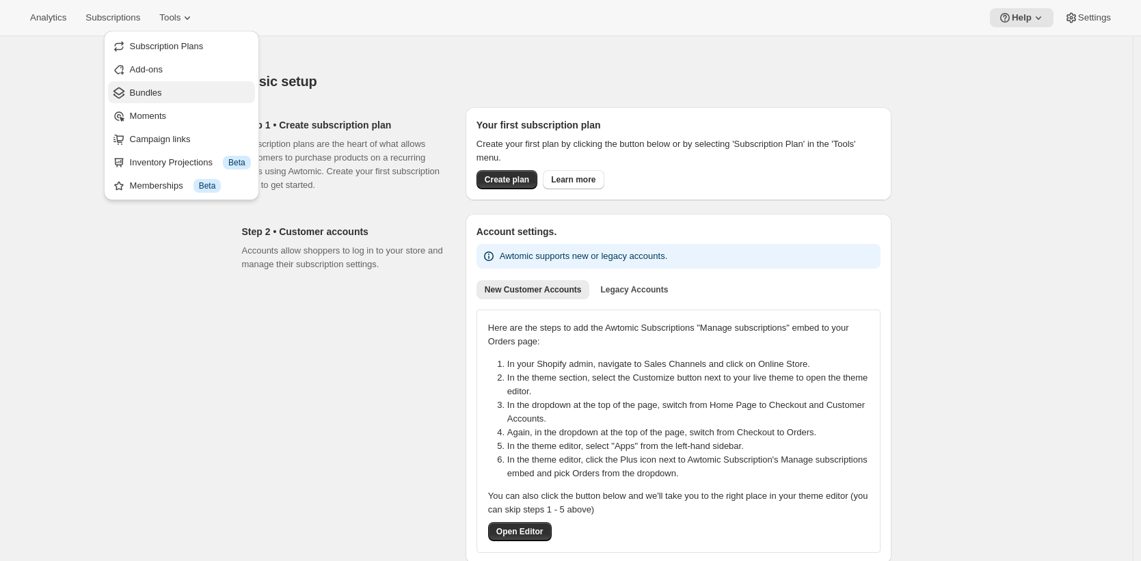
click at [188, 92] on span "Bundles" at bounding box center [190, 93] width 121 height 14
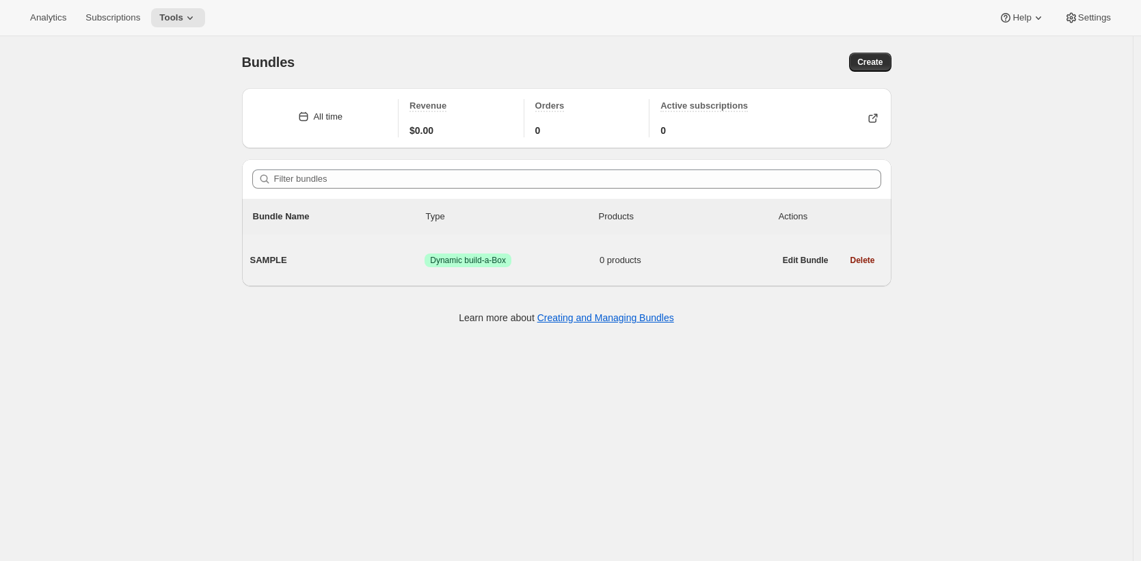
click at [357, 259] on span "SAMPLE" at bounding box center [337, 261] width 175 height 14
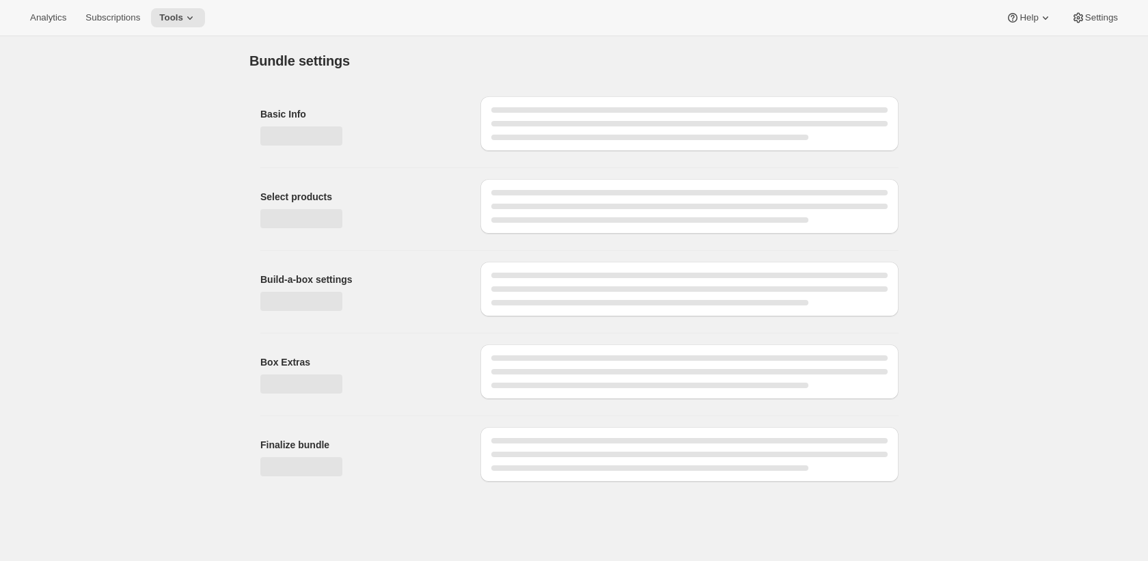
type input "SAMPLE"
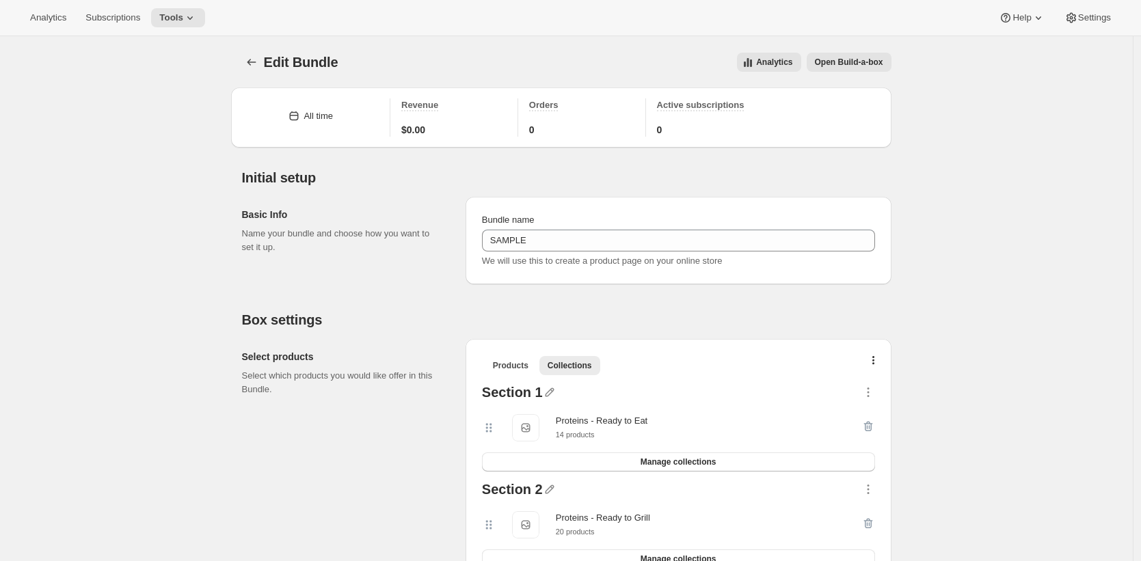
click at [883, 61] on span "Open Build-a-box" at bounding box center [849, 62] width 68 height 11
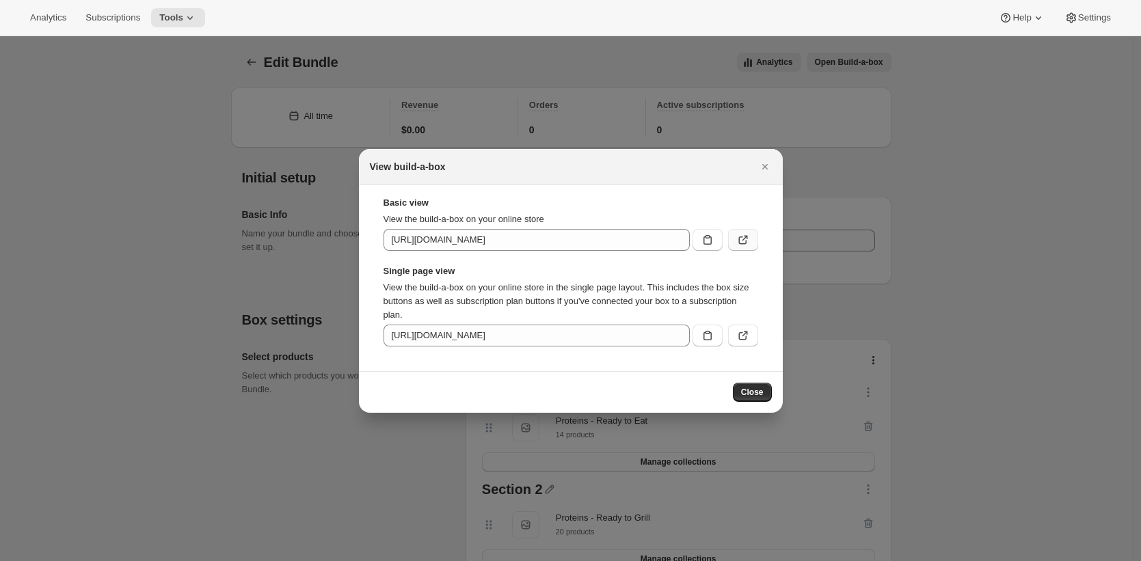
click at [747, 239] on icon ":rk7:" at bounding box center [743, 240] width 14 height 14
click at [733, 340] on button ":rk7:" at bounding box center [743, 336] width 30 height 22
click at [761, 165] on icon "Close" at bounding box center [765, 167] width 14 height 14
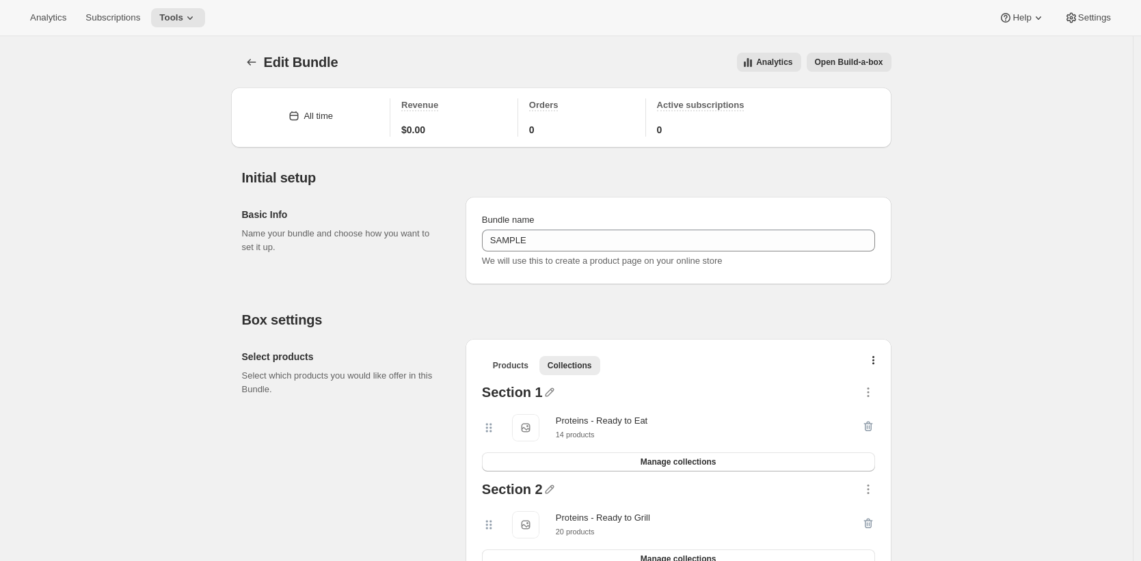
click at [880, 63] on span "Open Build-a-box" at bounding box center [849, 62] width 68 height 11
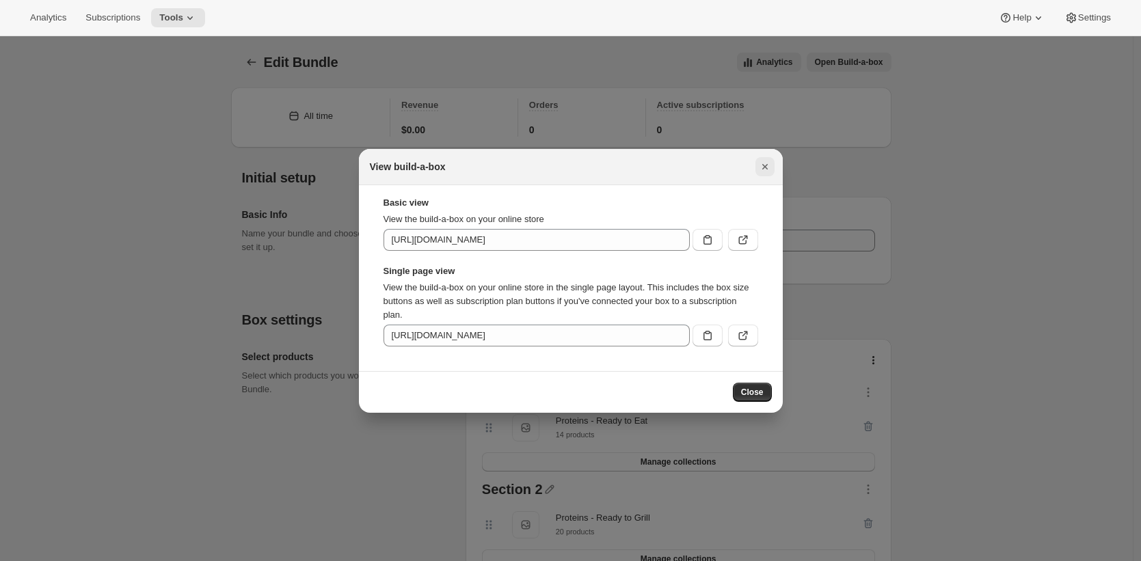
click at [770, 165] on icon "Close" at bounding box center [765, 167] width 14 height 14
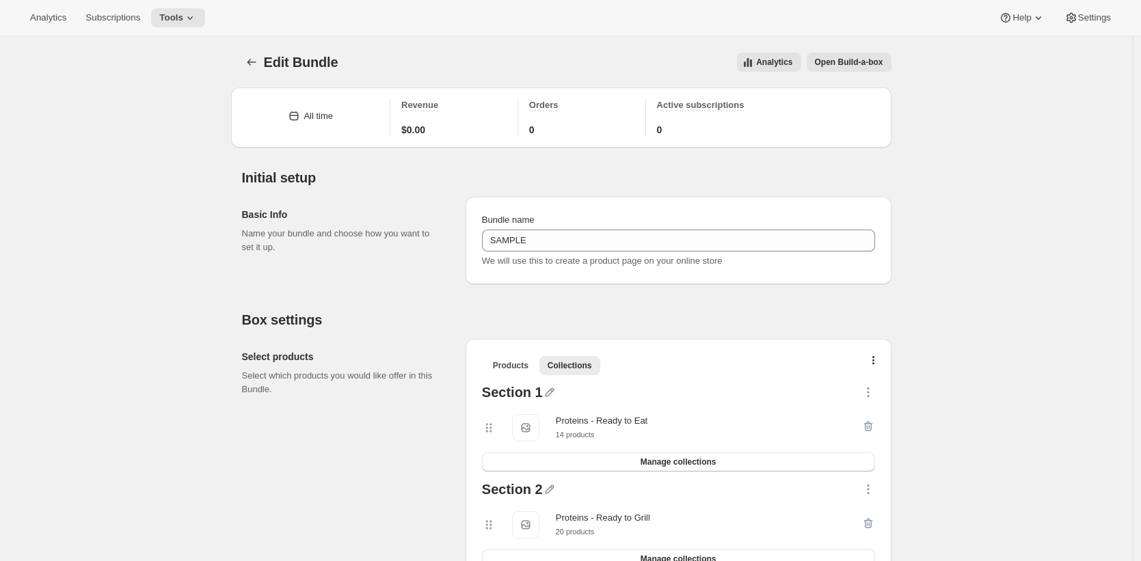
click at [864, 59] on span "Open Build-a-box" at bounding box center [849, 62] width 68 height 11
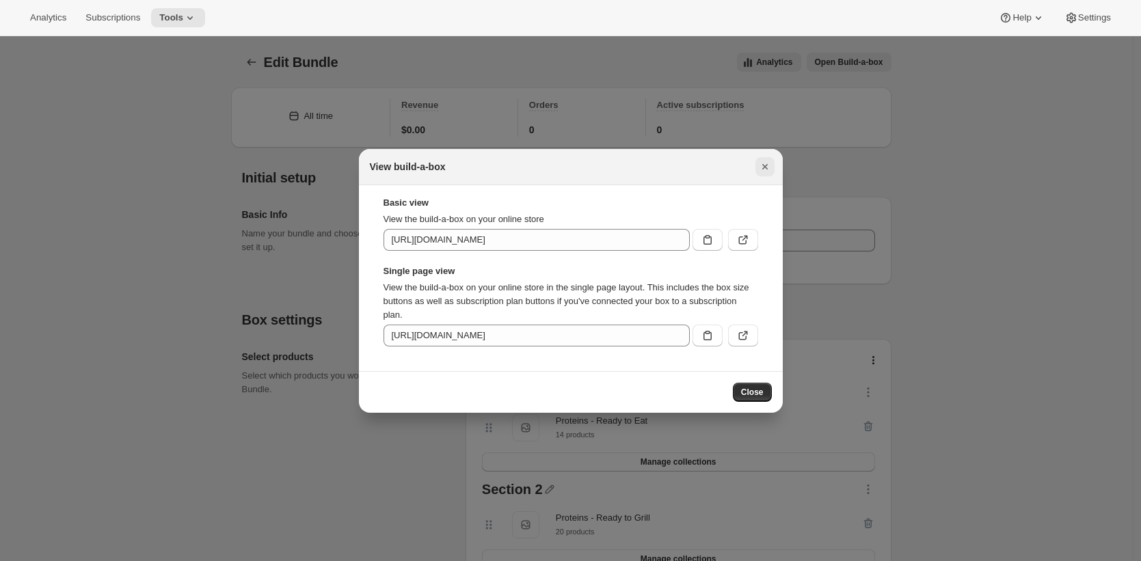
click at [767, 160] on icon "Close" at bounding box center [765, 167] width 14 height 14
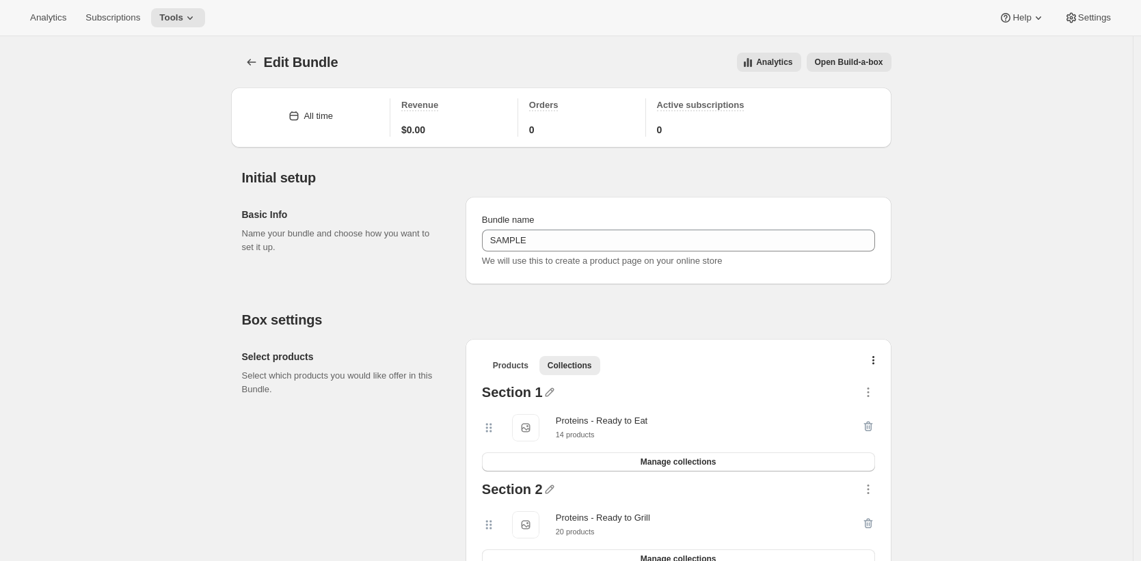
click at [882, 57] on span "Open Build-a-box" at bounding box center [849, 62] width 68 height 11
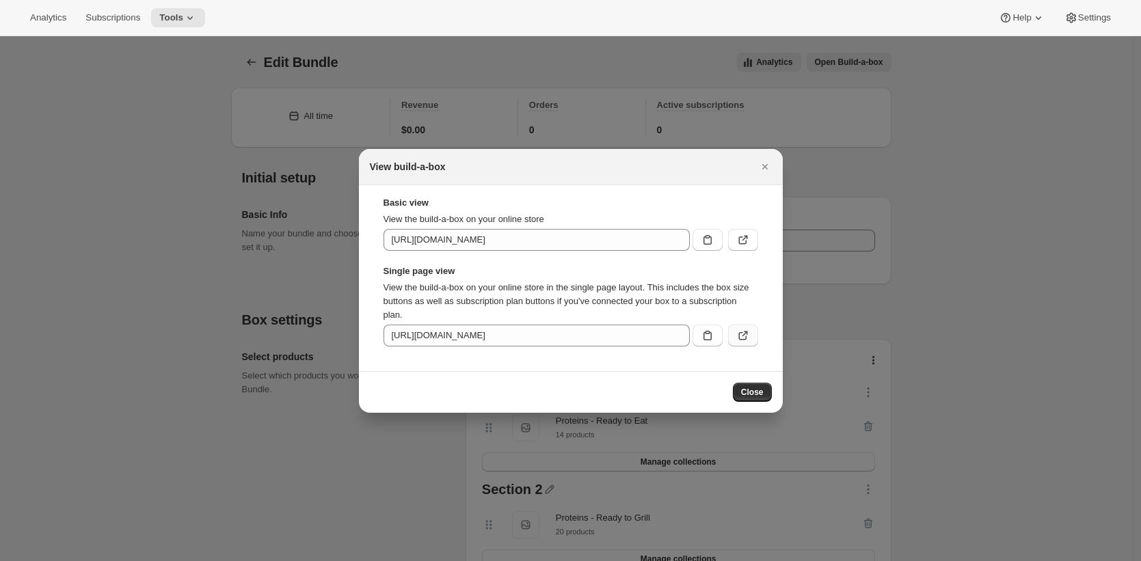
click at [741, 337] on icon ":rk7:" at bounding box center [743, 336] width 14 height 14
drag, startPoint x: 364, startPoint y: 115, endPoint x: 377, endPoint y: 105, distance: 16.5
click at [364, 114] on div at bounding box center [570, 280] width 1141 height 561
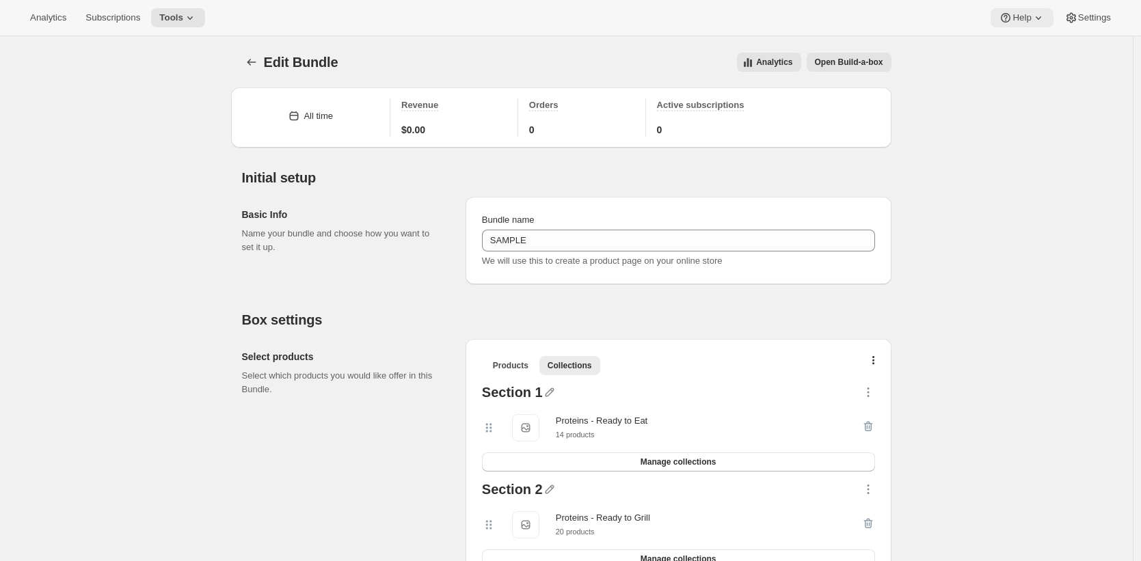
click at [1018, 17] on span "Help" at bounding box center [1021, 17] width 18 height 11
click at [1013, 41] on span "Setup guide" at bounding box center [1017, 46] width 47 height 10
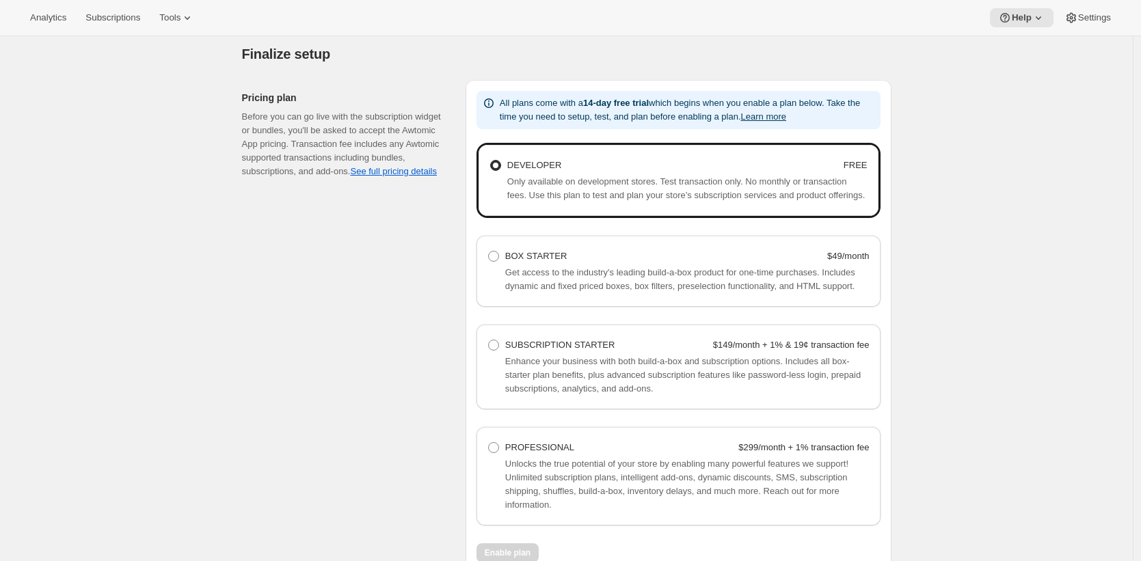
scroll to position [834, 0]
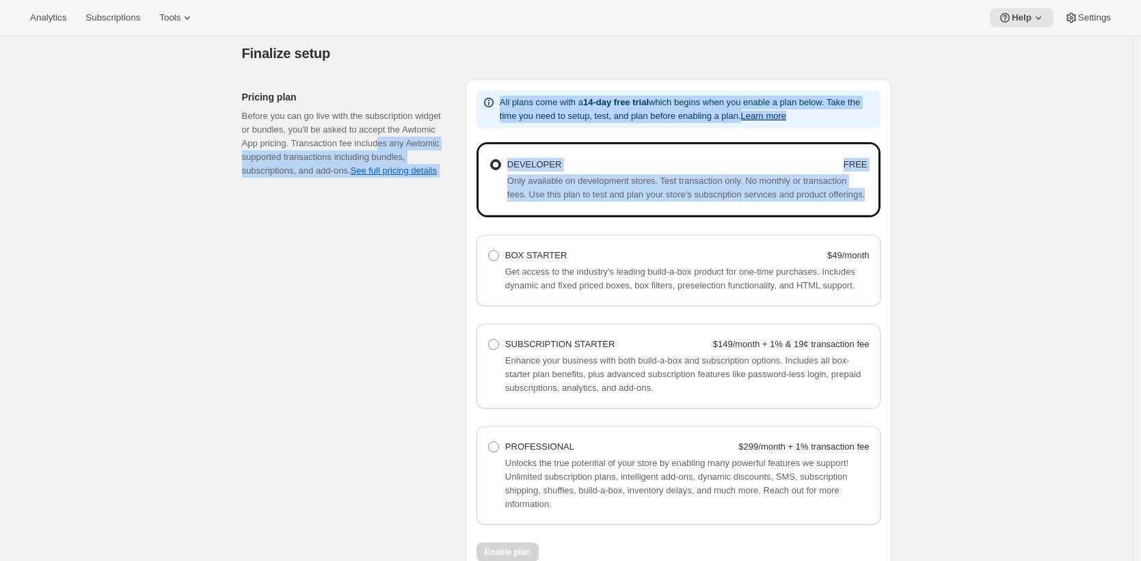
drag, startPoint x: 636, startPoint y: 210, endPoint x: 429, endPoint y: 147, distance: 216.6
click at [429, 147] on div "Pricing plan Before you can go live with the subscription widget or bundles, yo…" at bounding box center [561, 320] width 660 height 504
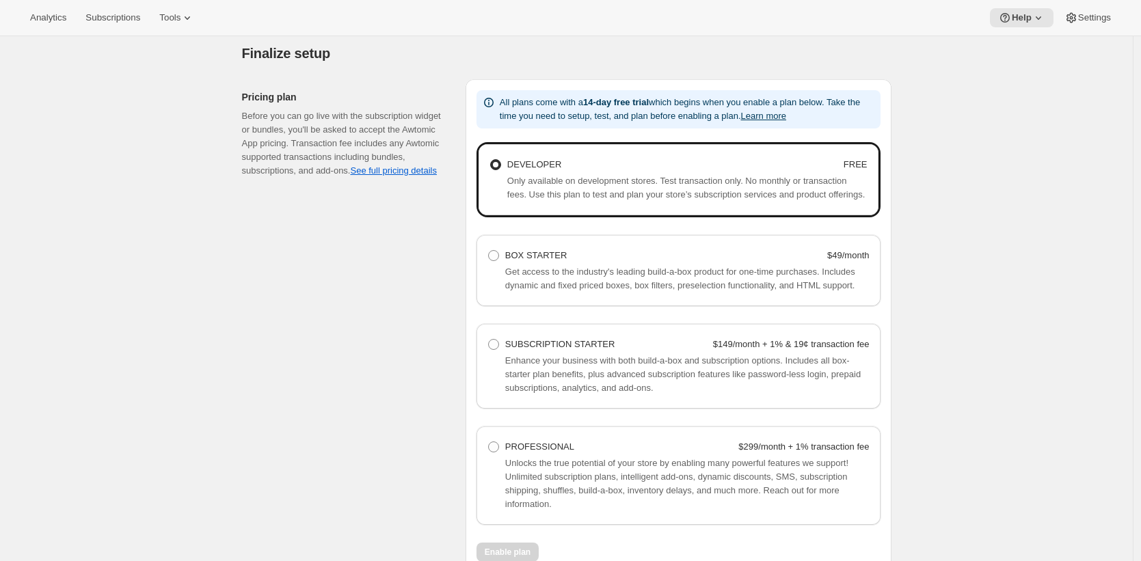
click at [660, 189] on span "Only available on development stores. Test transaction only. No monthly or tran…" at bounding box center [685, 188] width 357 height 24
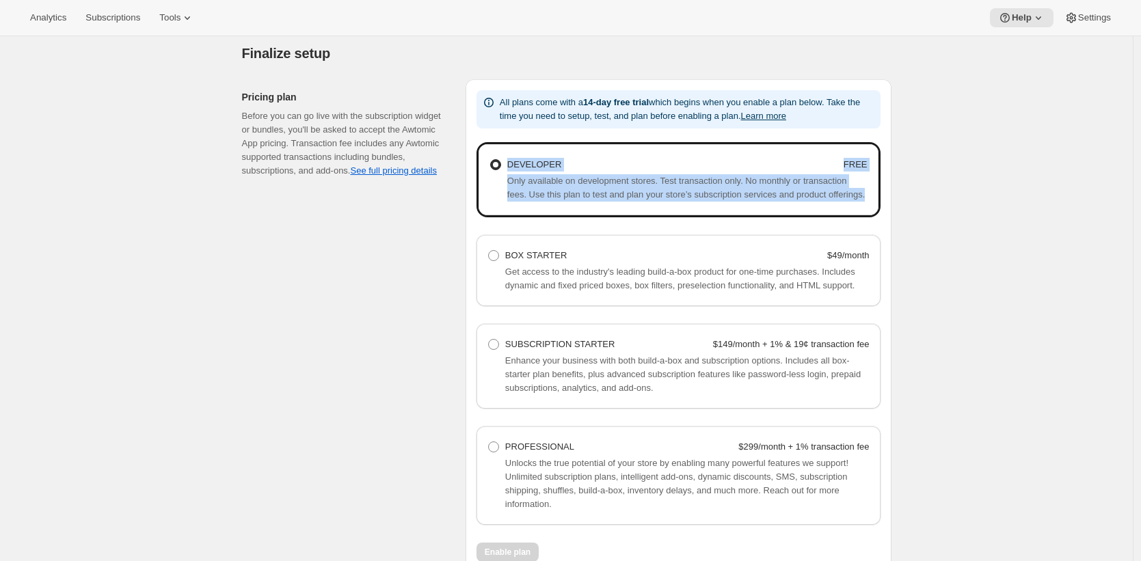
drag, startPoint x: 640, startPoint y: 210, endPoint x: 513, endPoint y: 169, distance: 134.2
click at [513, 169] on div "DEVELOPER FREE Only available on development stores. Test transaction only. No …" at bounding box center [678, 178] width 378 height 46
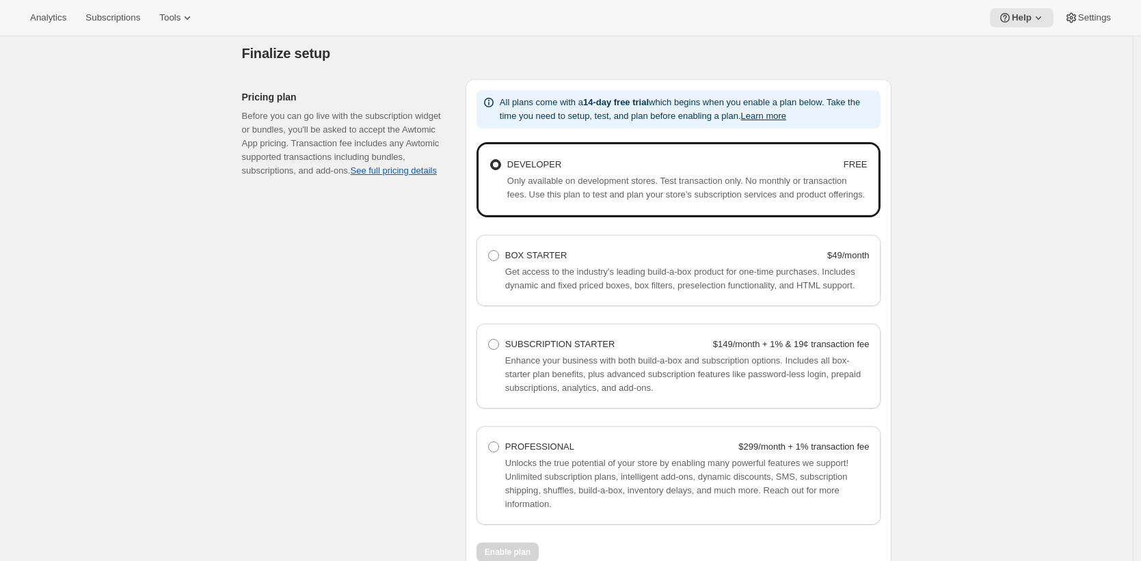
click at [409, 215] on div "Pricing plan Before you can go live with the subscription widget or bundles, yo…" at bounding box center [348, 325] width 213 height 493
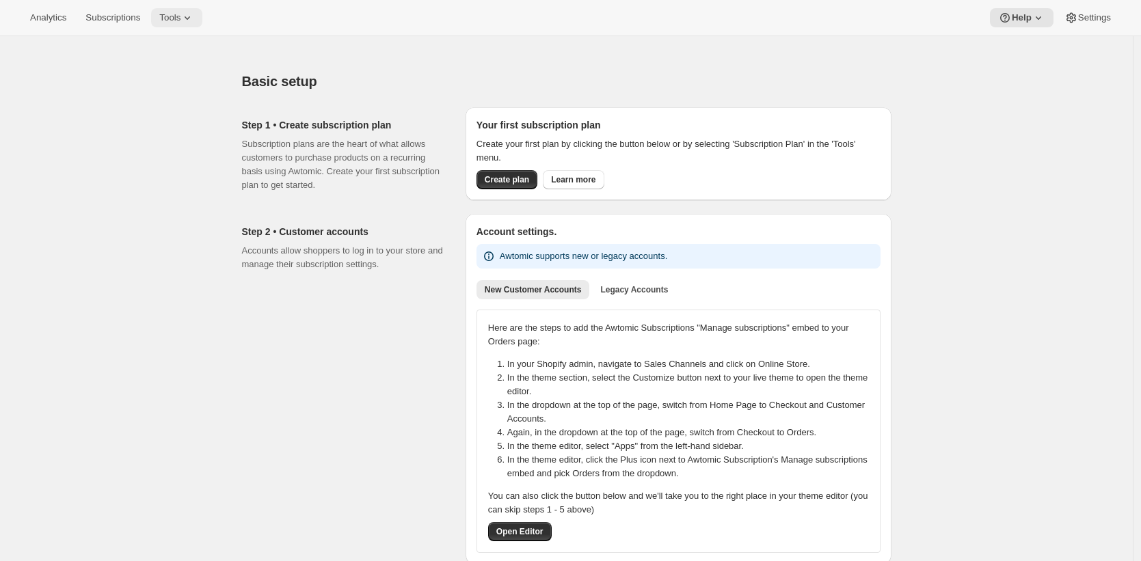
click at [175, 16] on span "Tools" at bounding box center [169, 17] width 21 height 11
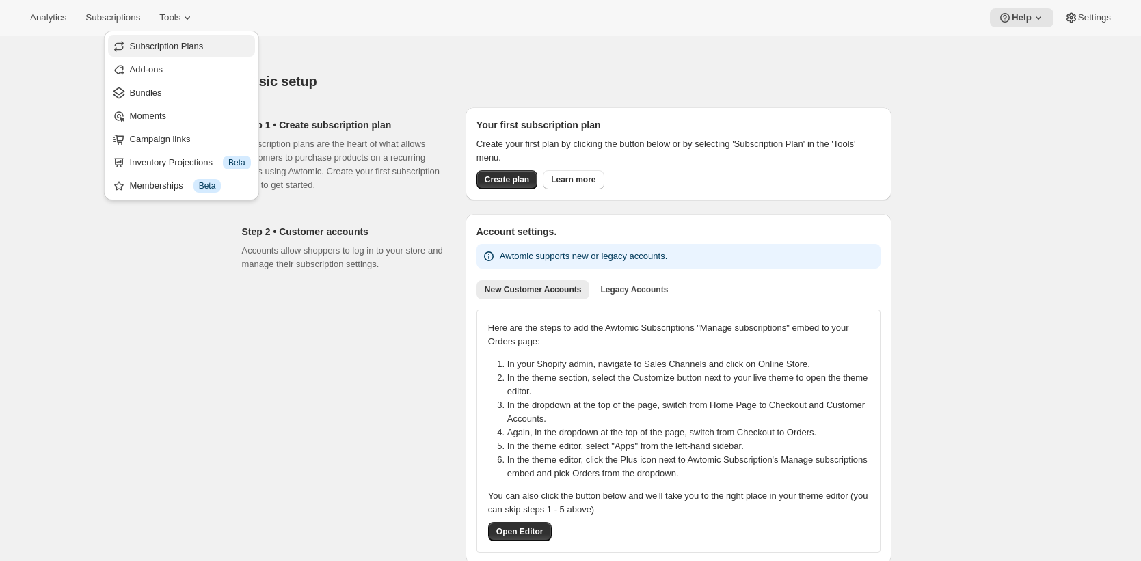
click at [198, 50] on span "Subscription Plans" at bounding box center [167, 46] width 74 height 10
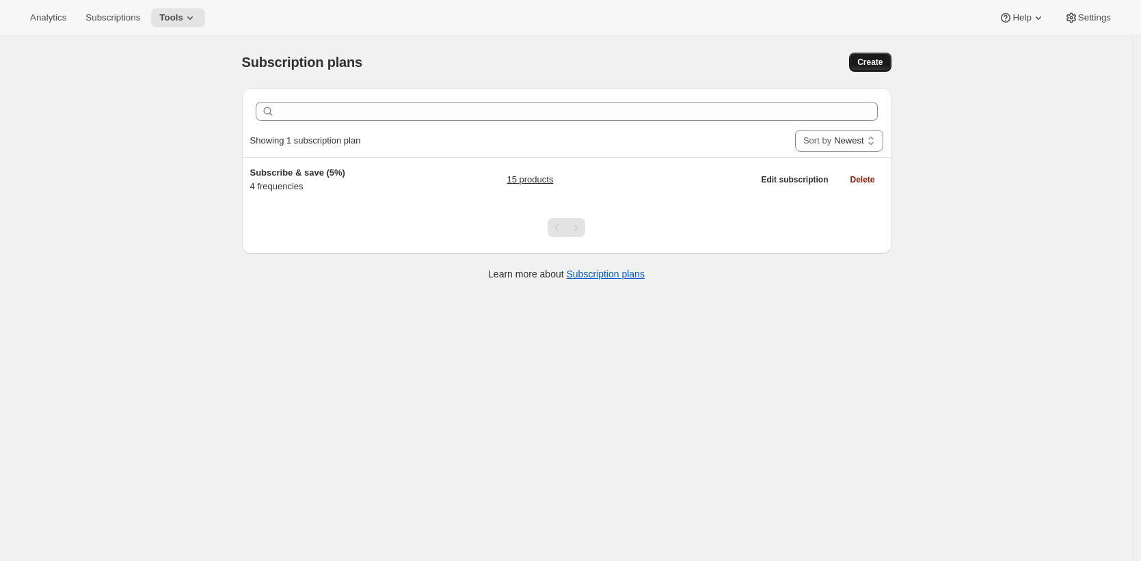
click at [863, 55] on button "Create" at bounding box center [870, 62] width 42 height 19
select select "WEEK"
select select "MONTH"
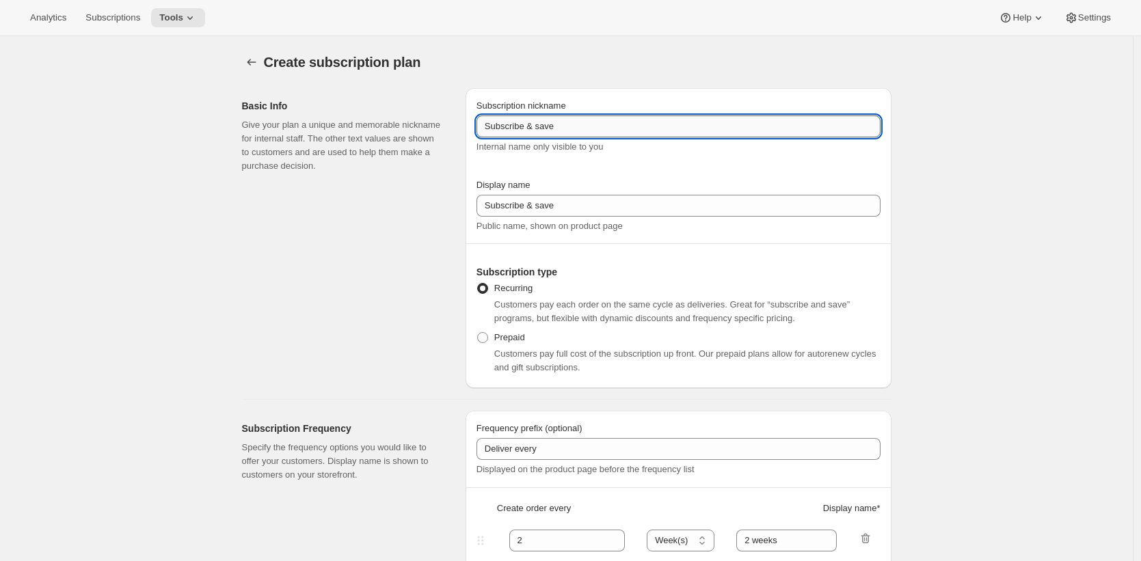
click at [628, 131] on input "Subscribe & save" at bounding box center [678, 126] width 404 height 22
type input "MIGRATION ONLY PREPAID (DO NOT USE THIS)"
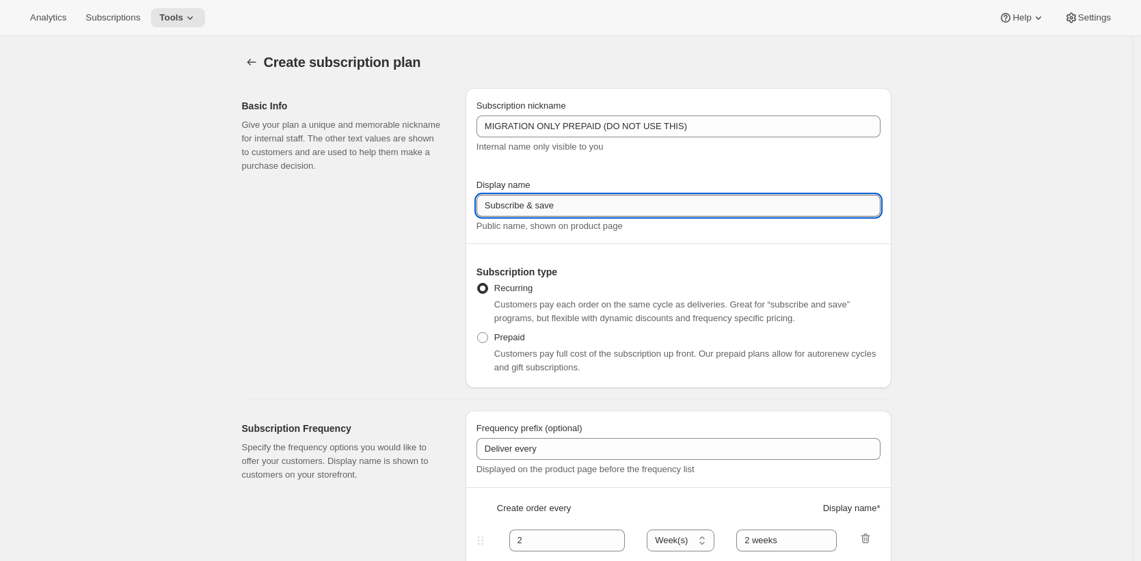
click at [593, 204] on input "Subscribe & save" at bounding box center [678, 206] width 404 height 22
type input "Prepaid Subscription"
click at [512, 342] on span "Prepaid" at bounding box center [509, 337] width 31 height 10
click at [478, 333] on input "Prepaid" at bounding box center [477, 332] width 1 height 1
radio input "true"
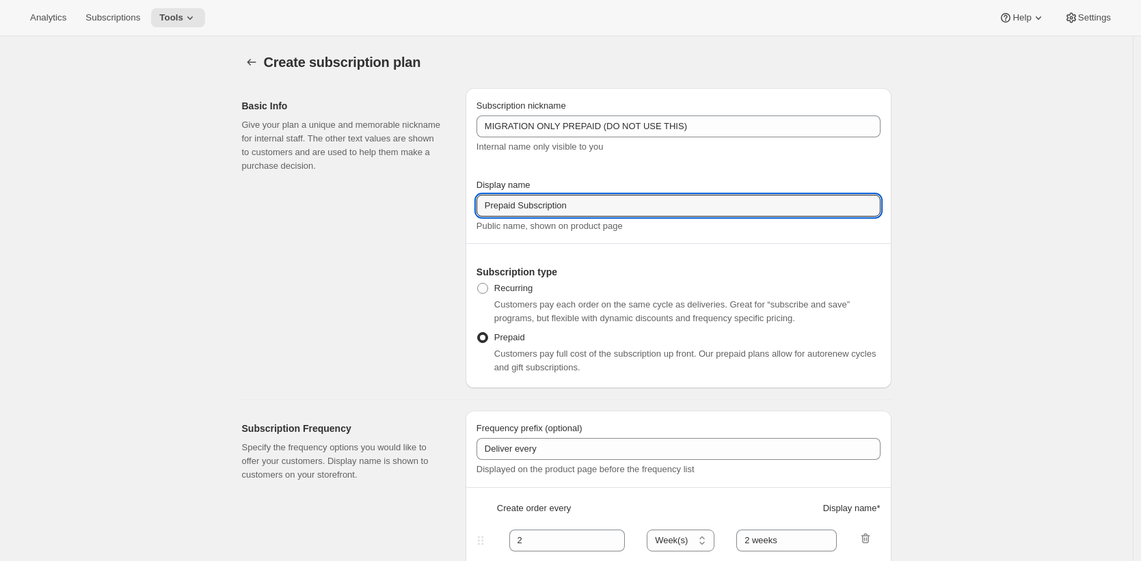
select select "MONTH"
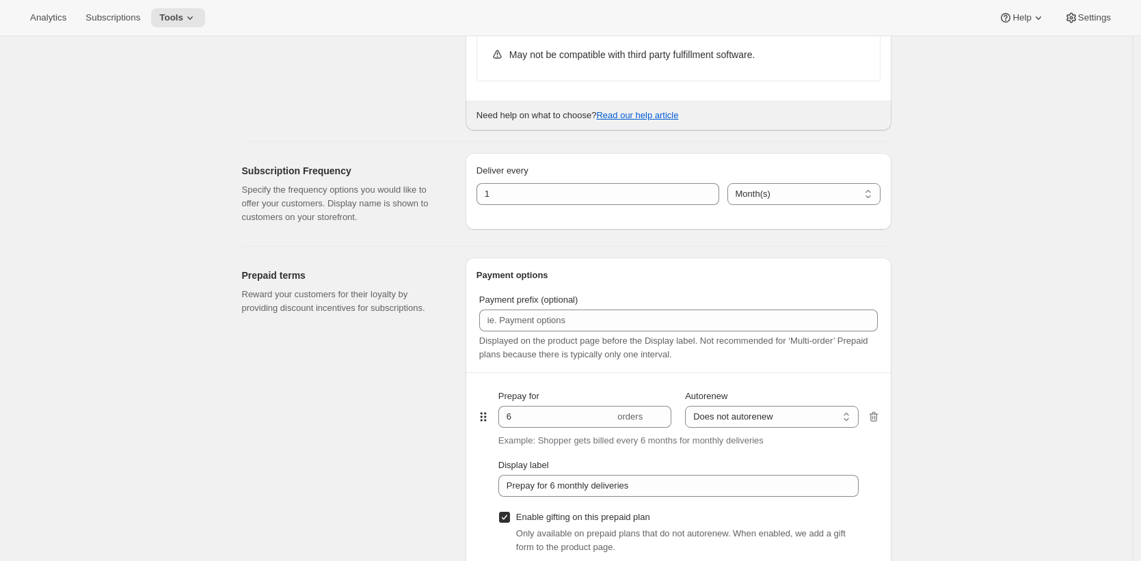
scroll to position [561, 0]
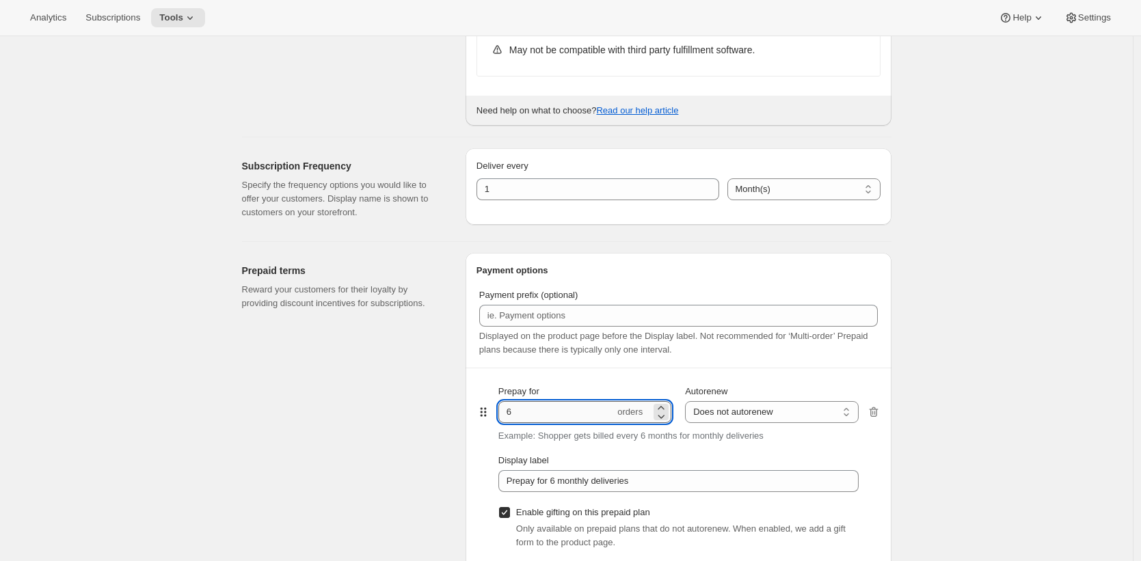
click at [592, 416] on input "6" at bounding box center [556, 412] width 116 height 22
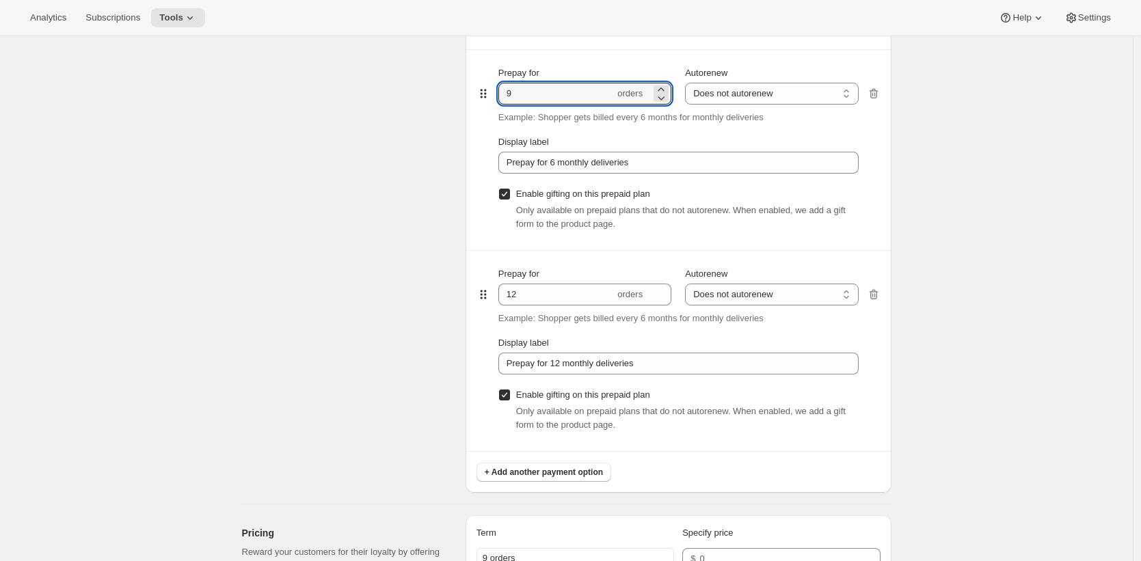
scroll to position [879, 0]
click at [875, 94] on icon "button" at bounding box center [873, 96] width 1 height 4
type input "12"
type input "Prepay for 12 monthly deliveries"
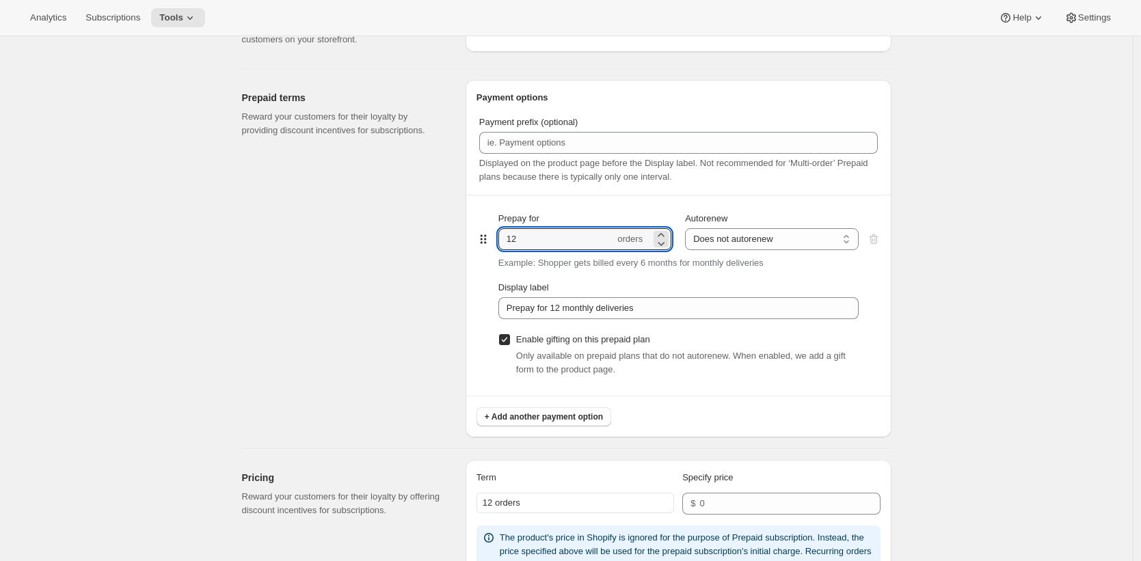
scroll to position [733, 0]
click at [554, 339] on span "Enable gifting on this prepaid plan" at bounding box center [583, 340] width 134 height 10
type input "12"
click at [510, 339] on input "Enable gifting on this prepaid plan" at bounding box center [504, 340] width 11 height 11
checkbox input "false"
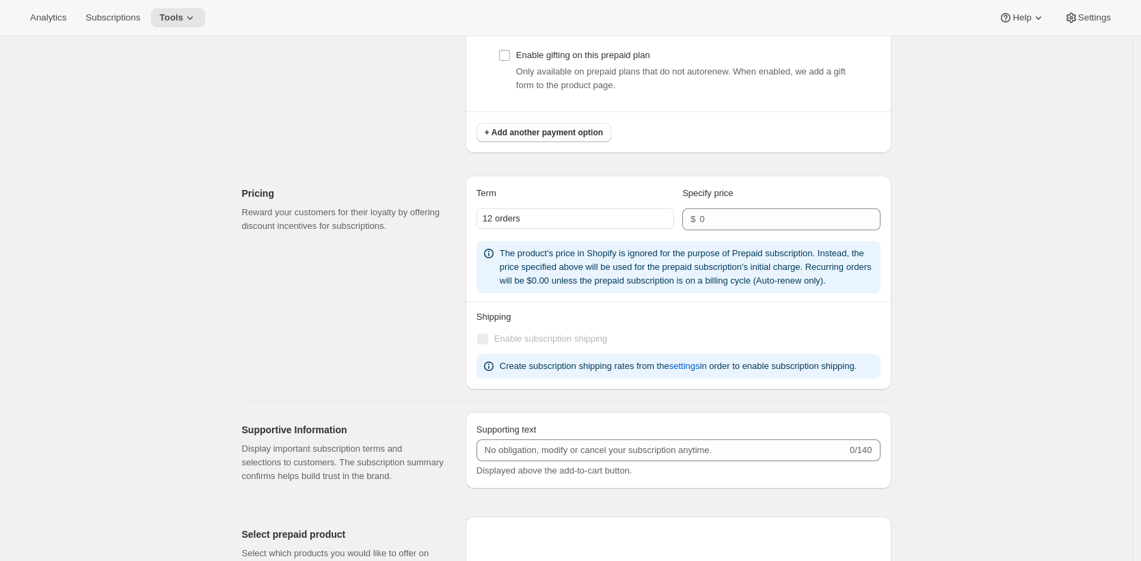
scroll to position [1089, 0]
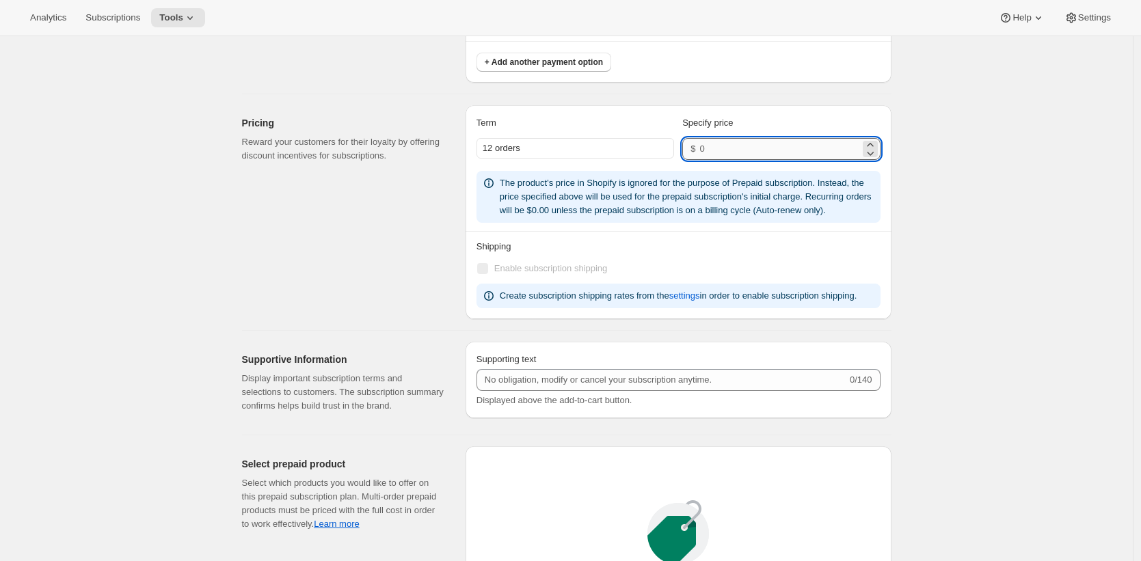
click at [789, 146] on input "number" at bounding box center [779, 149] width 160 height 22
click at [723, 148] on input "number" at bounding box center [779, 149] width 160 height 22
type input "200"
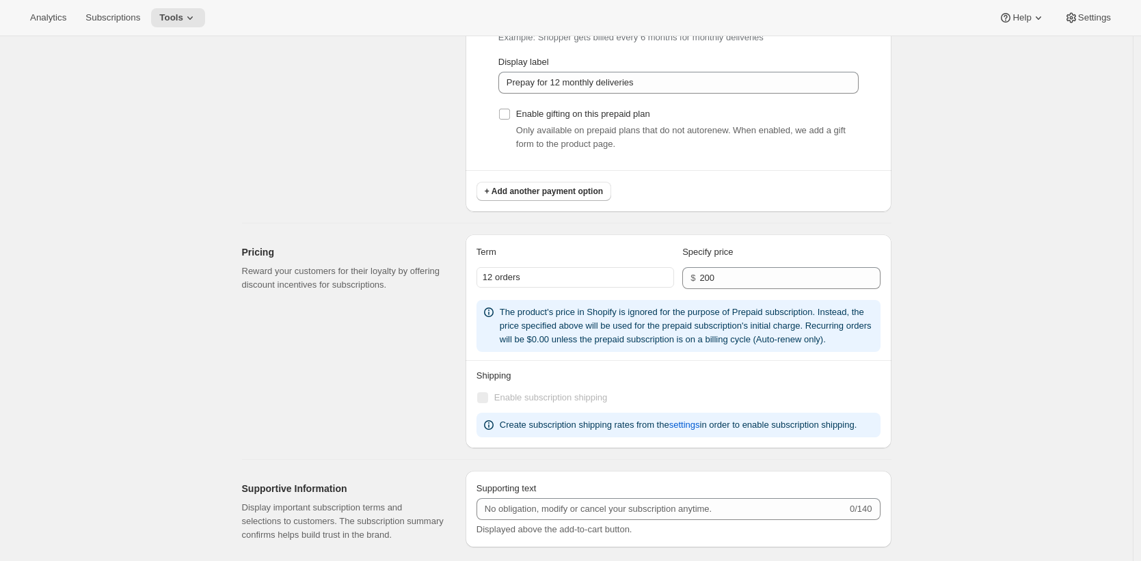
scroll to position [954, 0]
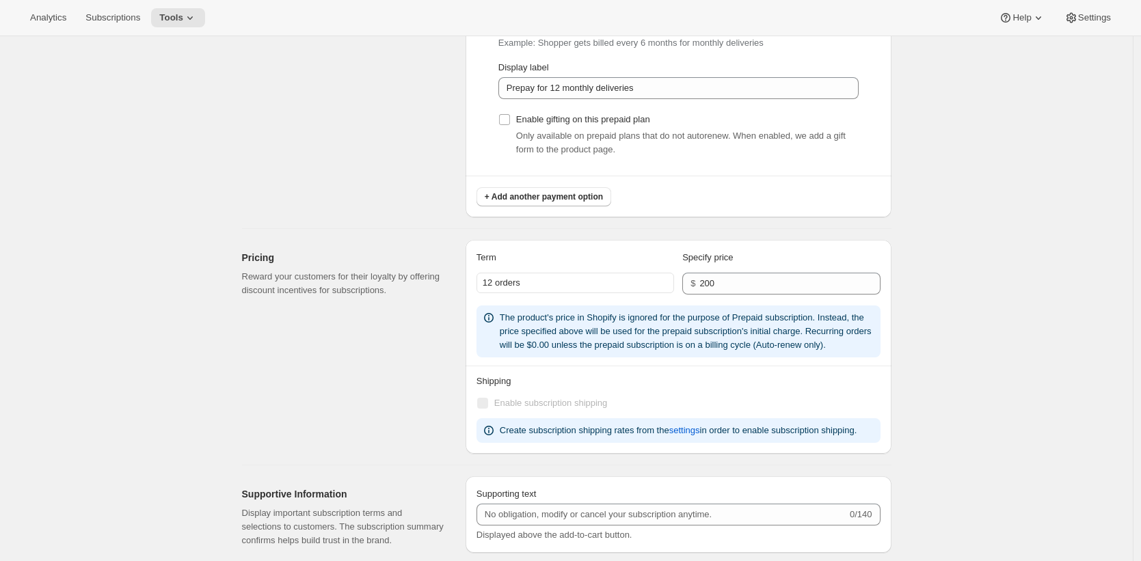
click at [935, 90] on div "Create subscription plan. This page is ready Create subscription plan Basic Inf…" at bounding box center [566, 58] width 1132 height 1953
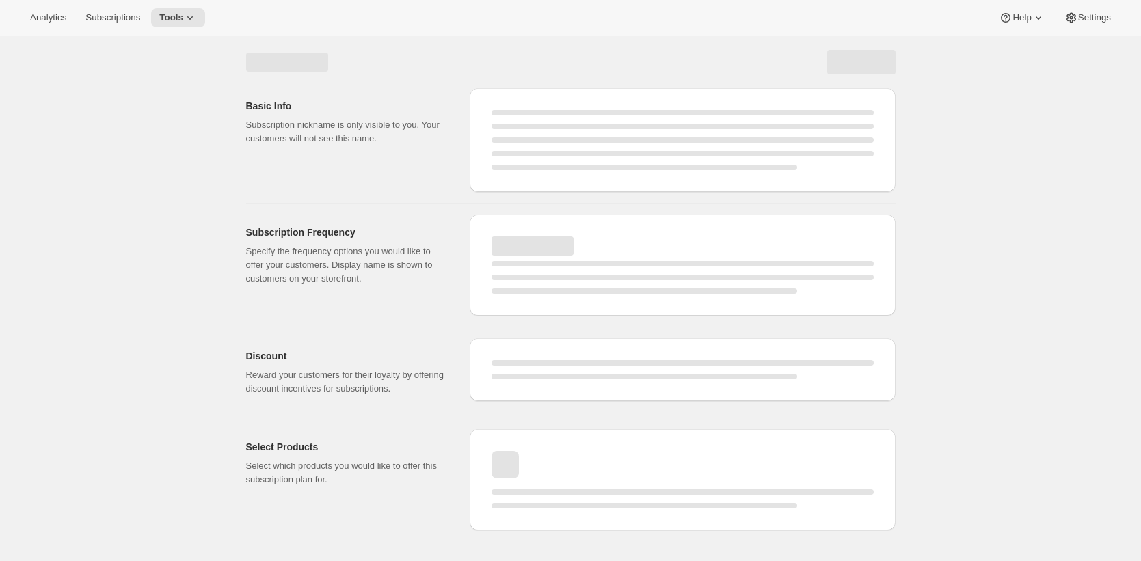
scroll to position [0, 0]
select select "WEEK"
select select "MONTH"
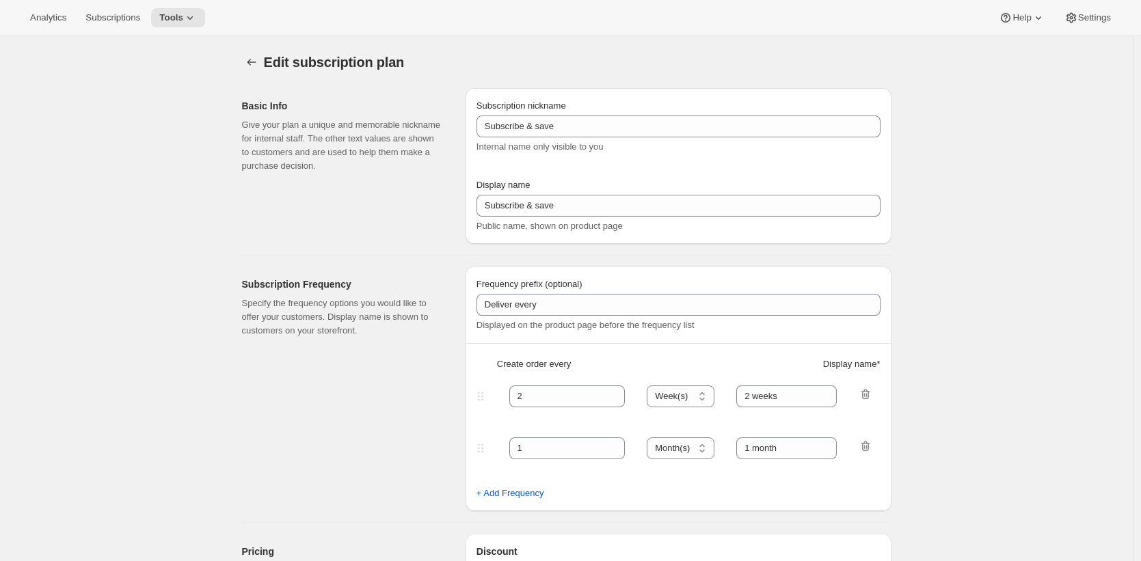
type input "MIGRATION ONLY PREPAID (DO NOT USE THIS)"
type input "Prepaid Subscription"
select select "MONTH"
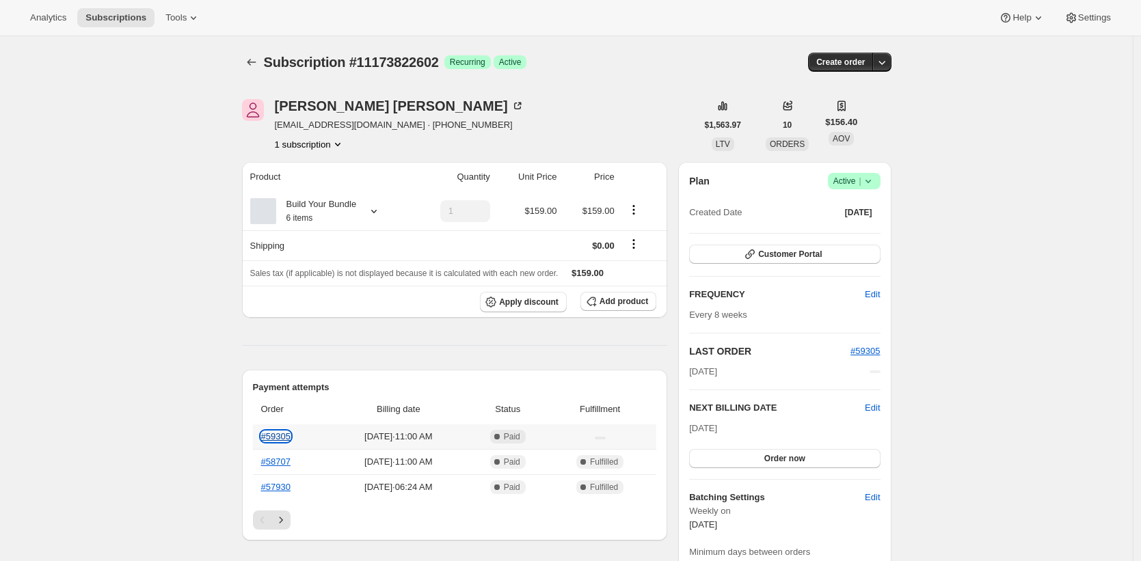
click at [284, 435] on link "#59305" at bounding box center [275, 436] width 29 height 10
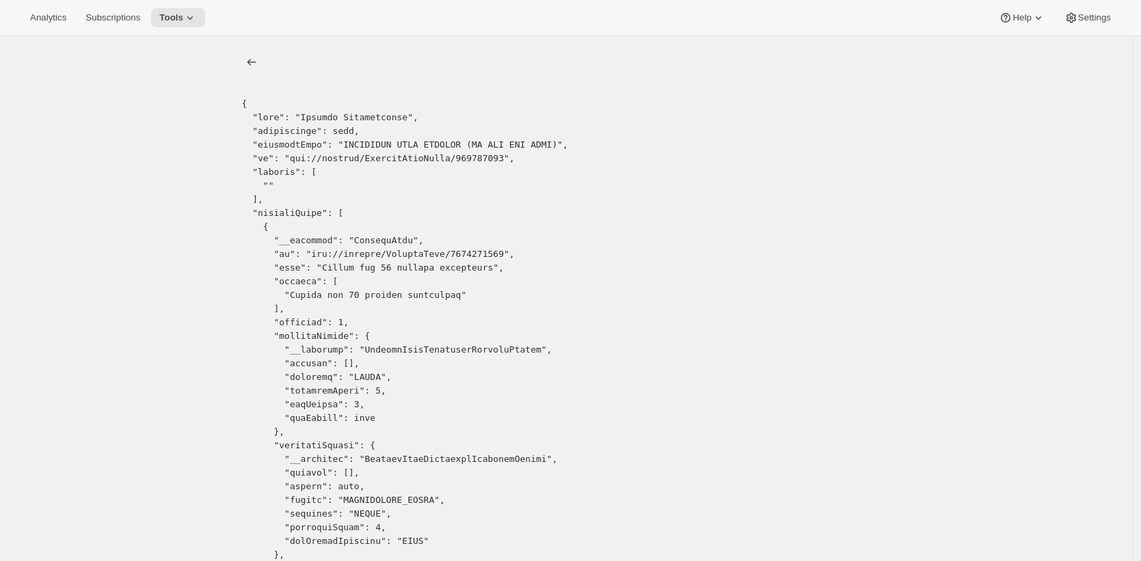
drag, startPoint x: 480, startPoint y: 250, endPoint x: 321, endPoint y: 254, distance: 160.0
copy pre "gid://shopify/SellingPlan/1427275855"
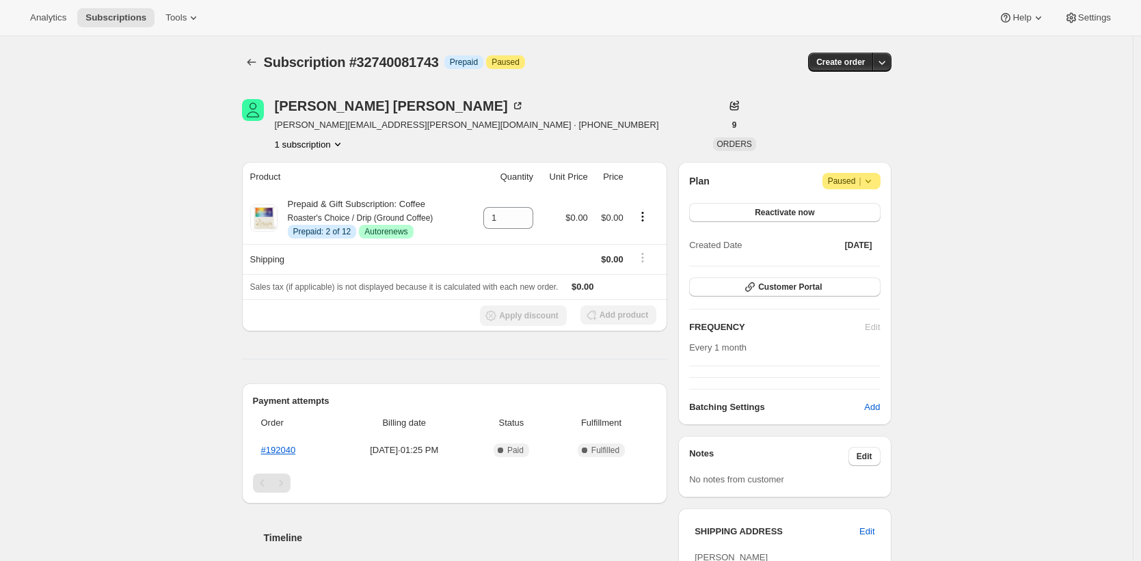
click at [574, 108] on div "[PERSON_NAME] [PERSON_NAME][EMAIL_ADDRESS][PERSON_NAME][DOMAIN_NAME] · [PHONE_N…" at bounding box center [469, 125] width 454 height 52
click at [668, 126] on div "Brendan Gerdes brendan.gerdes@gmail.com · +18478903256 1 subscription" at bounding box center [469, 125] width 454 height 52
click at [643, 217] on icon "Product actions" at bounding box center [642, 216] width 2 height 2
click at [659, 242] on span "Disable Autorenew" at bounding box center [645, 243] width 74 height 10
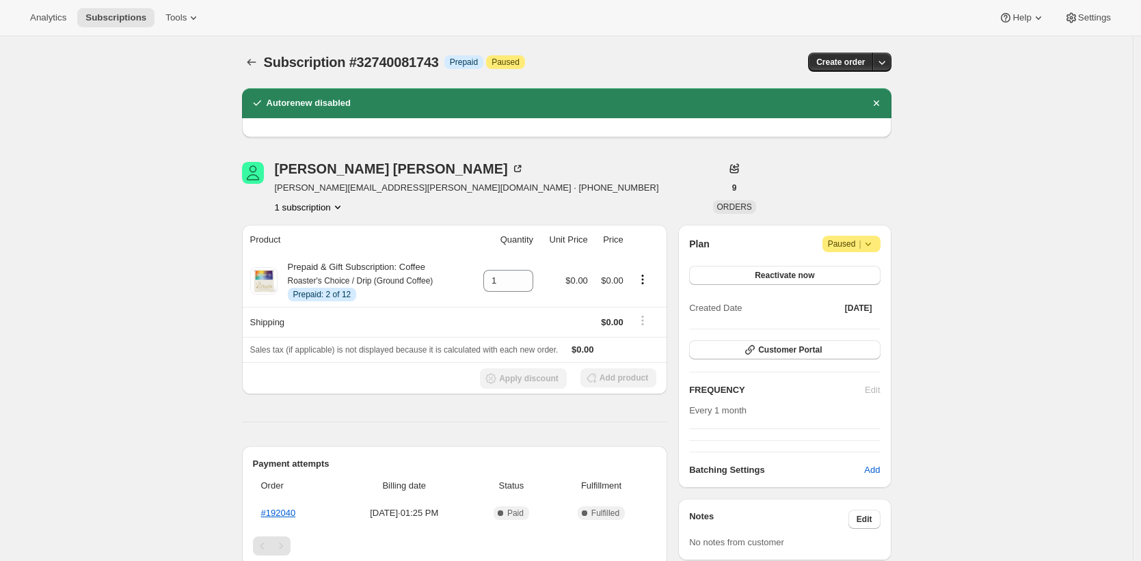
click at [947, 201] on div "Subscription #32740081743. This page is ready Subscription #32740081743 Info Pr…" at bounding box center [566, 485] width 1132 height 898
click at [945, 203] on div "Subscription #32740081743. This page is ready Subscription #32740081743 Info Pr…" at bounding box center [566, 485] width 1132 height 898
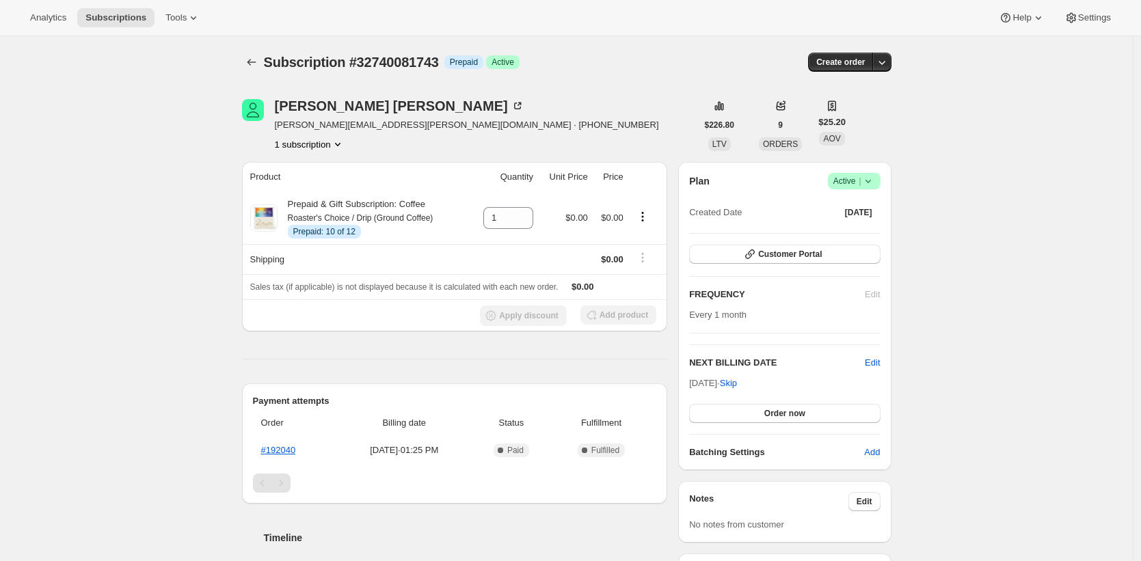
click at [982, 236] on div "Subscription #32740081743. This page is ready Subscription #32740081743 Info Pr…" at bounding box center [566, 476] width 1132 height 880
click at [878, 361] on span "Edit" at bounding box center [872, 363] width 15 height 14
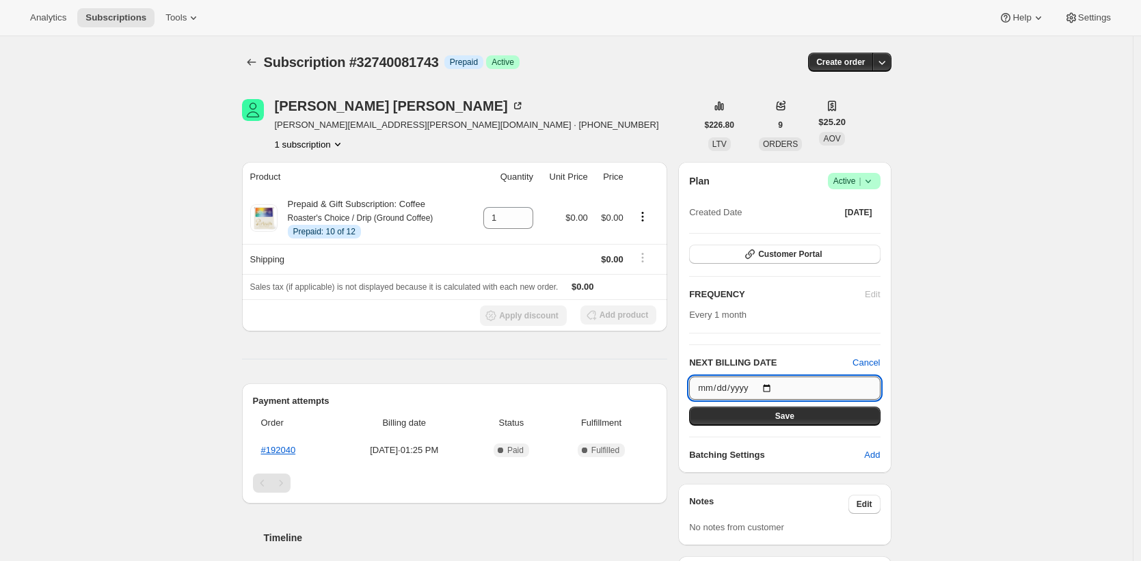
click at [720, 385] on input "[DATE]" at bounding box center [784, 388] width 191 height 23
click at [776, 387] on input "[DATE]" at bounding box center [784, 388] width 191 height 23
type input "[DATE]"
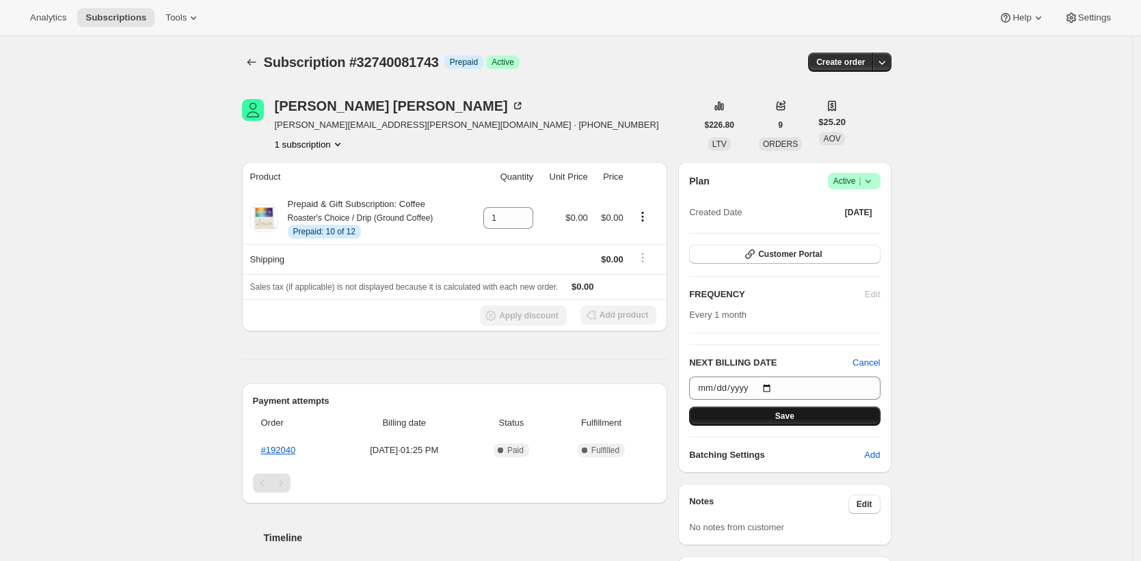
click at [793, 414] on span "Save" at bounding box center [784, 416] width 19 height 11
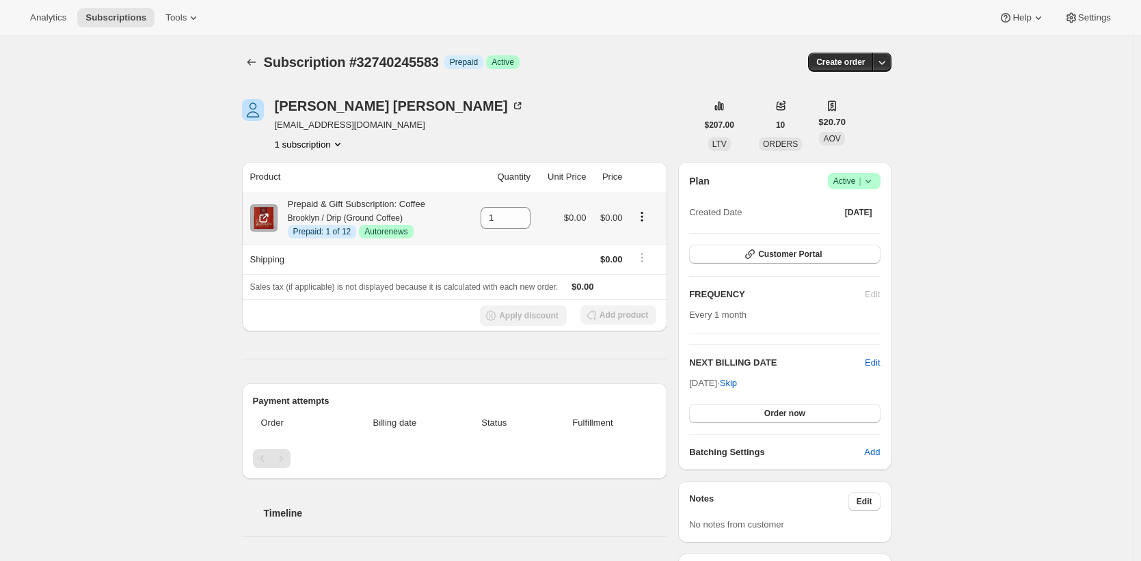
click at [649, 216] on icon "Product actions" at bounding box center [642, 217] width 14 height 14
click at [644, 244] on span "Disable Autorenew" at bounding box center [645, 243] width 74 height 10
click at [987, 176] on div "Subscription #32740245583. This page is ready Subscription #32740245583 Info Pr…" at bounding box center [566, 464] width 1132 height 857
click at [431, 55] on span "Subscription #32740245583" at bounding box center [351, 62] width 175 height 15
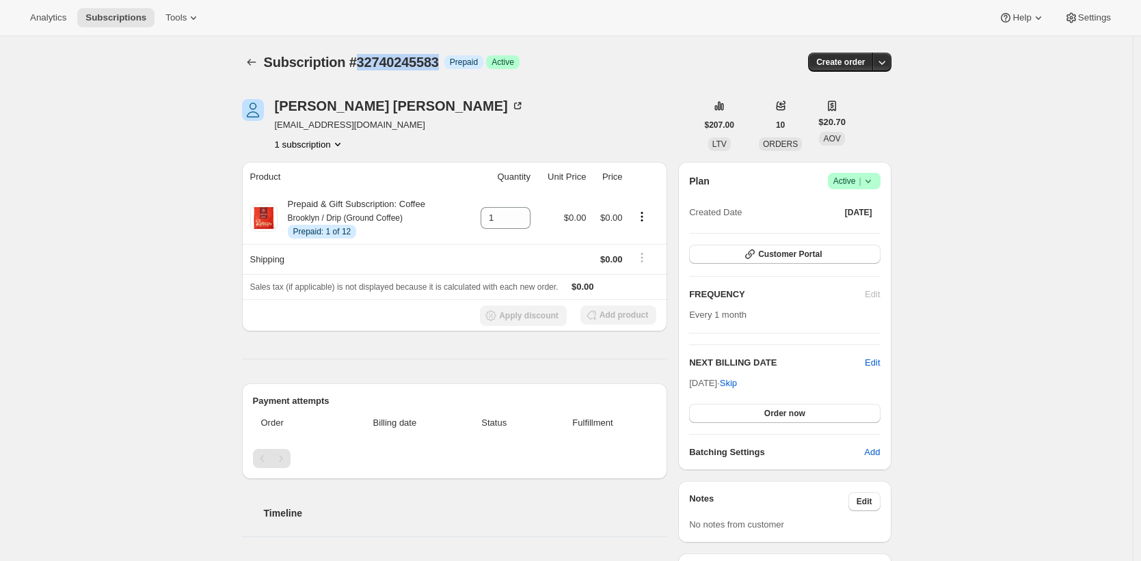
copy span "32740245583"
click at [929, 208] on div "Subscription #32740245583. This page is ready Subscription #32740245583 Info Pr…" at bounding box center [566, 469] width 1132 height 867
